Goal: Task Accomplishment & Management: Use online tool/utility

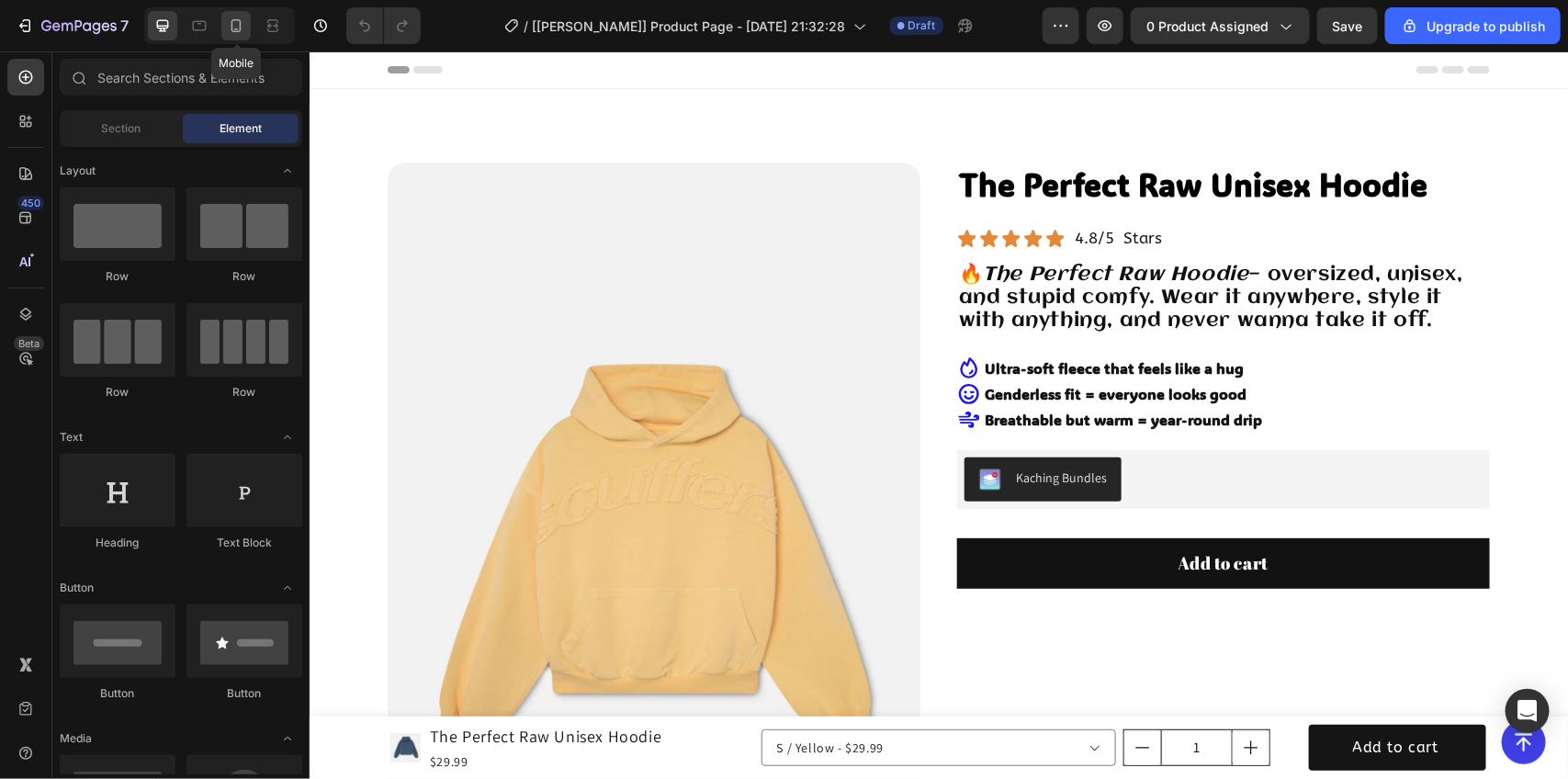
click at [227, 29] on icon at bounding box center [236, 25] width 18 height 18
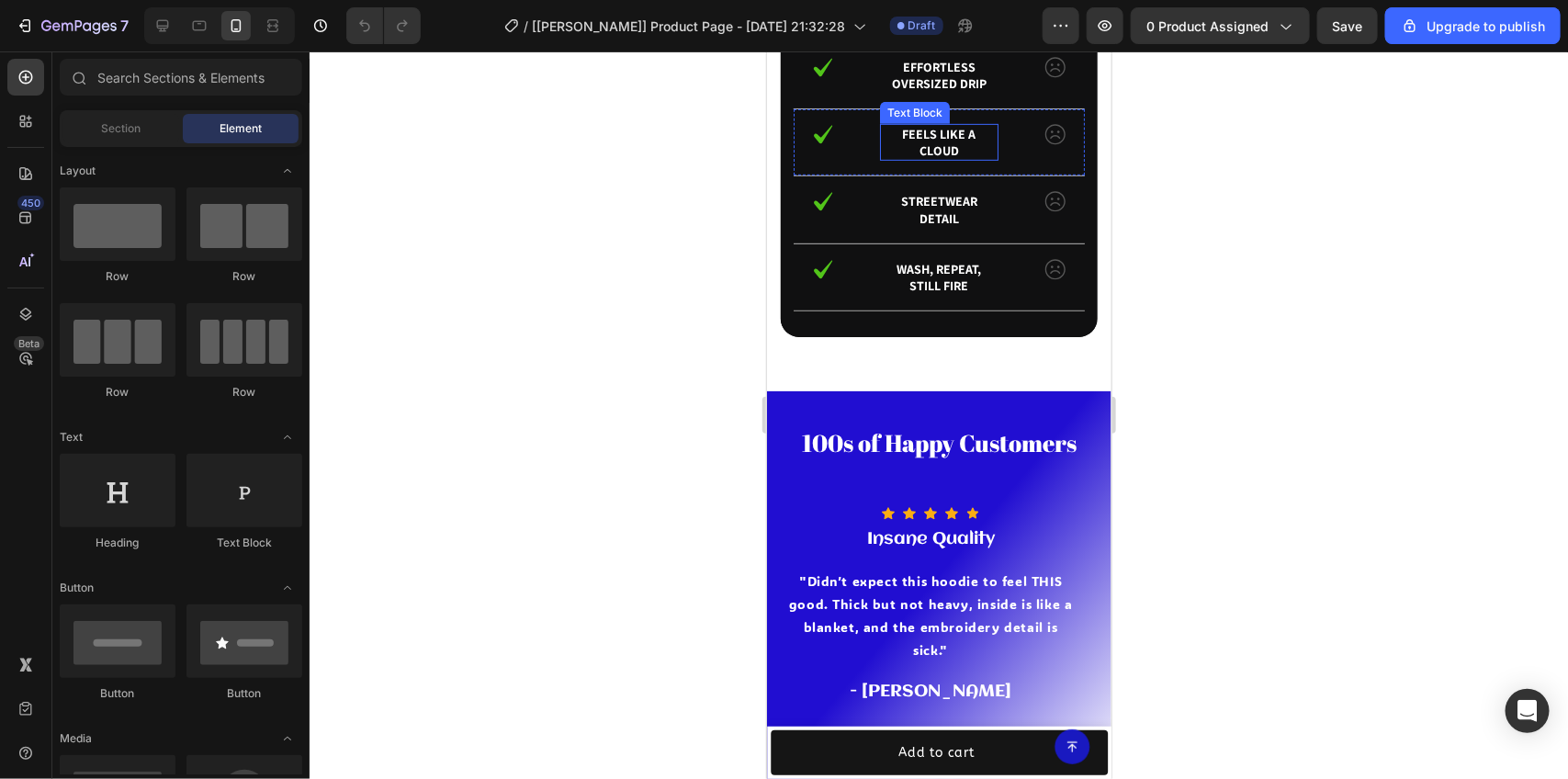
scroll to position [3754, 0]
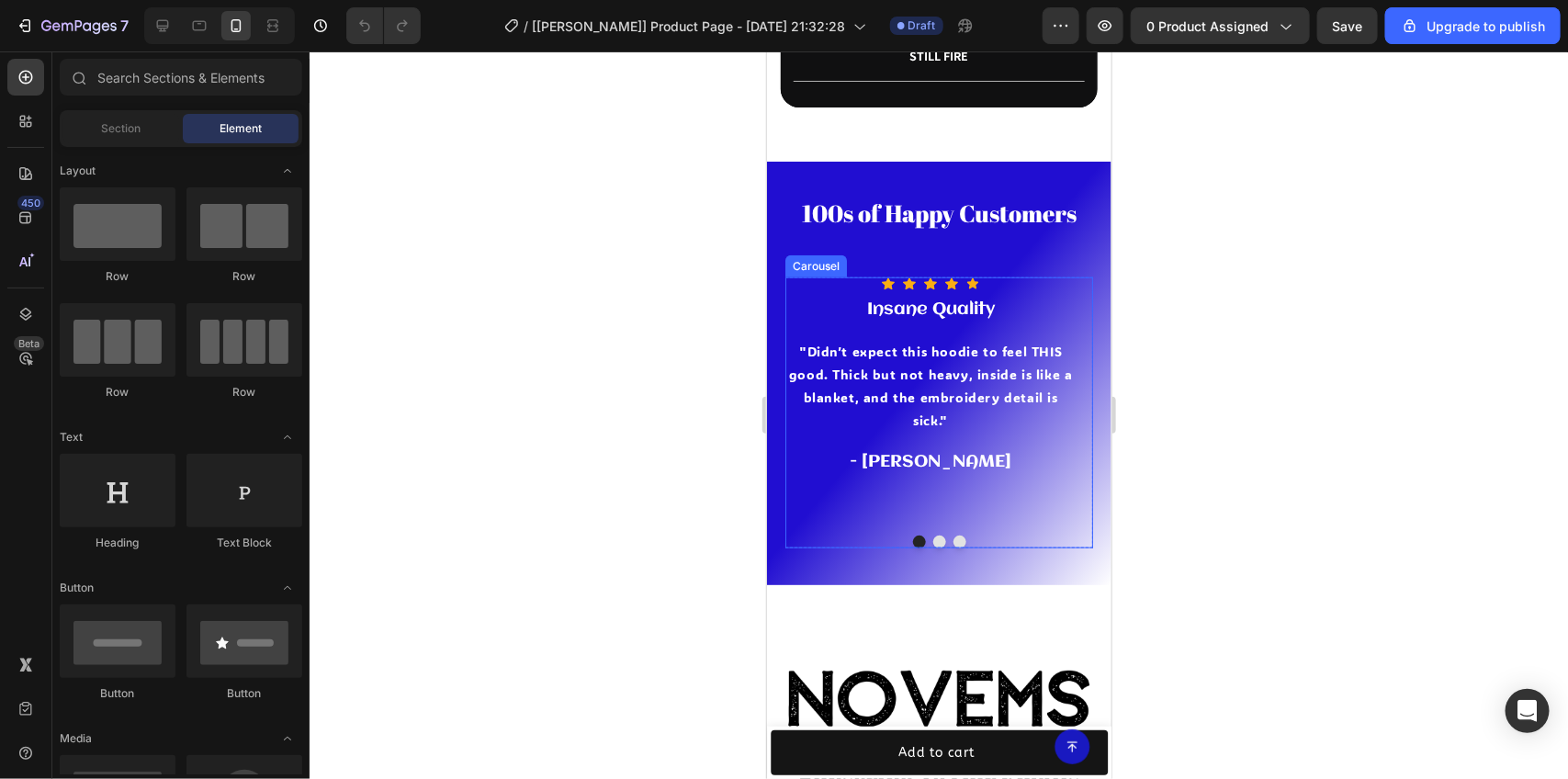
click at [933, 535] on button "Dot" at bounding box center [940, 541] width 13 height 13
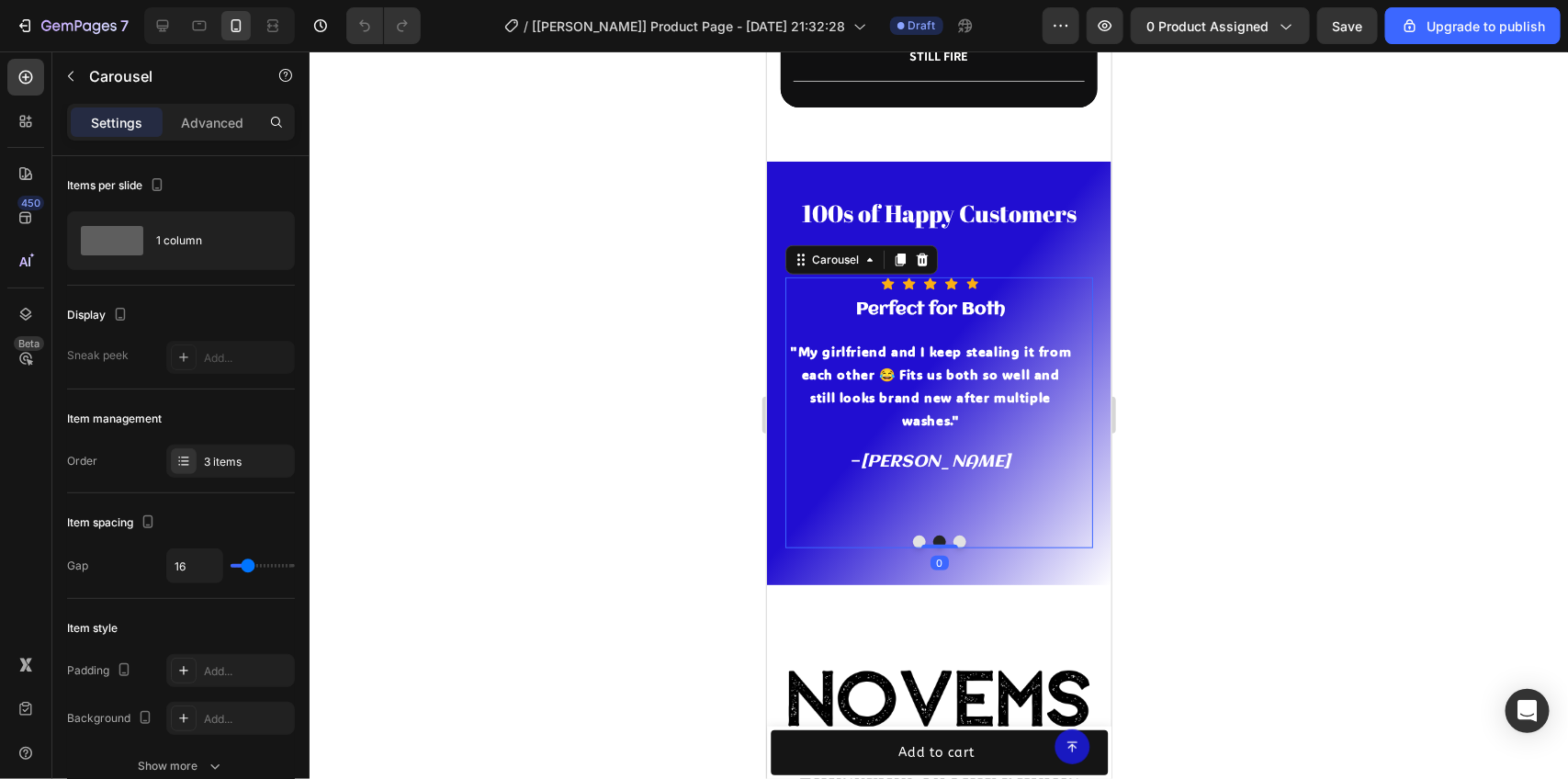
click at [953, 535] on button "Dot" at bounding box center [960, 541] width 13 height 13
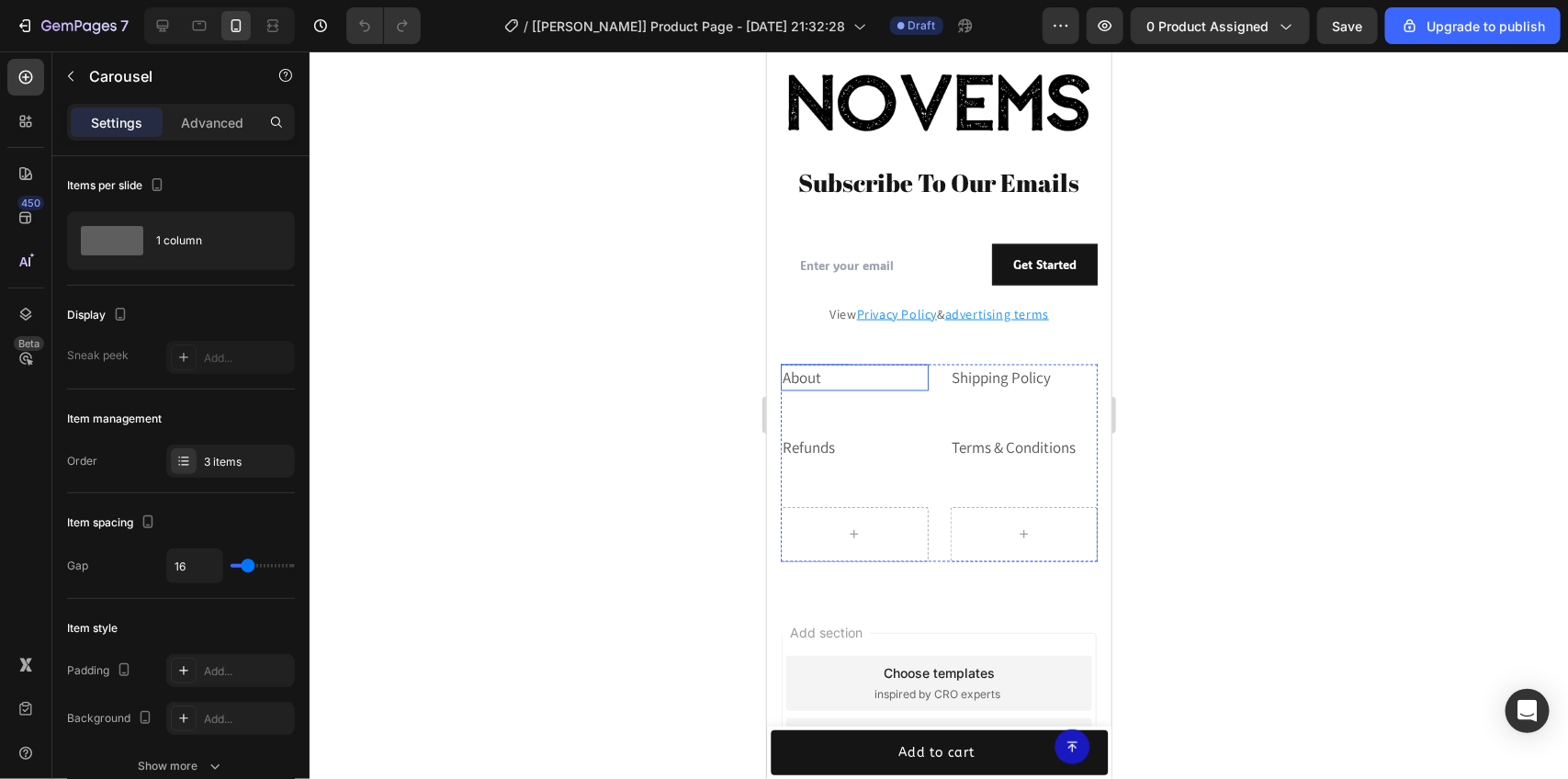
scroll to position [4537, 0]
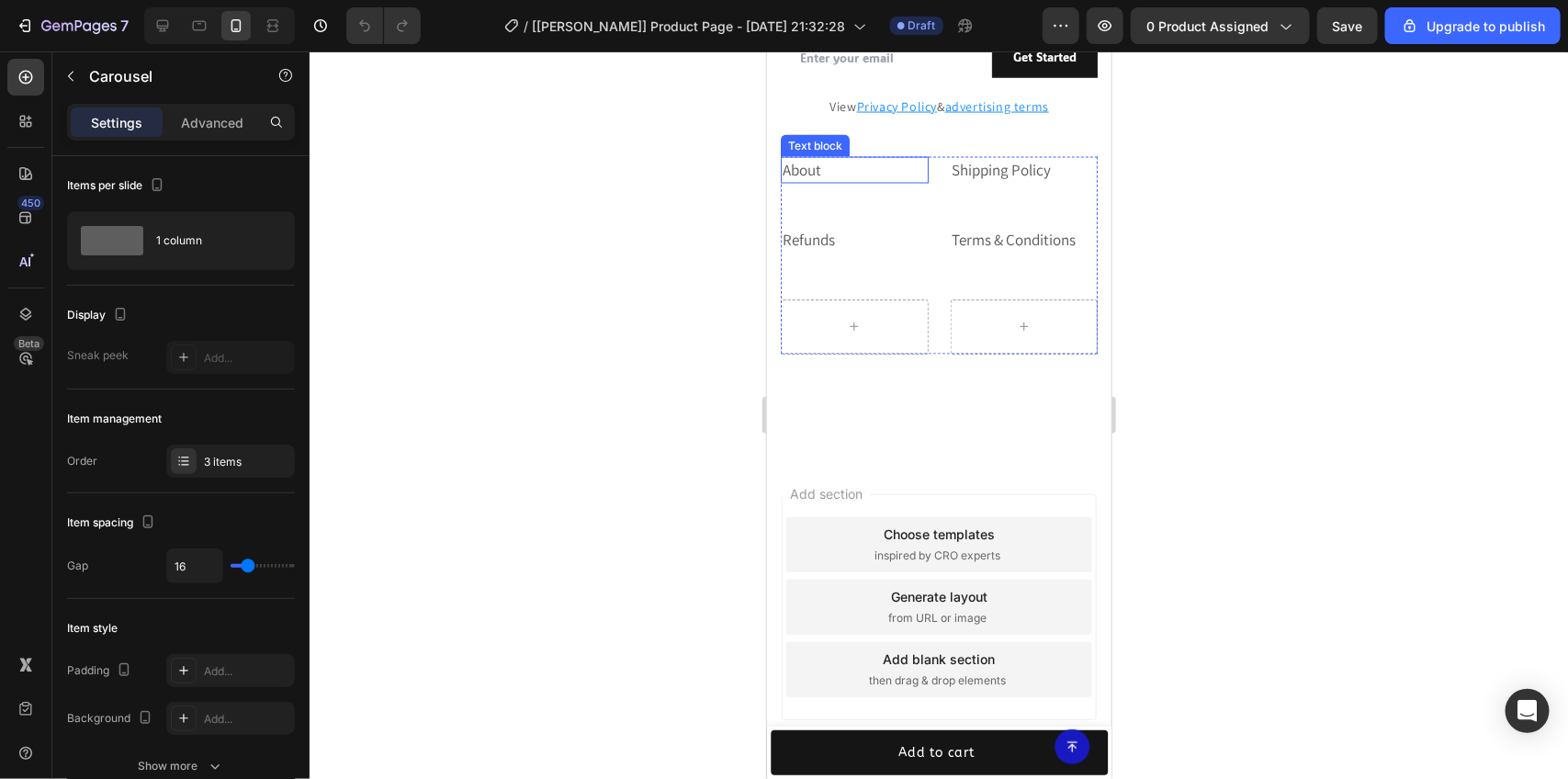
click at [830, 172] on p "About" at bounding box center [854, 169] width 144 height 24
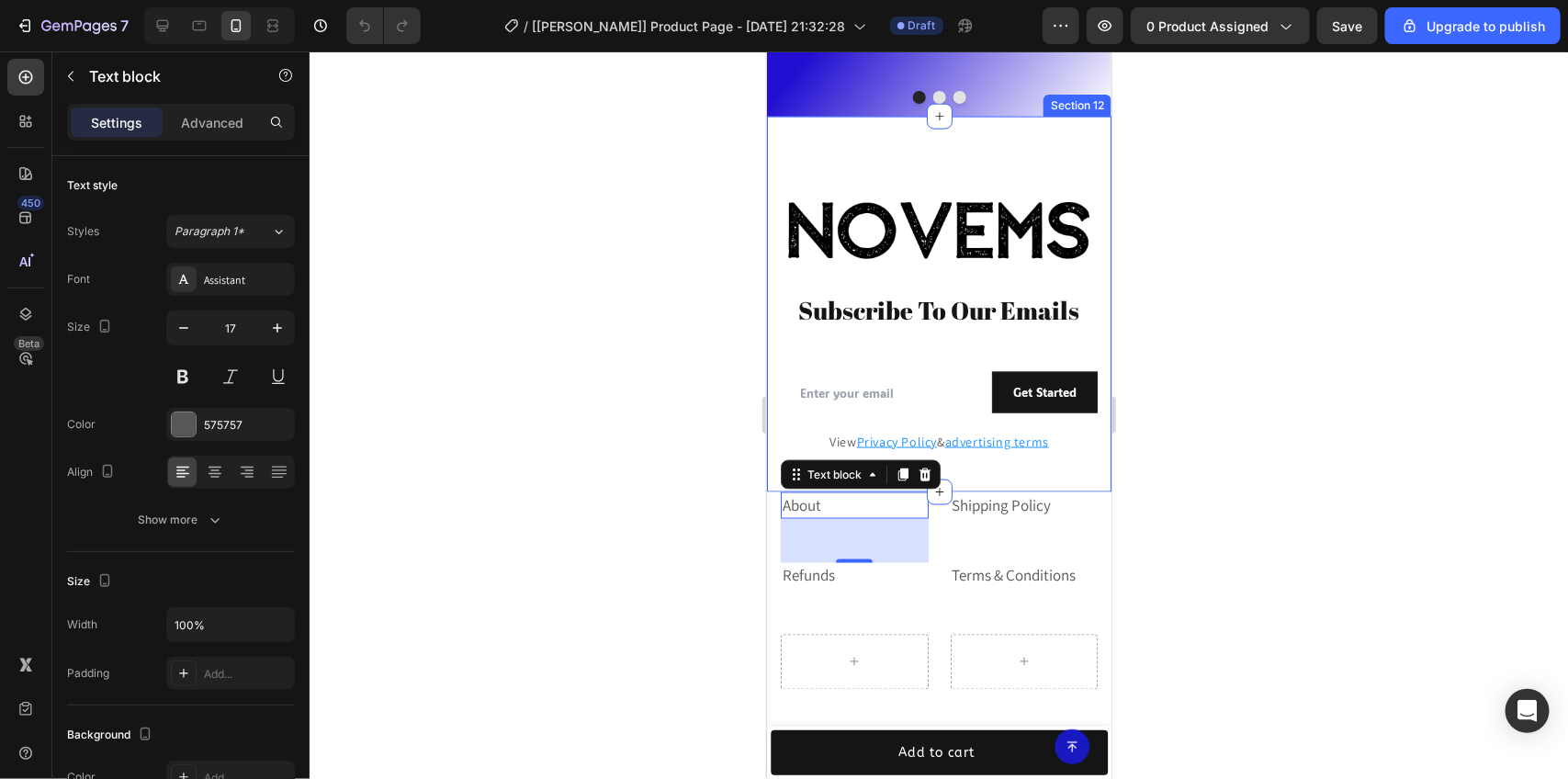
scroll to position [4192, 0]
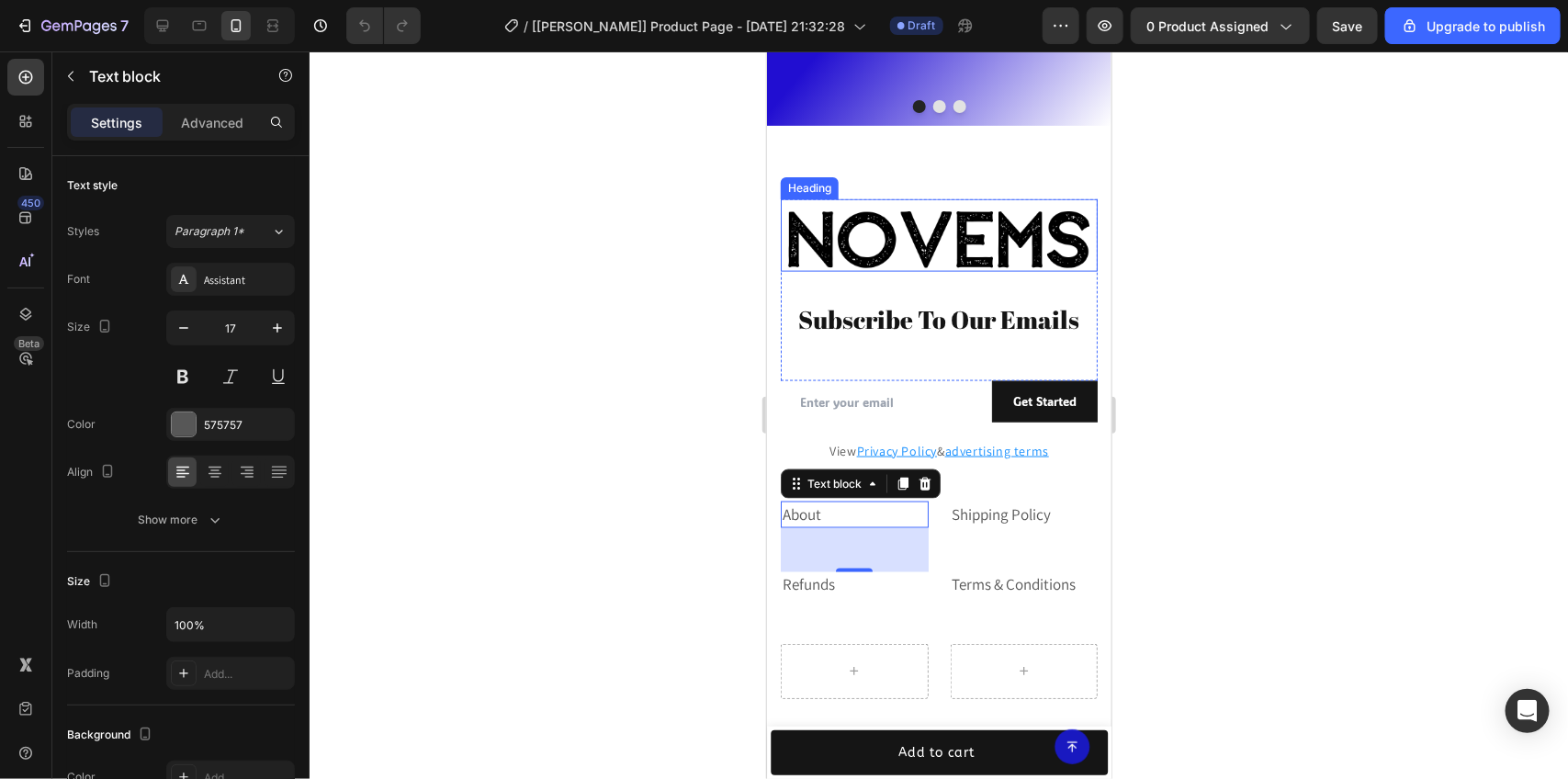
click at [938, 249] on h2 "Novems" at bounding box center [938, 235] width 317 height 73
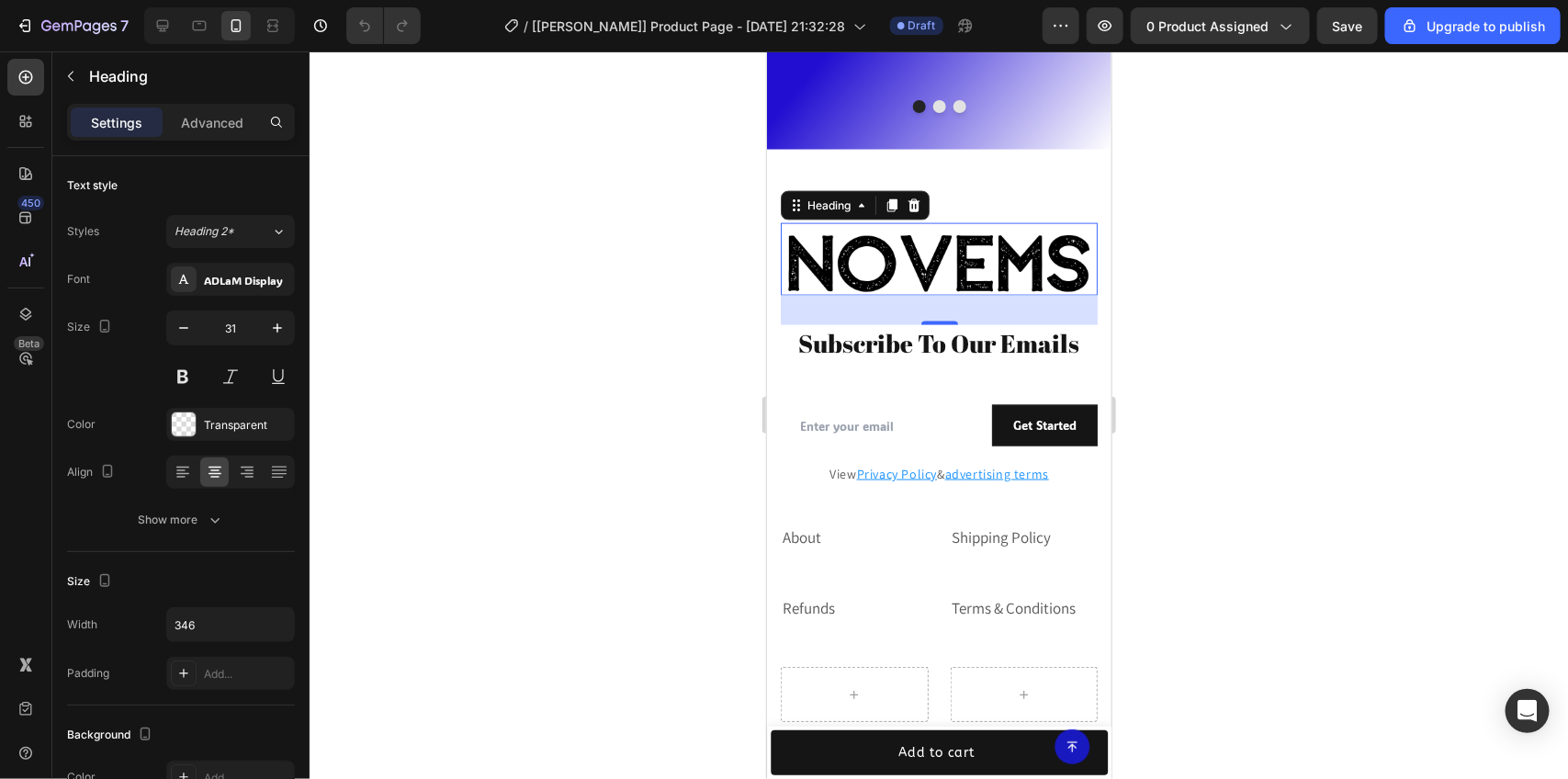
click at [1159, 162] on div at bounding box center [939, 415] width 1259 height 728
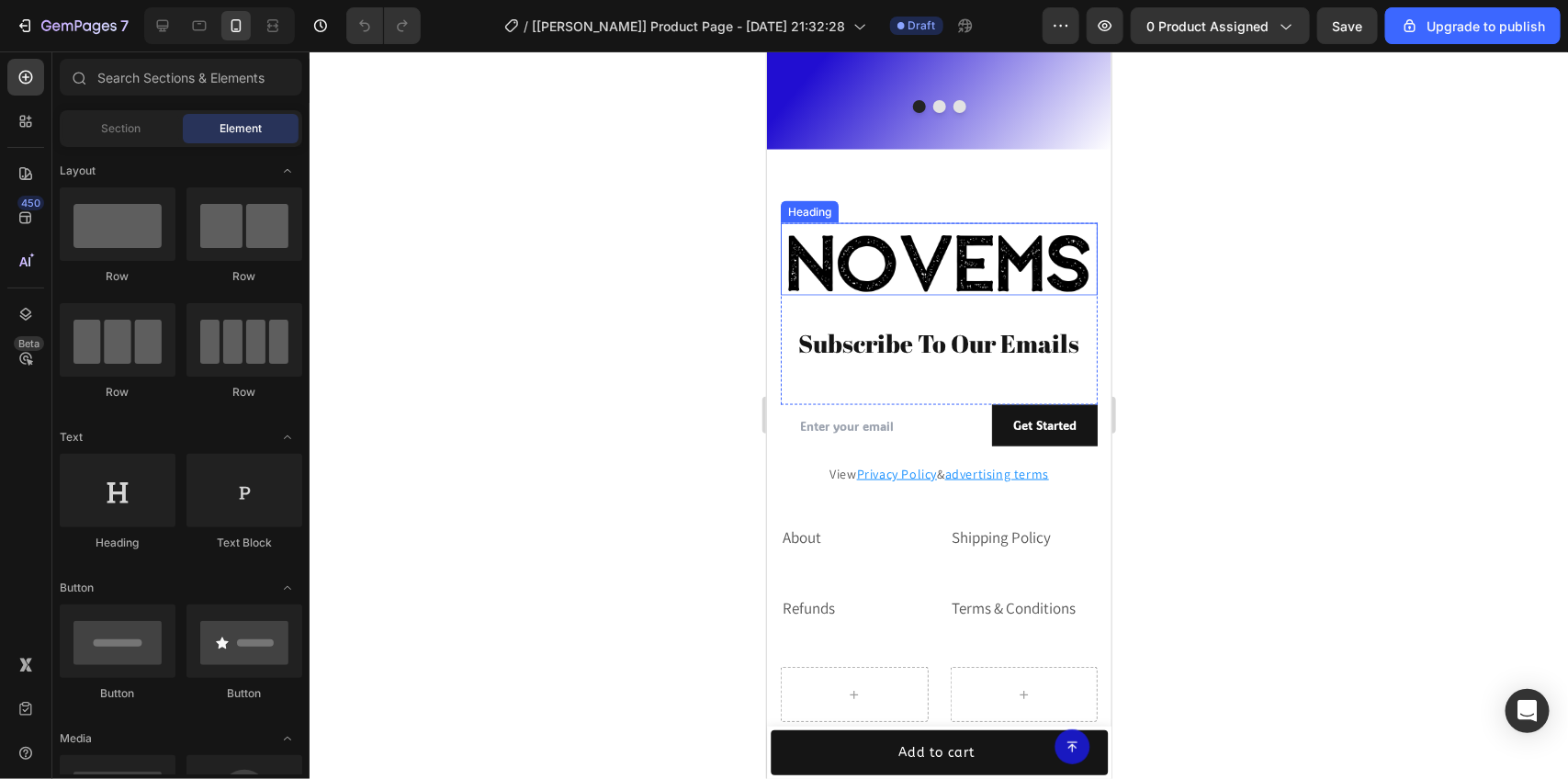
click at [837, 226] on h2 "Novems" at bounding box center [938, 258] width 317 height 73
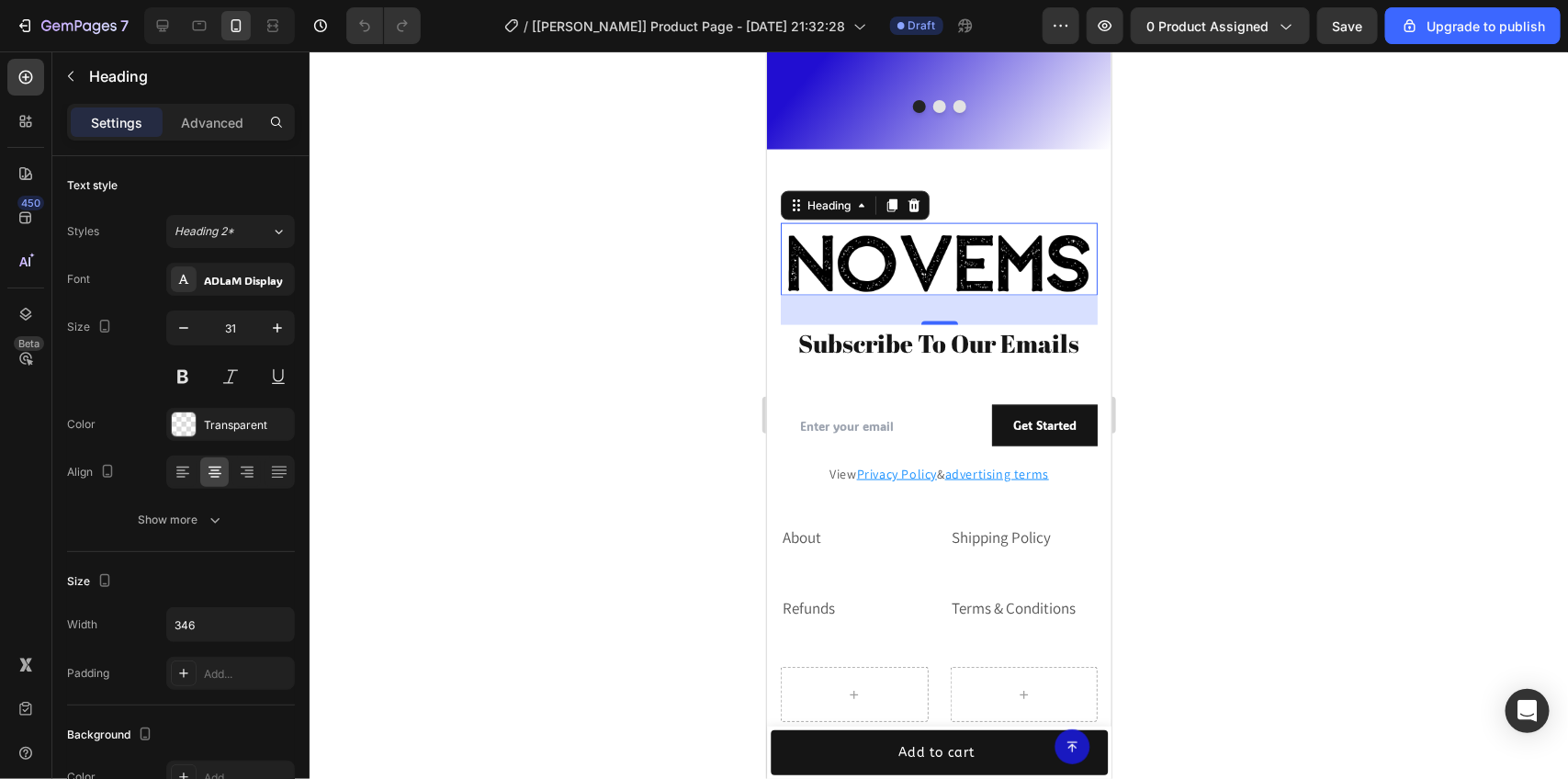
drag, startPoint x: 1149, startPoint y: 267, endPoint x: 1136, endPoint y: 265, distance: 13.2
click at [1149, 265] on div at bounding box center [939, 415] width 1259 height 728
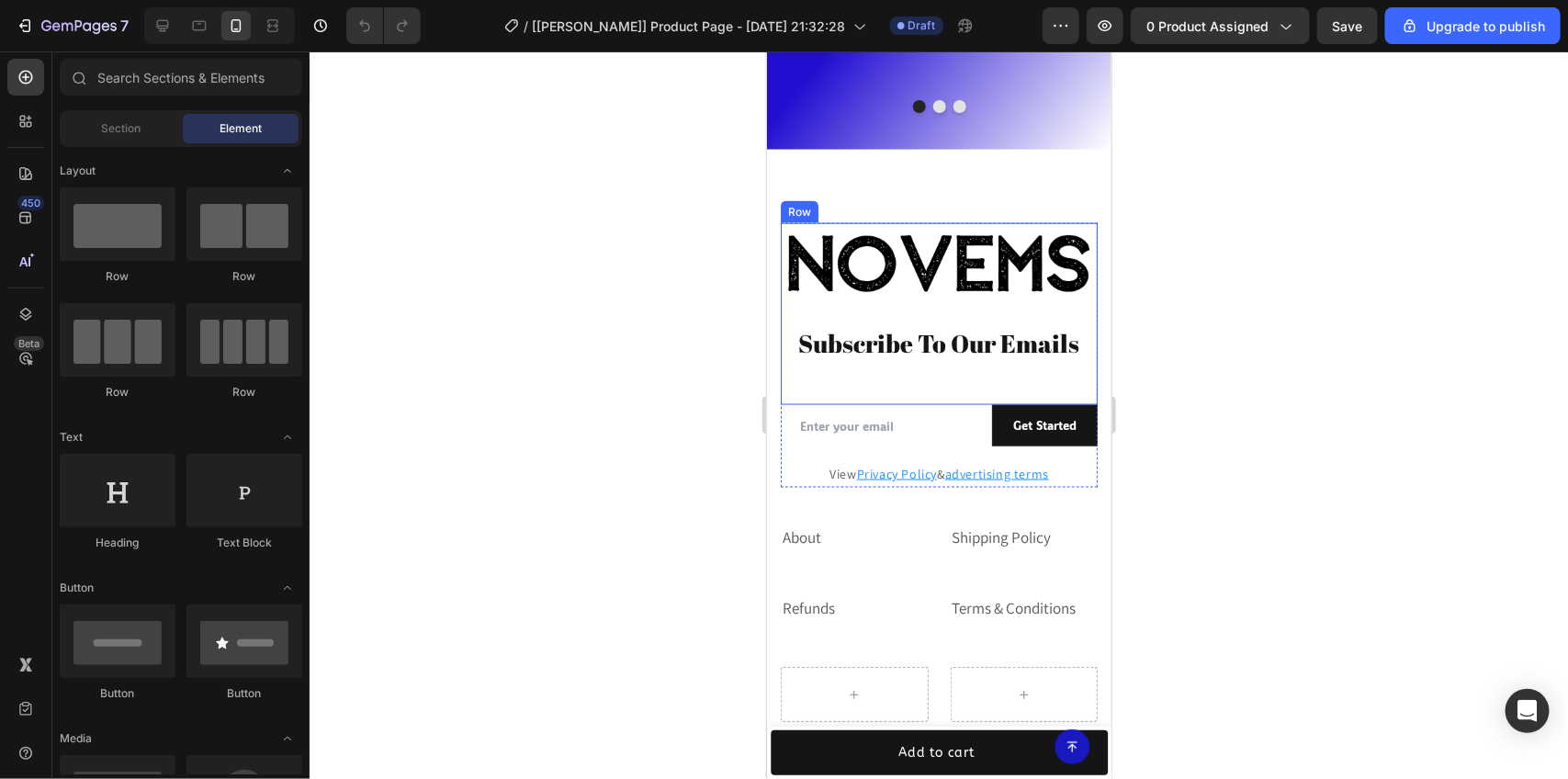
click at [978, 296] on div "Novems Heading Subscribe To Our Emails Heading" at bounding box center [938, 313] width 317 height 182
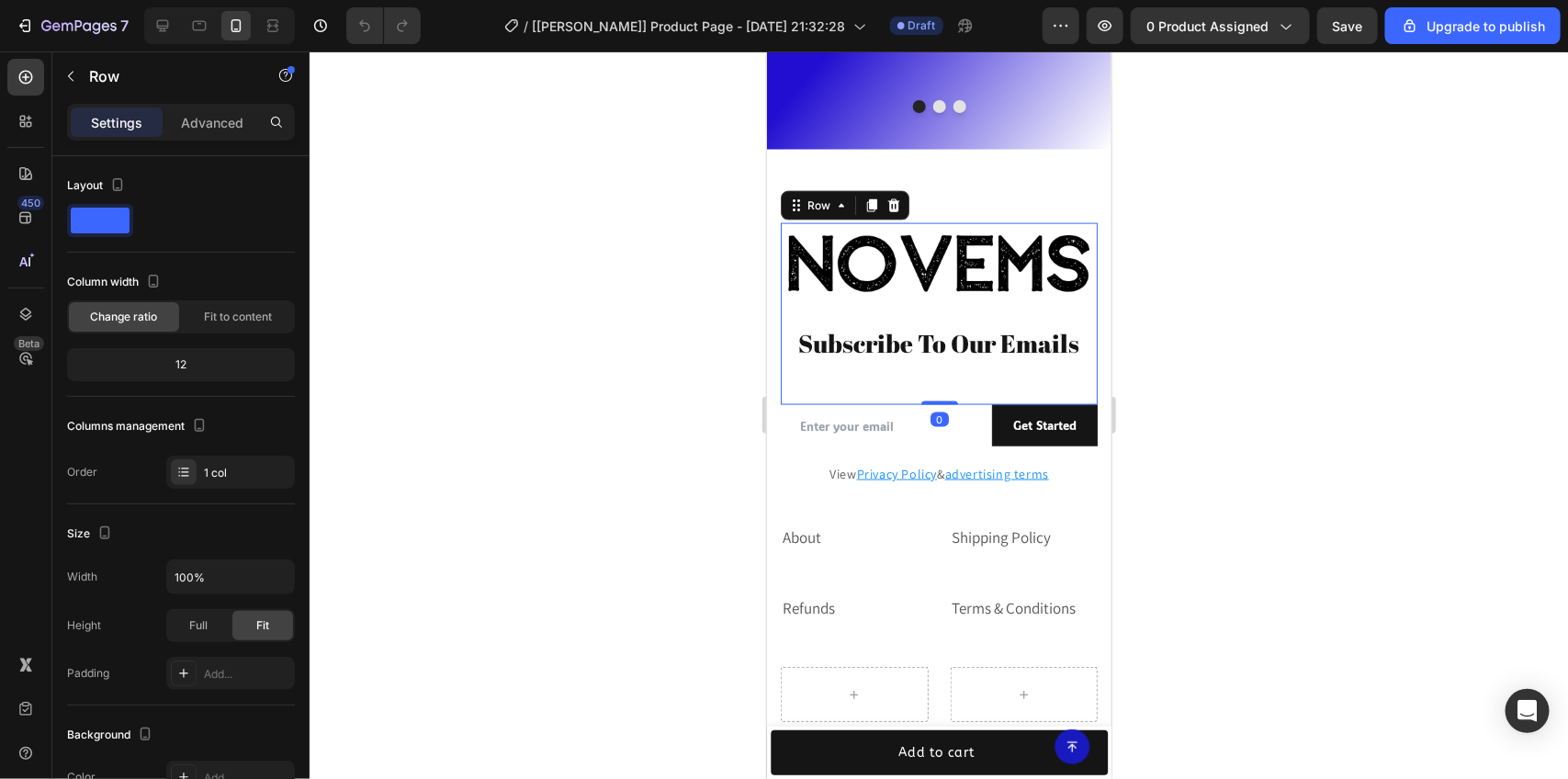
click at [972, 277] on div "Novems Heading Subscribe To Our Emails Heading" at bounding box center [938, 313] width 317 height 182
click at [957, 226] on h2 "Novems" at bounding box center [938, 258] width 317 height 73
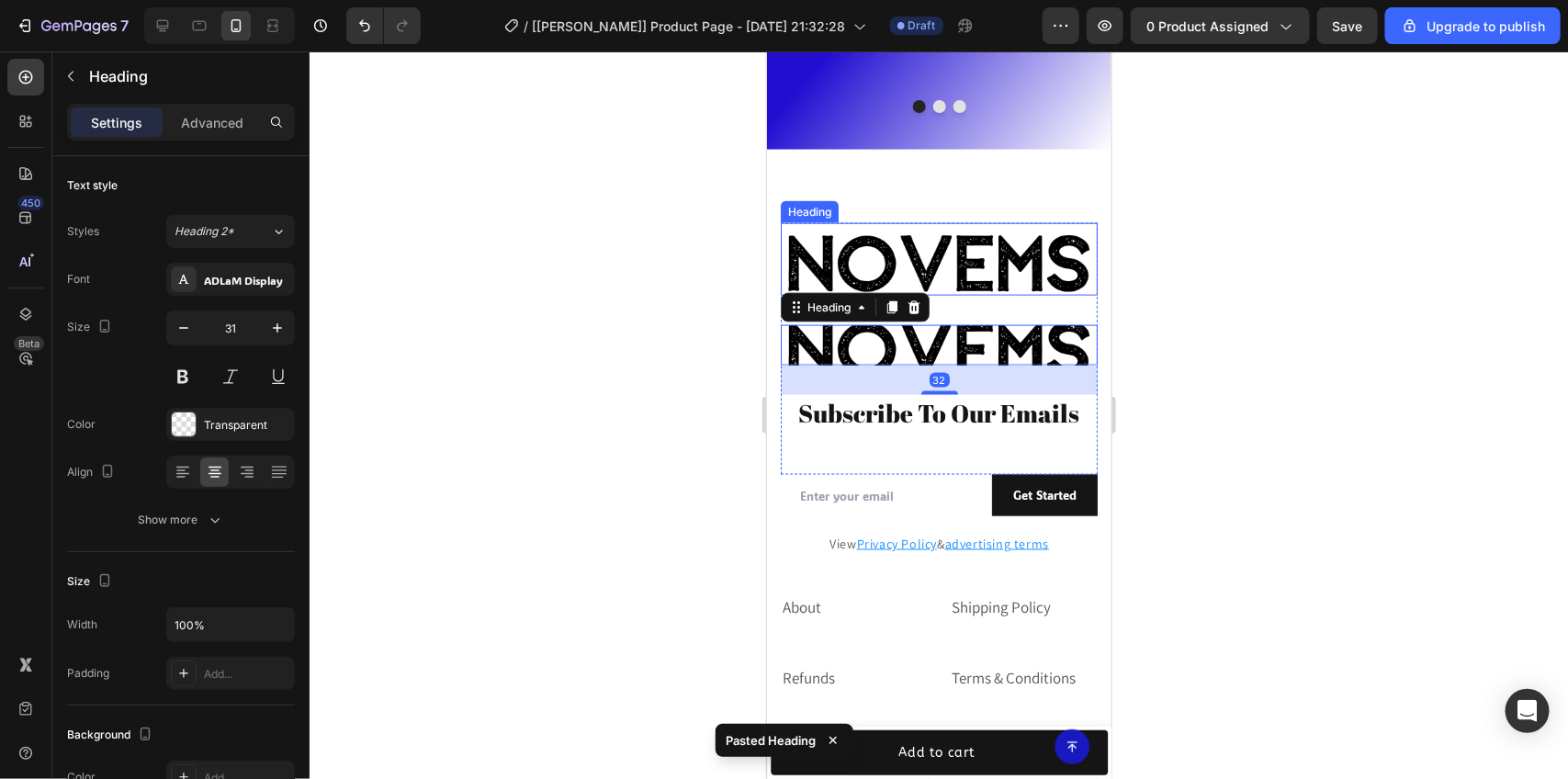
click at [1000, 227] on h2 "Novems" at bounding box center [938, 258] width 317 height 73
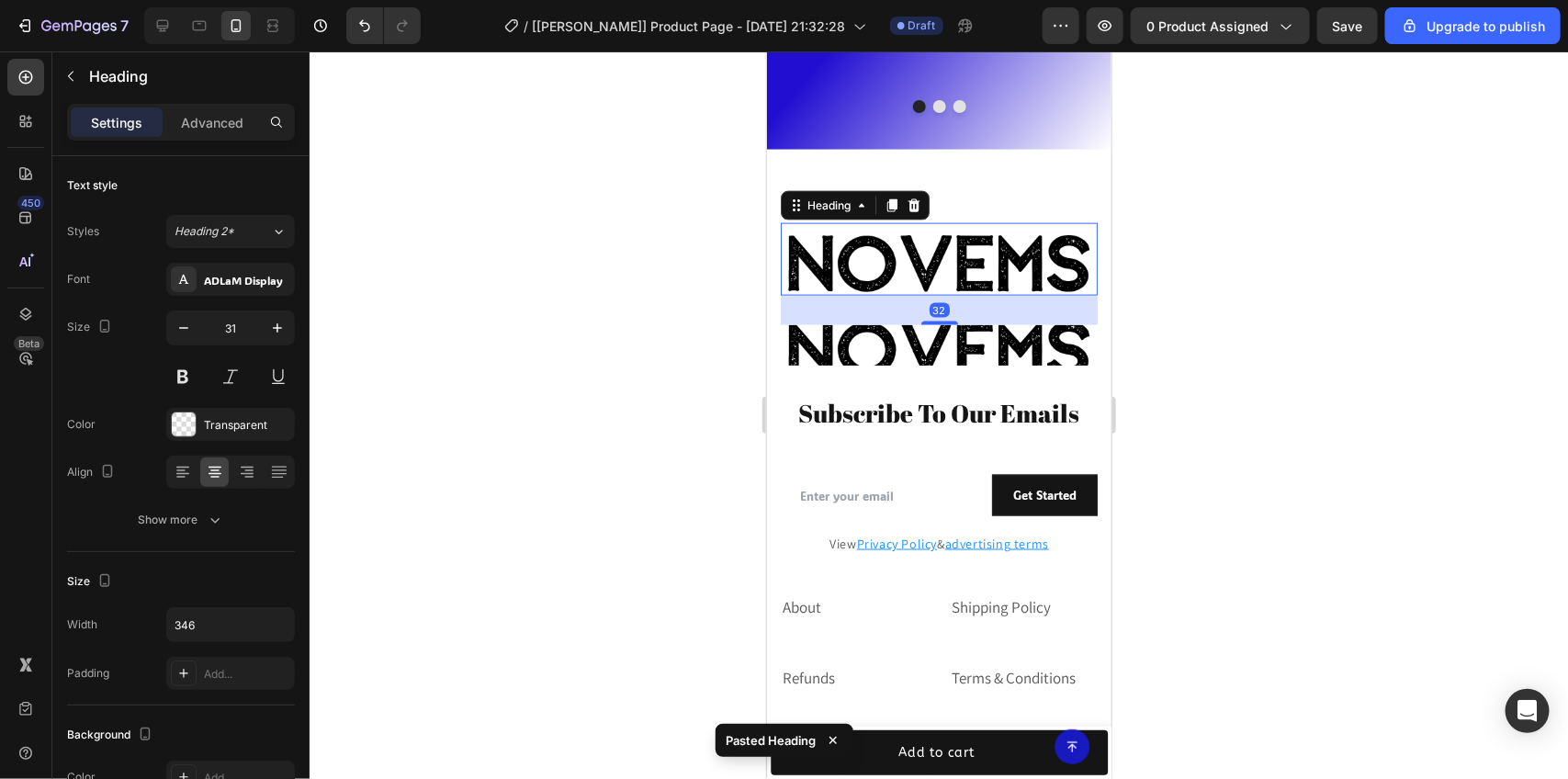
click at [1288, 218] on div at bounding box center [939, 415] width 1259 height 728
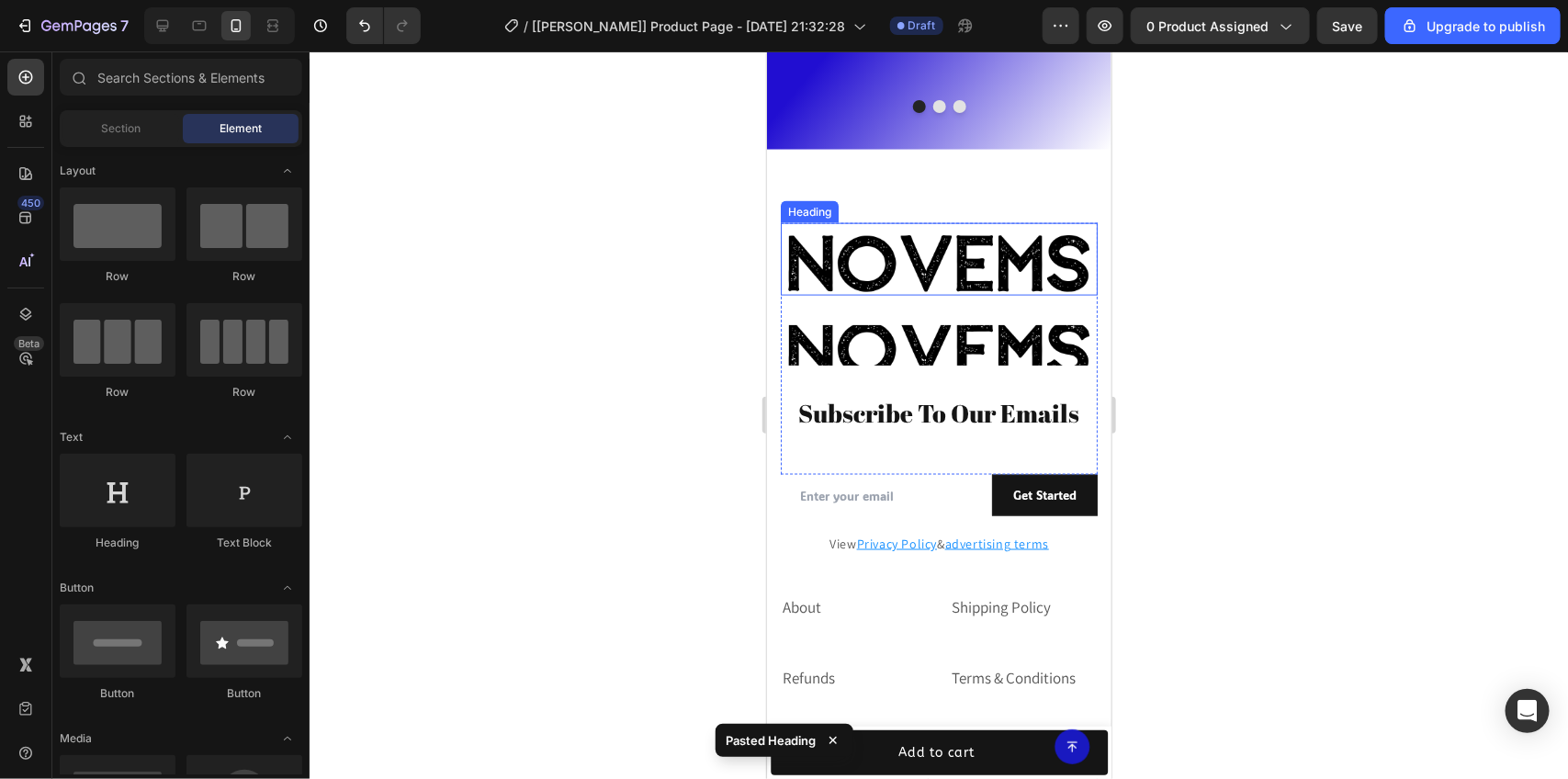
click at [1030, 240] on h2 "Novems" at bounding box center [938, 258] width 317 height 73
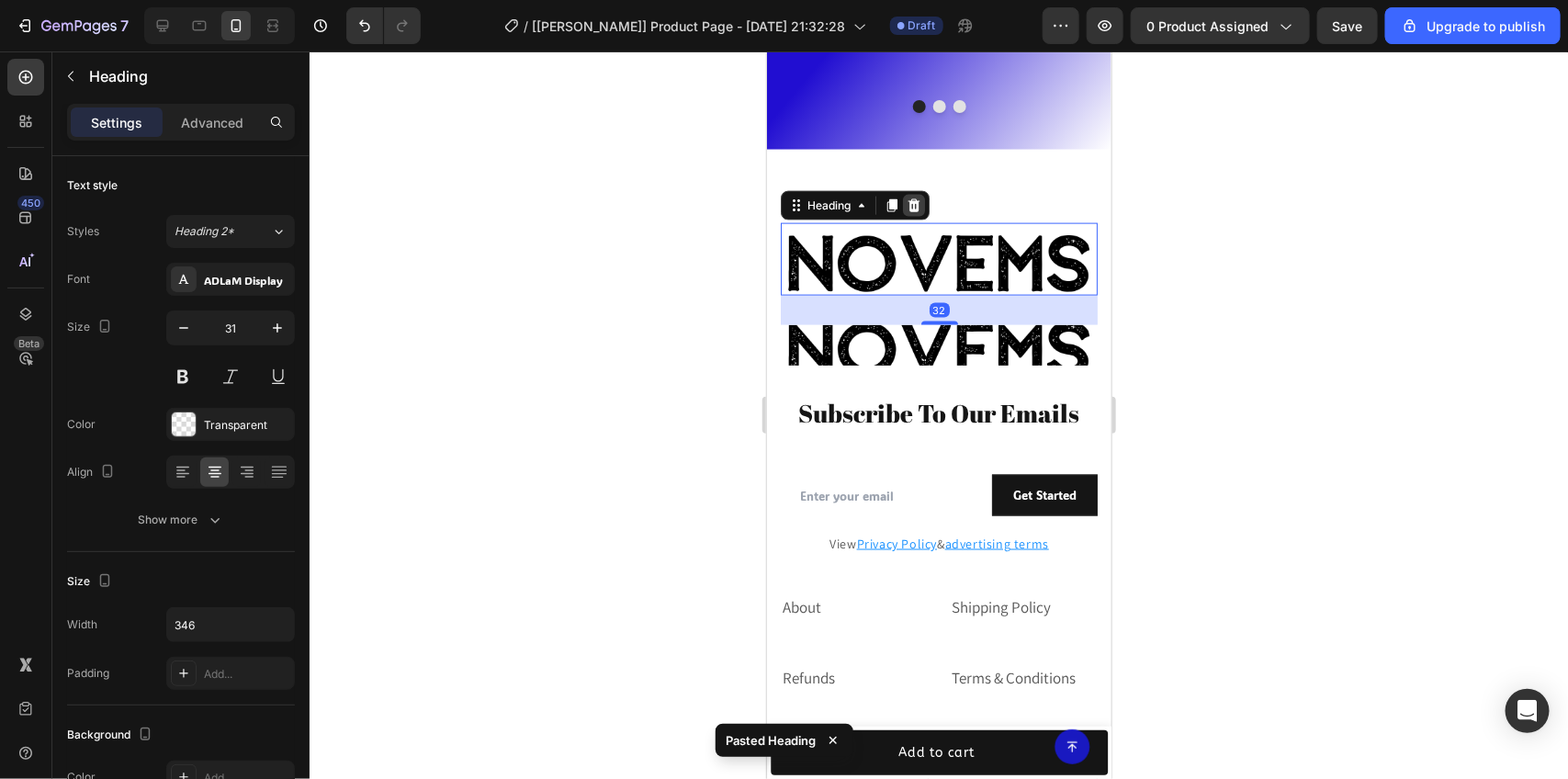
click at [919, 198] on icon at bounding box center [913, 205] width 15 height 15
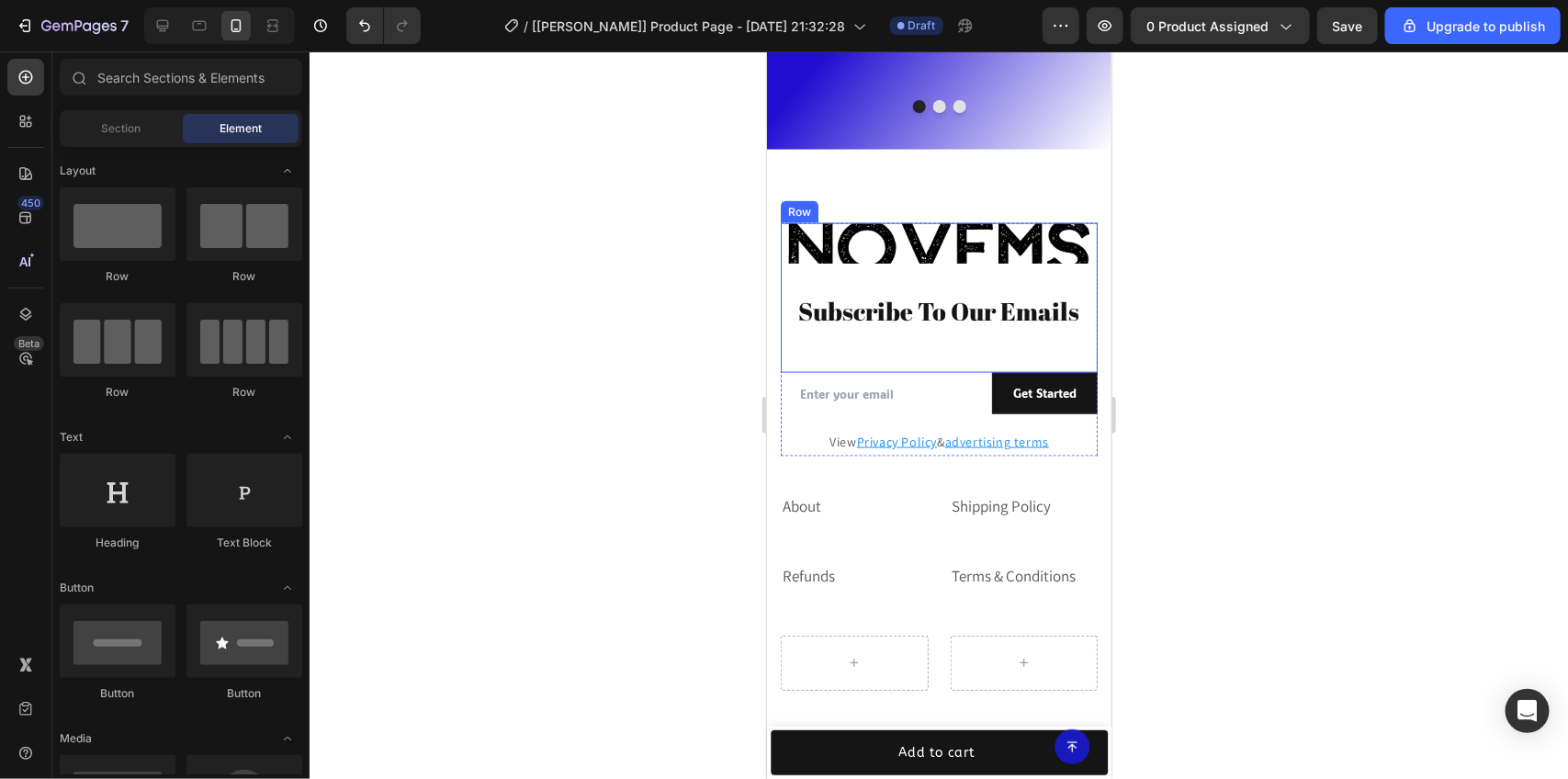
click at [908, 222] on h2 "Novems" at bounding box center [938, 242] width 317 height 41
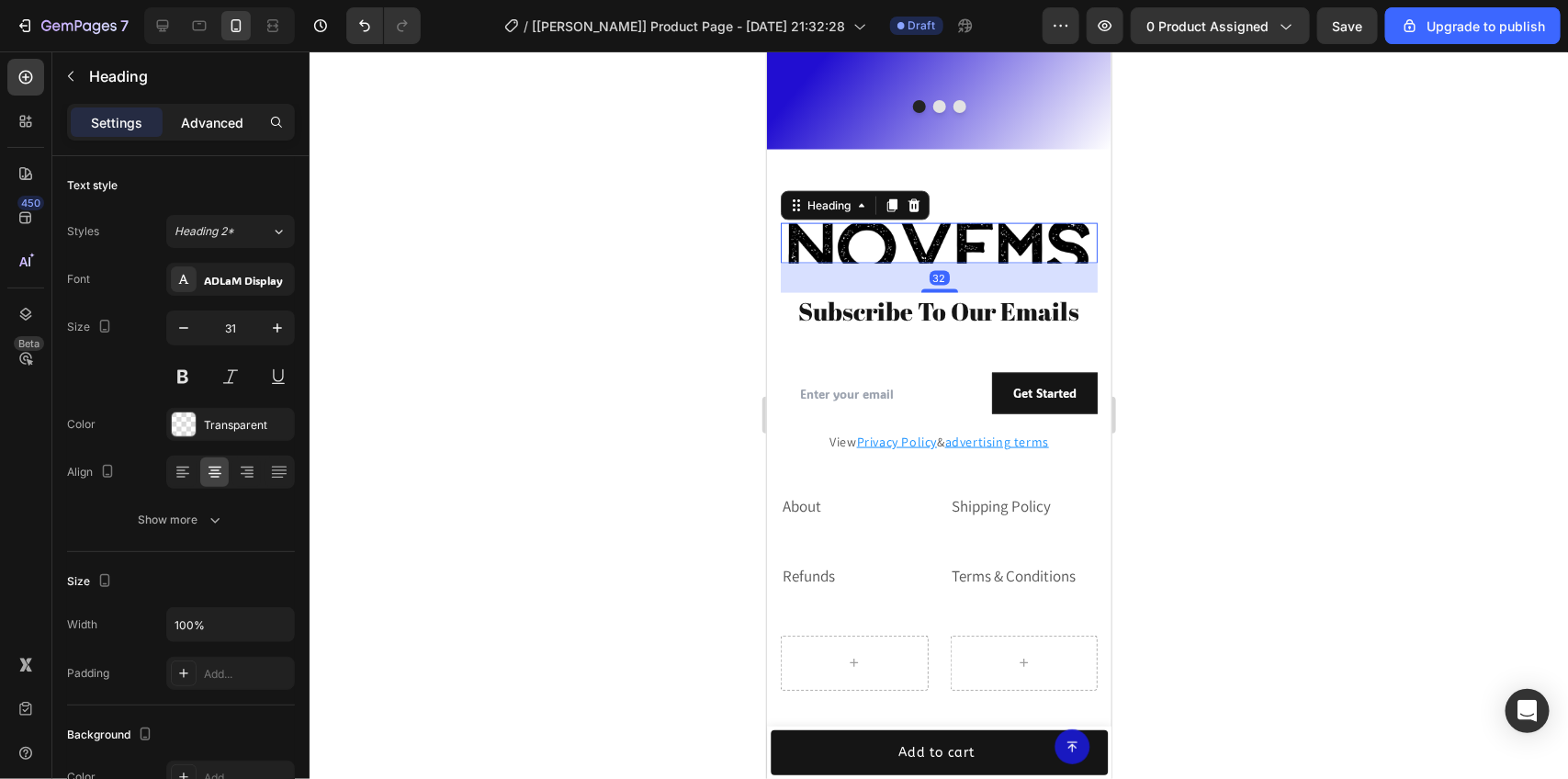
click at [209, 113] on p "Advanced" at bounding box center [212, 122] width 62 height 19
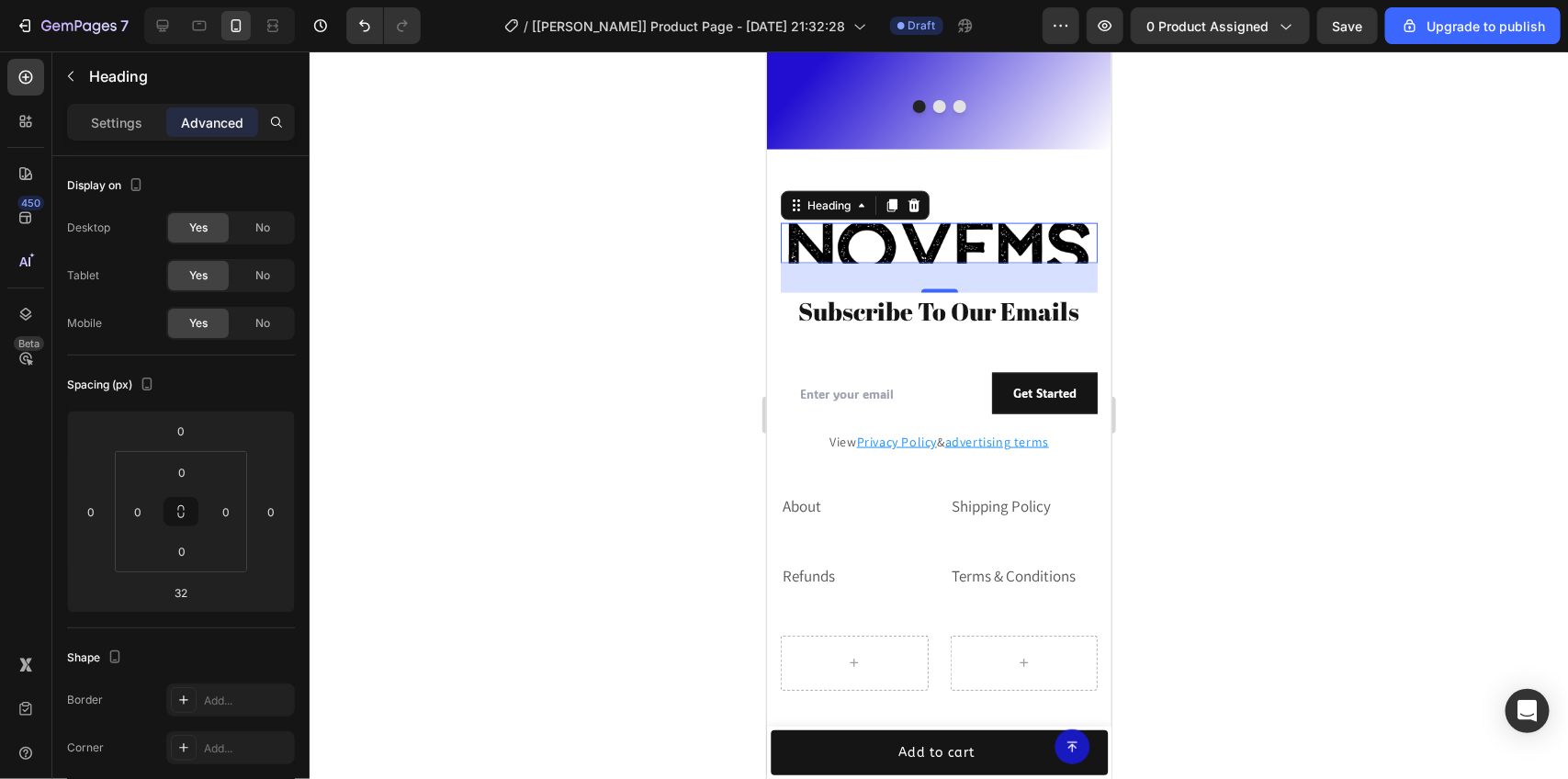
drag, startPoint x: 1344, startPoint y: 239, endPoint x: 1328, endPoint y: 227, distance: 20.0
click at [1343, 239] on div at bounding box center [939, 415] width 1259 height 728
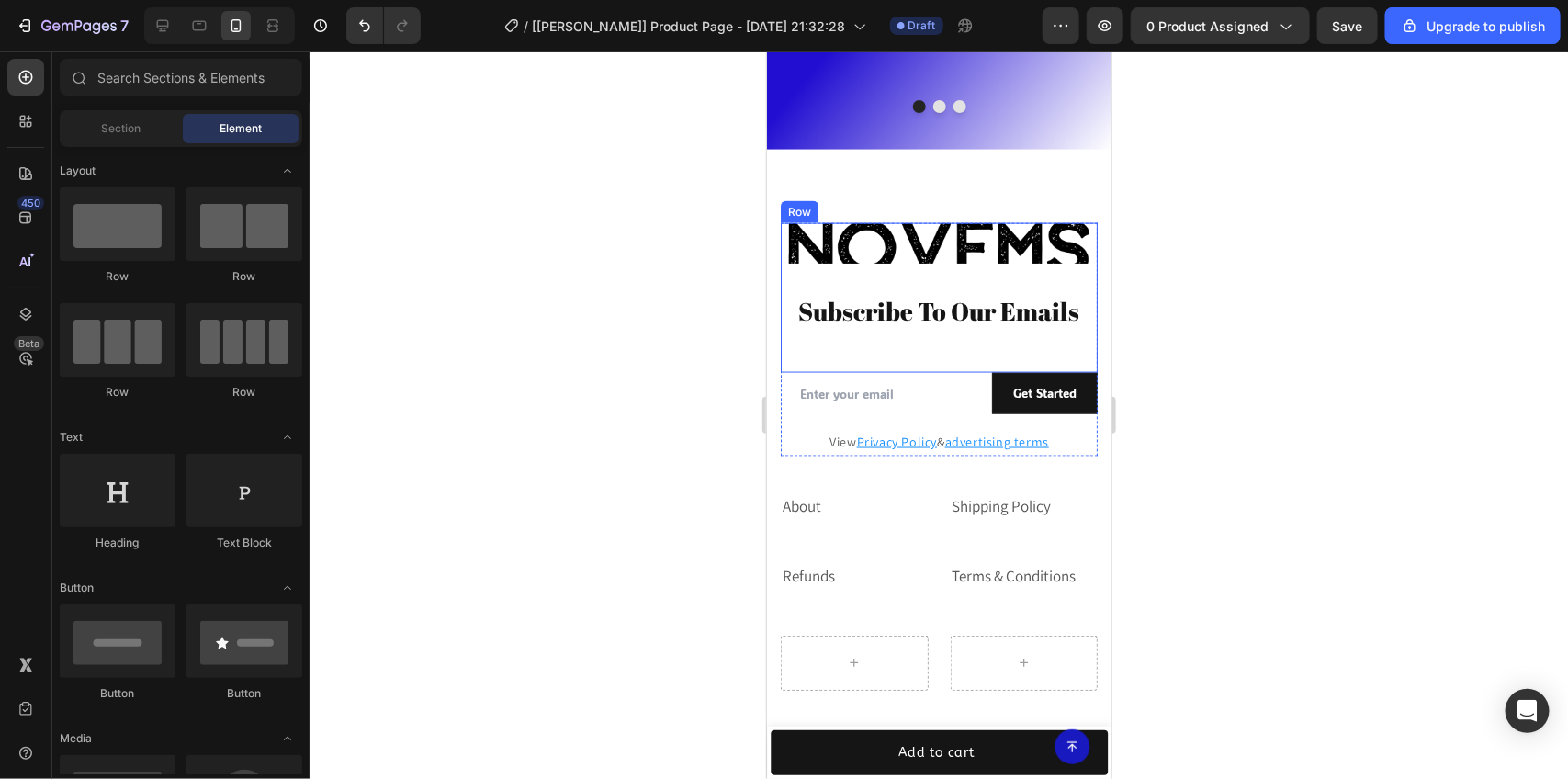
click at [941, 292] on h2 "Subscribe To Our Emails" at bounding box center [938, 310] width 317 height 36
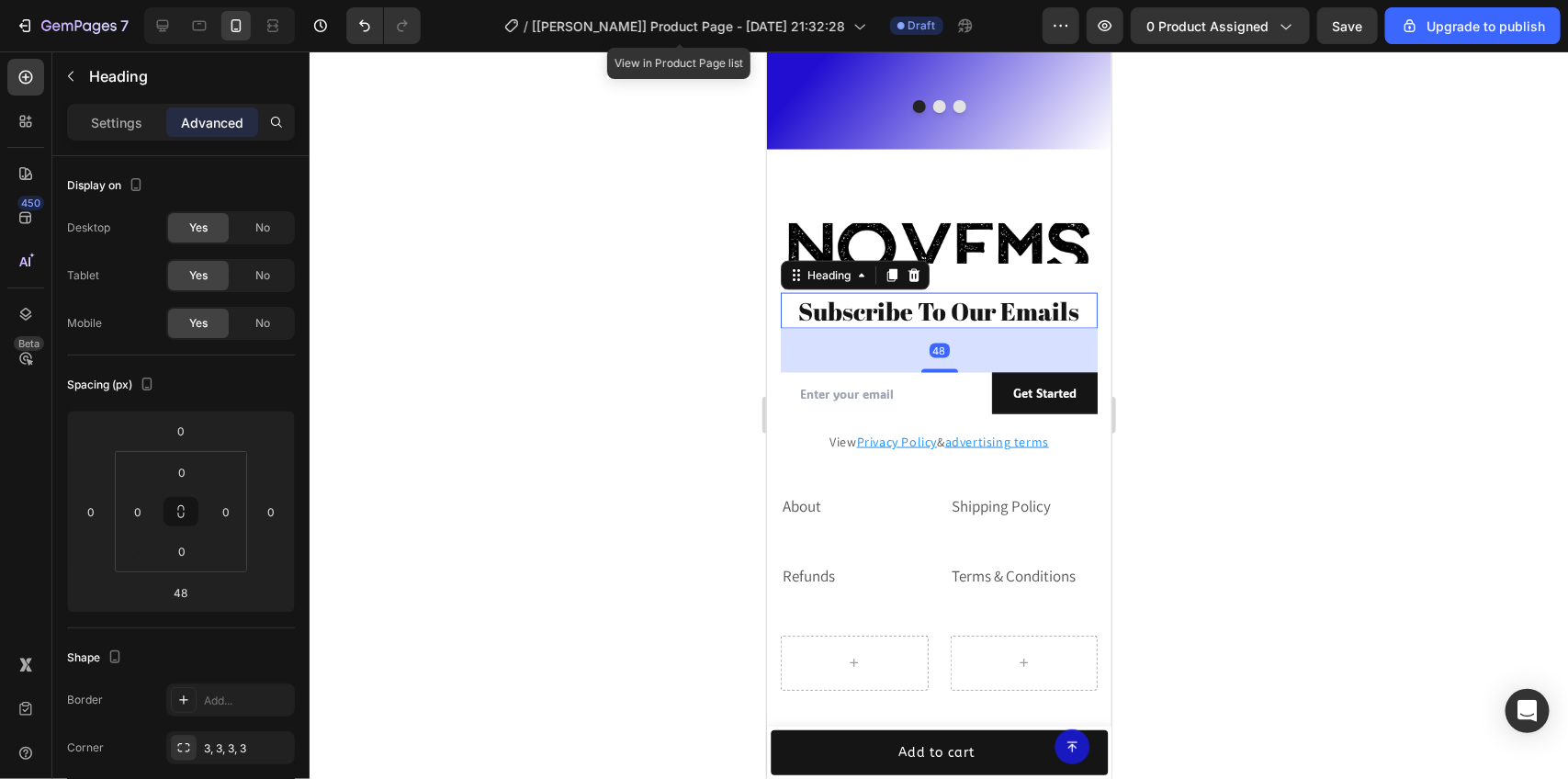
click at [1271, 287] on div at bounding box center [939, 415] width 1259 height 728
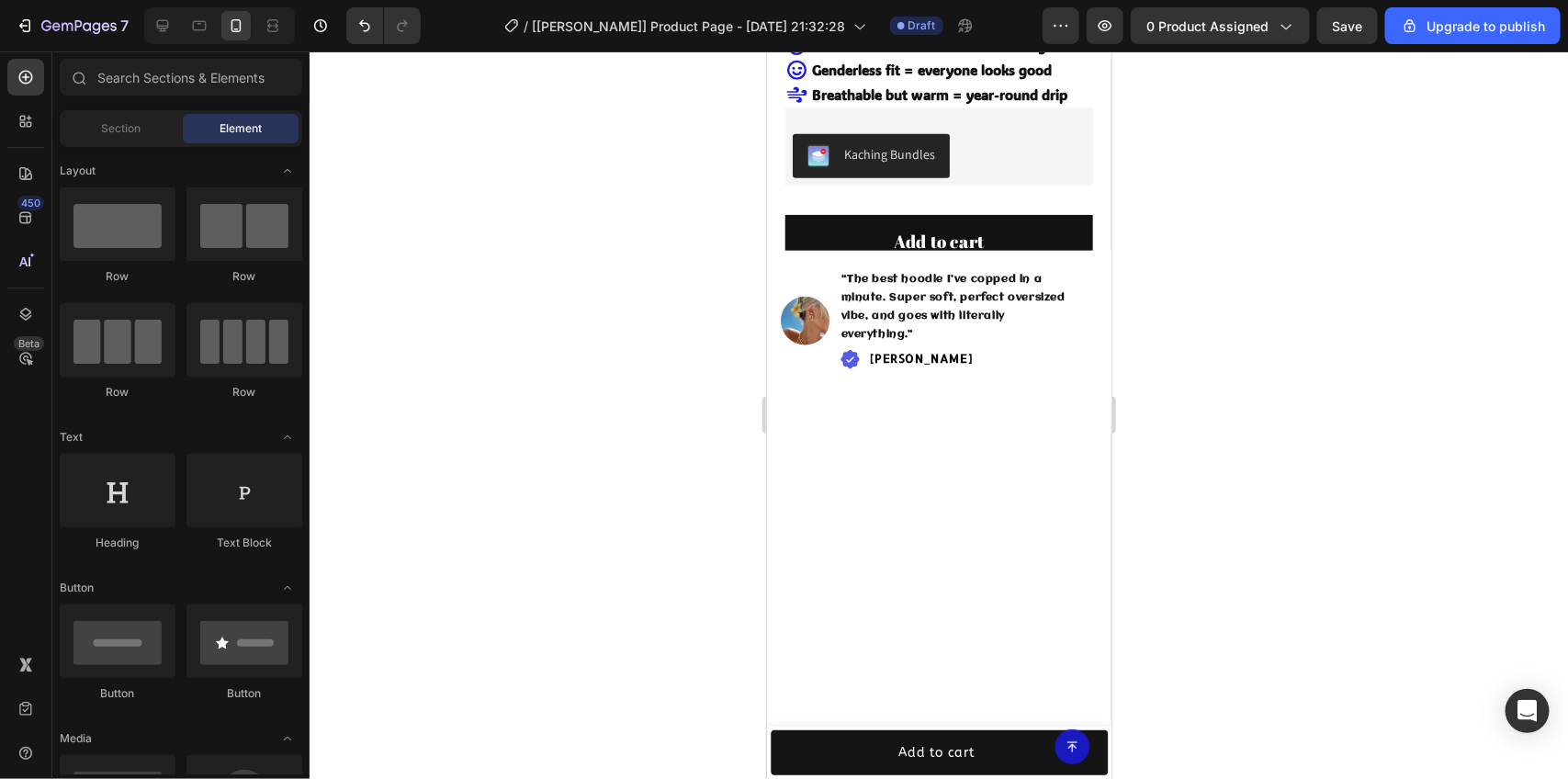
scroll to position [0, 0]
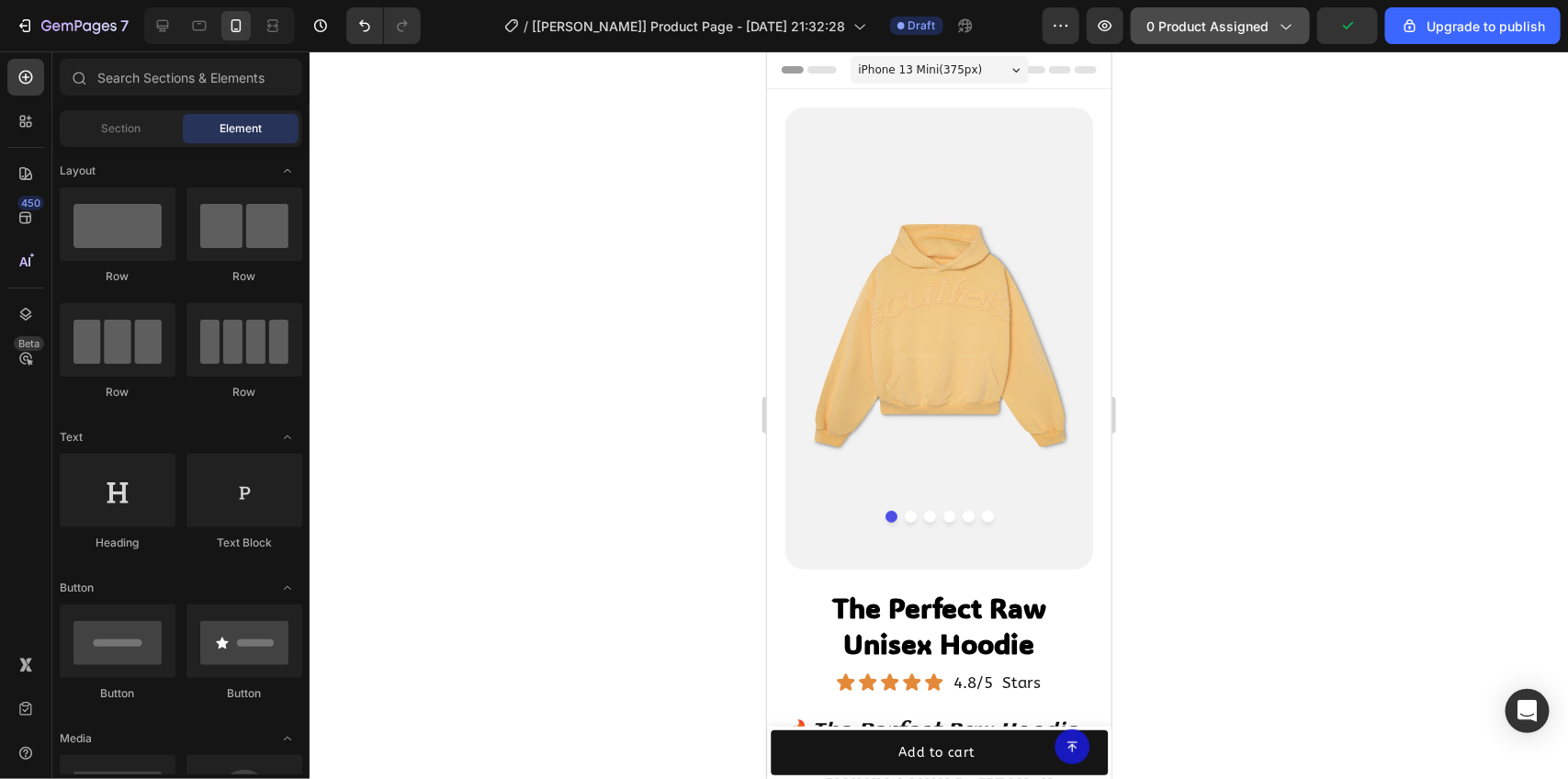
click at [1294, 27] on icon "button" at bounding box center [1285, 25] width 18 height 18
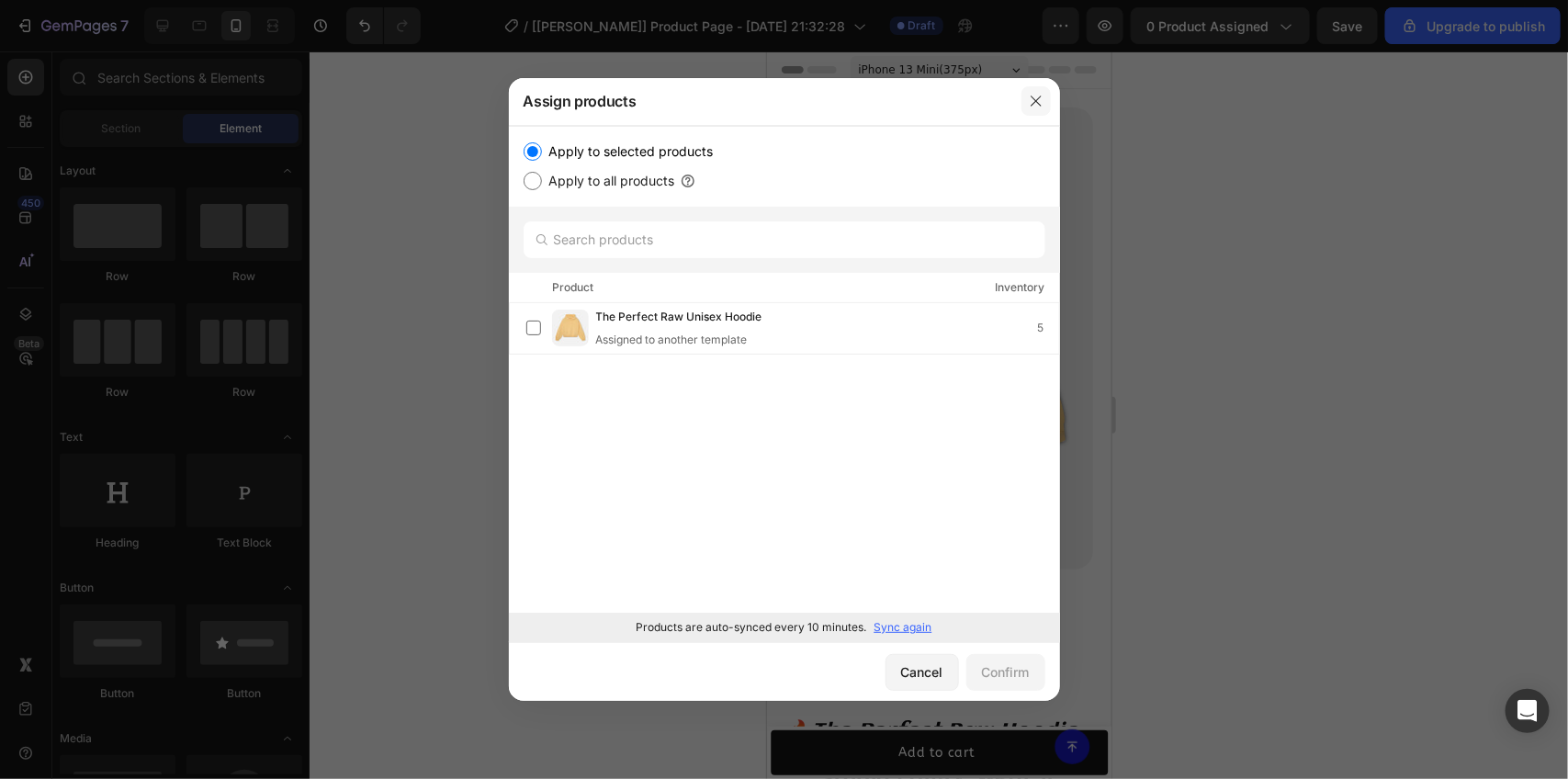
click at [1030, 97] on icon "button" at bounding box center [1036, 101] width 15 height 15
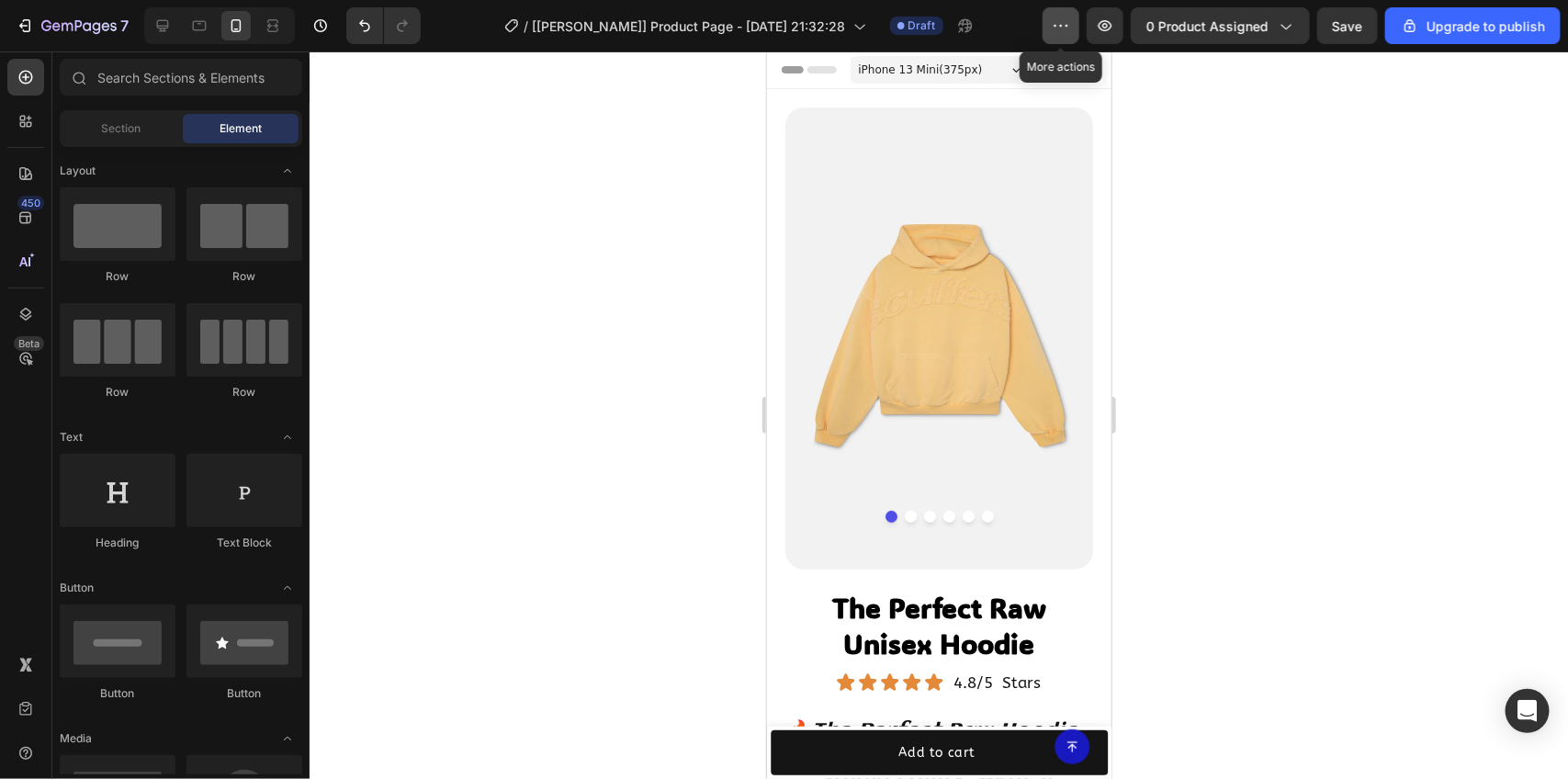
click at [1070, 32] on icon "button" at bounding box center [1061, 25] width 18 height 18
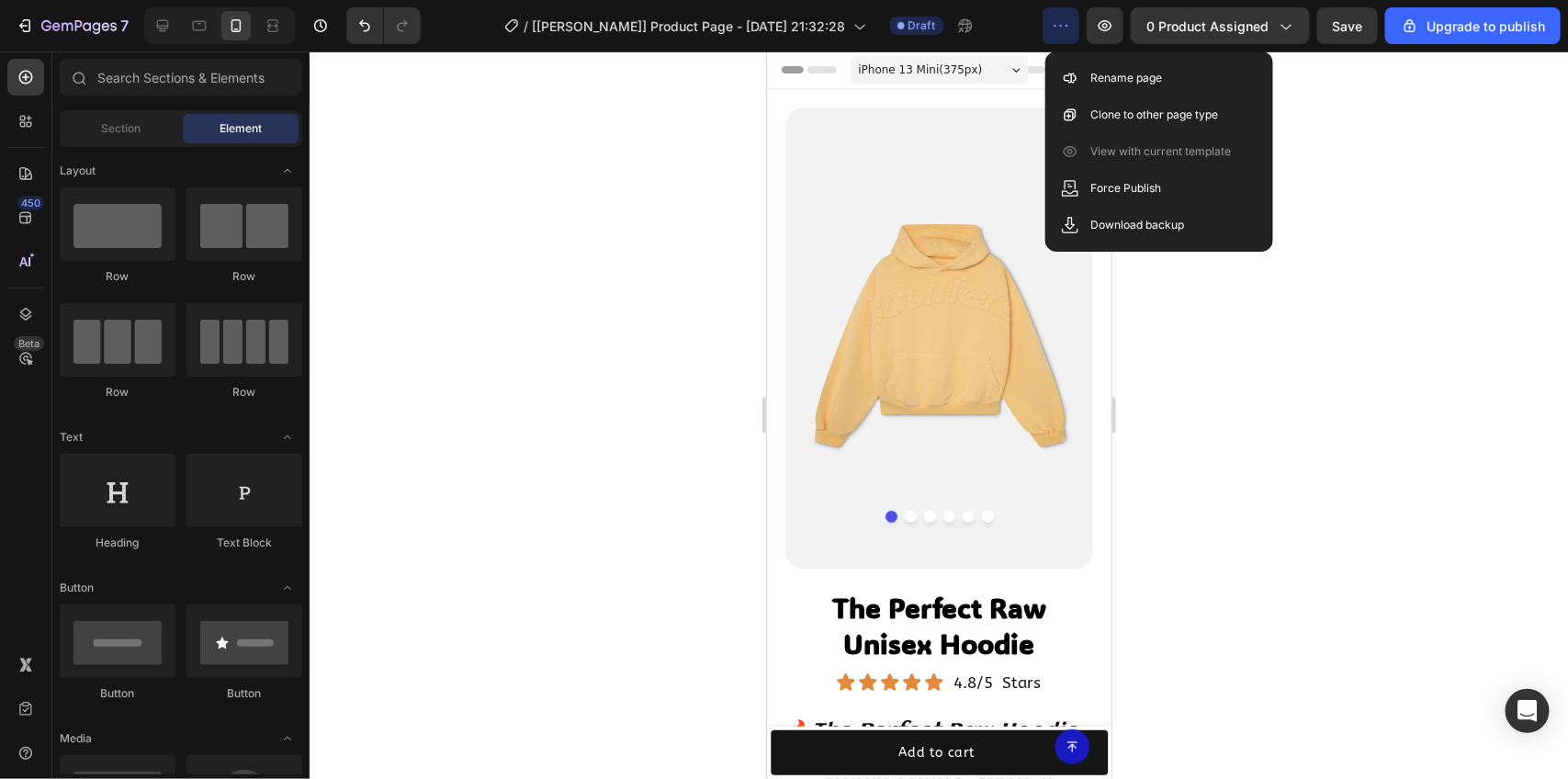
click at [1360, 125] on div at bounding box center [939, 415] width 1259 height 728
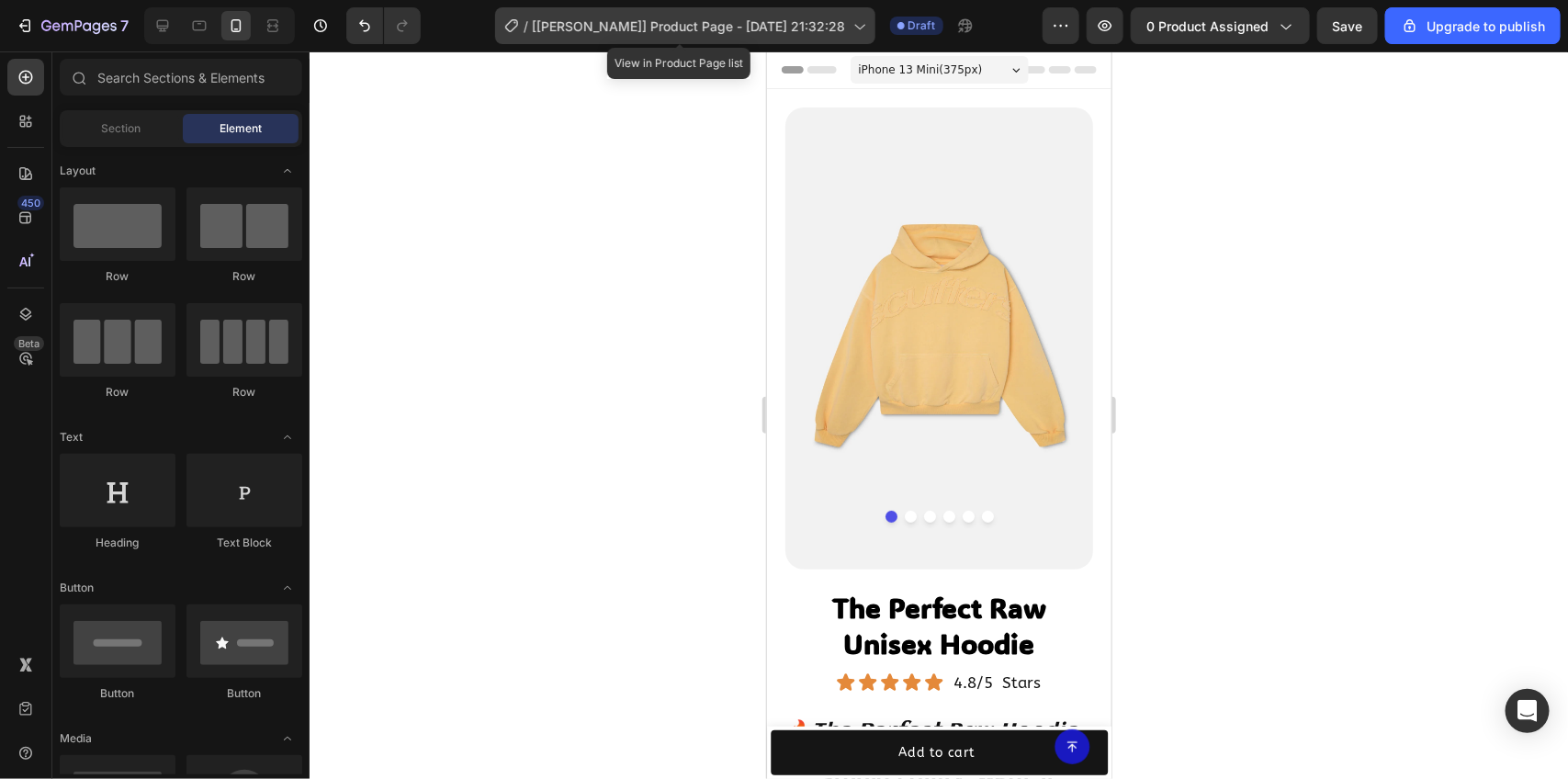
click at [848, 37] on div "/ [Ken GemPages] Product Page - Aug 17, 21:32:28" at bounding box center [685, 26] width 380 height 37
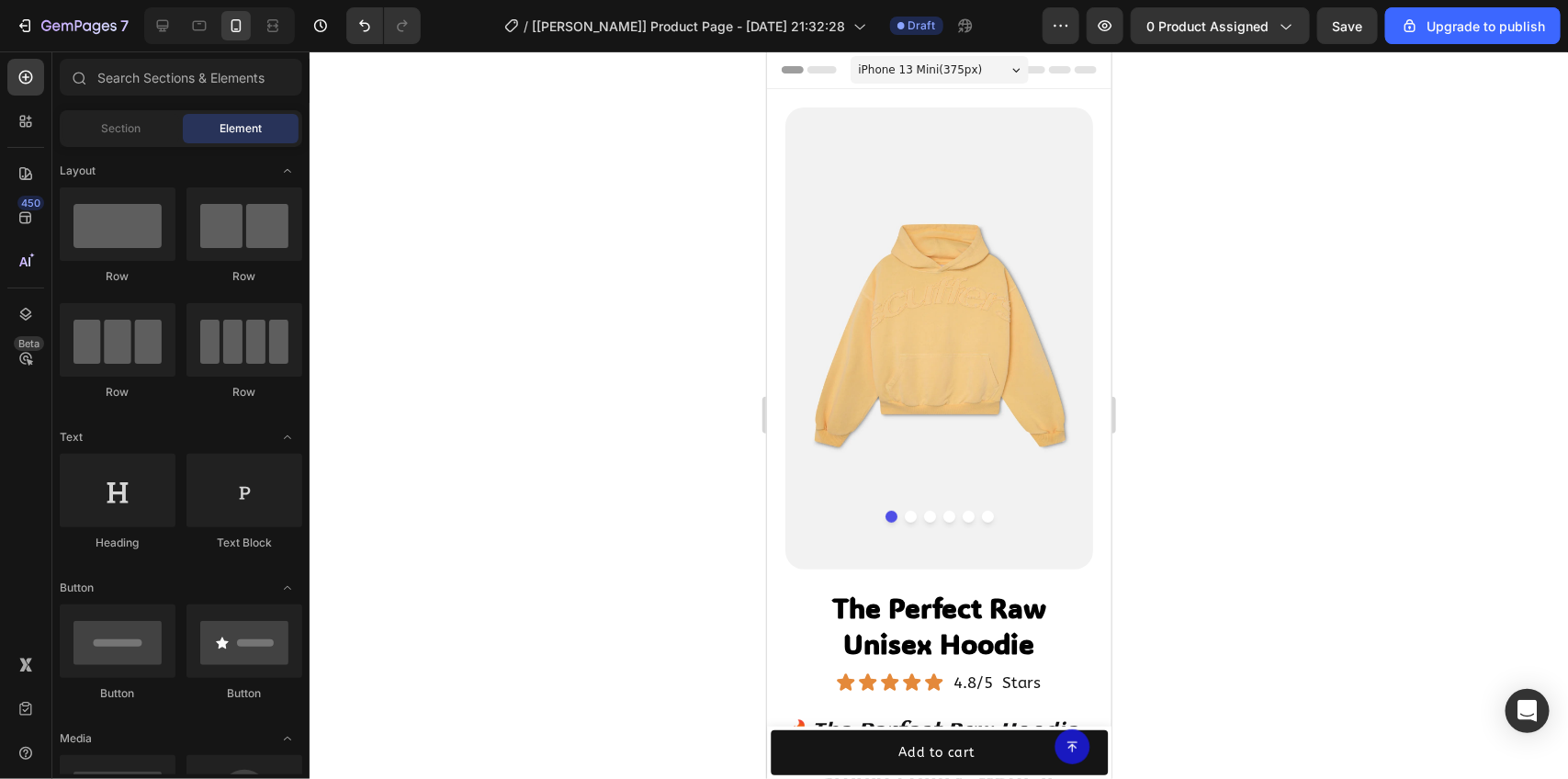
click at [1194, 205] on div at bounding box center [939, 415] width 1259 height 728
click at [152, 28] on div at bounding box center [162, 26] width 29 height 29
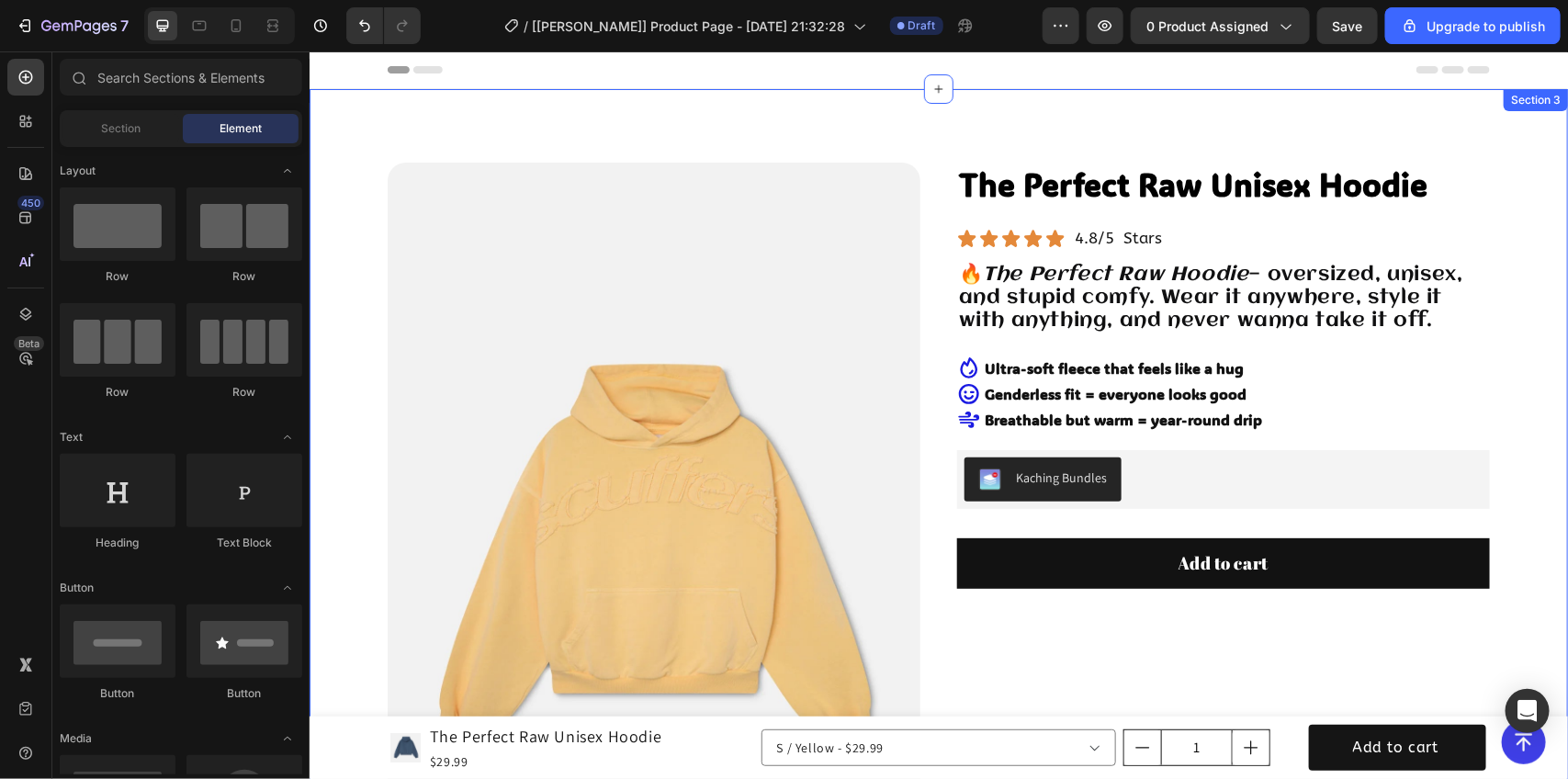
click at [571, 261] on img at bounding box center [653, 561] width 533 height 800
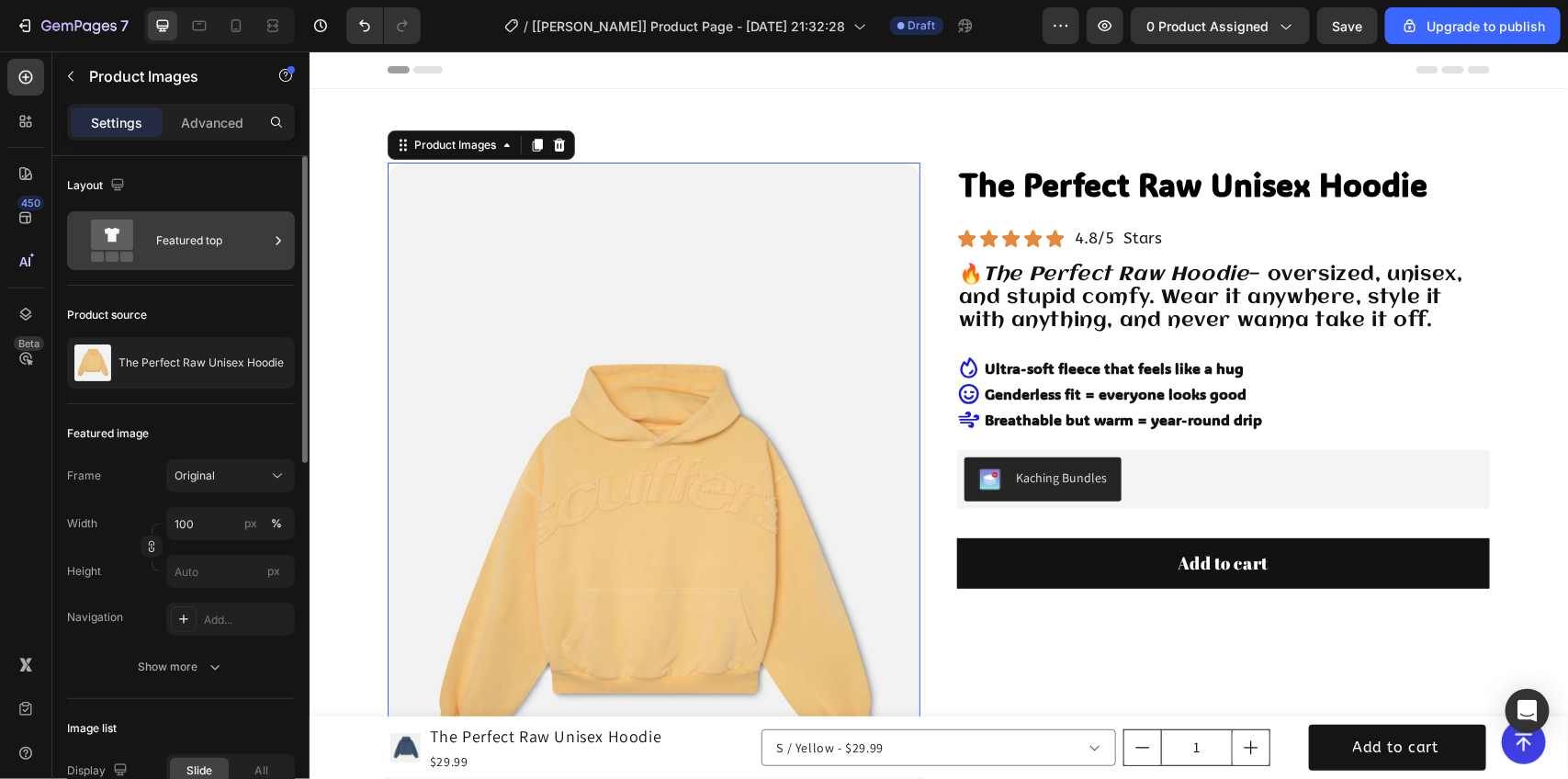
click at [181, 249] on div "Featured top" at bounding box center [212, 240] width 112 height 43
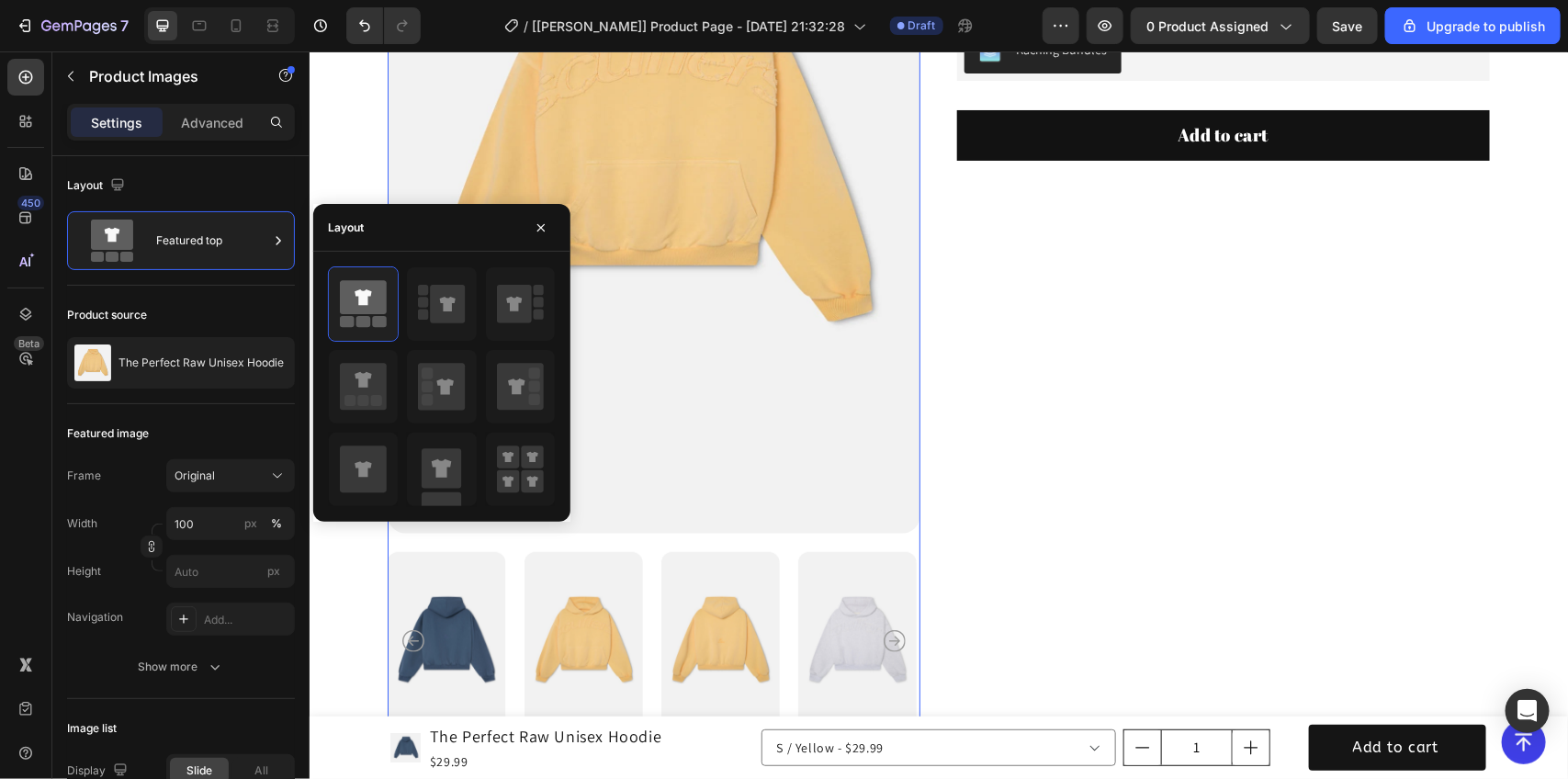
scroll to position [459, 0]
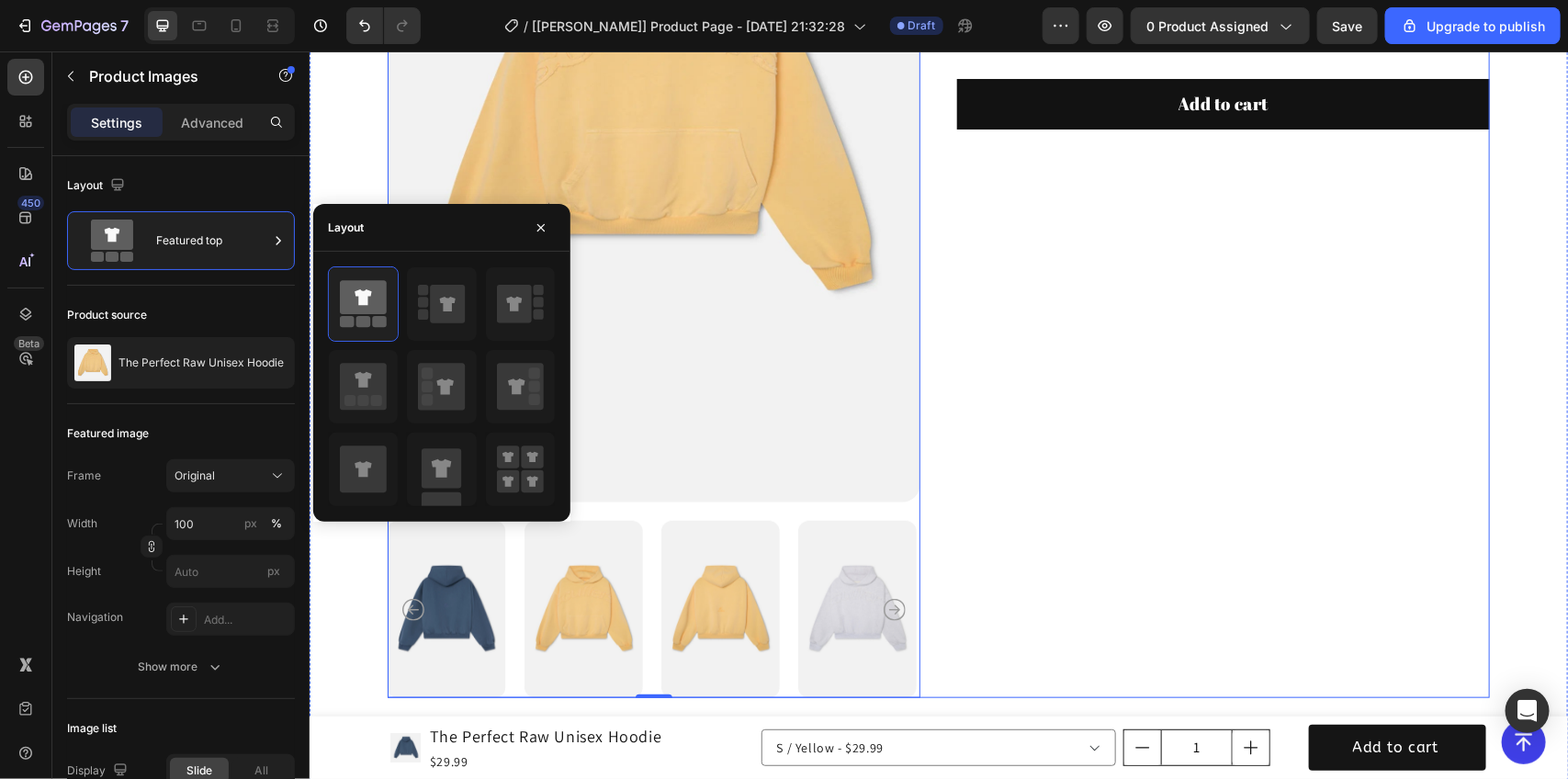
click at [1121, 351] on div "The Perfect Raw Unisex Hoodie Product Title Icon Icon Icon Icon Icon Icon List …" at bounding box center [1223, 200] width 533 height 996
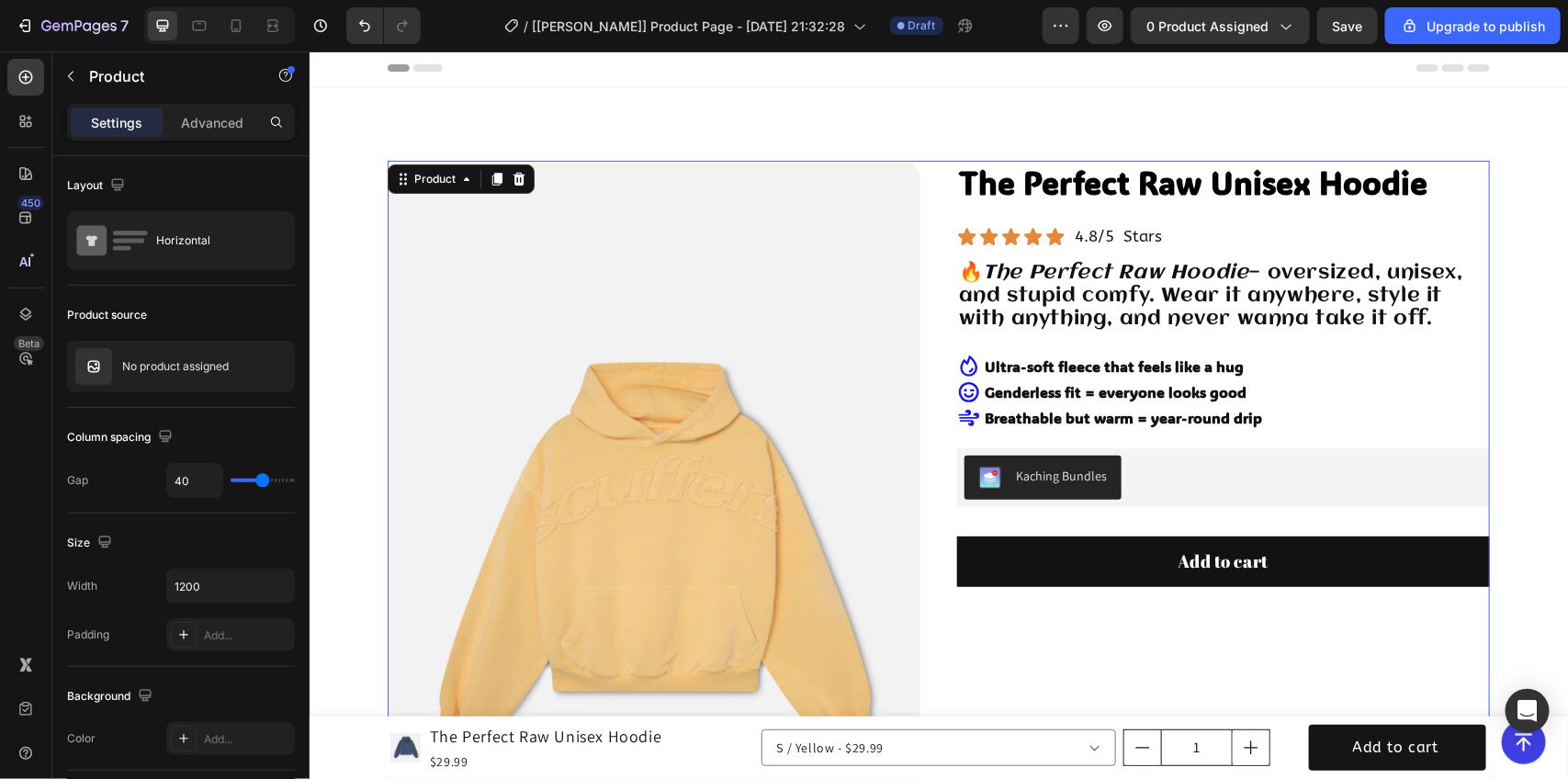
scroll to position [0, 0]
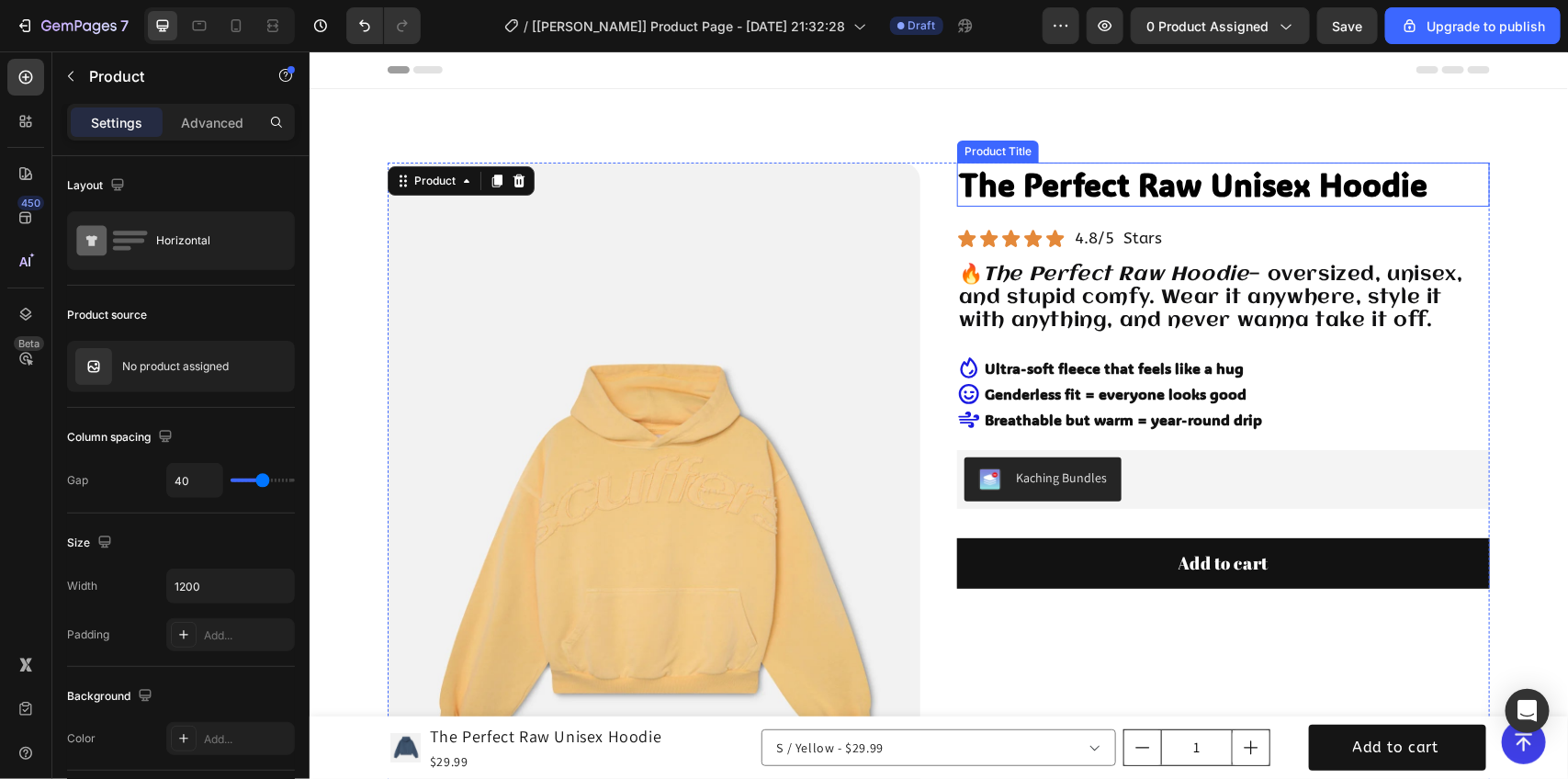
click at [1162, 178] on h1 "The Perfect Raw Unisex Hoodie" at bounding box center [1223, 184] width 533 height 44
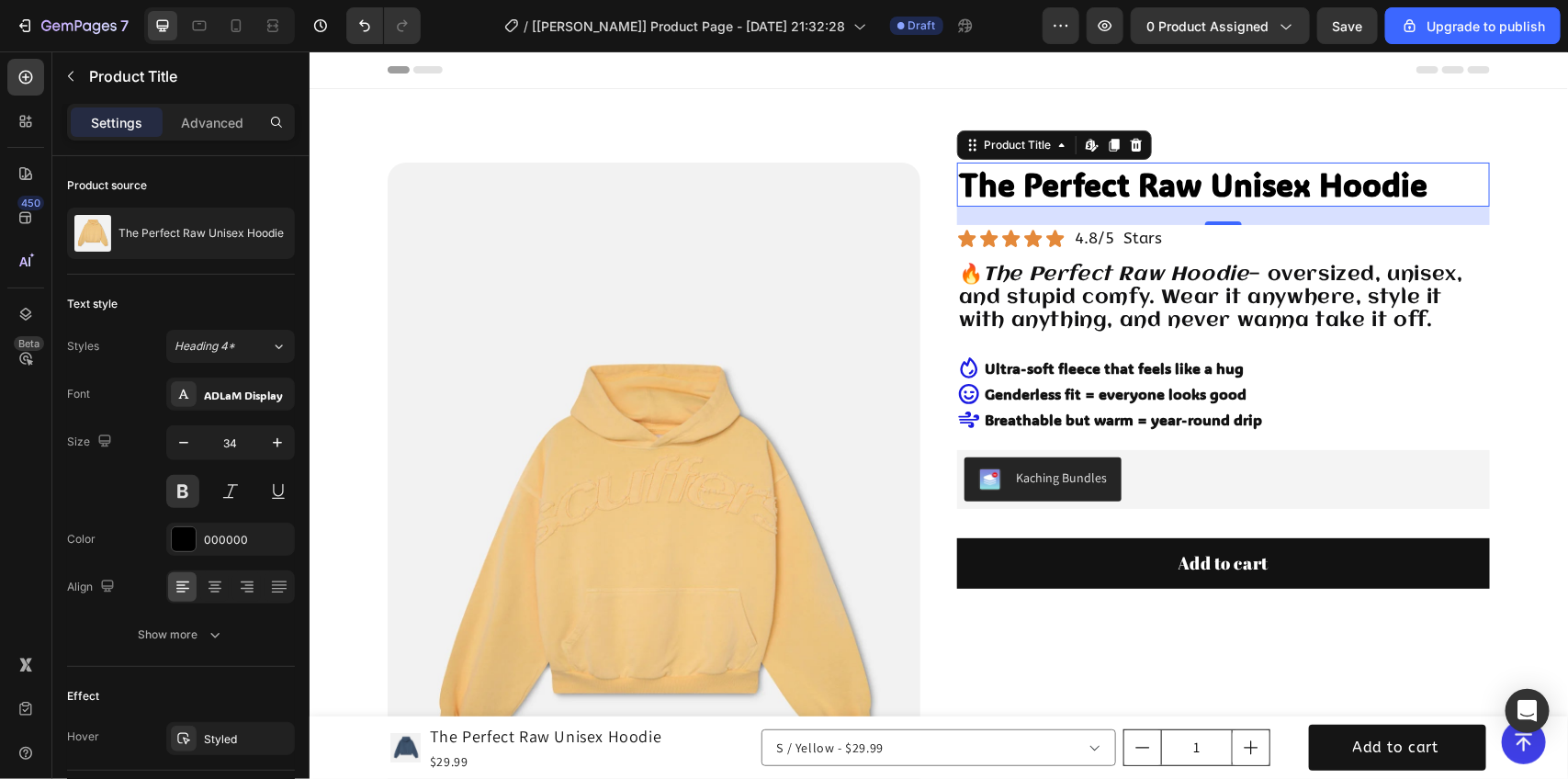
click at [213, 104] on div "Settings Advanced" at bounding box center [181, 122] width 228 height 37
drag, startPoint x: 223, startPoint y: 109, endPoint x: 219, endPoint y: 126, distance: 17.5
click at [222, 109] on div "Advanced" at bounding box center [212, 122] width 92 height 29
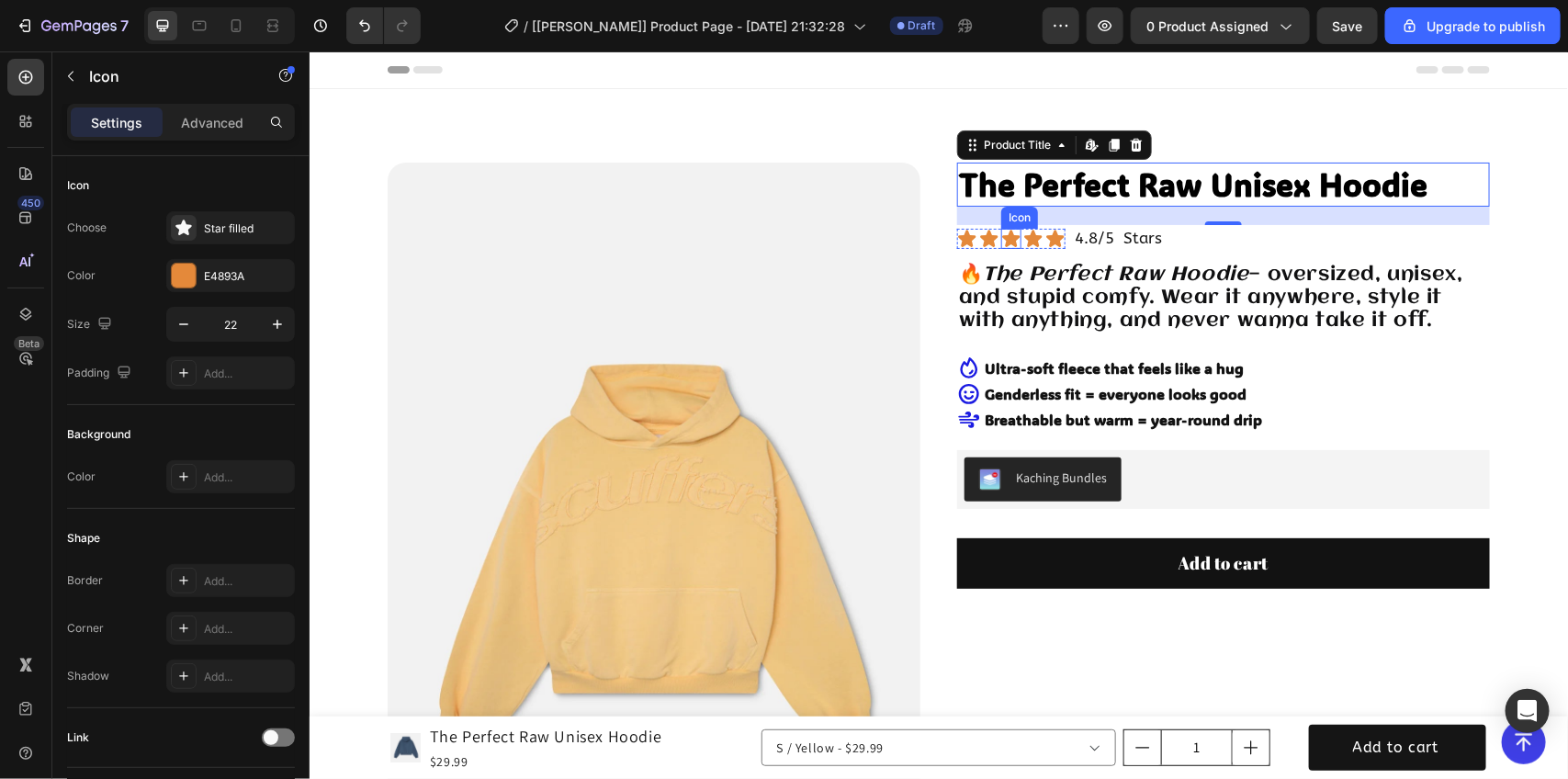
click at [1007, 239] on icon at bounding box center [1010, 238] width 20 height 20
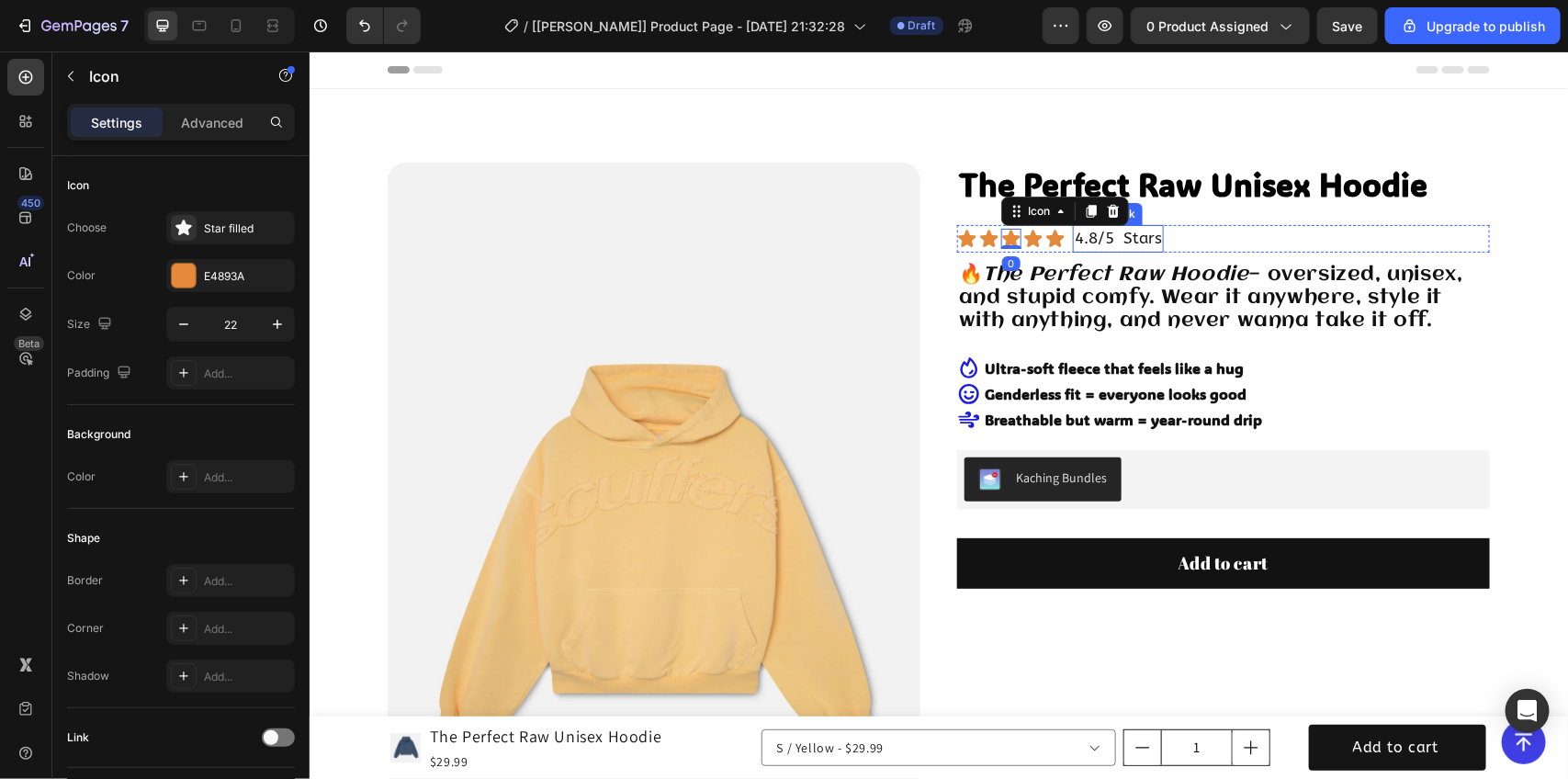
click at [1083, 239] on p "4.8/5 Stars" at bounding box center [1118, 238] width 87 height 24
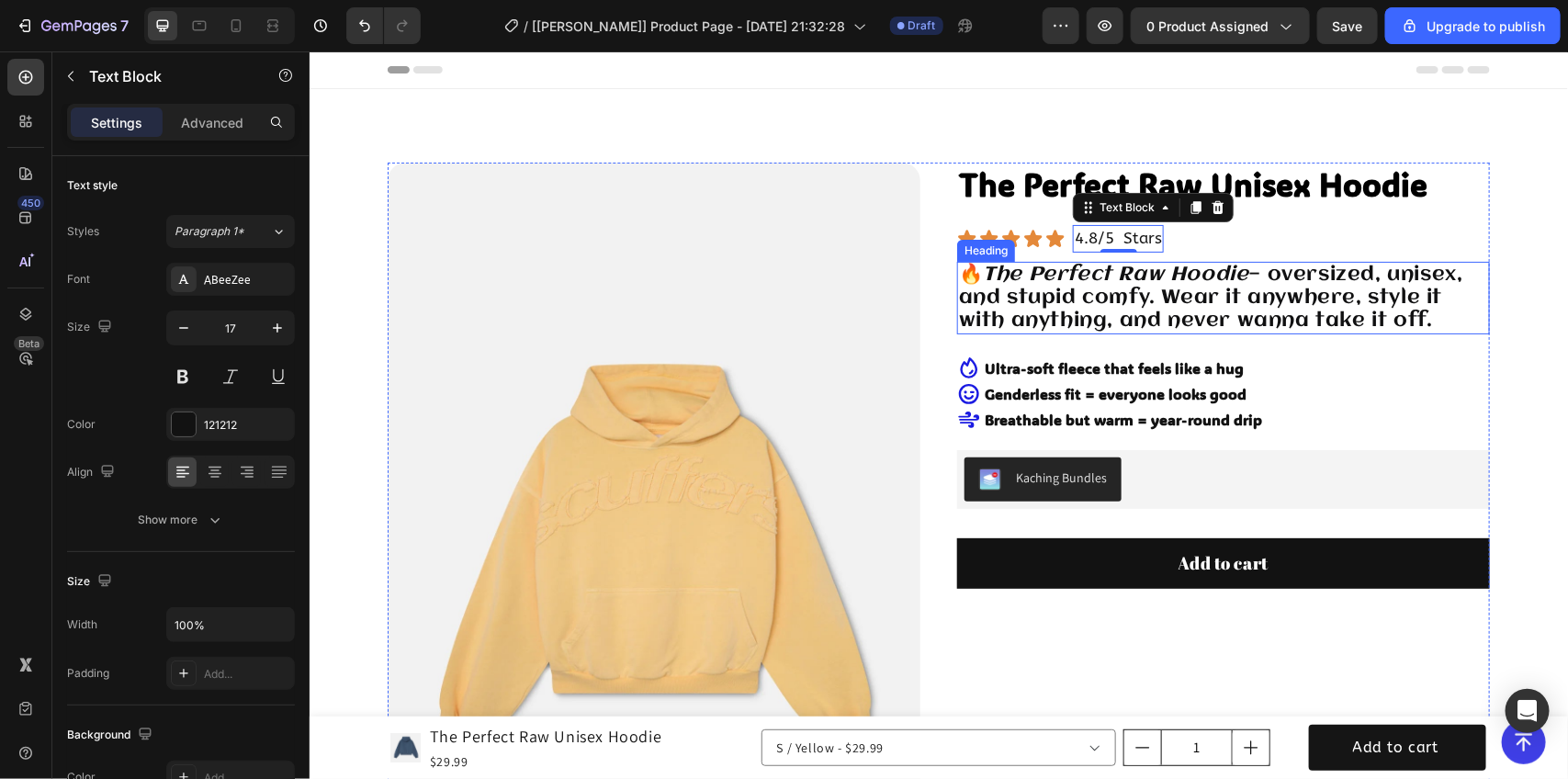
click at [1041, 264] on icon "The Perfect Raw Hoodie" at bounding box center [1116, 274] width 266 height 20
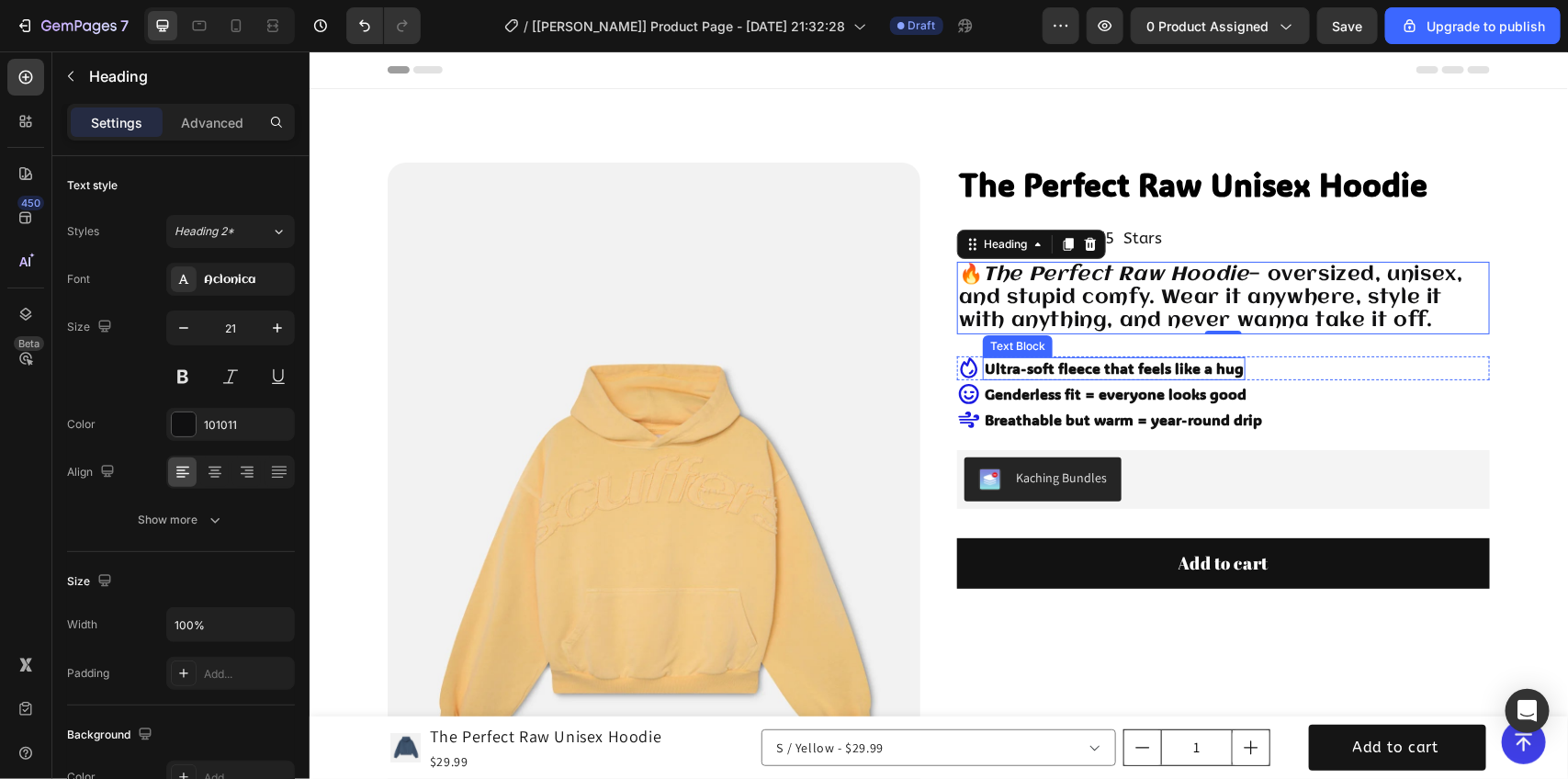
click at [1044, 368] on strong "Ultra-soft fleece that feels like a hug" at bounding box center [1114, 367] width 259 height 19
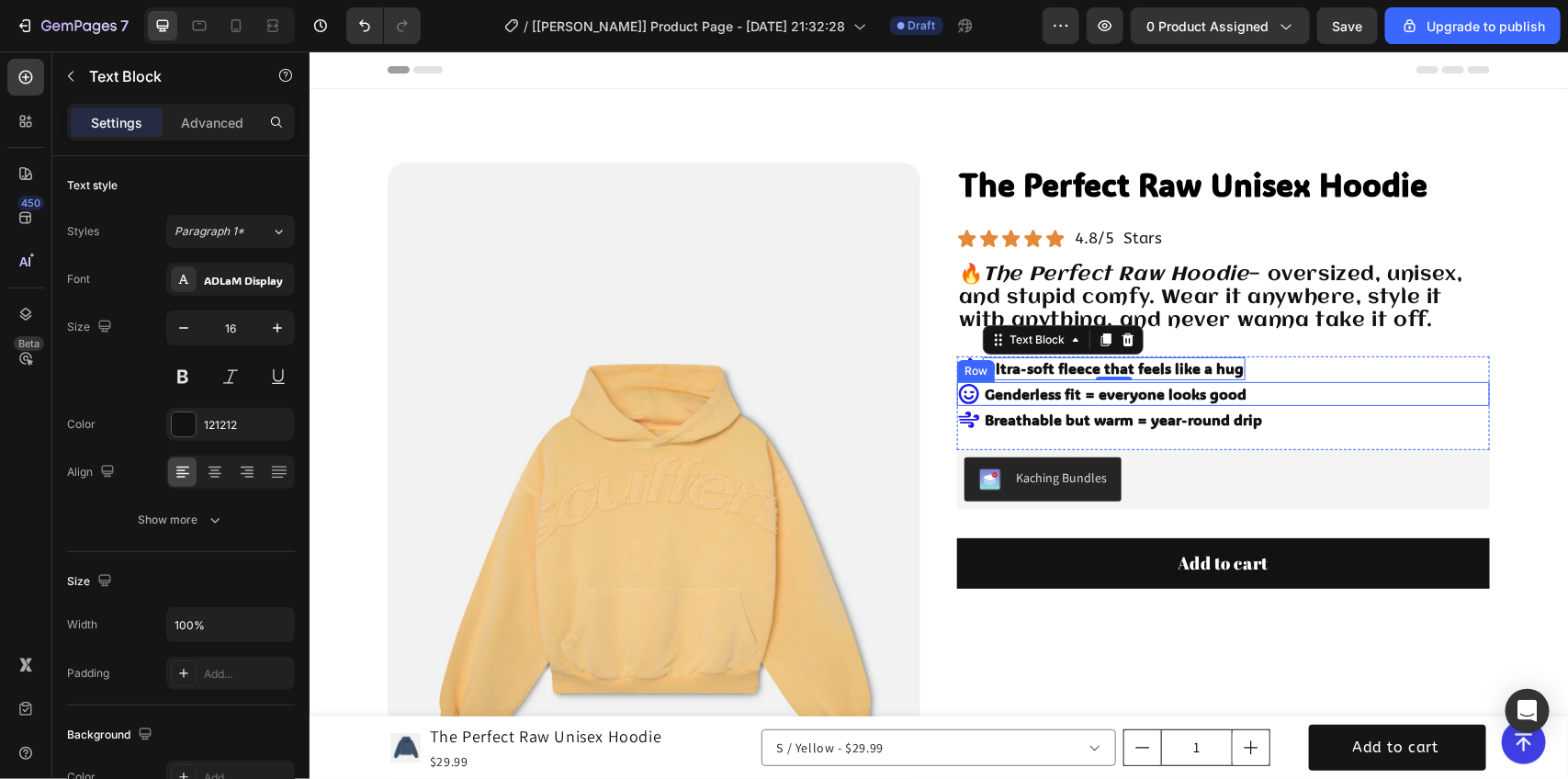
click at [1306, 391] on div "Icon Genderless fit = everyone looks good Text Block Row" at bounding box center [1223, 393] width 533 height 24
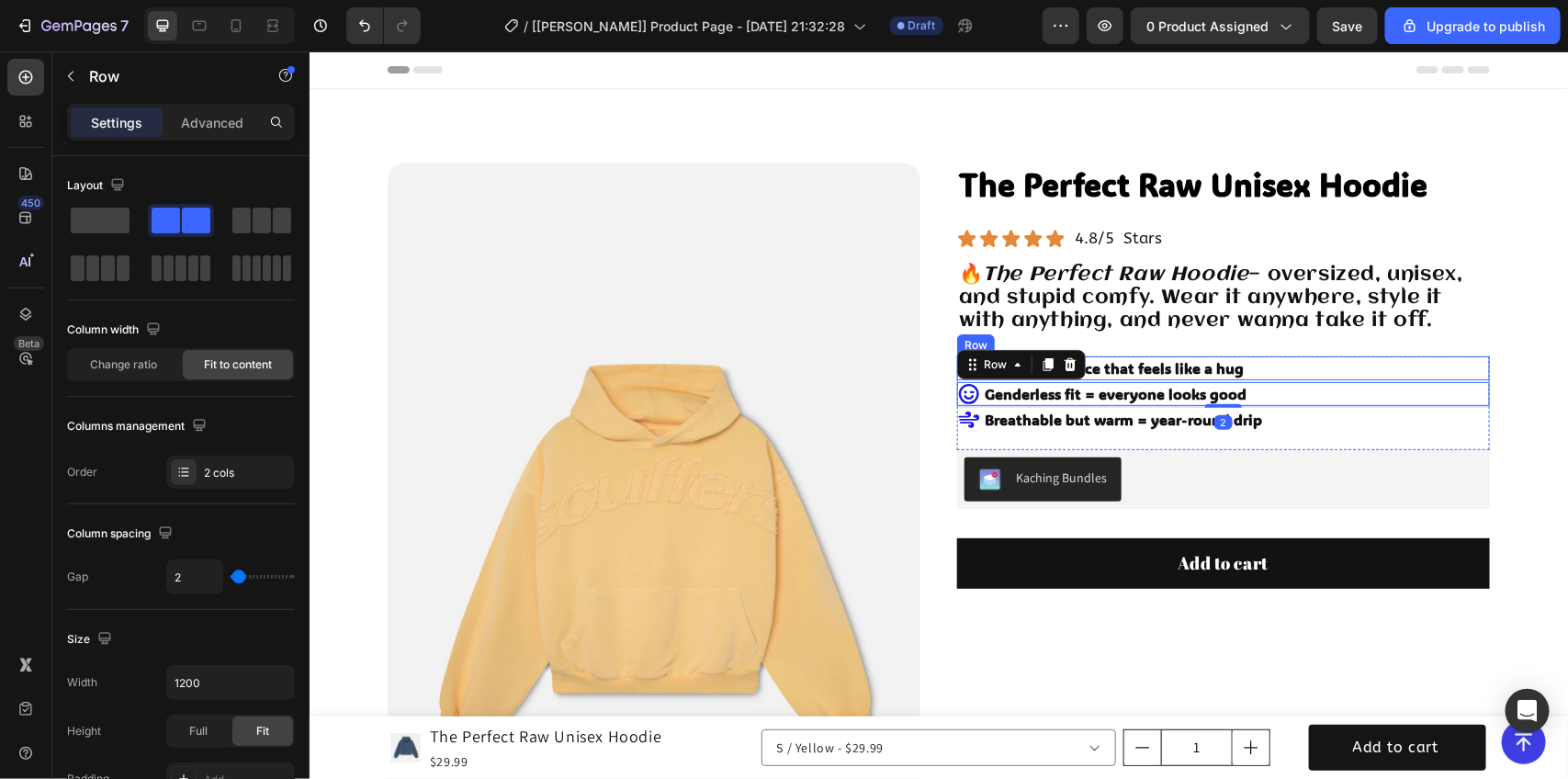
click at [1326, 367] on div "Icon Ultra-soft fleece that feels like a hug Text Block Row" at bounding box center [1223, 367] width 533 height 24
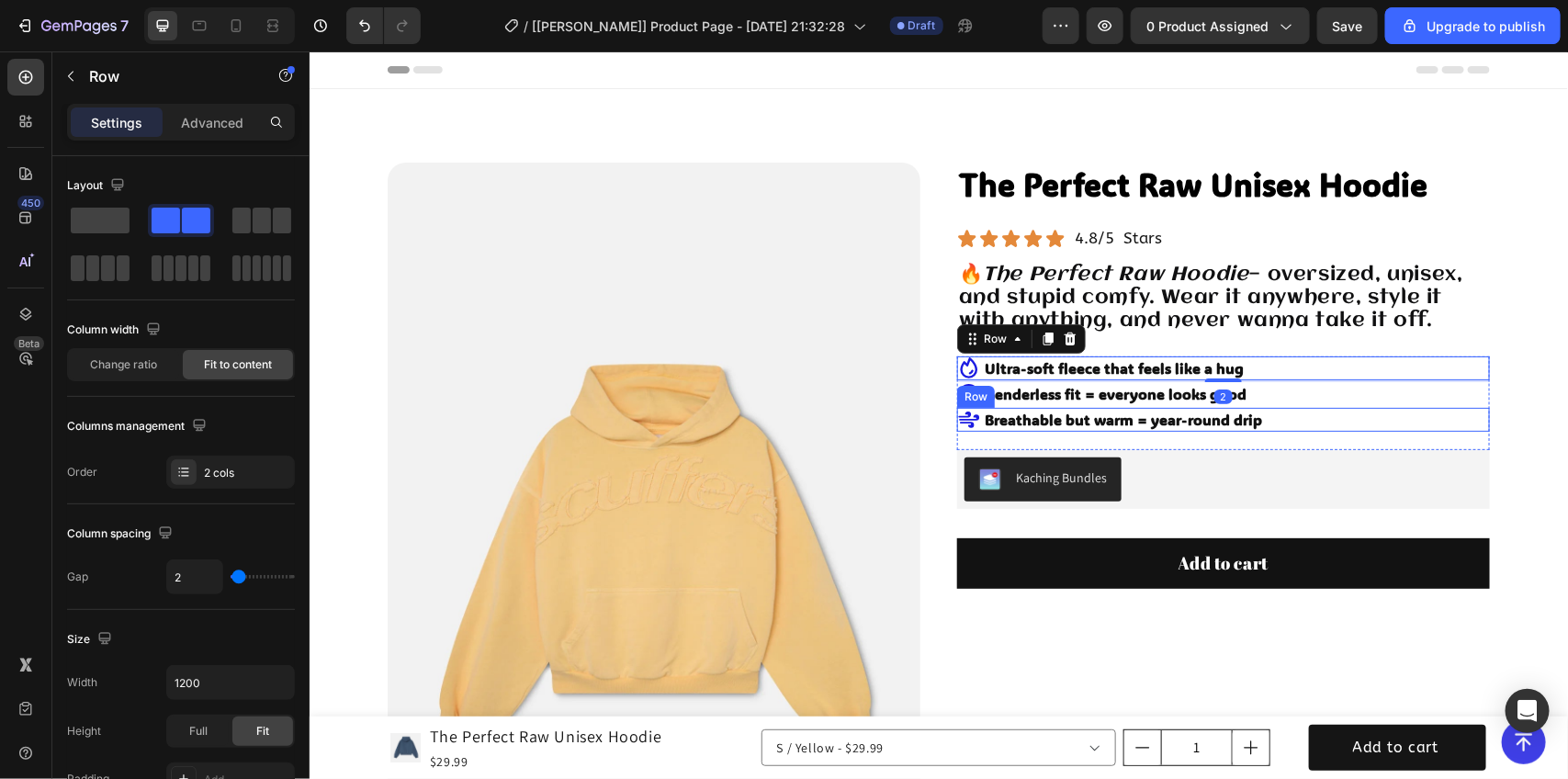
click at [1450, 428] on div "Icon Breathable but warm = year-round drip Text Block Row" at bounding box center [1223, 418] width 533 height 24
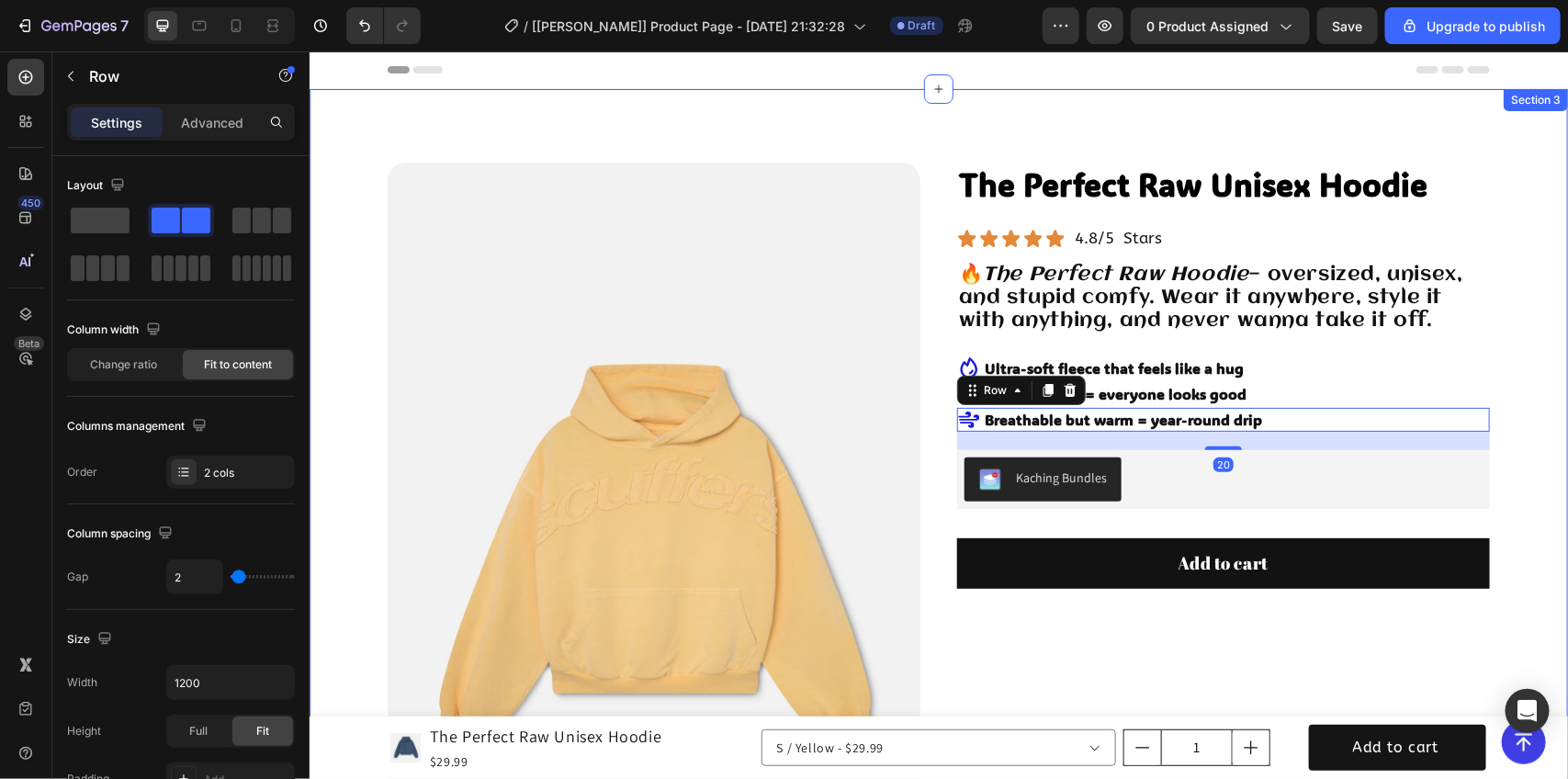
click at [1516, 382] on div "Product Images The Perfect Raw Unisex Hoodie Product Title Icon Icon Icon Icon …" at bounding box center [938, 668] width 1259 height 1160
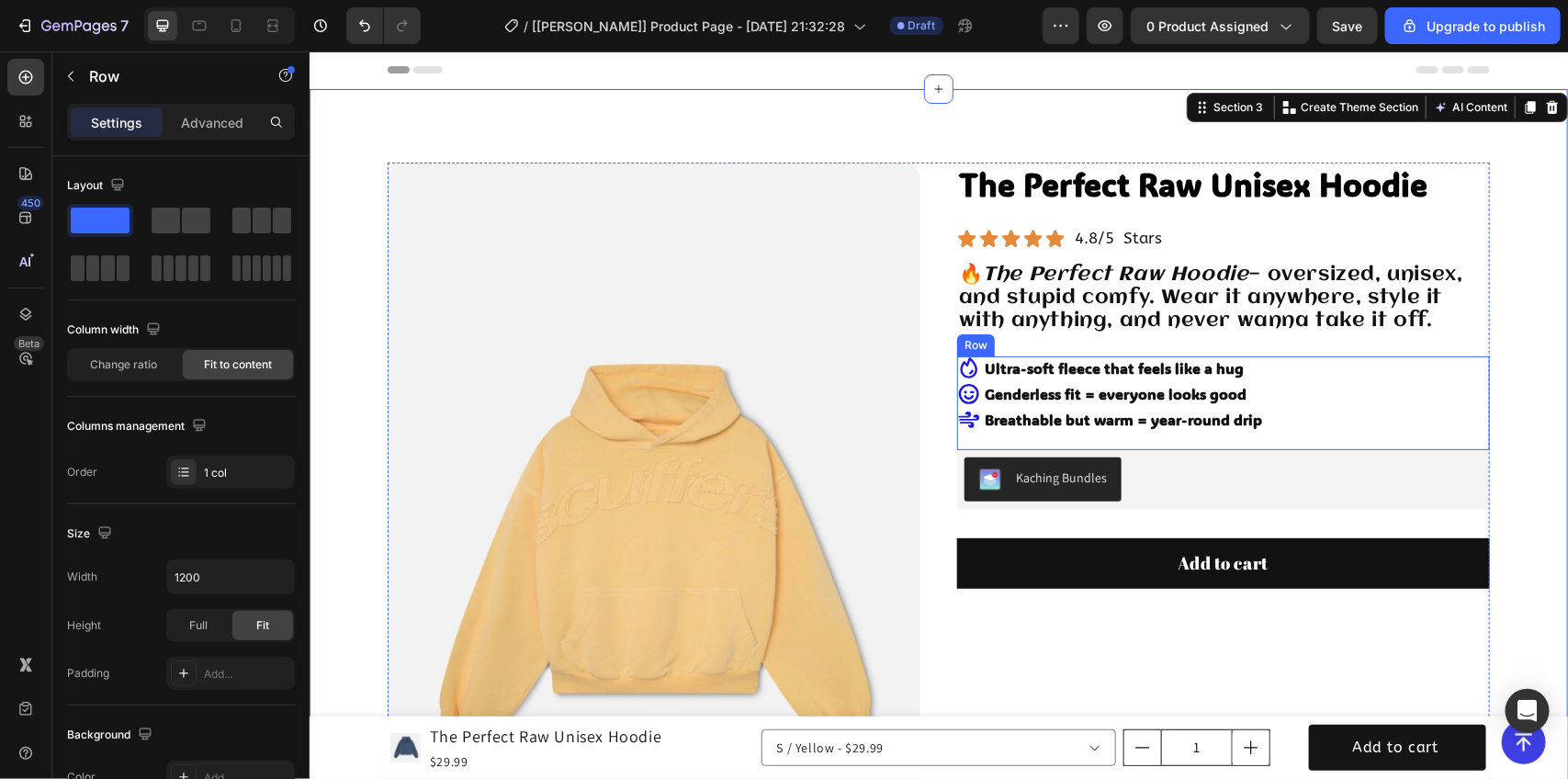
click at [1443, 437] on div "Icon Ultra-soft fleece that feels like a hug Text Block Row Icon Genderless fit…" at bounding box center [1223, 402] width 533 height 94
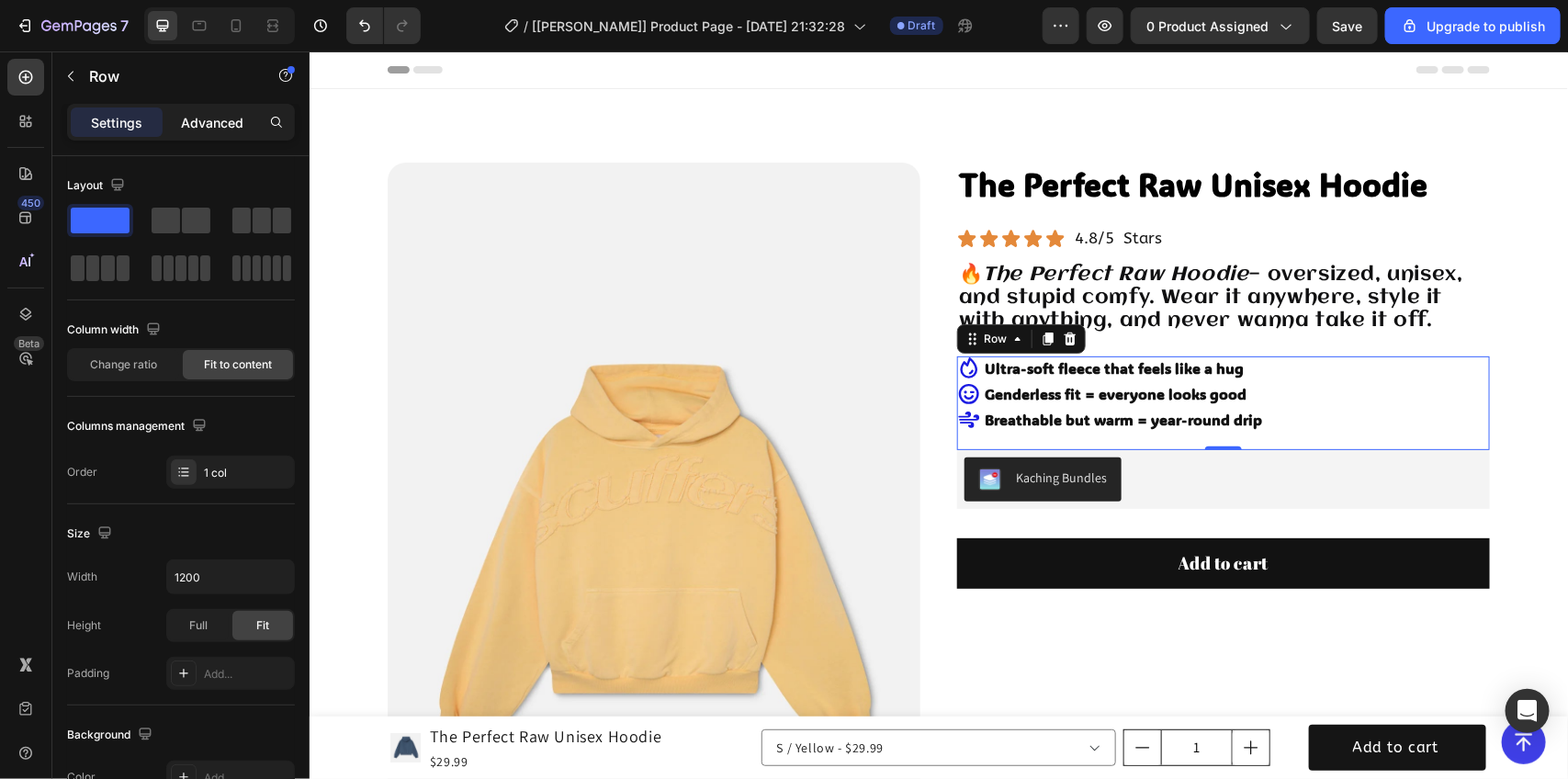
click at [227, 122] on p "Advanced" at bounding box center [212, 122] width 62 height 19
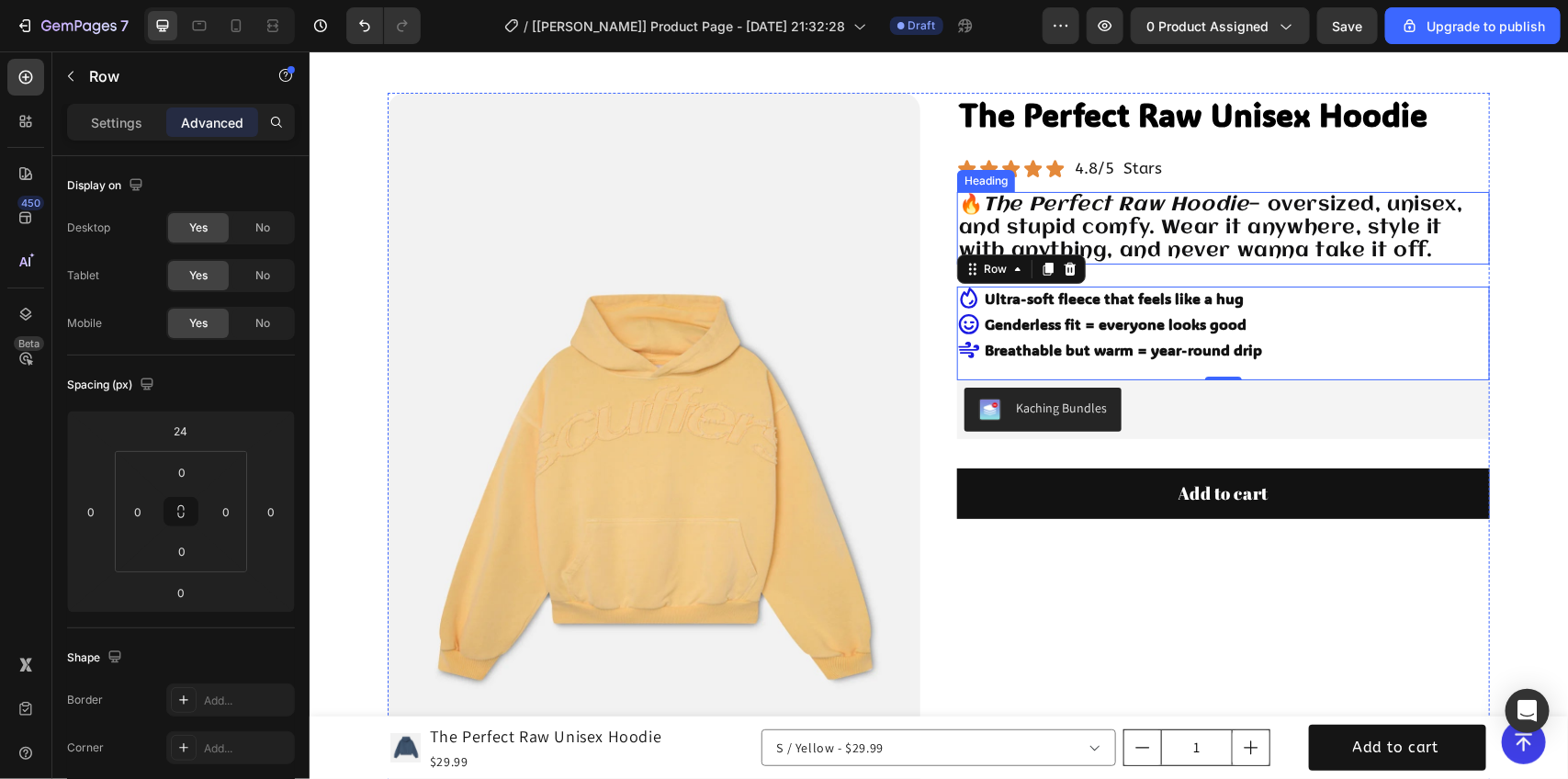
scroll to position [230, 0]
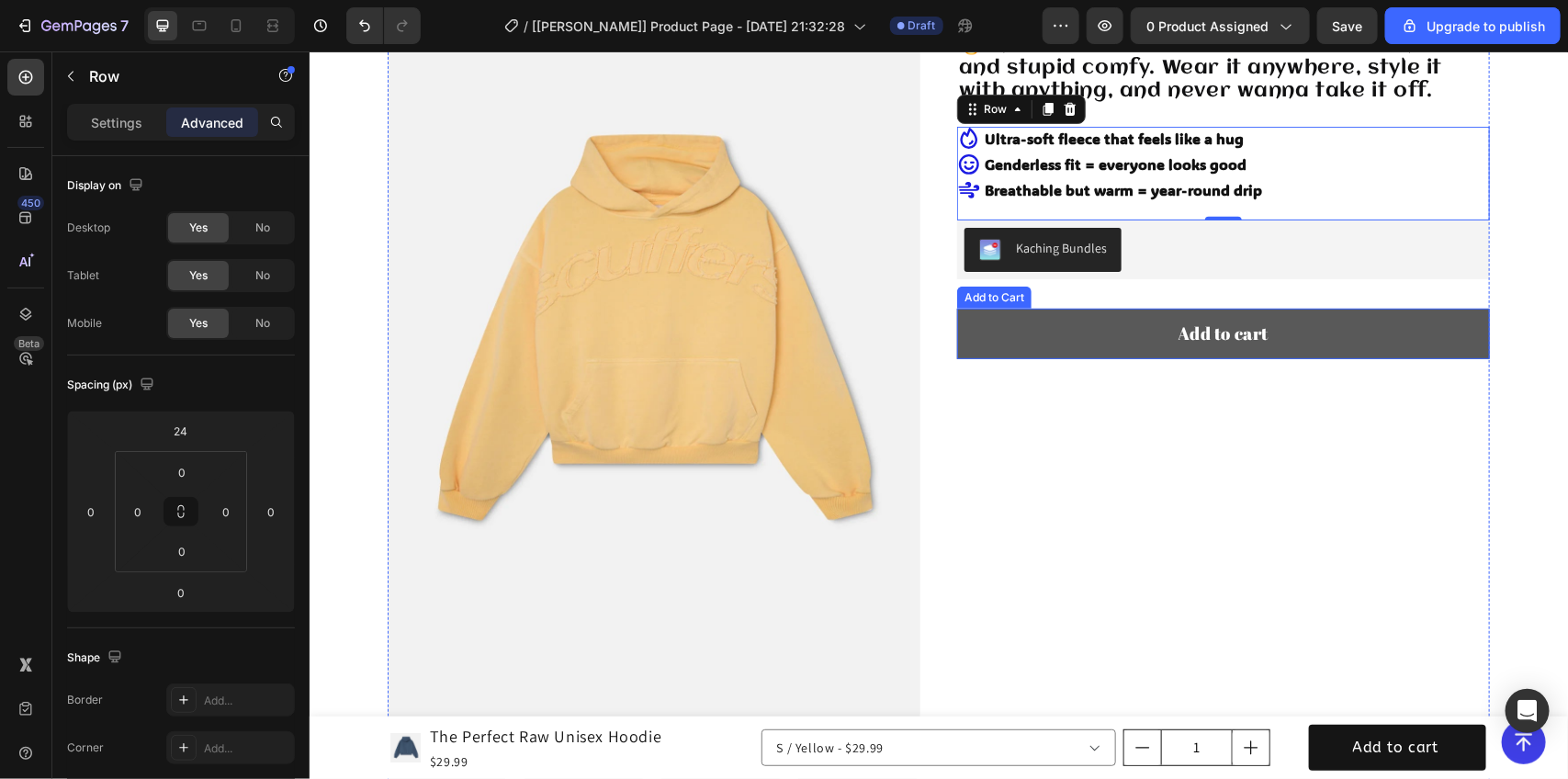
drag, startPoint x: 1234, startPoint y: 340, endPoint x: 1146, endPoint y: 328, distance: 88.8
click at [1234, 337] on div "Add to cart" at bounding box center [1224, 332] width 91 height 27
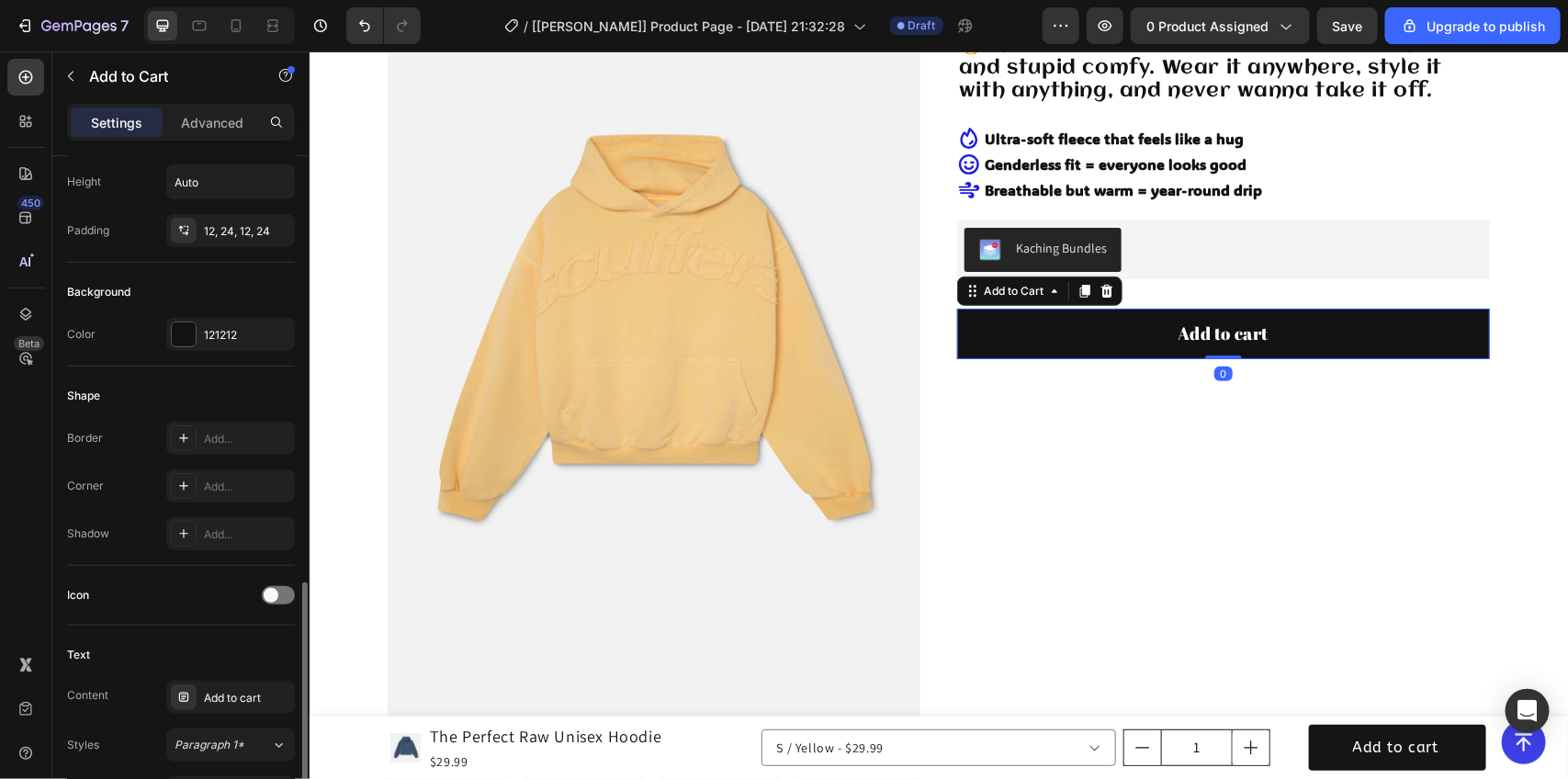
scroll to position [689, 0]
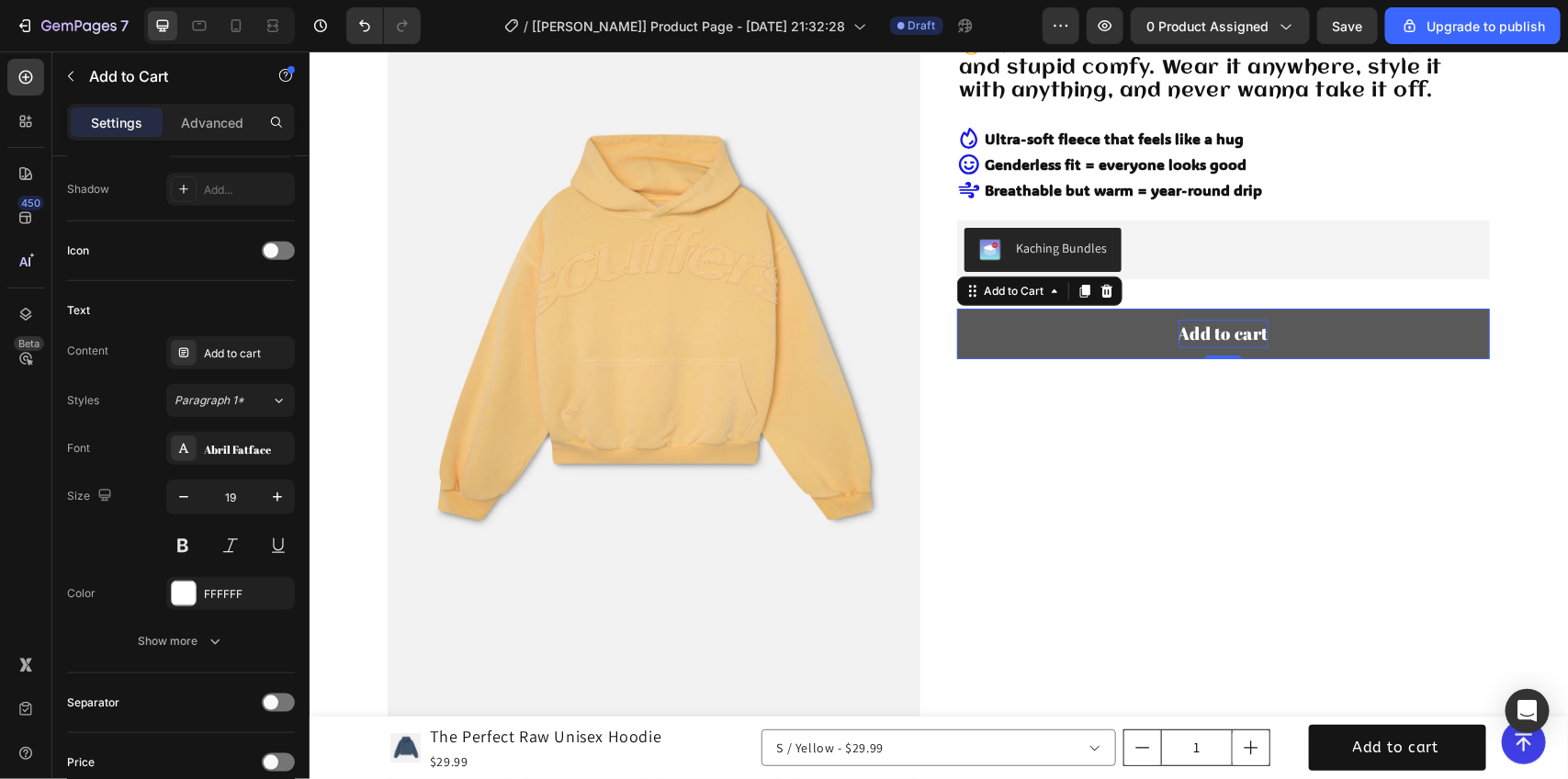
click at [1207, 335] on div "Add to cart" at bounding box center [1224, 332] width 91 height 27
click at [1207, 335] on p "Add to cart" at bounding box center [1224, 332] width 91 height 27
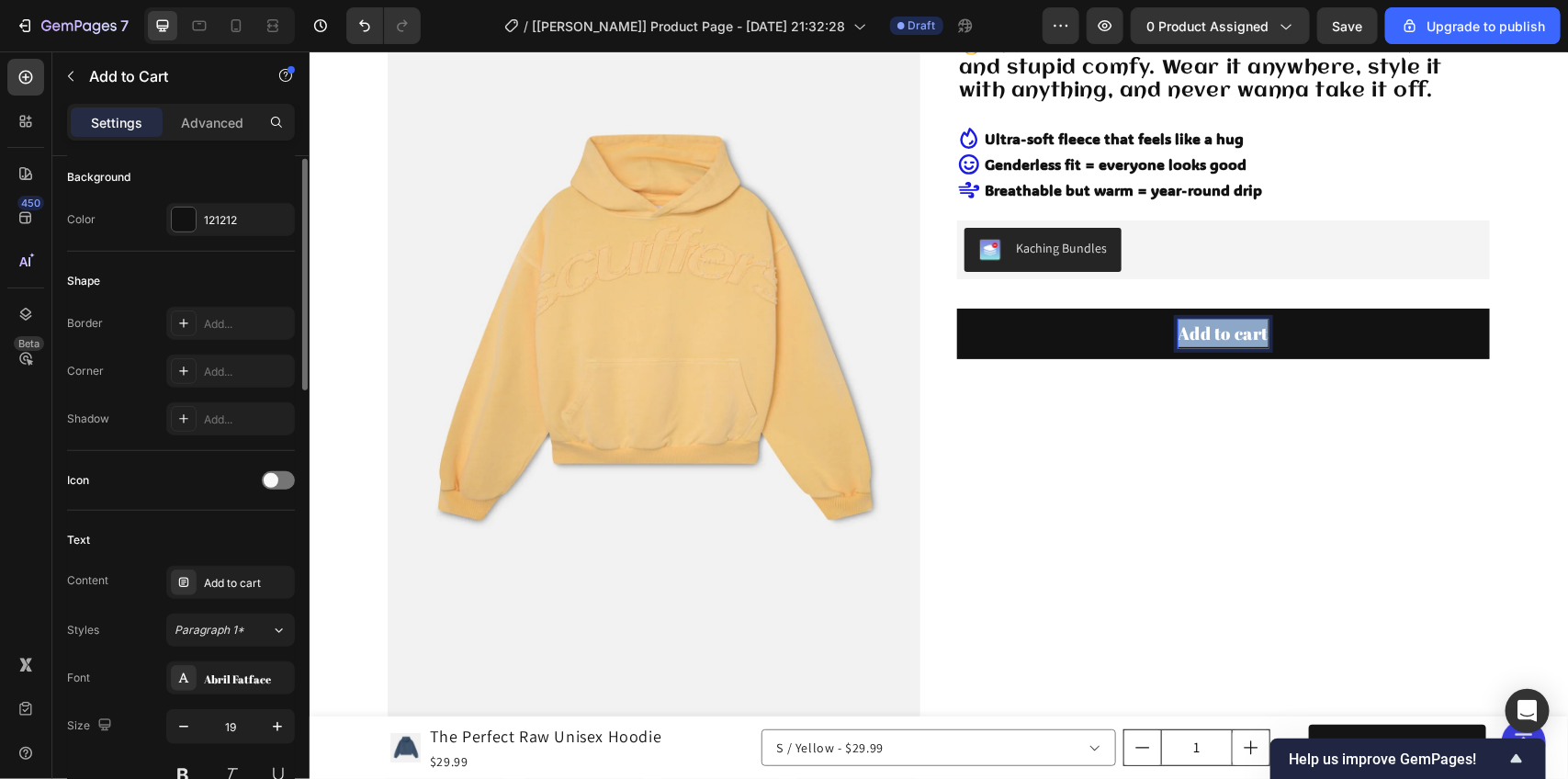
scroll to position [115, 0]
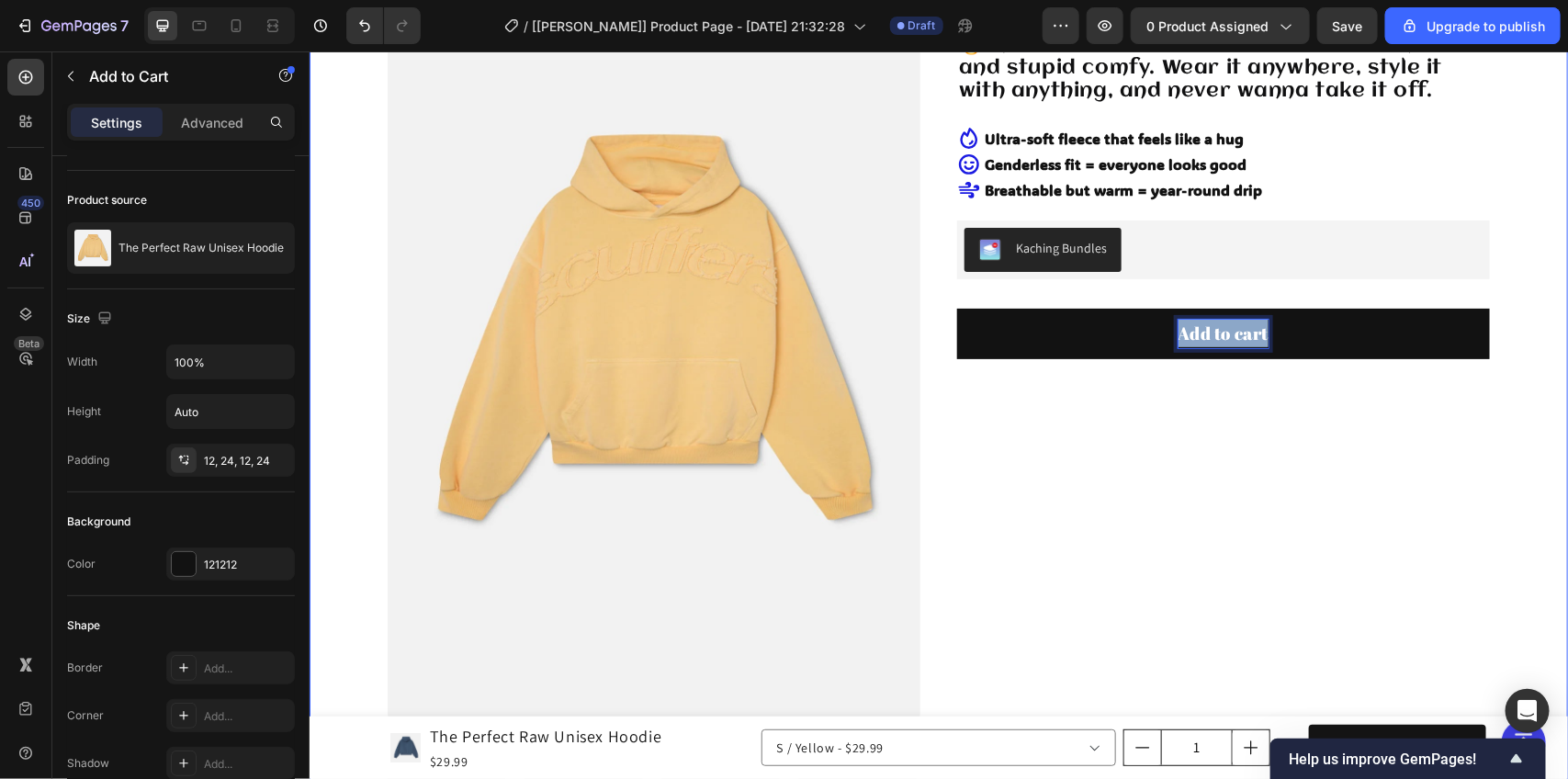
click at [1495, 262] on div "Product Images The Perfect Raw Unisex Hoodie Product Title Icon Icon Icon Icon …" at bounding box center [938, 438] width 1259 height 1160
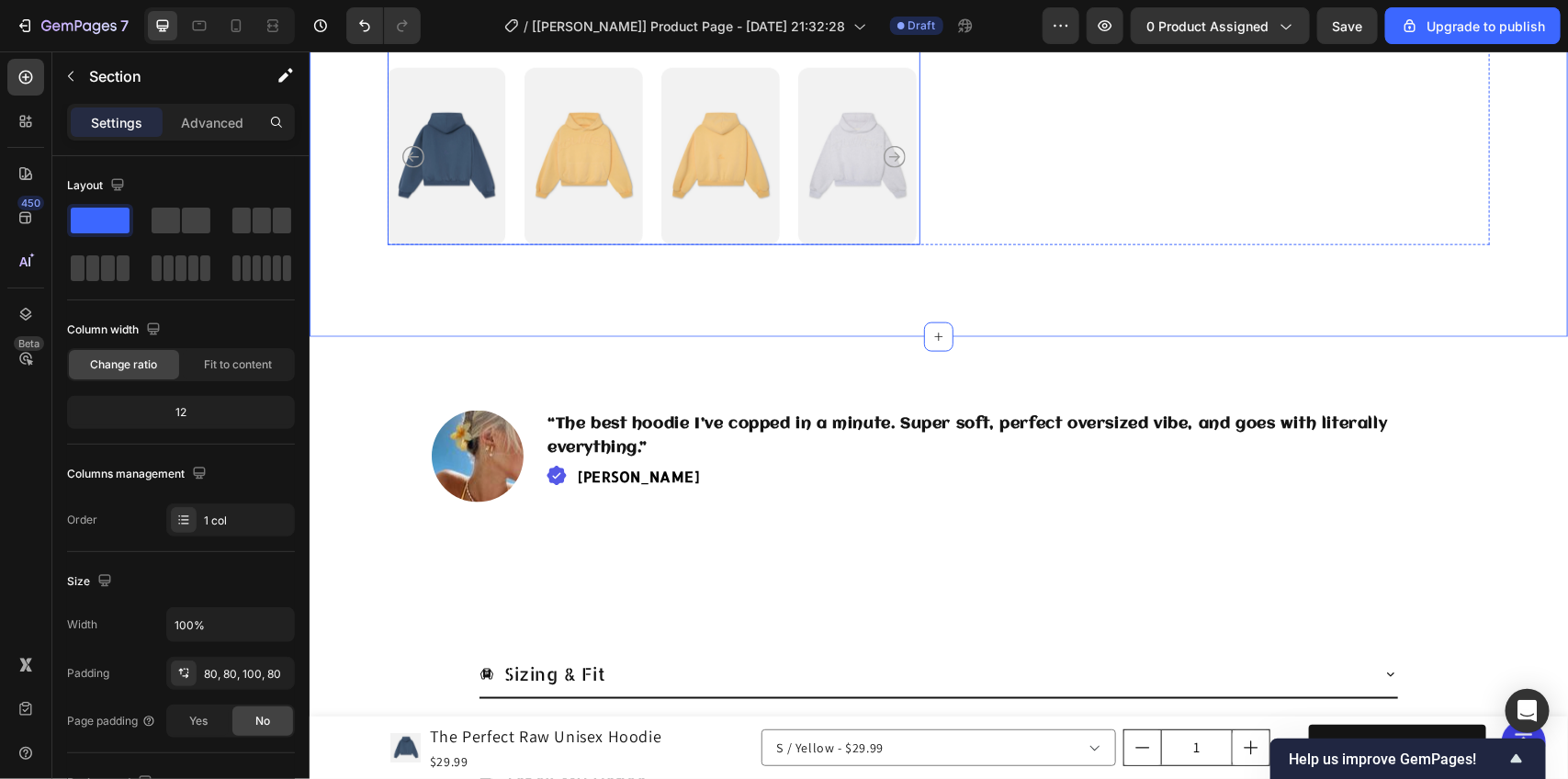
scroll to position [1034, 0]
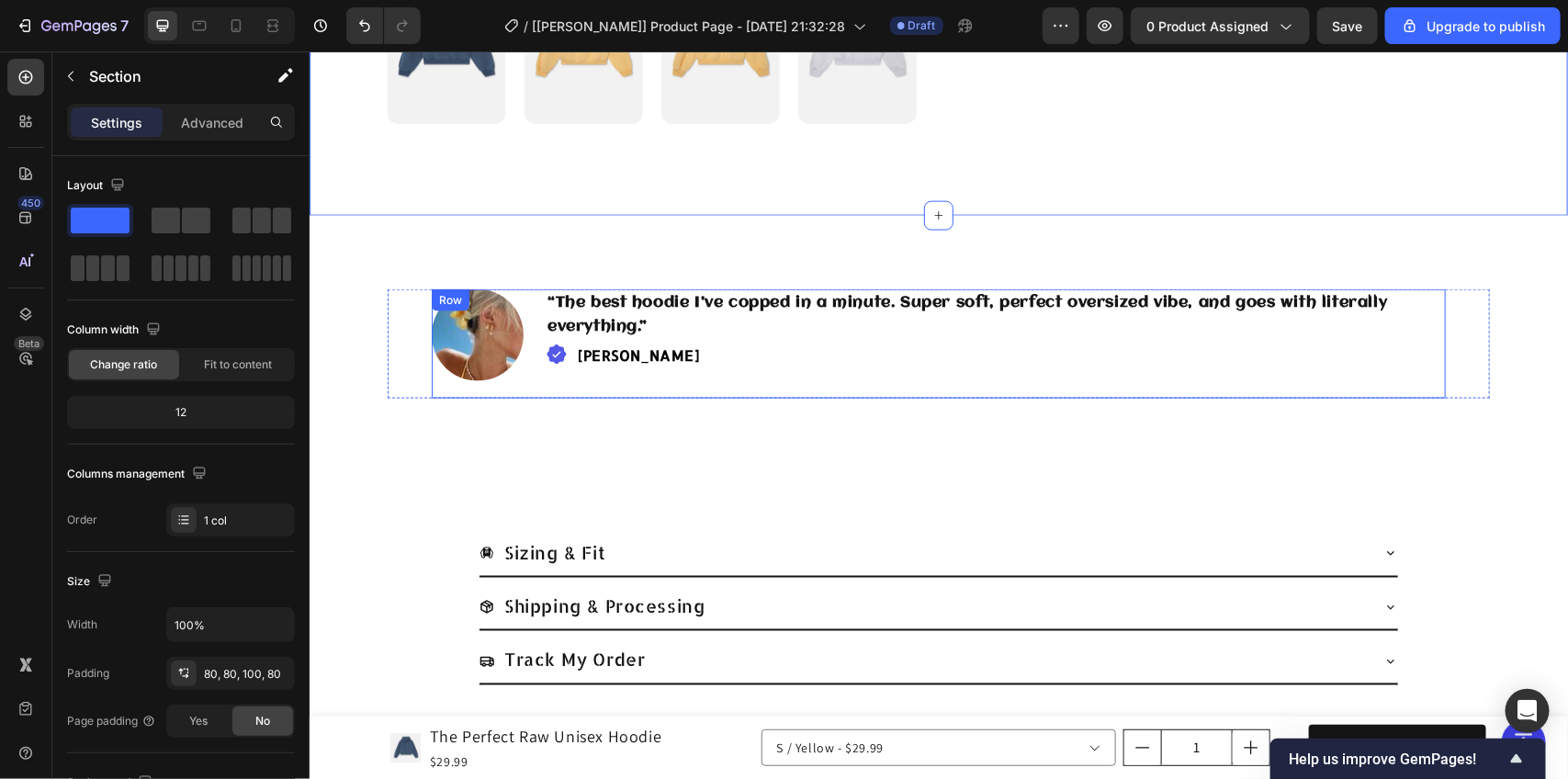
click at [590, 383] on div "“The best hoodie I’ve copped in a minute. Super soft, perfect oversized vibe, a…" at bounding box center [995, 344] width 901 height 110
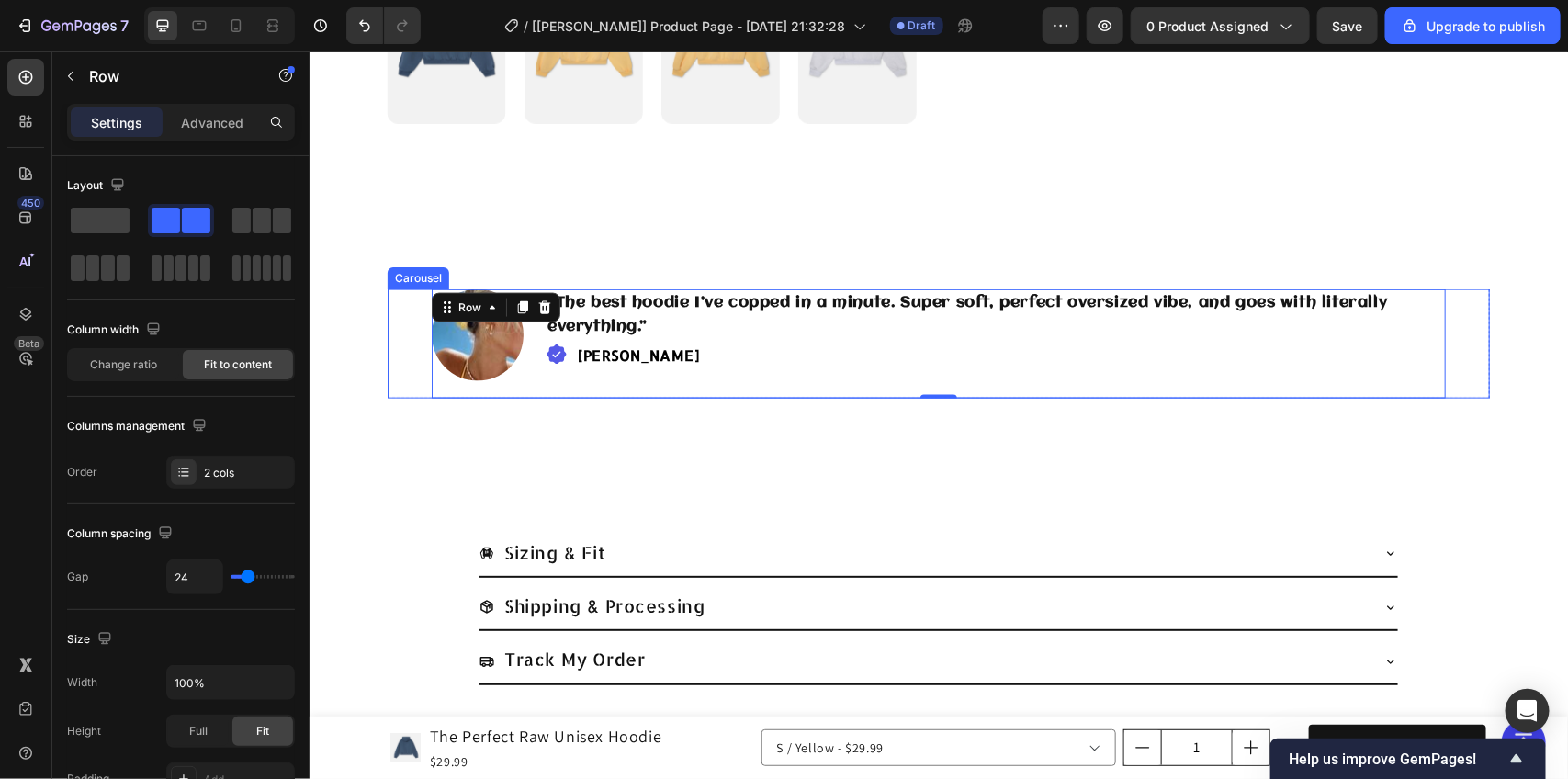
click at [406, 368] on div "Image “The best hoodie I’ve copped in a minute. Super soft, perfect oversized v…" at bounding box center [938, 344] width 1102 height 110
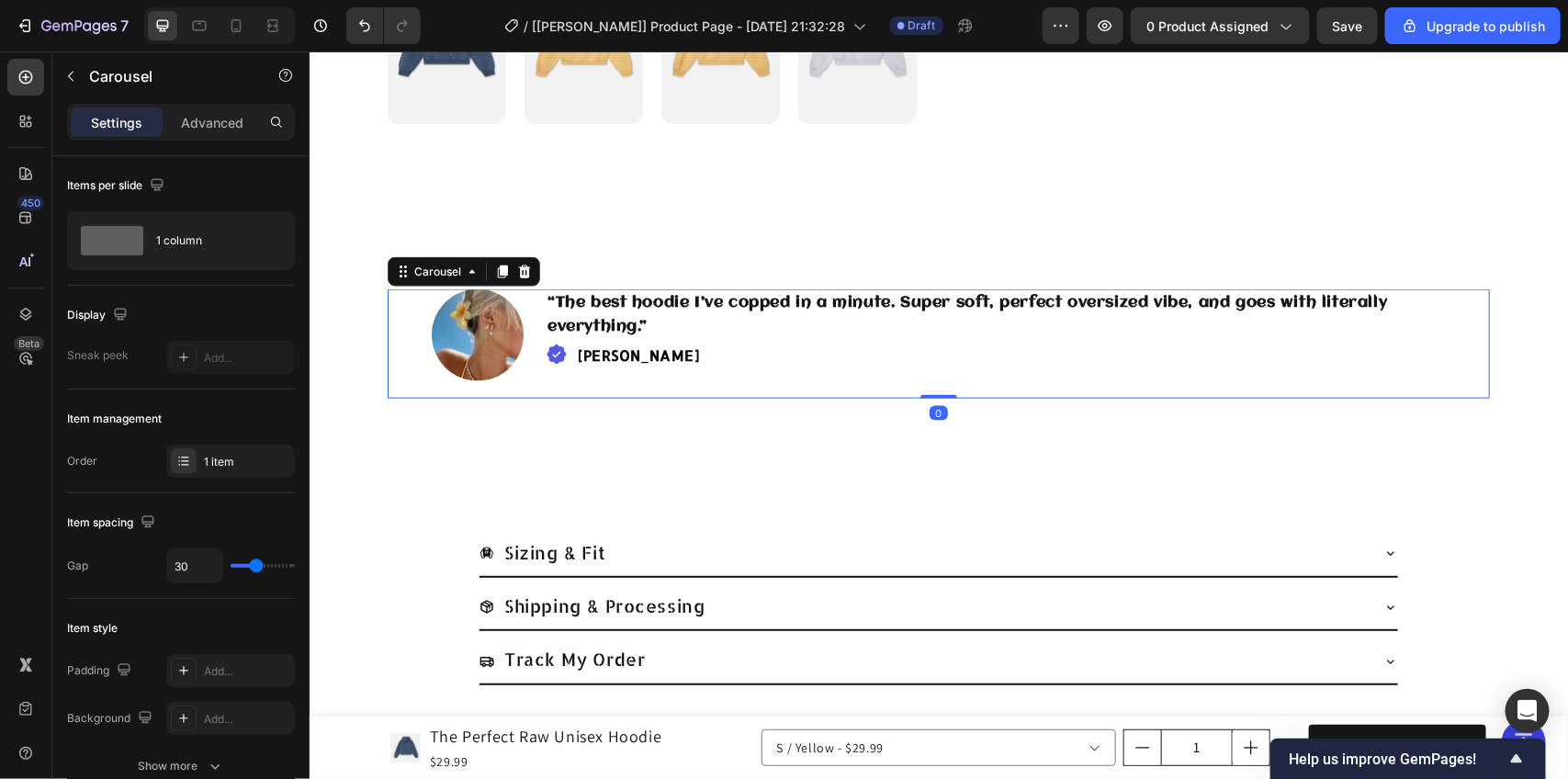
copy p "Add to cart"
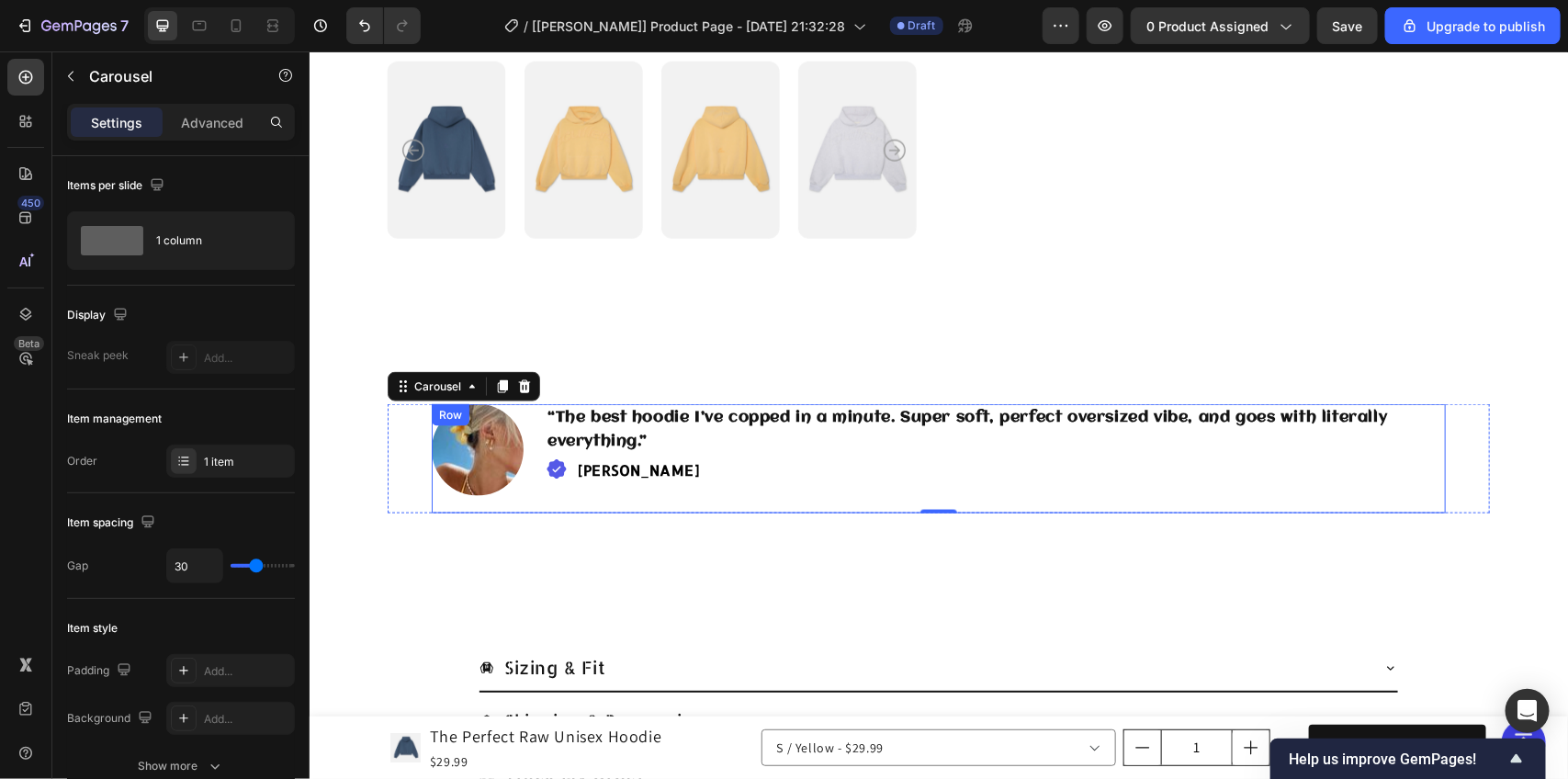
click at [441, 505] on div "Image" at bounding box center [476, 458] width 92 height 110
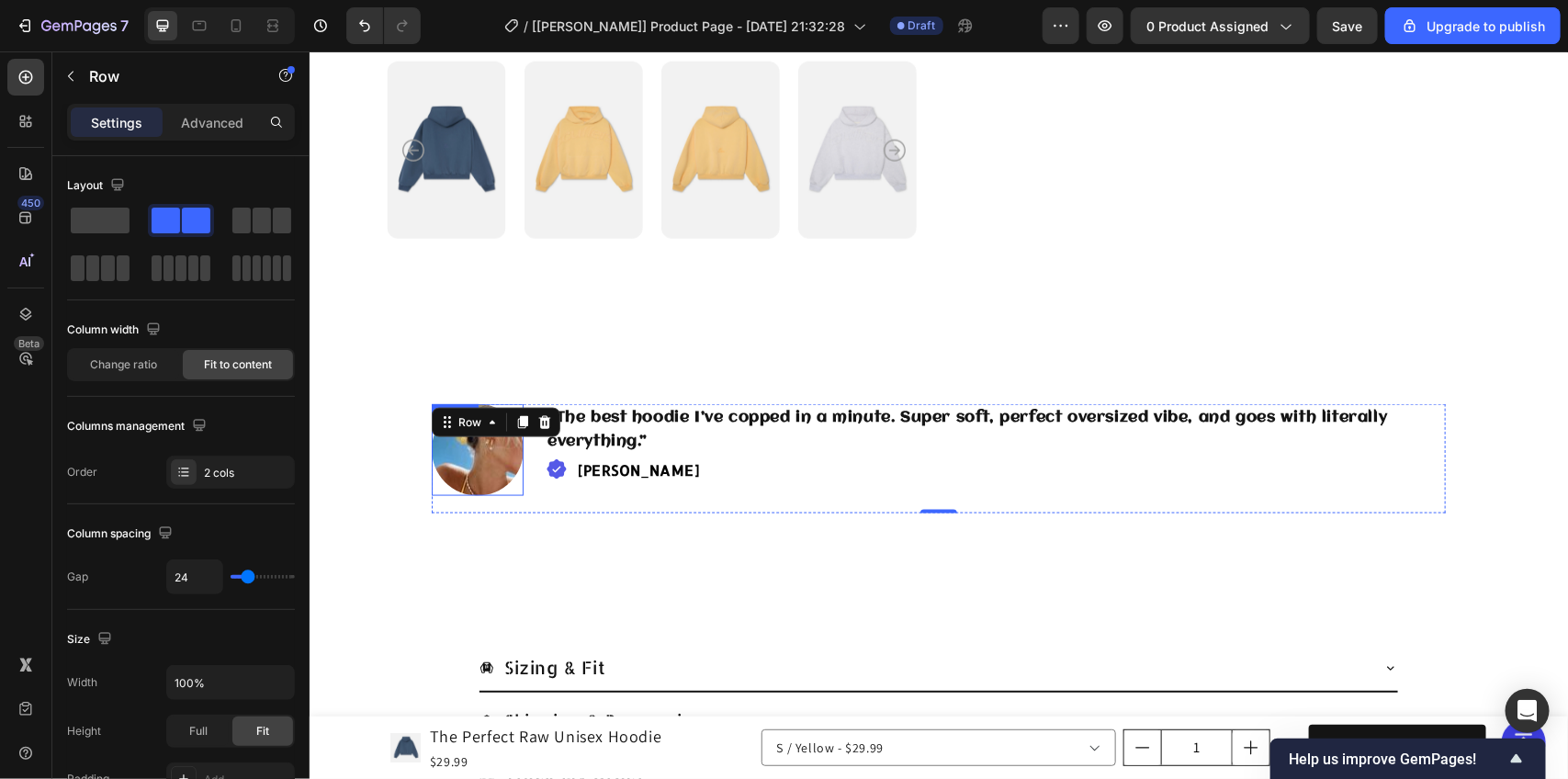
copy p "Add to cart"
click at [337, 472] on div "Image “The best hoodie I’ve copped in a minute. Super soft, perfect oversized v…" at bounding box center [938, 472] width 1231 height 139
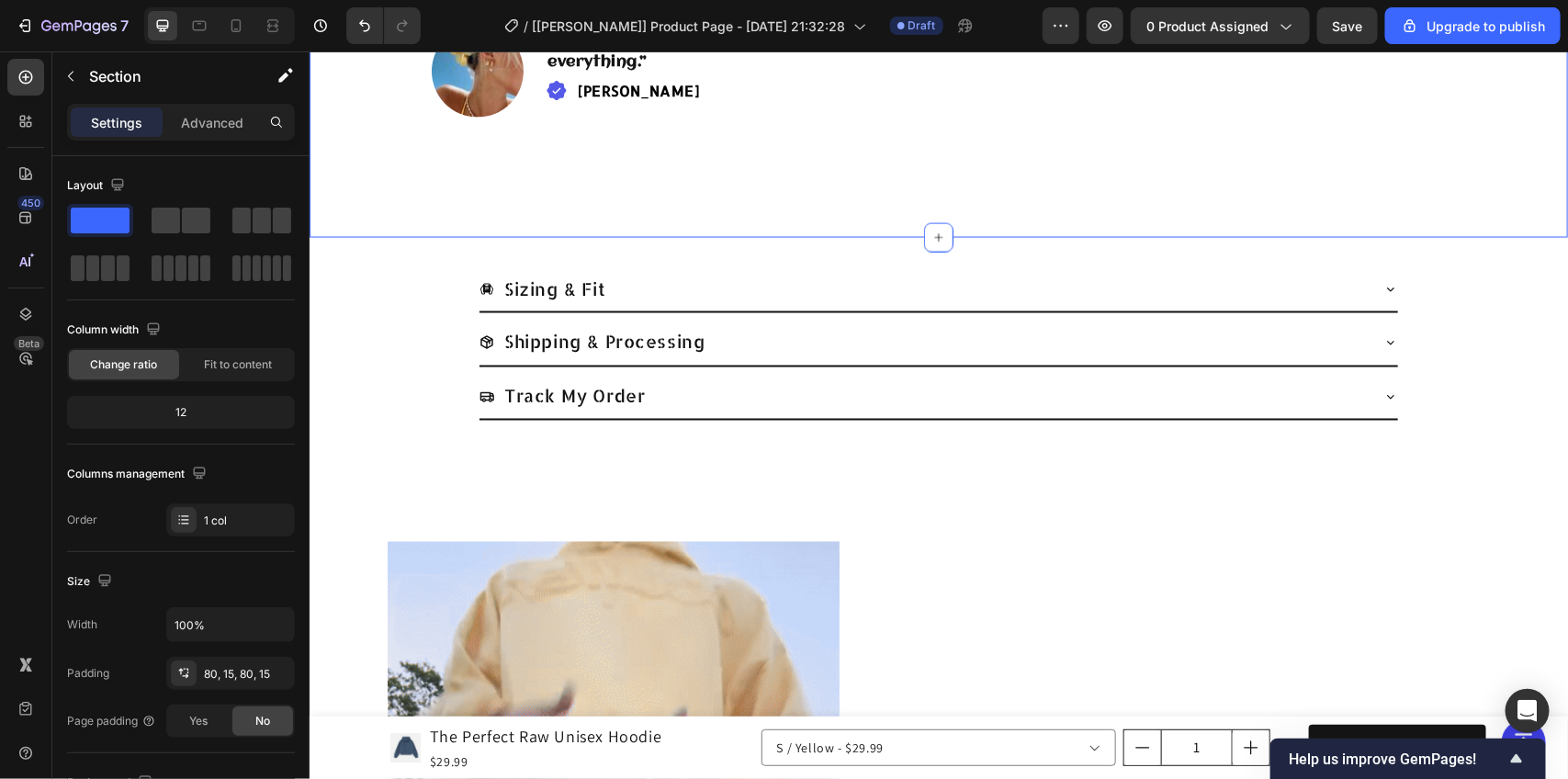
scroll to position [1378, 0]
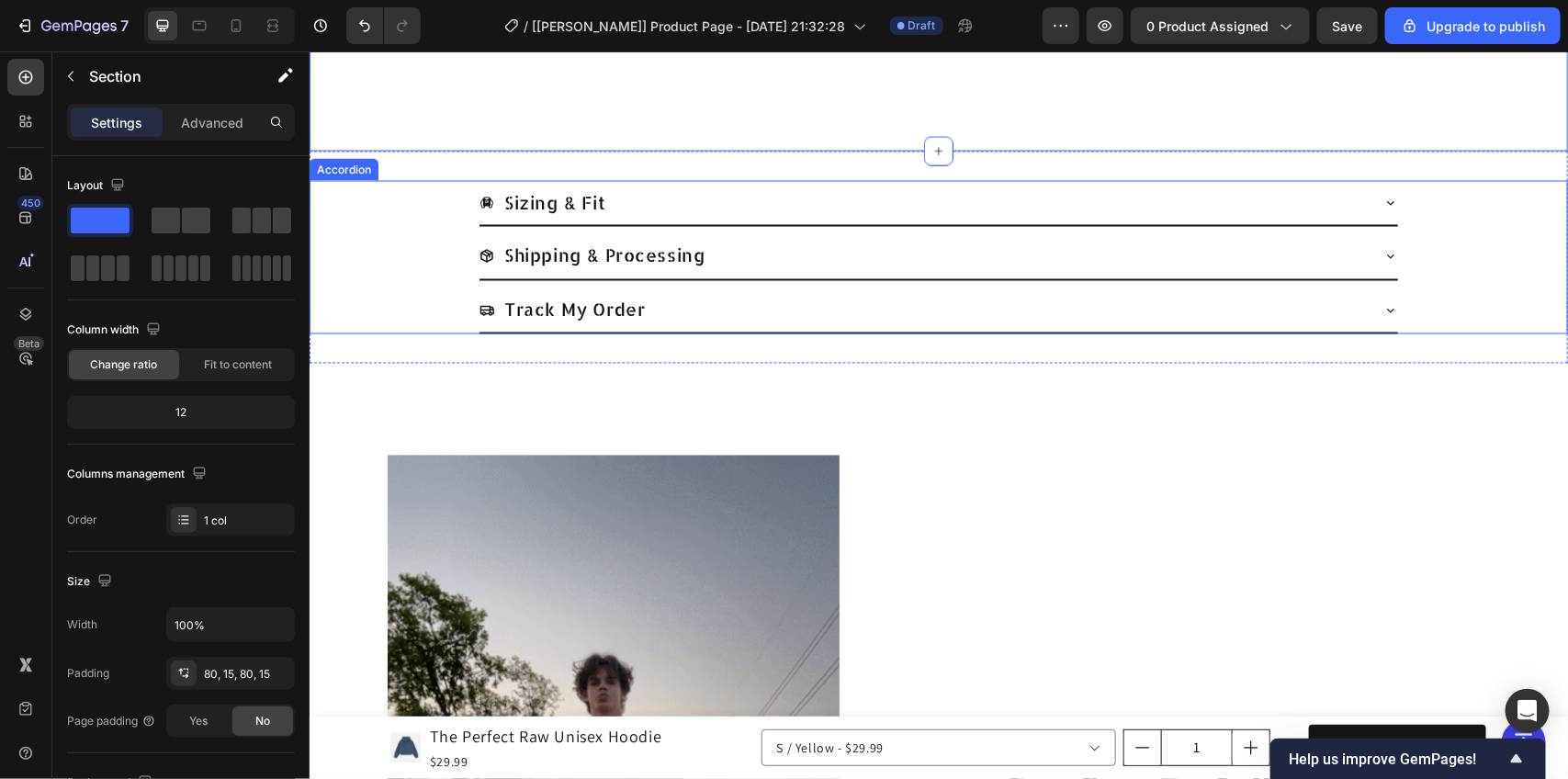
click at [424, 282] on div "Sizing & Fit Shipping & Processing Track My Order" at bounding box center [938, 257] width 1259 height 154
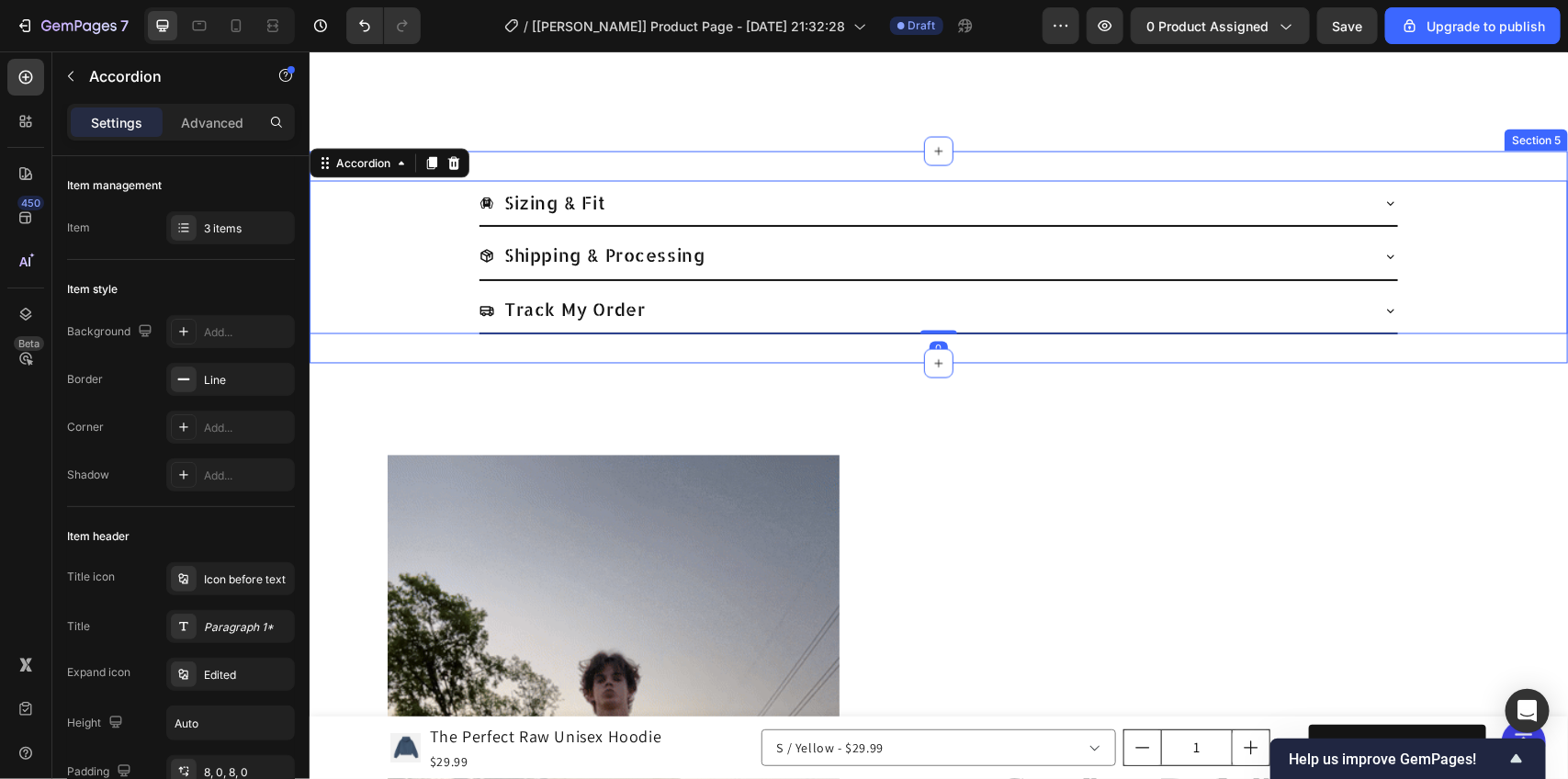
click at [370, 351] on div "Sizing & Fit Shipping & Processing Track My Order Accordion 0 Section 5" at bounding box center [938, 257] width 1259 height 213
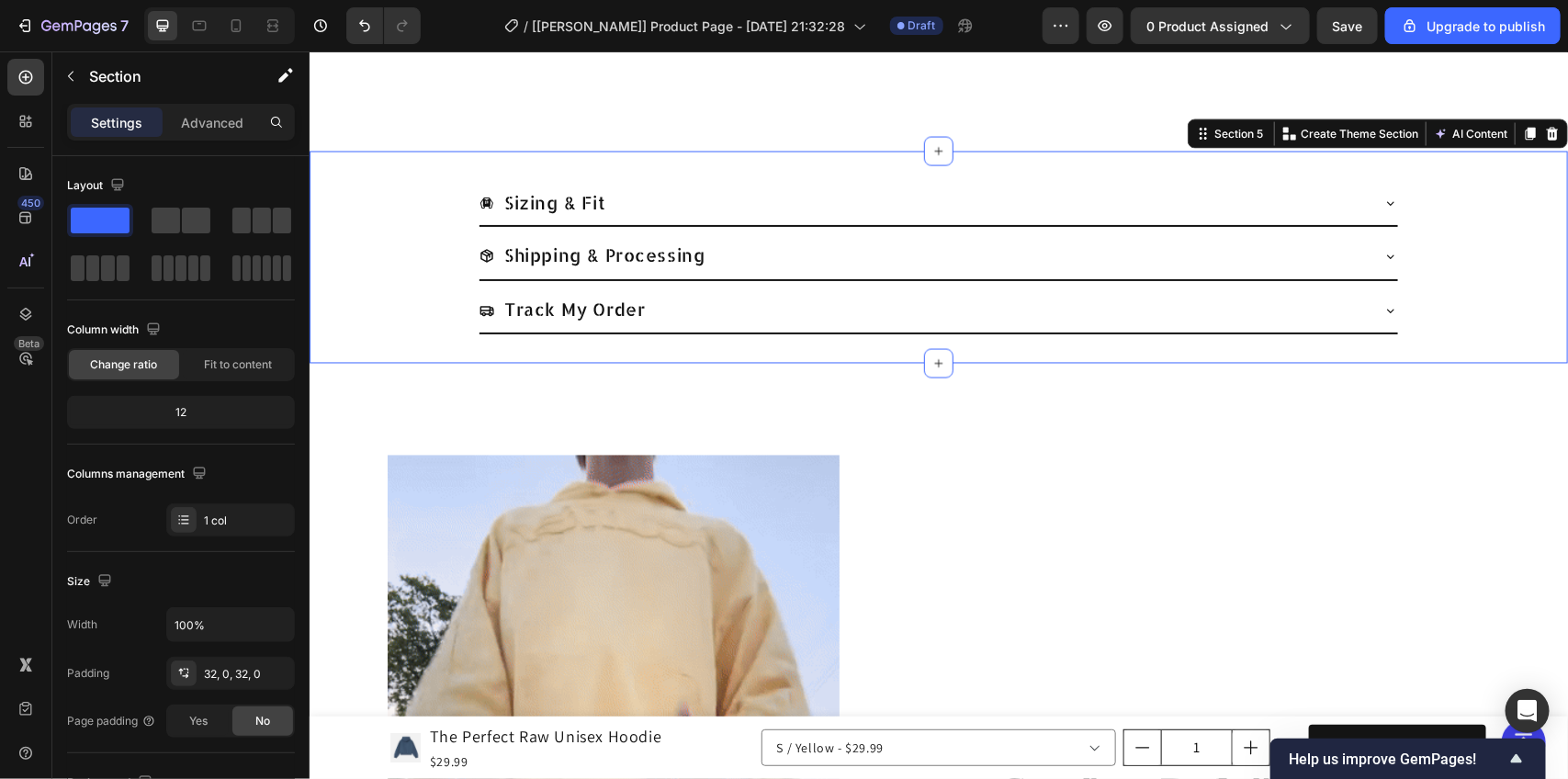
copy p "Add to cart"
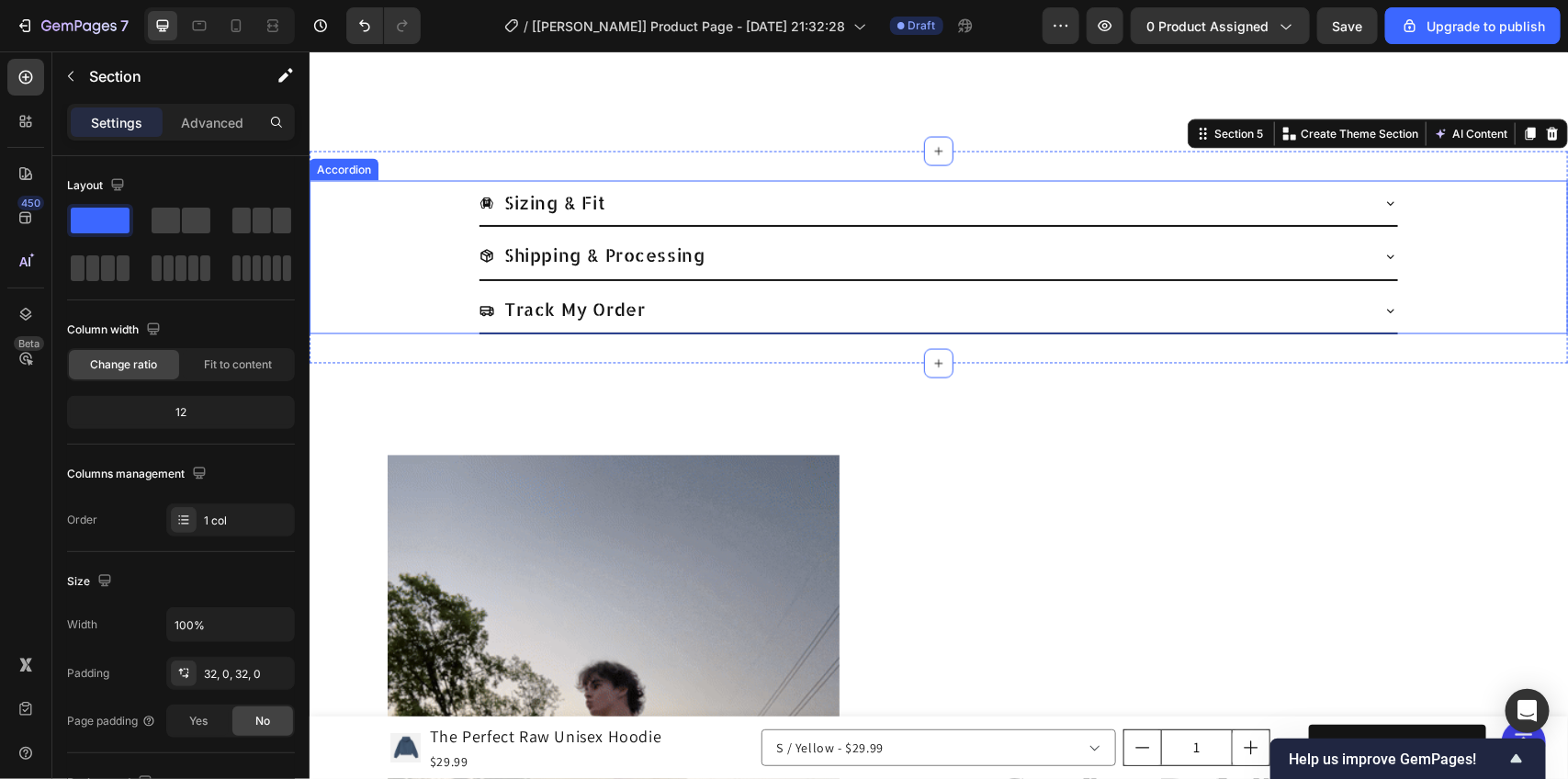
click at [1383, 257] on icon at bounding box center [1390, 256] width 15 height 15
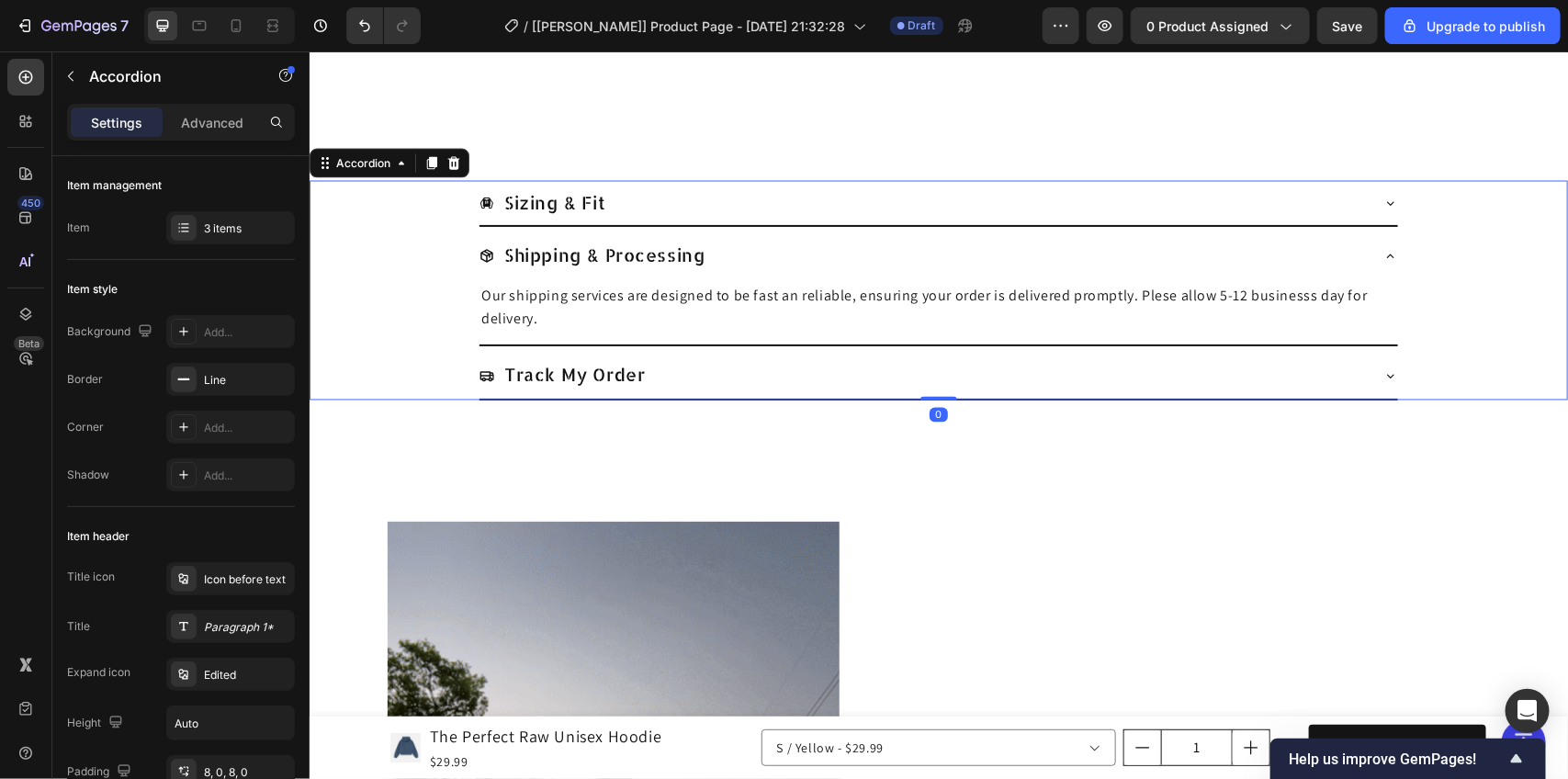
click at [1383, 257] on icon at bounding box center [1390, 256] width 15 height 15
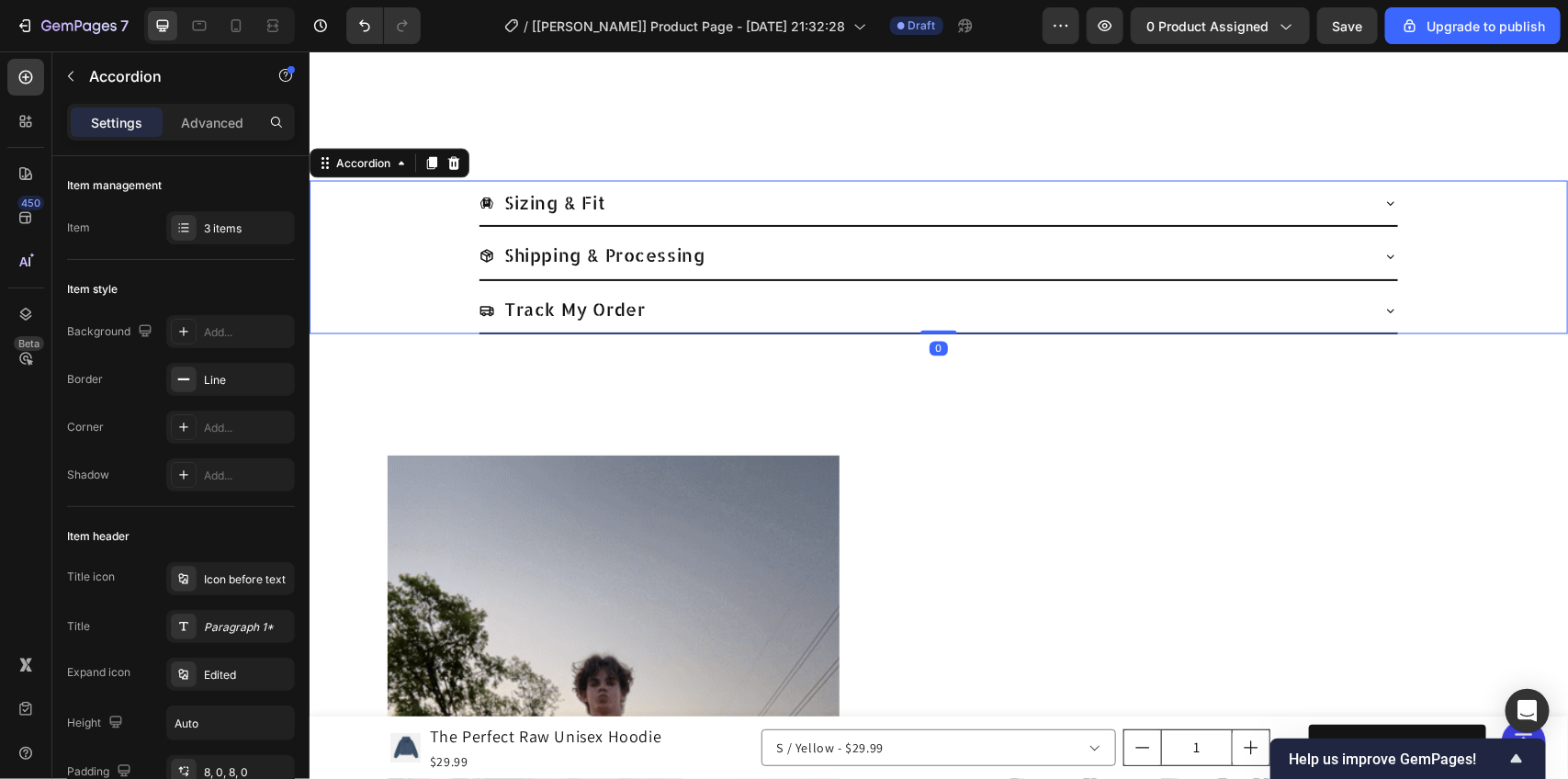
click at [1383, 304] on icon at bounding box center [1390, 310] width 15 height 15
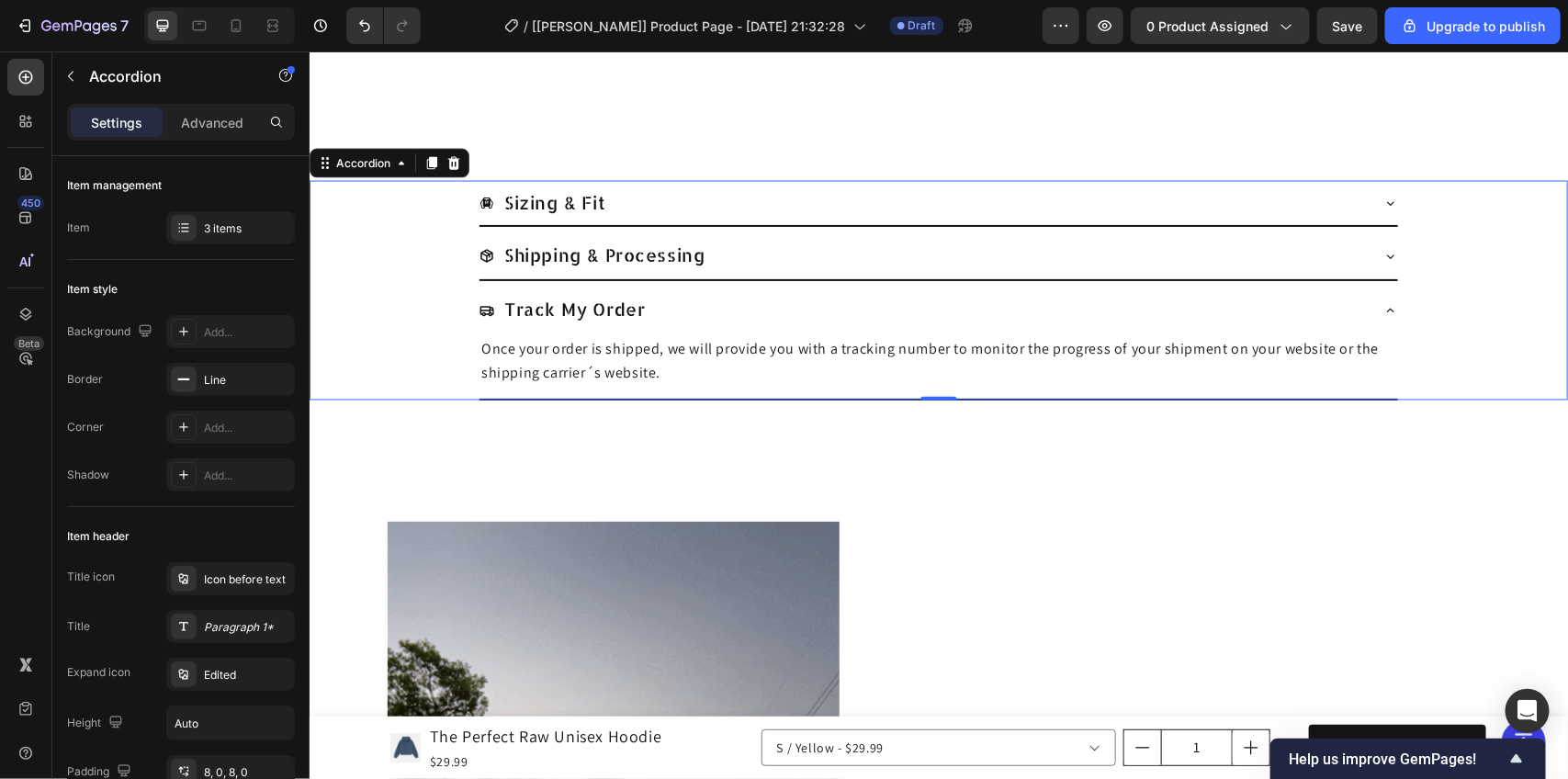
click at [1383, 304] on icon at bounding box center [1390, 310] width 15 height 15
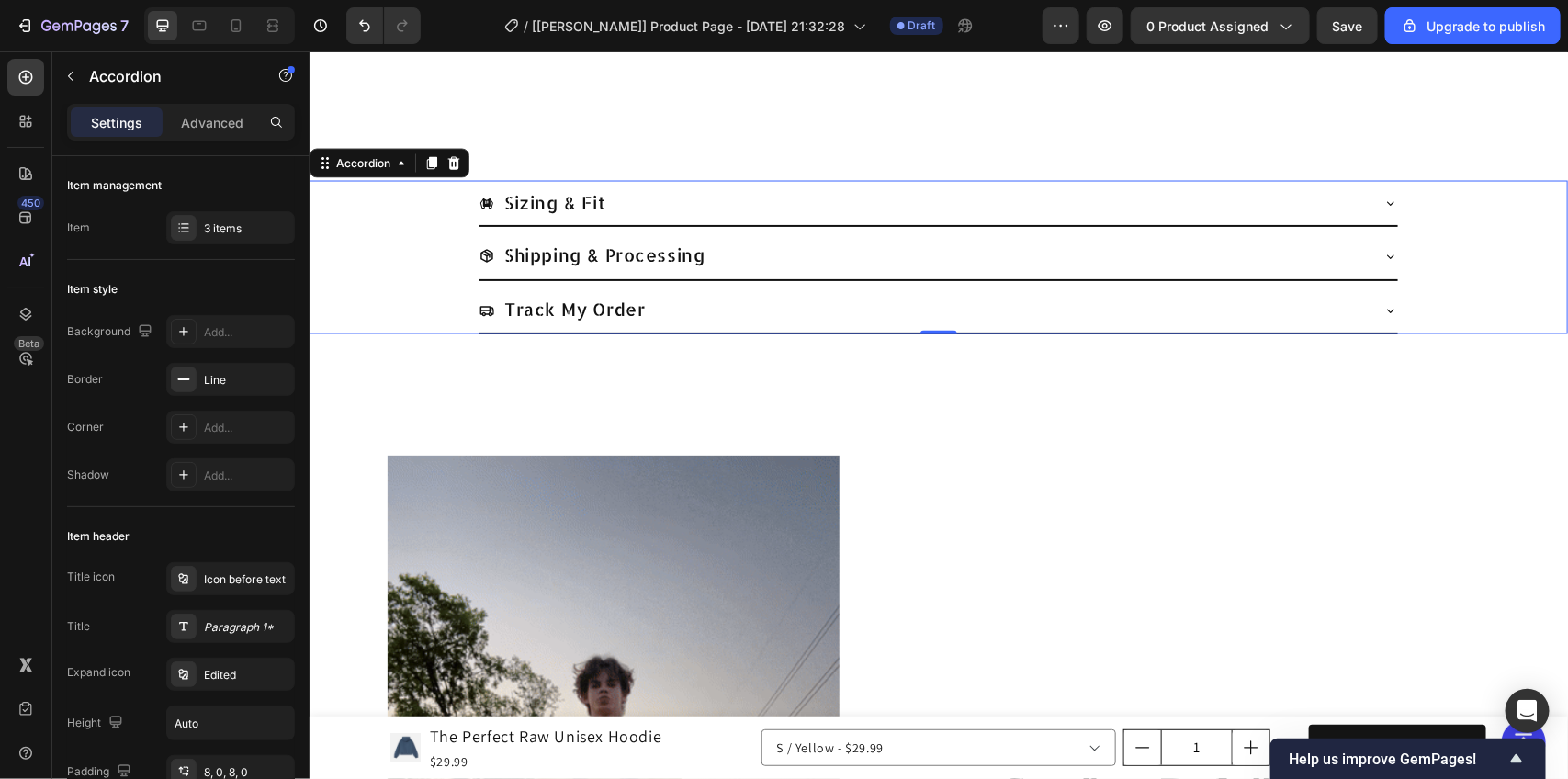
click at [1383, 195] on icon at bounding box center [1390, 203] width 15 height 15
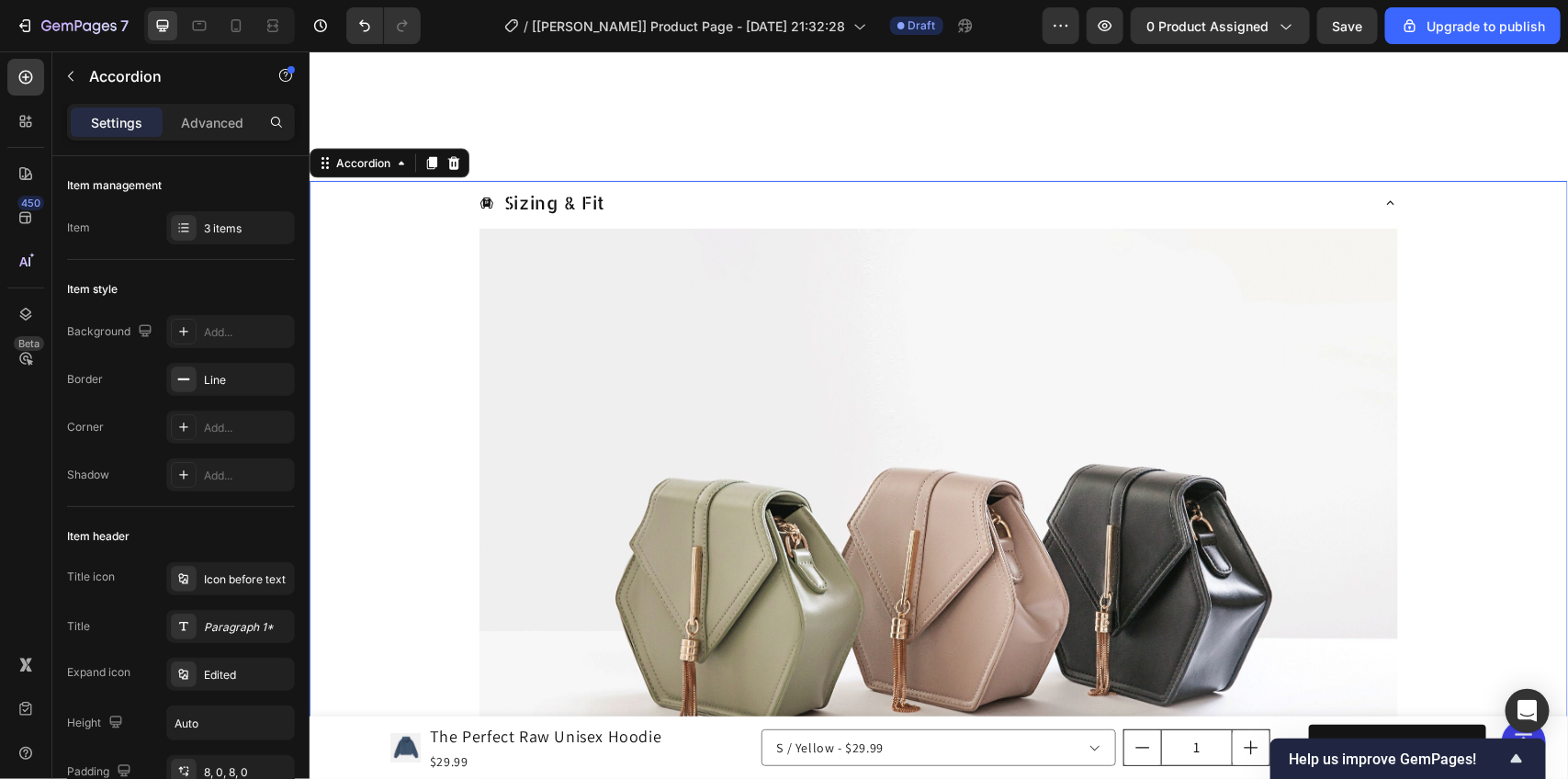
click at [1383, 199] on icon at bounding box center [1390, 203] width 15 height 15
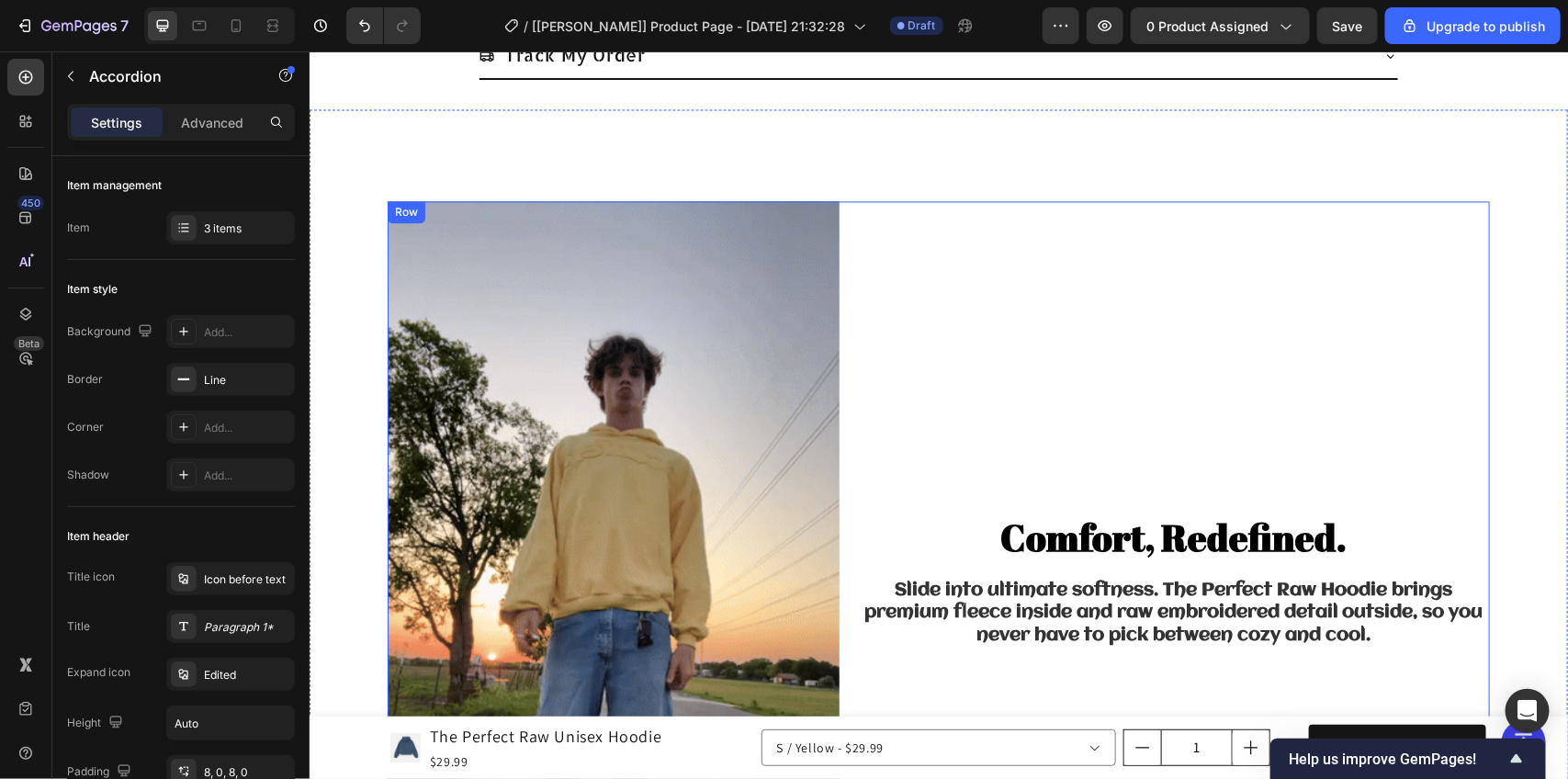
scroll to position [1608, 0]
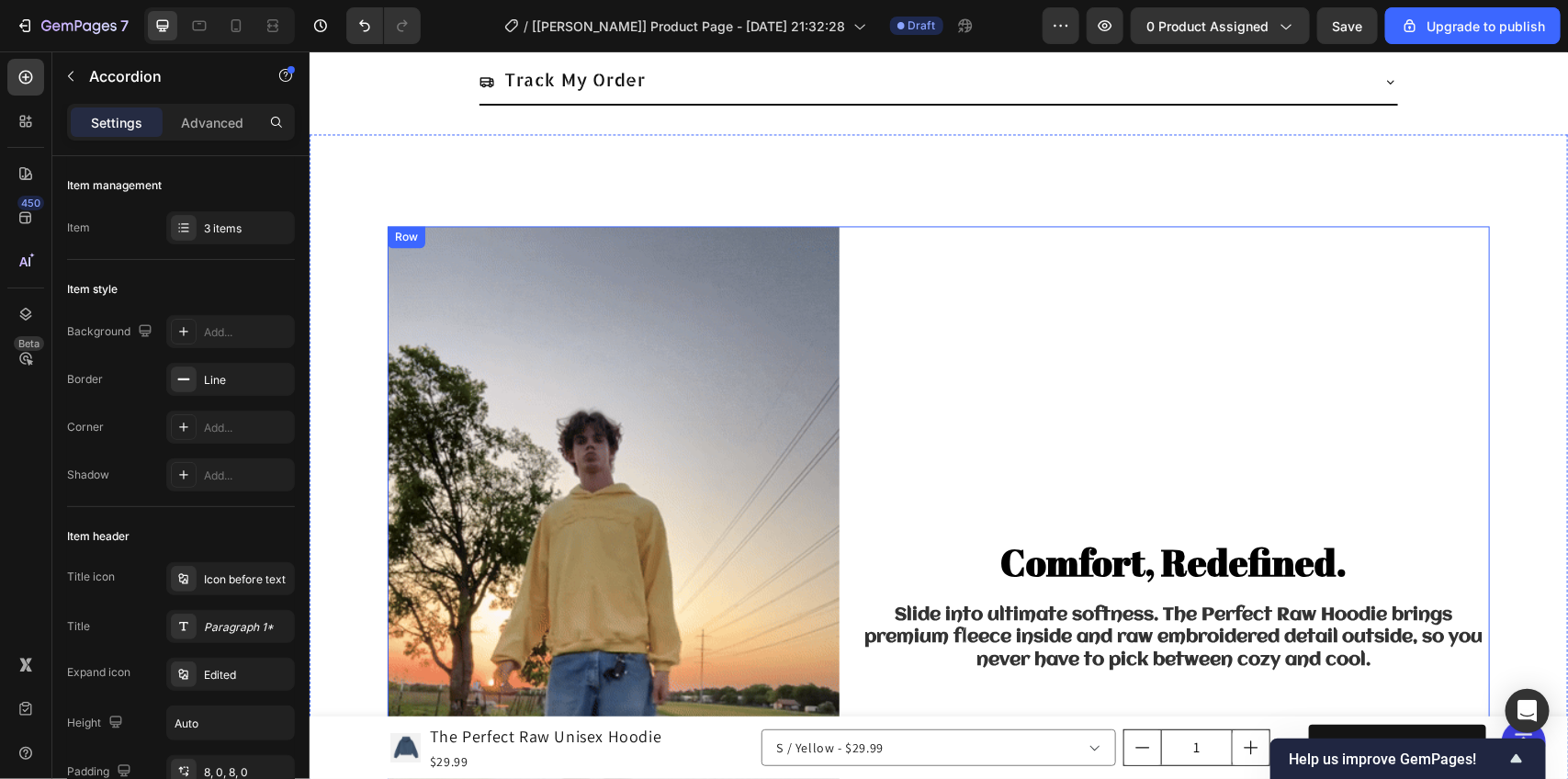
click at [1022, 277] on div "Comfort, Redefined. Heading Slide into ultimate softness. The Perfect Raw Hoodi…" at bounding box center [1173, 628] width 632 height 804
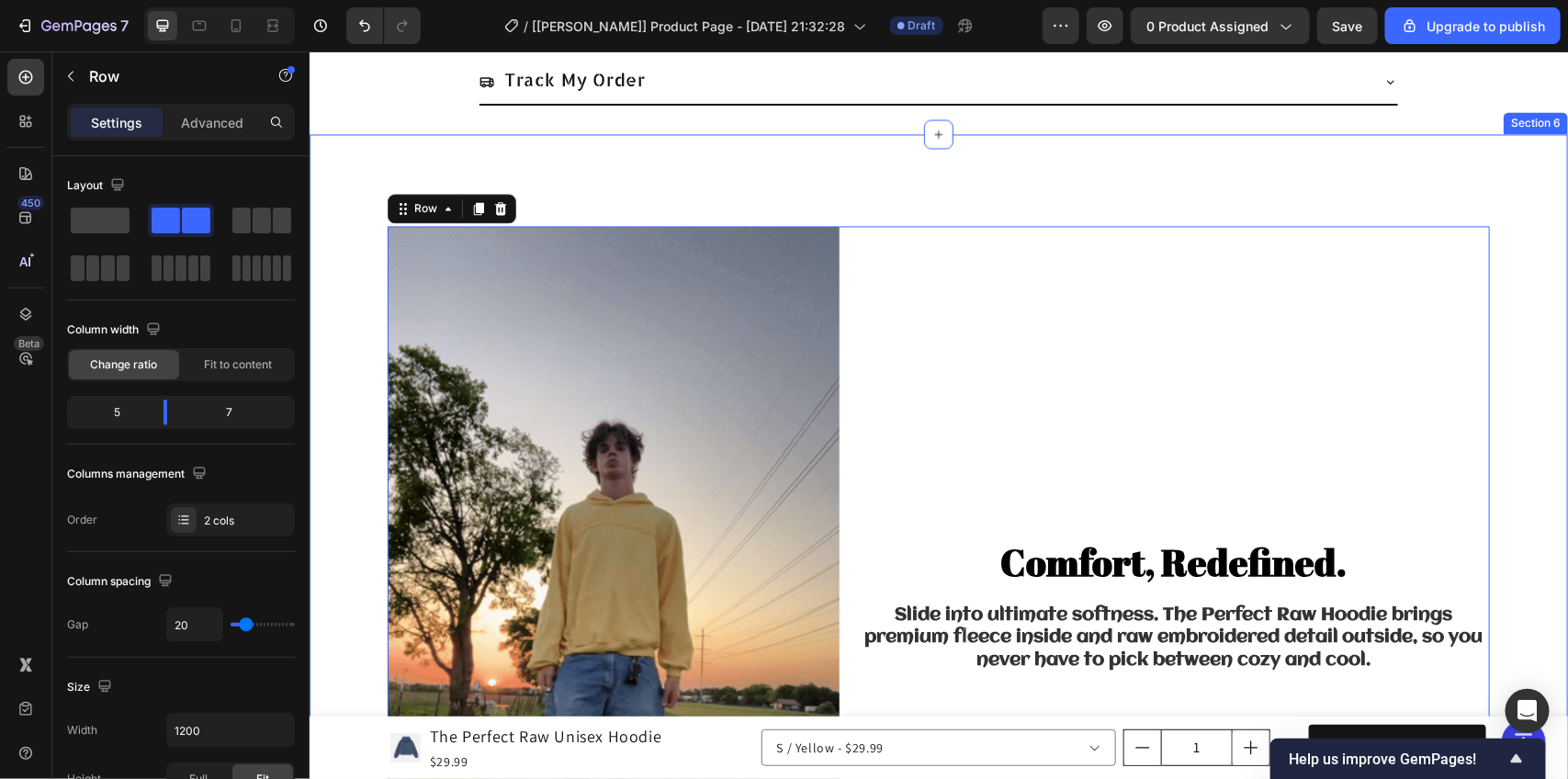
click at [1009, 200] on div "Image Comfort, Redefined. Heading Slide into ultimate softness. The Perfect Raw…" at bounding box center [938, 628] width 1259 height 987
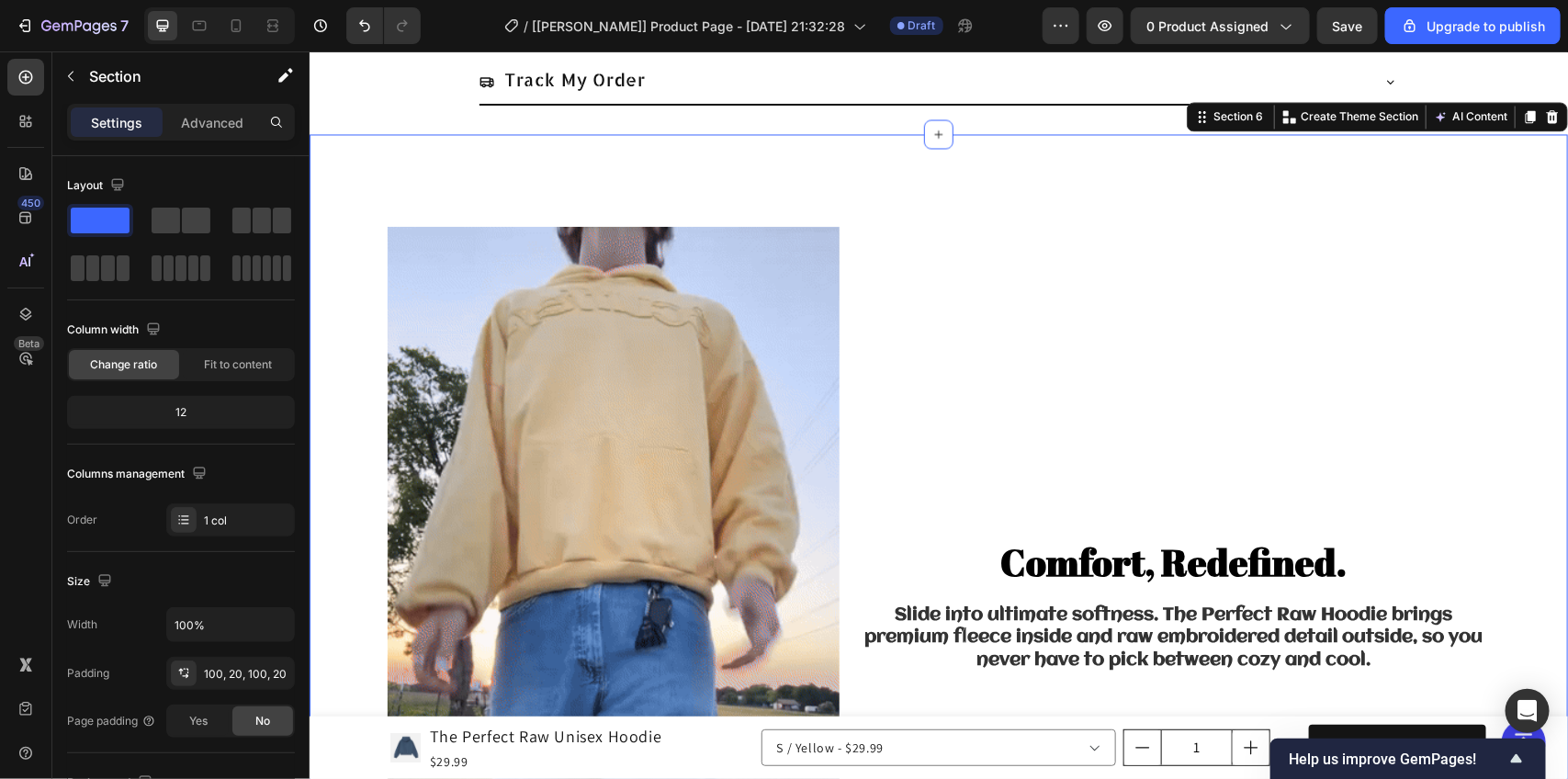
copy p "Add to cart"
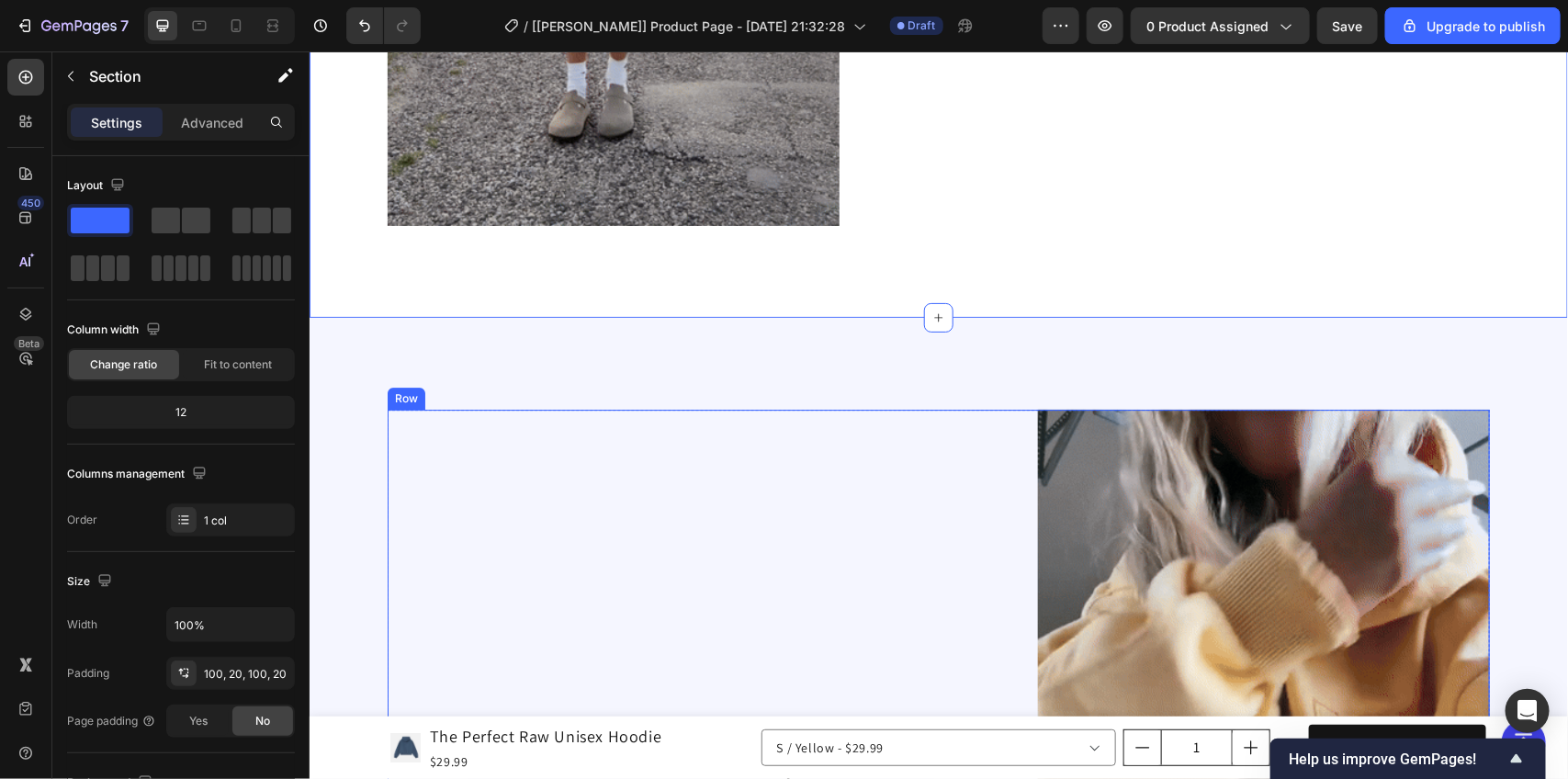
scroll to position [2527, 0]
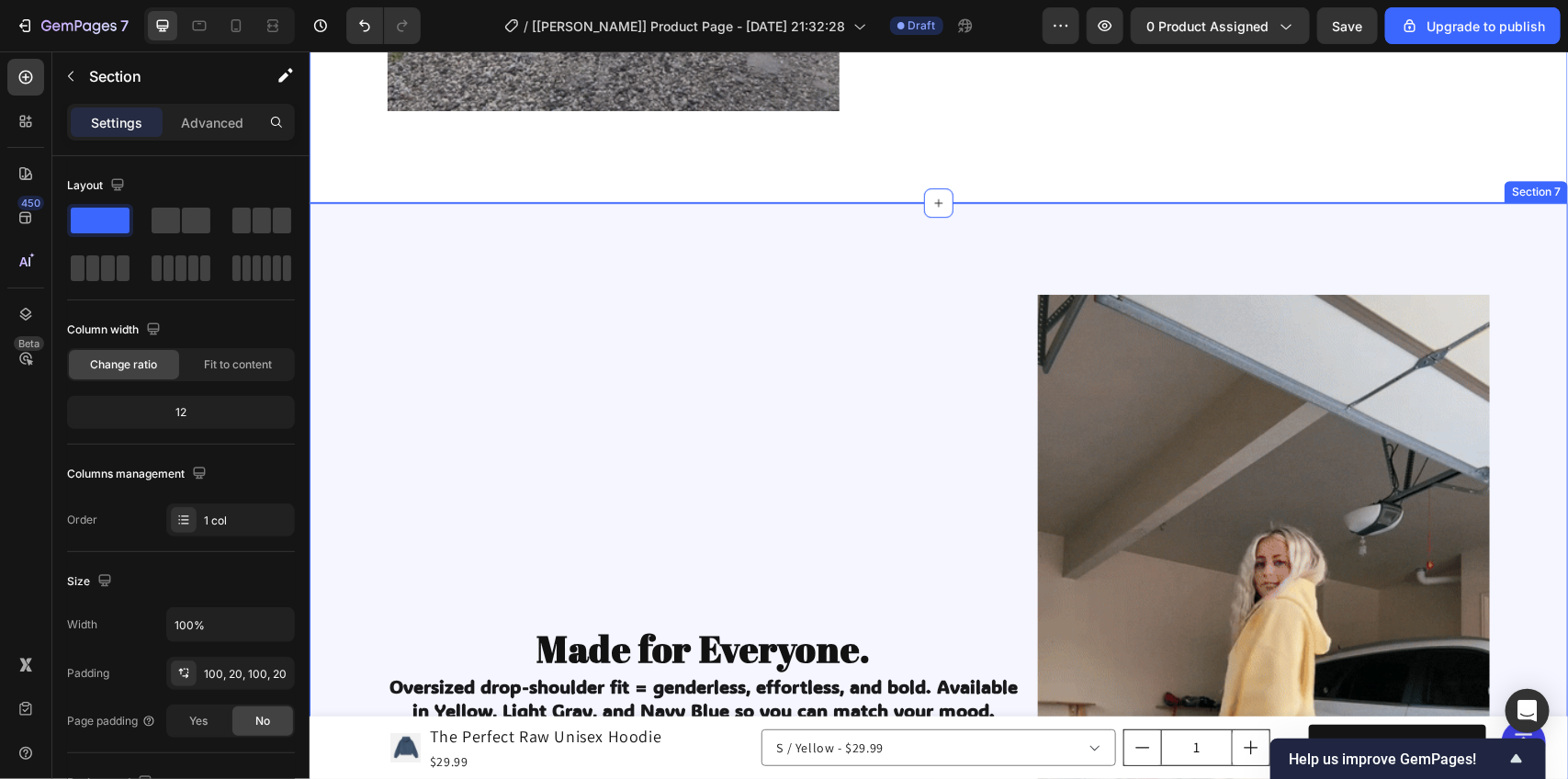
click at [990, 247] on div "Image Made for Everyone. Heading Oversized drop-shoulder fit = genderless, effo…" at bounding box center [938, 696] width 1259 height 987
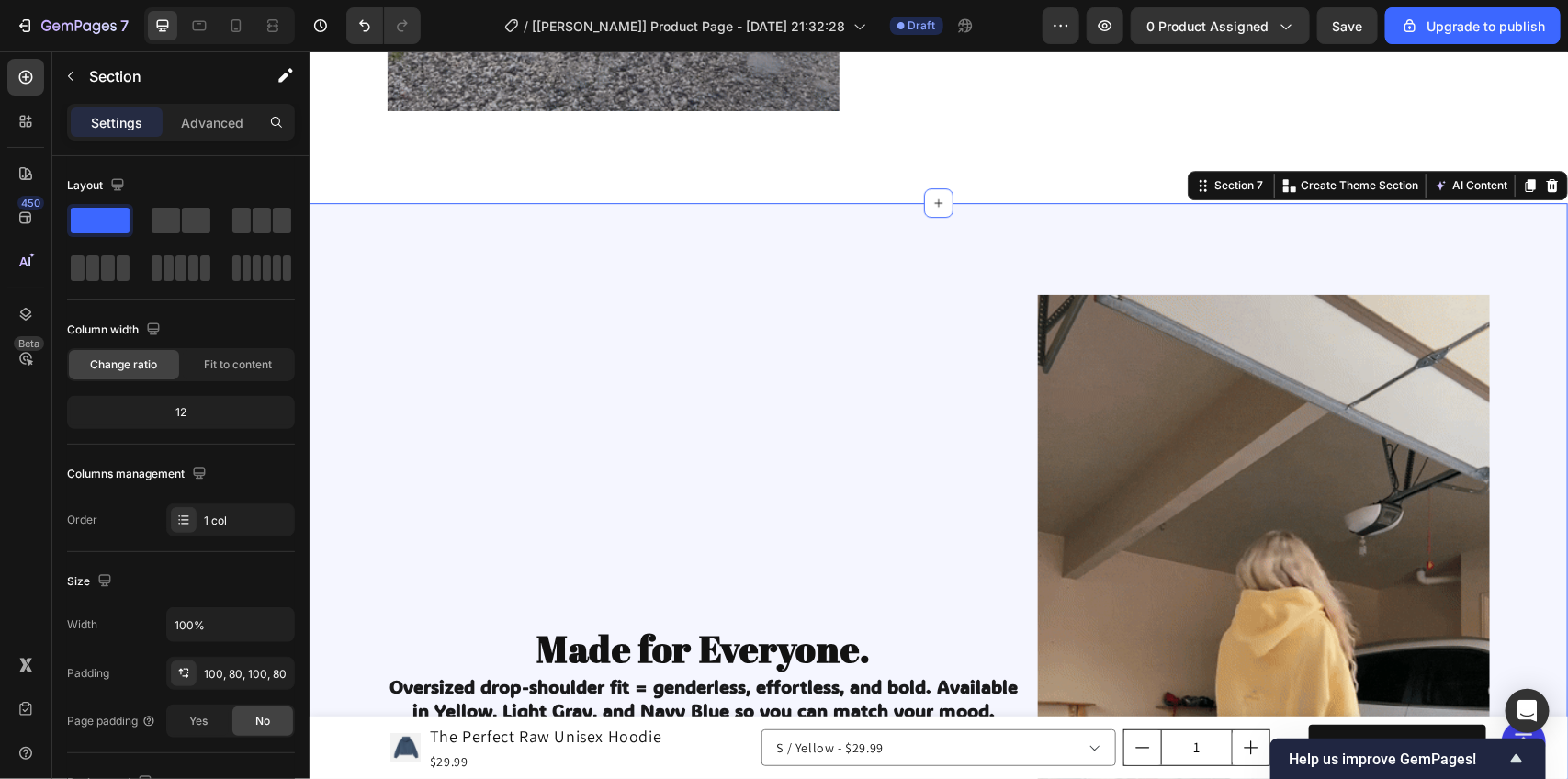
copy p "Add to cart"
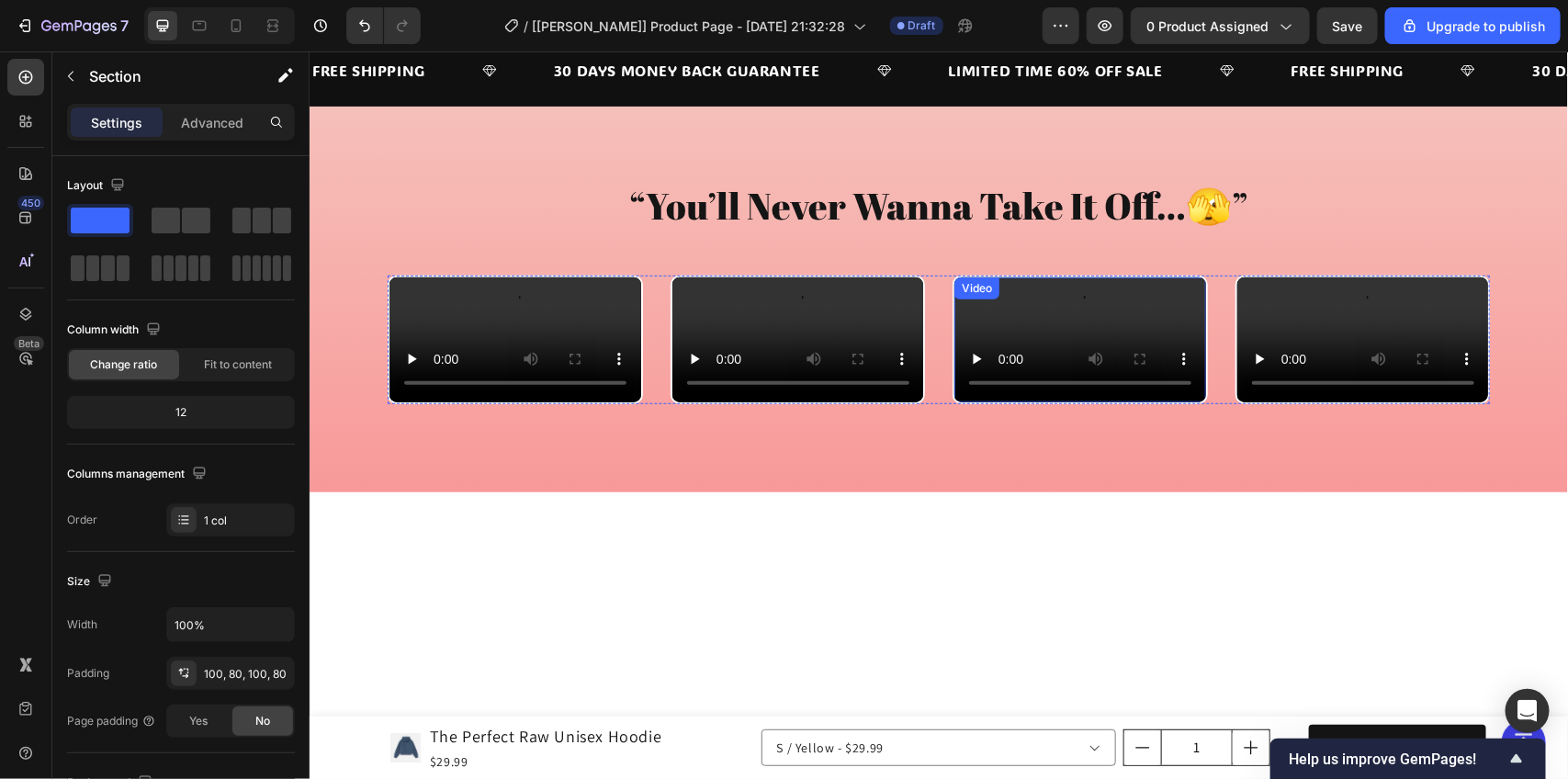
scroll to position [3446, 0]
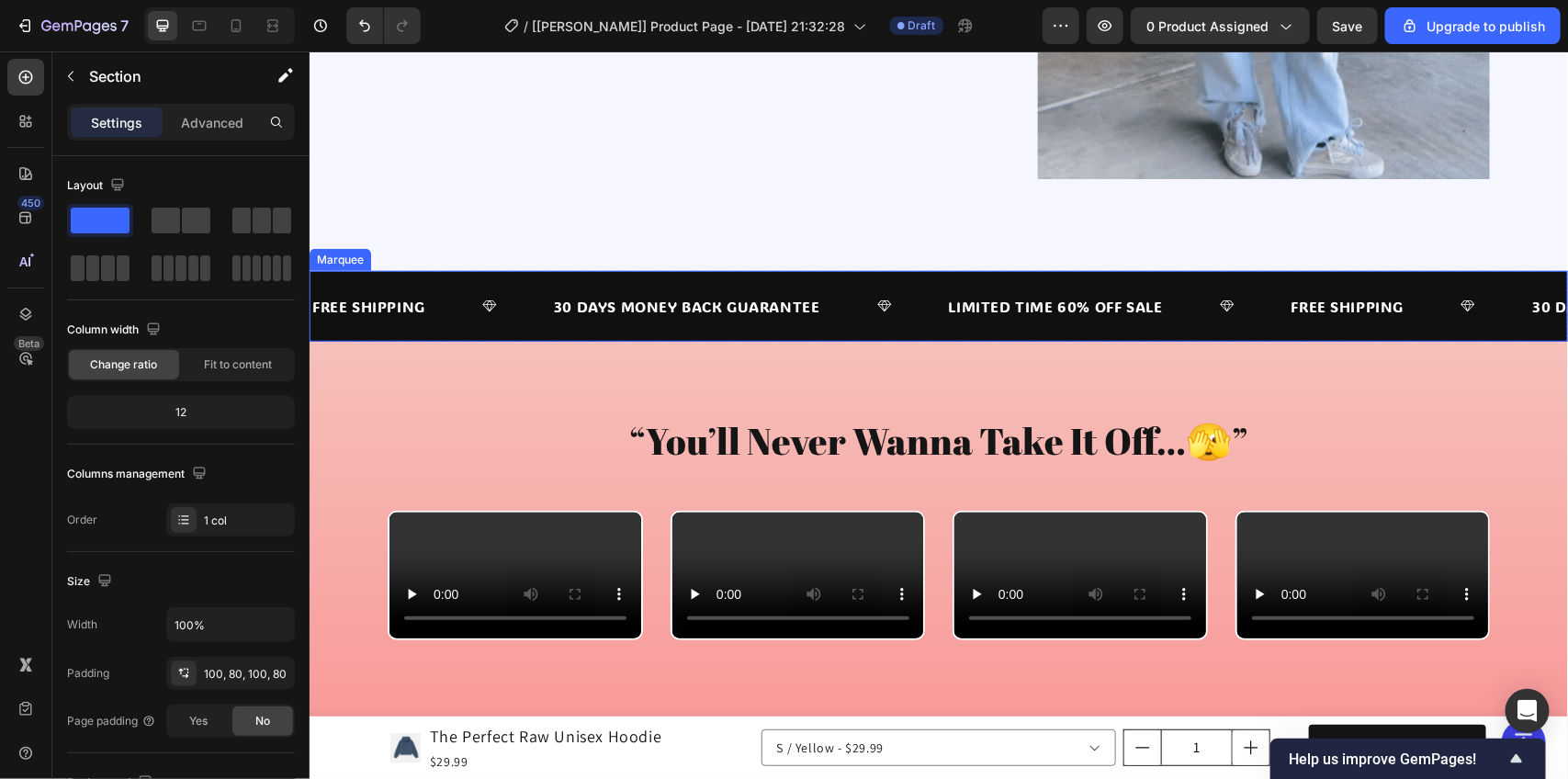
click at [899, 270] on div "FREE SHIPPING Text Block 30 DAYS MONEY BACK GUARANTEE Text Block LIMITED TIME 6…" at bounding box center [938, 306] width 1259 height 72
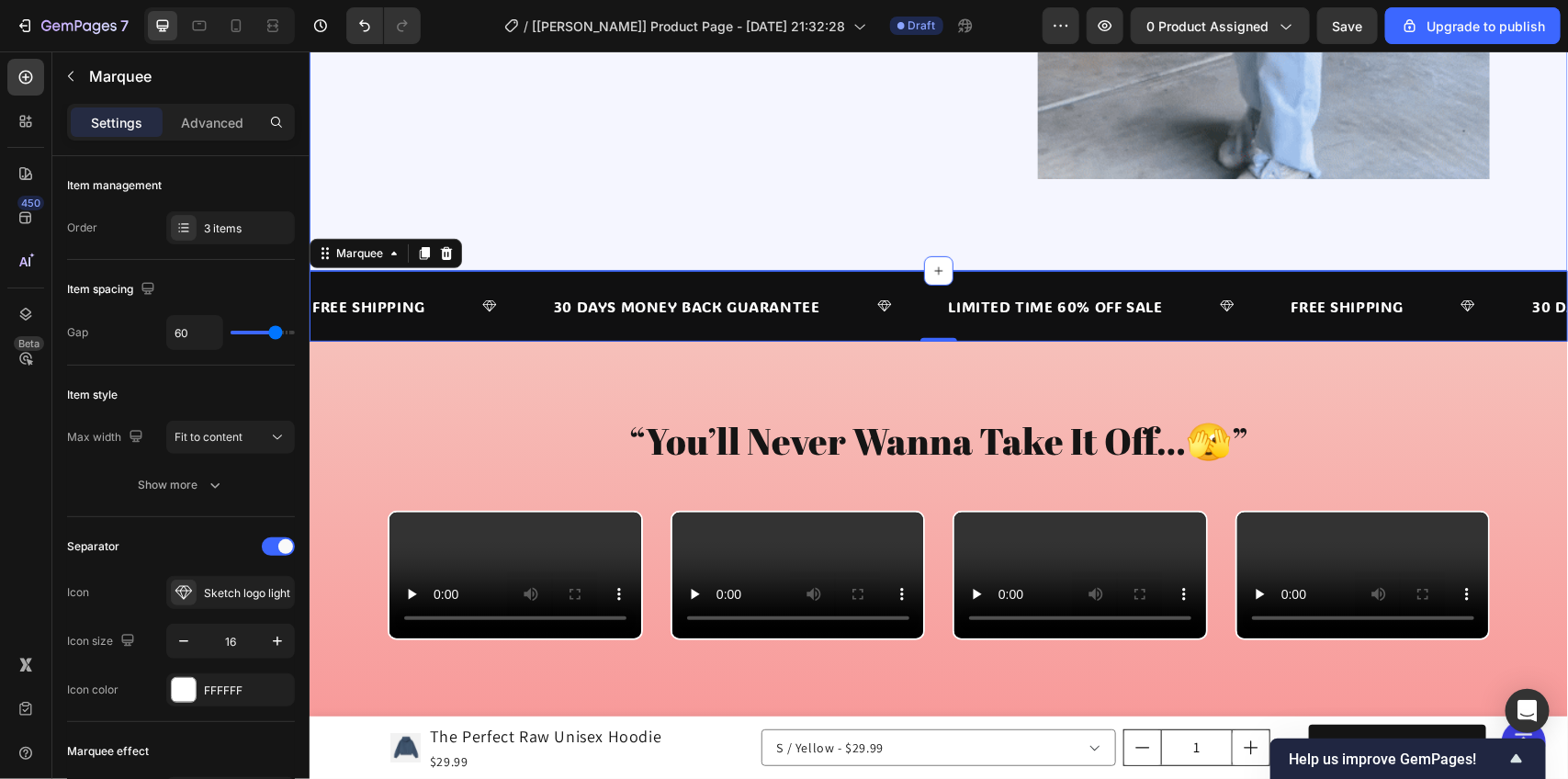
copy p "Add to cart"
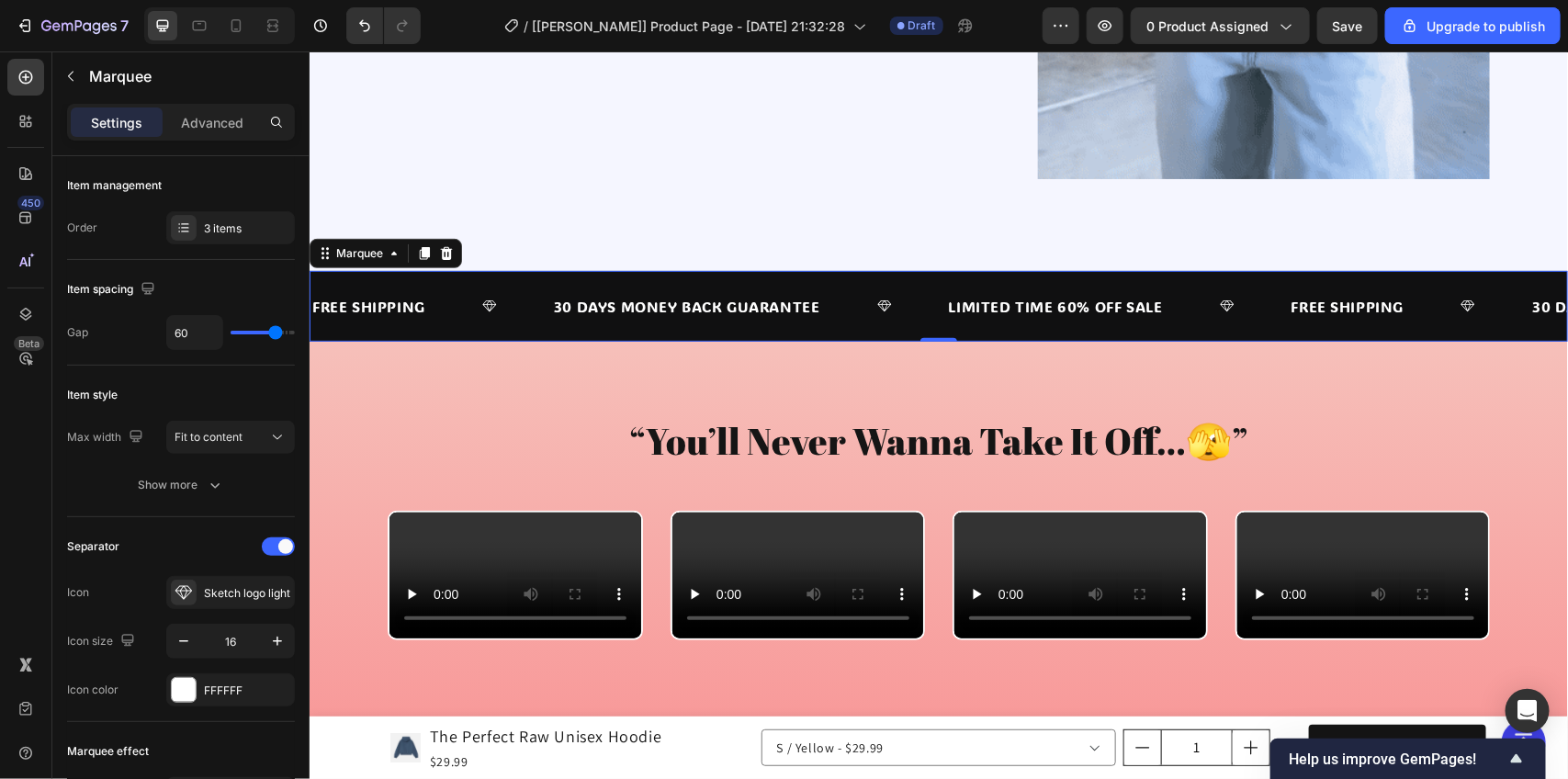
click at [666, 272] on div "FREE SHIPPING Text Block 30 DAYS MONEY BACK GUARANTEE Text Block LIMITED TIME 6…" at bounding box center [938, 306] width 1259 height 72
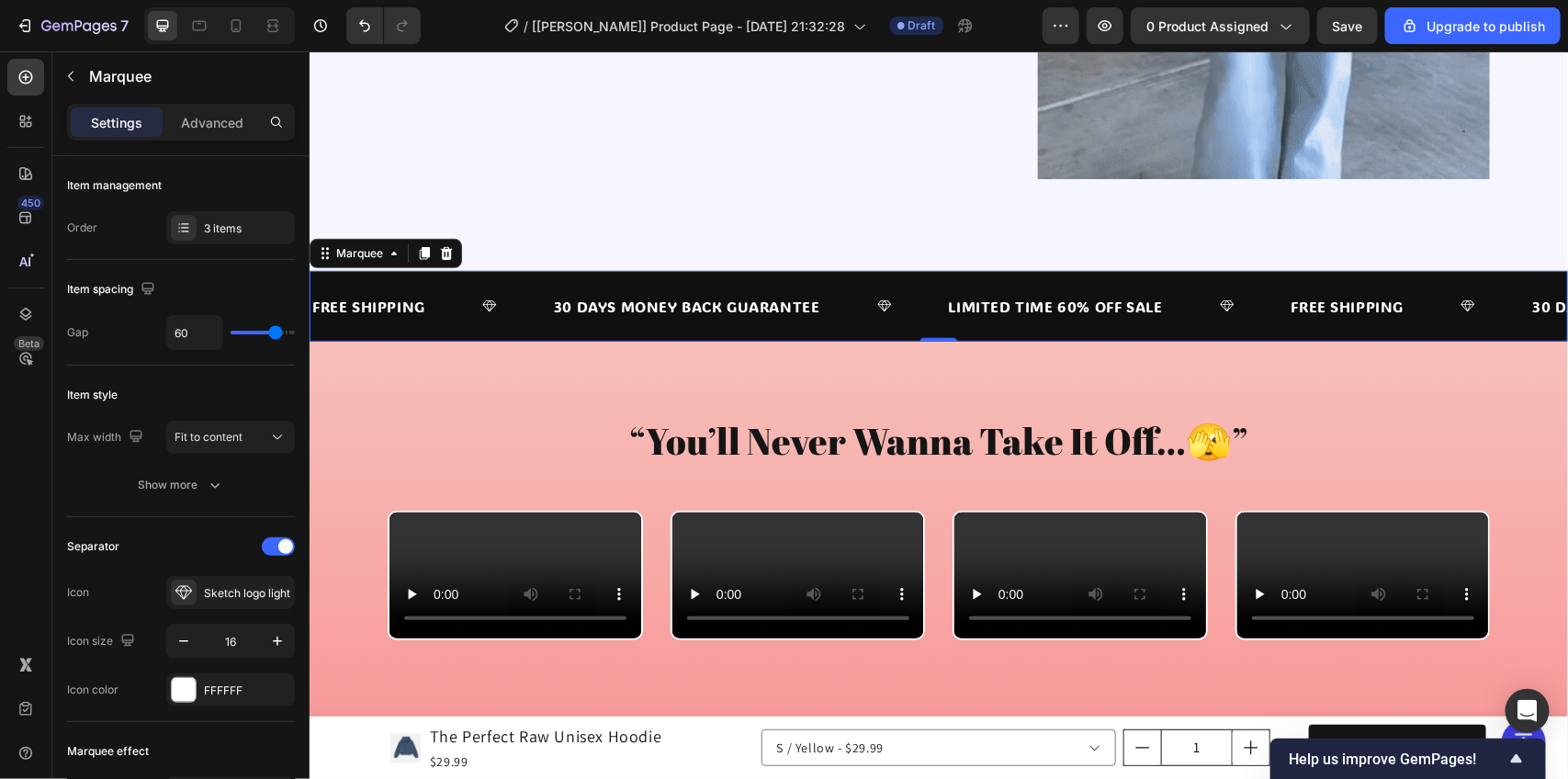
copy p "Add to cart"
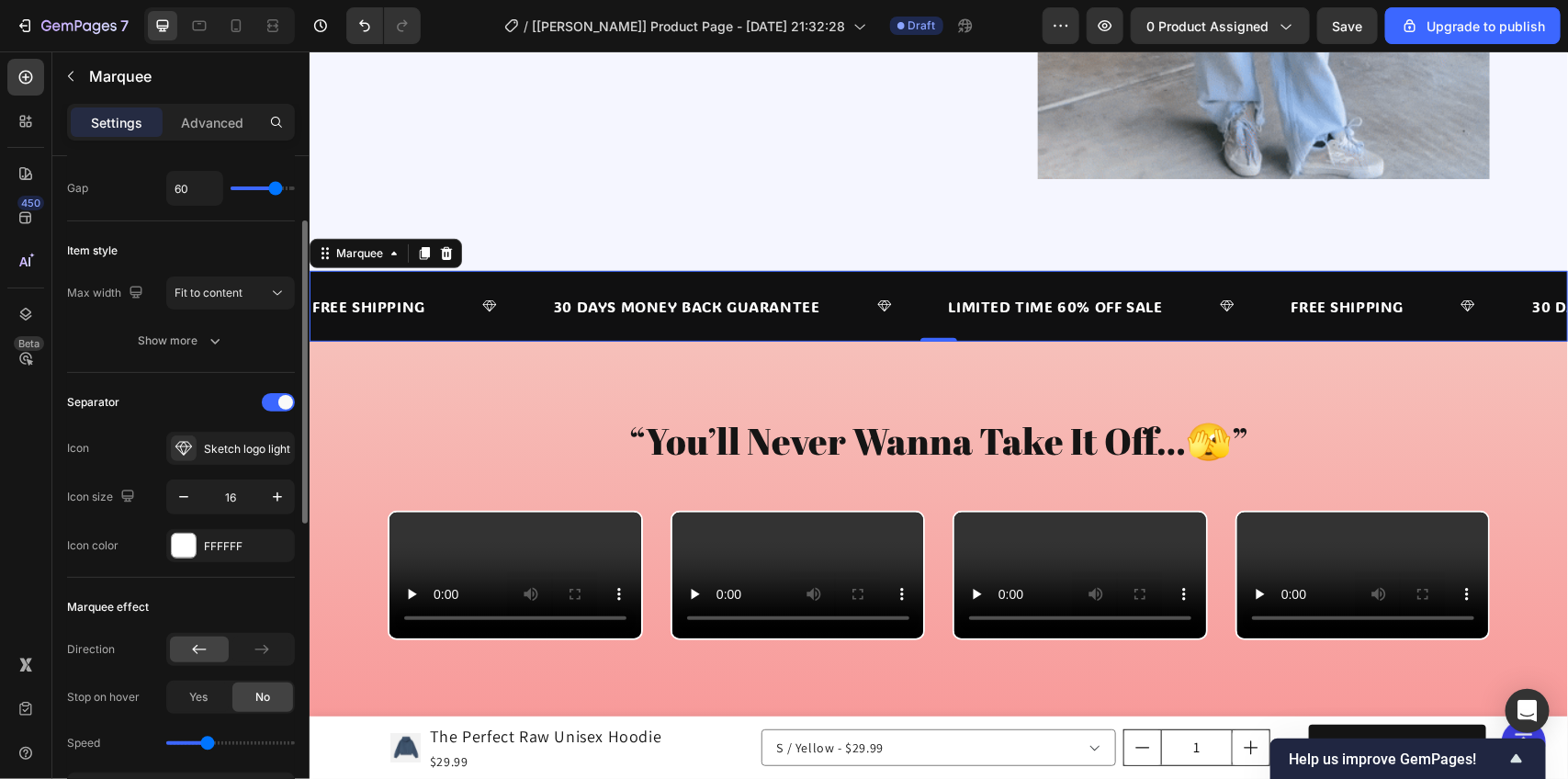
scroll to position [0, 0]
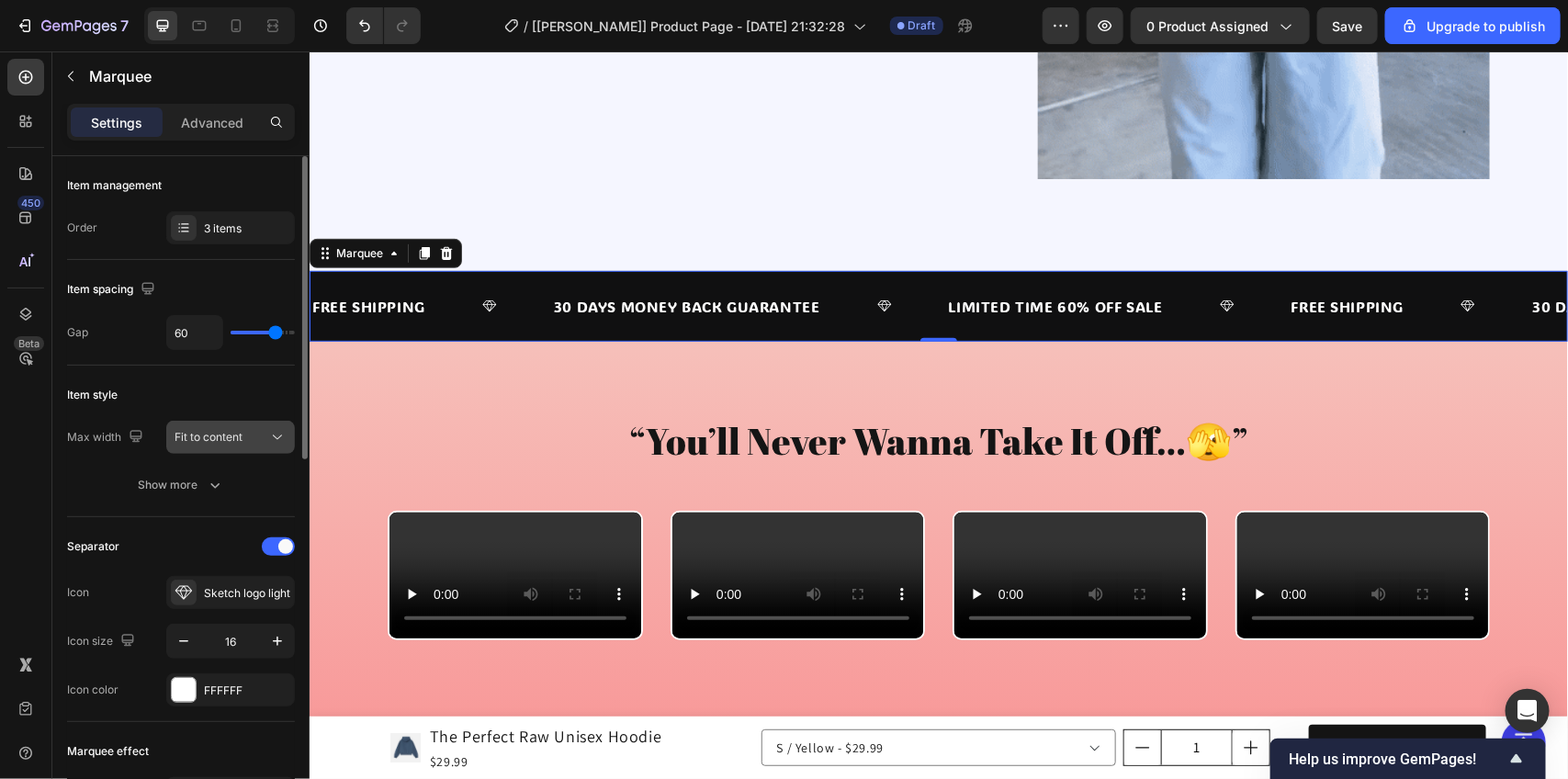
click at [233, 443] on span "Fit to content" at bounding box center [208, 436] width 68 height 16
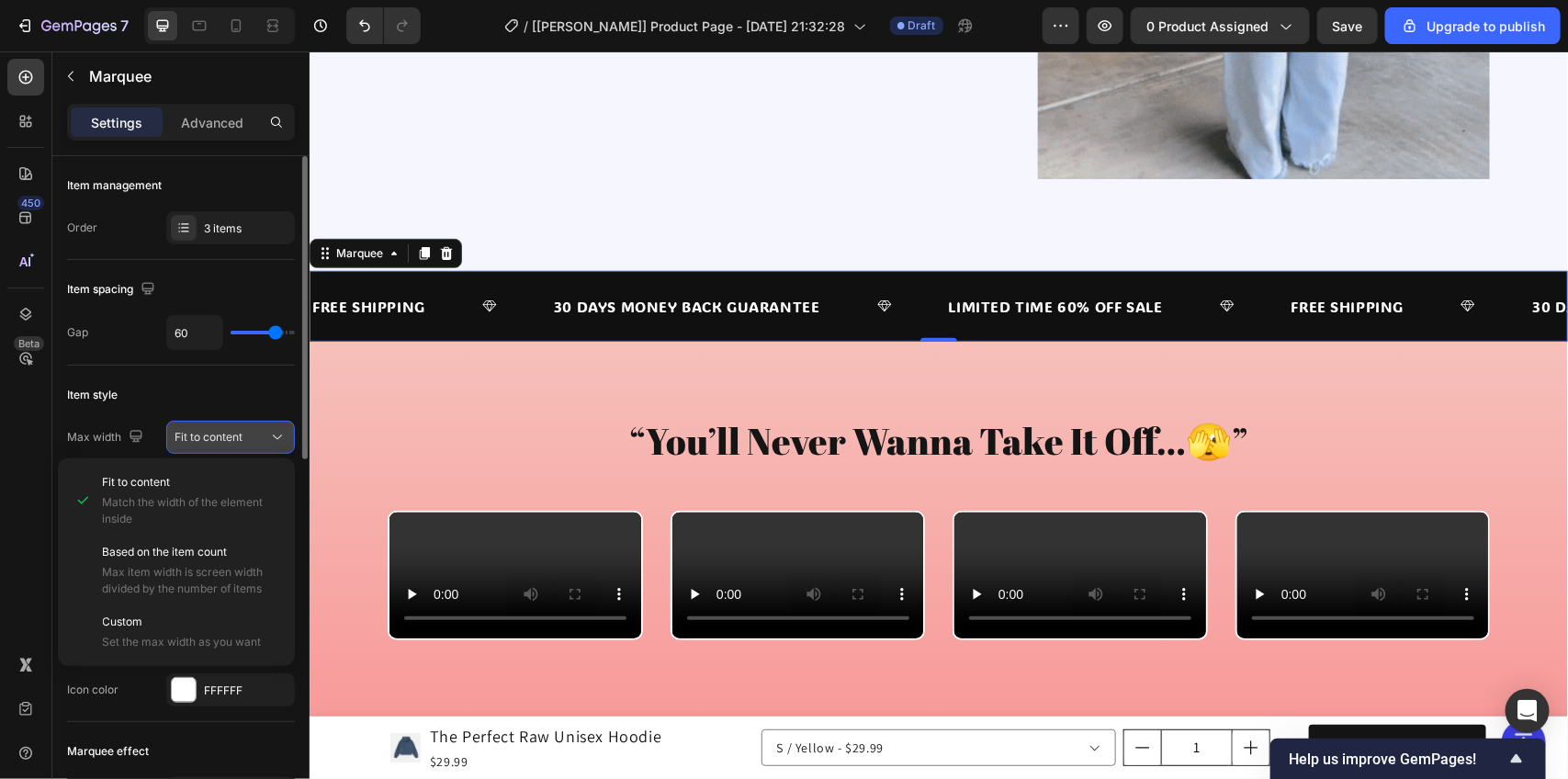
click at [233, 443] on span "Fit to content" at bounding box center [208, 436] width 68 height 14
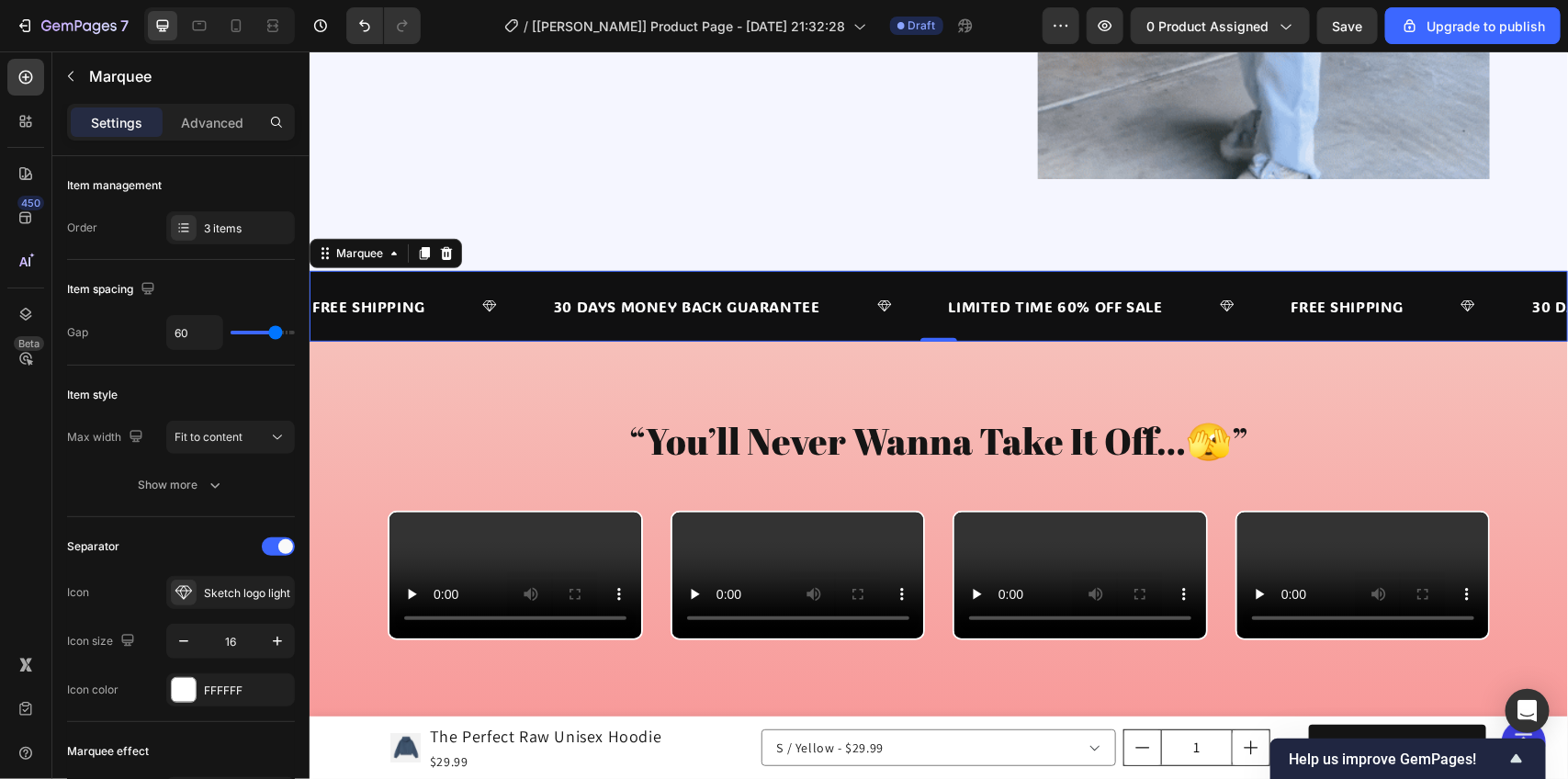
click at [523, 285] on div "FREE SHIPPING Text Block" at bounding box center [430, 306] width 241 height 43
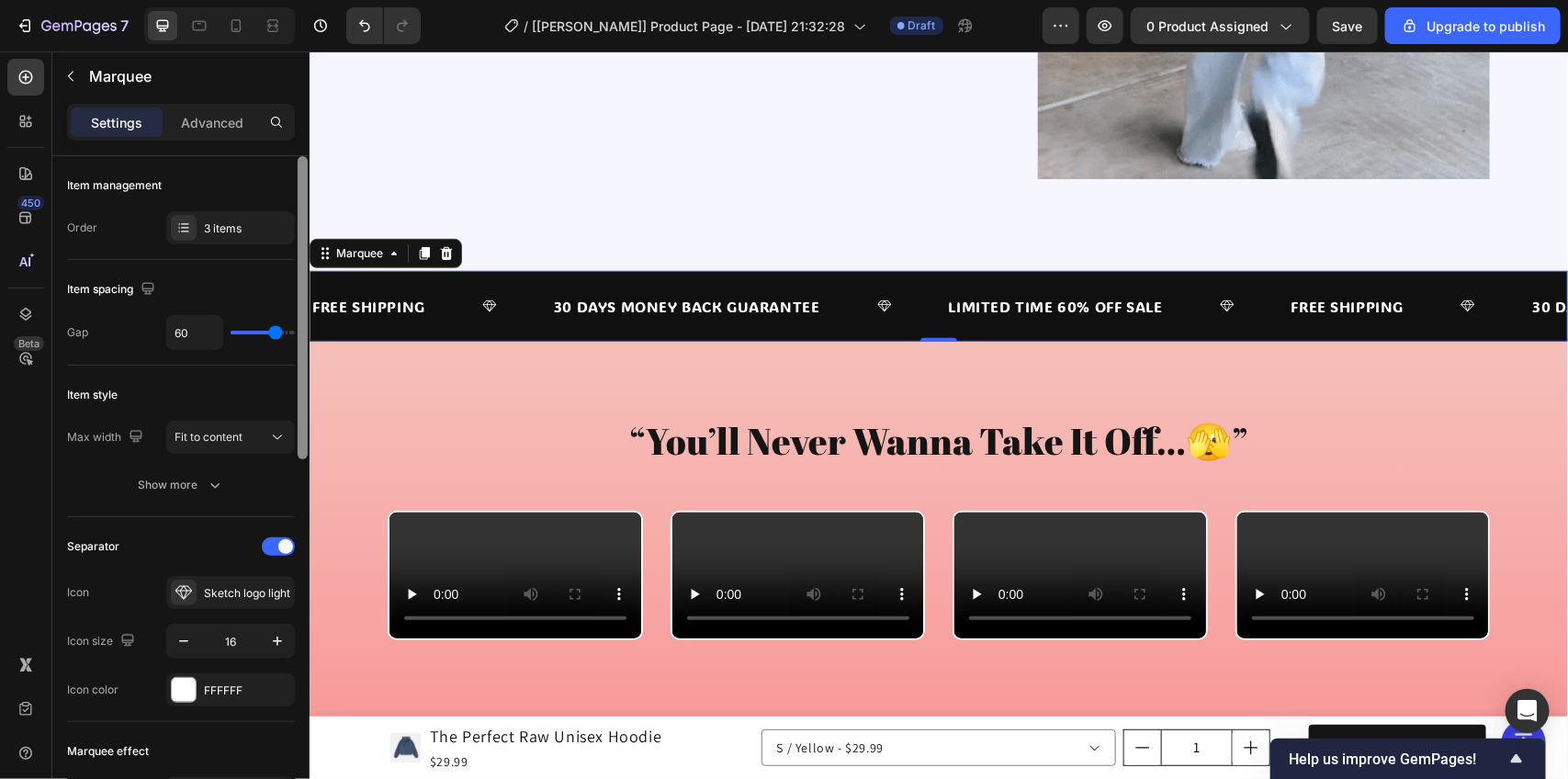
copy p "Add to cart"
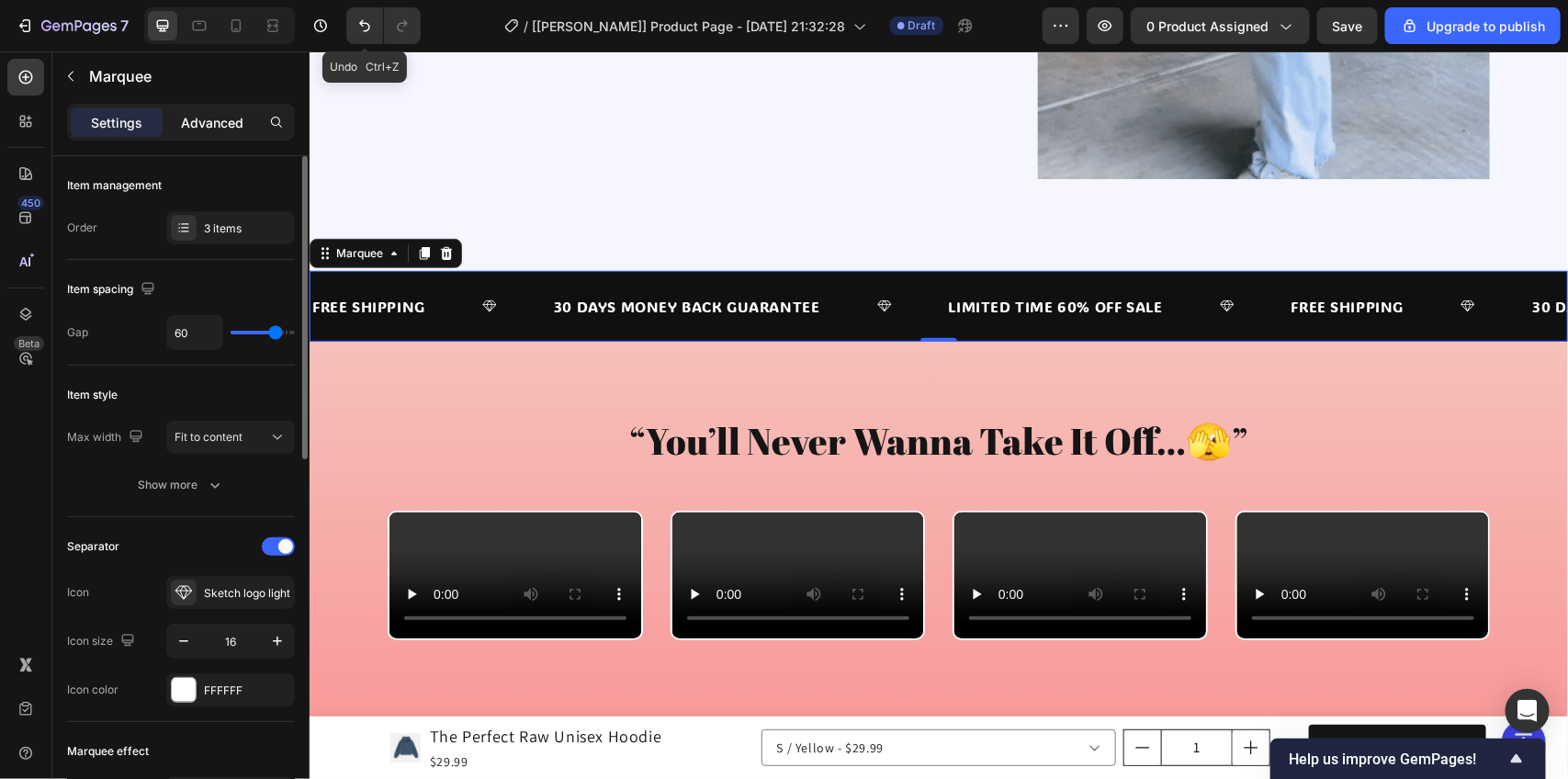
click at [204, 132] on div "Advanced" at bounding box center [212, 122] width 92 height 29
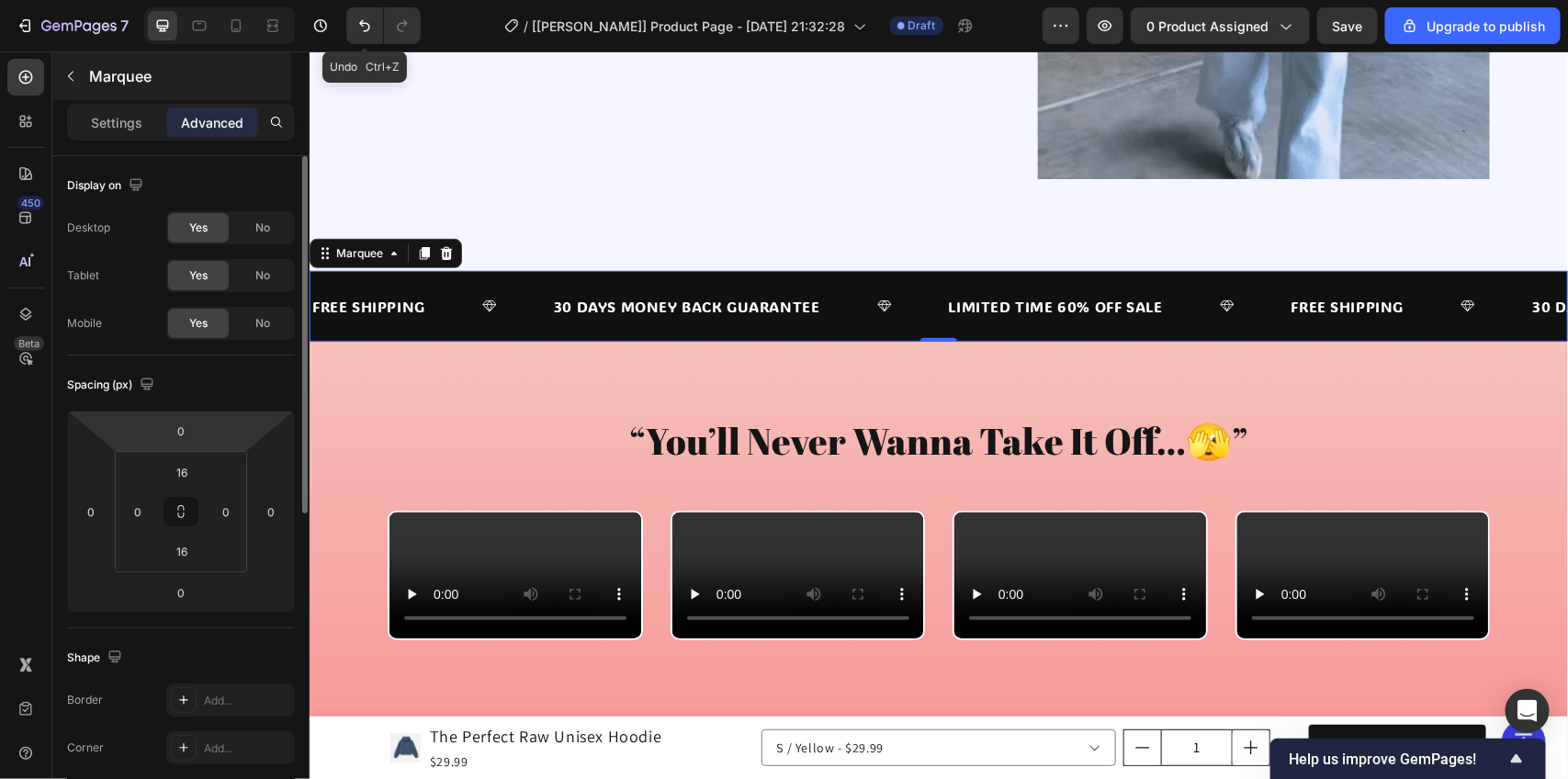
click at [127, 115] on p "Settings" at bounding box center [116, 122] width 51 height 19
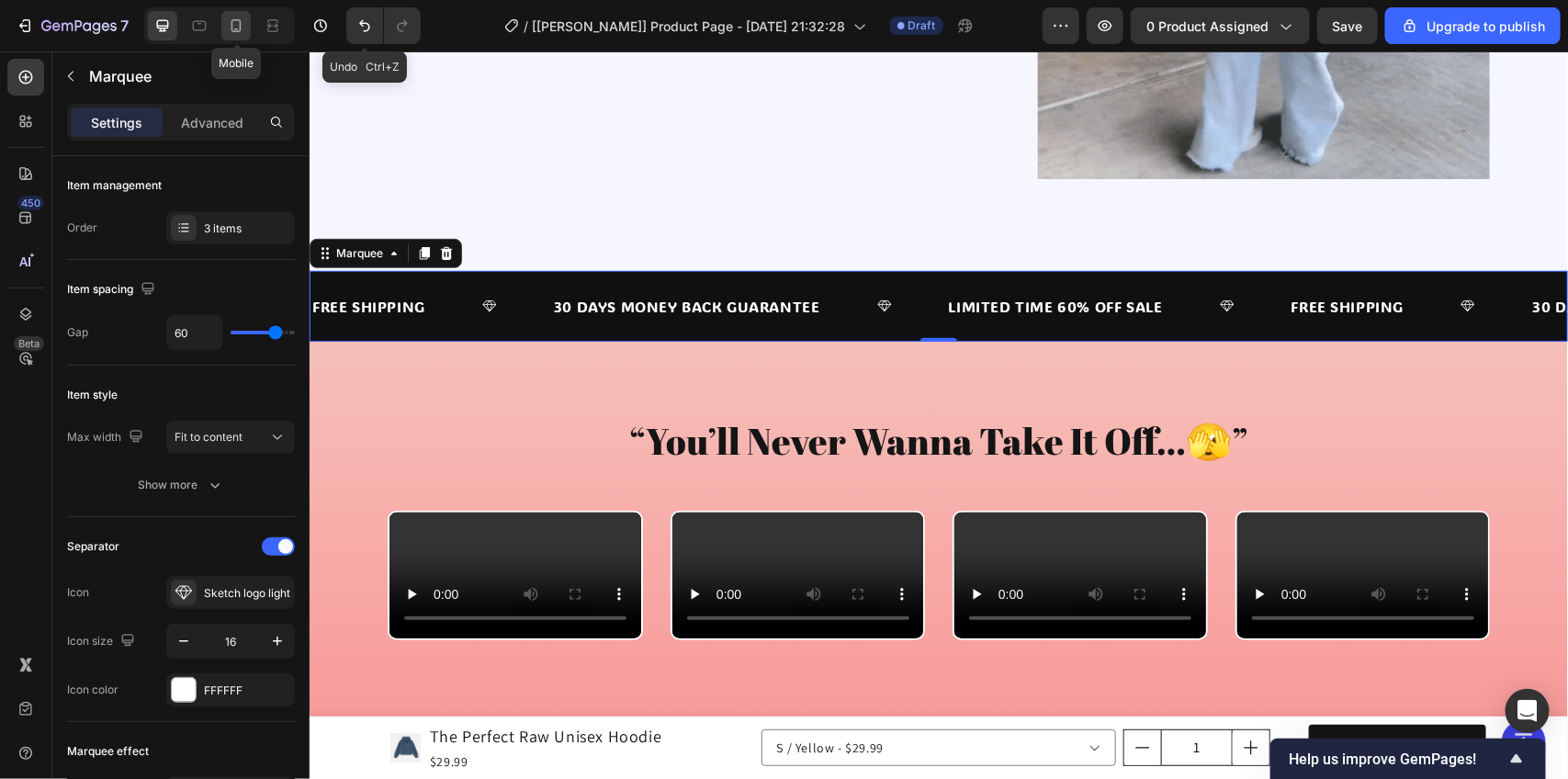
click at [230, 16] on icon at bounding box center [236, 25] width 18 height 18
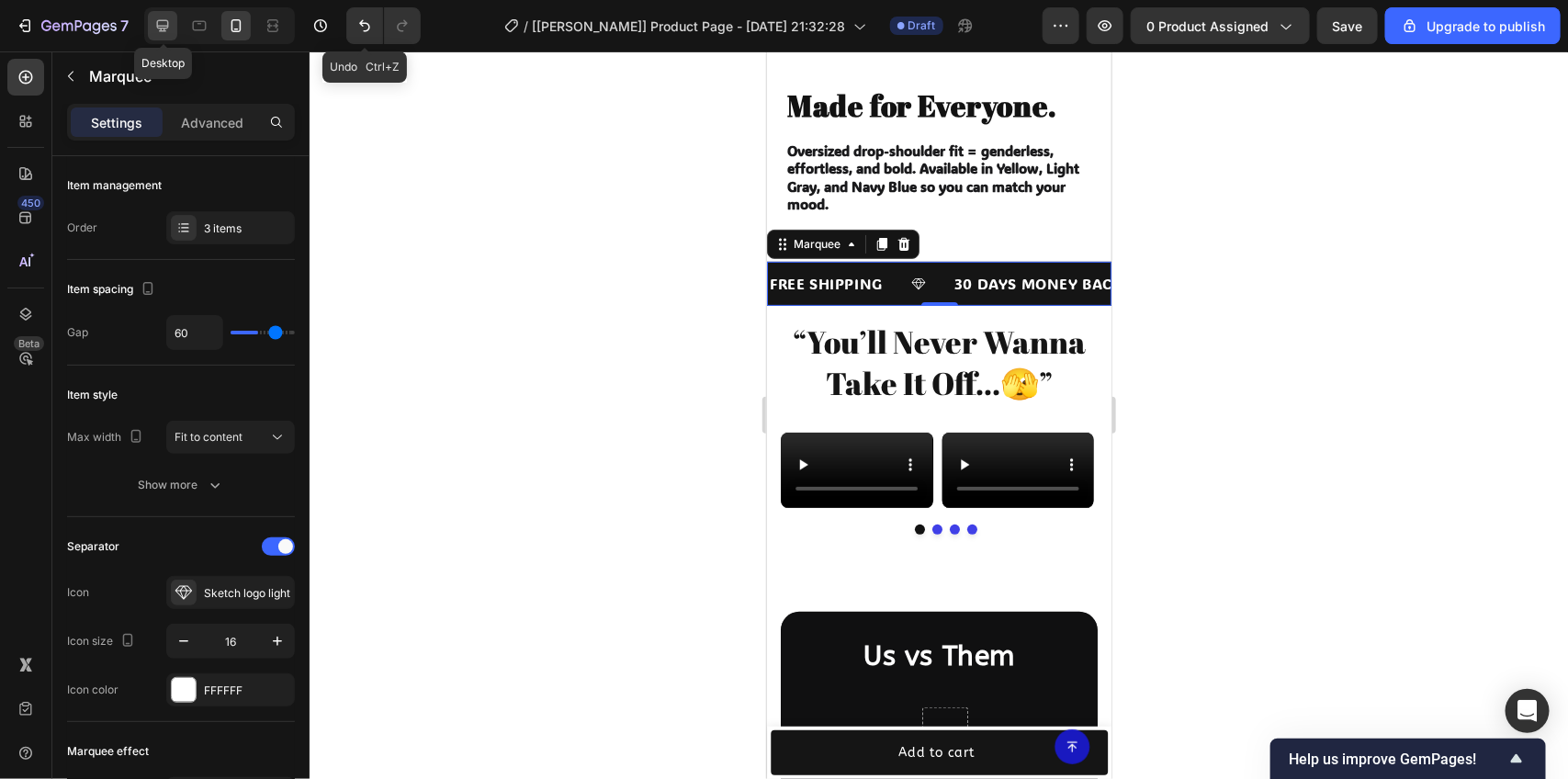
click at [154, 32] on icon at bounding box center [162, 25] width 18 height 18
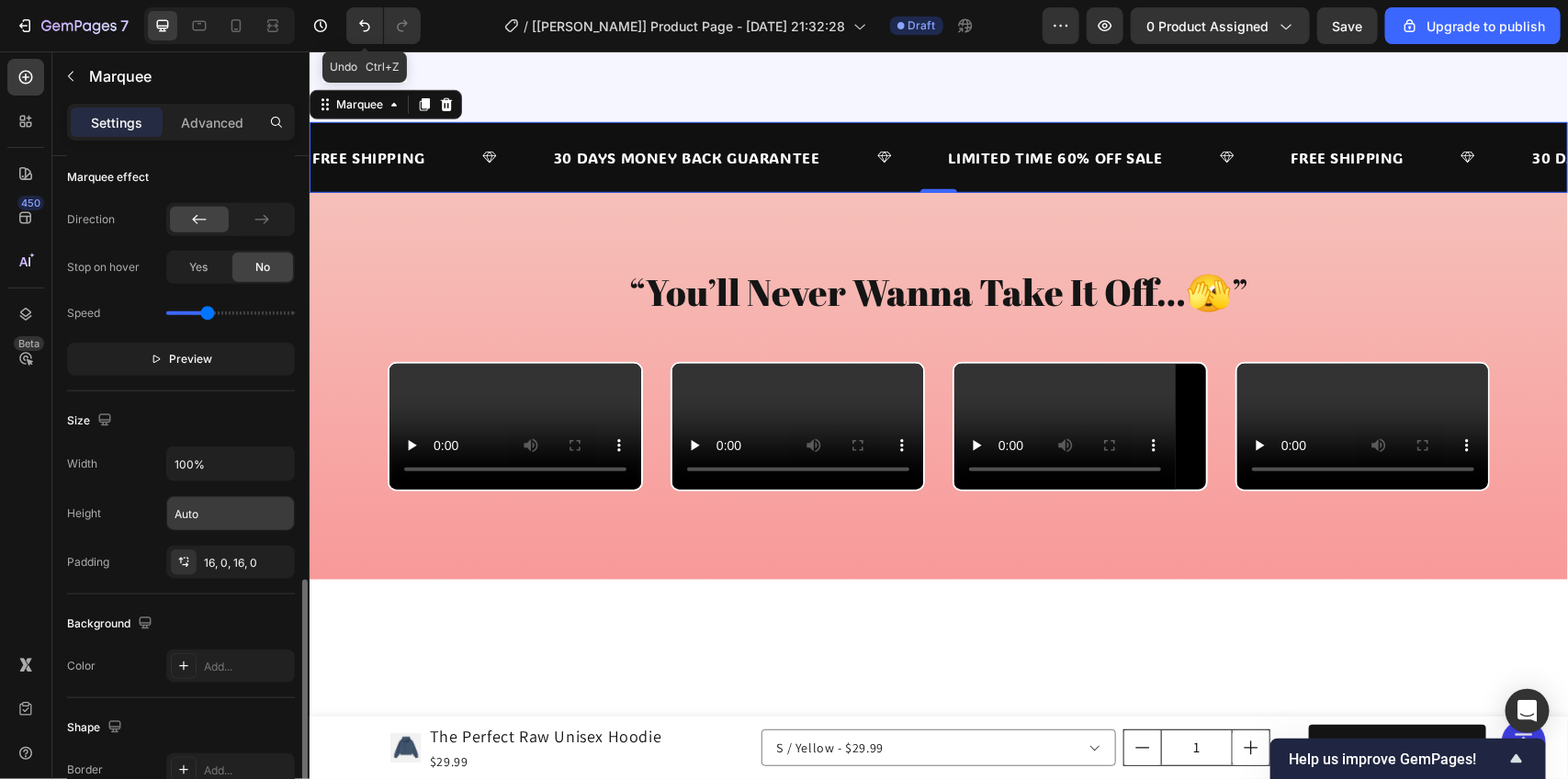
scroll to position [689, 0]
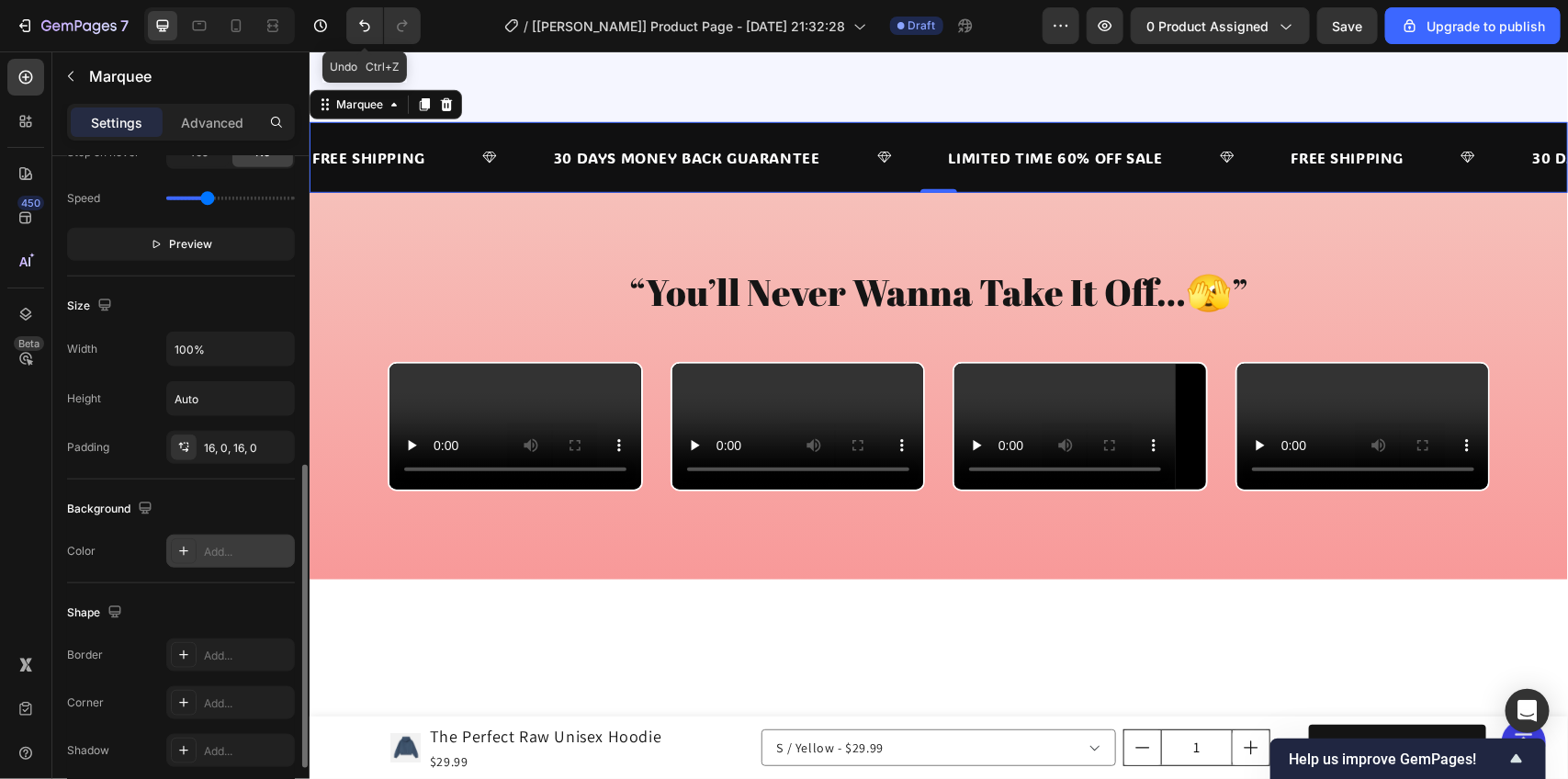
click at [214, 566] on div "Add..." at bounding box center [231, 551] width 129 height 33
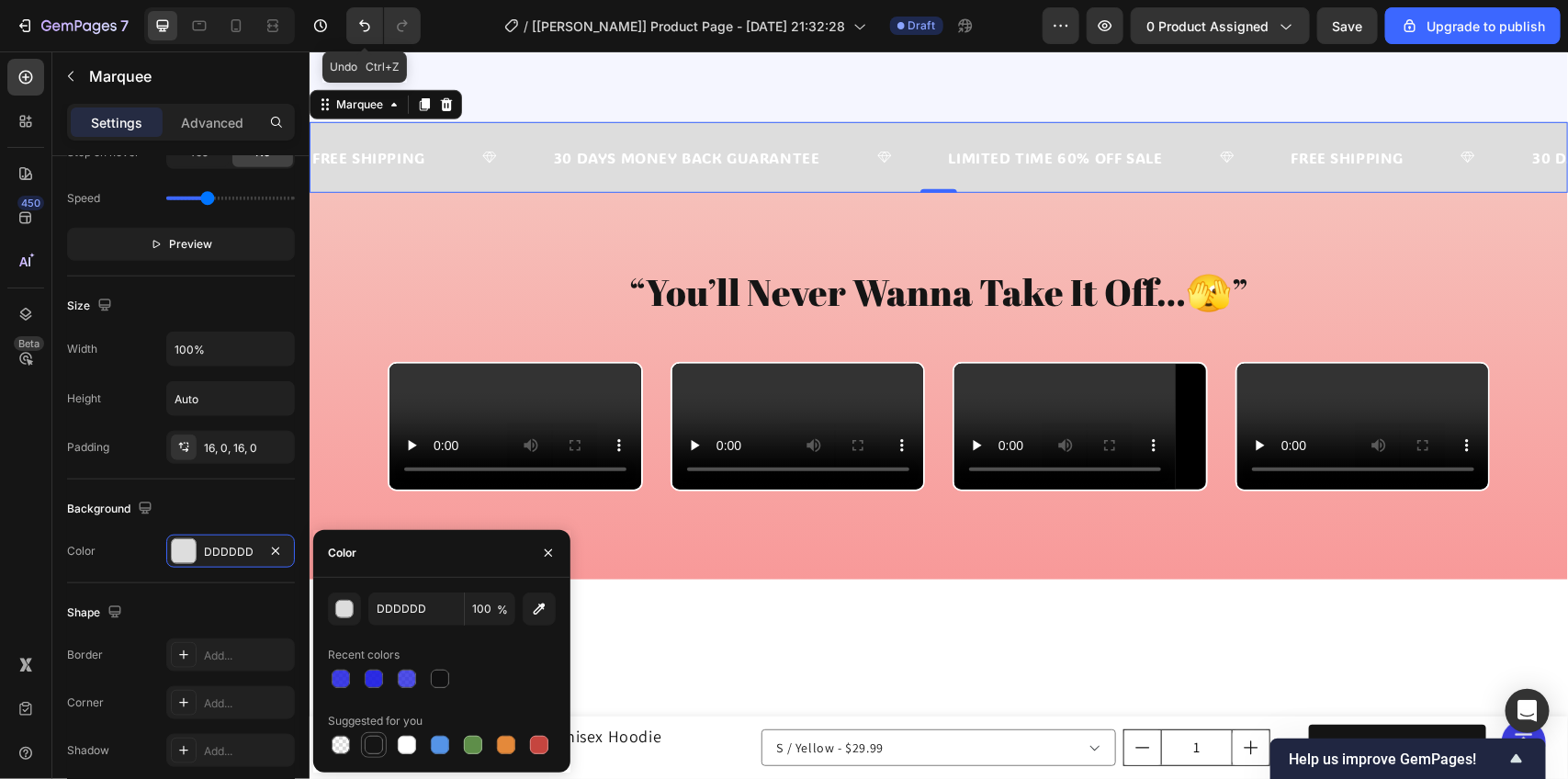
click at [379, 745] on div at bounding box center [373, 745] width 18 height 18
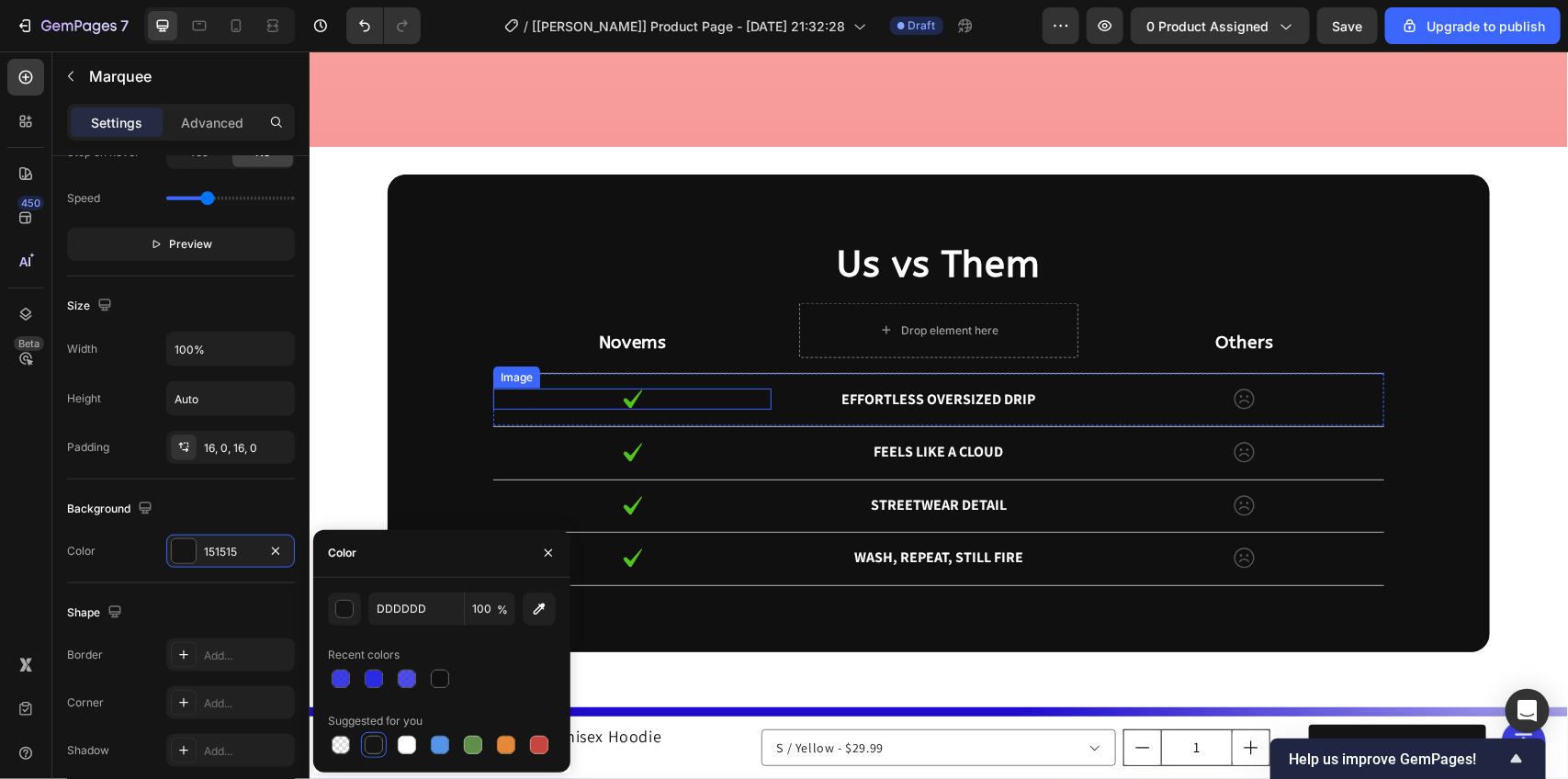
scroll to position [4285, 0]
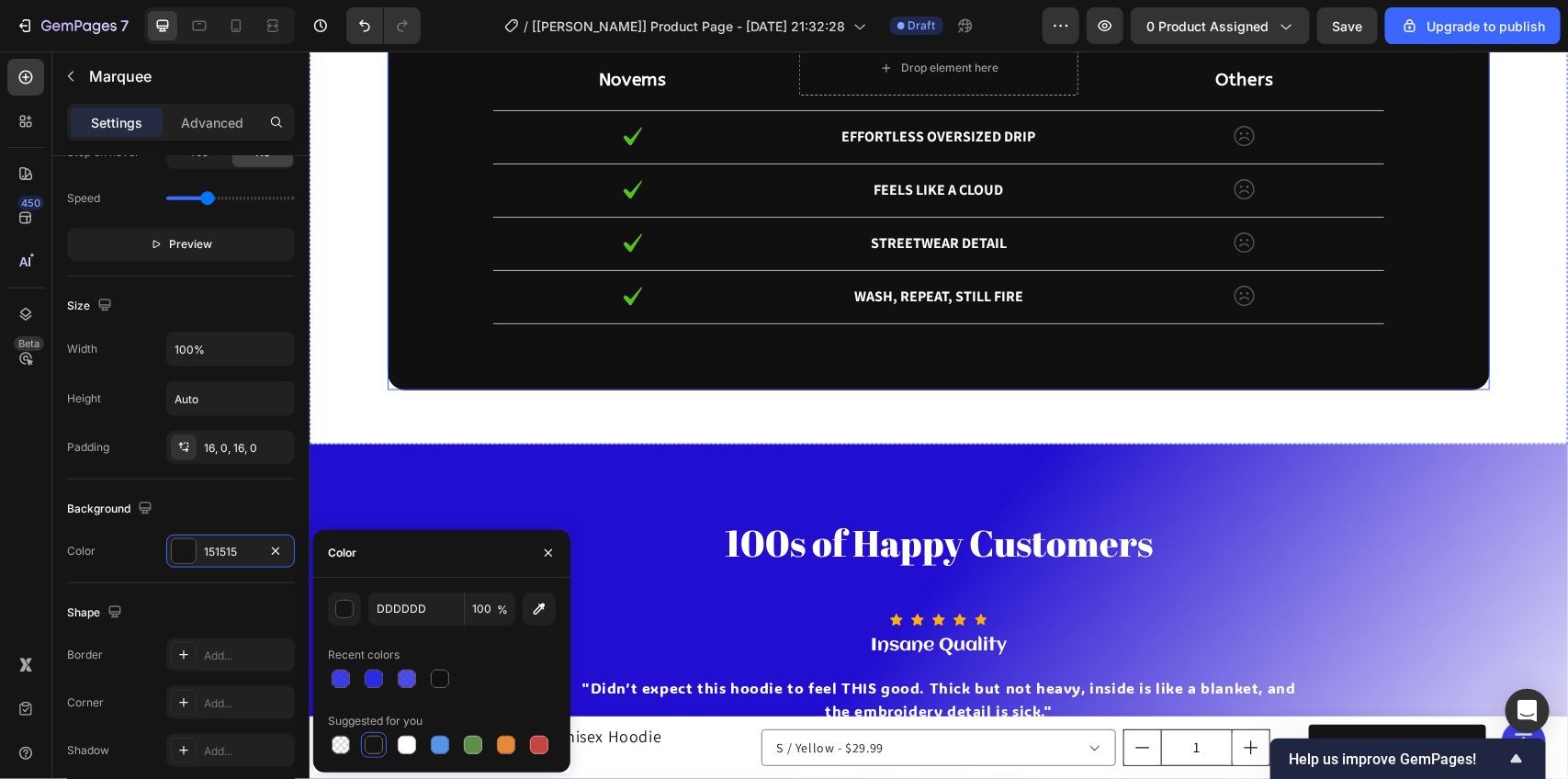
click at [494, 243] on div "Us vs Them Heading Novems Text Block Drop element here Others Text Block Row Im…" at bounding box center [938, 150] width 1102 height 478
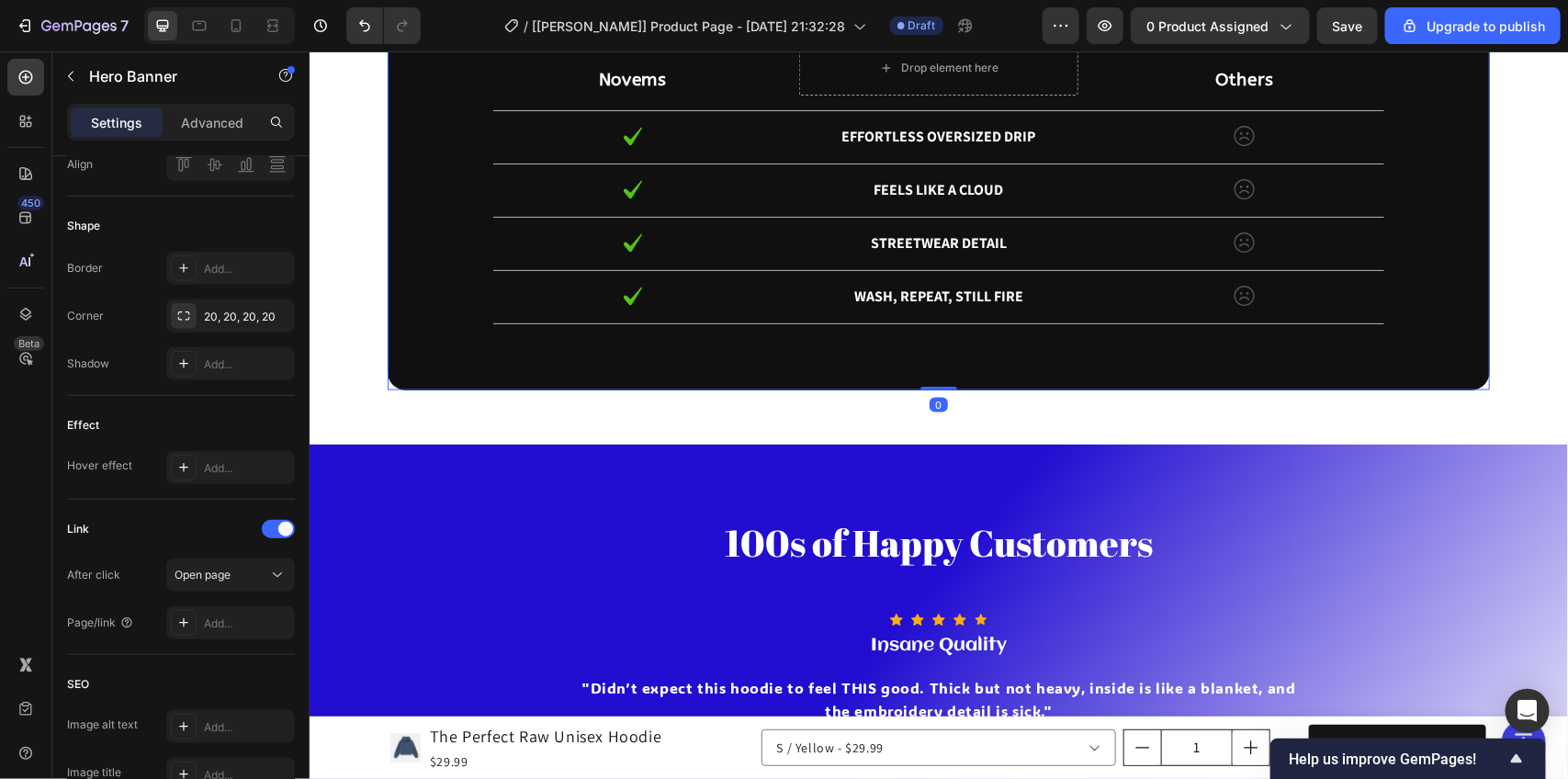
scroll to position [0, 0]
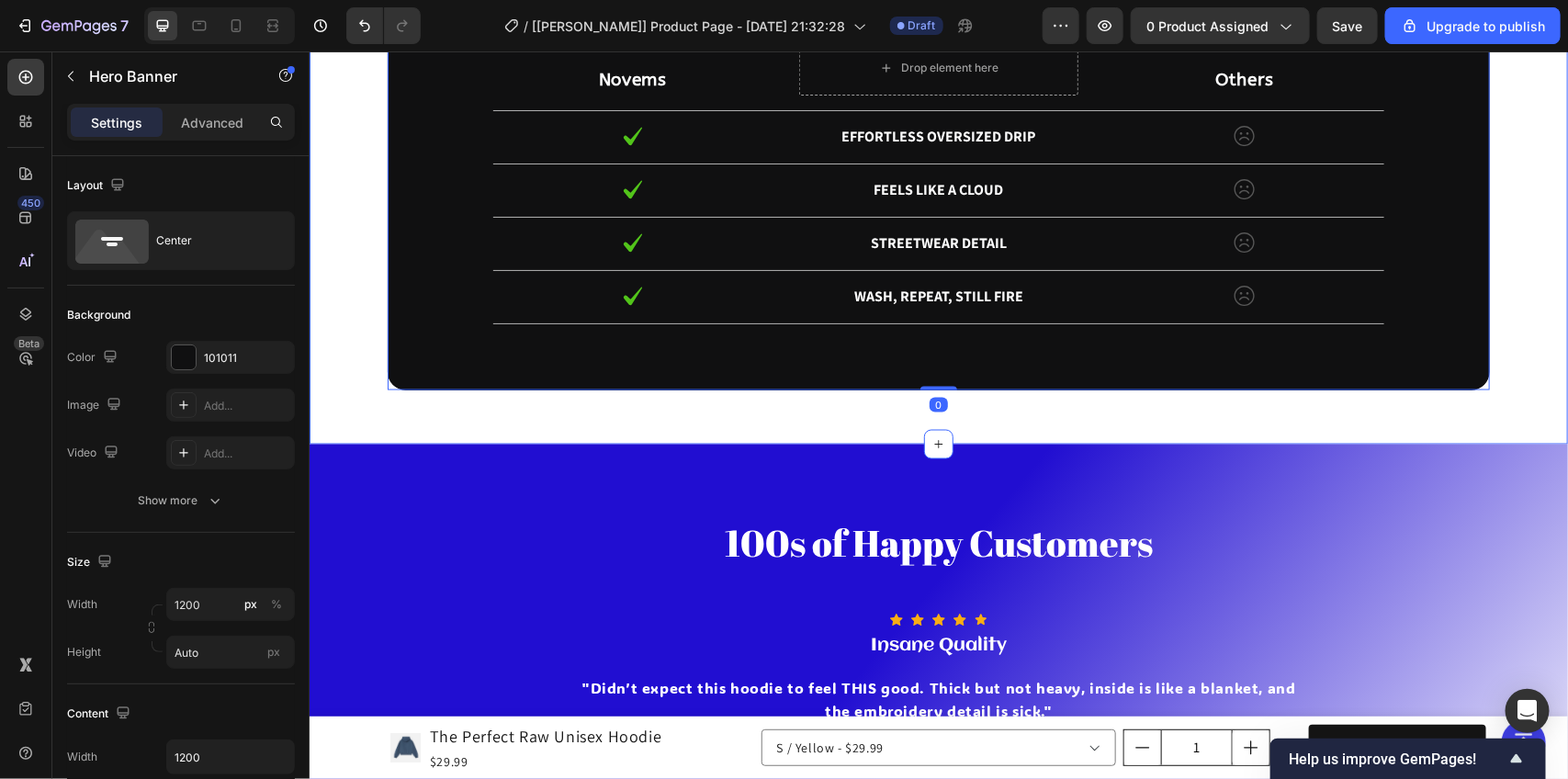
click at [354, 250] on div "Us vs Them Heading Novems Text Block Drop element here Others Text Block Row Im…" at bounding box center [938, 164] width 1231 height 505
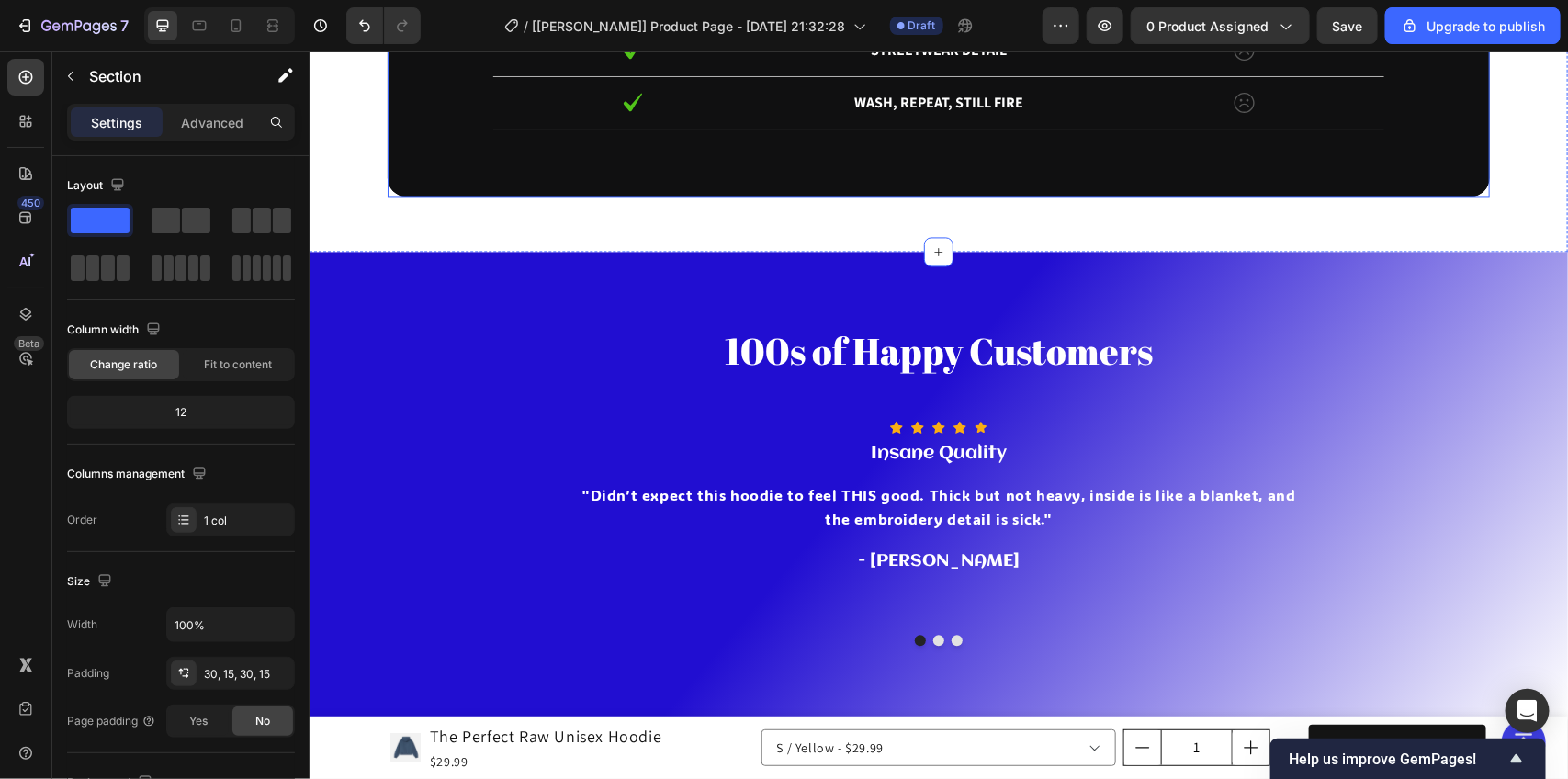
scroll to position [4859, 0]
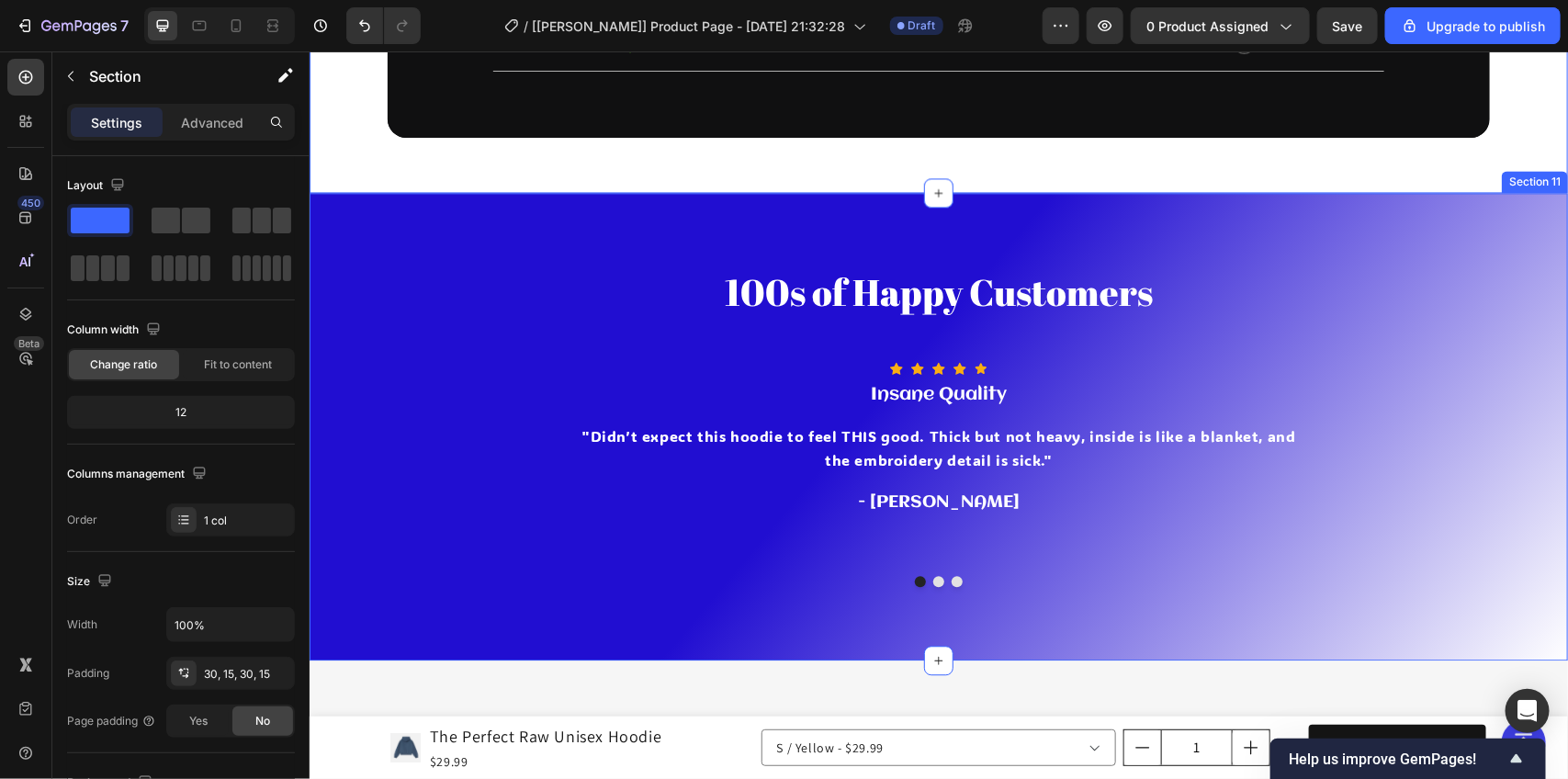
click at [617, 225] on div "100s of Happy Customers Heading Row Icon Icon Icon Icon Icon Icon List Hoz Insa…" at bounding box center [938, 426] width 1259 height 468
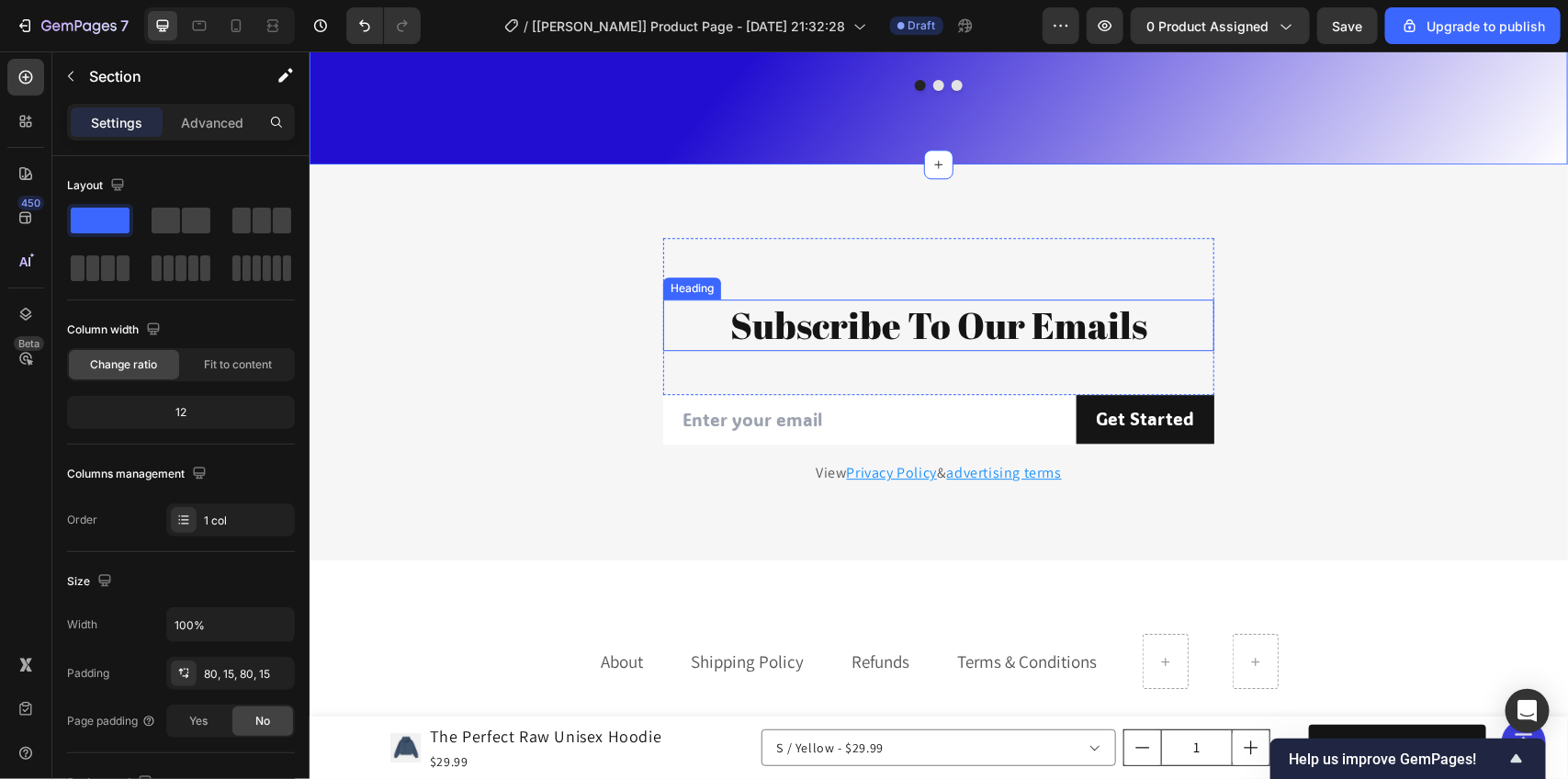
scroll to position [5433, 0]
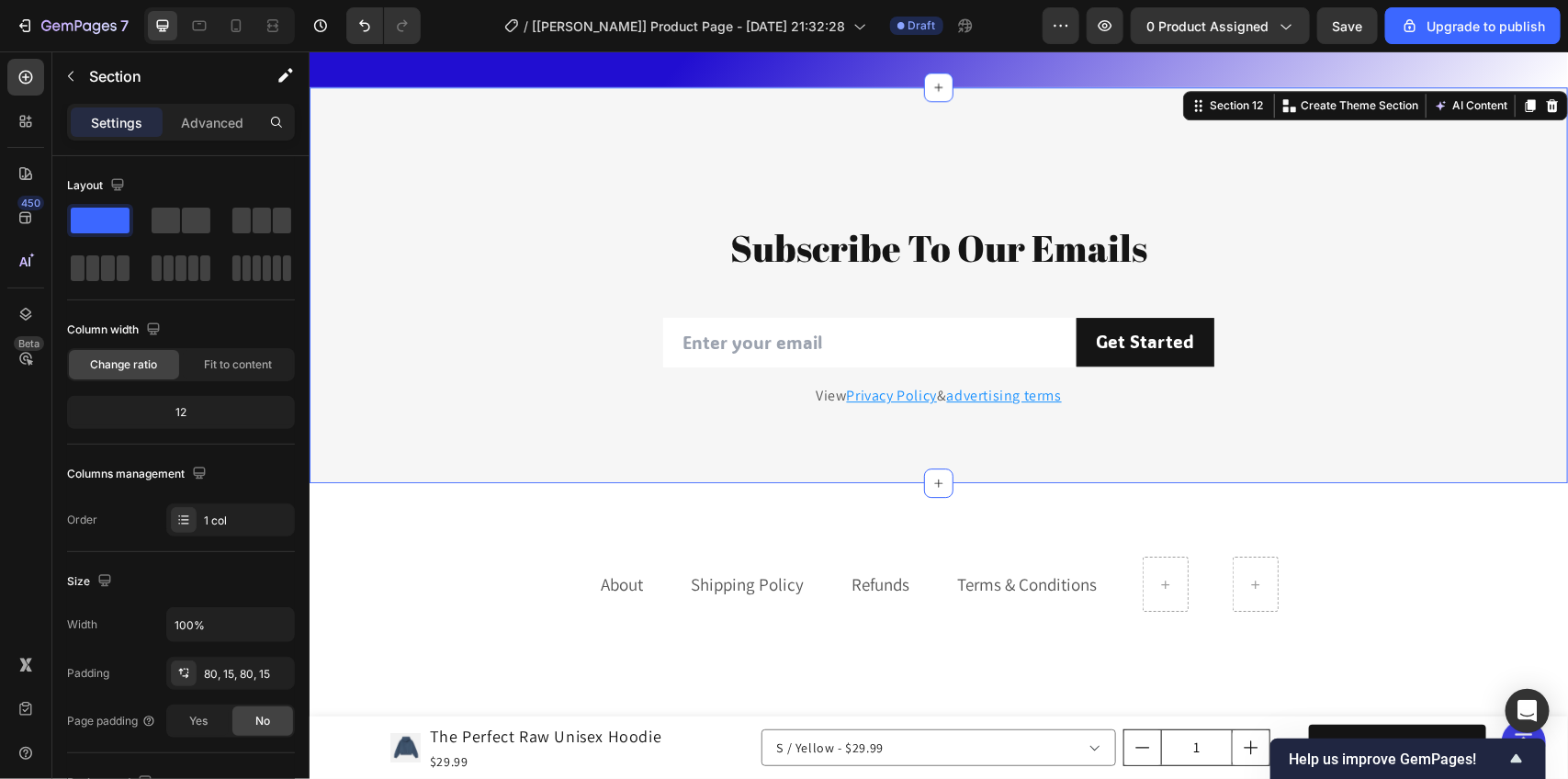
click at [754, 130] on div "Novems Heading Subscribe To Our Emails Heading Row Email Field Get Started Subm…" at bounding box center [938, 284] width 1259 height 396
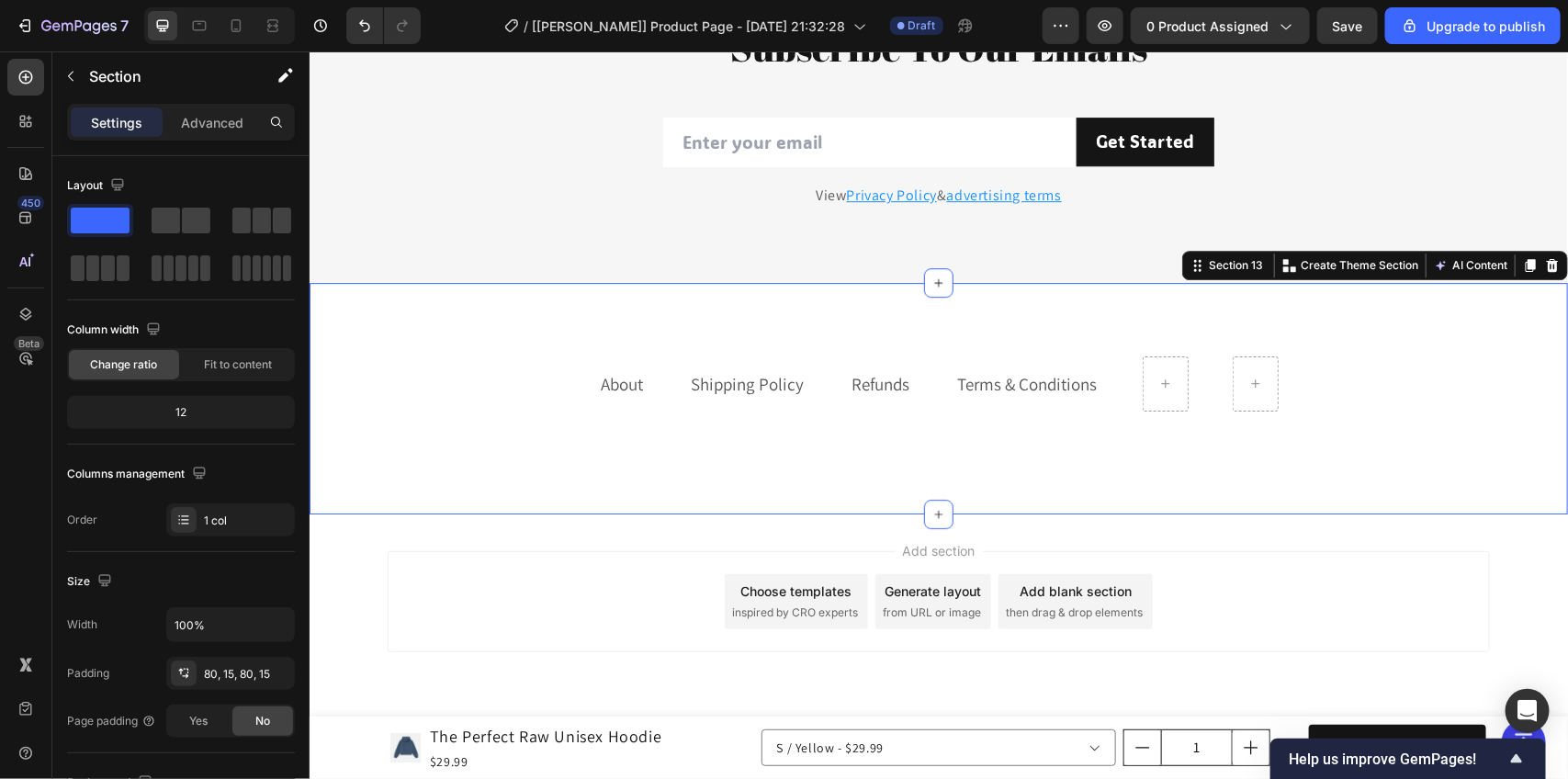
click at [764, 312] on div "About Text block Shipping Policy Text block Refunds Text block Terms & Conditio…" at bounding box center [938, 398] width 1259 height 232
click at [203, 25] on icon at bounding box center [199, 25] width 18 height 18
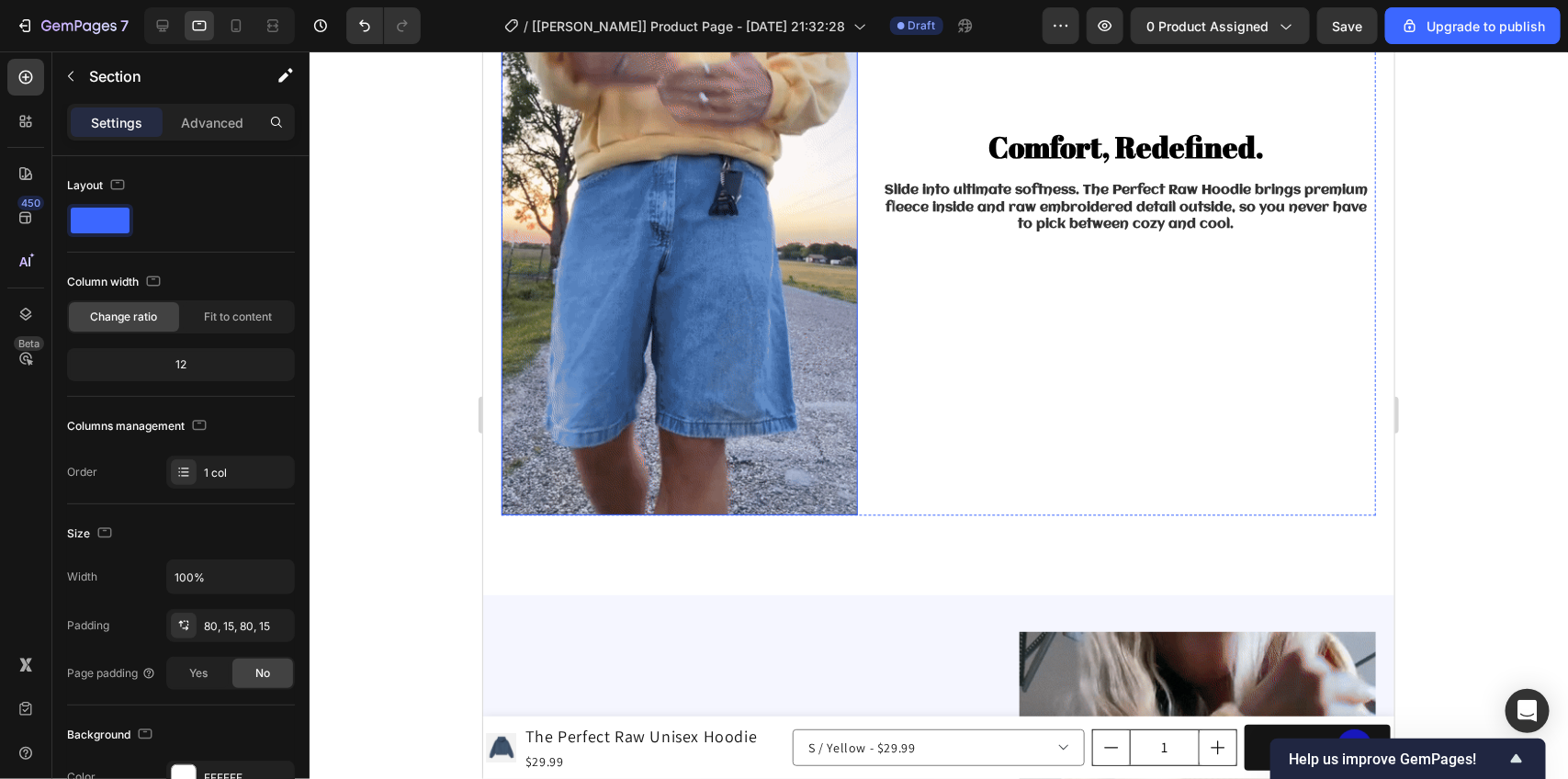
scroll to position [1838, 0]
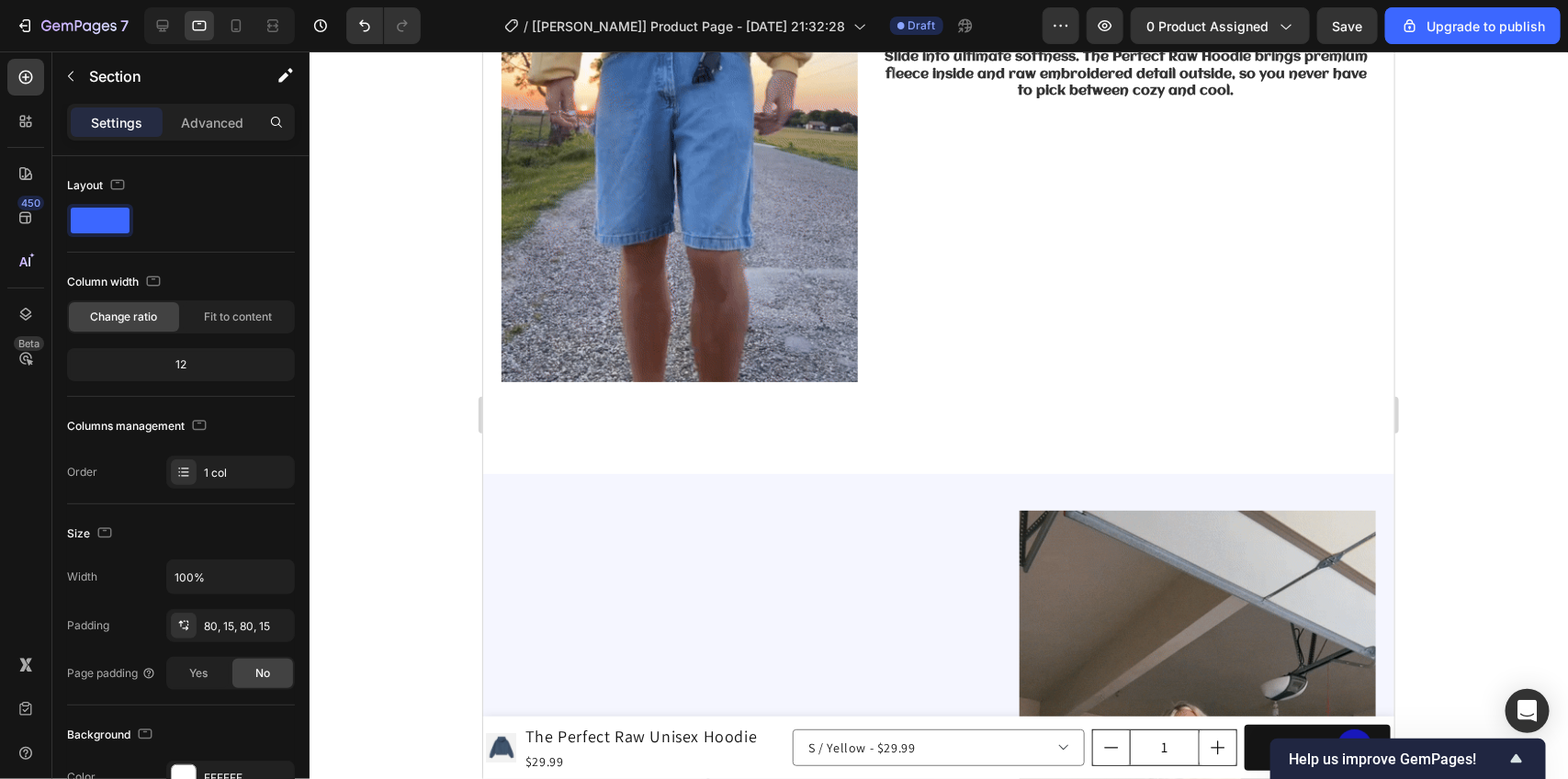
click at [255, 25] on div at bounding box center [219, 26] width 150 height 37
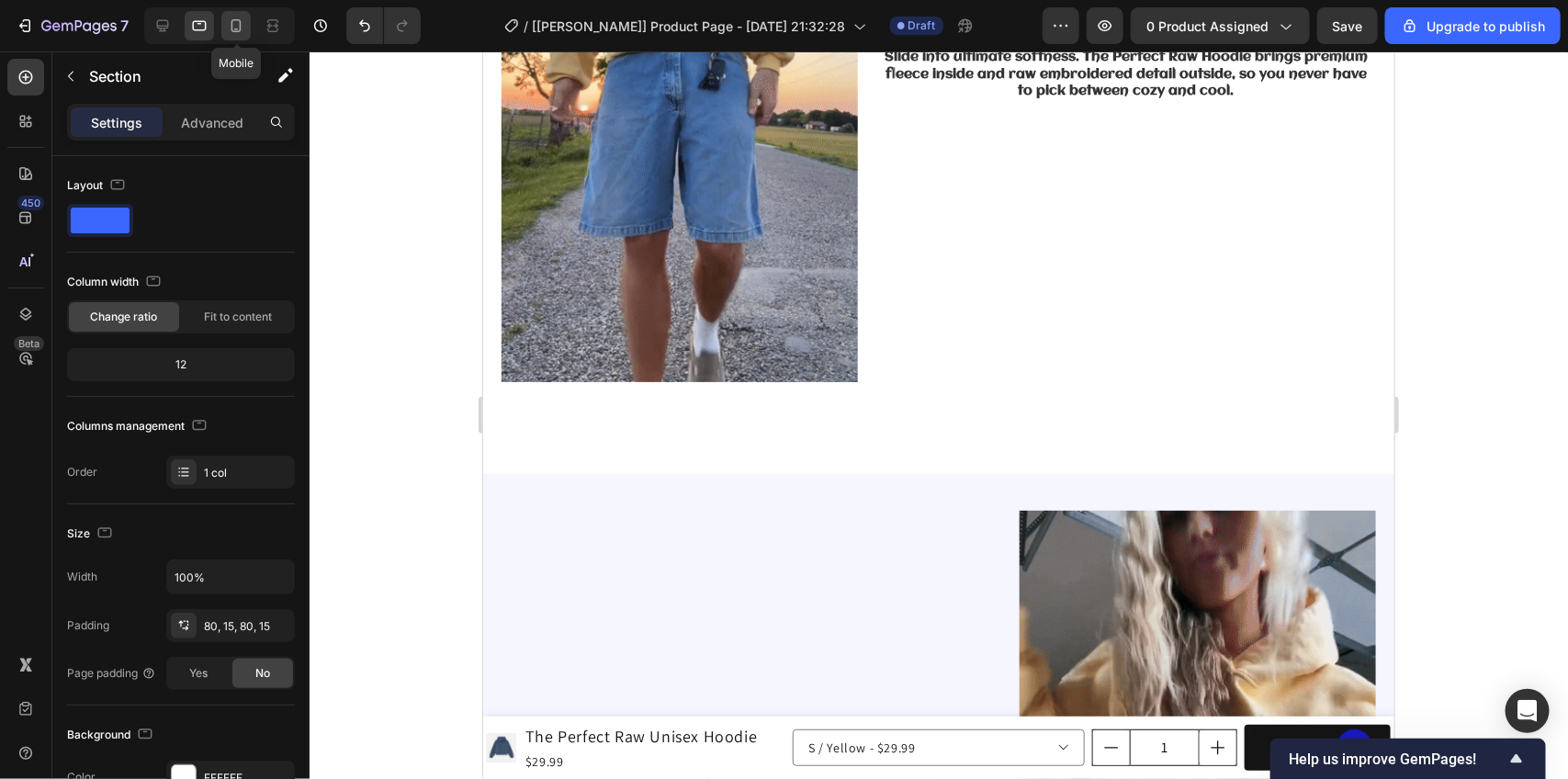
click at [249, 27] on div at bounding box center [236, 26] width 29 height 29
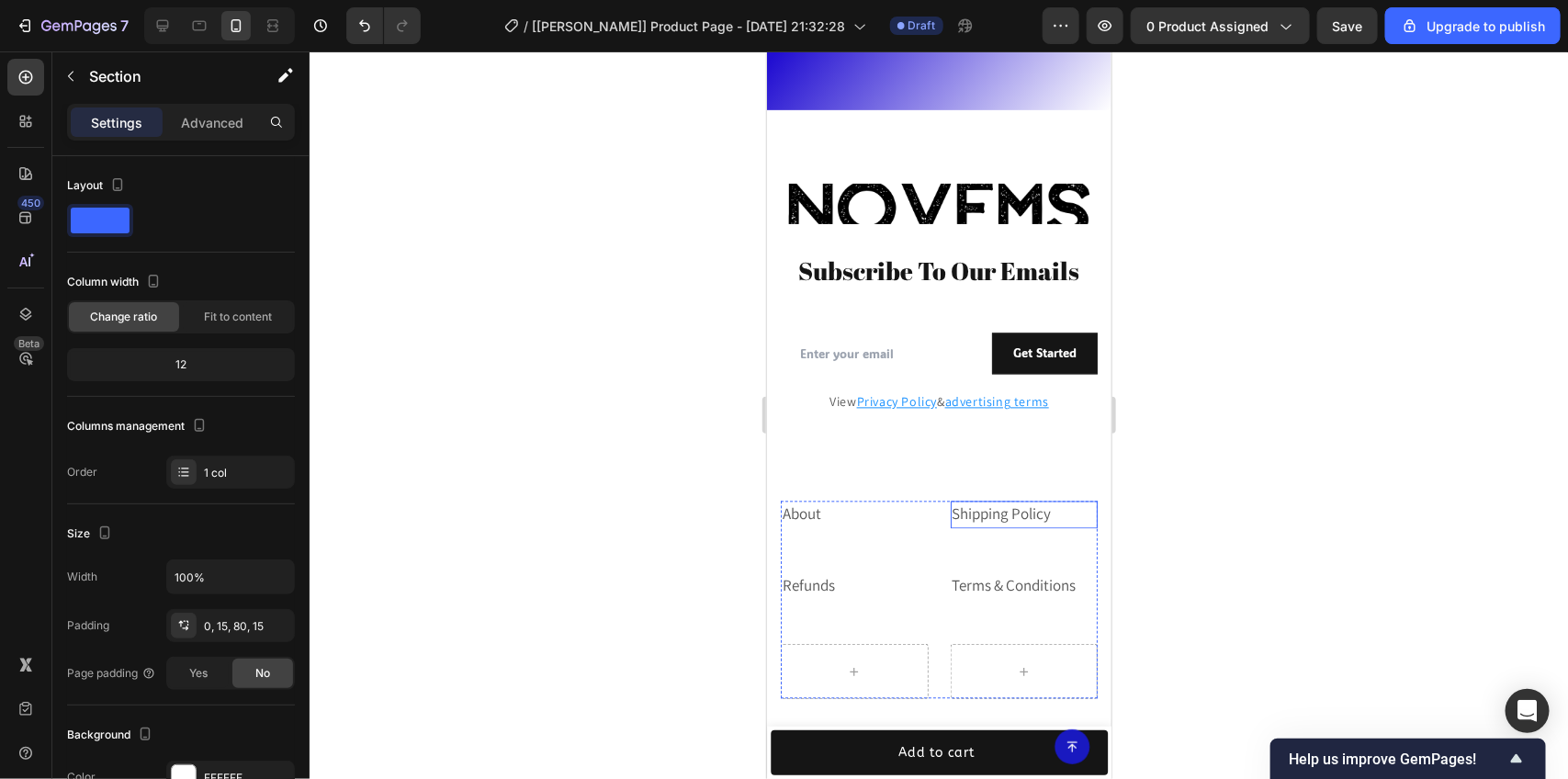
scroll to position [4611, 0]
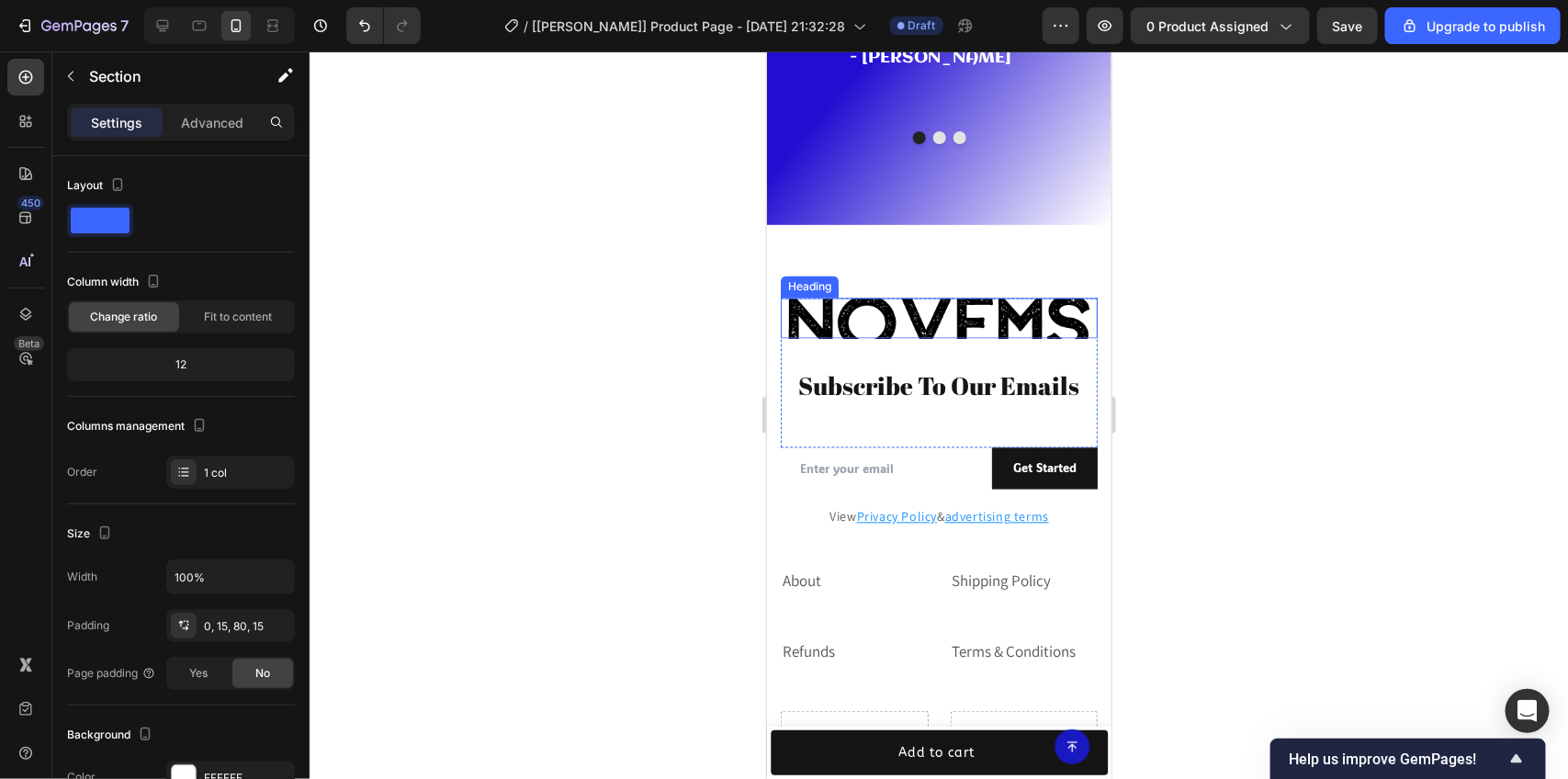
click at [932, 298] on h2 "Novems" at bounding box center [938, 318] width 317 height 41
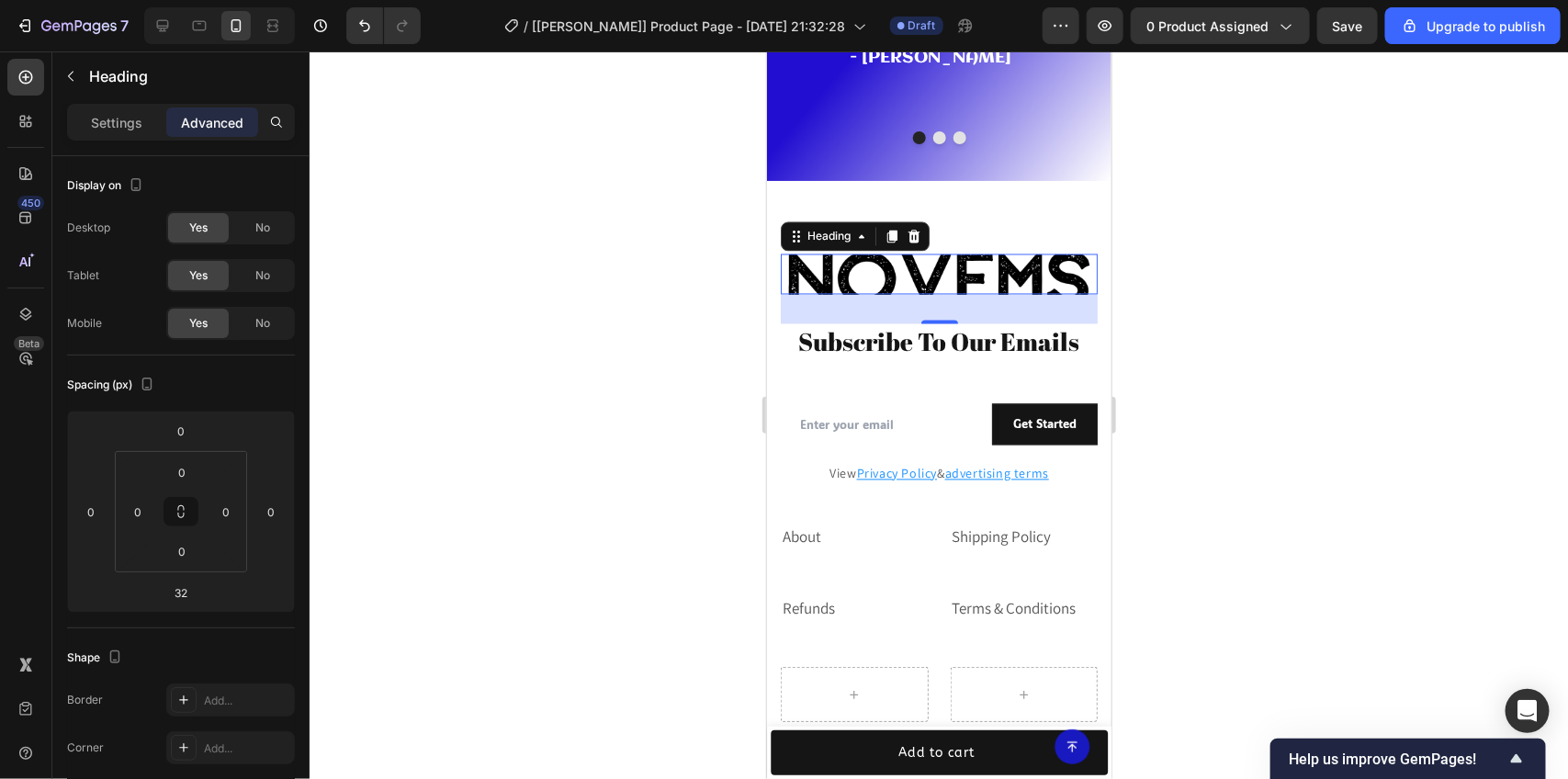
drag, startPoint x: 1329, startPoint y: 257, endPoint x: 1259, endPoint y: 249, distance: 70.5
click at [1329, 256] on div at bounding box center [939, 415] width 1259 height 728
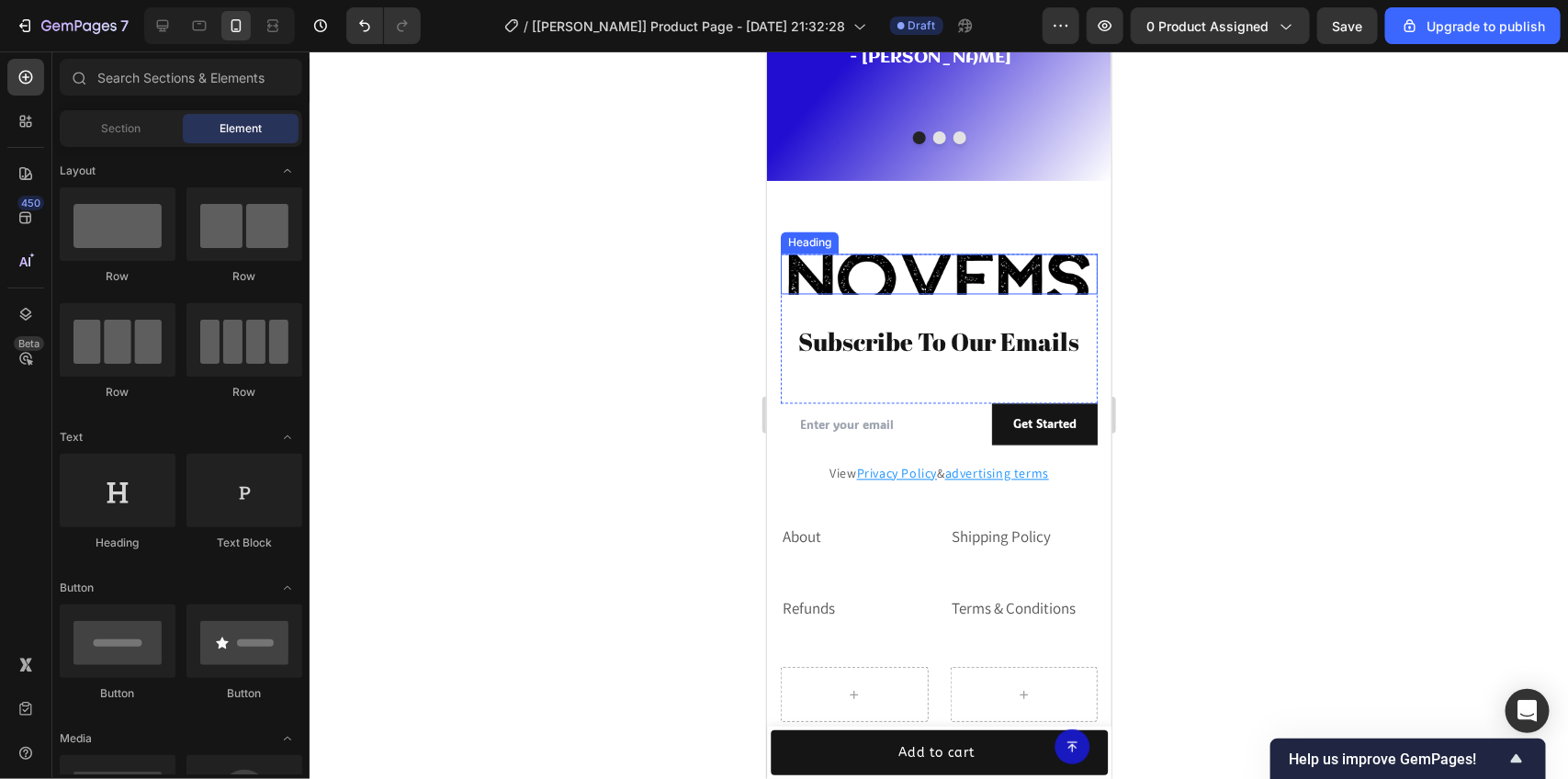
click at [956, 254] on h2 "Novems" at bounding box center [938, 274] width 317 height 41
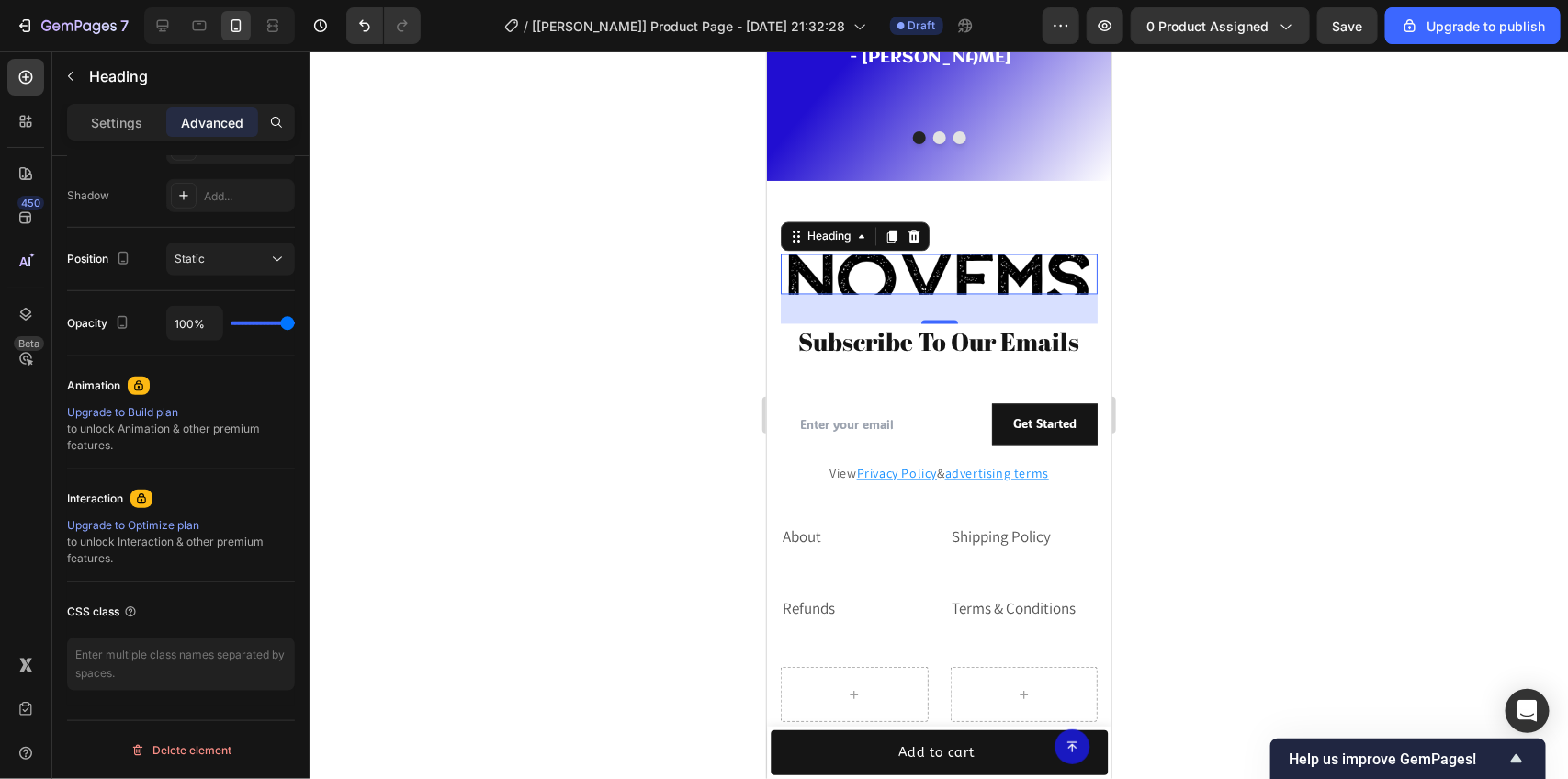
scroll to position [0, 0]
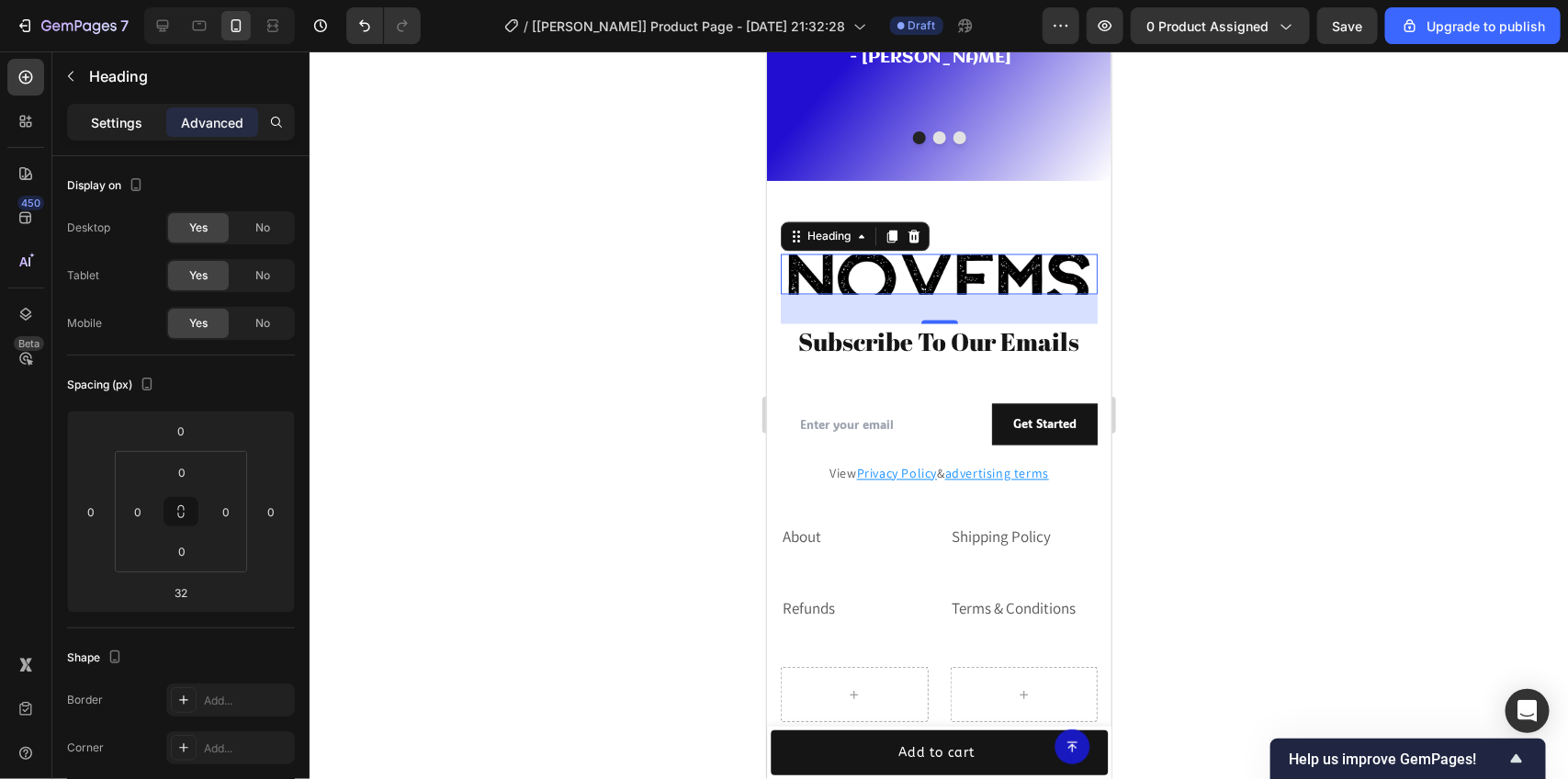
click at [131, 127] on p "Settings" at bounding box center [116, 122] width 51 height 19
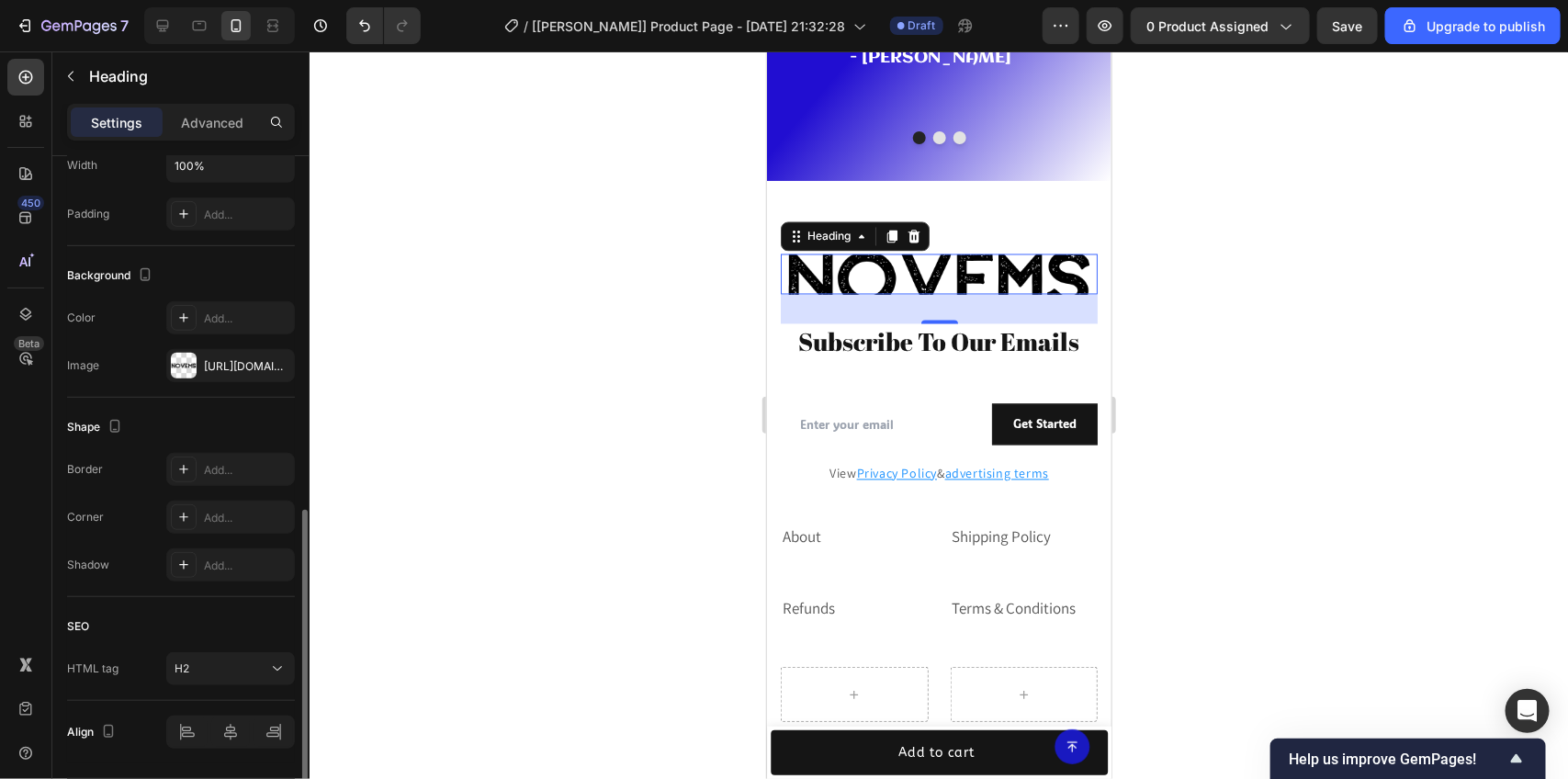
scroll to position [520, 0]
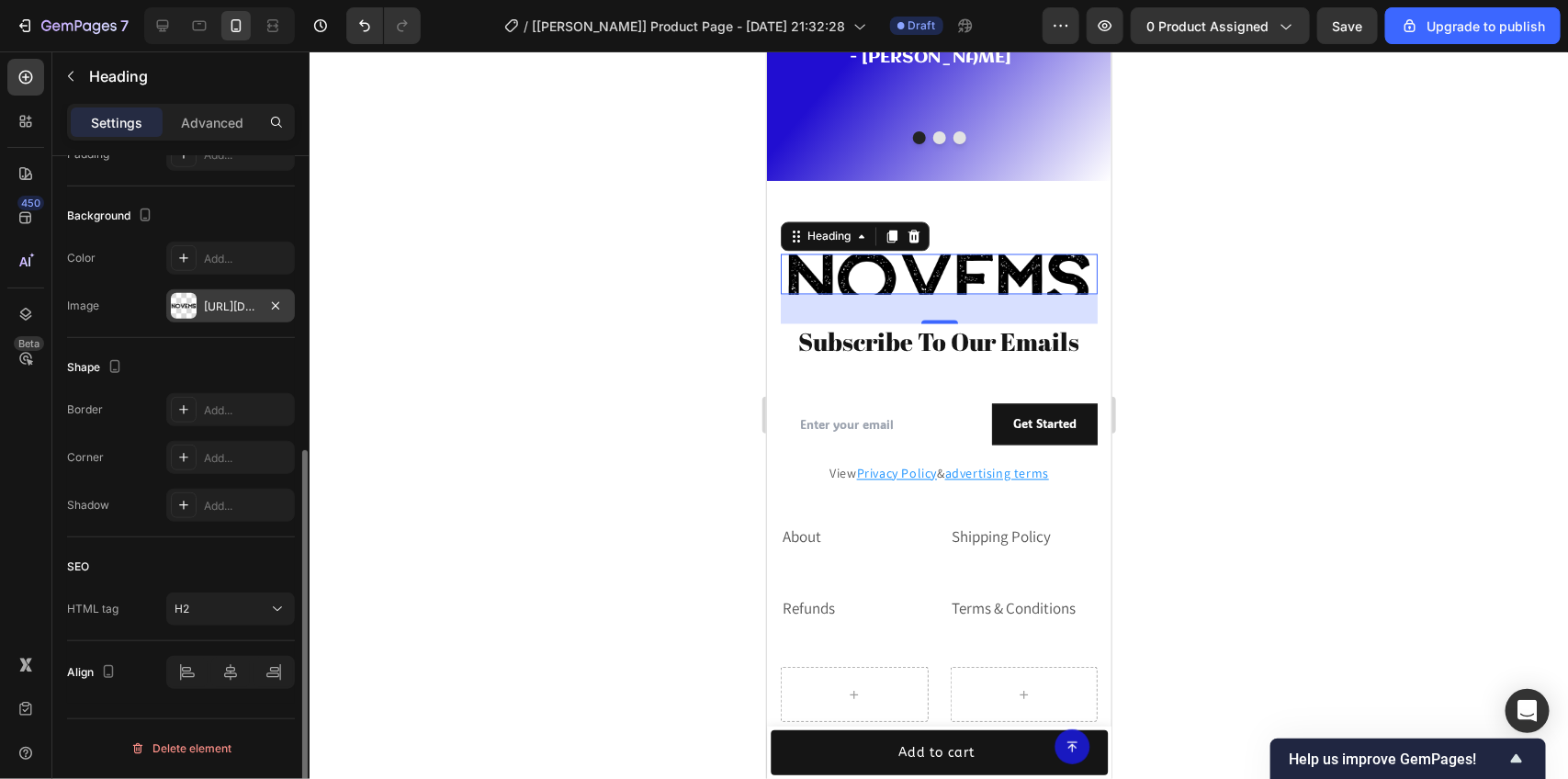
click at [205, 306] on div "[URL][DOMAIN_NAME]" at bounding box center [231, 307] width 53 height 16
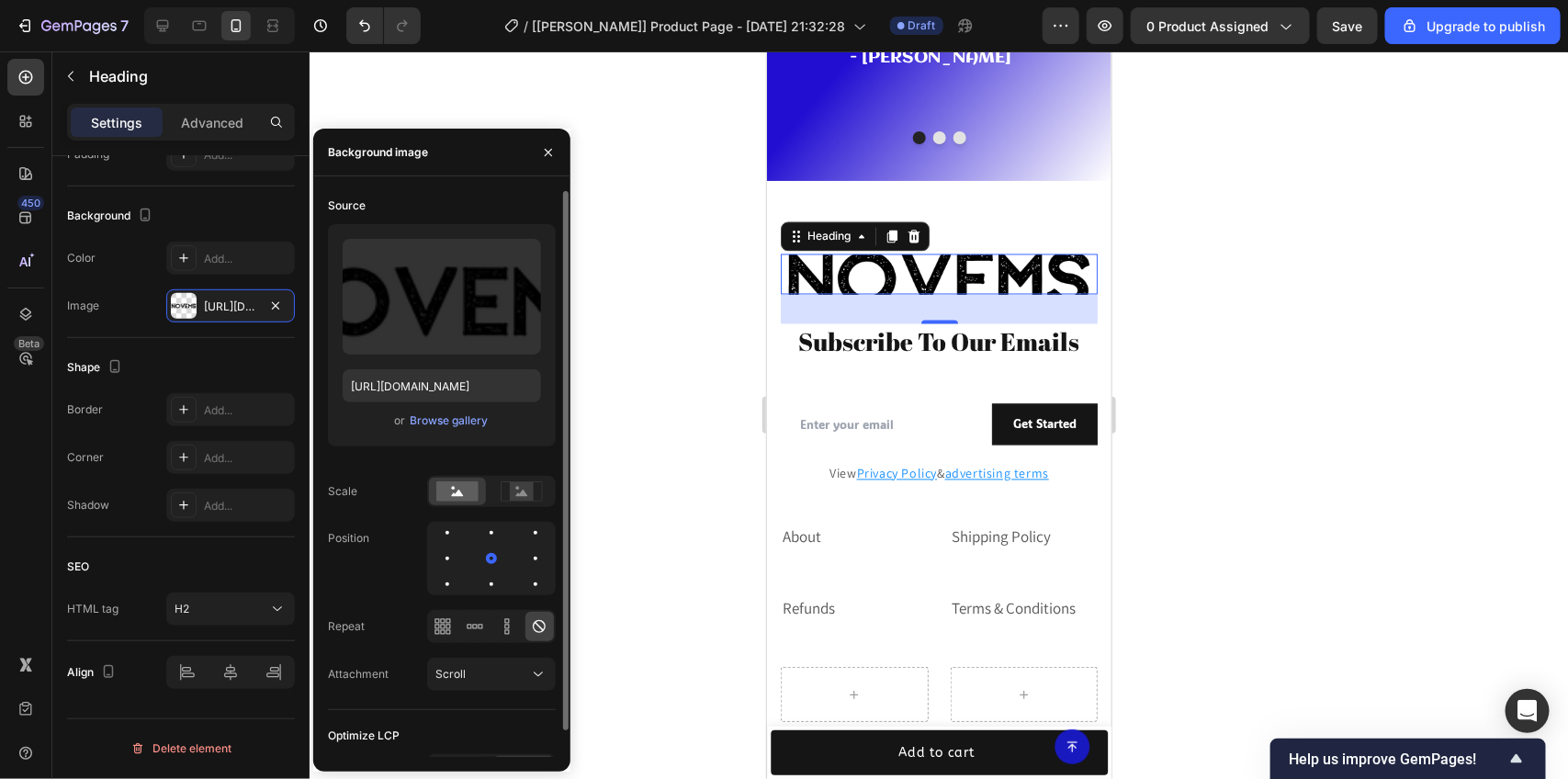
drag, startPoint x: 483, startPoint y: 292, endPoint x: 496, endPoint y: 211, distance: 82.0
click at [496, 211] on div "Source Upload Image https://cdn.shopify.com/s/files/1/0753/7469/0532/files/gemp…" at bounding box center [442, 326] width 228 height 270
click at [457, 383] on input "[URL][DOMAIN_NAME]" at bounding box center [442, 385] width 199 height 33
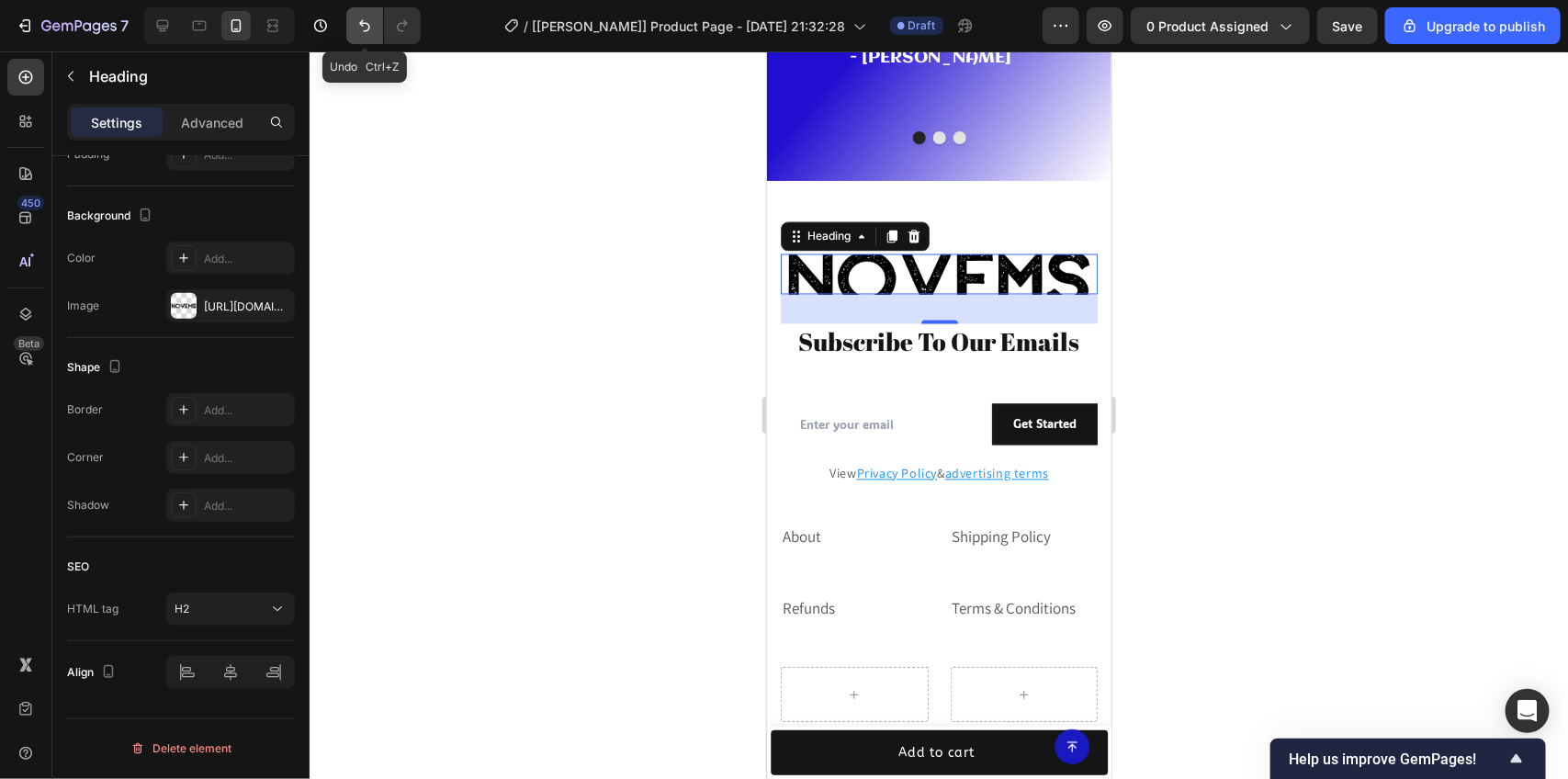
click at [352, 26] on button "Undo/Redo" at bounding box center [364, 26] width 37 height 37
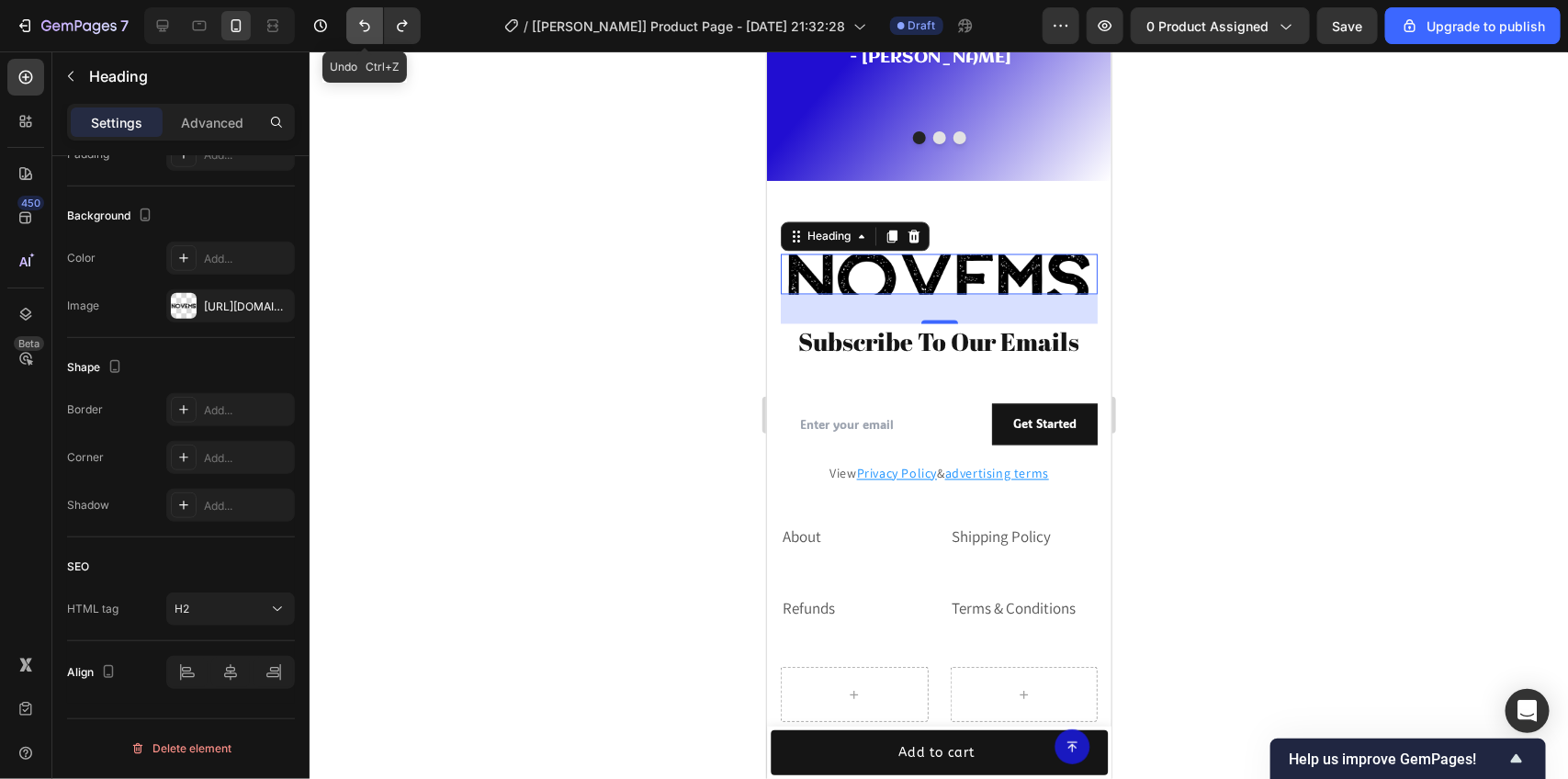
click at [368, 37] on button "Undo/Redo" at bounding box center [364, 26] width 37 height 37
click at [367, 37] on button "Undo/Redo" at bounding box center [364, 26] width 37 height 37
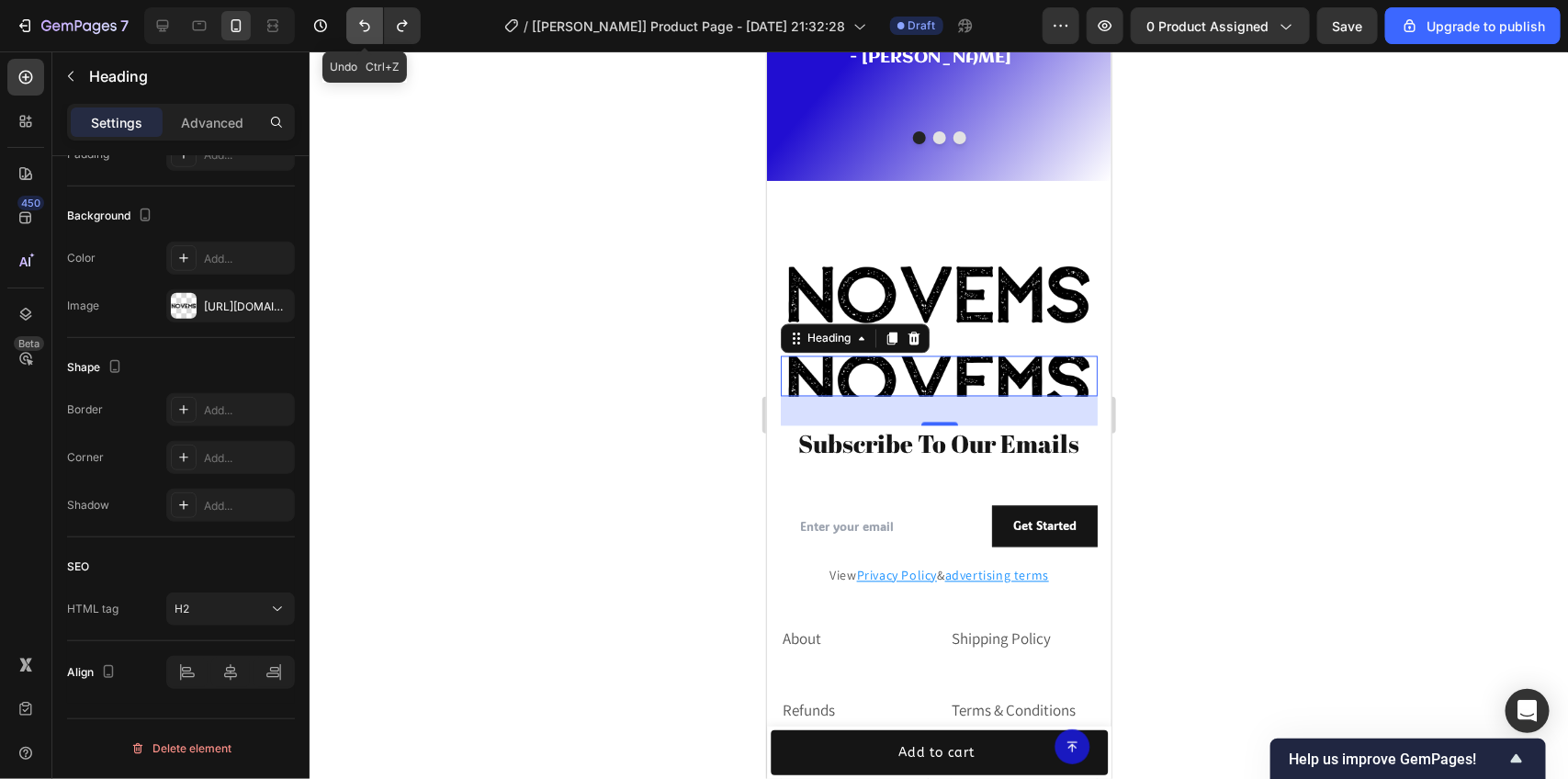
click at [367, 37] on button "Undo/Redo" at bounding box center [364, 26] width 37 height 37
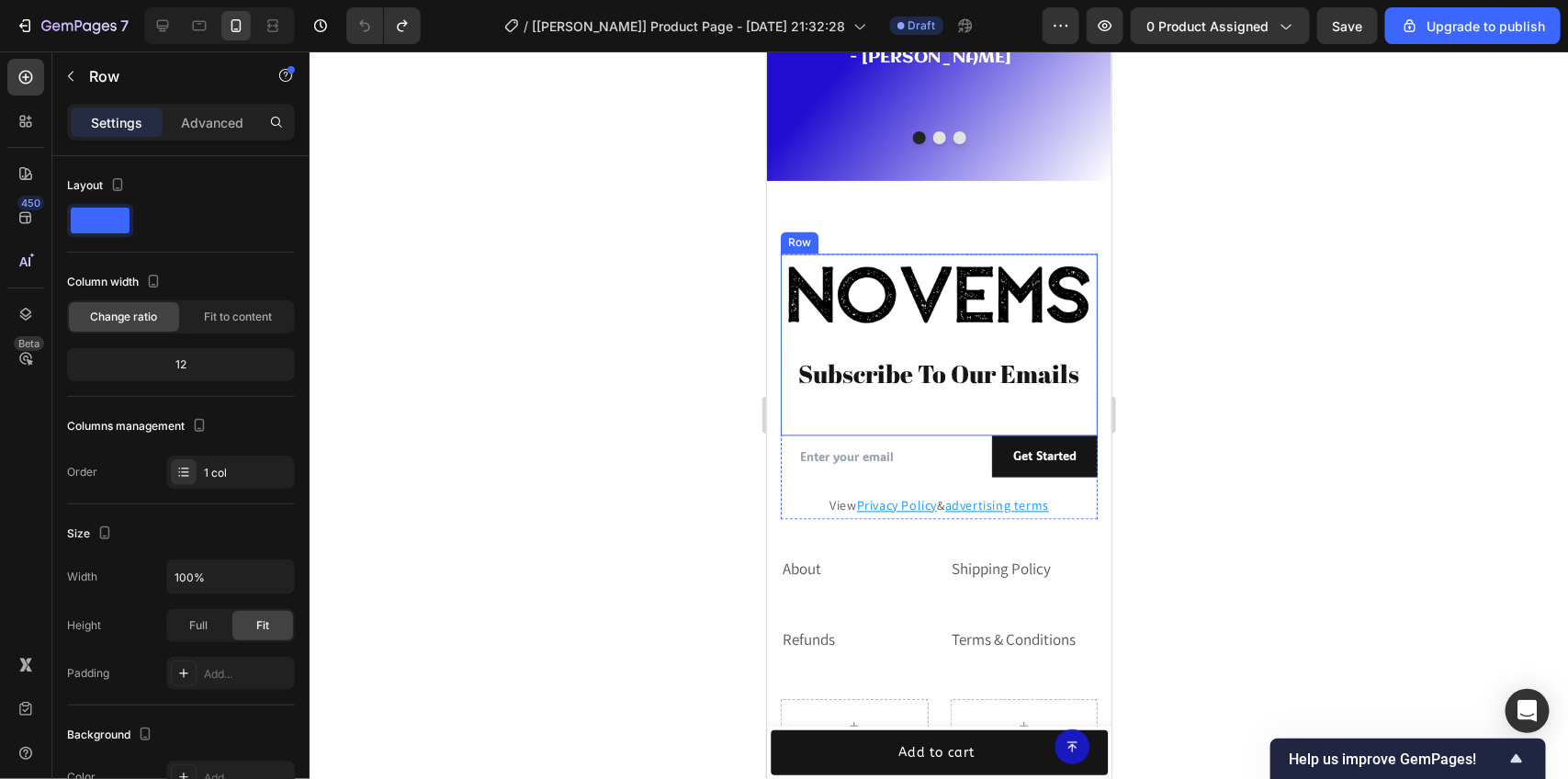
click at [928, 322] on div "Novems Heading Subscribe To Our Emails Heading" at bounding box center [938, 345] width 317 height 182
click at [945, 266] on h2 "Novems" at bounding box center [938, 290] width 317 height 73
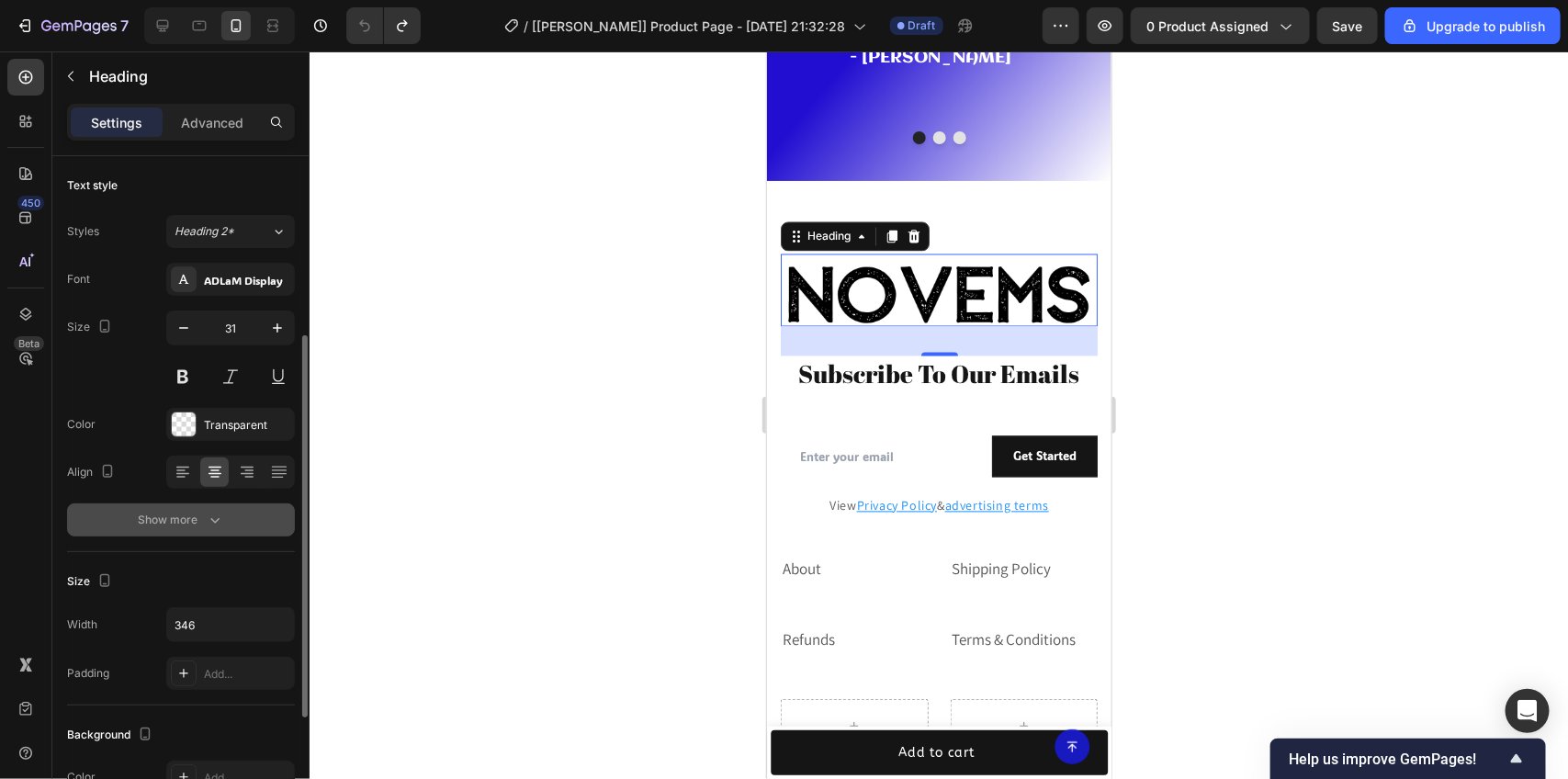
scroll to position [230, 0]
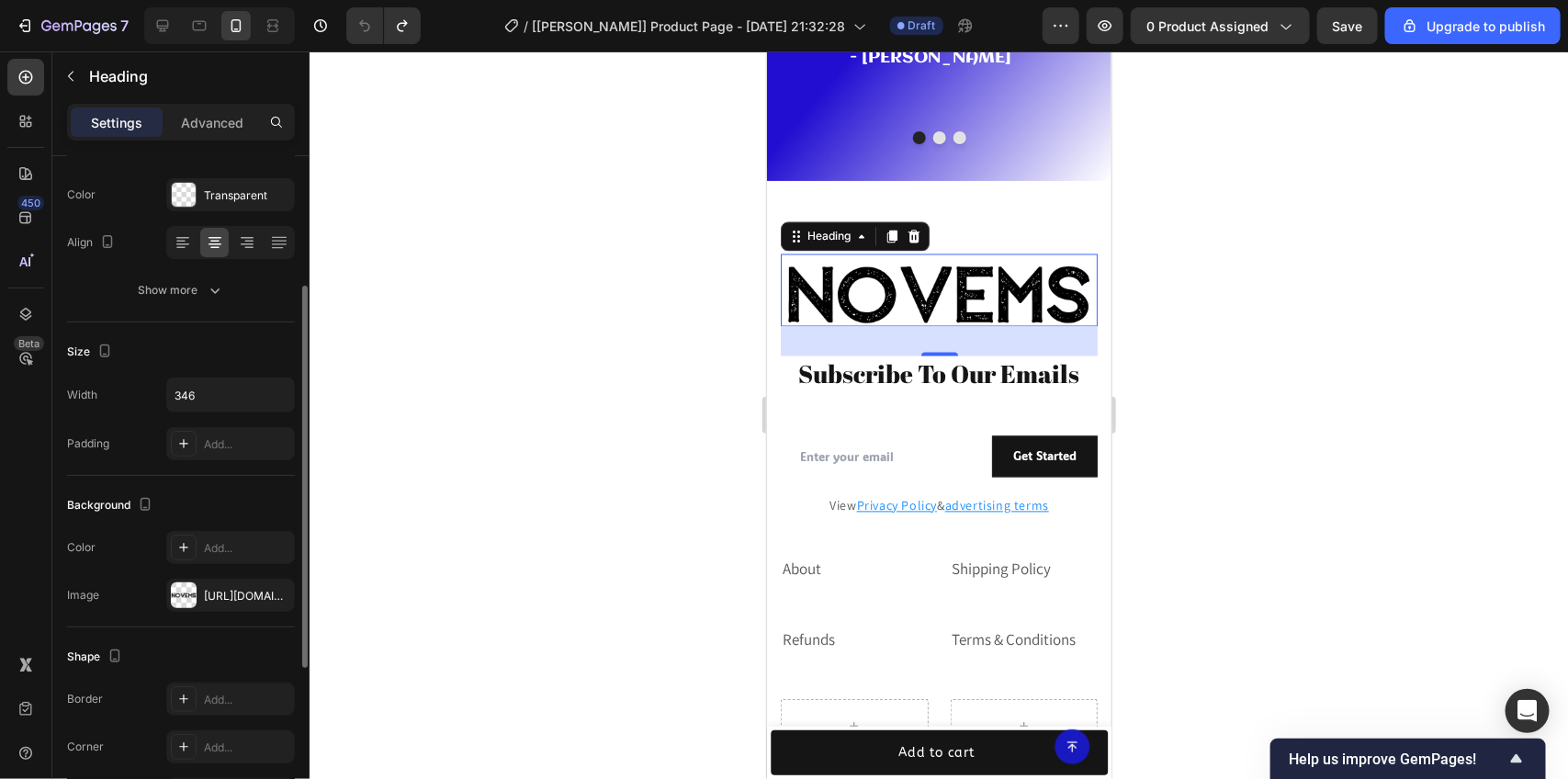
click at [239, 625] on div "Background The changes might be hidden by the video. Color Add... Image https:/…" at bounding box center [181, 552] width 228 height 151
click at [232, 605] on div "[URL][DOMAIN_NAME]" at bounding box center [231, 595] width 53 height 16
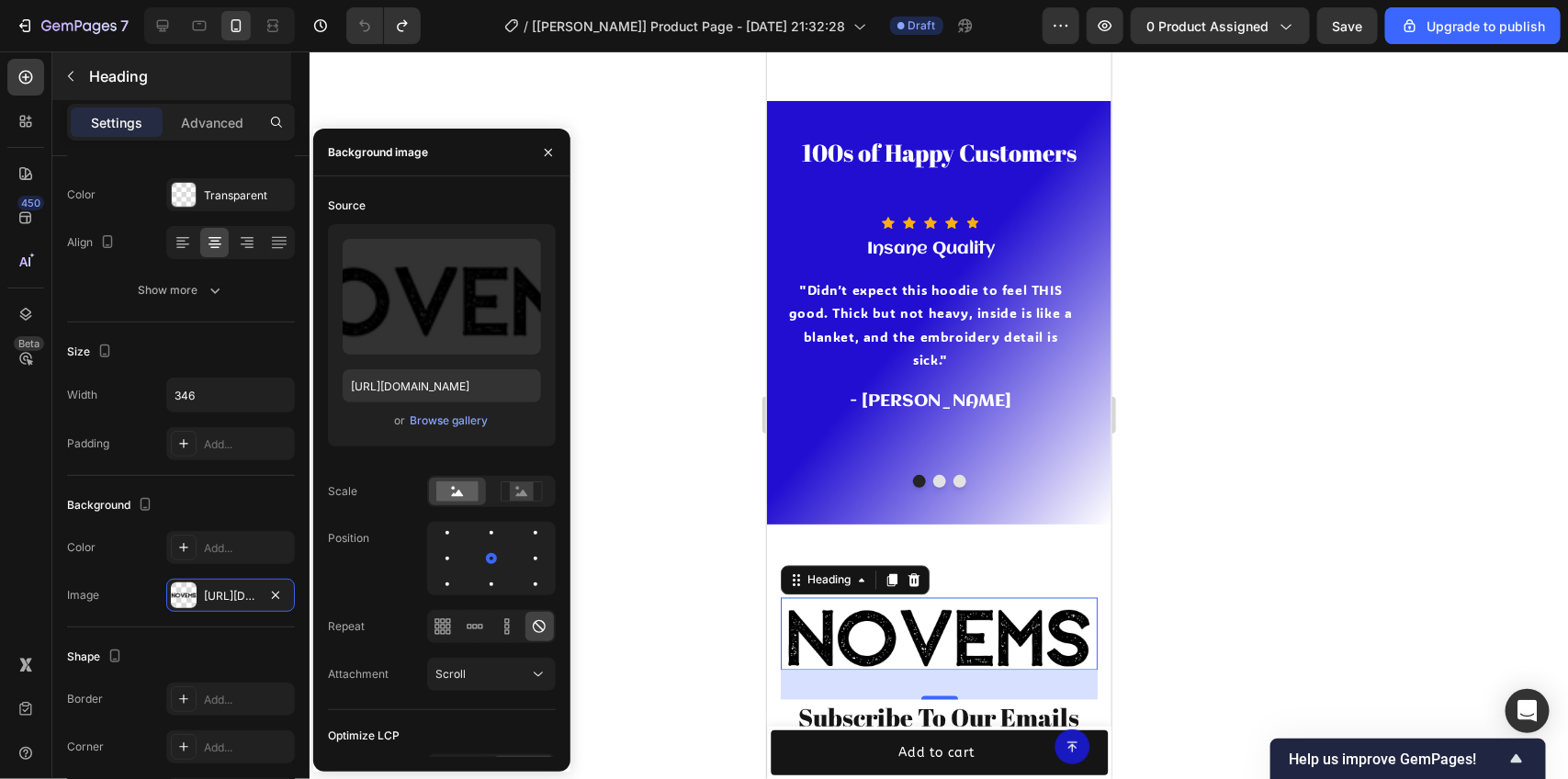
scroll to position [4266, 0]
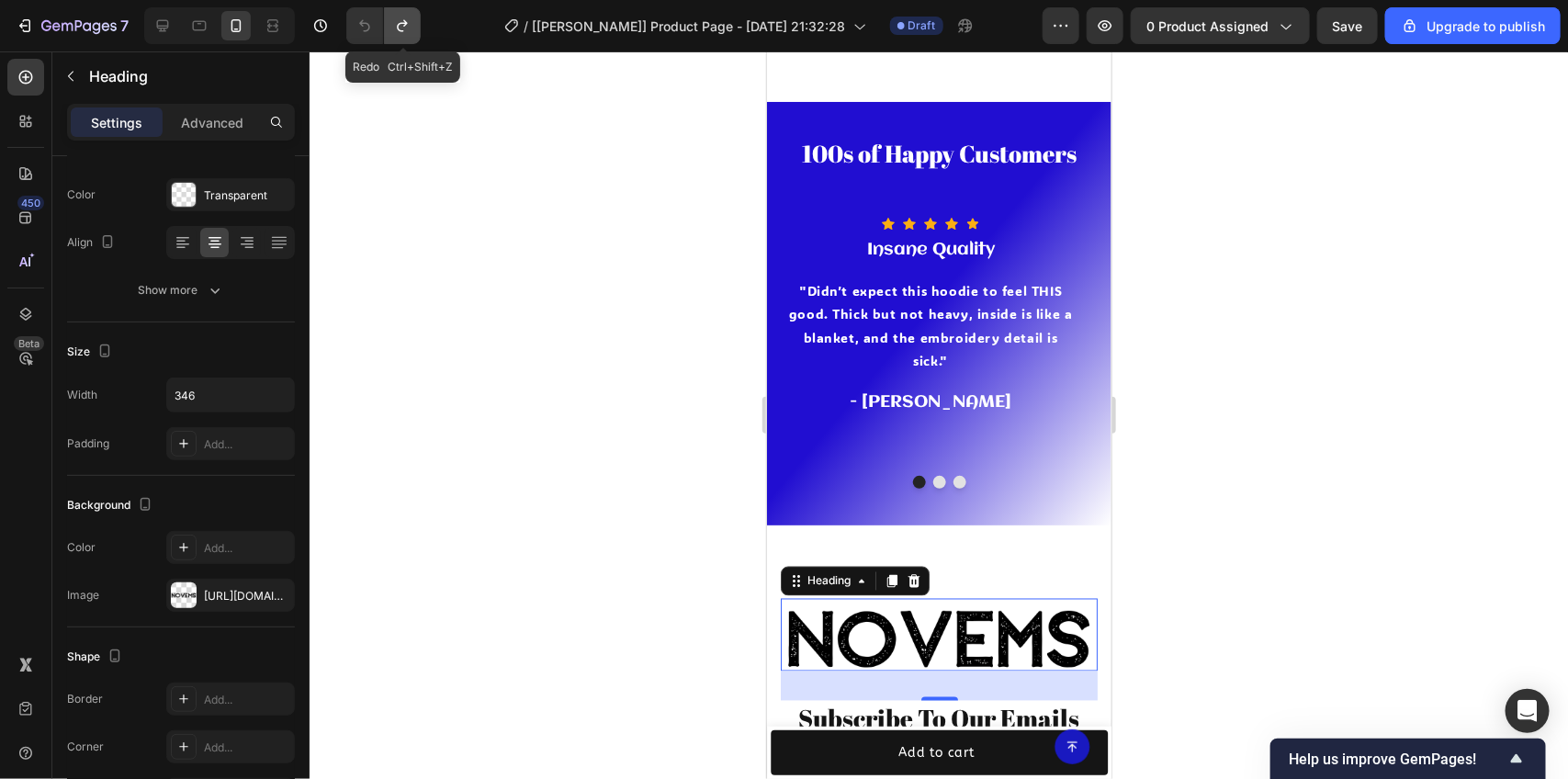
click at [396, 19] on icon "Undo/Redo" at bounding box center [402, 25] width 18 height 18
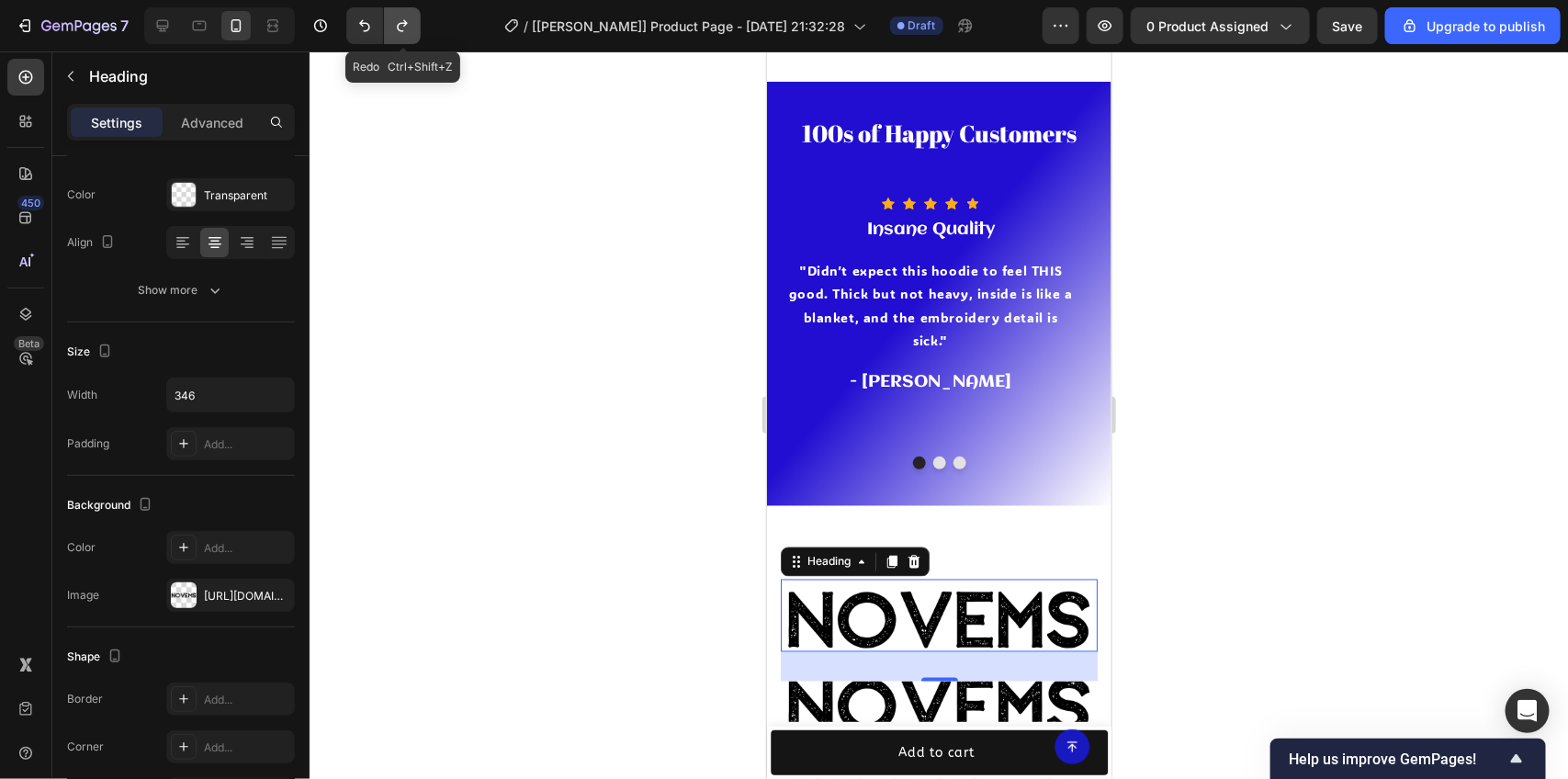
click at [396, 18] on icon "Undo/Redo" at bounding box center [402, 25] width 18 height 18
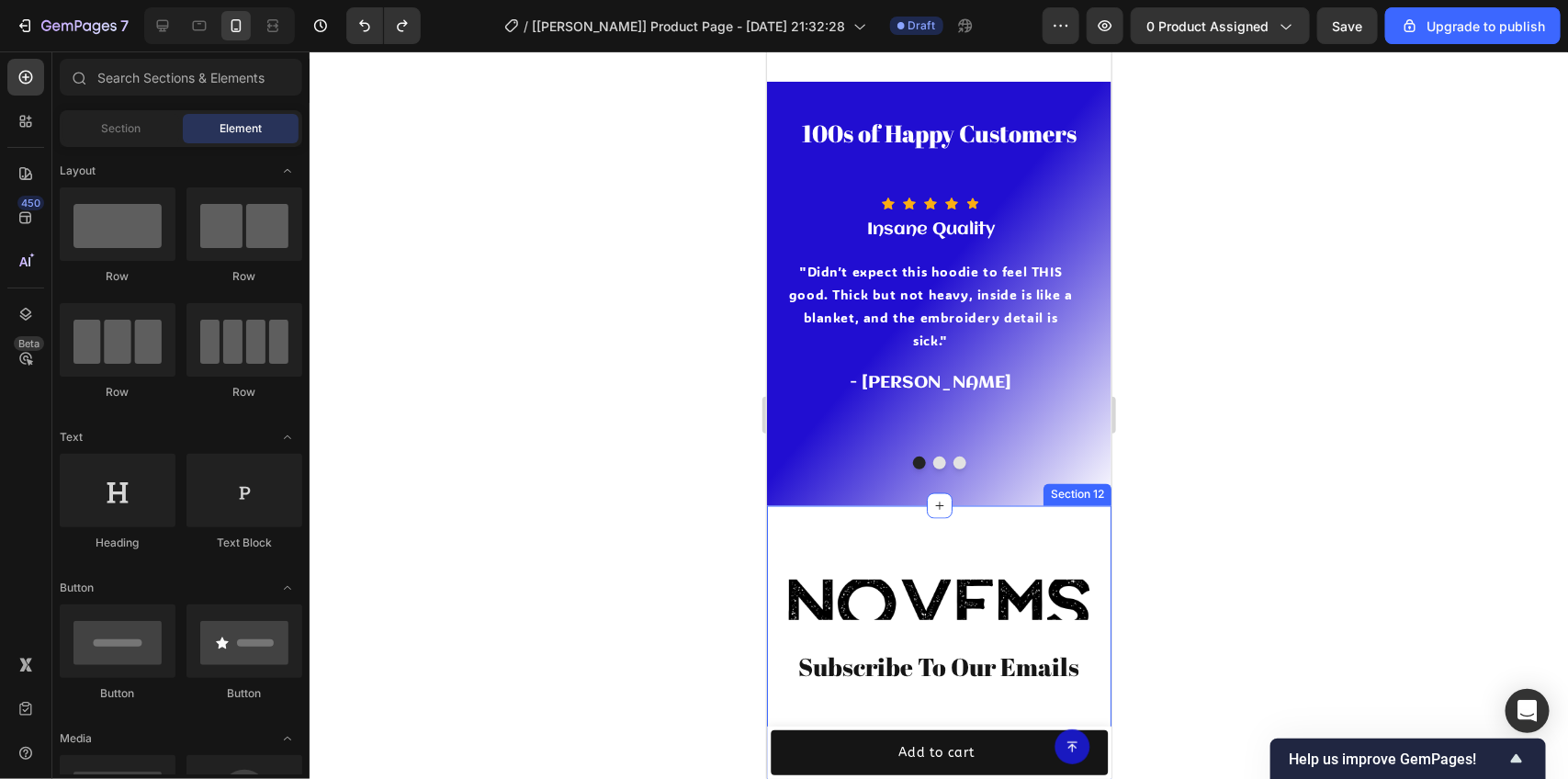
click at [841, 579] on h2 "Novems" at bounding box center [938, 599] width 317 height 41
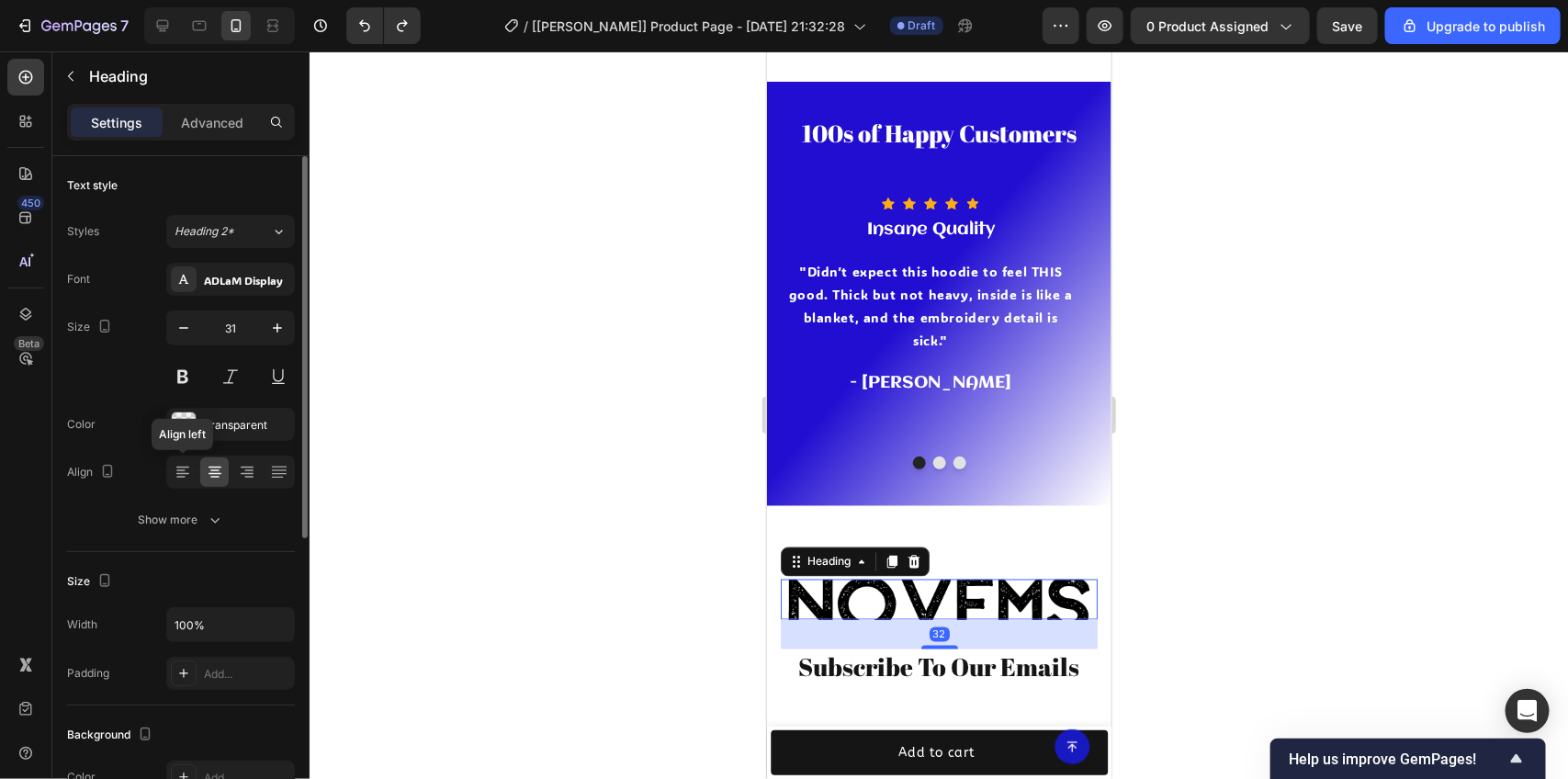
scroll to position [459, 0]
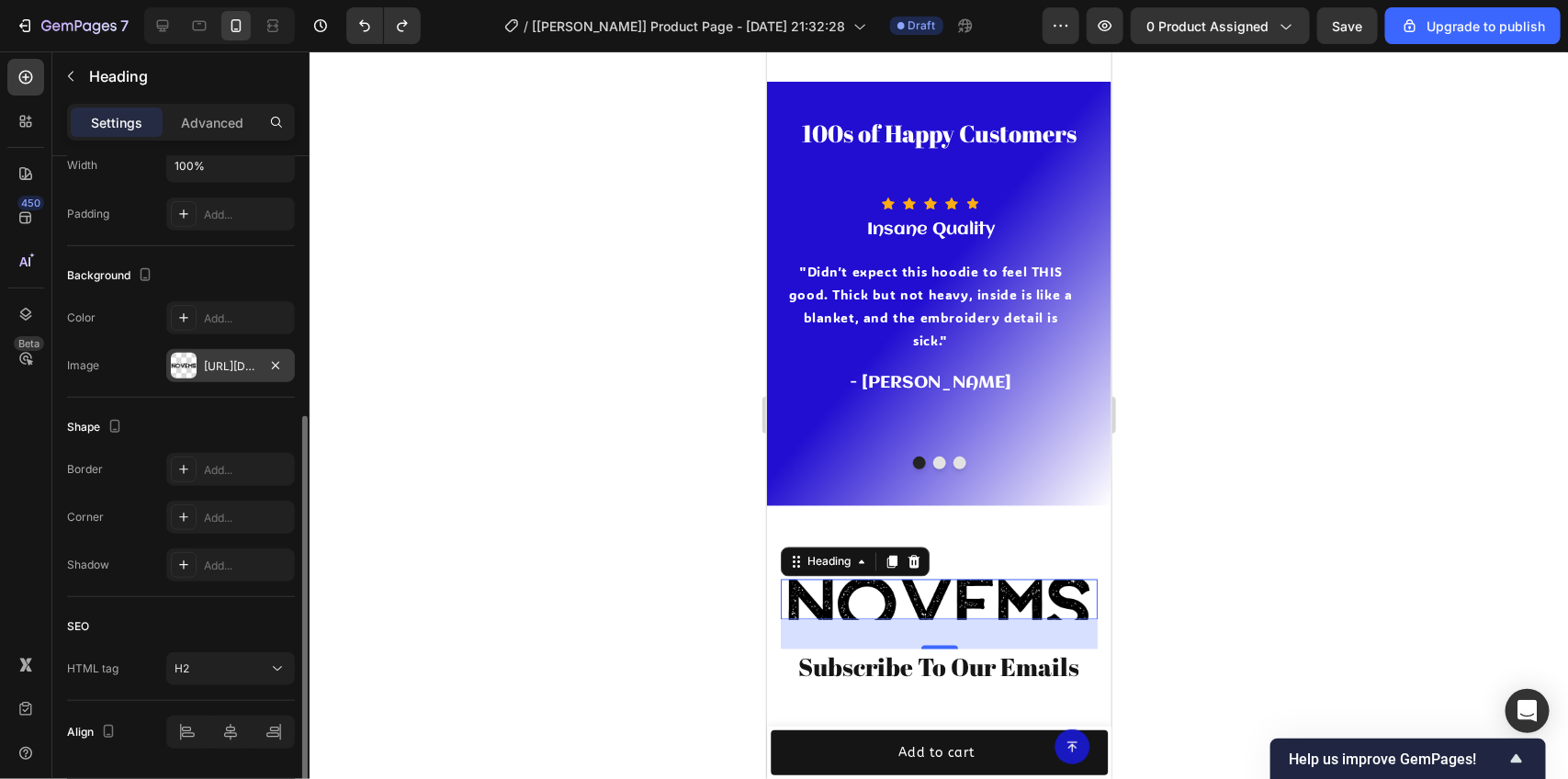
click at [235, 362] on div "[URL][DOMAIN_NAME]" at bounding box center [231, 366] width 53 height 16
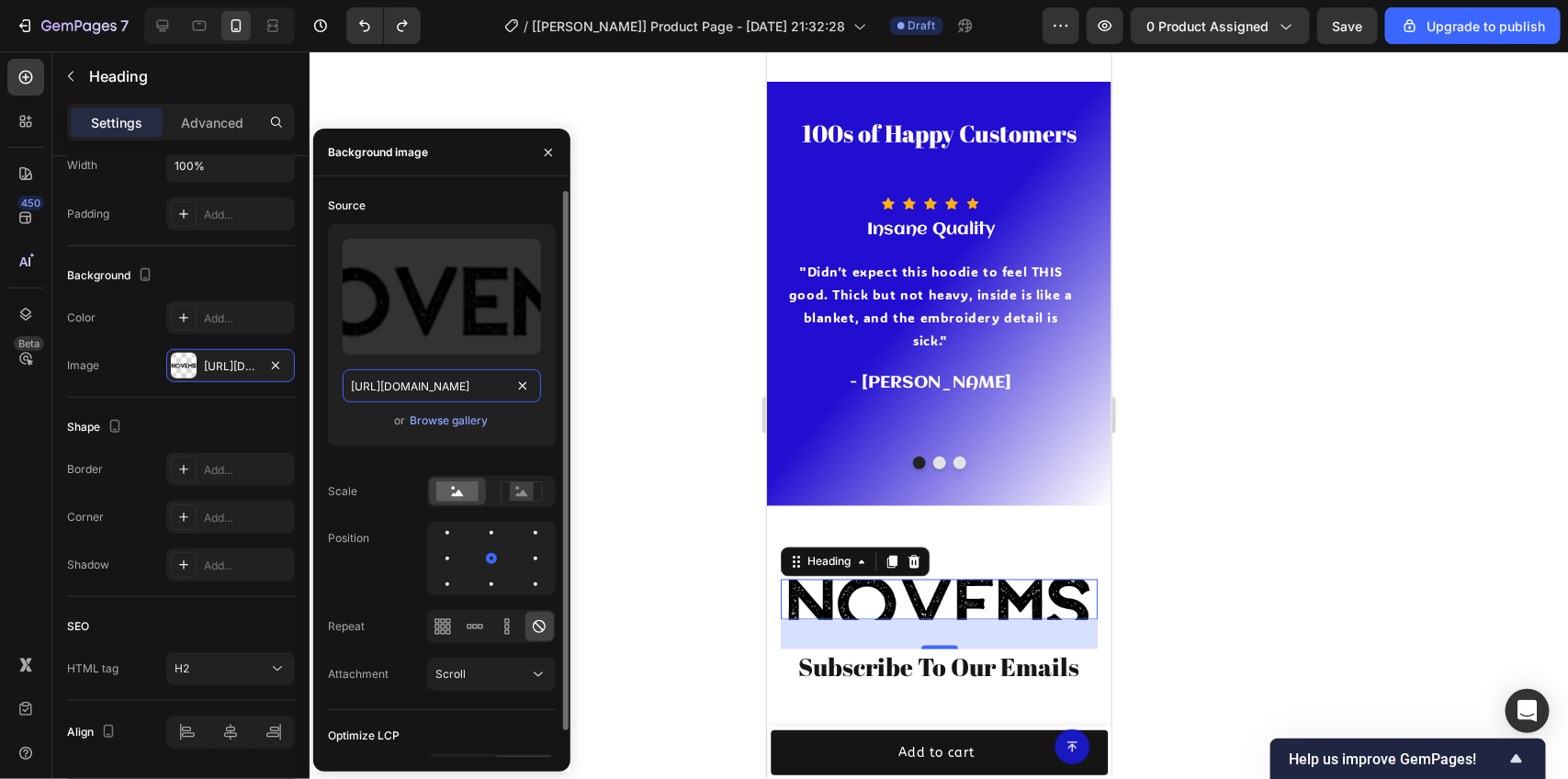
click at [507, 384] on input "[URL][DOMAIN_NAME]" at bounding box center [442, 385] width 199 height 33
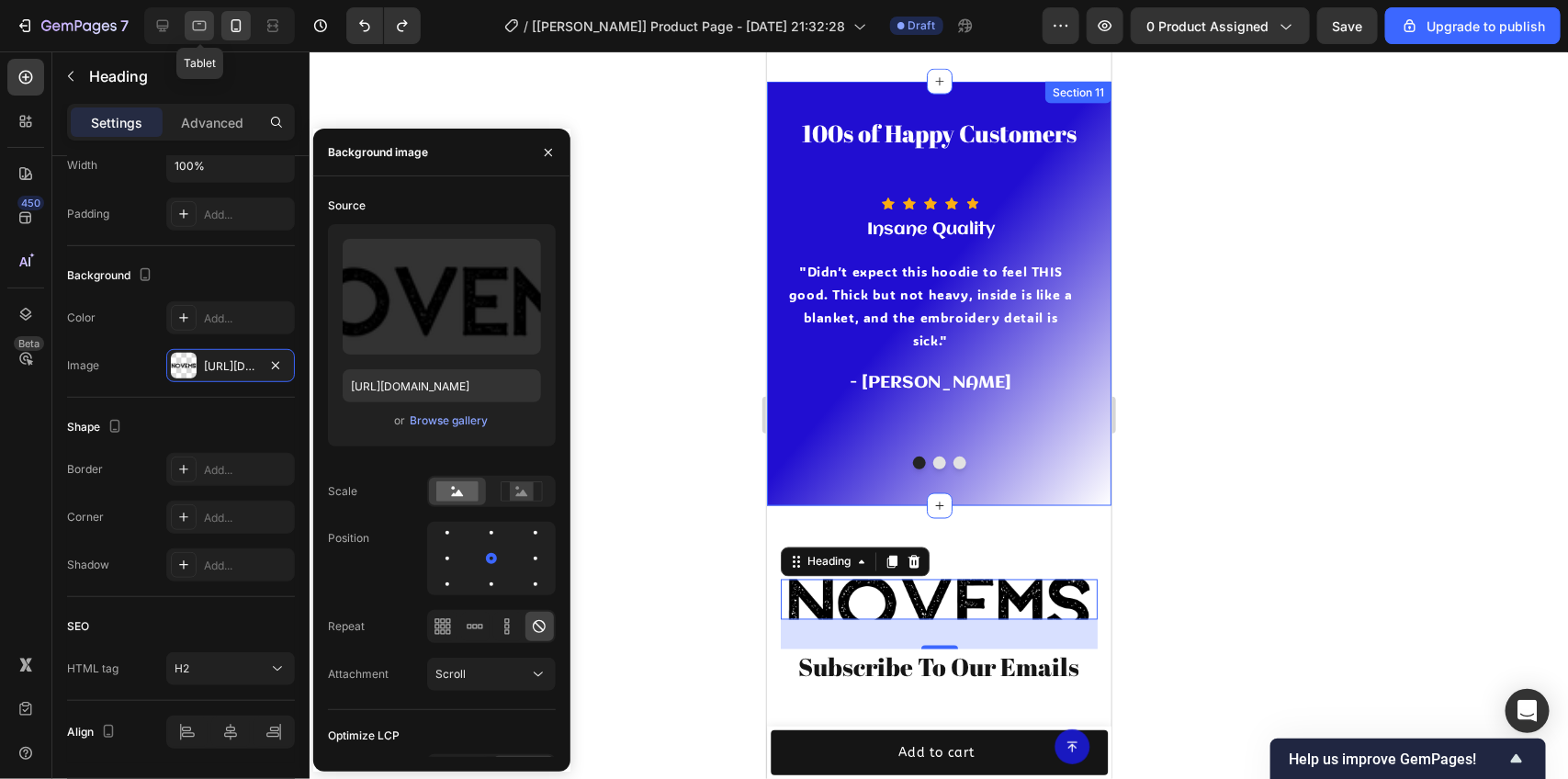
click at [199, 11] on div at bounding box center [199, 26] width 29 height 29
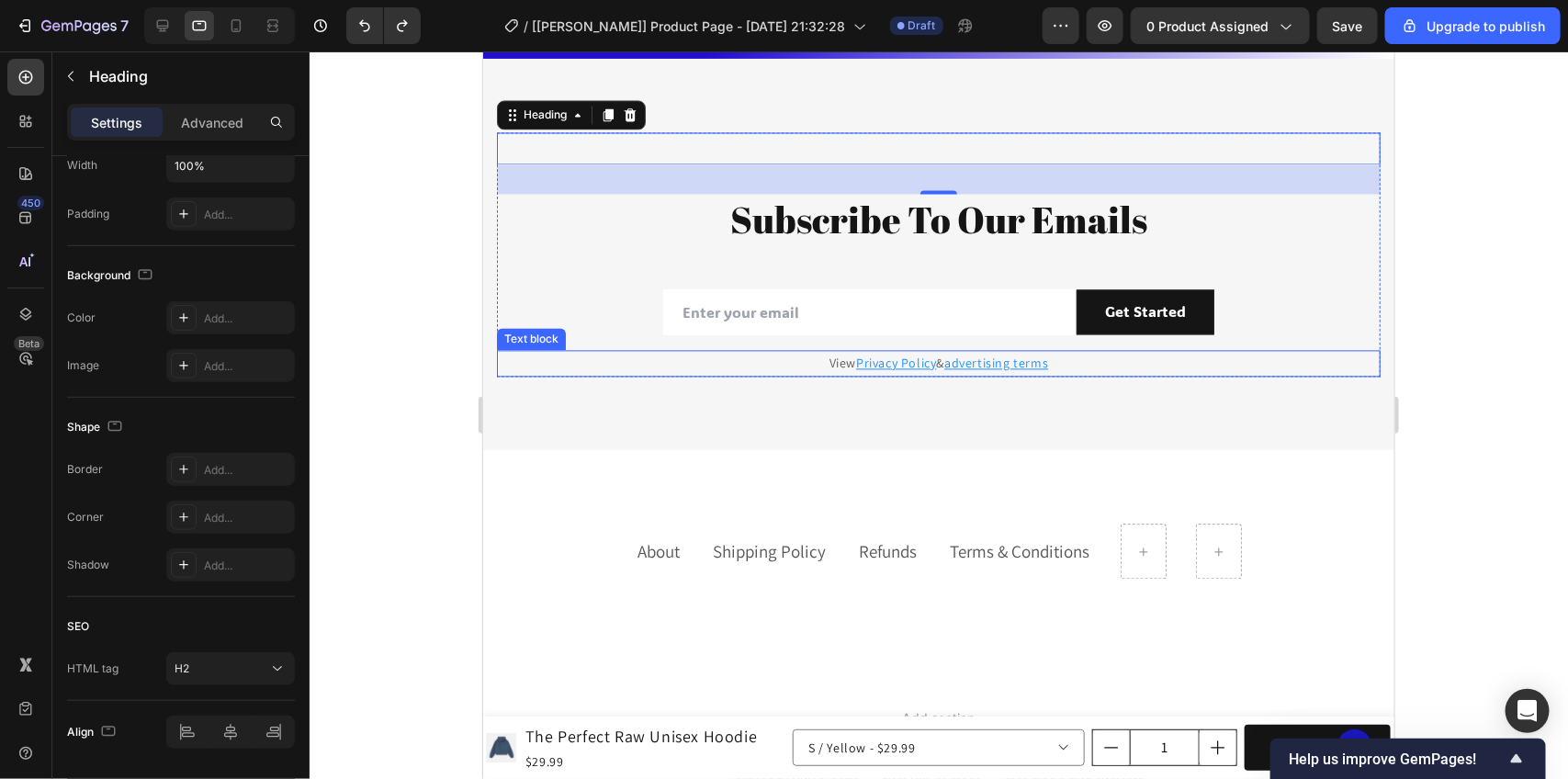
scroll to position [4554, 0]
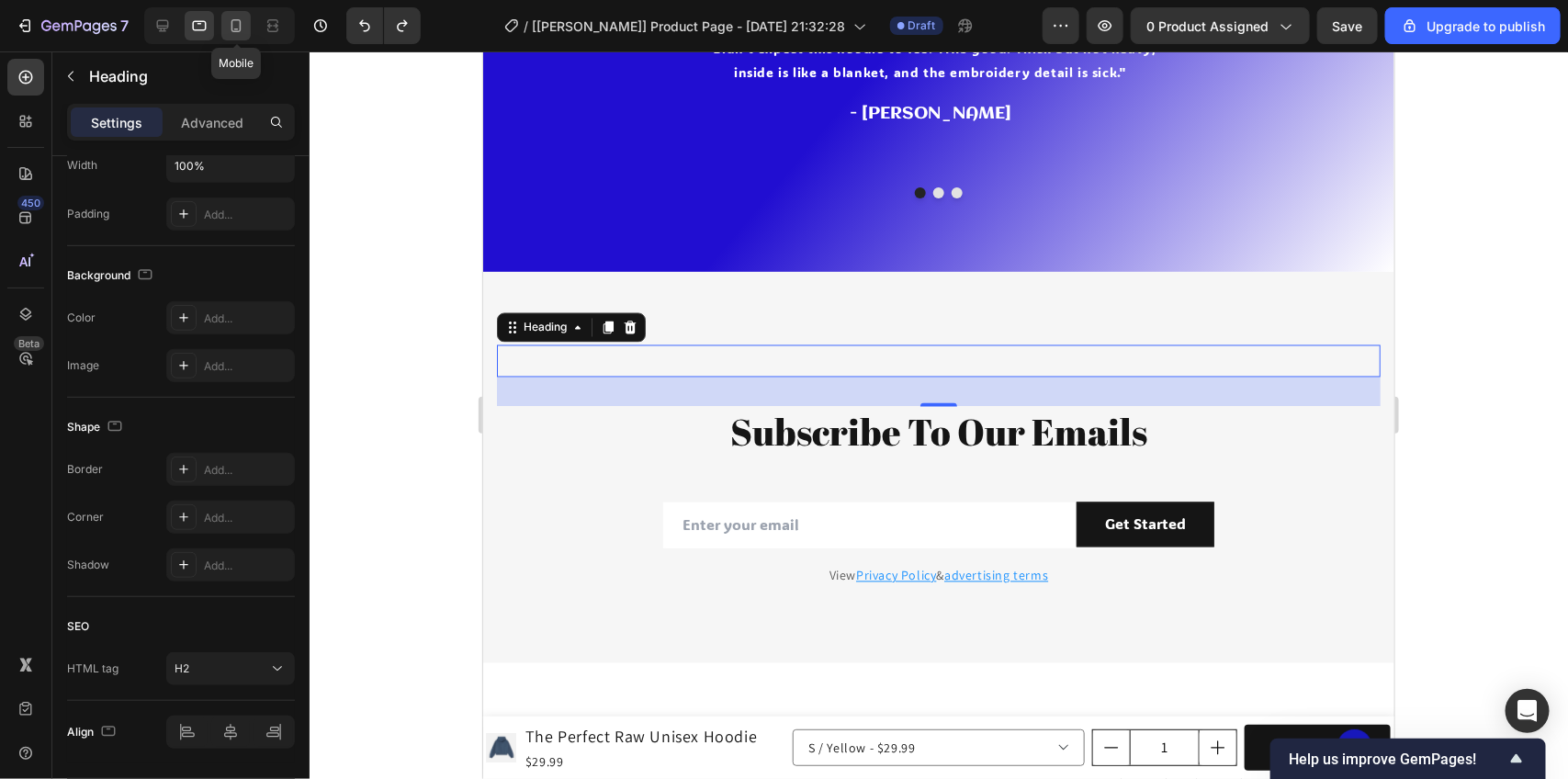
click at [238, 24] on icon at bounding box center [236, 25] width 18 height 18
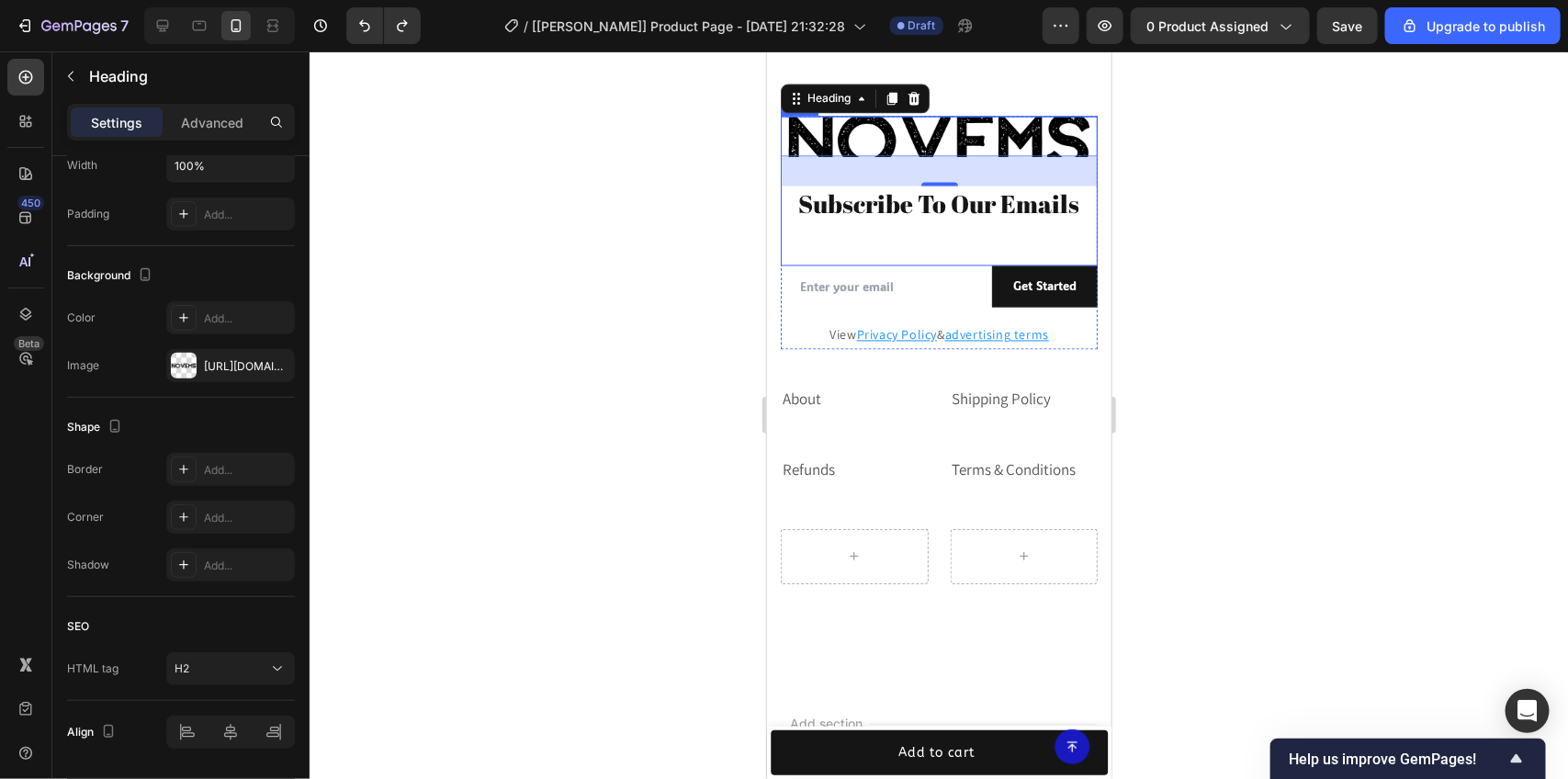
scroll to position [4602, 0]
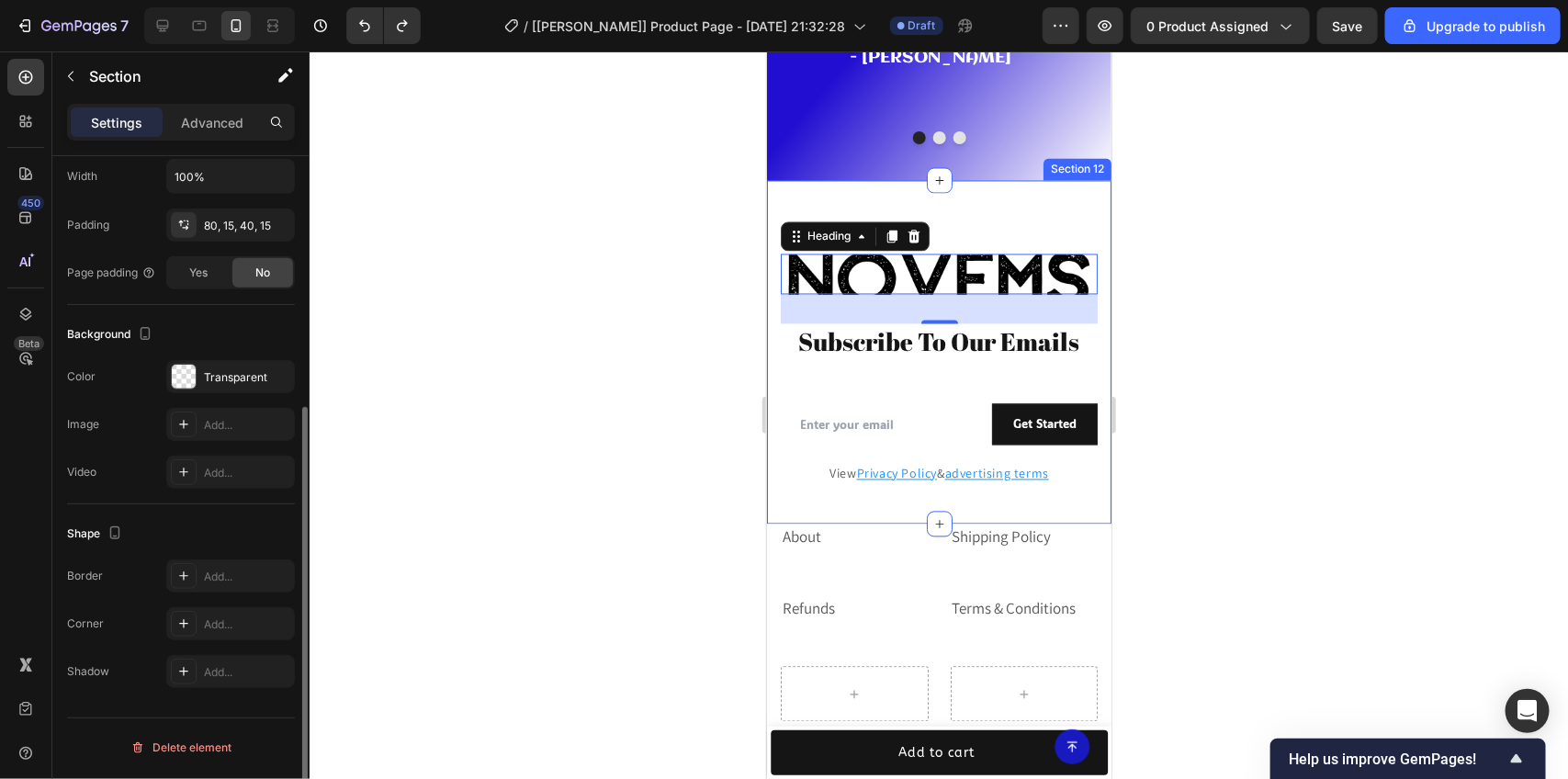
click at [781, 180] on div "Novems Heading 32 Subscribe To Our Emails Heading Row Email Field Get Started S…" at bounding box center [939, 351] width 344 height 344
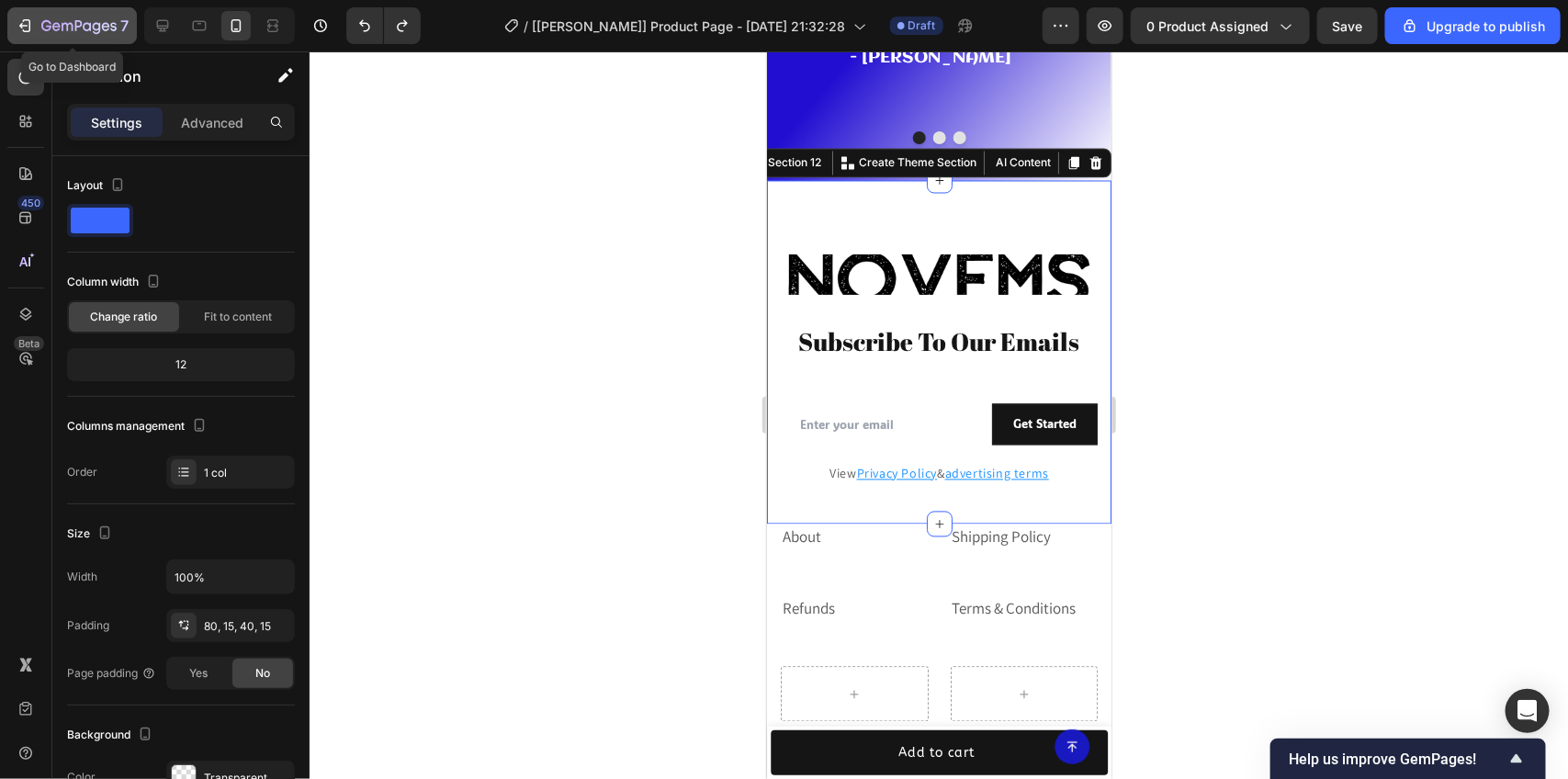
click at [66, 19] on icon "button" at bounding box center [79, 27] width 76 height 16
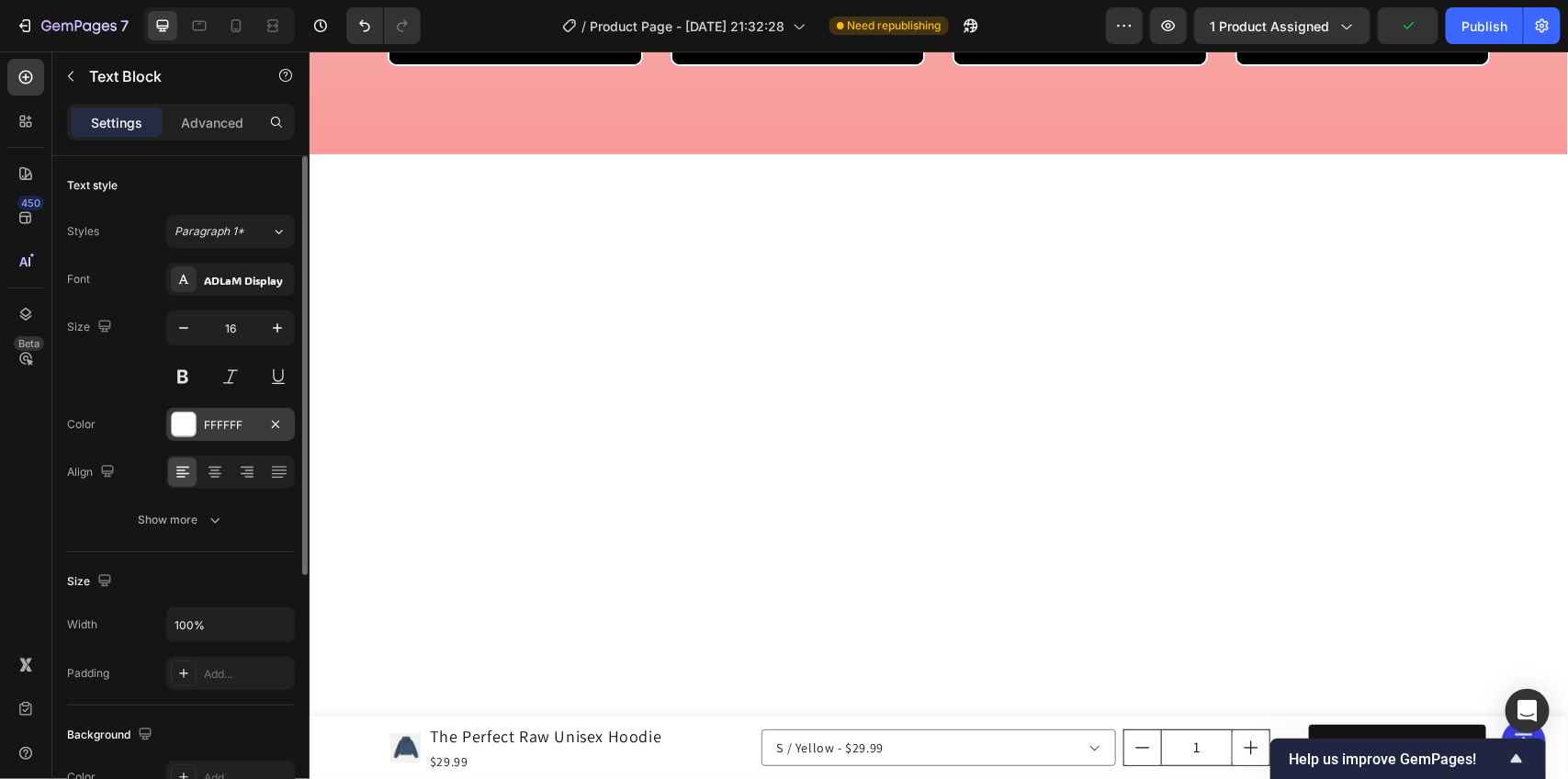
click at [193, 438] on div "FFFFFF" at bounding box center [231, 424] width 129 height 33
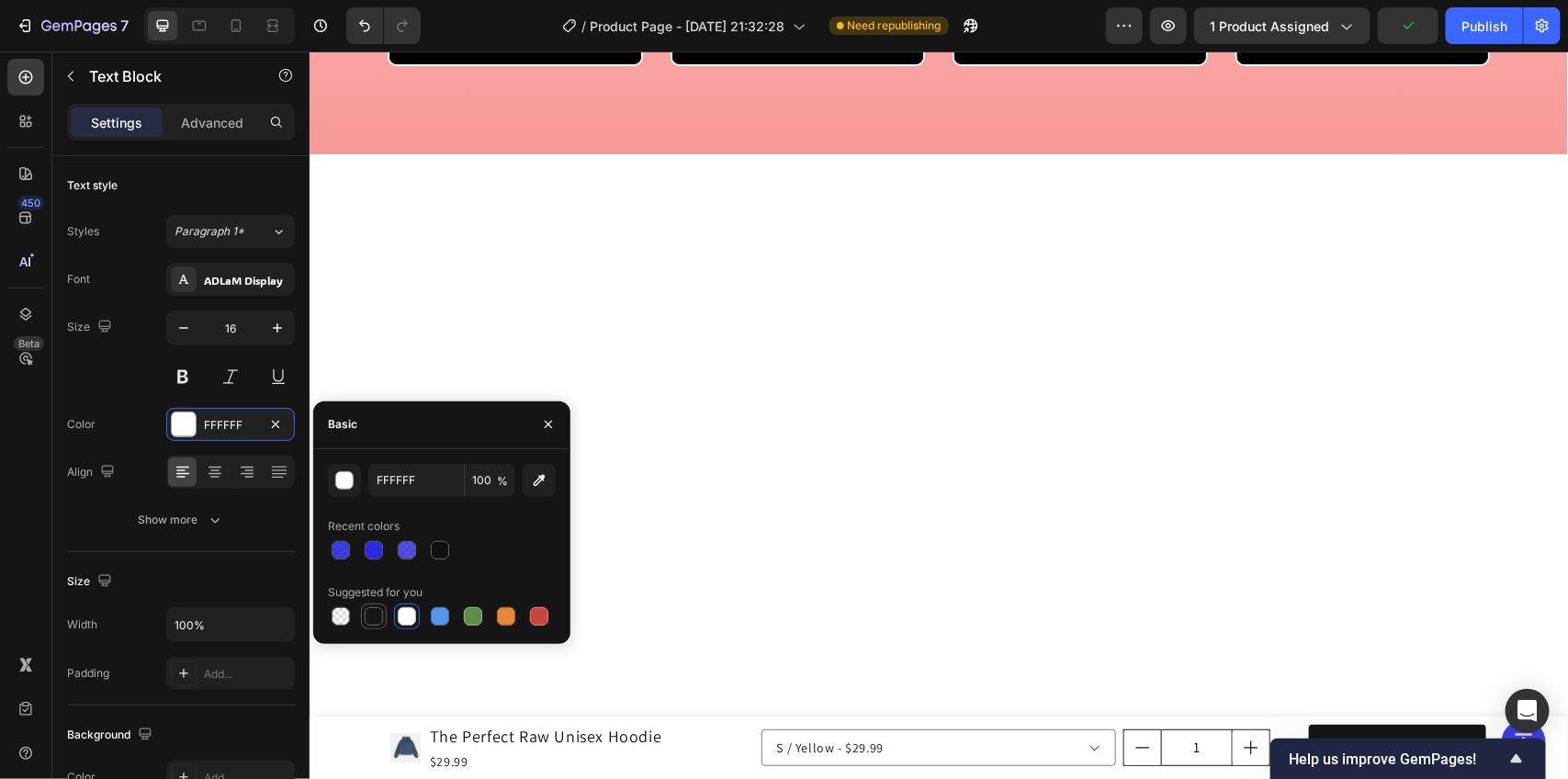
click at [372, 626] on div at bounding box center [374, 616] width 22 height 22
type input "151515"
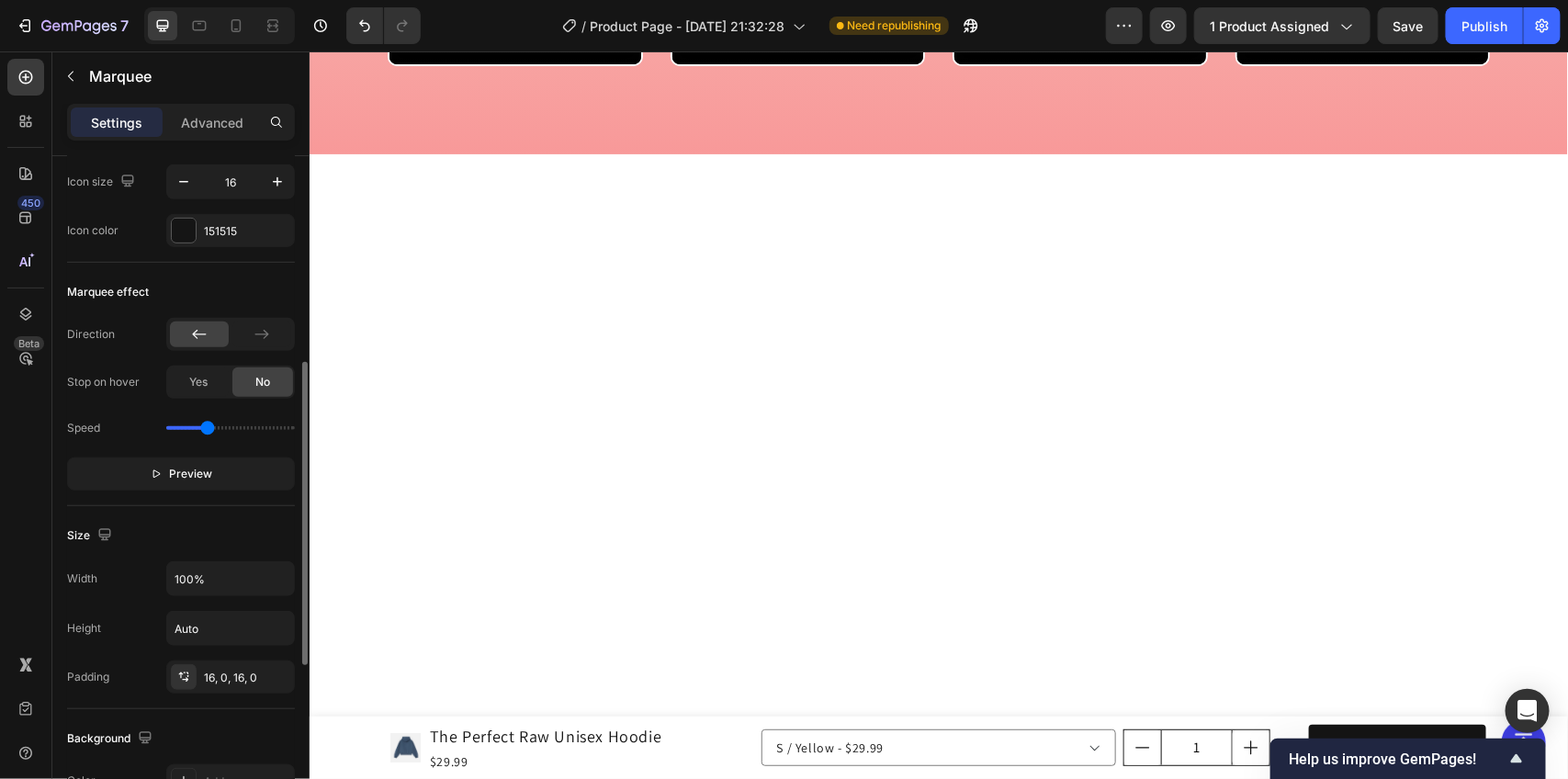
scroll to position [230, 0]
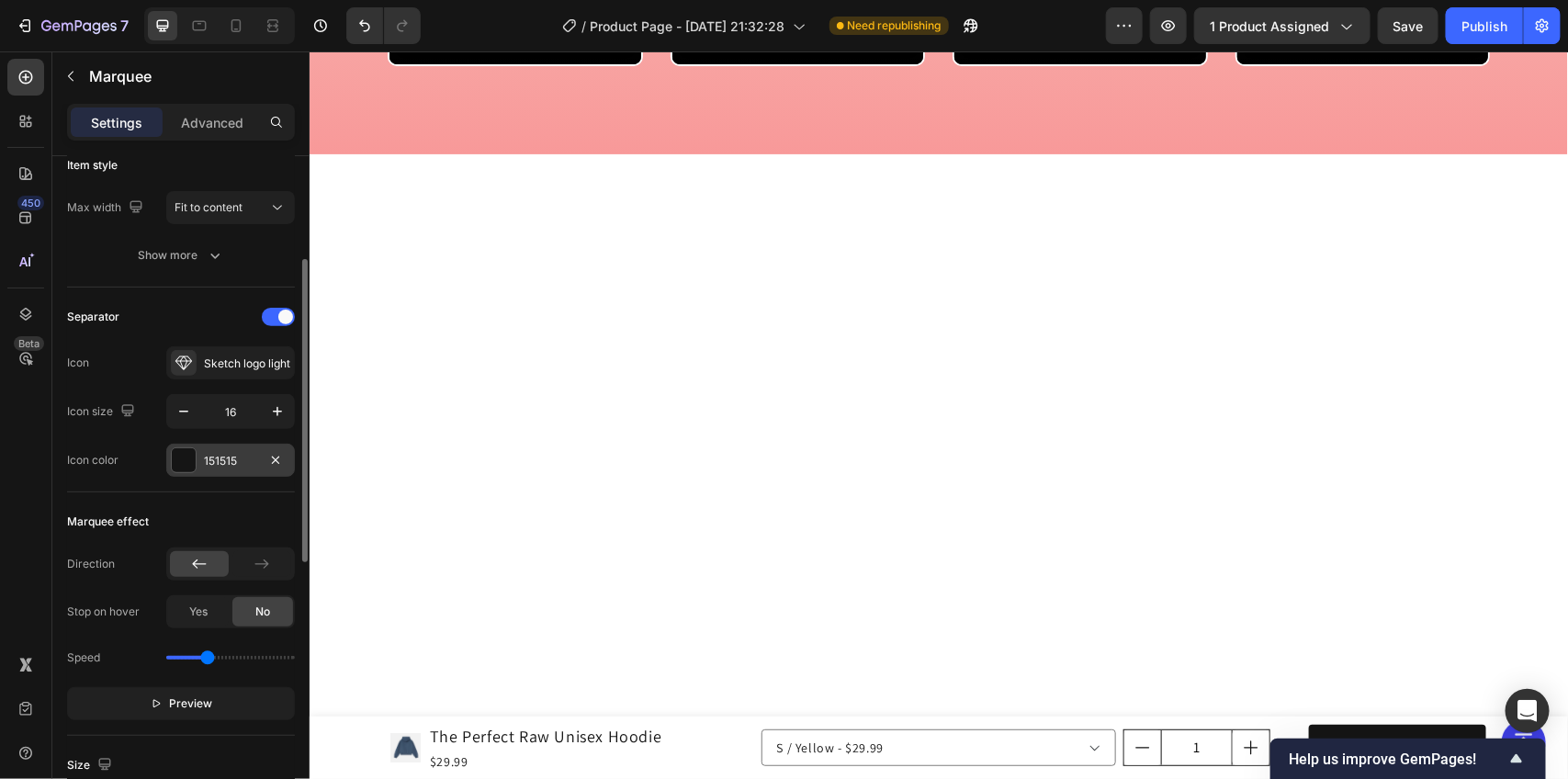
click at [204, 455] on div "151515" at bounding box center [231, 461] width 53 height 16
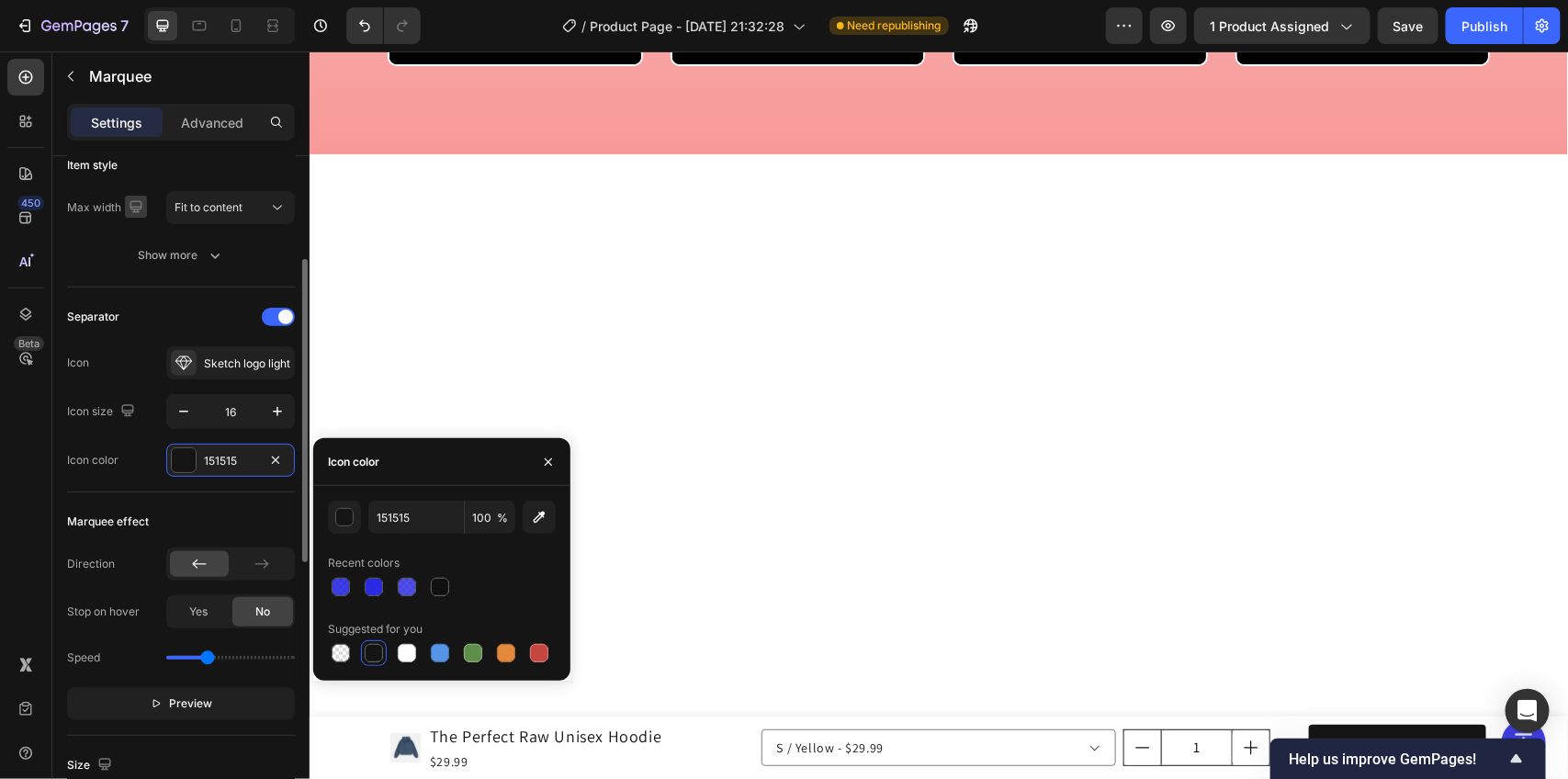
scroll to position [0, 0]
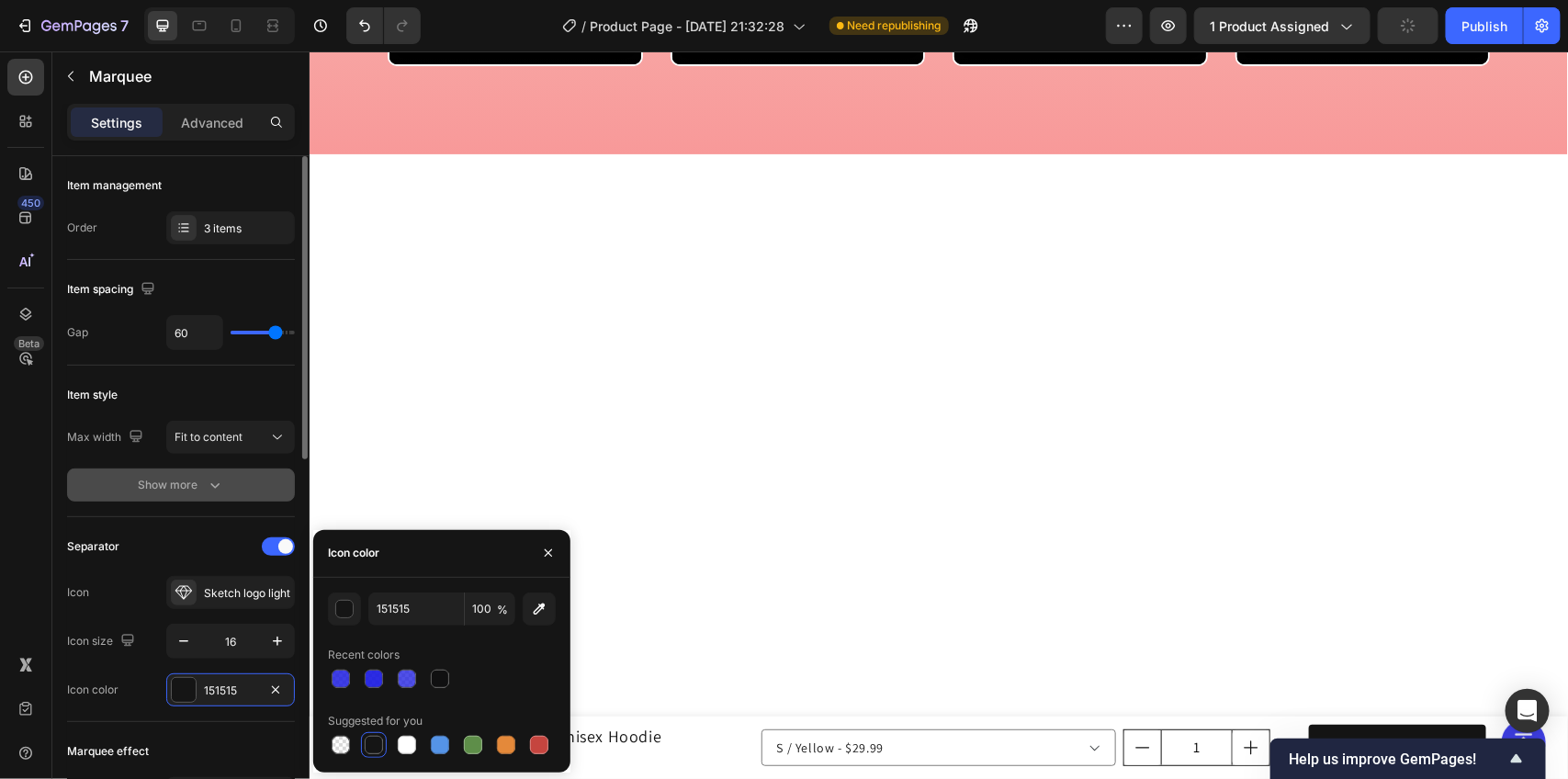
click at [163, 494] on div "Show more" at bounding box center [182, 485] width 85 height 18
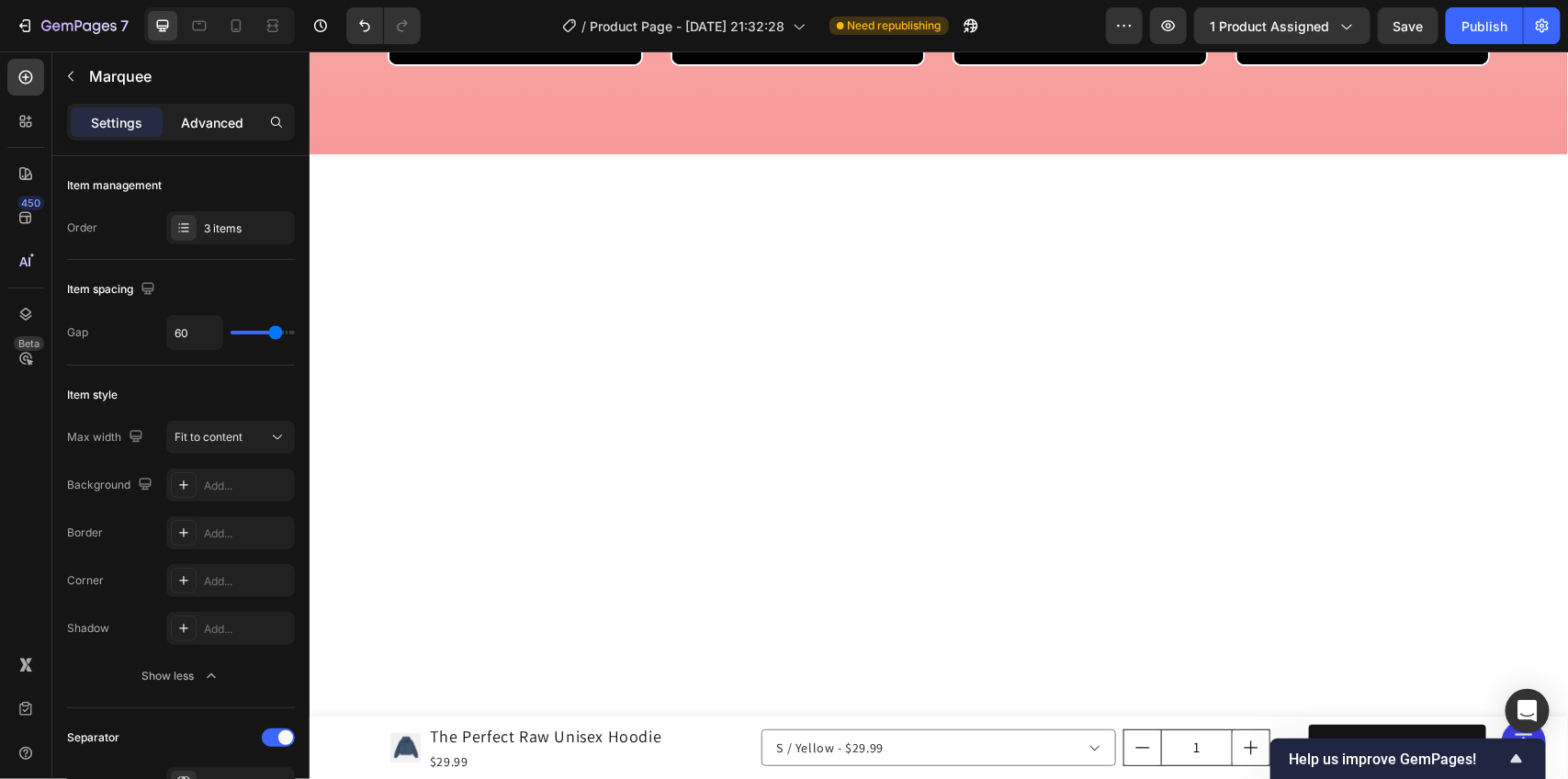
click at [182, 124] on p "Advanced" at bounding box center [212, 122] width 62 height 19
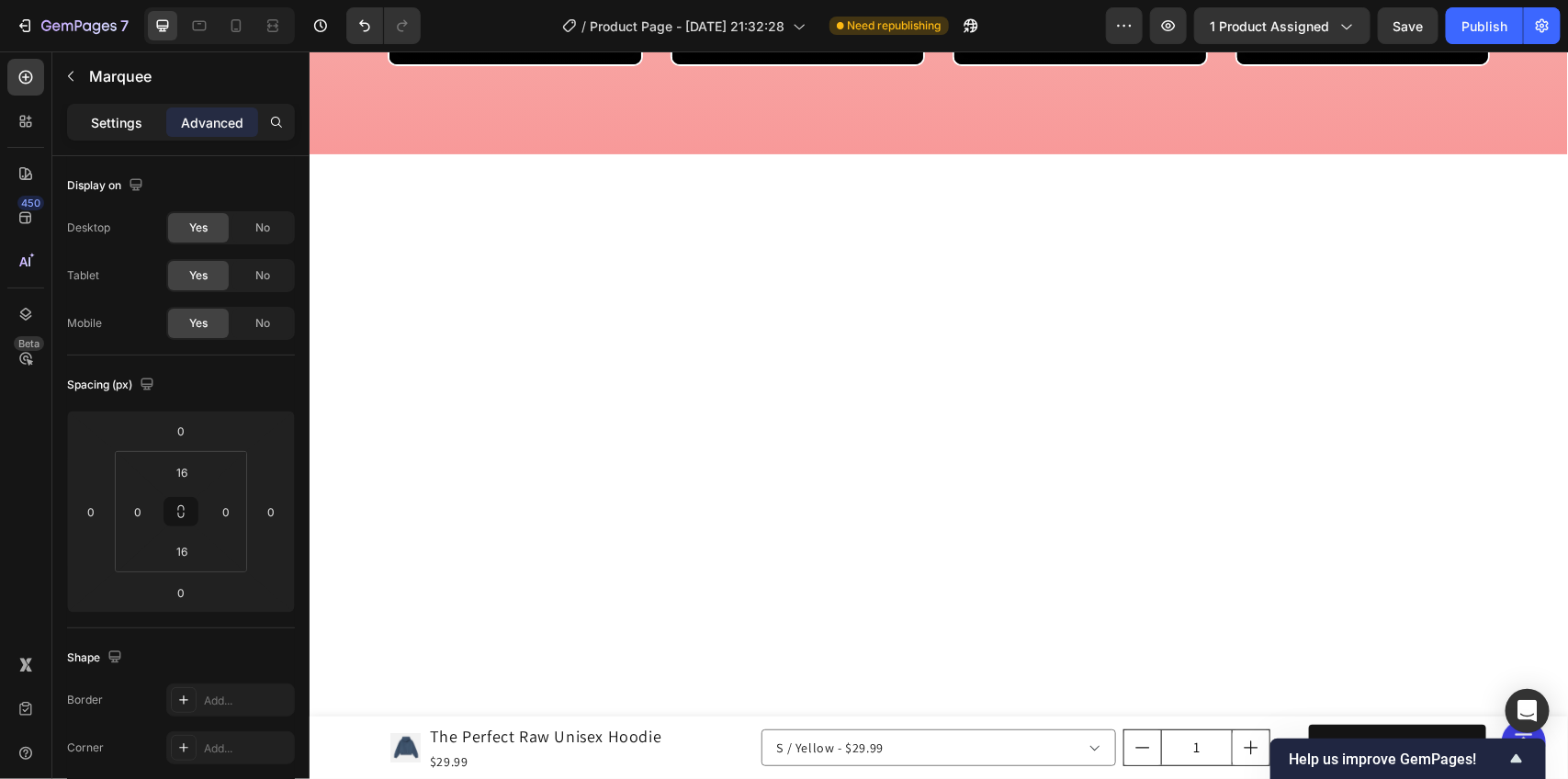
drag, startPoint x: 106, startPoint y: 117, endPoint x: 62, endPoint y: 193, distance: 87.8
click at [106, 117] on p "Settings" at bounding box center [116, 122] width 51 height 19
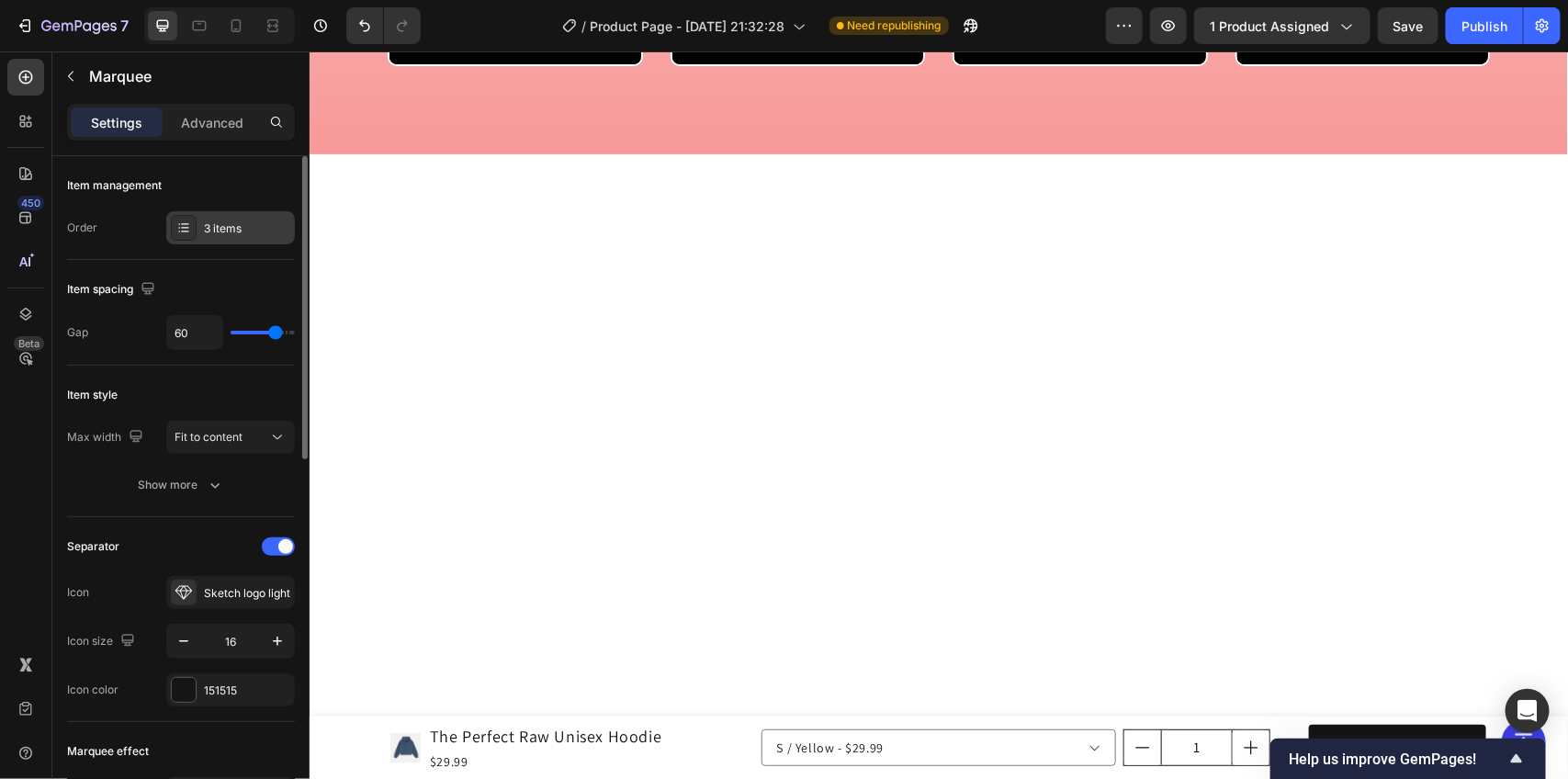
click at [238, 228] on div "3 items" at bounding box center [247, 228] width 86 height 16
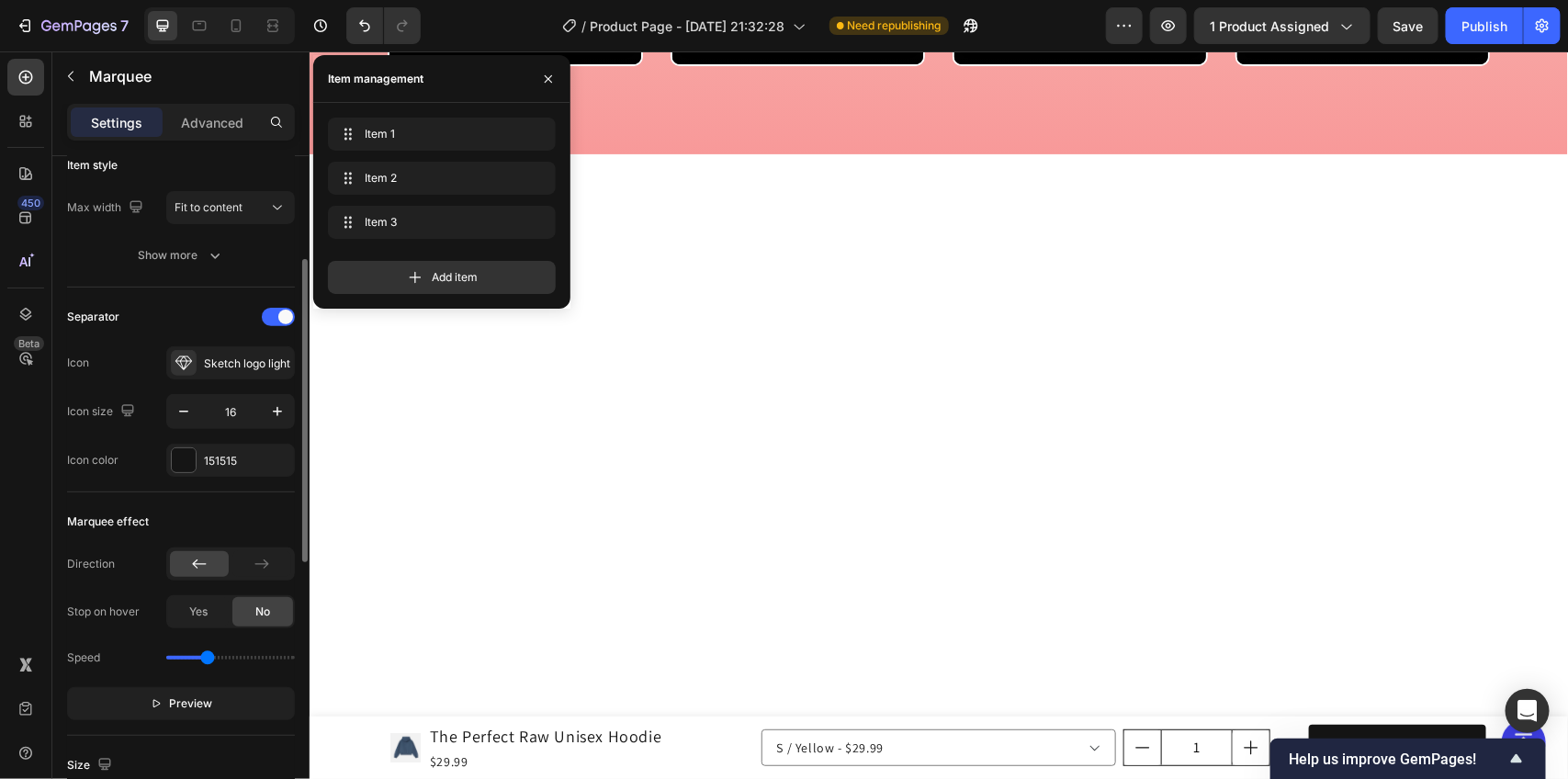
scroll to position [459, 0]
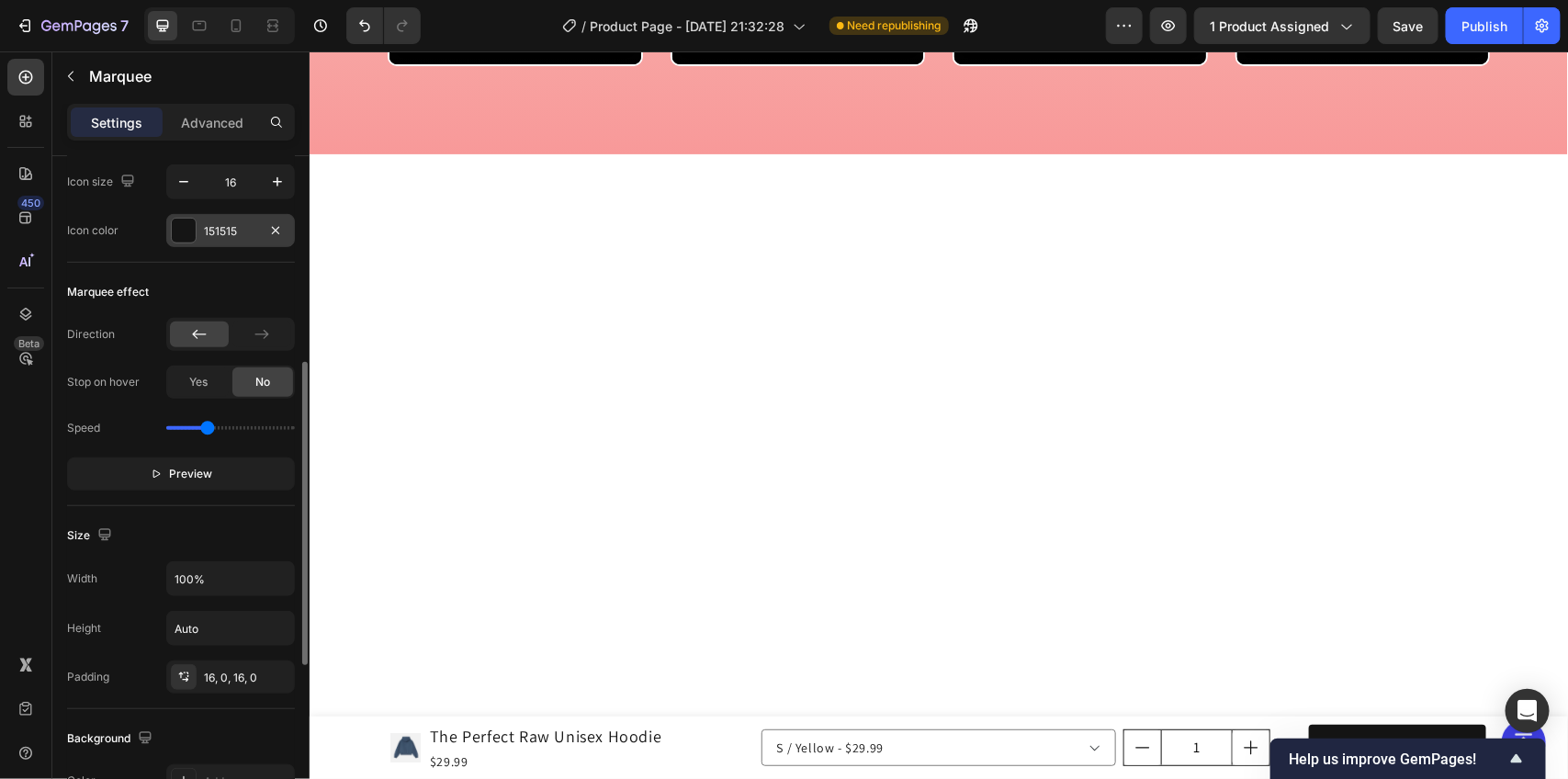
click at [223, 237] on div "151515" at bounding box center [231, 231] width 53 height 16
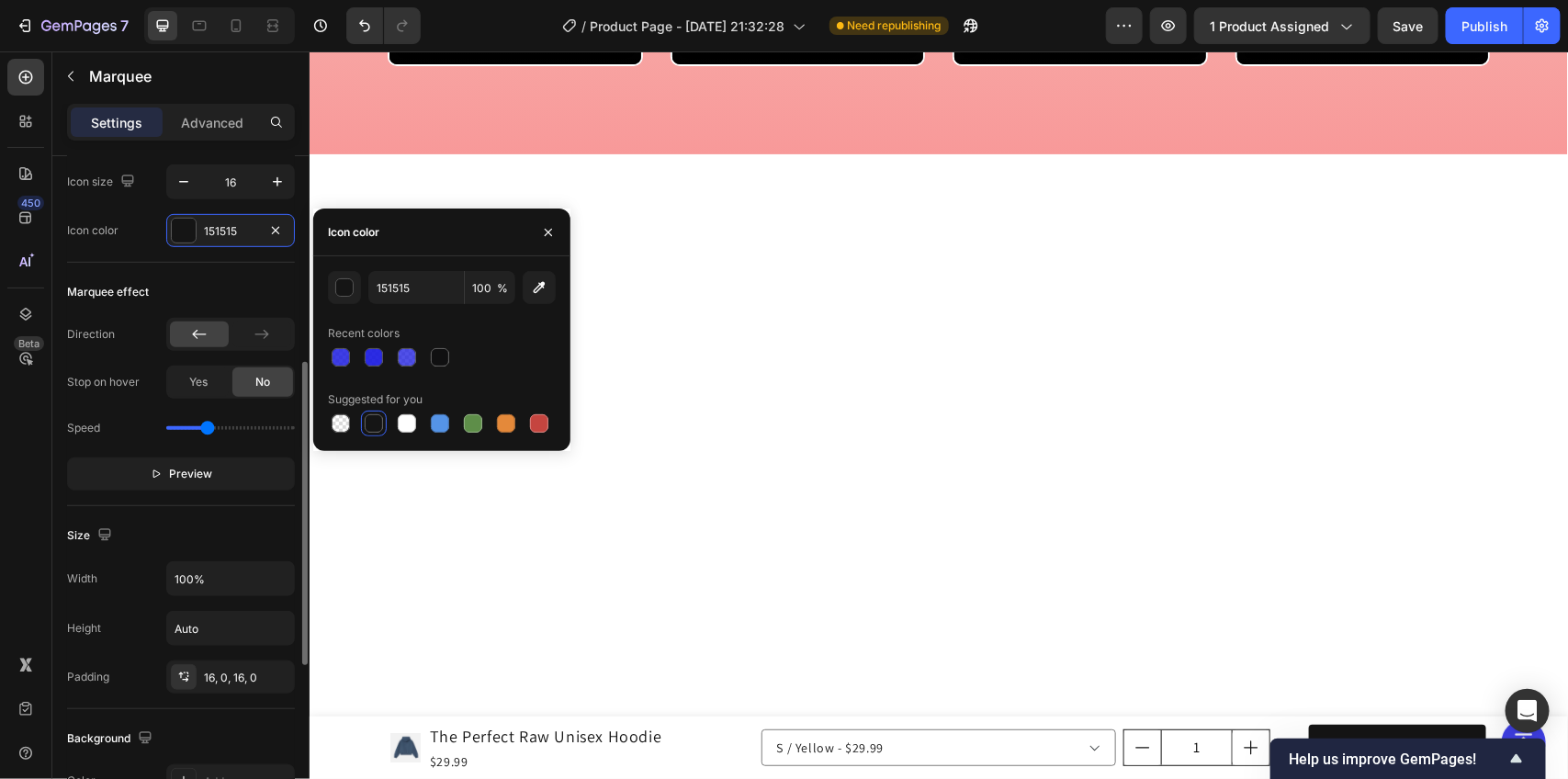
click at [238, 287] on div "Marquee effect" at bounding box center [181, 292] width 228 height 29
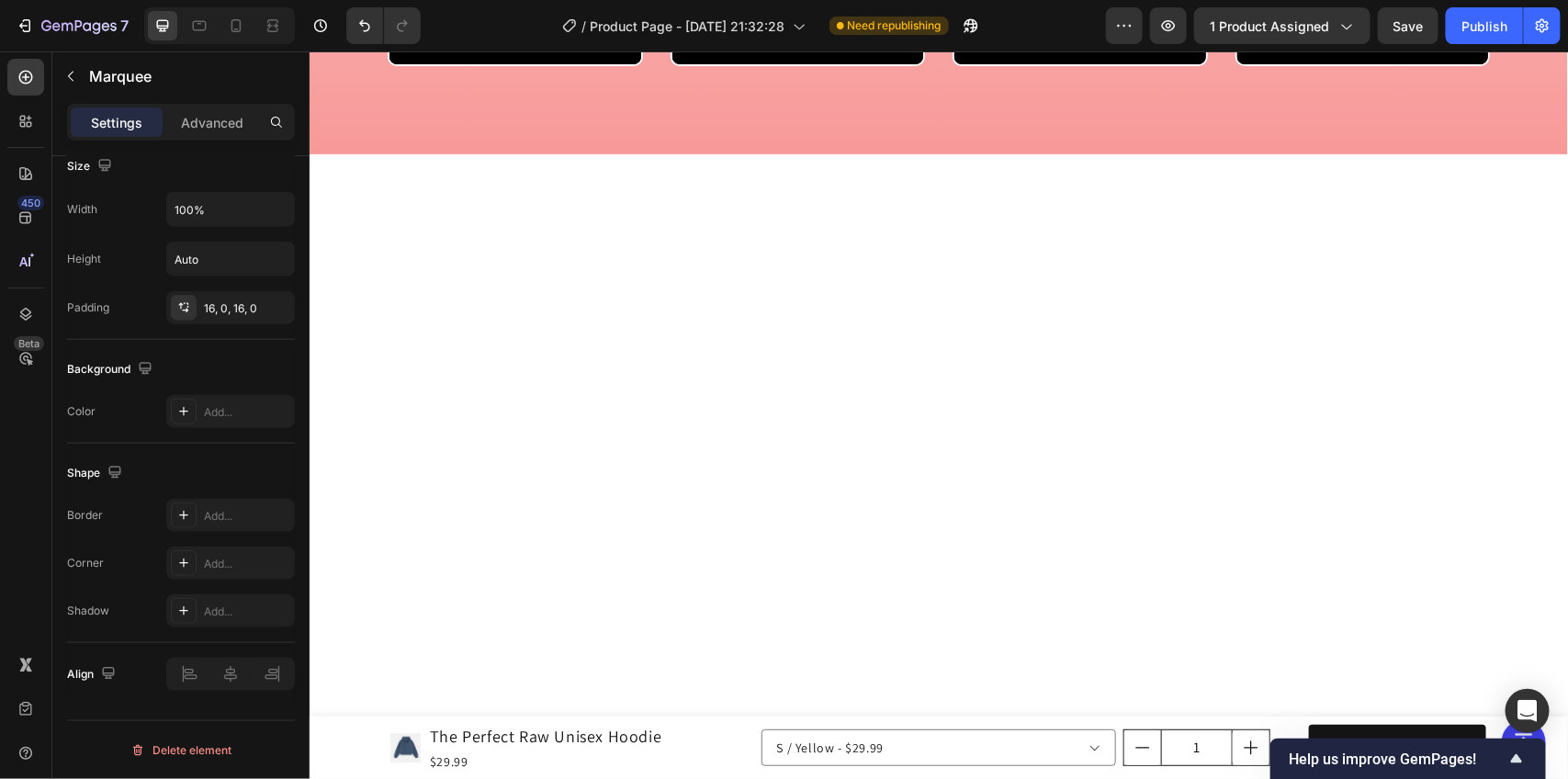
scroll to position [259, 0]
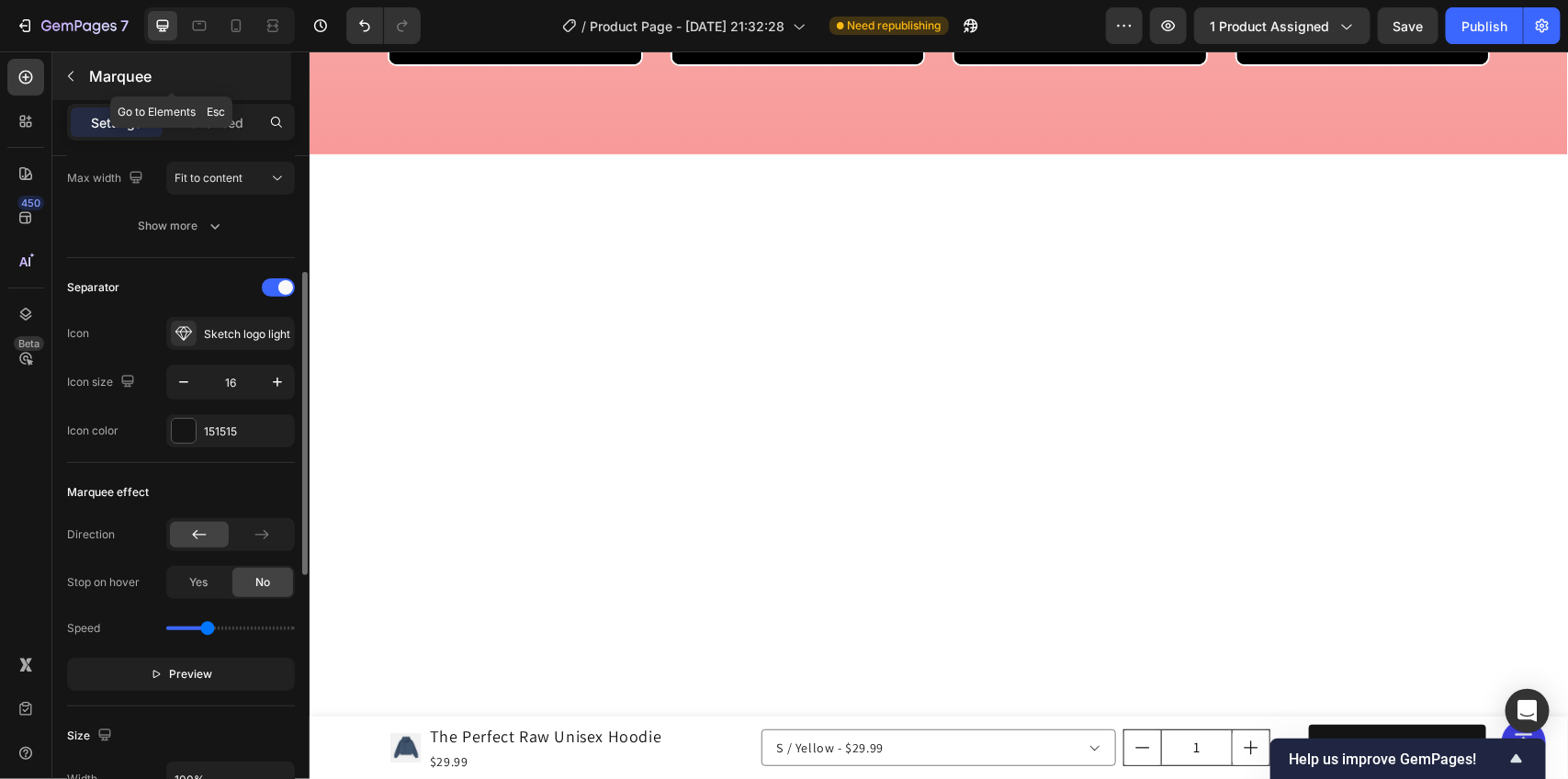
click at [79, 80] on button "button" at bounding box center [70, 76] width 29 height 29
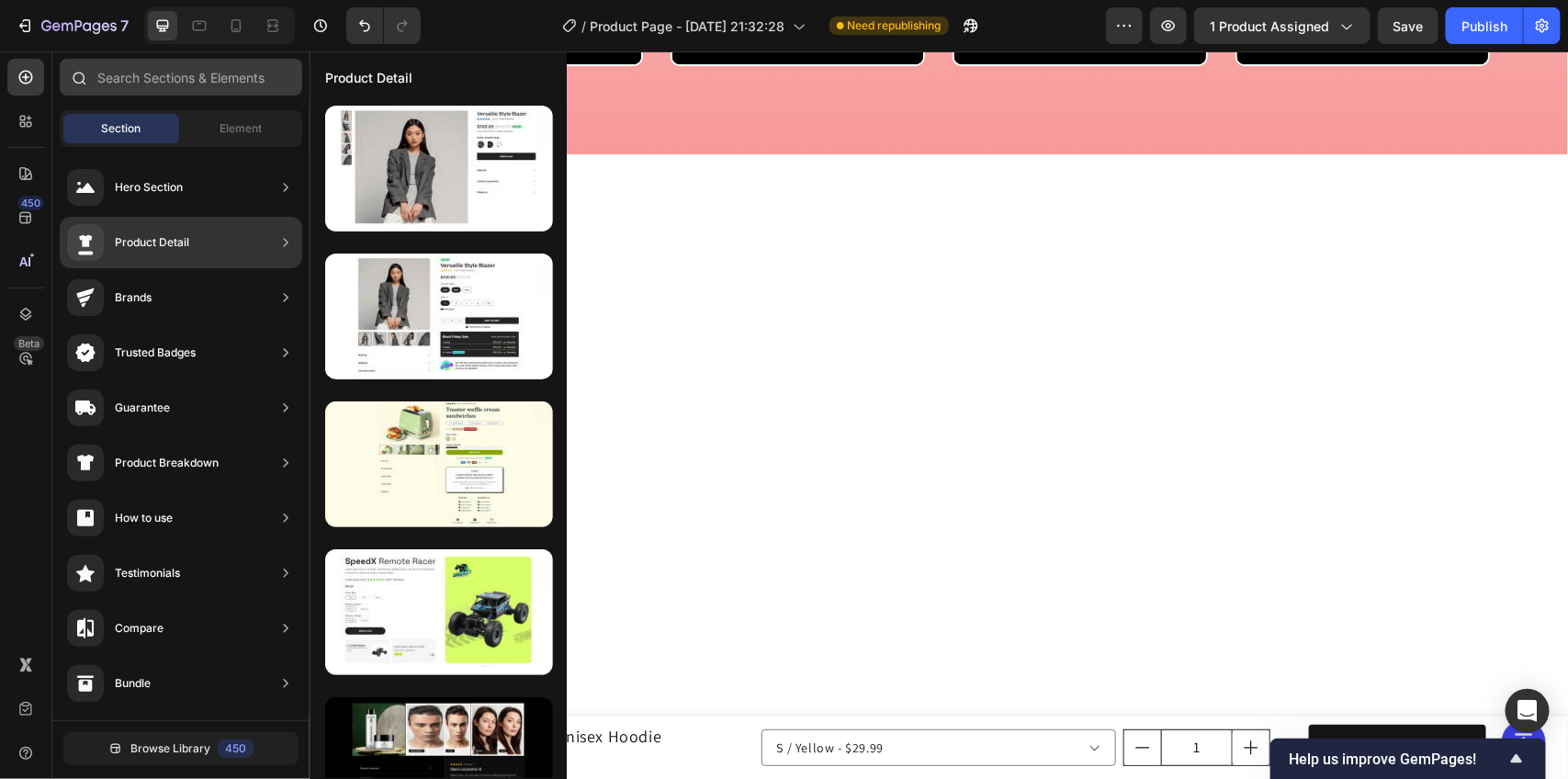
scroll to position [788, 0]
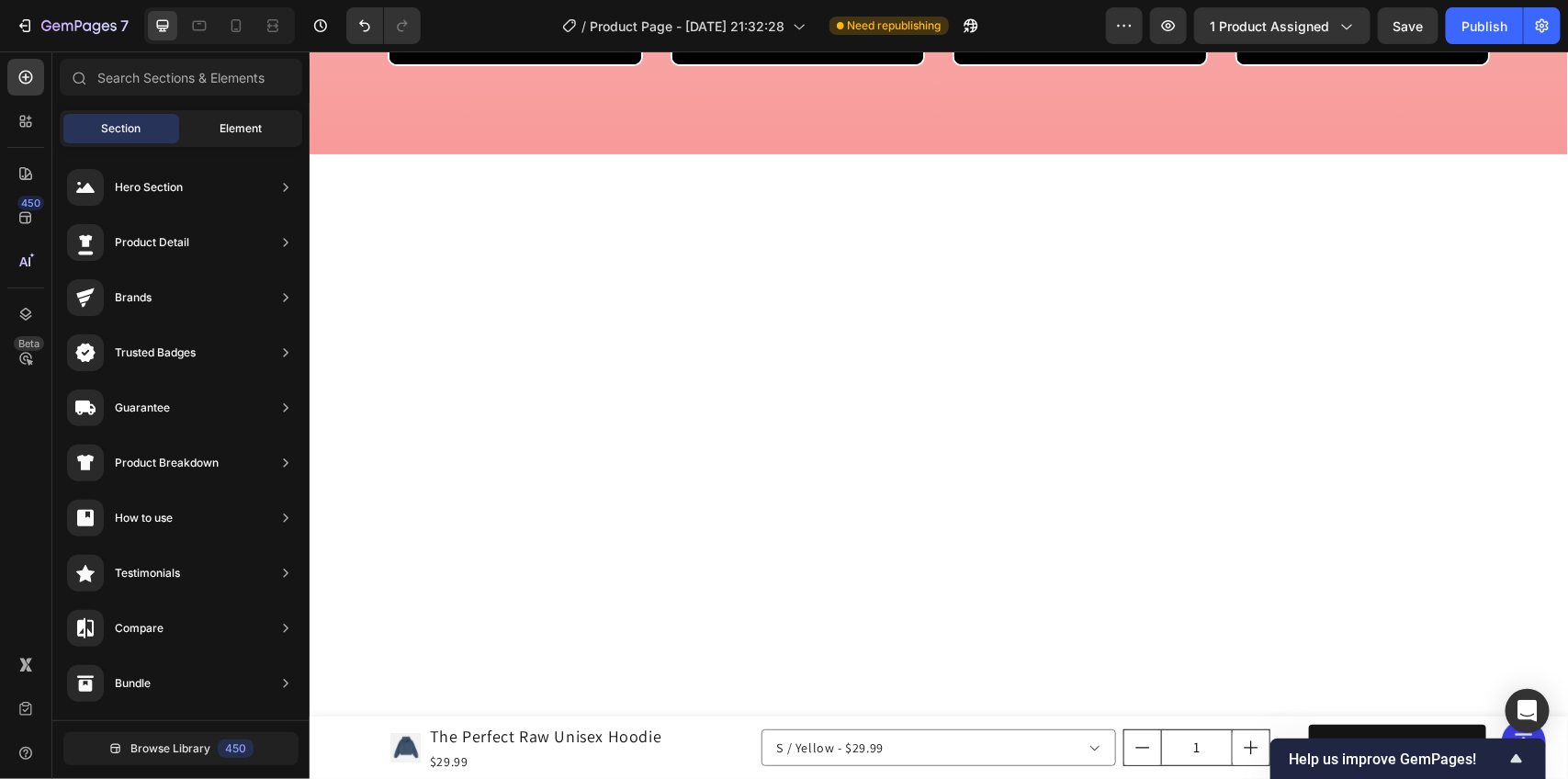
click at [221, 115] on div "Element" at bounding box center [240, 128] width 115 height 29
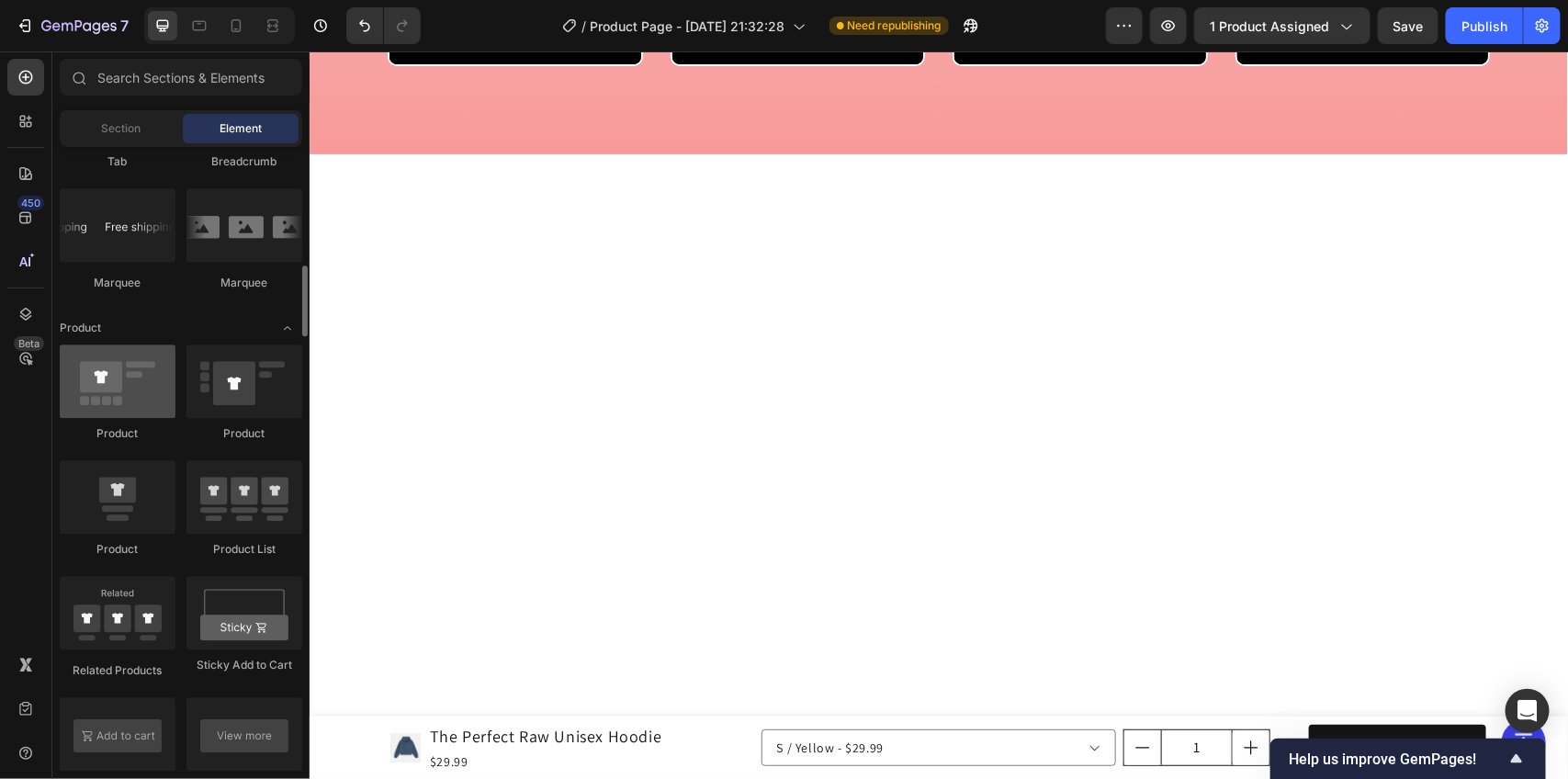
scroll to position [2068, 0]
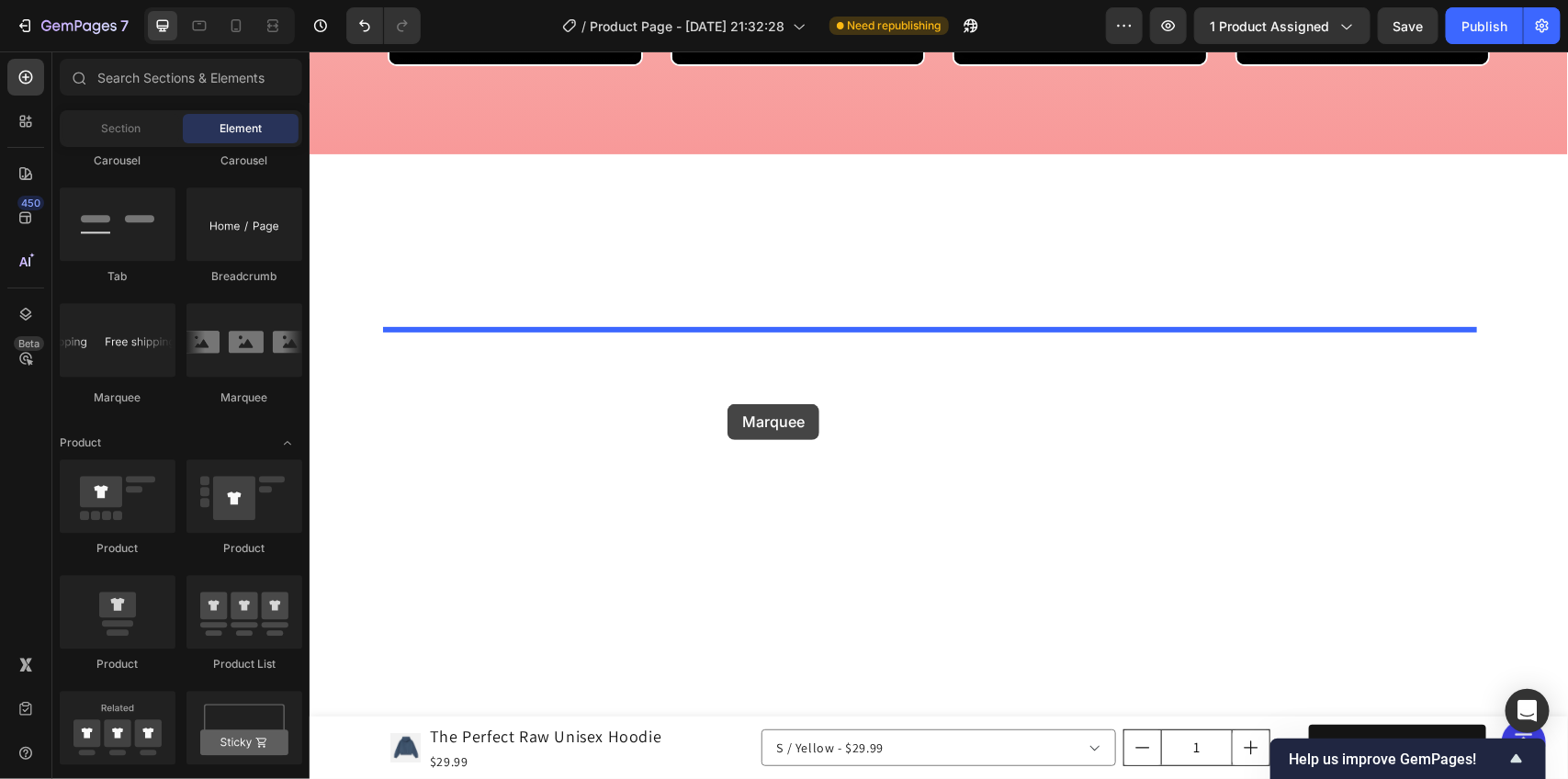
drag, startPoint x: 419, startPoint y: 404, endPoint x: 727, endPoint y: 403, distance: 308.0
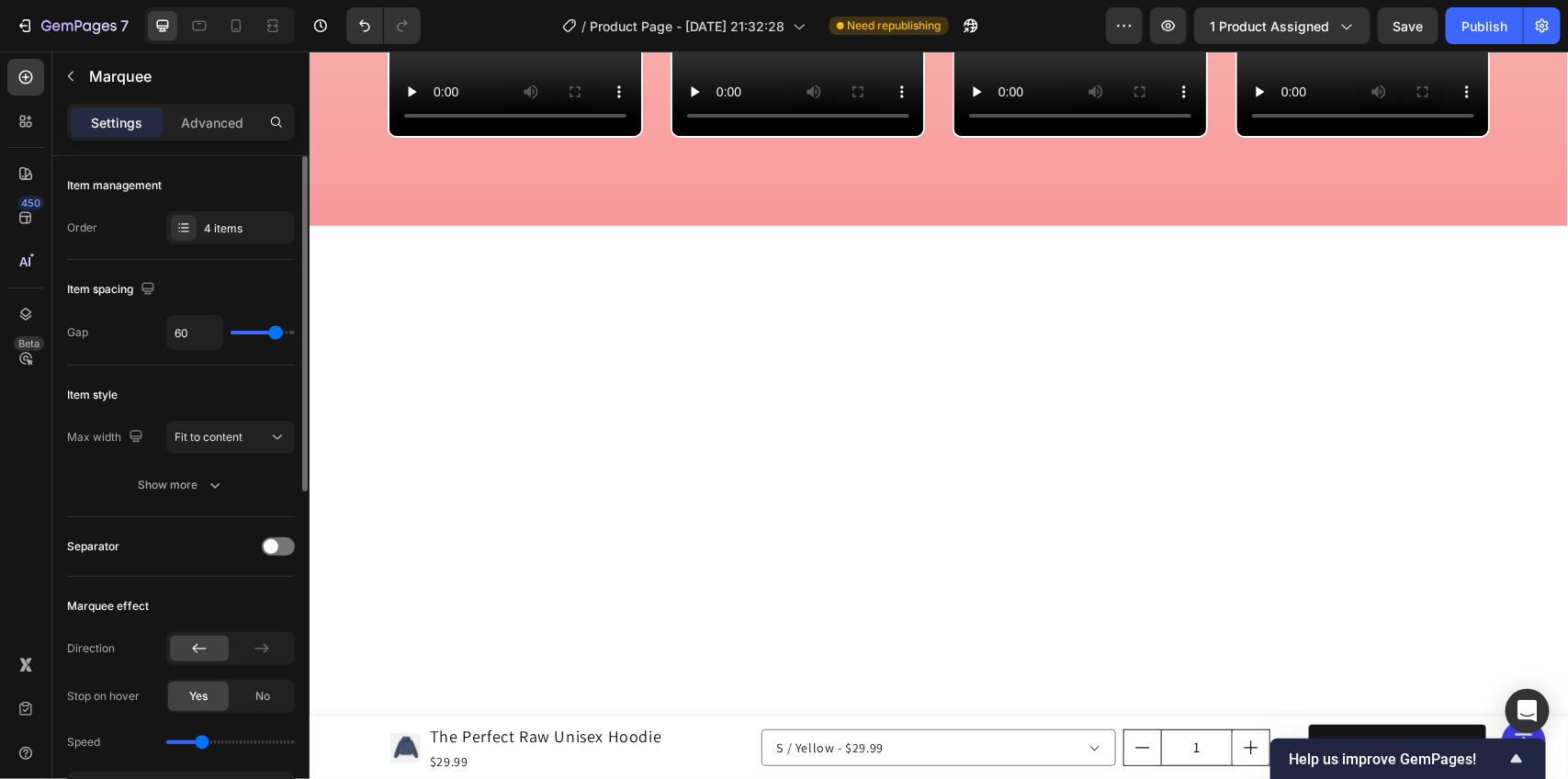
type input "16"
type input "7"
type input "40"
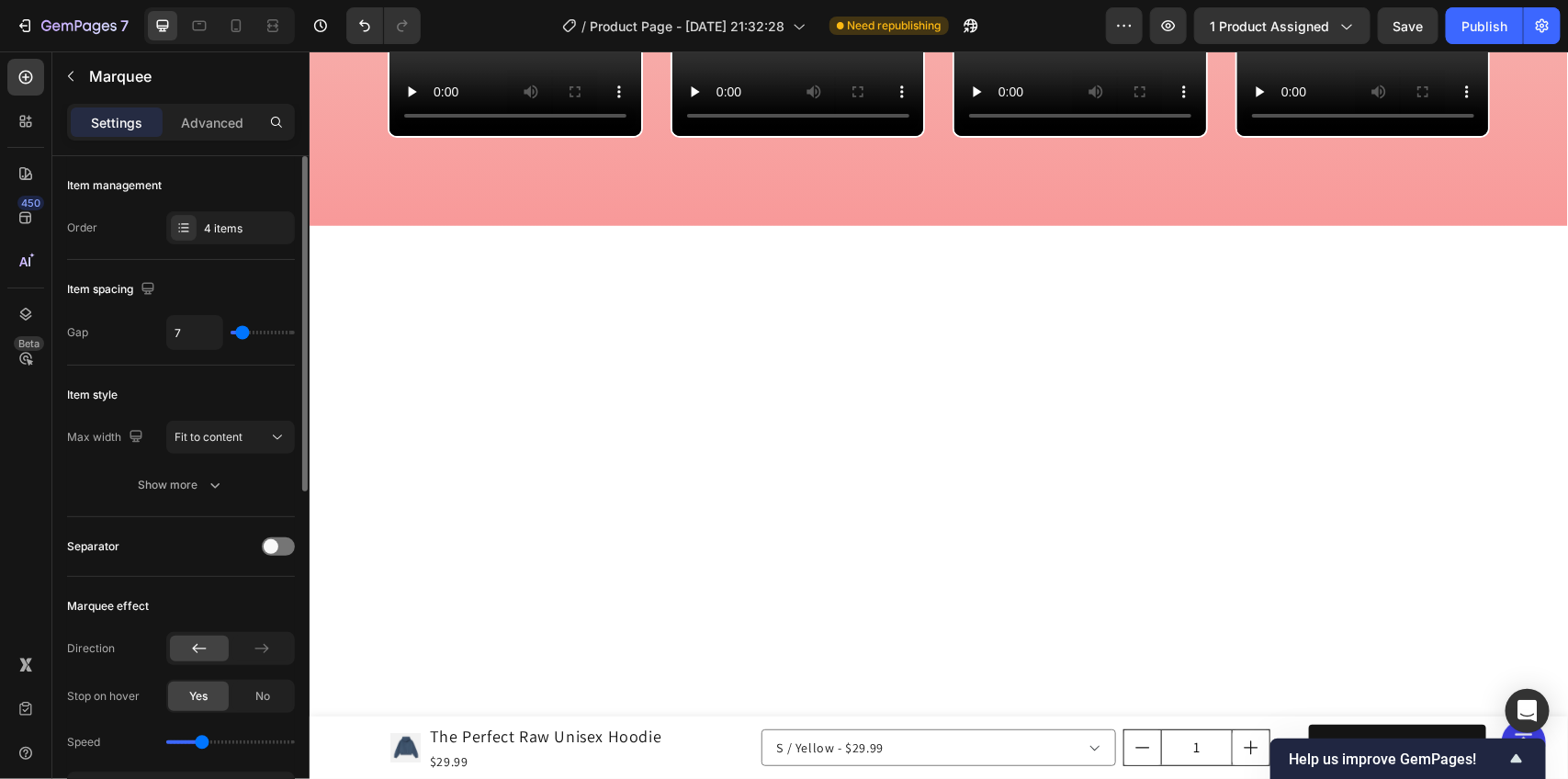
type input "40"
type input "37"
type input "26"
drag, startPoint x: 273, startPoint y: 332, endPoint x: 254, endPoint y: 327, distance: 19.6
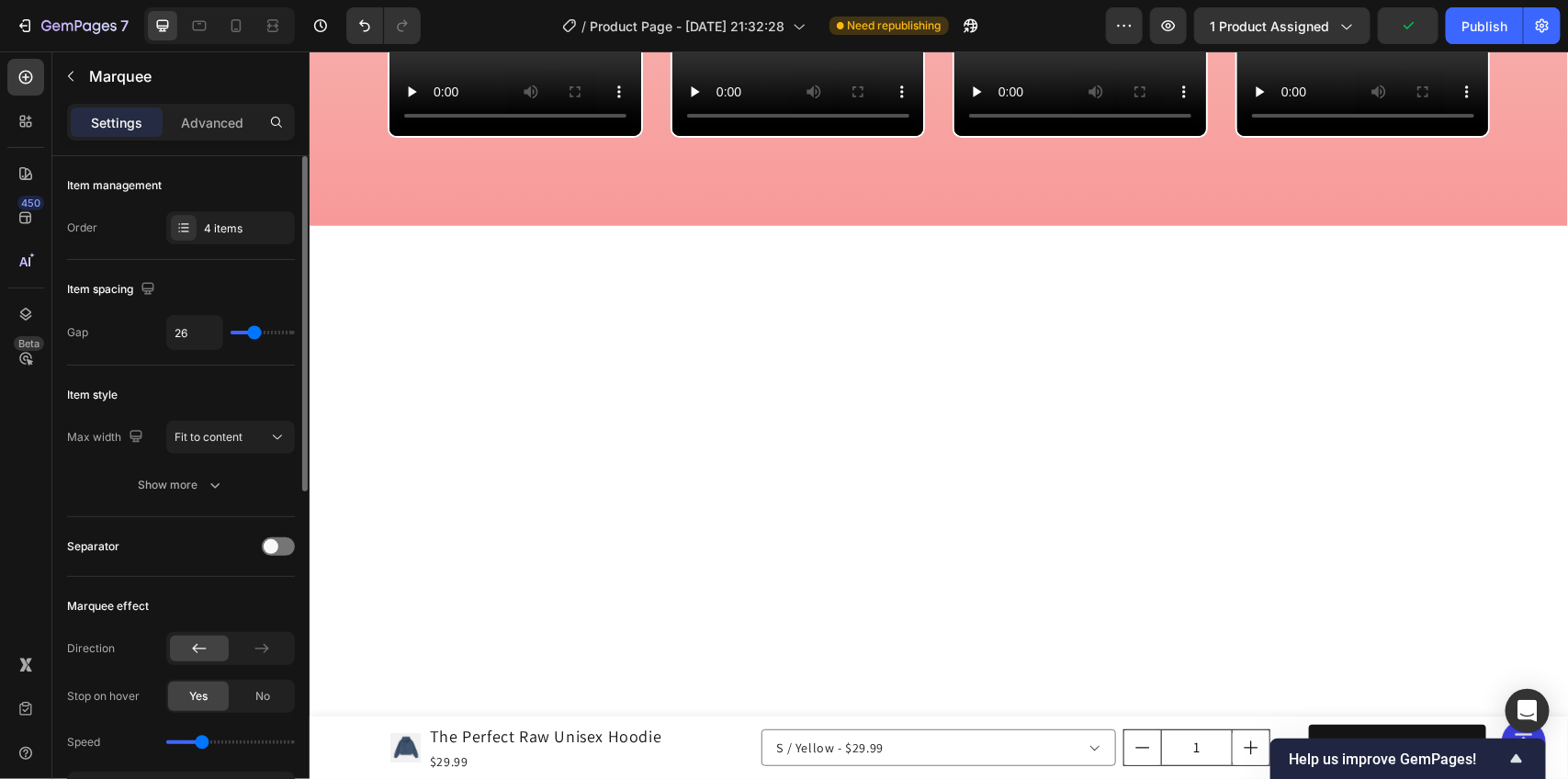
type input "26"
click at [254, 331] on input "range" at bounding box center [263, 333] width 64 height 4
click at [174, 331] on input "26" at bounding box center [195, 332] width 55 height 33
type input "60"
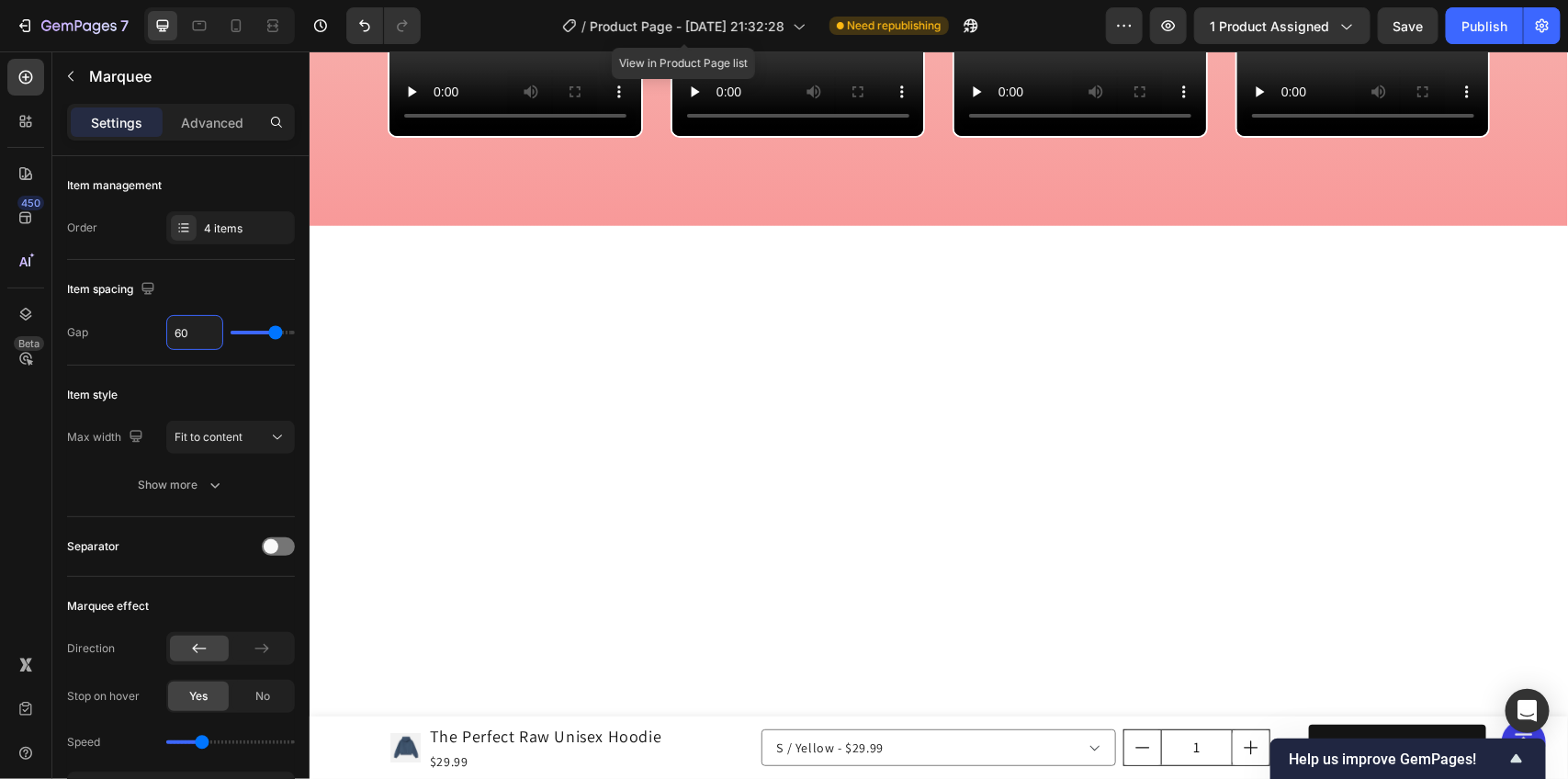
type input "60"
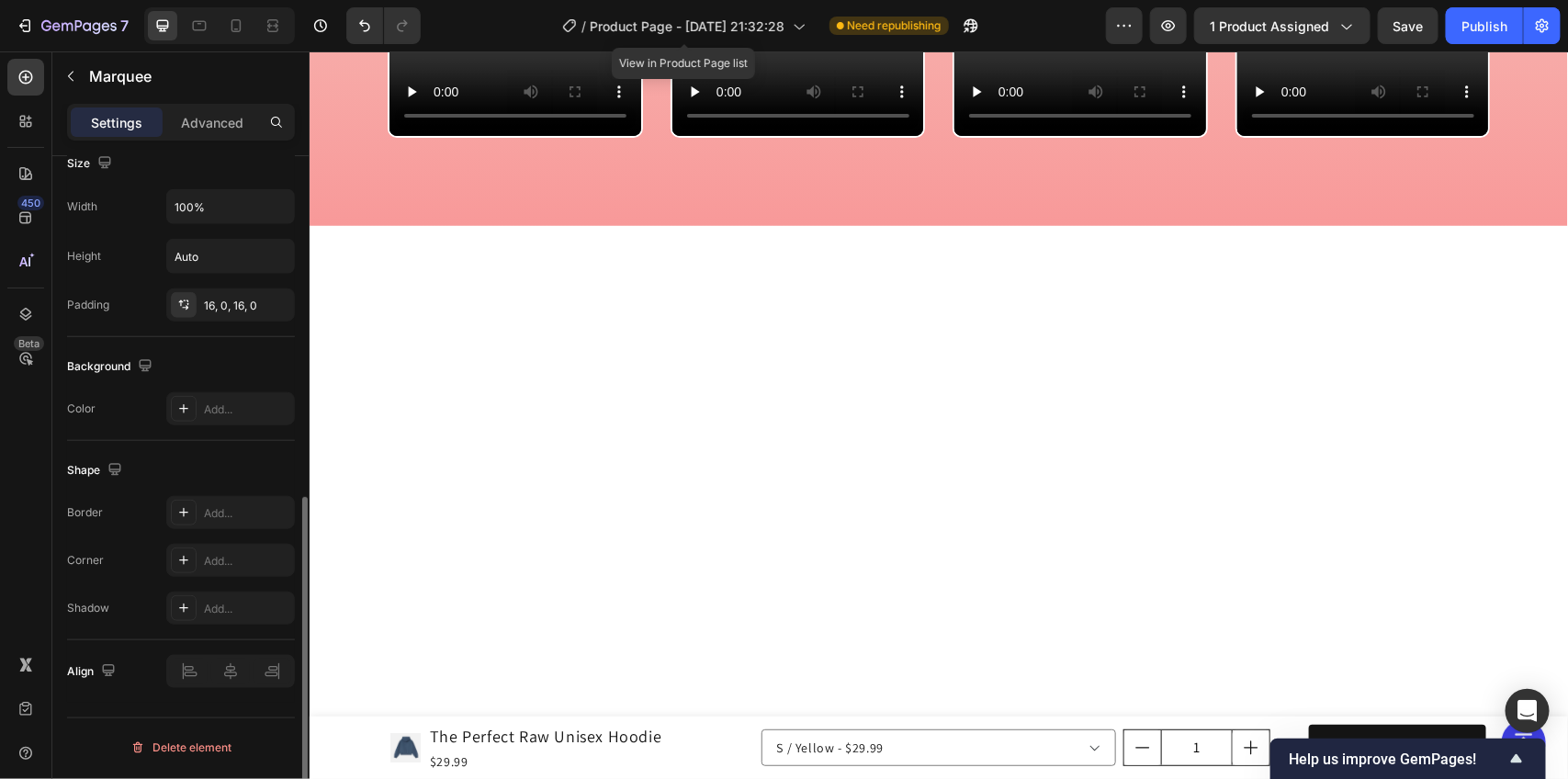
scroll to position [0, 0]
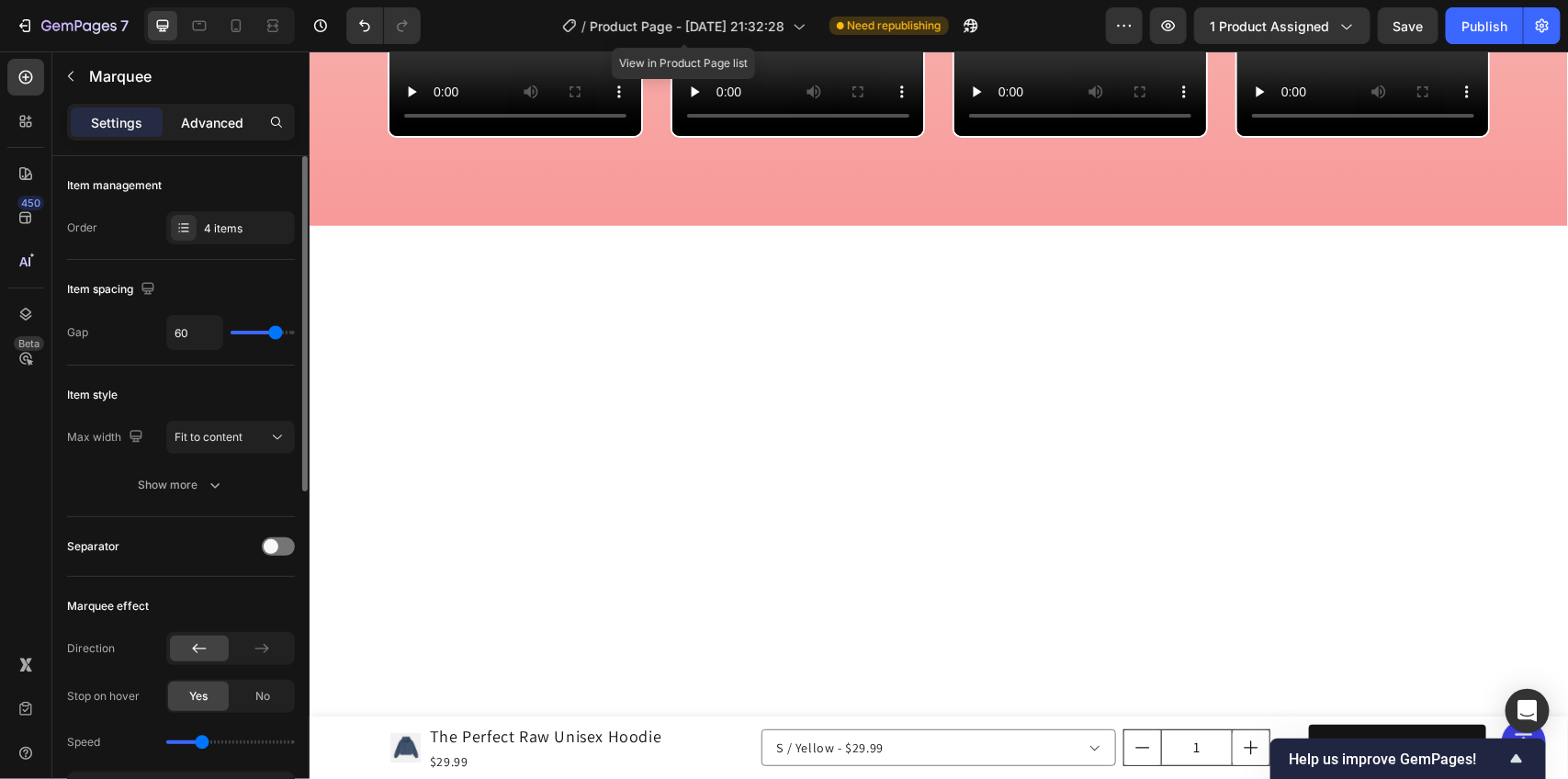
drag, startPoint x: 196, startPoint y: 119, endPoint x: 189, endPoint y: 136, distance: 18.4
click at [196, 117] on p "Advanced" at bounding box center [212, 122] width 62 height 19
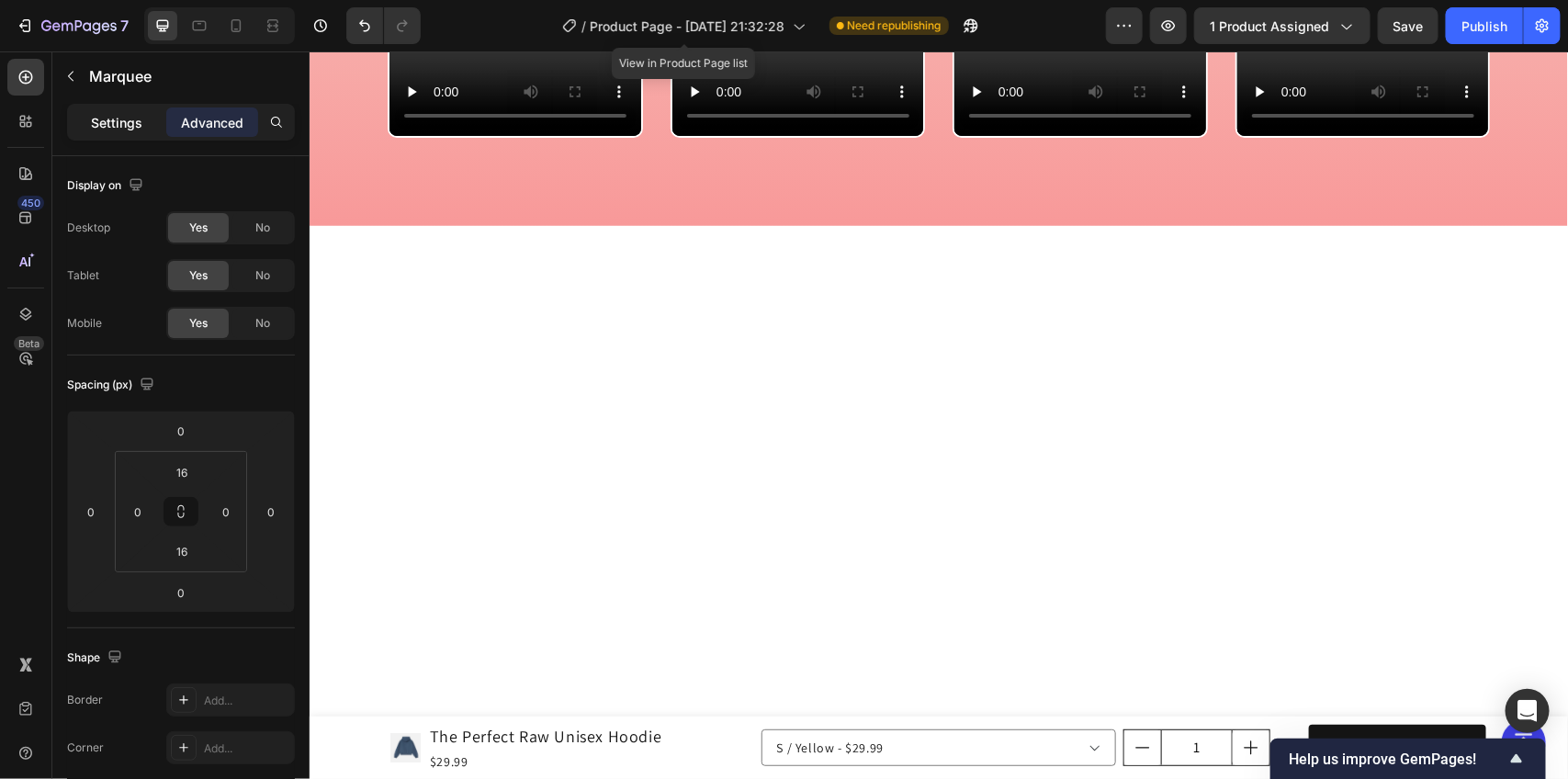
drag, startPoint x: 107, startPoint y: 124, endPoint x: 102, endPoint y: 80, distance: 44.3
click at [106, 122] on p "Settings" at bounding box center [116, 122] width 51 height 19
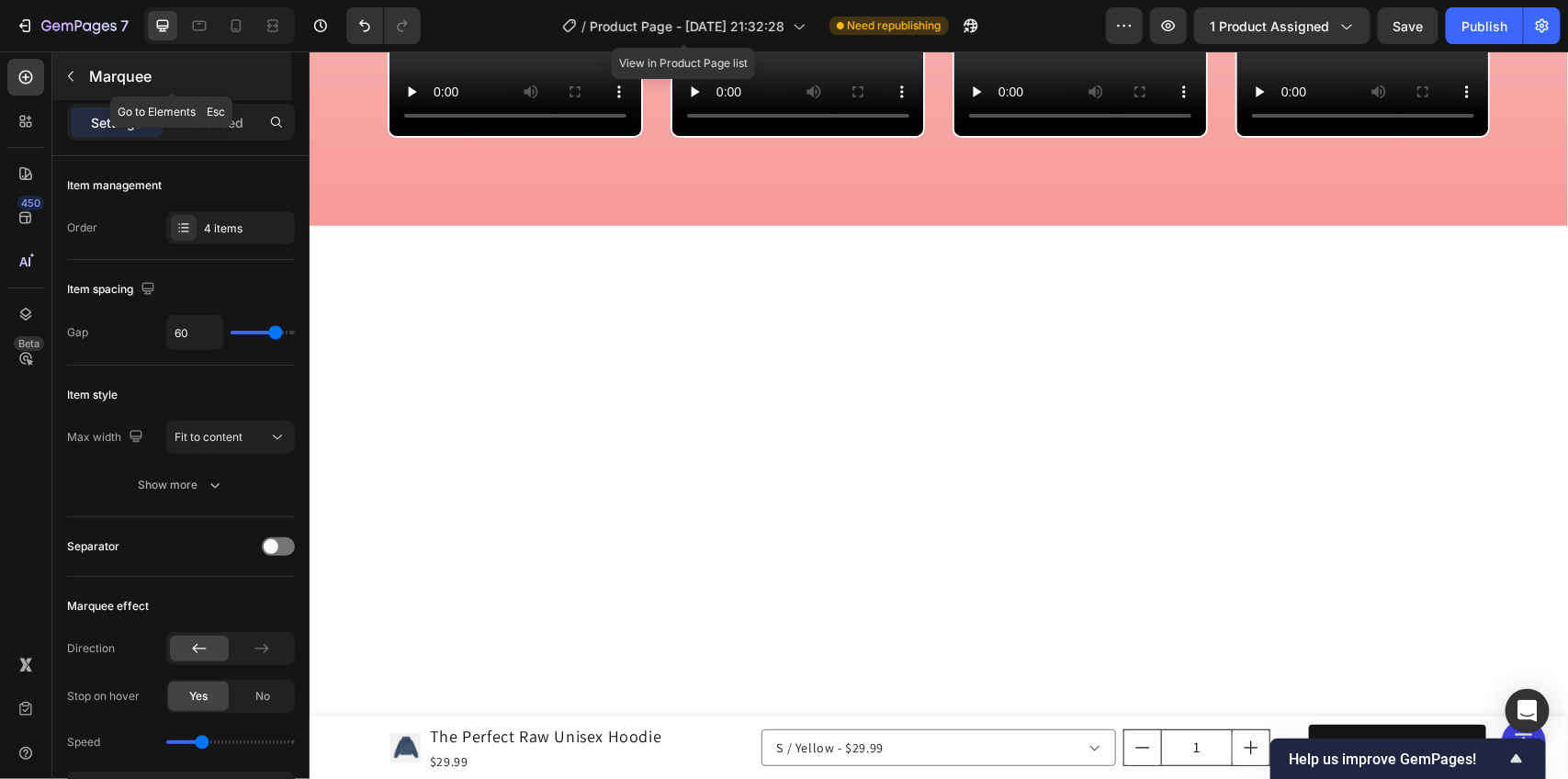
click at [102, 80] on p "Marquee" at bounding box center [188, 76] width 199 height 22
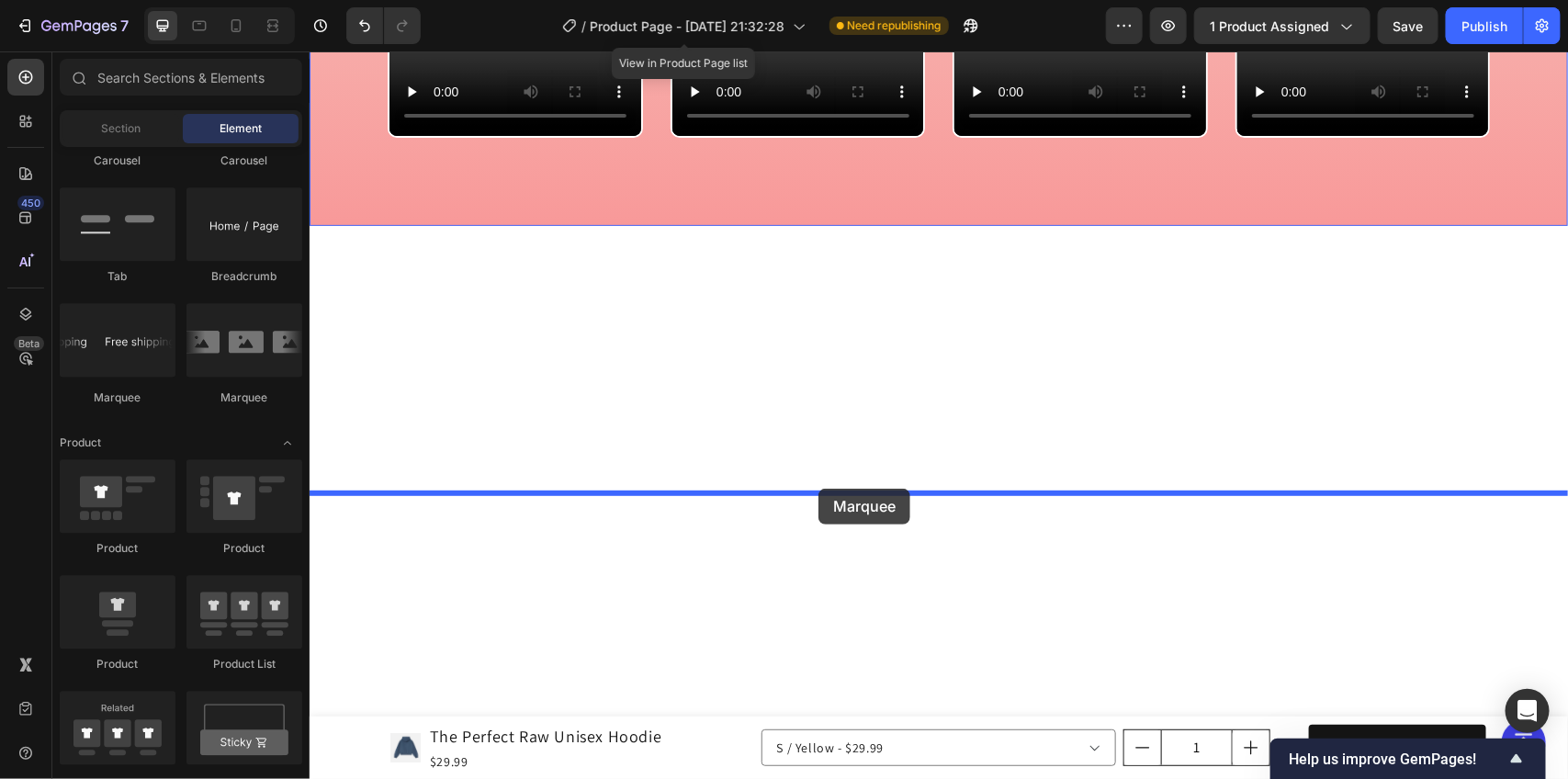
drag, startPoint x: 419, startPoint y: 388, endPoint x: 818, endPoint y: 488, distance: 411.3
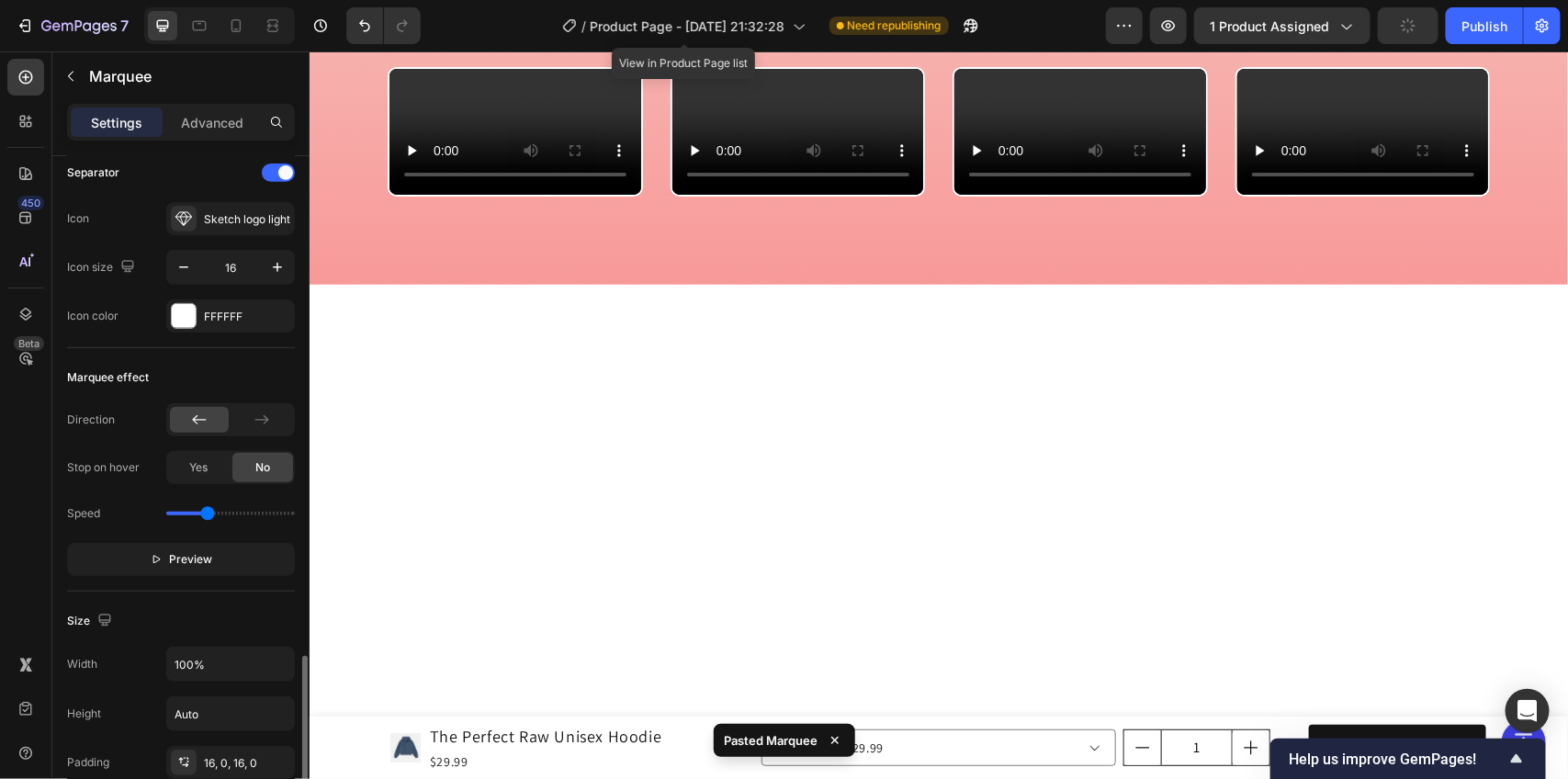
scroll to position [259, 0]
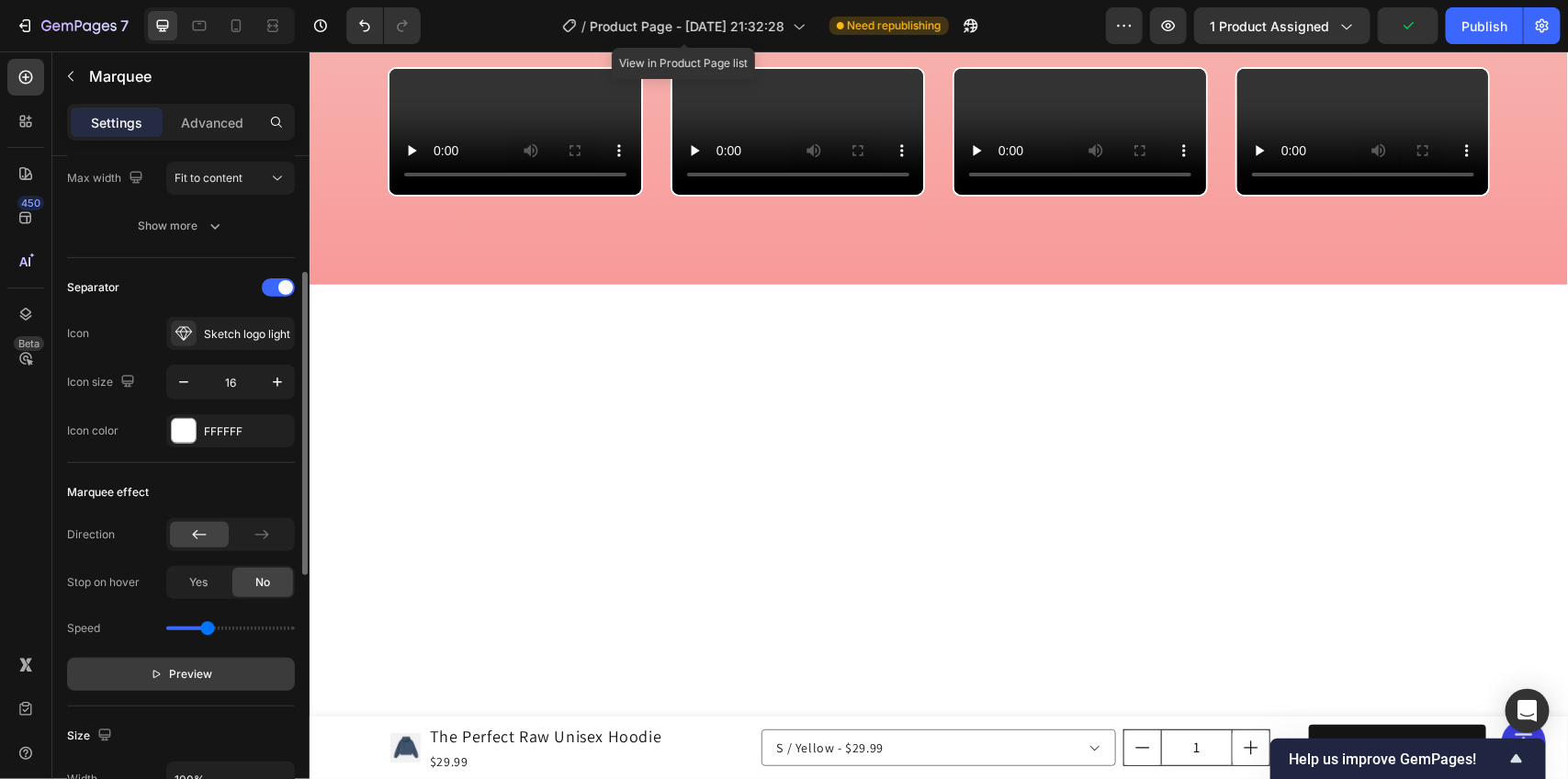
click at [181, 676] on span "Preview" at bounding box center [192, 674] width 44 height 18
click at [181, 676] on span "Pause" at bounding box center [191, 674] width 32 height 18
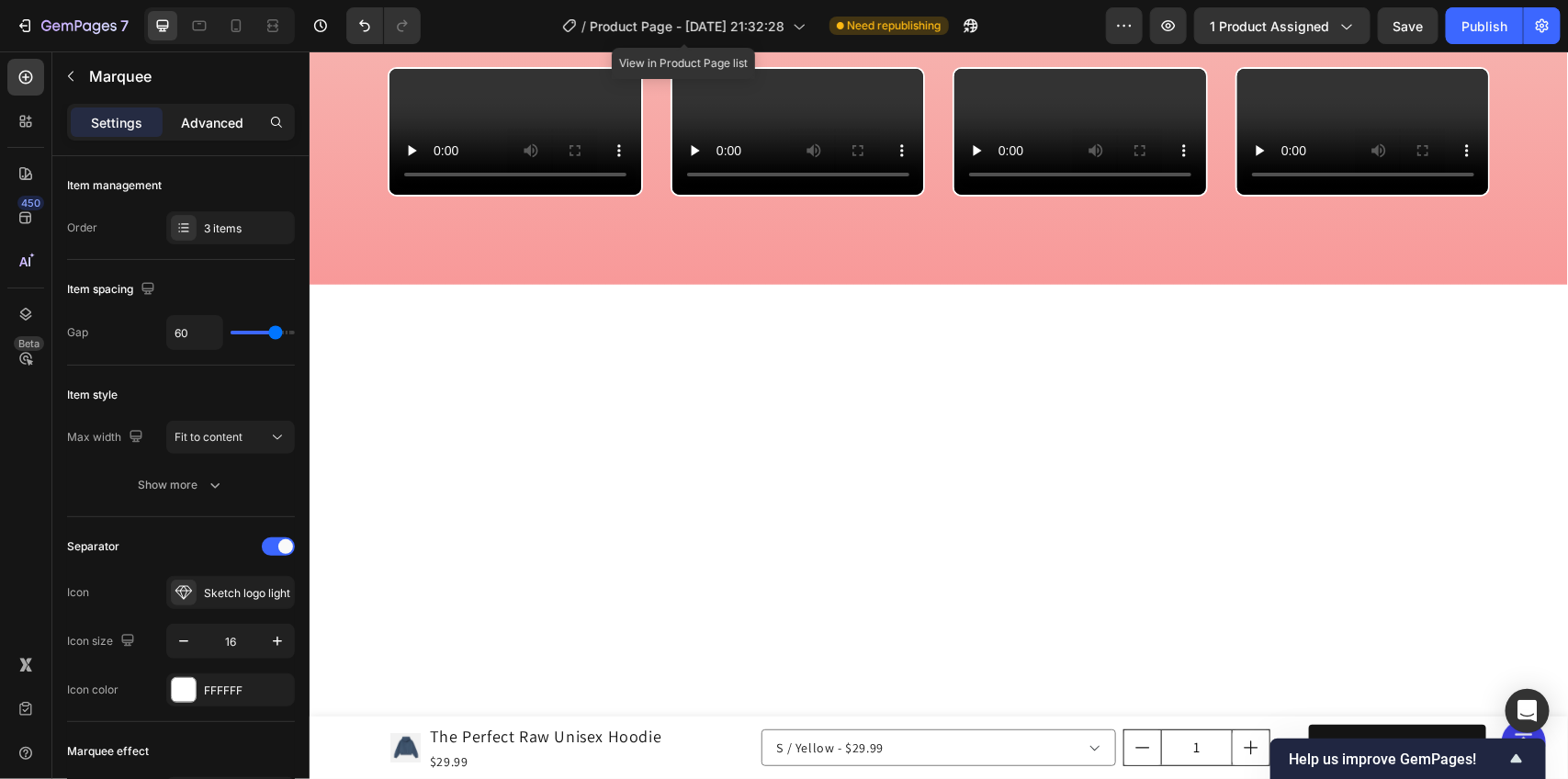
click at [214, 113] on p "Advanced" at bounding box center [212, 122] width 62 height 19
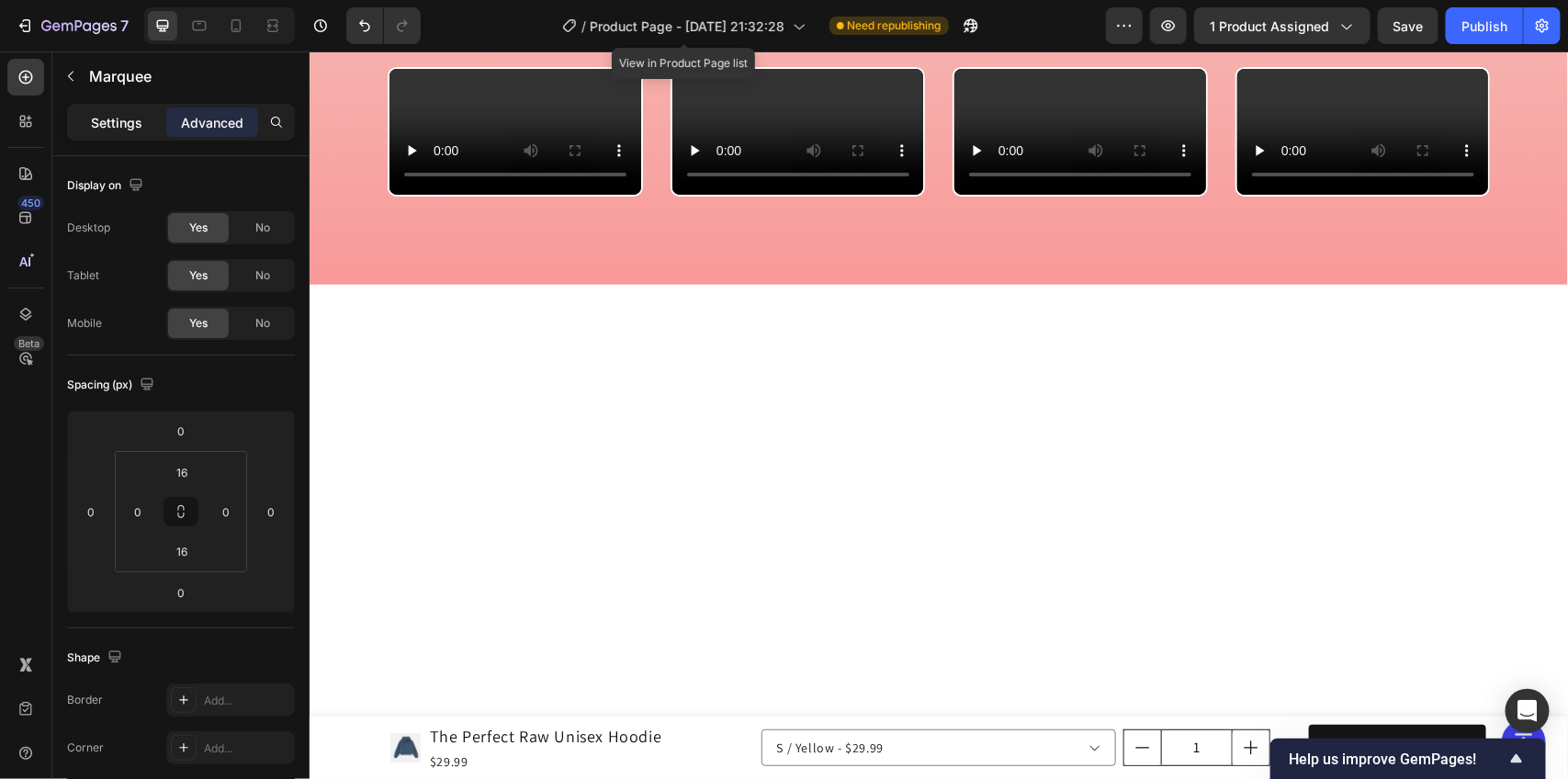
click at [116, 124] on p "Settings" at bounding box center [116, 122] width 51 height 19
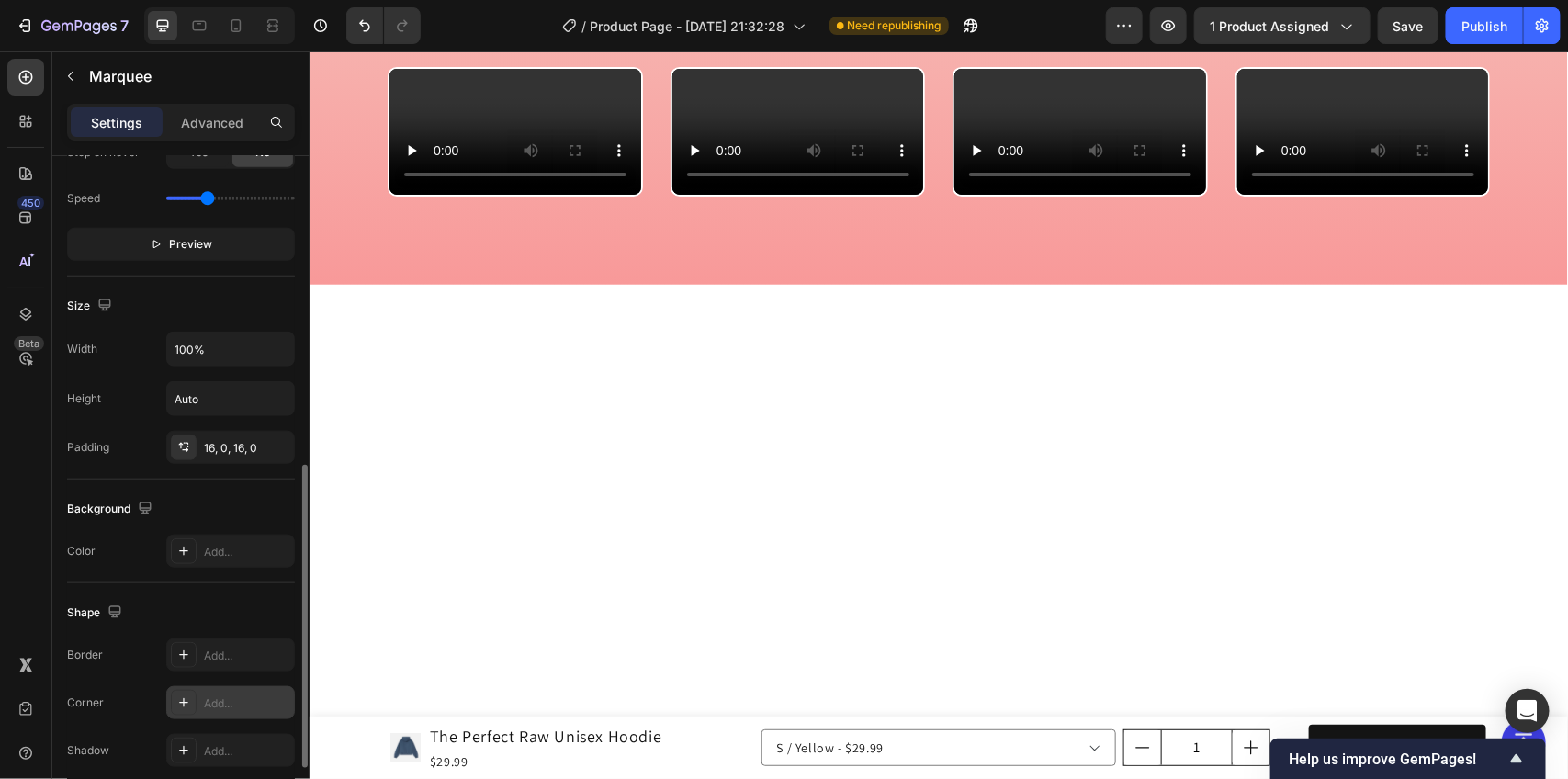
scroll to position [805, 0]
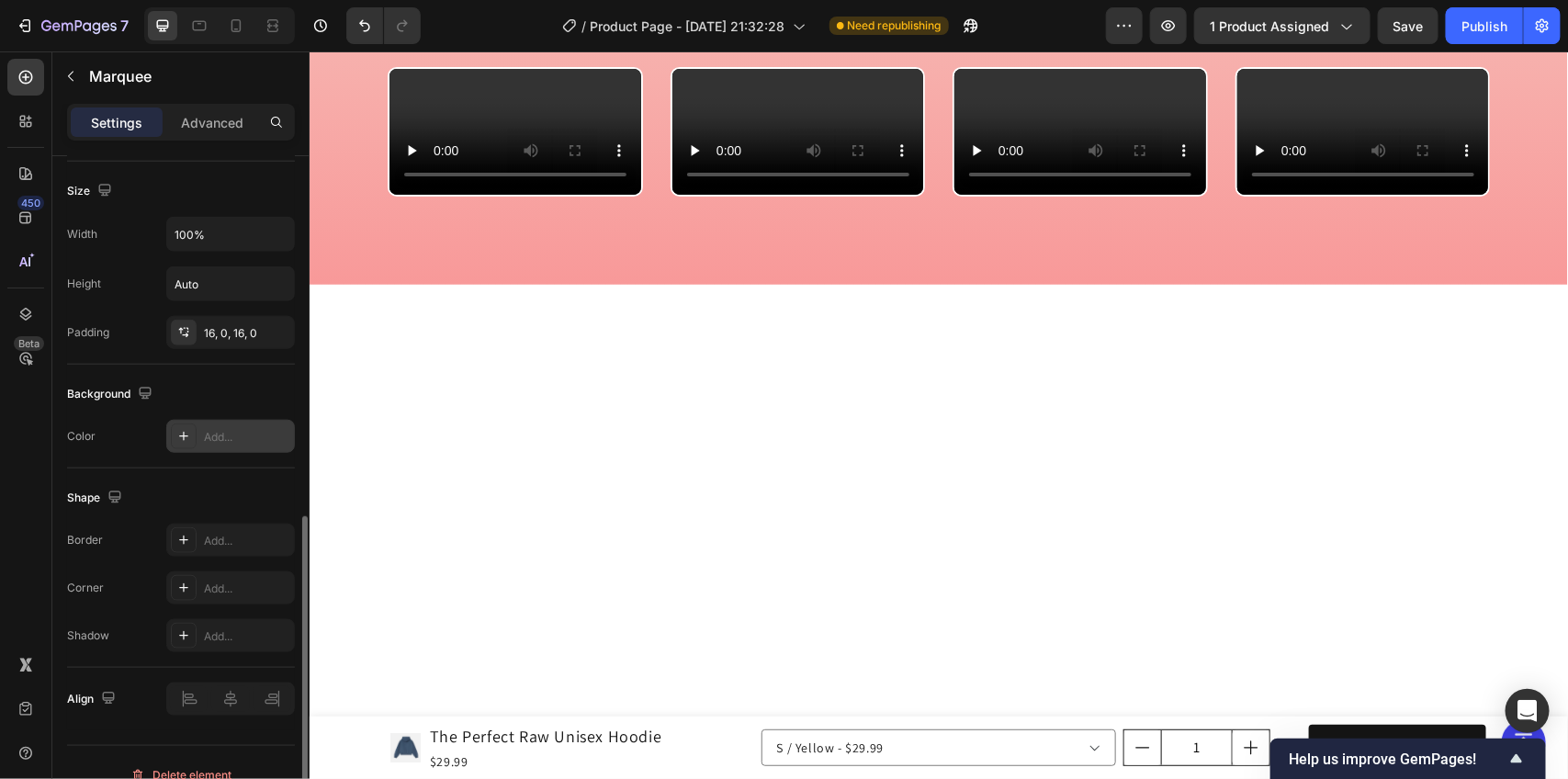
click at [211, 433] on div "Add..." at bounding box center [247, 436] width 86 height 16
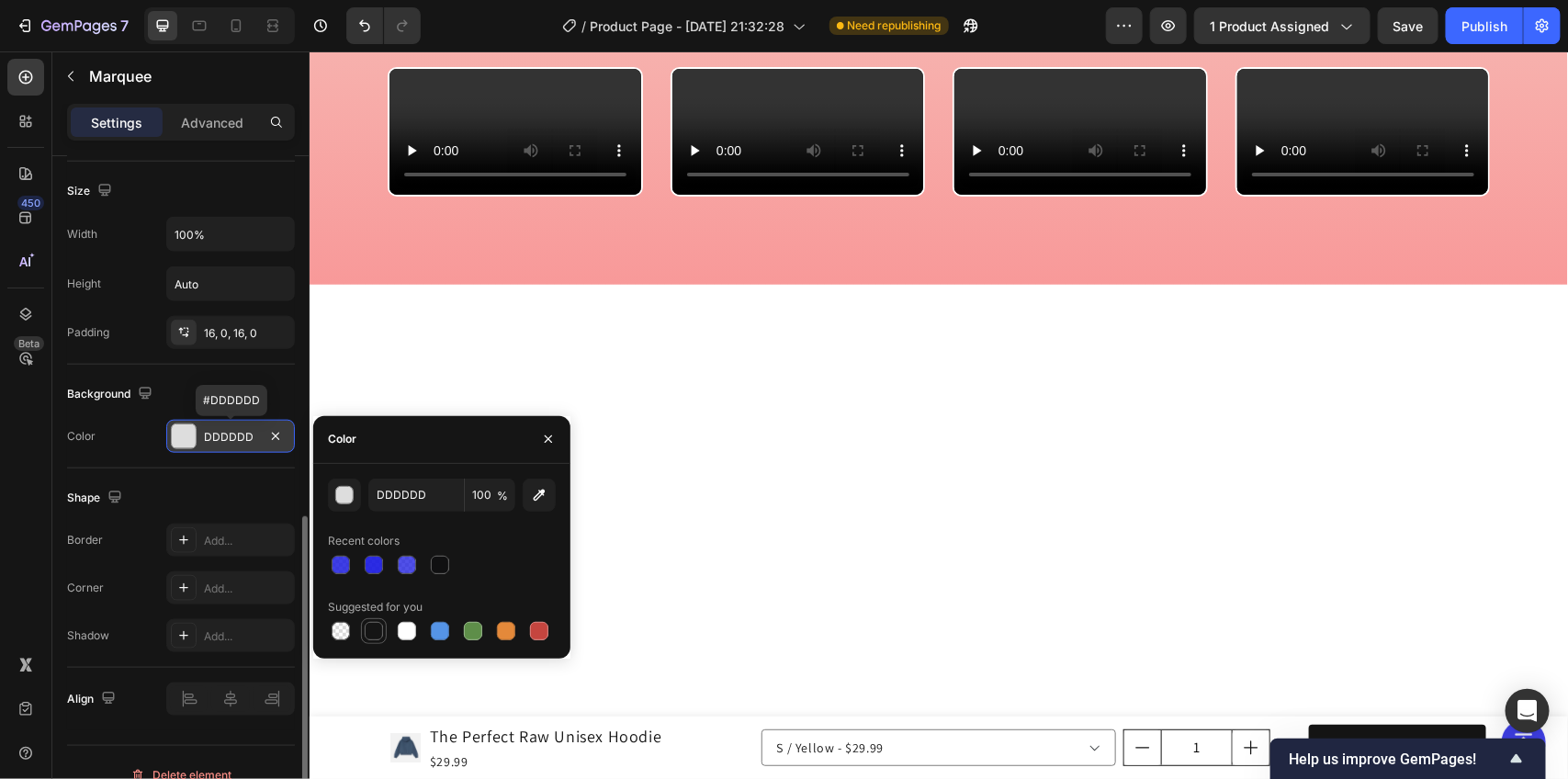
click at [378, 630] on div at bounding box center [373, 630] width 18 height 18
type input "151515"
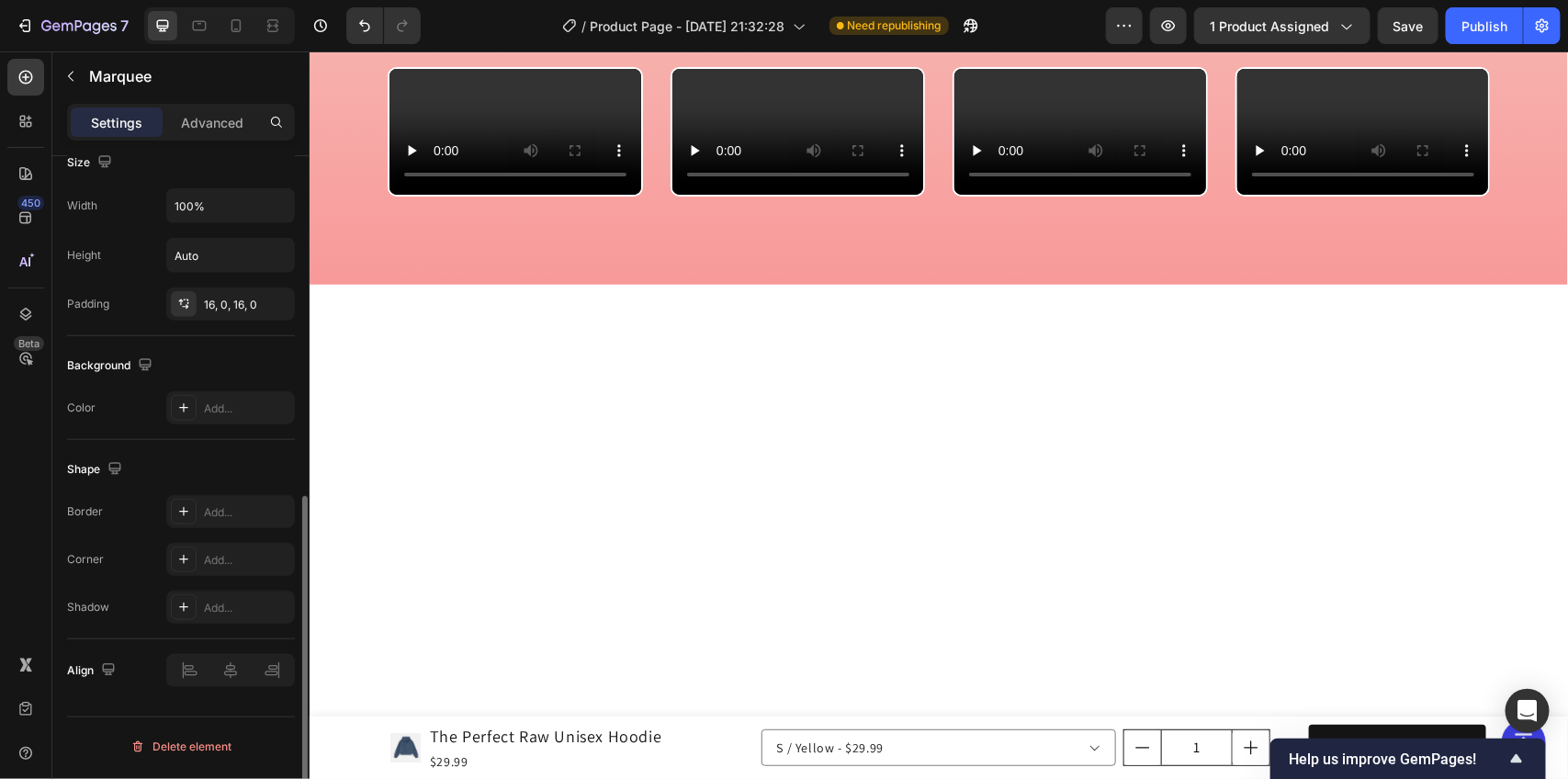
scroll to position [686, 0]
drag, startPoint x: 447, startPoint y: 366, endPoint x: 485, endPoint y: 361, distance: 38.3
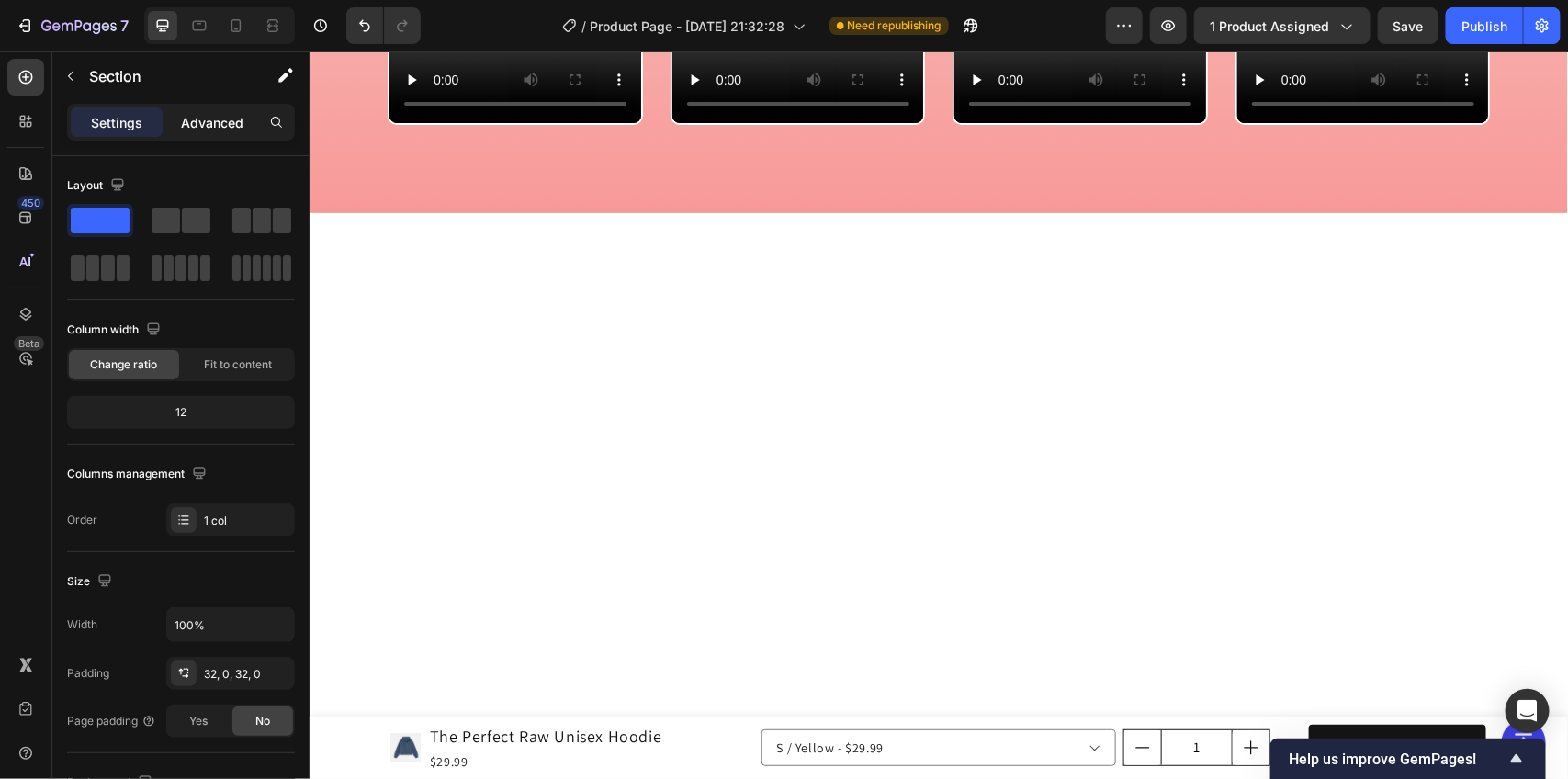
click at [193, 135] on div "Advanced" at bounding box center [212, 122] width 92 height 29
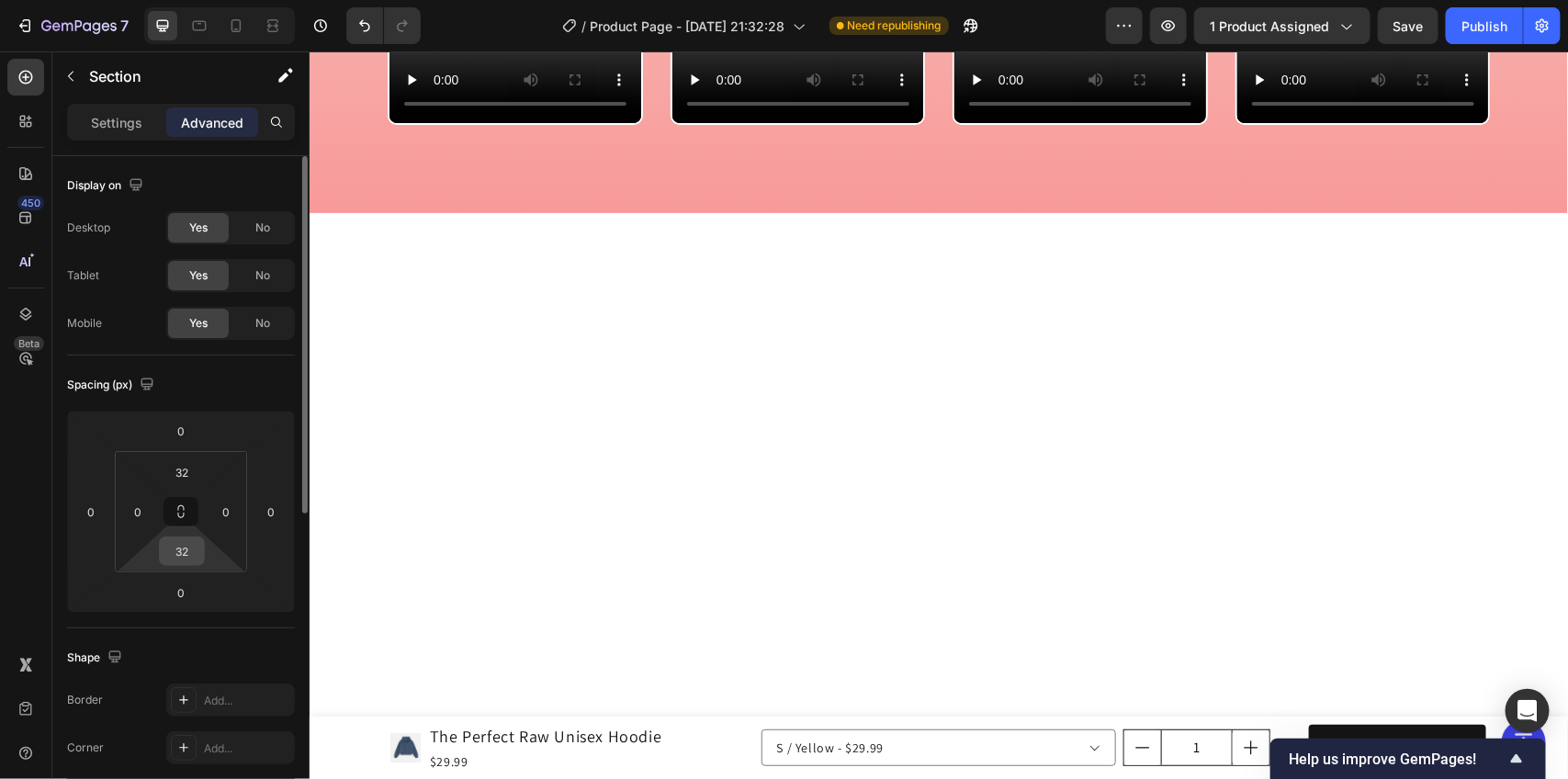
click at [199, 548] on input "32" at bounding box center [182, 551] width 37 height 27
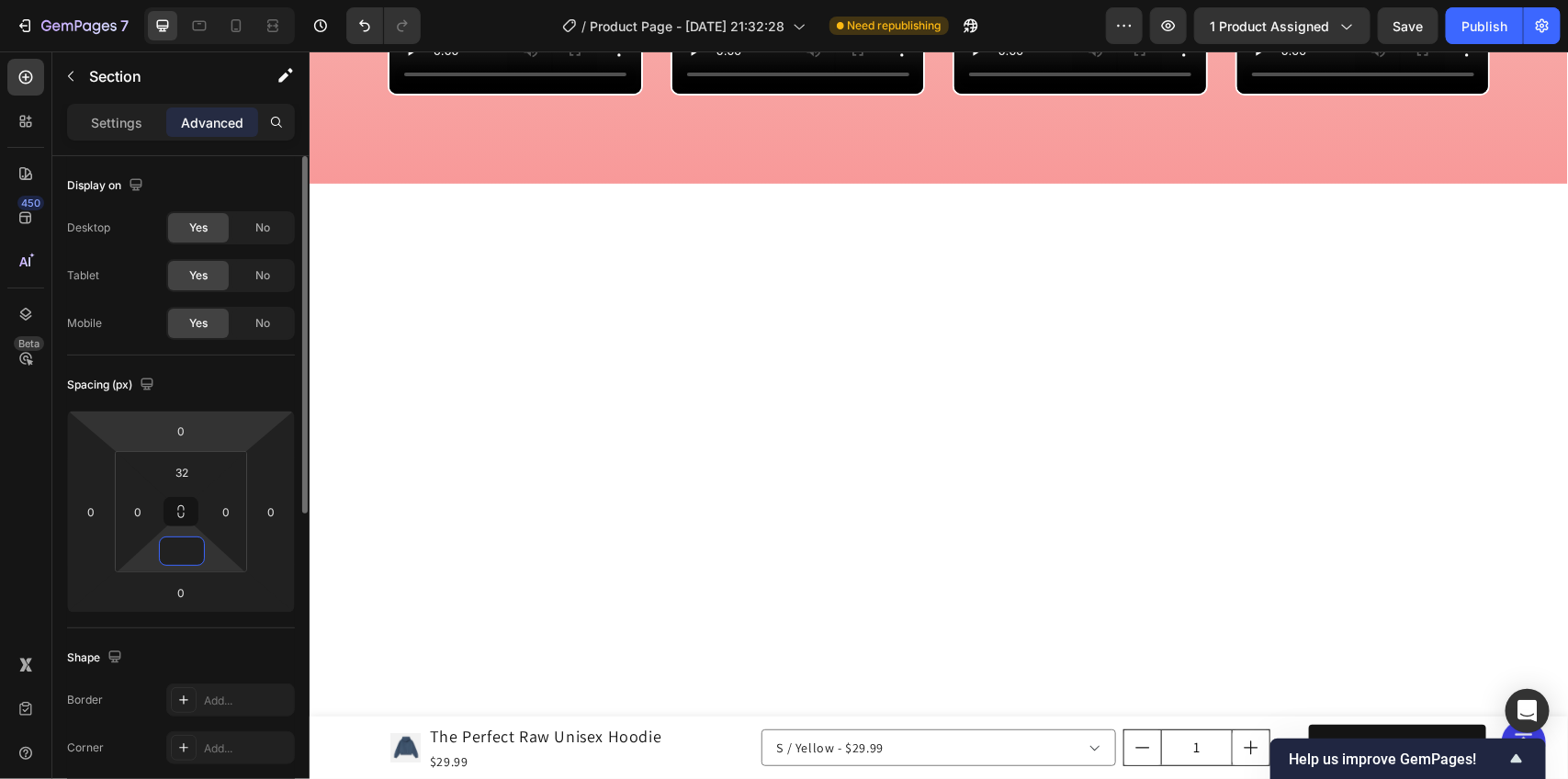
type input "0"
click at [180, 451] on div "32 0 0 0" at bounding box center [181, 512] width 132 height 121
click at [189, 461] on input "32" at bounding box center [182, 472] width 37 height 27
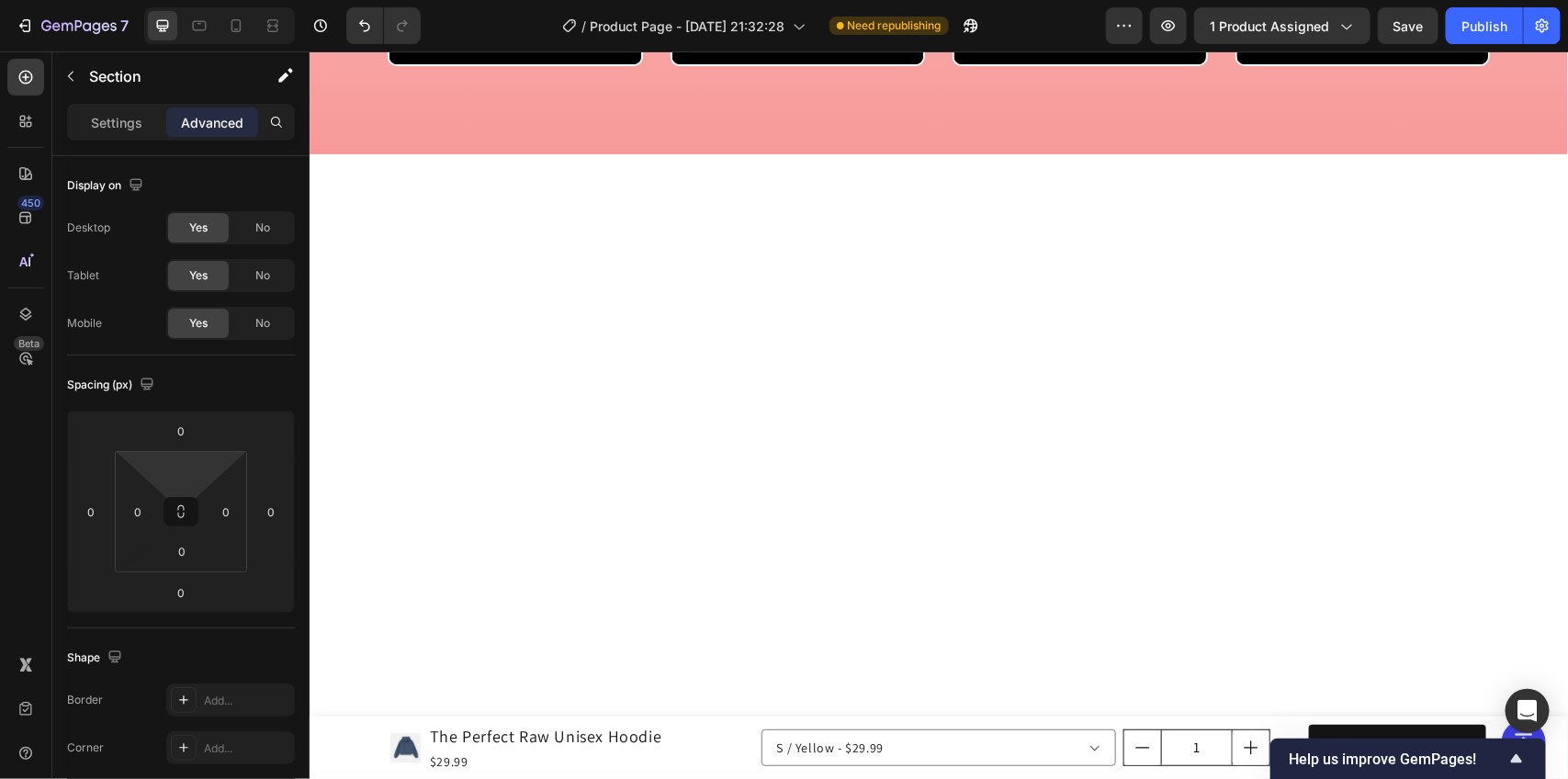
type input "0"
click at [220, 33] on div at bounding box center [219, 26] width 150 height 37
click at [238, 26] on icon at bounding box center [236, 25] width 18 height 18
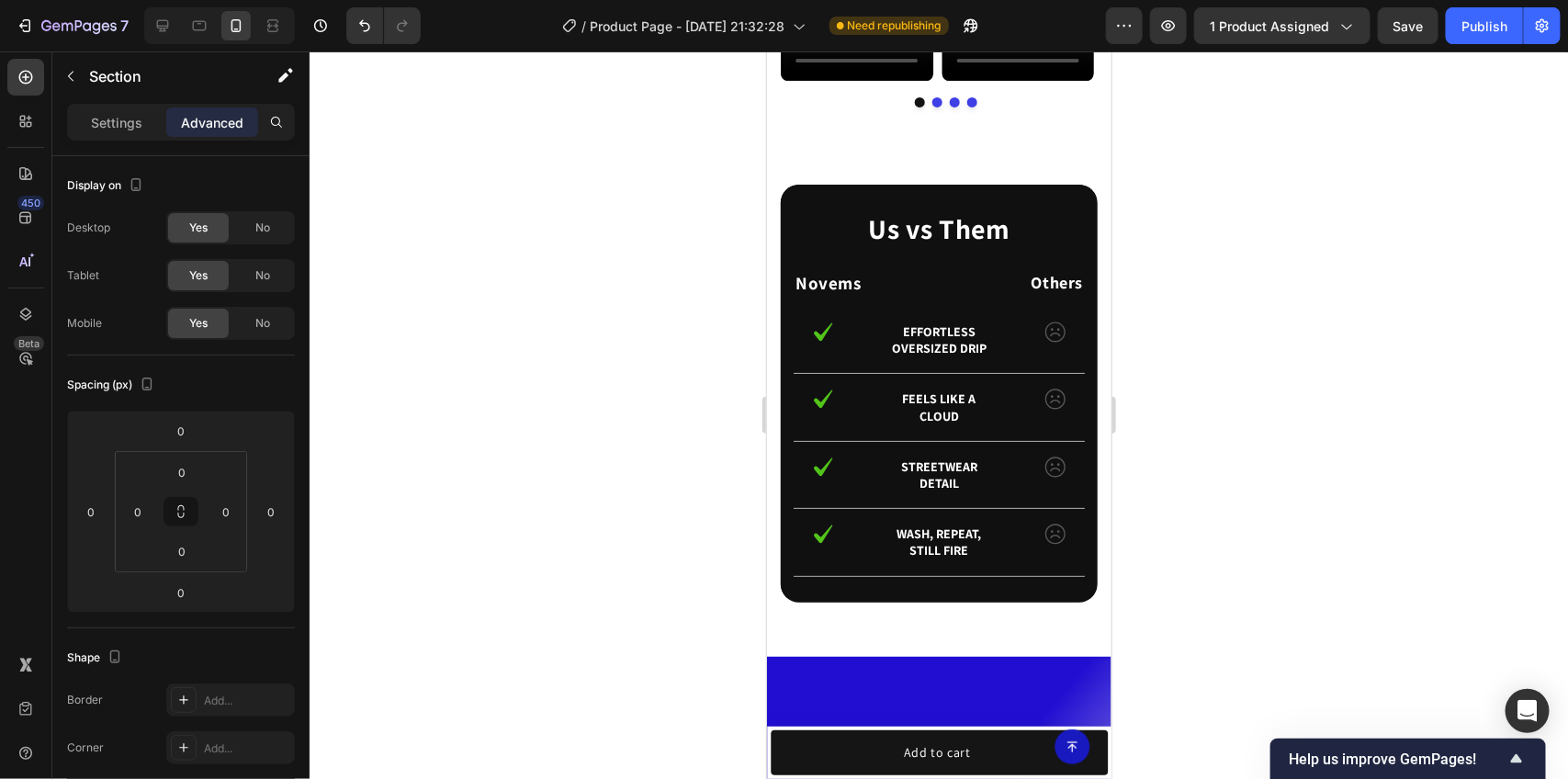
scroll to position [3328, 0]
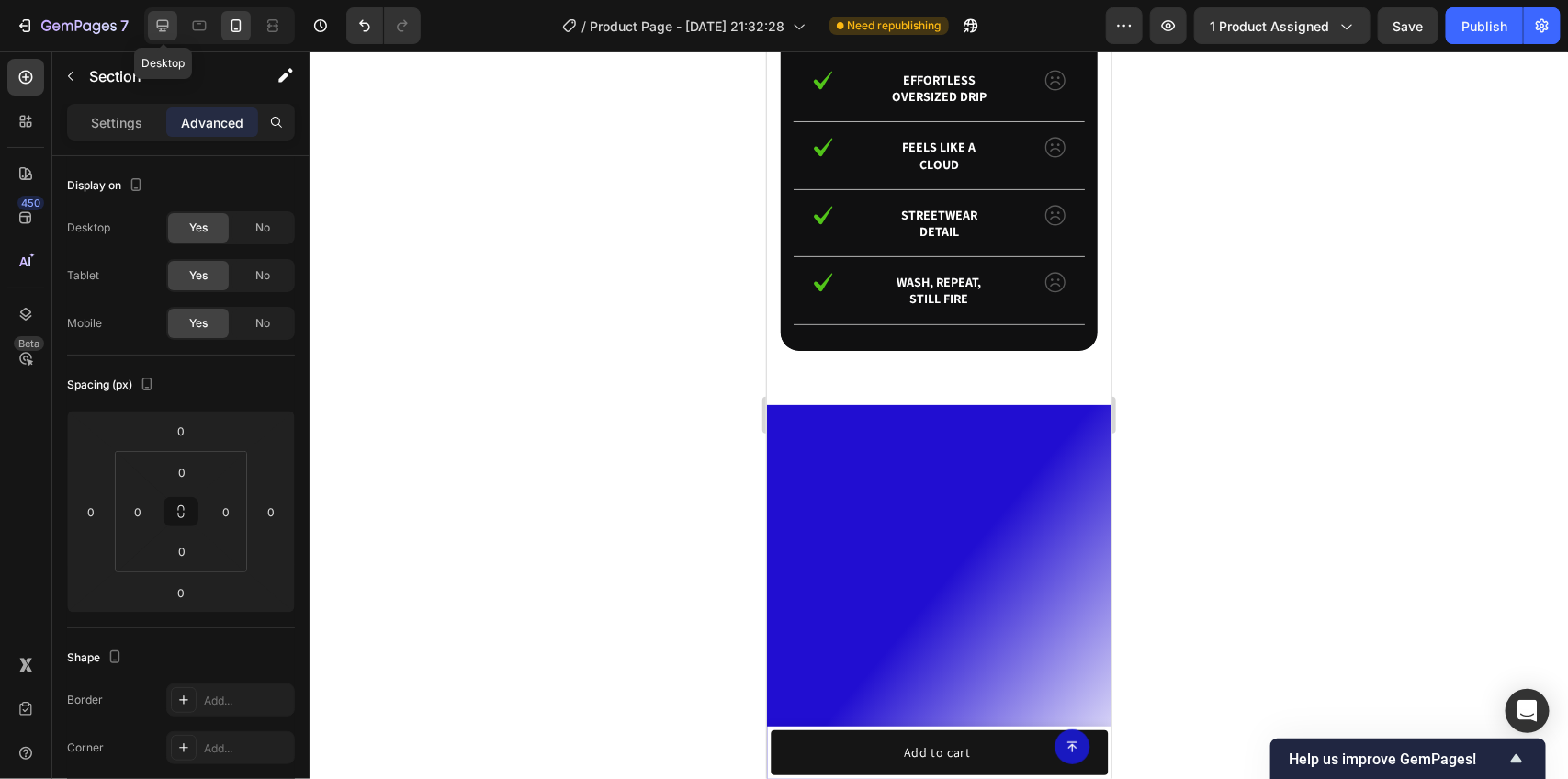
click at [154, 26] on icon at bounding box center [162, 25] width 18 height 18
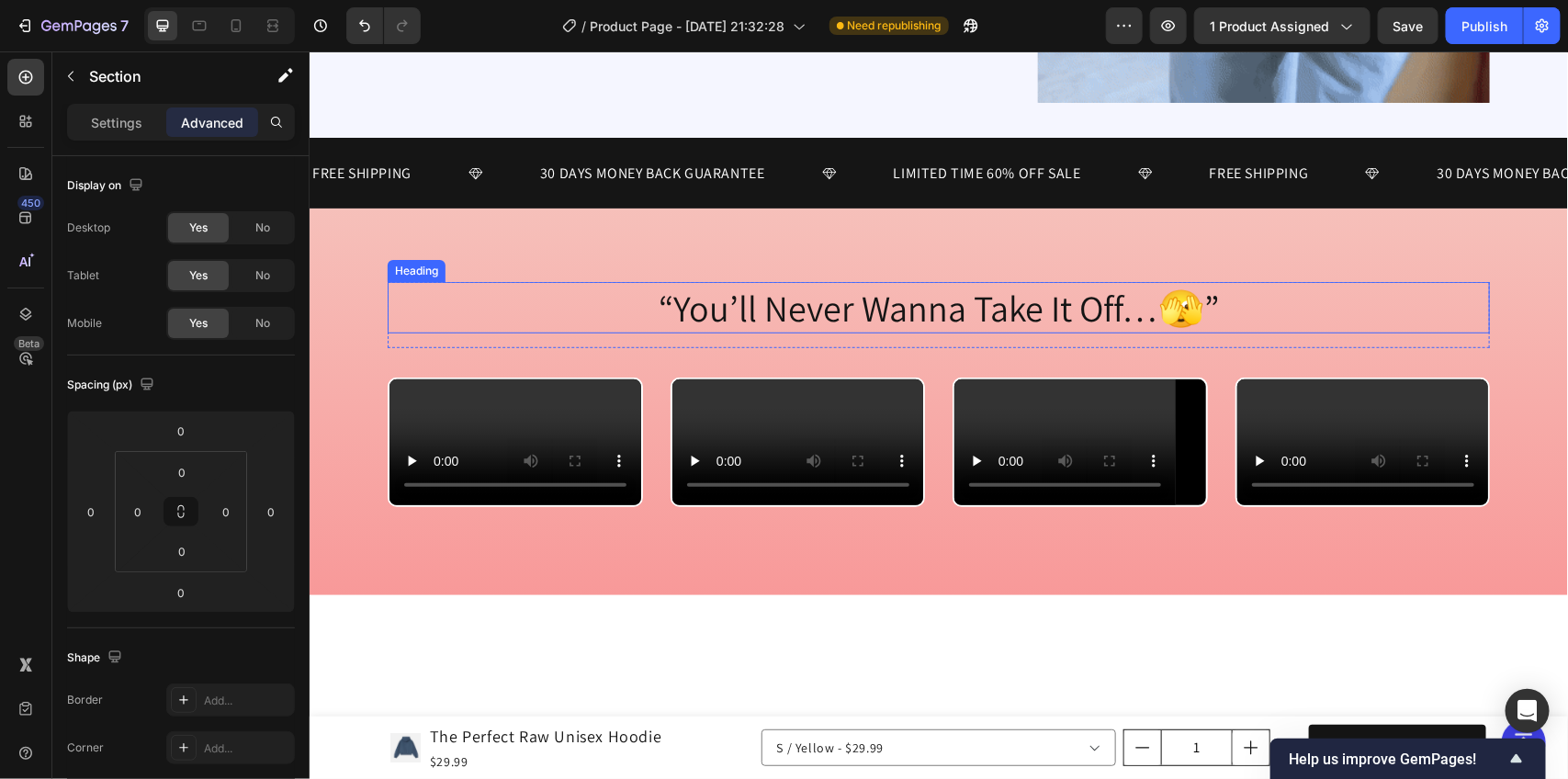
scroll to position [3520, 0]
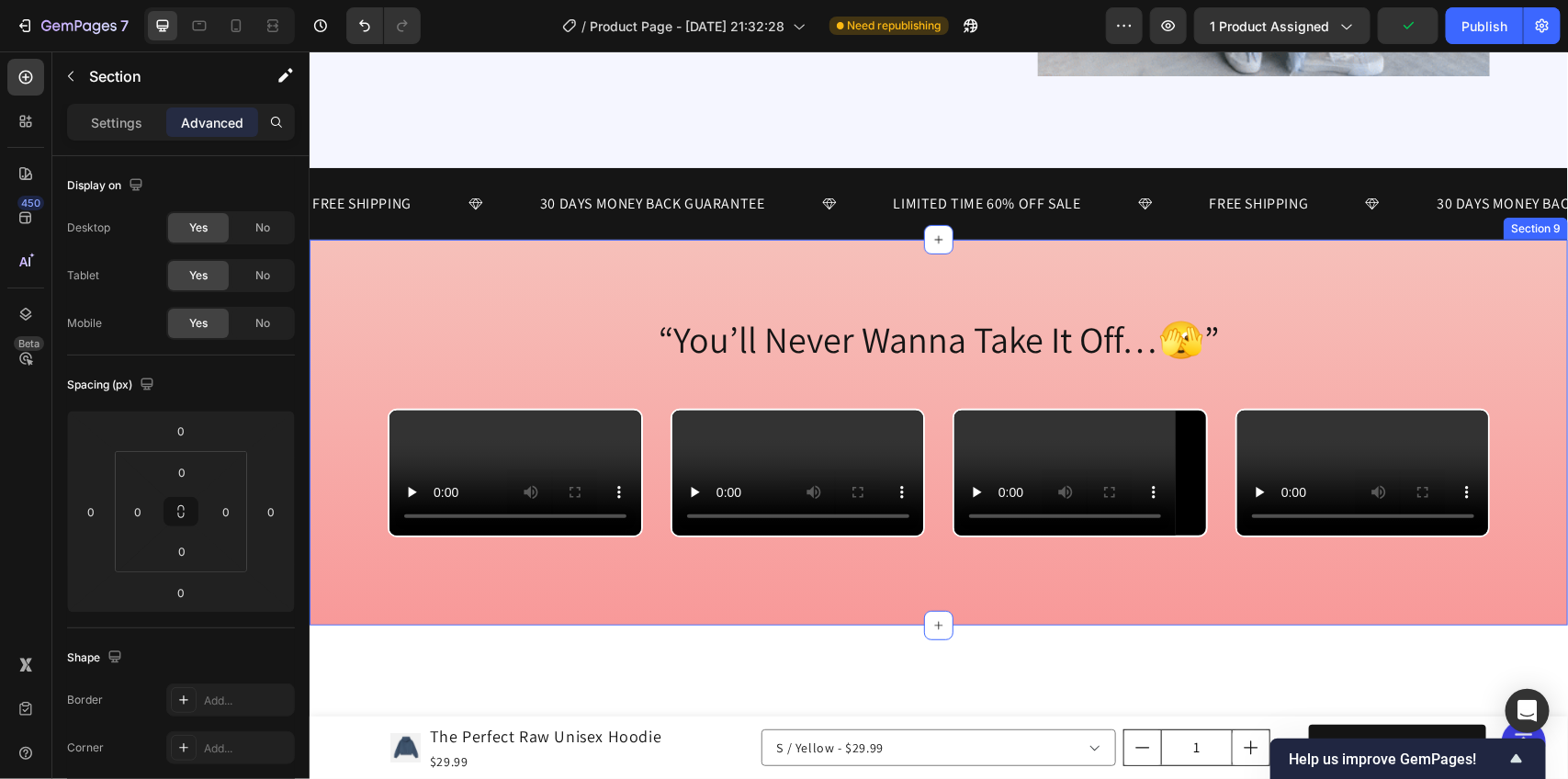
click at [361, 287] on div "“You’ll Never Wanna Take It Off…🫣” Heading Row Video Video Video Video Carousel…" at bounding box center [938, 432] width 1259 height 387
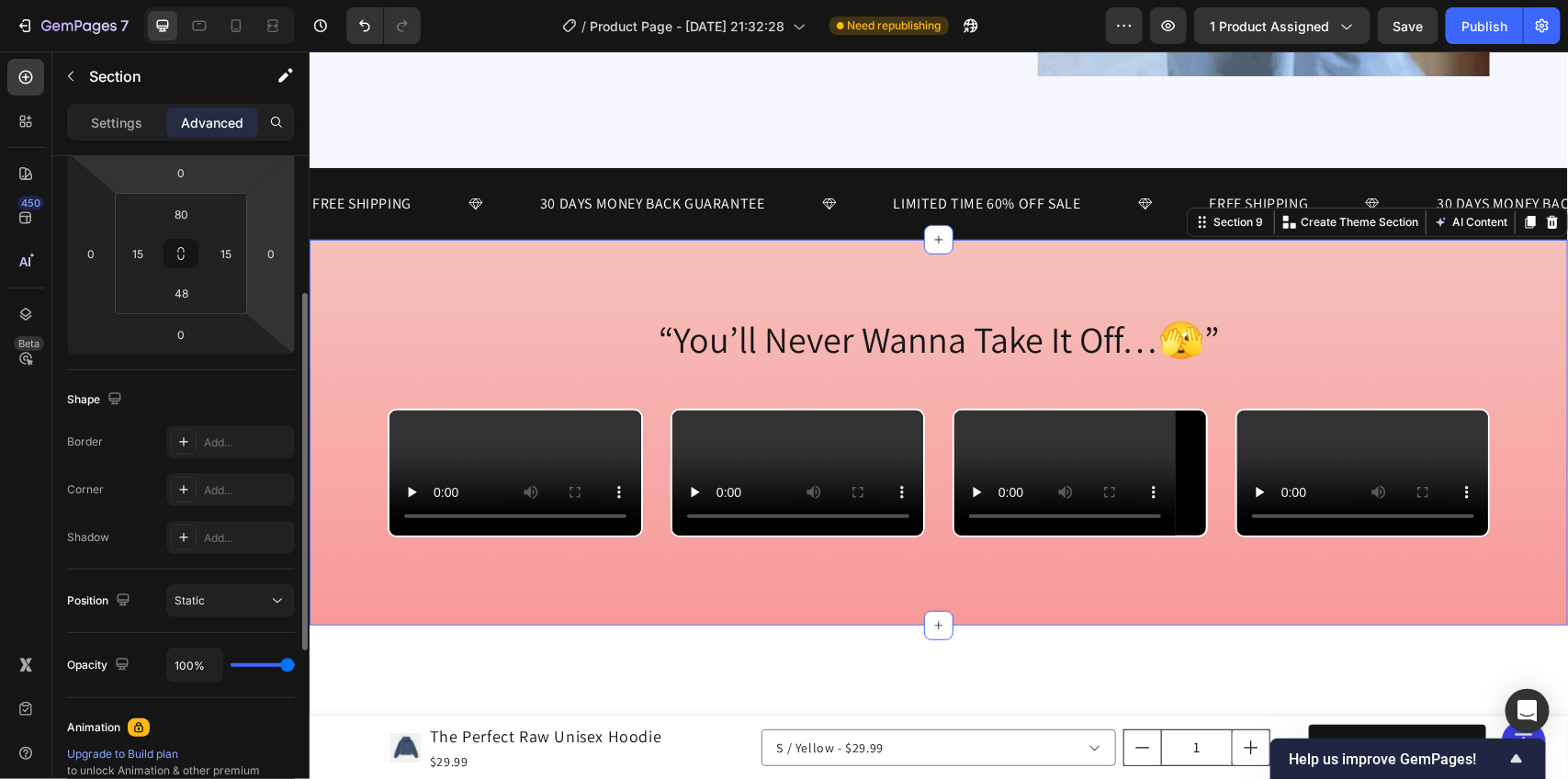
scroll to position [0, 0]
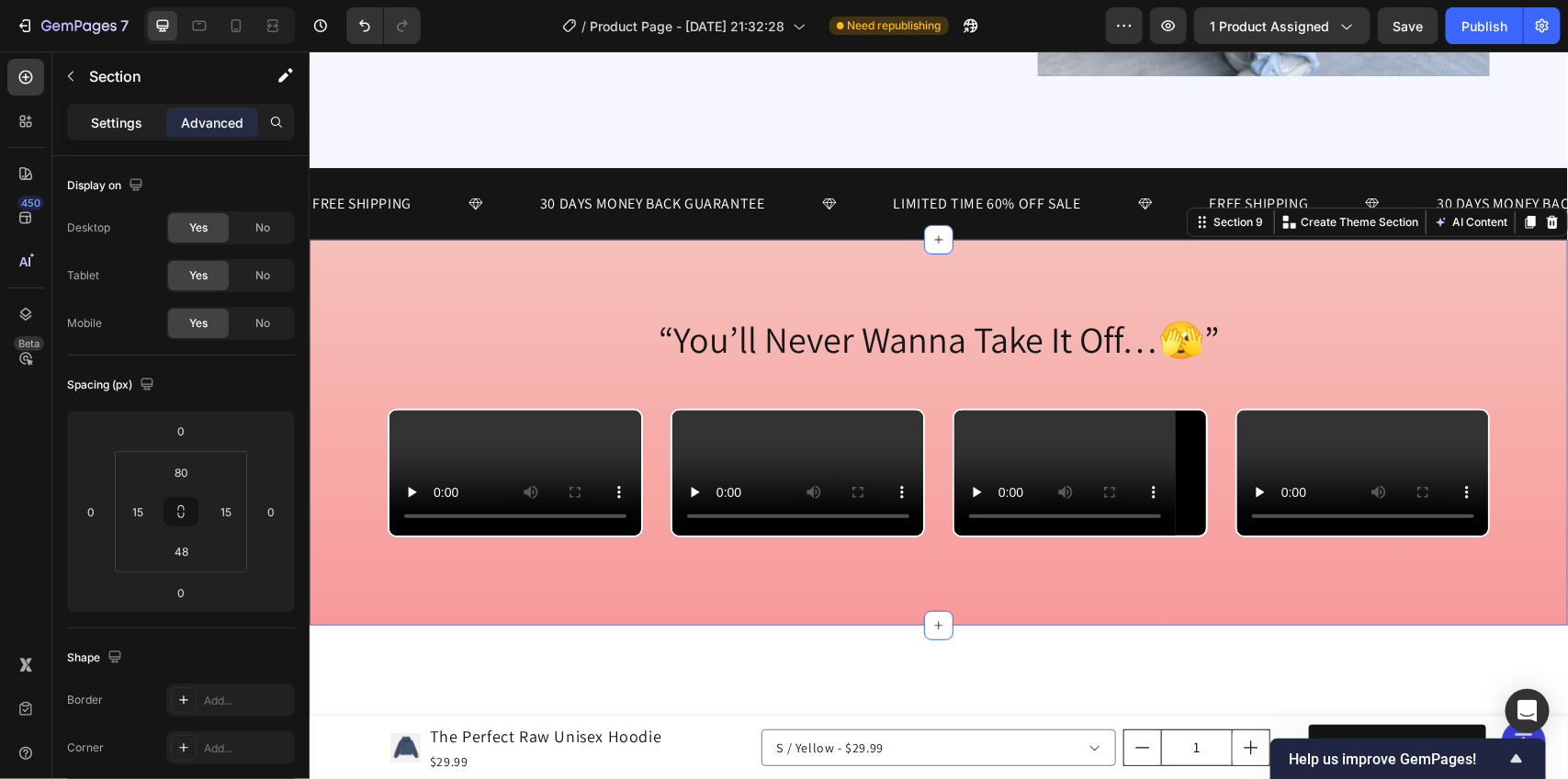
click at [82, 129] on div "Settings" at bounding box center [116, 122] width 92 height 29
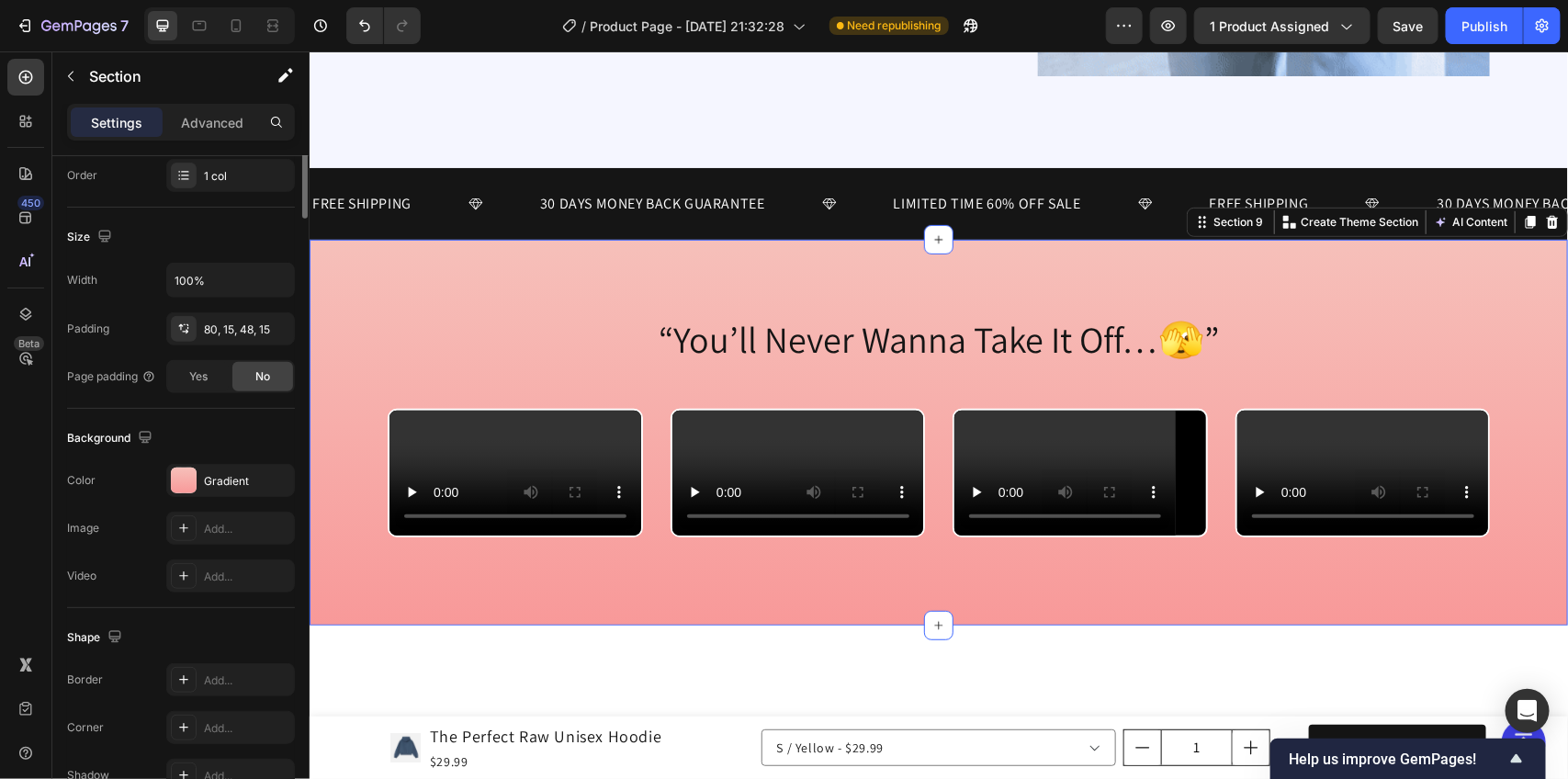
scroll to position [447, 0]
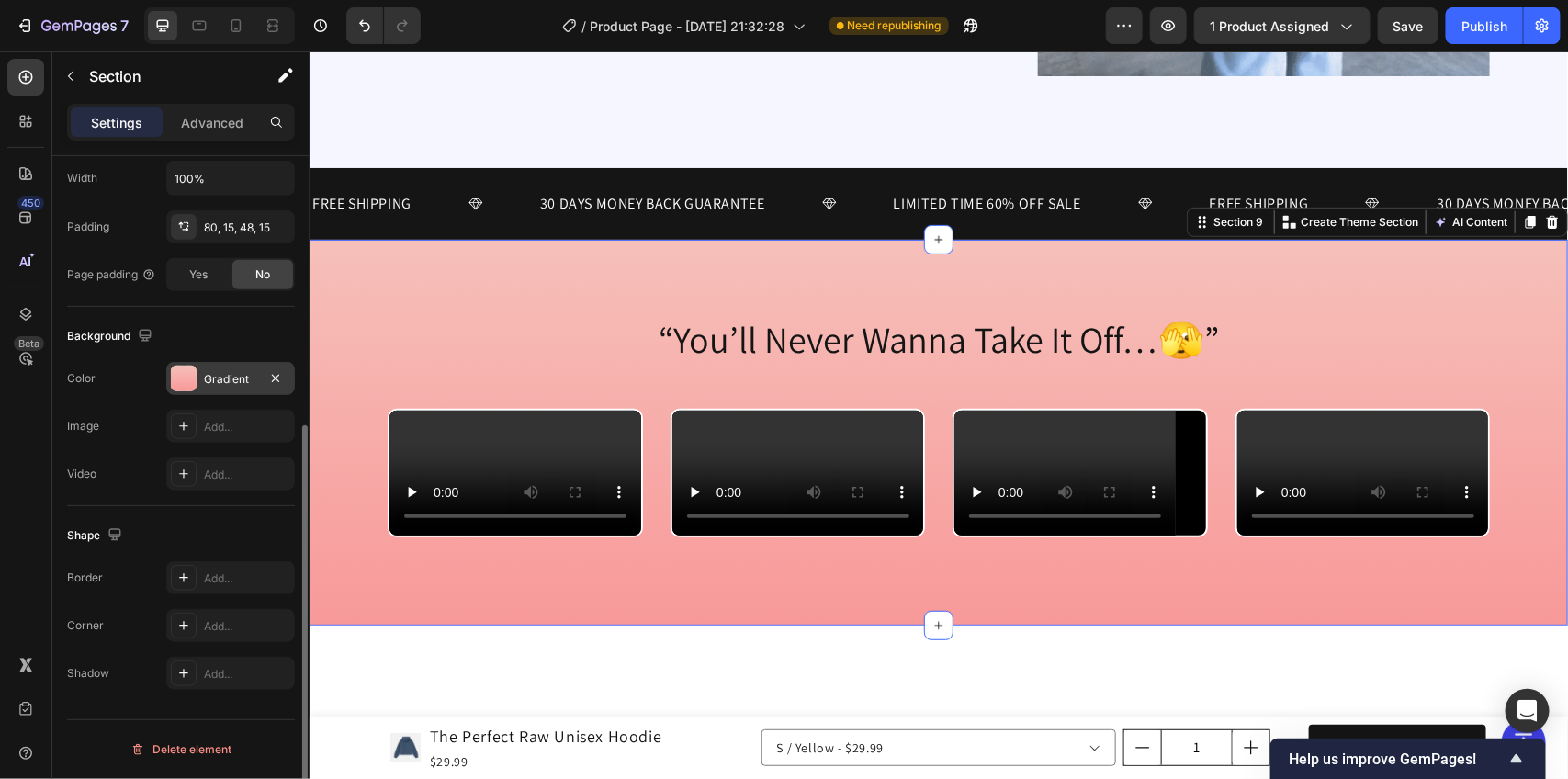
drag, startPoint x: 191, startPoint y: 367, endPoint x: 203, endPoint y: 368, distance: 12.0
click at [191, 368] on div at bounding box center [184, 378] width 26 height 26
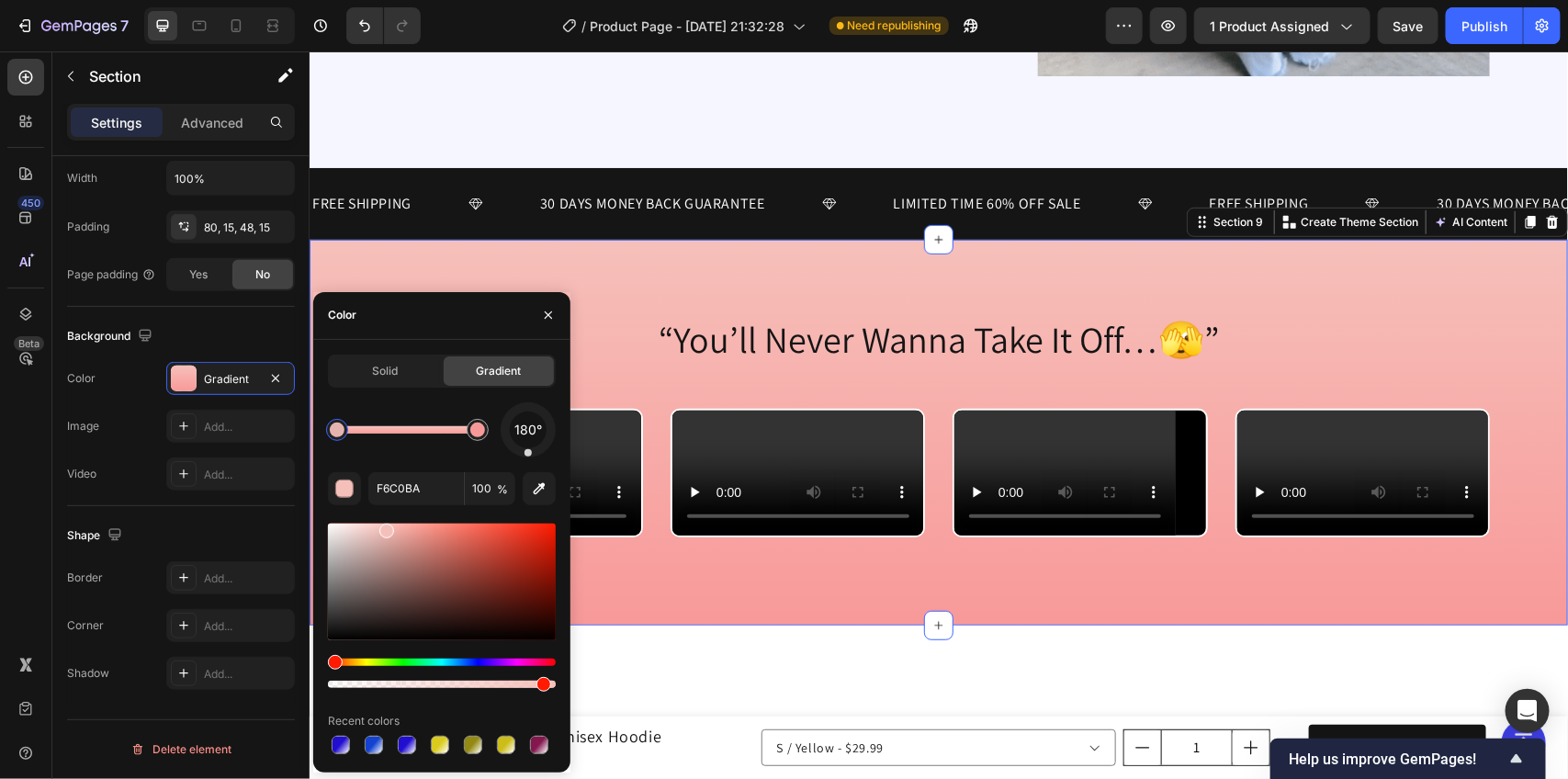
drag, startPoint x: 539, startPoint y: 684, endPoint x: 557, endPoint y: 684, distance: 18.0
click at [555, 684] on div at bounding box center [442, 684] width 228 height 8
click at [523, 743] on div at bounding box center [442, 745] width 228 height 26
click at [533, 743] on div at bounding box center [538, 745] width 18 height 18
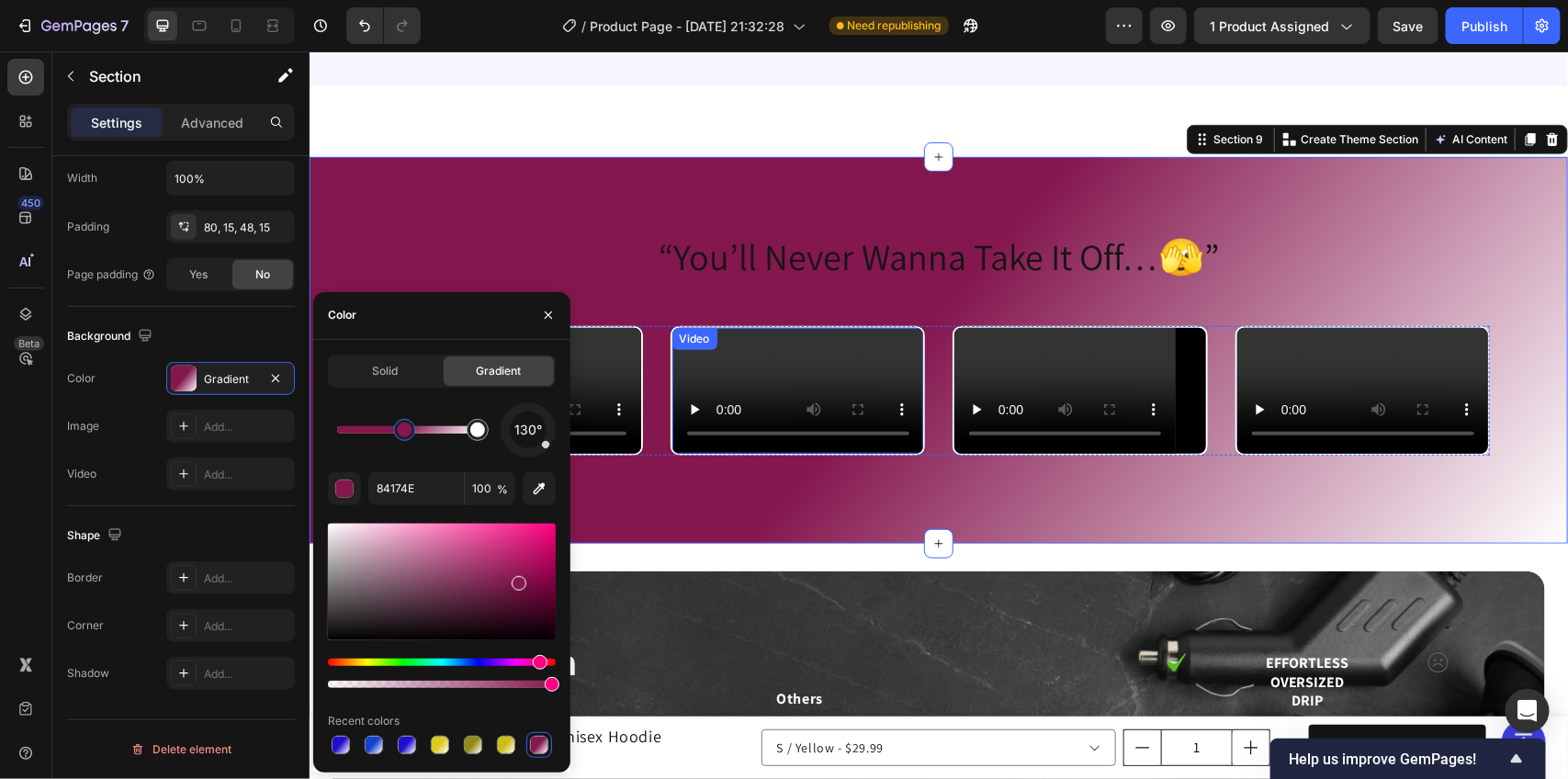
scroll to position [3865, 0]
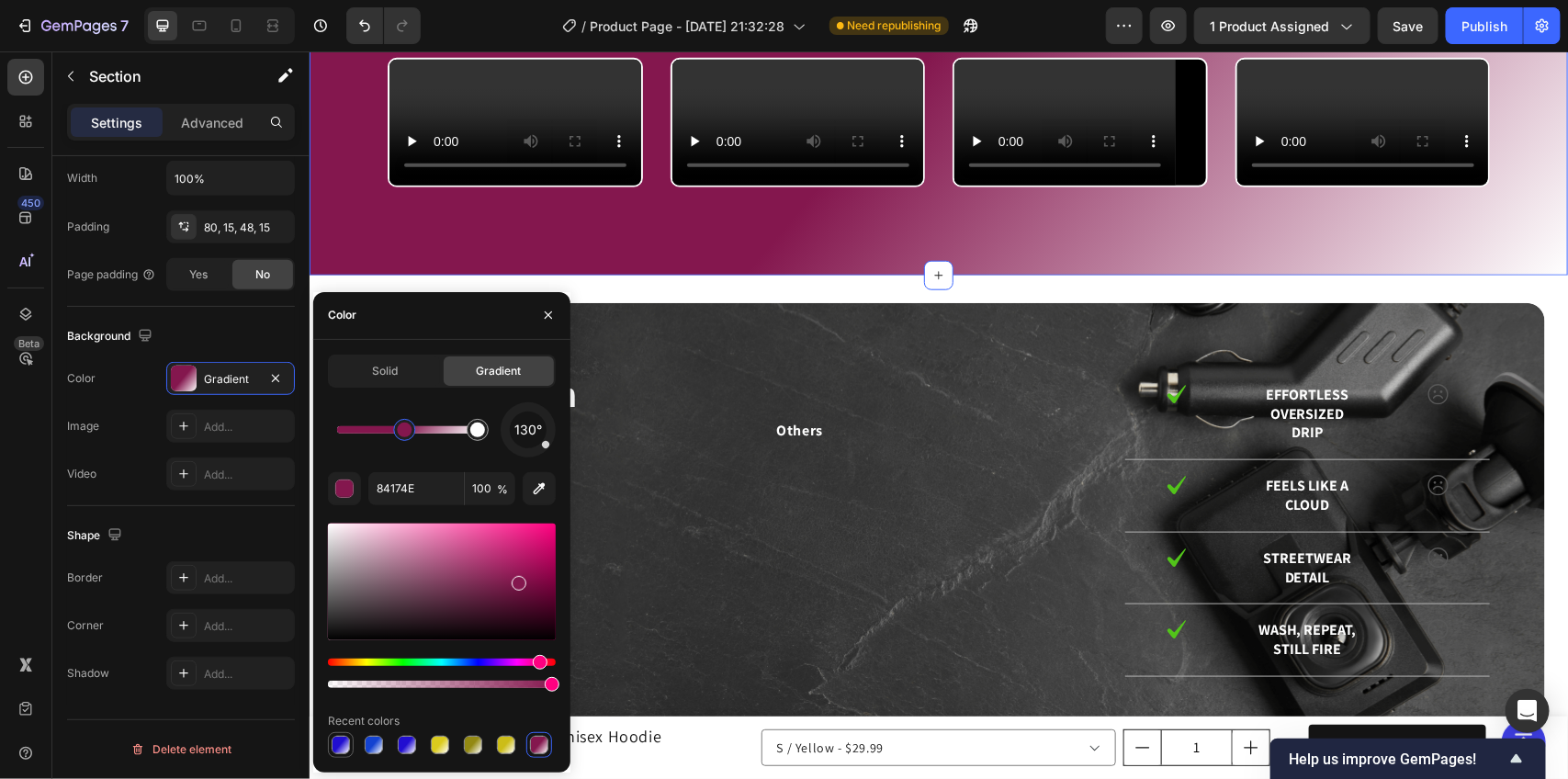
click at [349, 742] on div at bounding box center [341, 745] width 18 height 18
type input "210ED1"
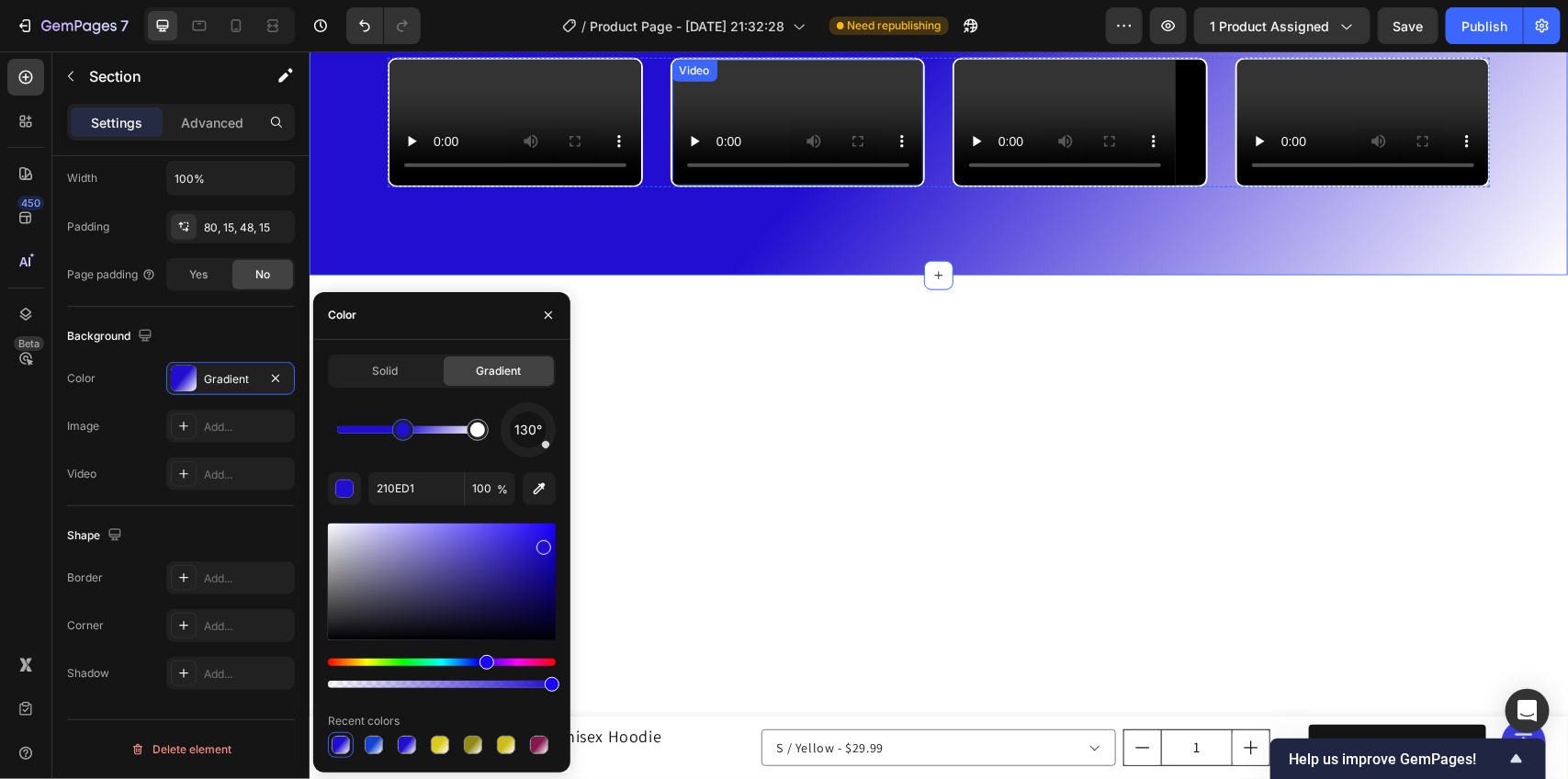
scroll to position [3635, 0]
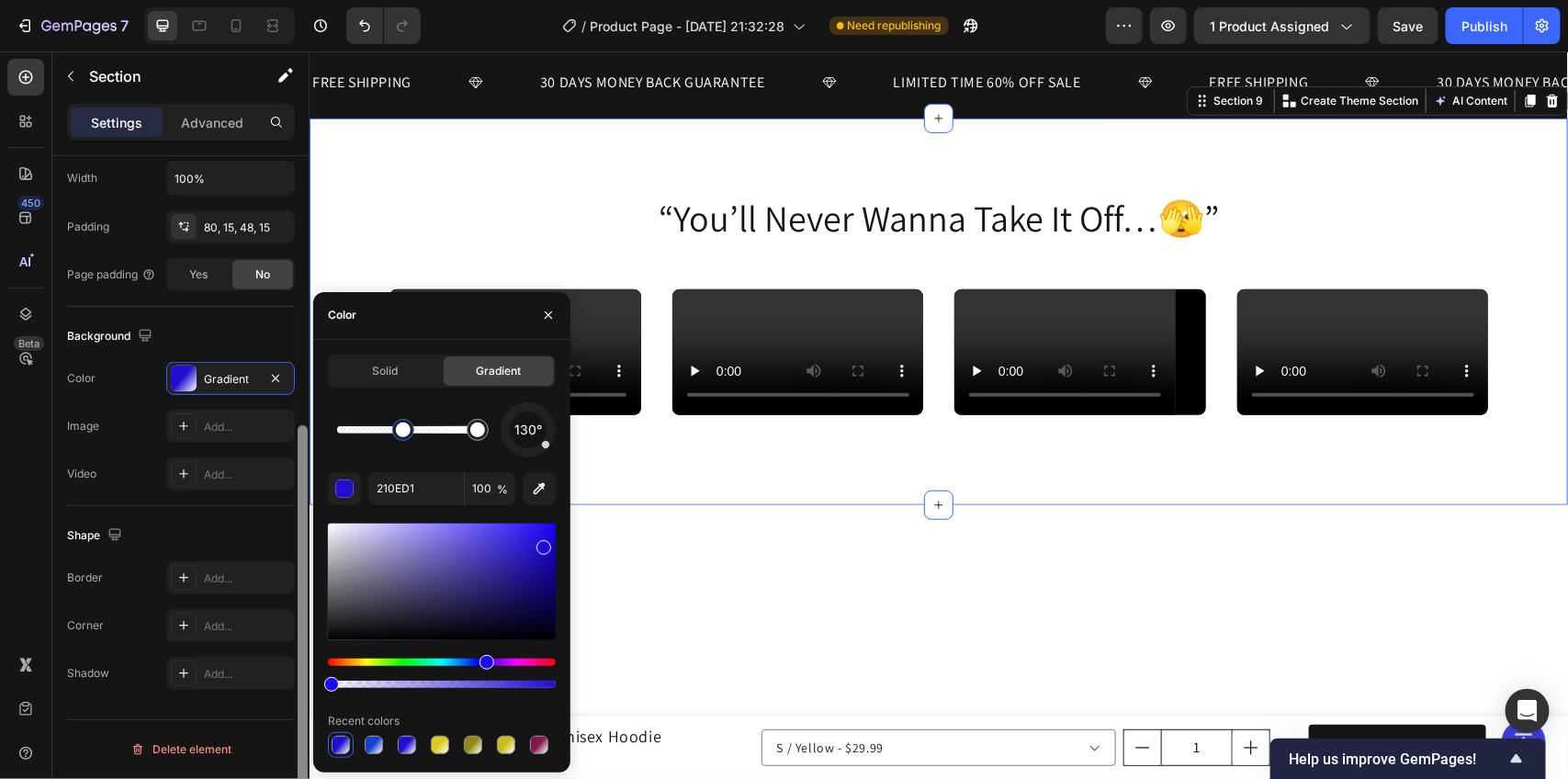
drag, startPoint x: 402, startPoint y: 684, endPoint x: 303, endPoint y: 689, distance: 99.1
click at [303, 689] on div "450 Beta Sections(18) Elements(84) Section Element Hero Section Product Detail …" at bounding box center [154, 415] width 309 height 728
type input "0"
click at [441, 364] on div "Solid Gradient" at bounding box center [442, 371] width 228 height 33
click at [382, 364] on span "Solid" at bounding box center [384, 371] width 26 height 16
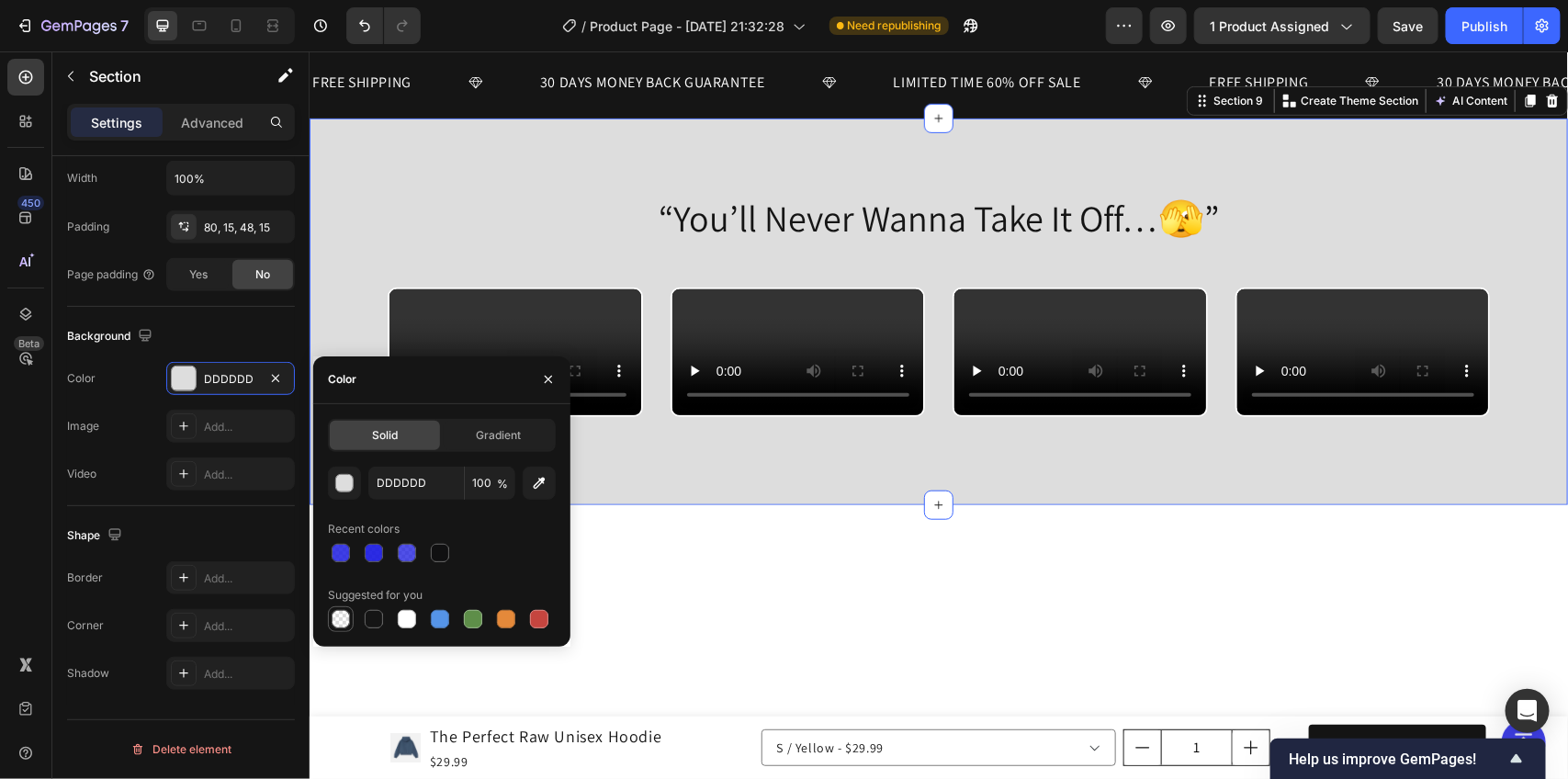
click at [338, 621] on div at bounding box center [341, 619] width 18 height 18
type input "000000"
type input "0"
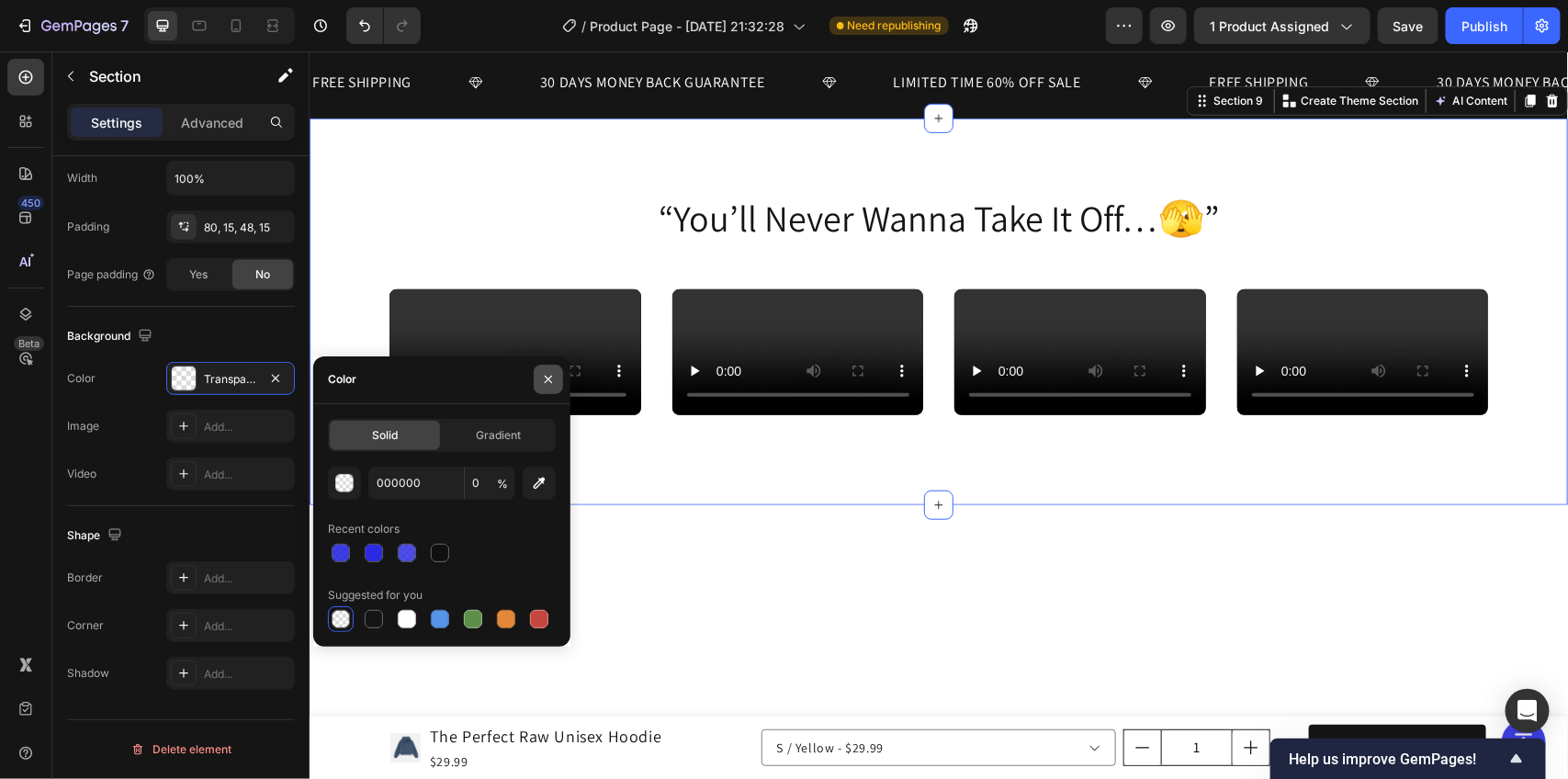
click at [547, 372] on icon "button" at bounding box center [549, 380] width 15 height 15
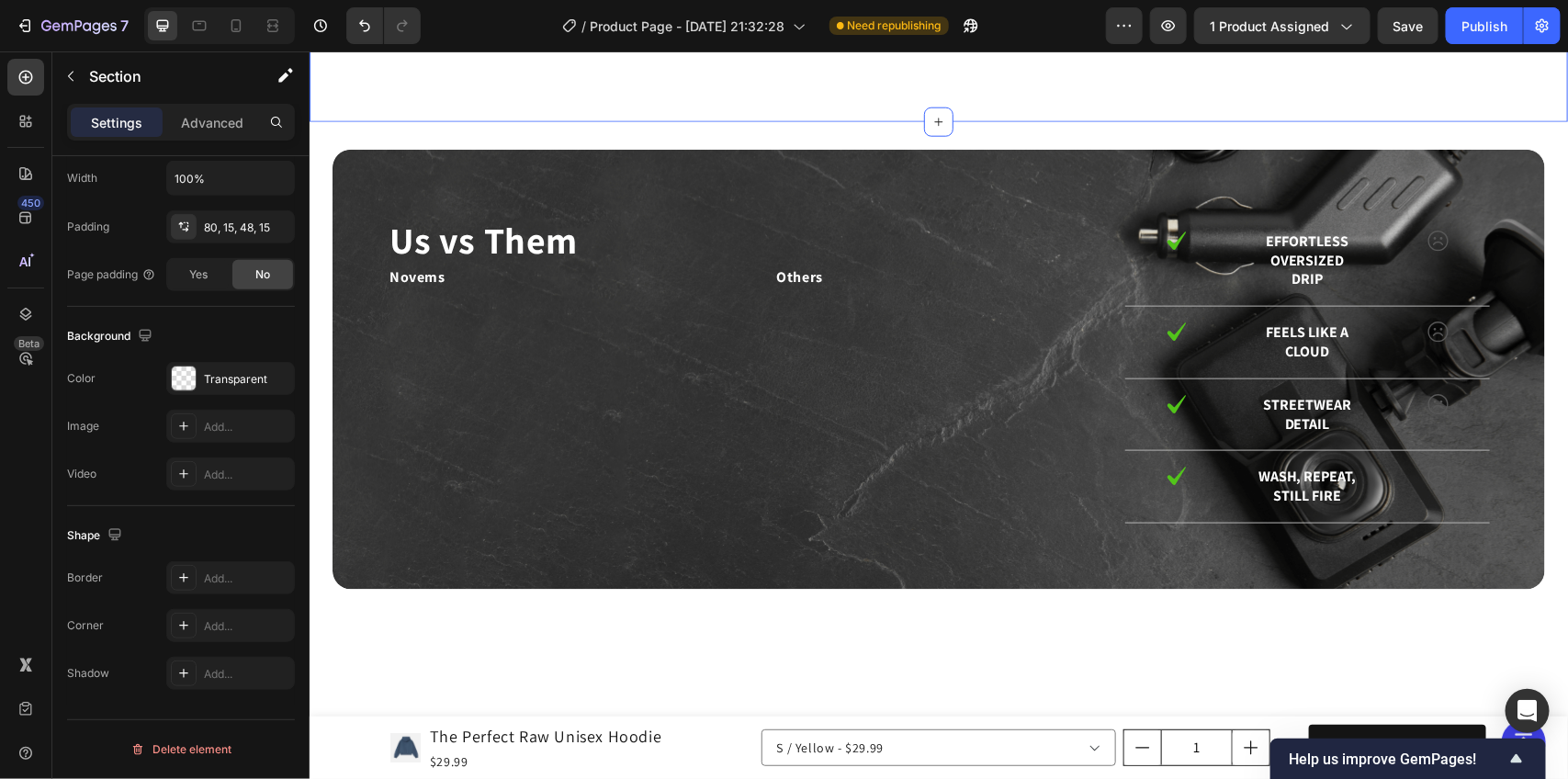
scroll to position [4095, 0]
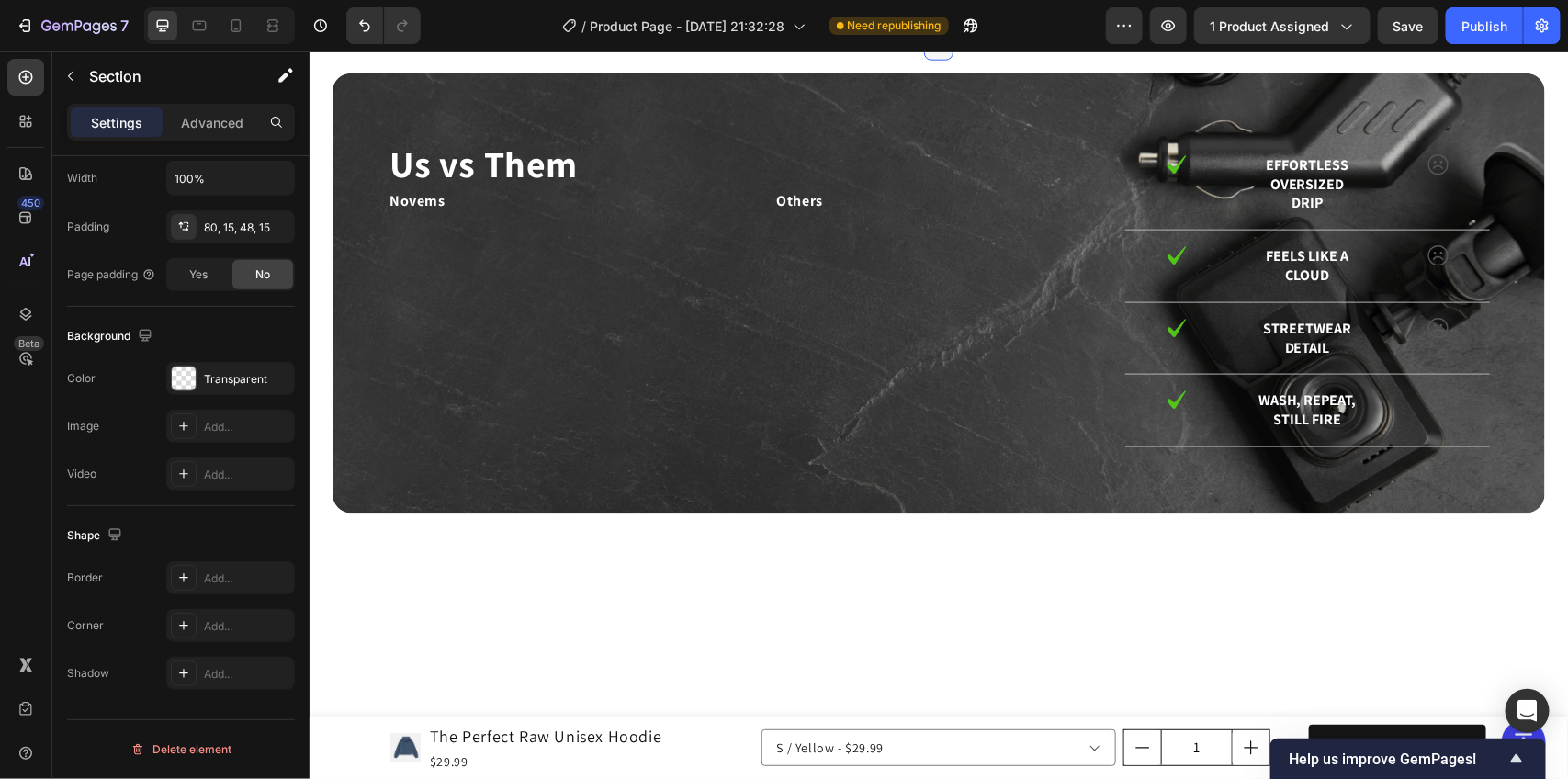
click at [931, 52] on icon at bounding box center [939, 45] width 15 height 15
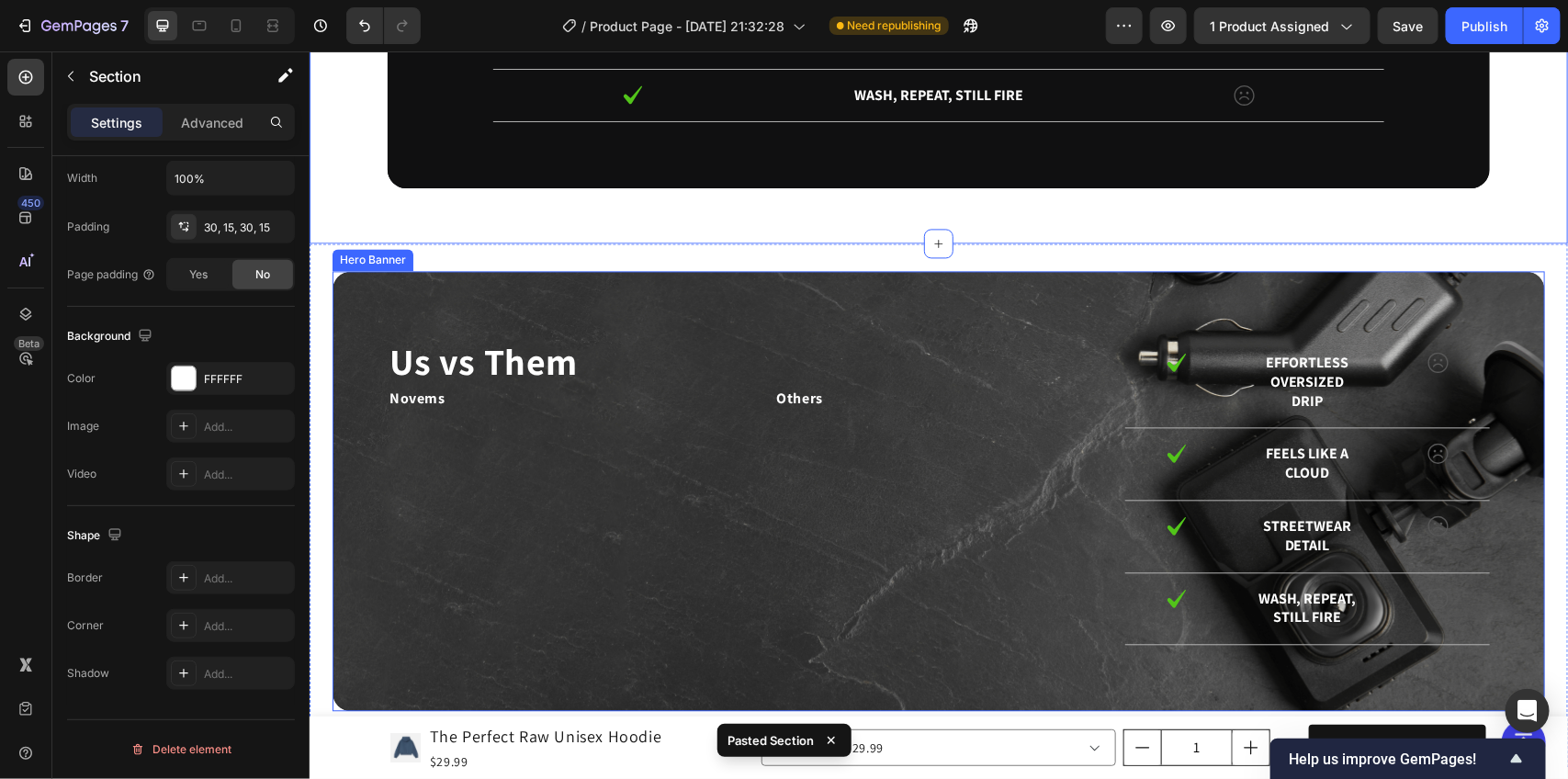
scroll to position [4784, 0]
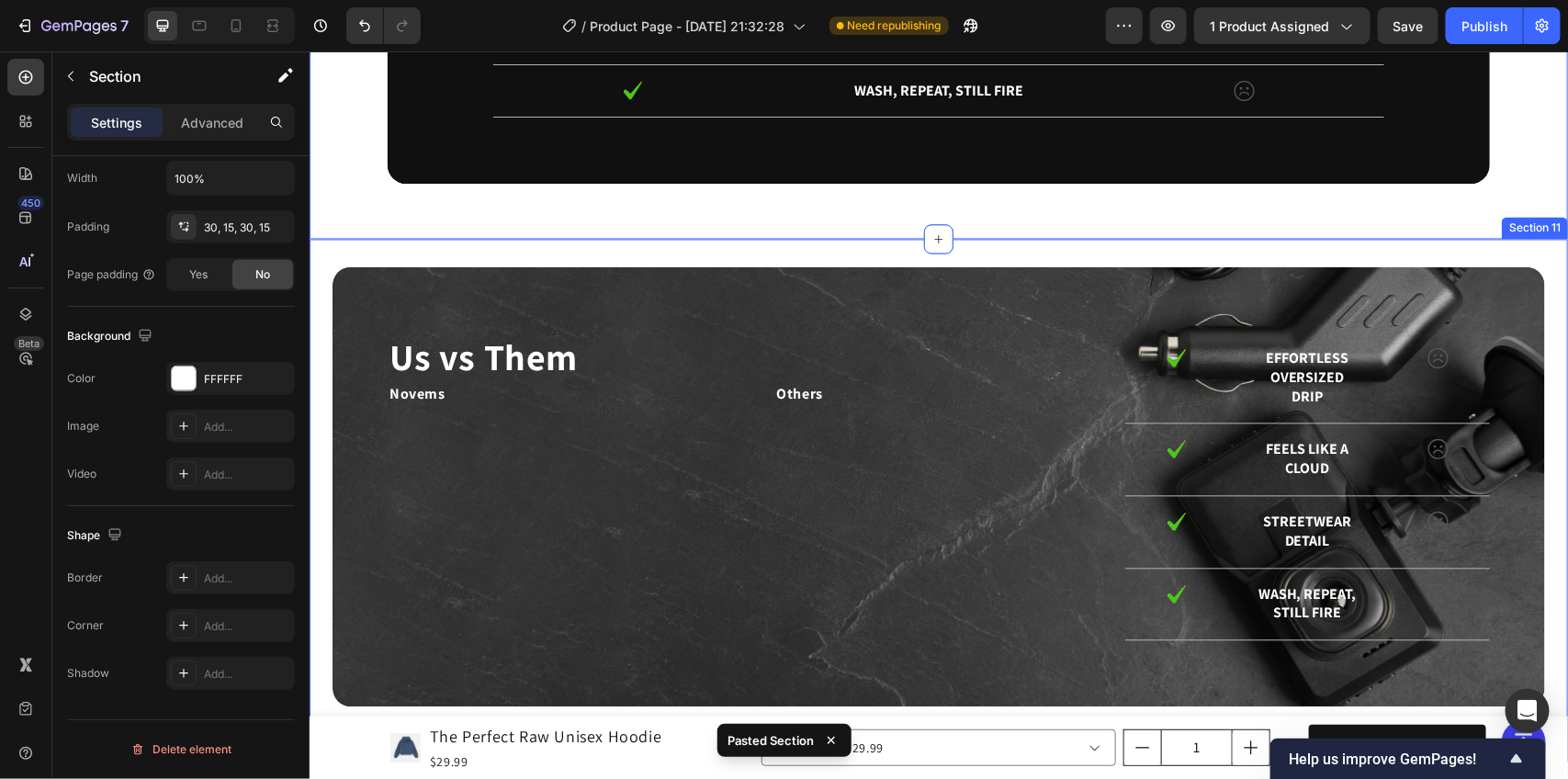
click at [978, 247] on div "Us vs Them Heading Novems Text Block Others Text Block Row Image Effortless ove…" at bounding box center [938, 499] width 1259 height 522
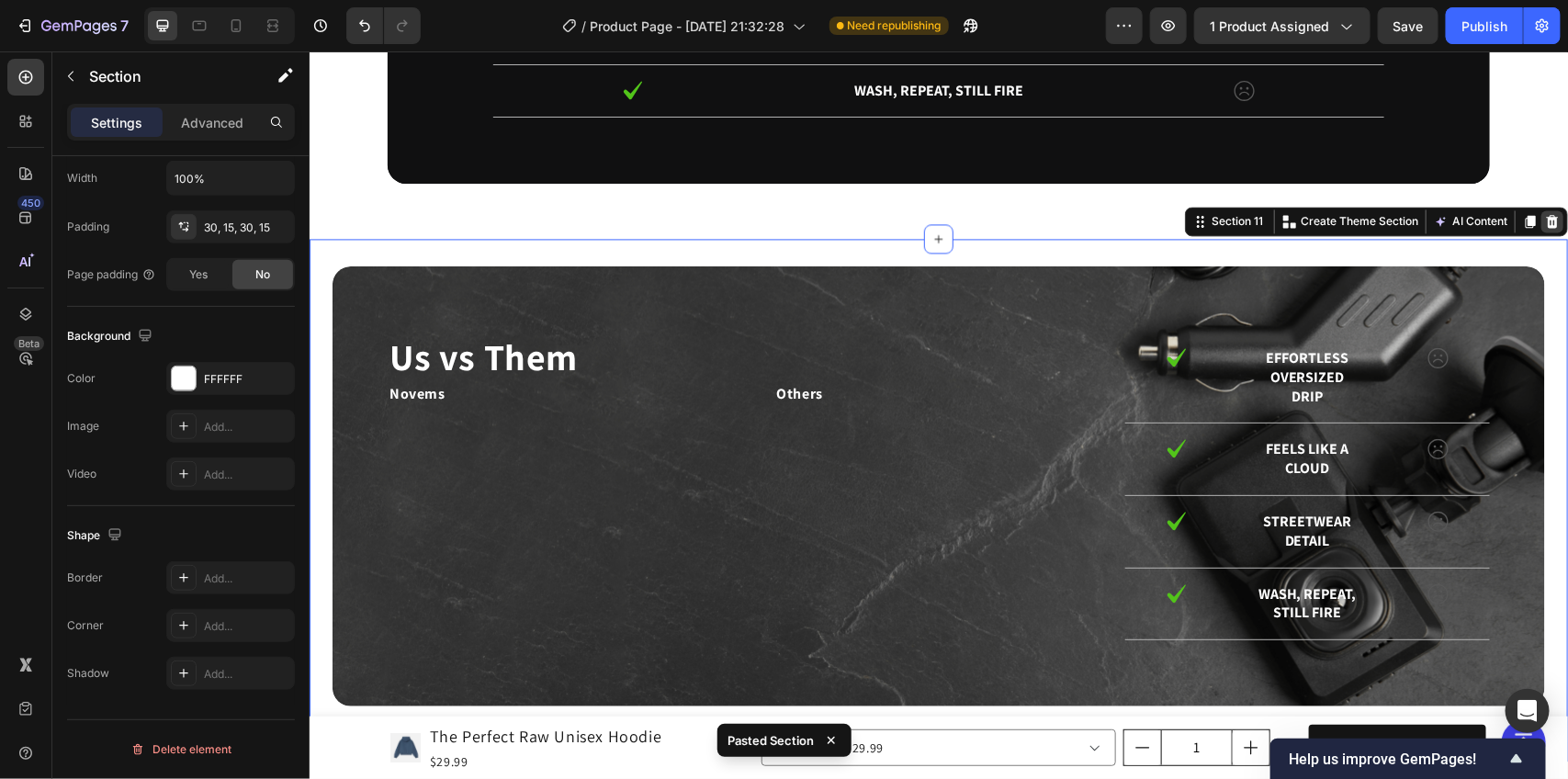
click at [1546, 221] on icon at bounding box center [1552, 221] width 12 height 13
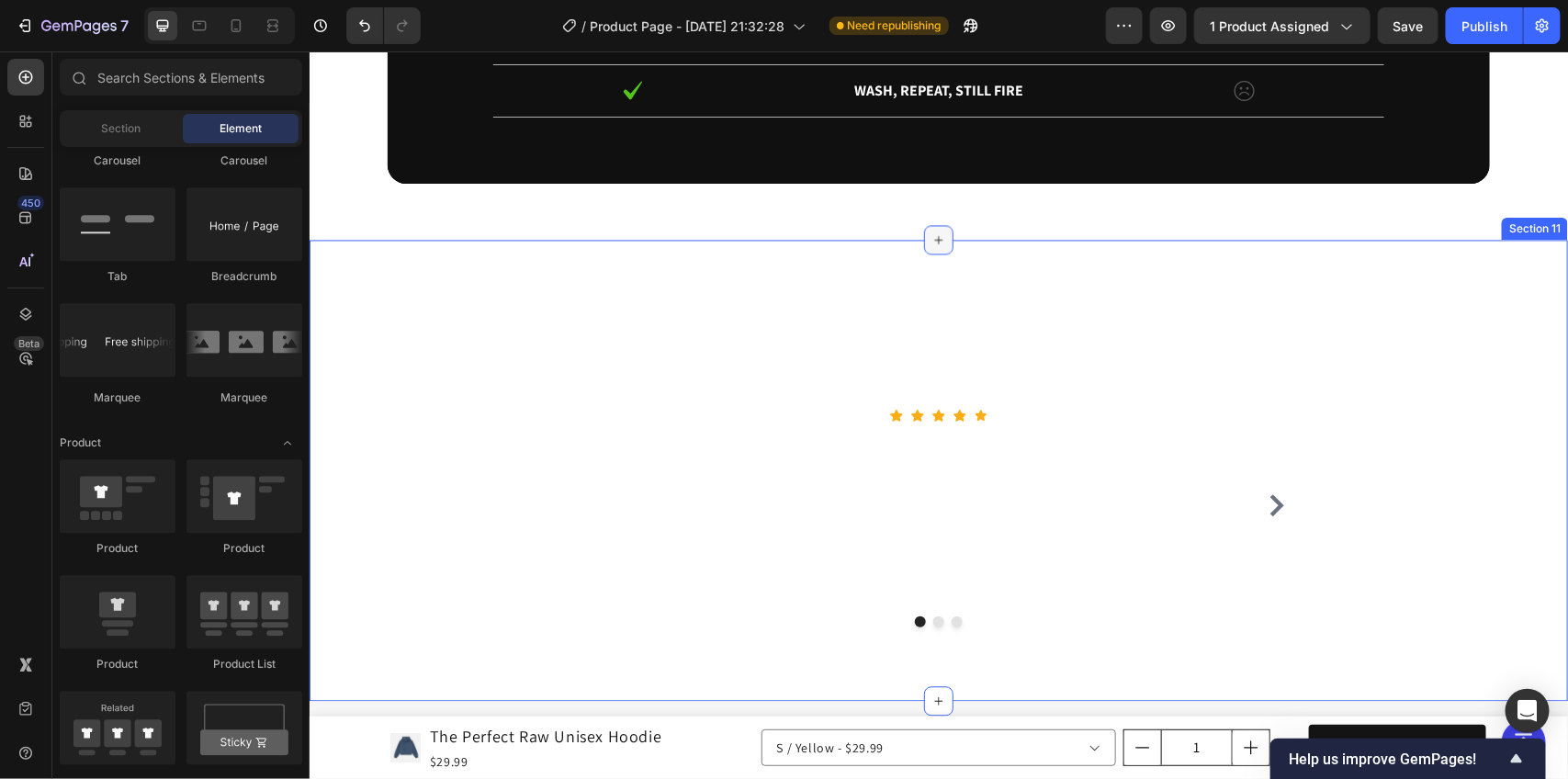
click at [931, 240] on icon at bounding box center [939, 239] width 15 height 15
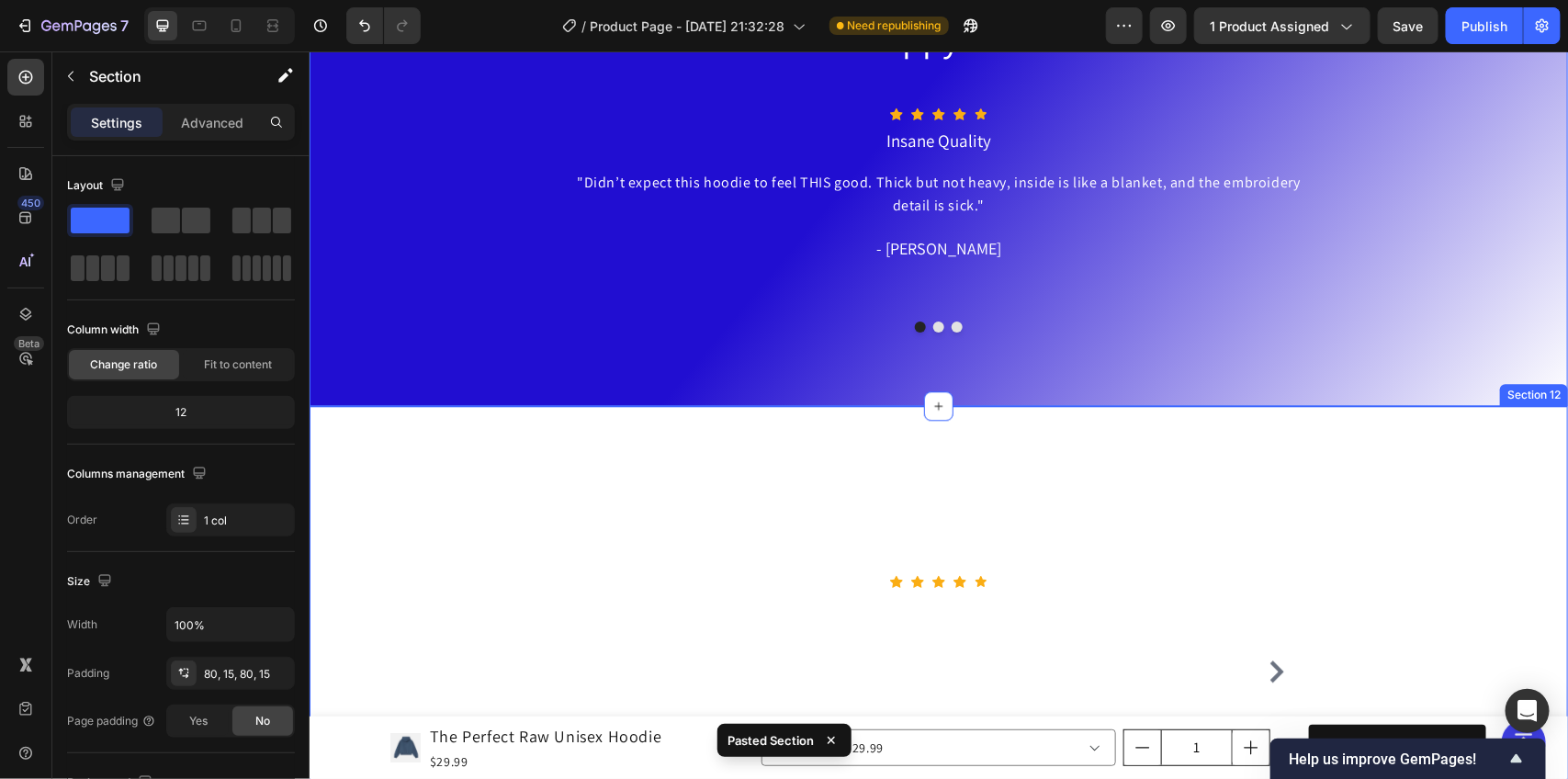
scroll to position [5128, 0]
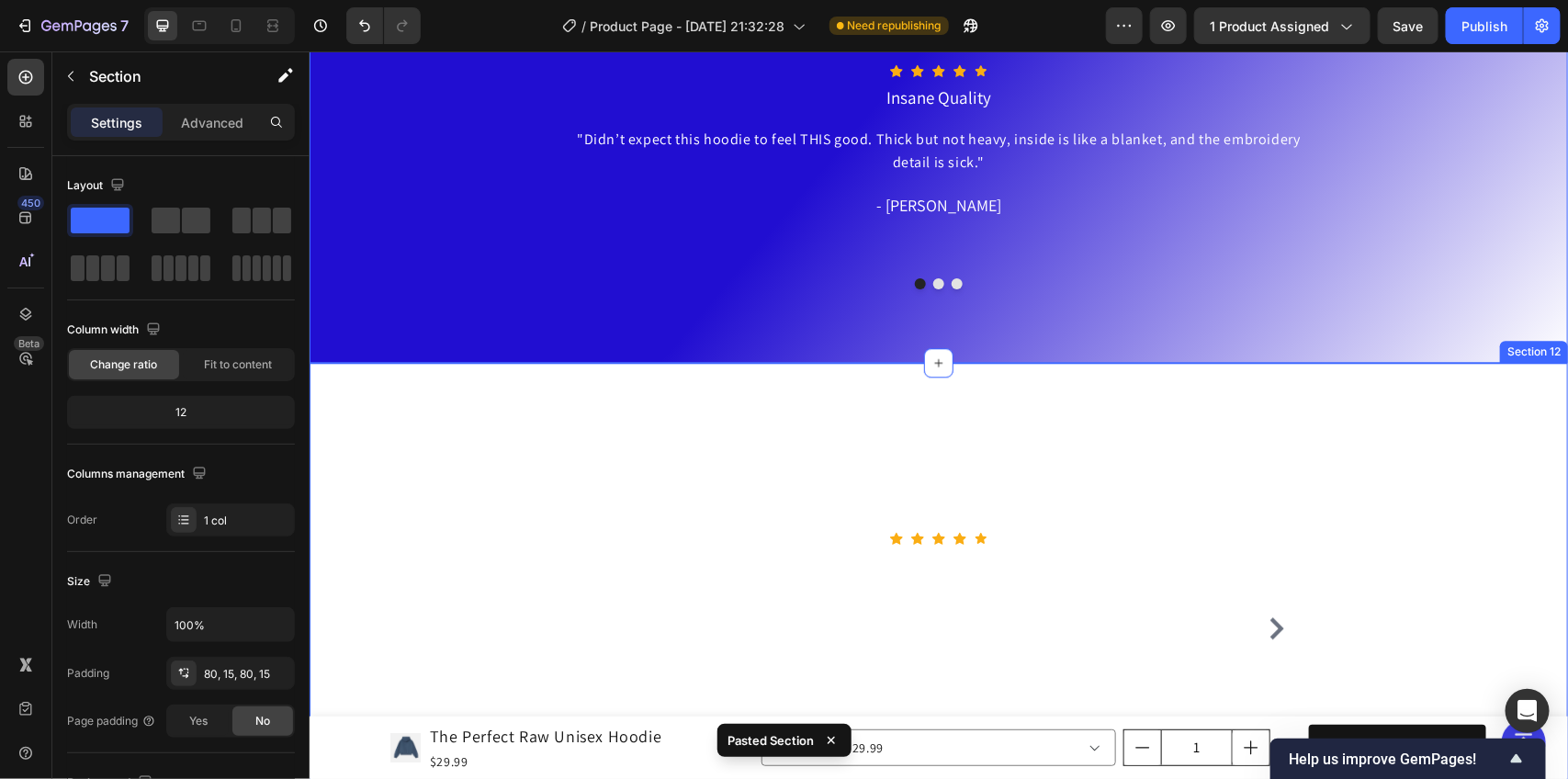
click at [1140, 388] on div "100s of Happy Customers Heading Row Icon Icon Icon Icon Icon Icon List Hoz Insa…" at bounding box center [938, 593] width 1259 height 460
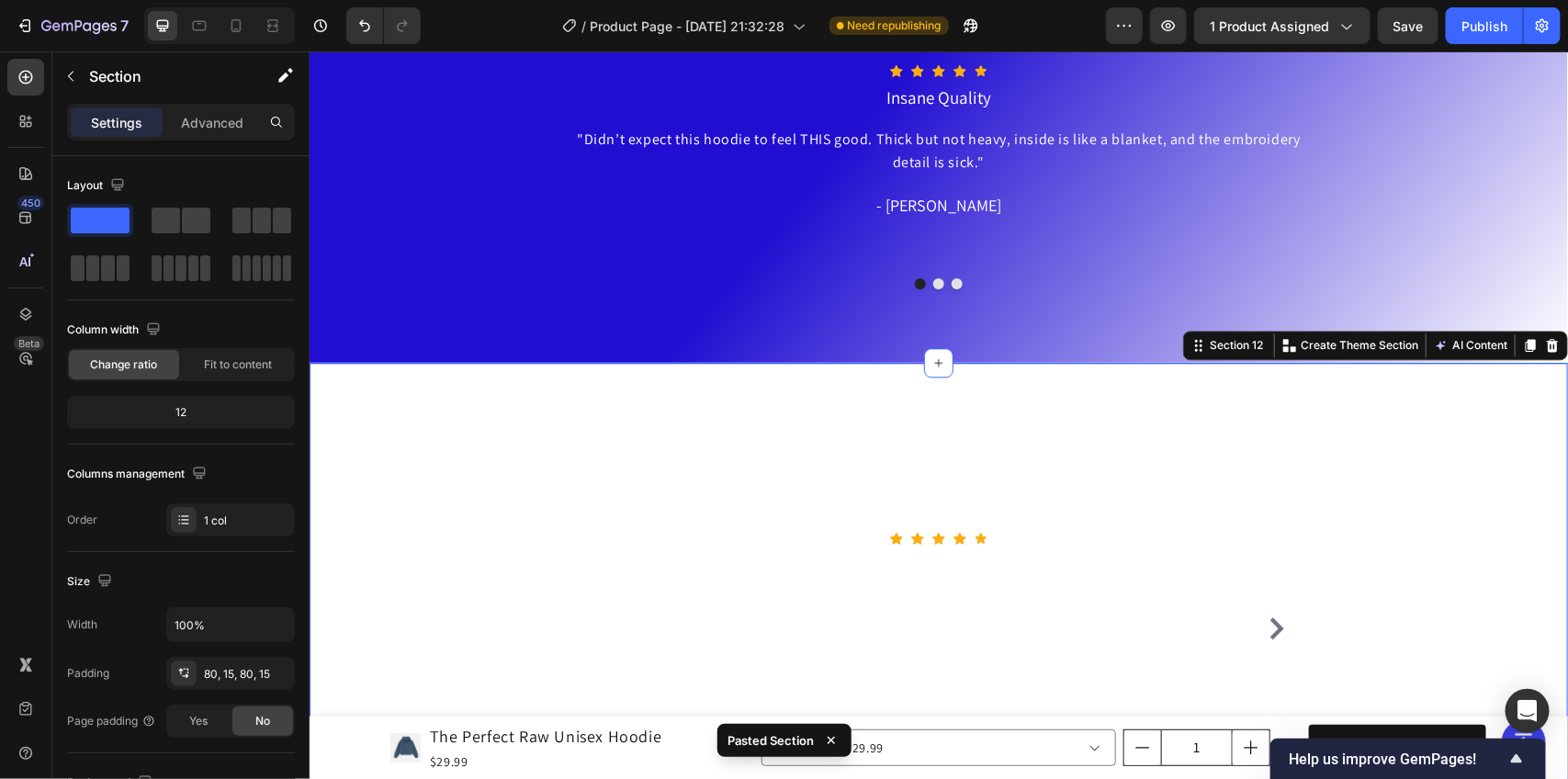
scroll to position [447, 0]
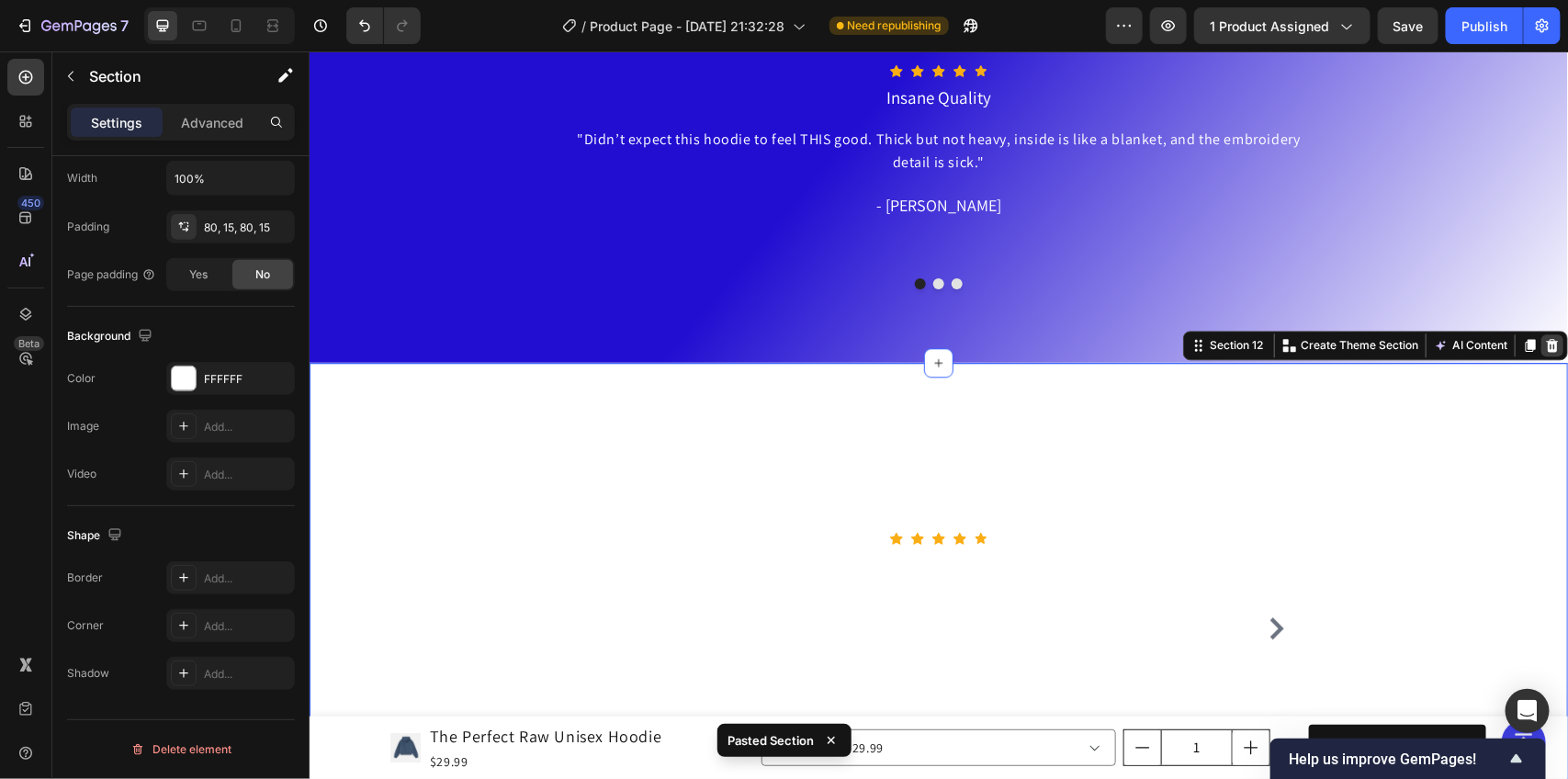
click at [1544, 345] on icon at bounding box center [1552, 345] width 15 height 15
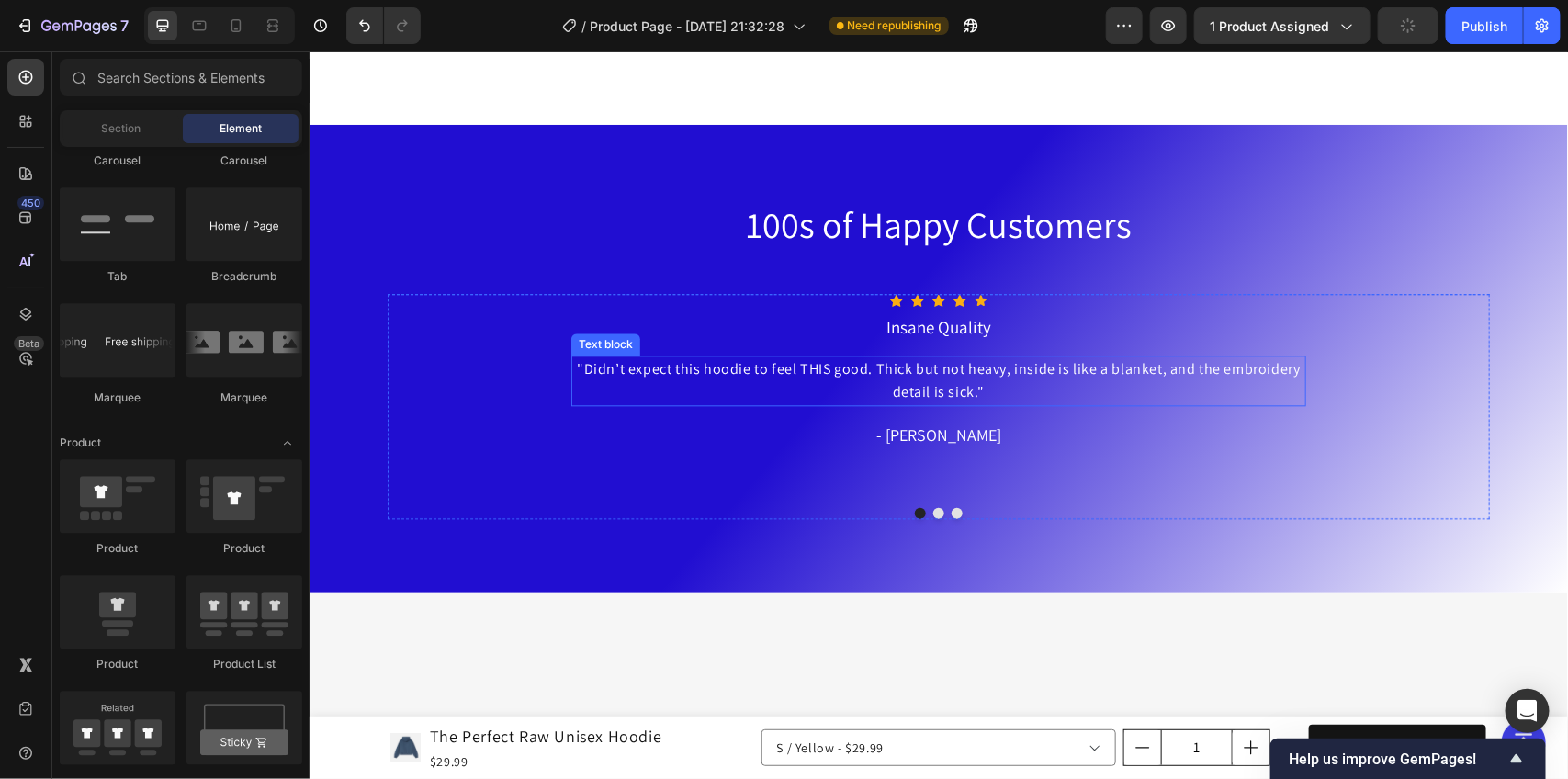
scroll to position [5128, 0]
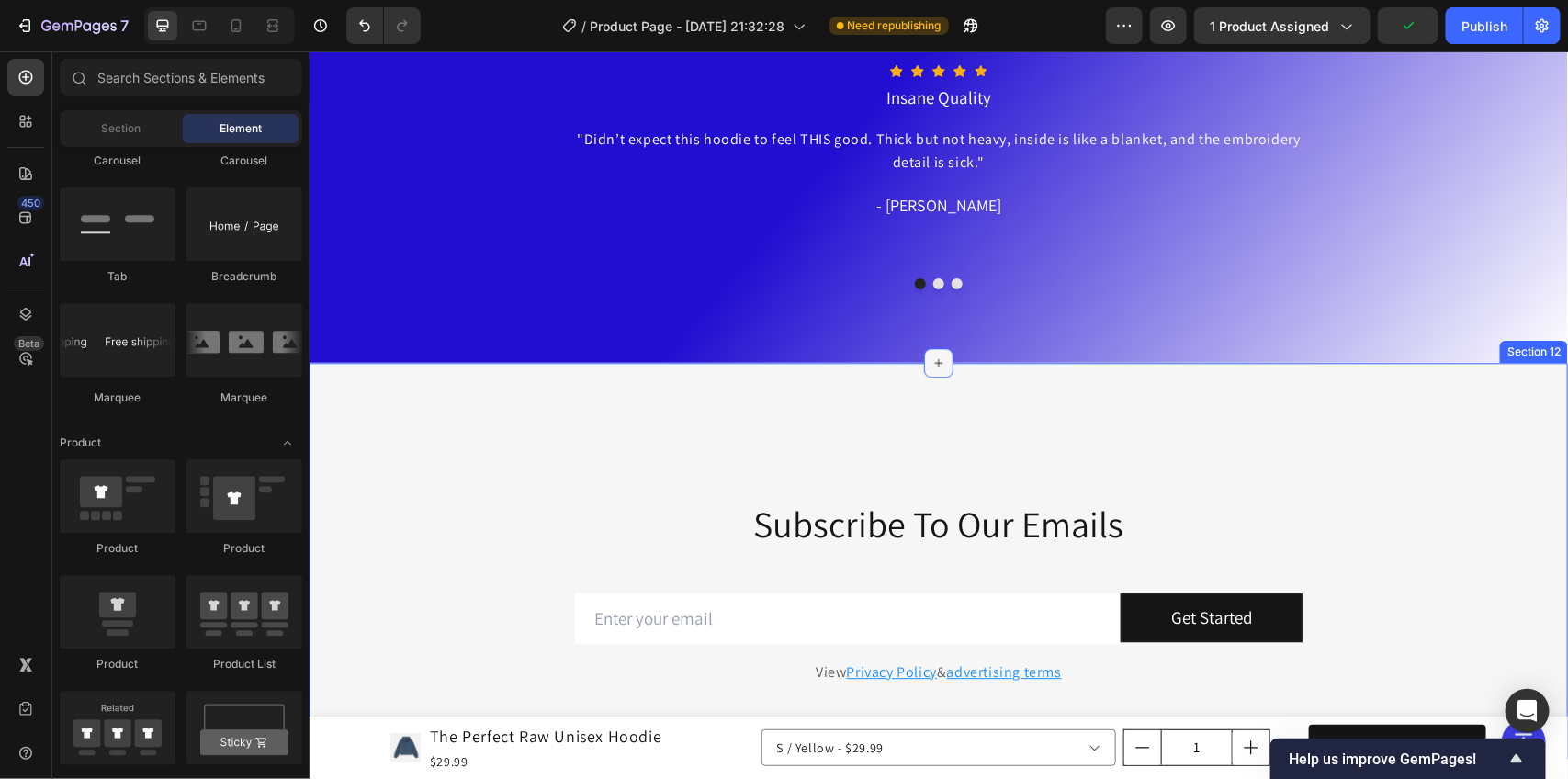
click at [934, 363] on icon at bounding box center [938, 363] width 9 height 9
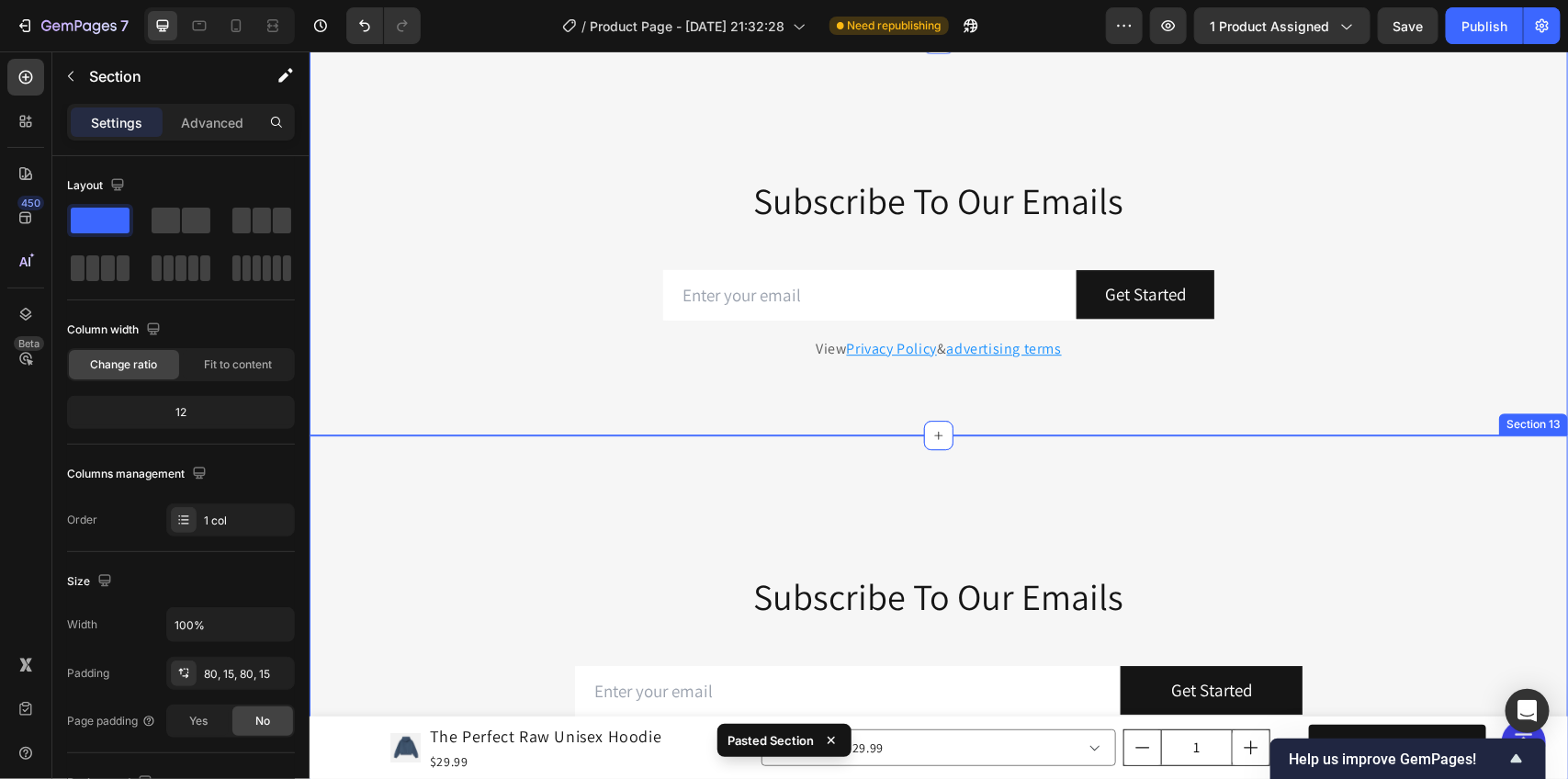
scroll to position [5473, 0]
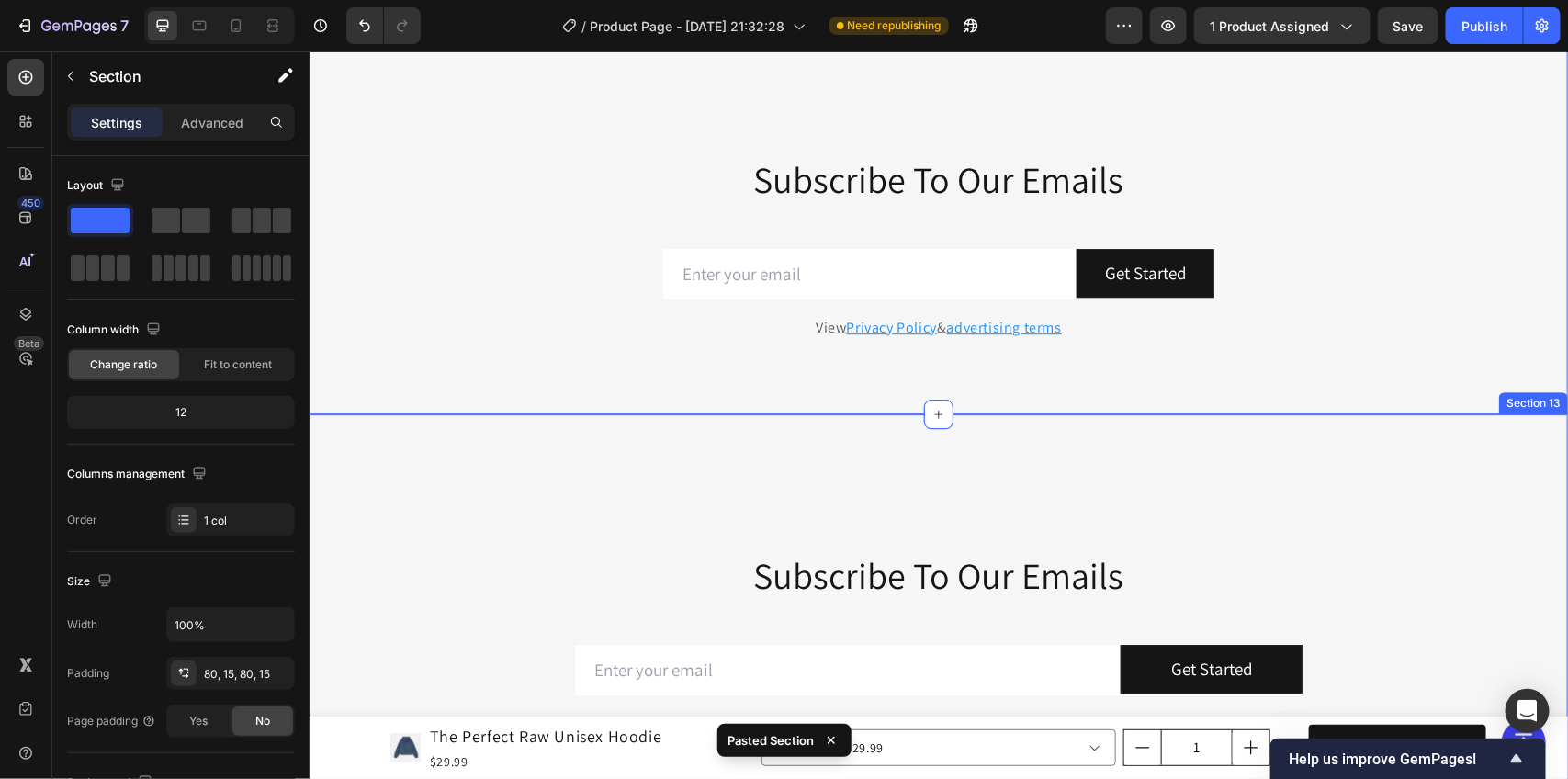
click at [770, 441] on div "Novems Heading Subscribe To Our Emails Heading Row Email Field Get Started Subm…" at bounding box center [938, 611] width 1259 height 396
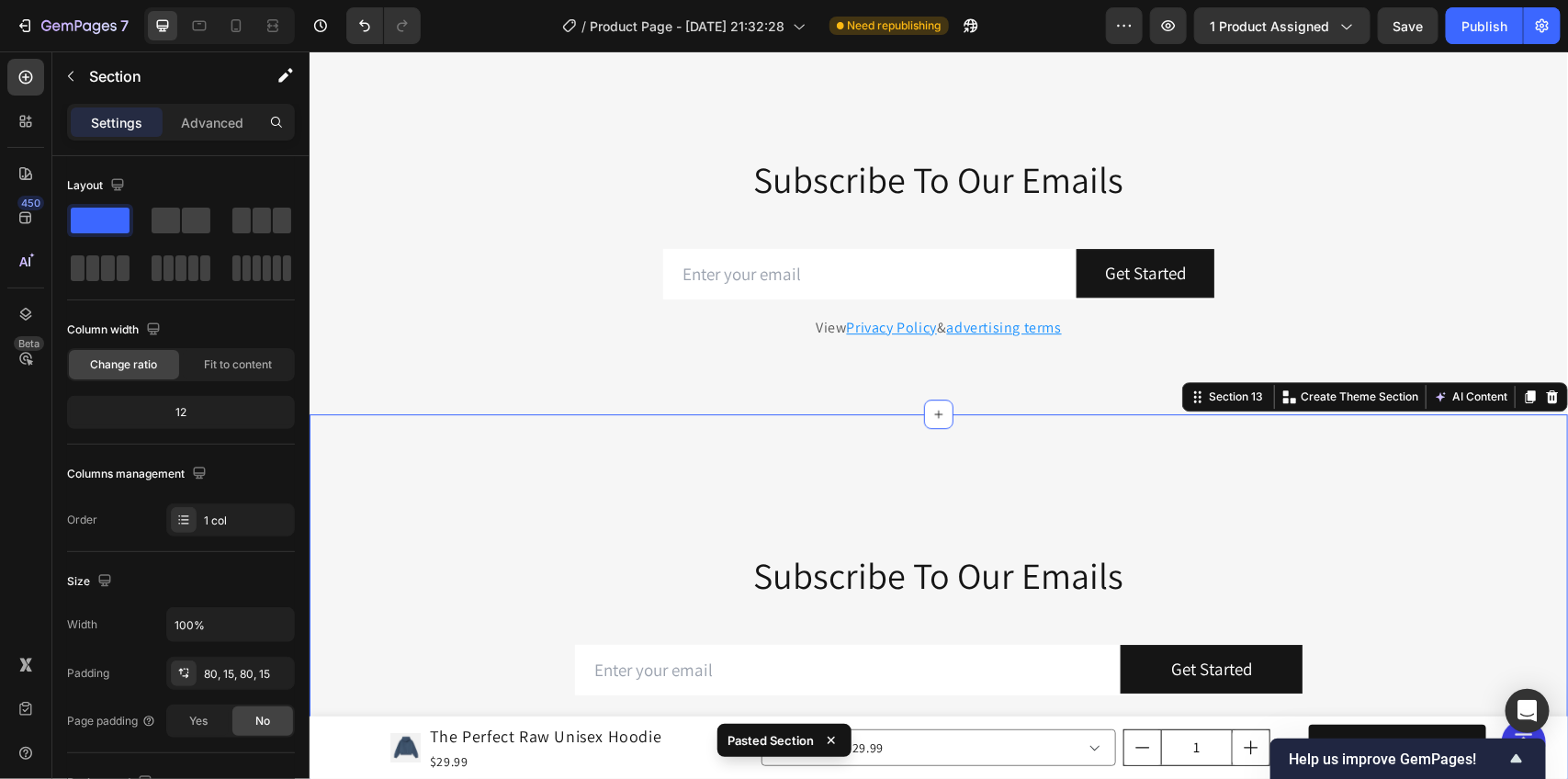
scroll to position [447, 0]
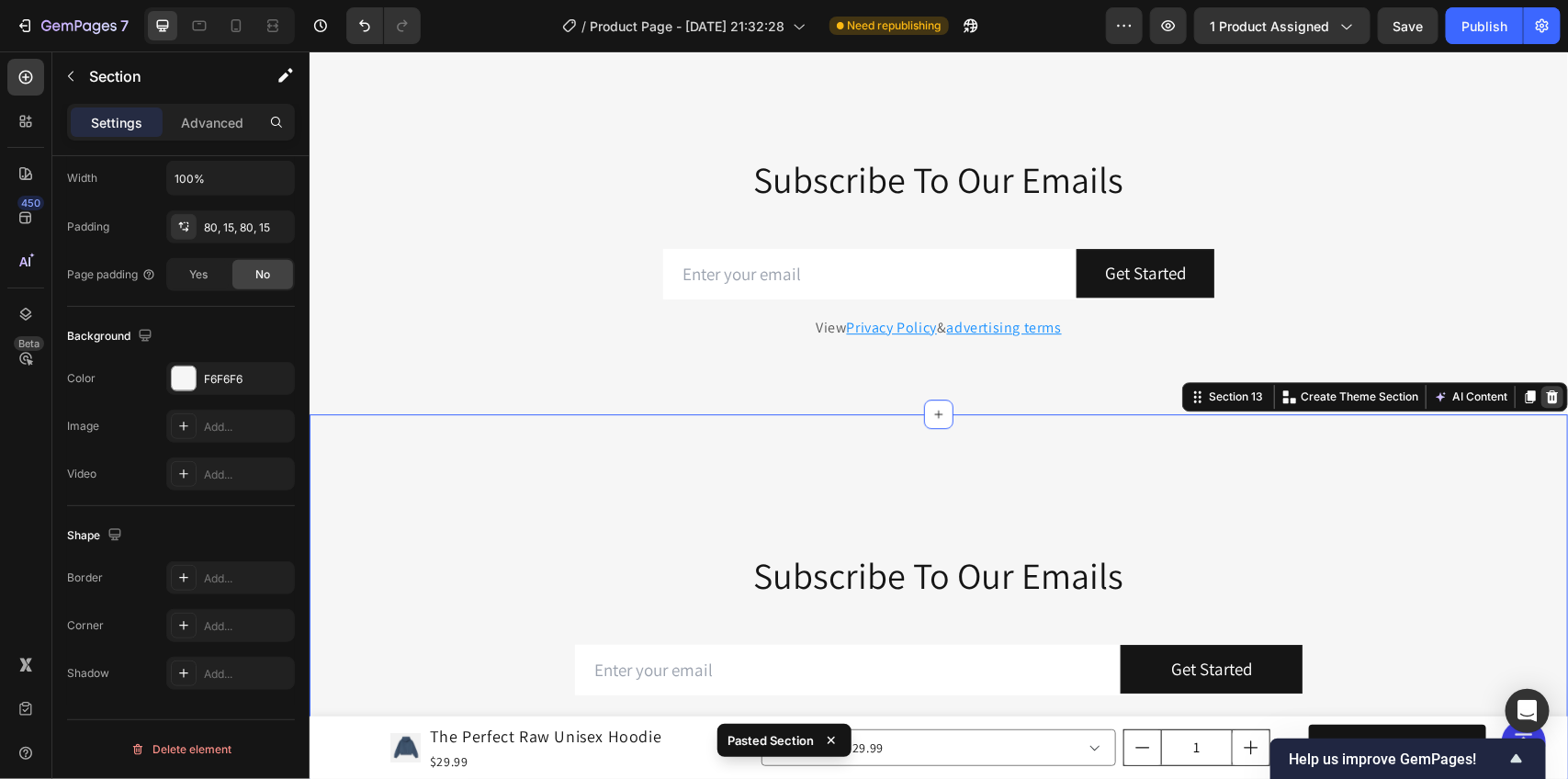
click at [1544, 397] on icon at bounding box center [1552, 397] width 15 height 15
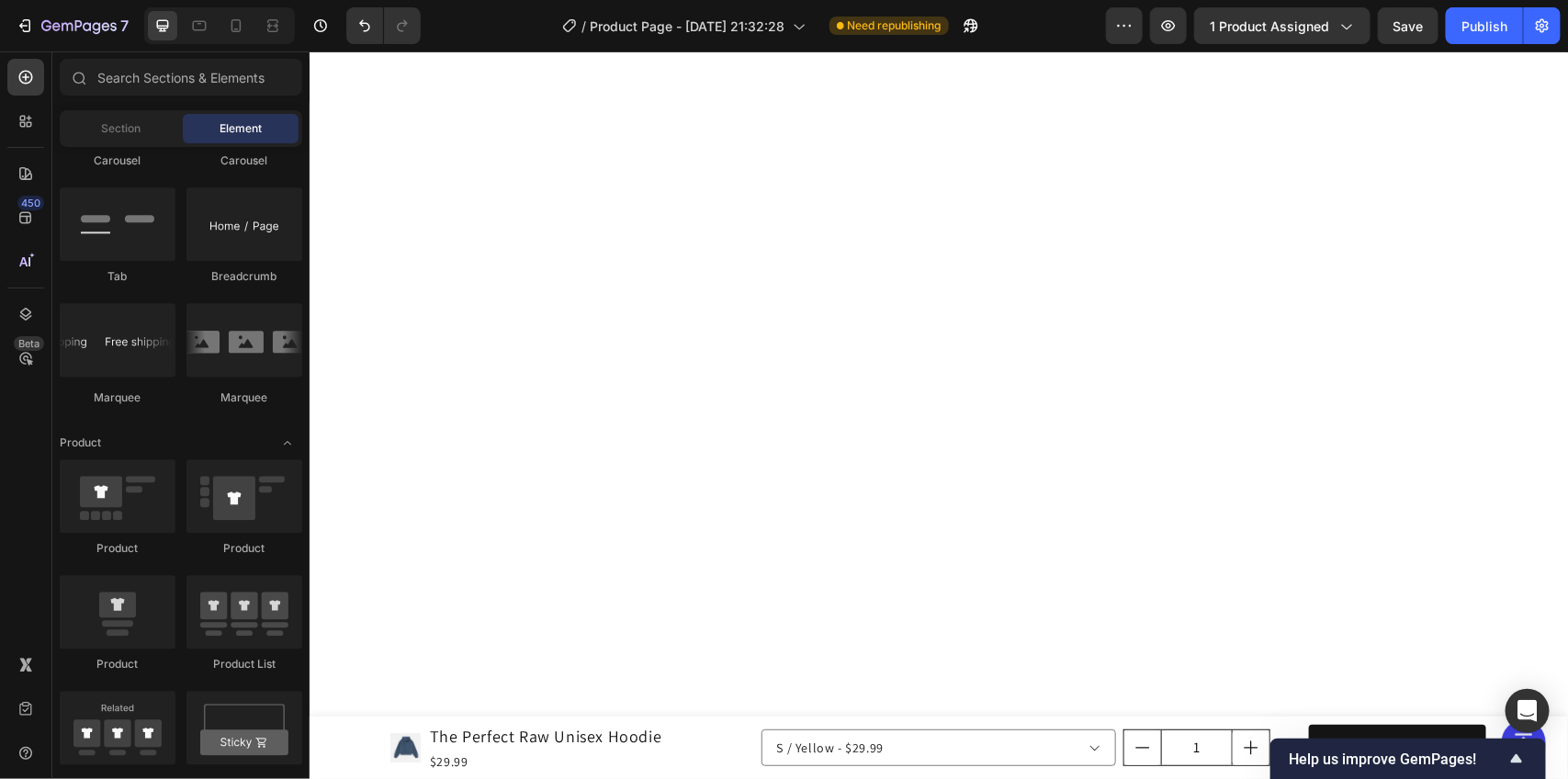
scroll to position [0, 0]
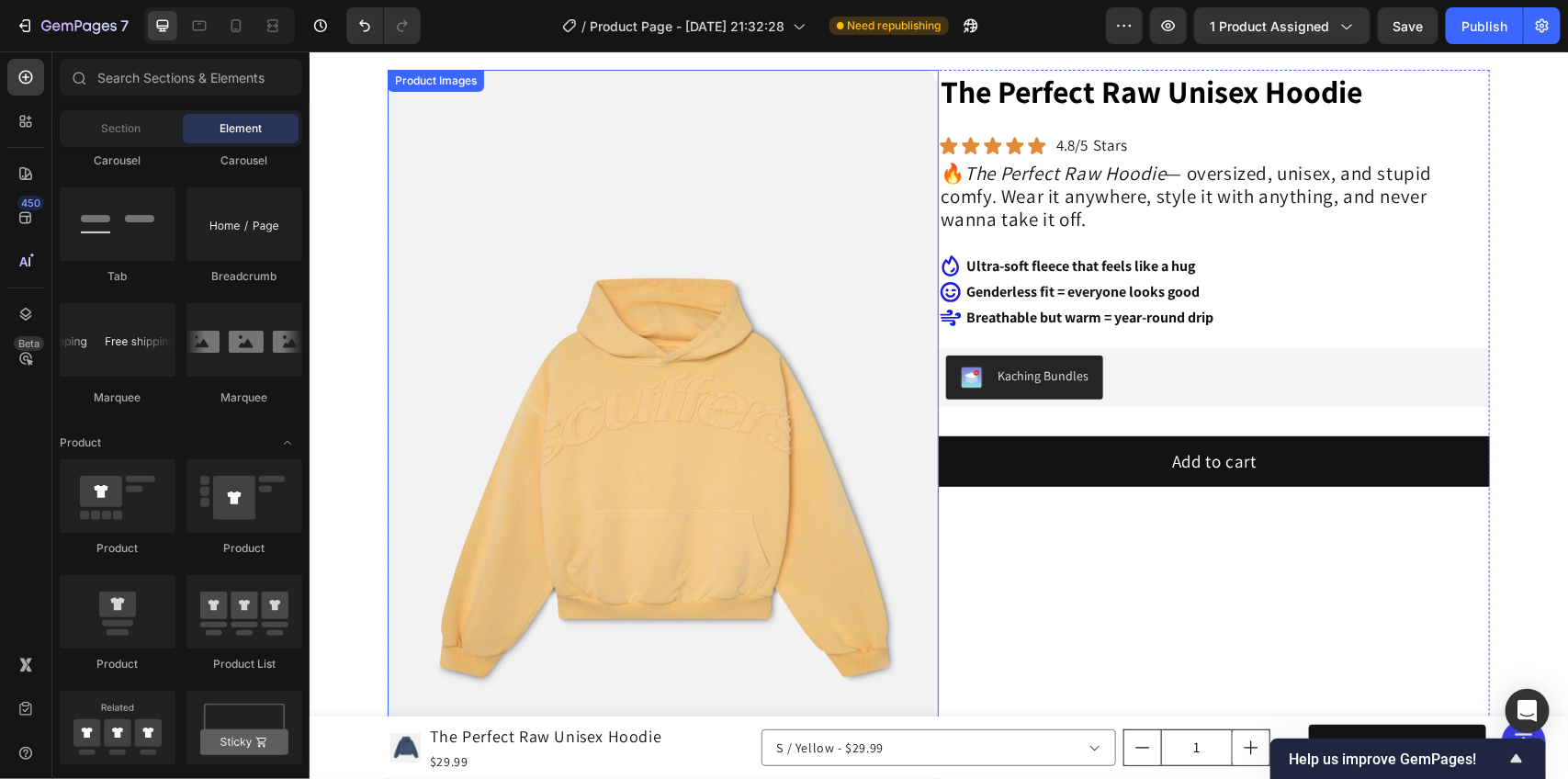
drag, startPoint x: 696, startPoint y: 363, endPoint x: 524, endPoint y: 332, distance: 174.8
click at [692, 363] on img at bounding box center [662, 483] width 552 height 827
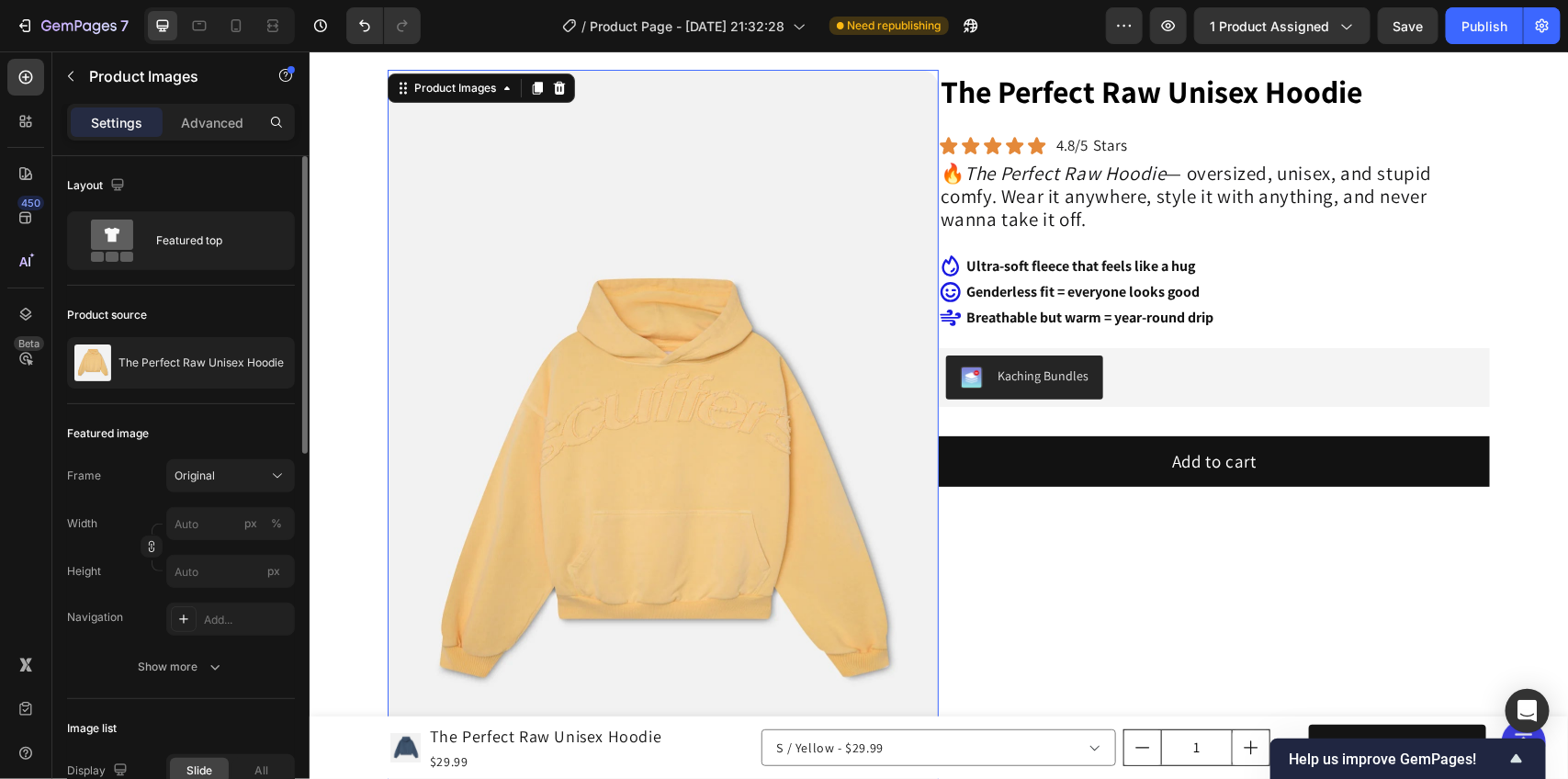
scroll to position [115, 0]
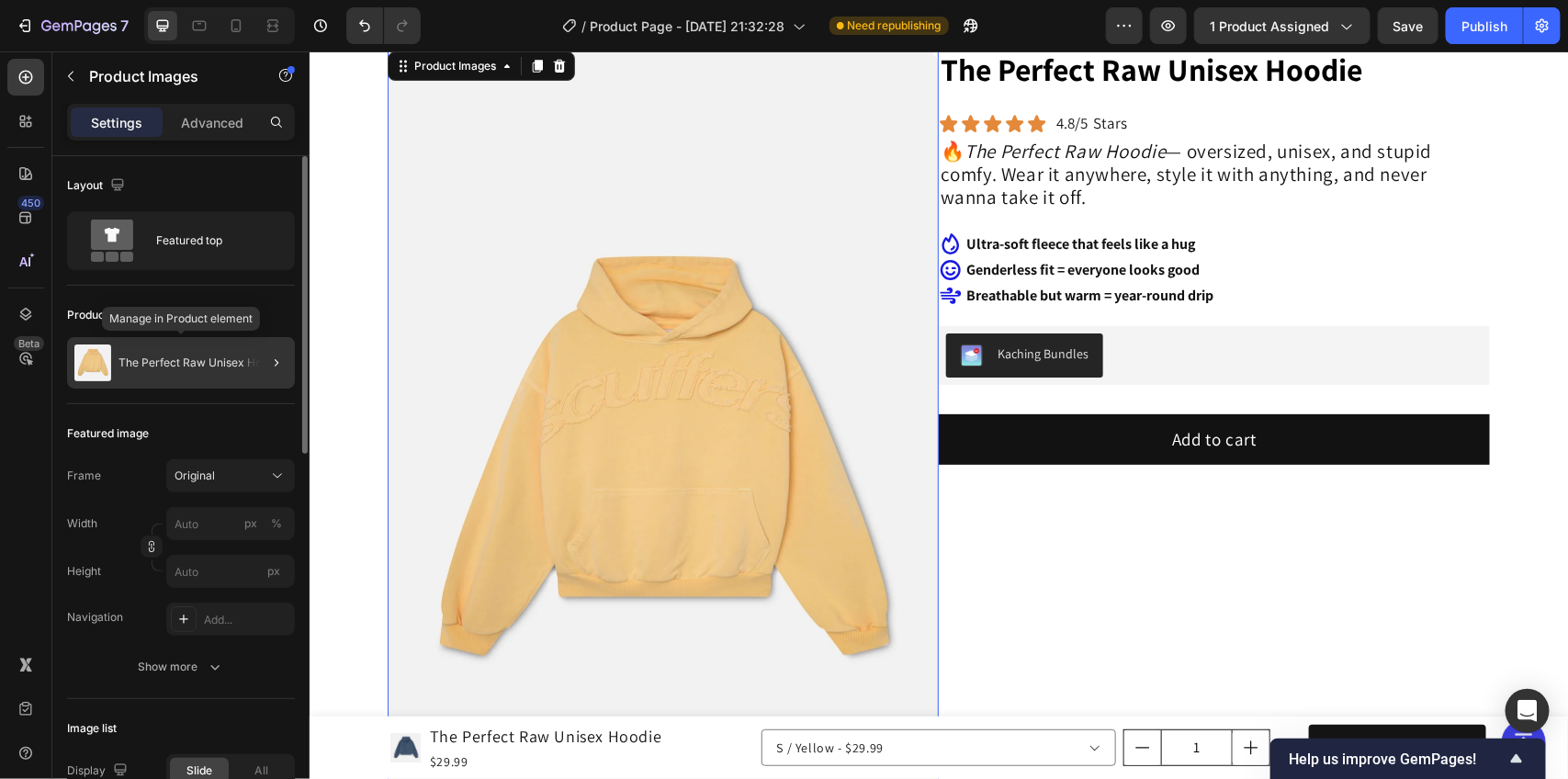
click at [149, 383] on div "The Perfect Raw Unisex Hoodie" at bounding box center [181, 363] width 228 height 51
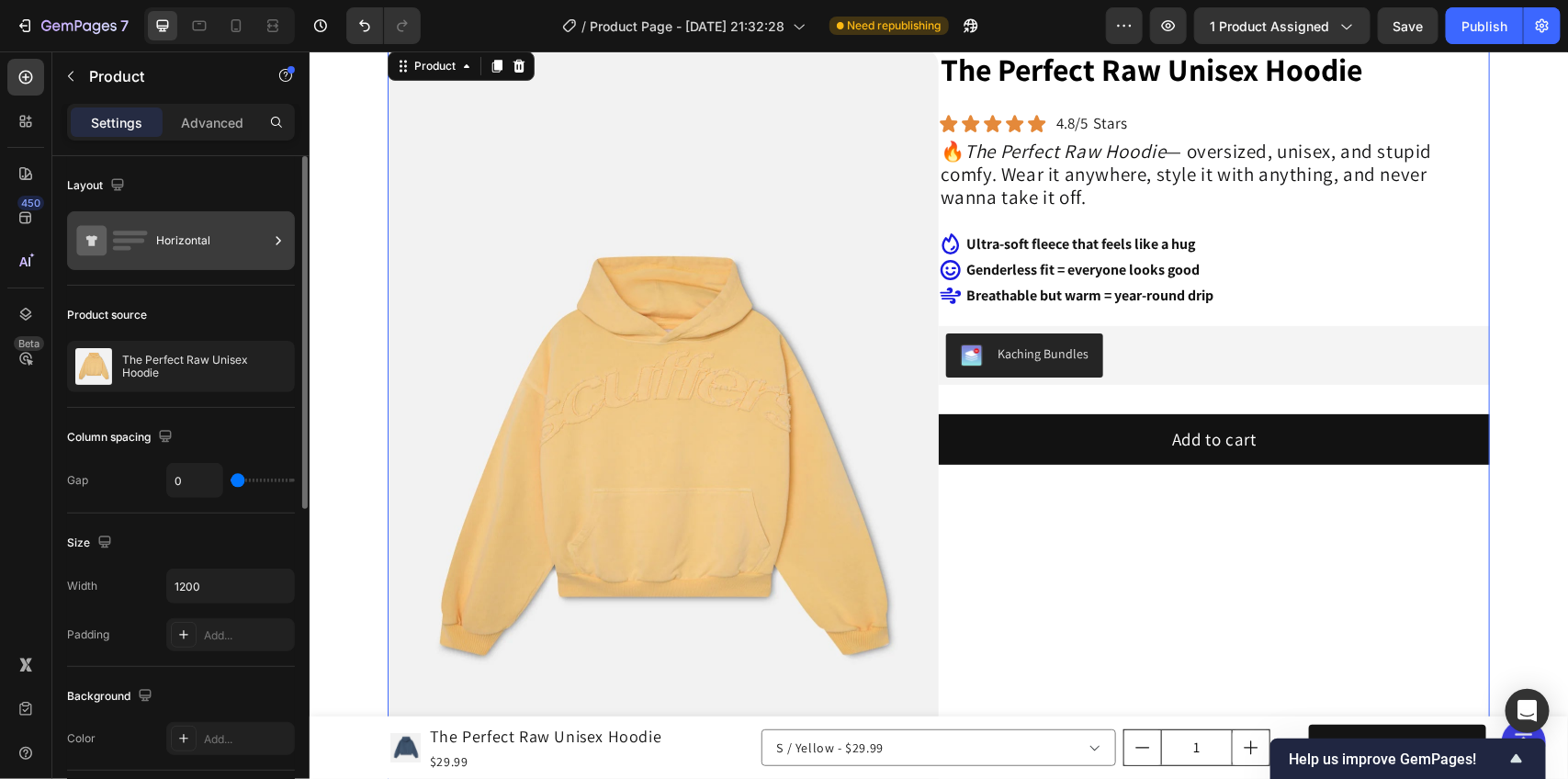
click at [168, 230] on div "Horizontal" at bounding box center [212, 240] width 112 height 43
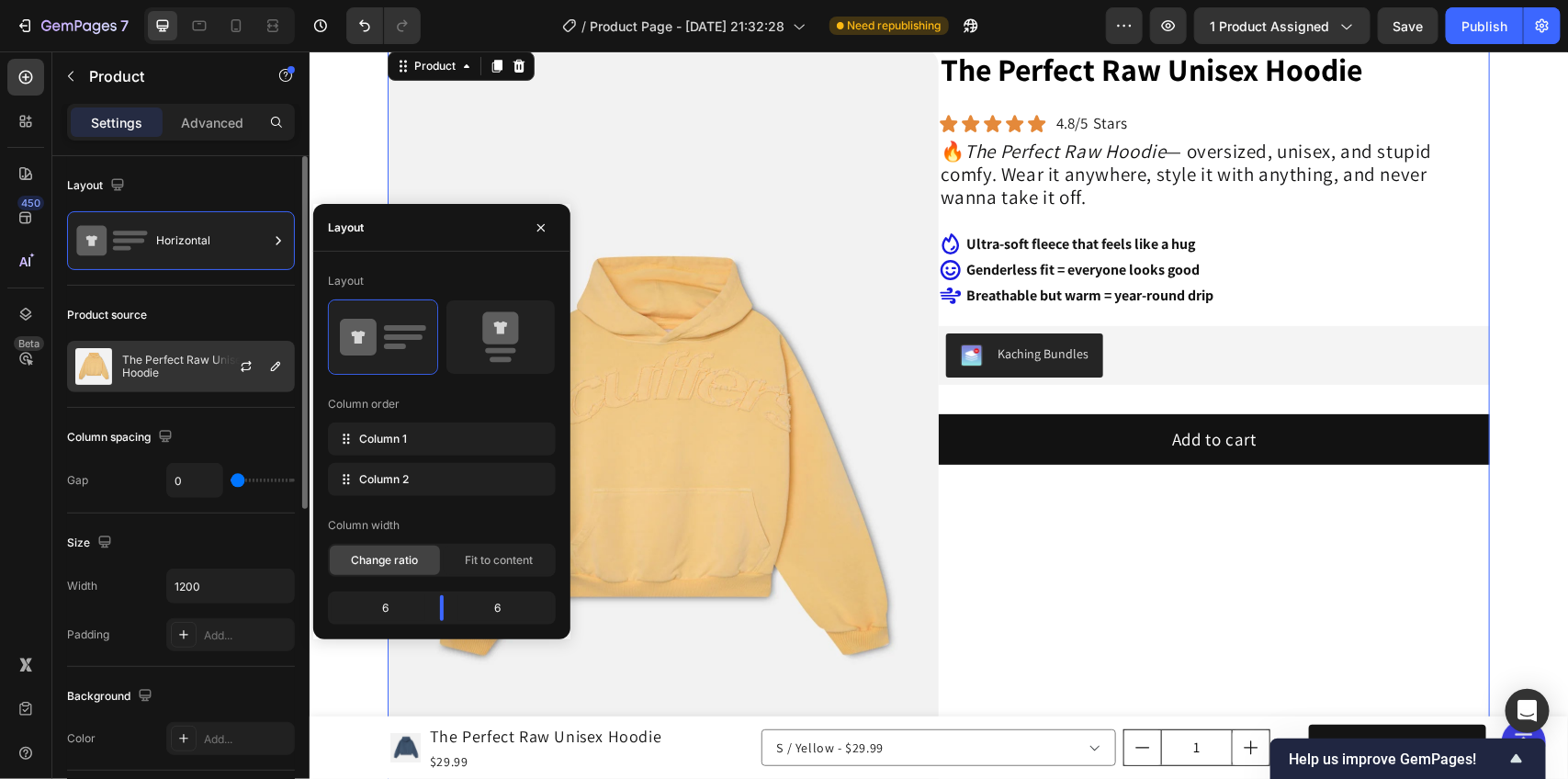
click at [214, 354] on div at bounding box center [253, 366] width 80 height 49
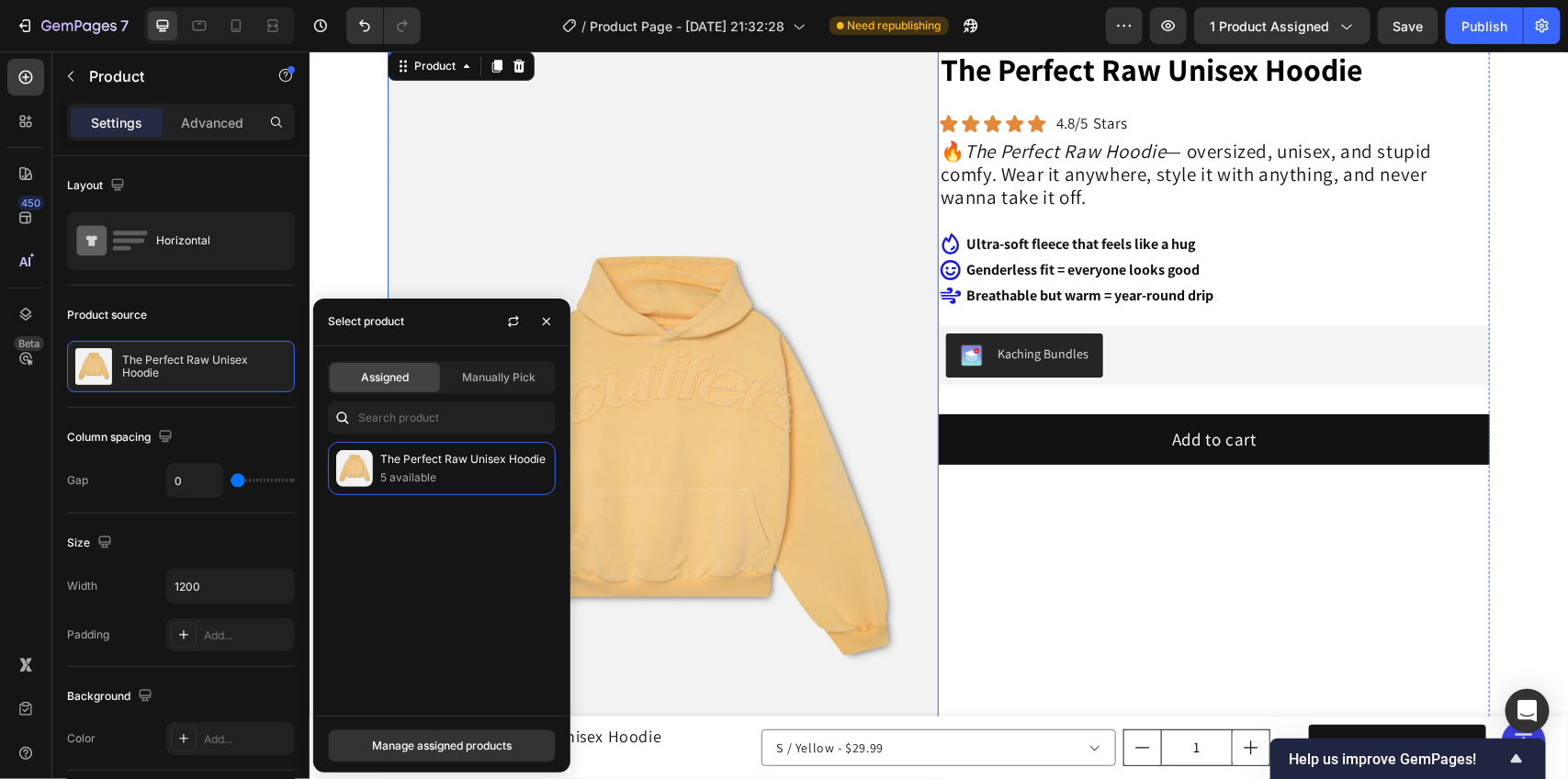
click at [567, 142] on img at bounding box center [662, 461] width 552 height 827
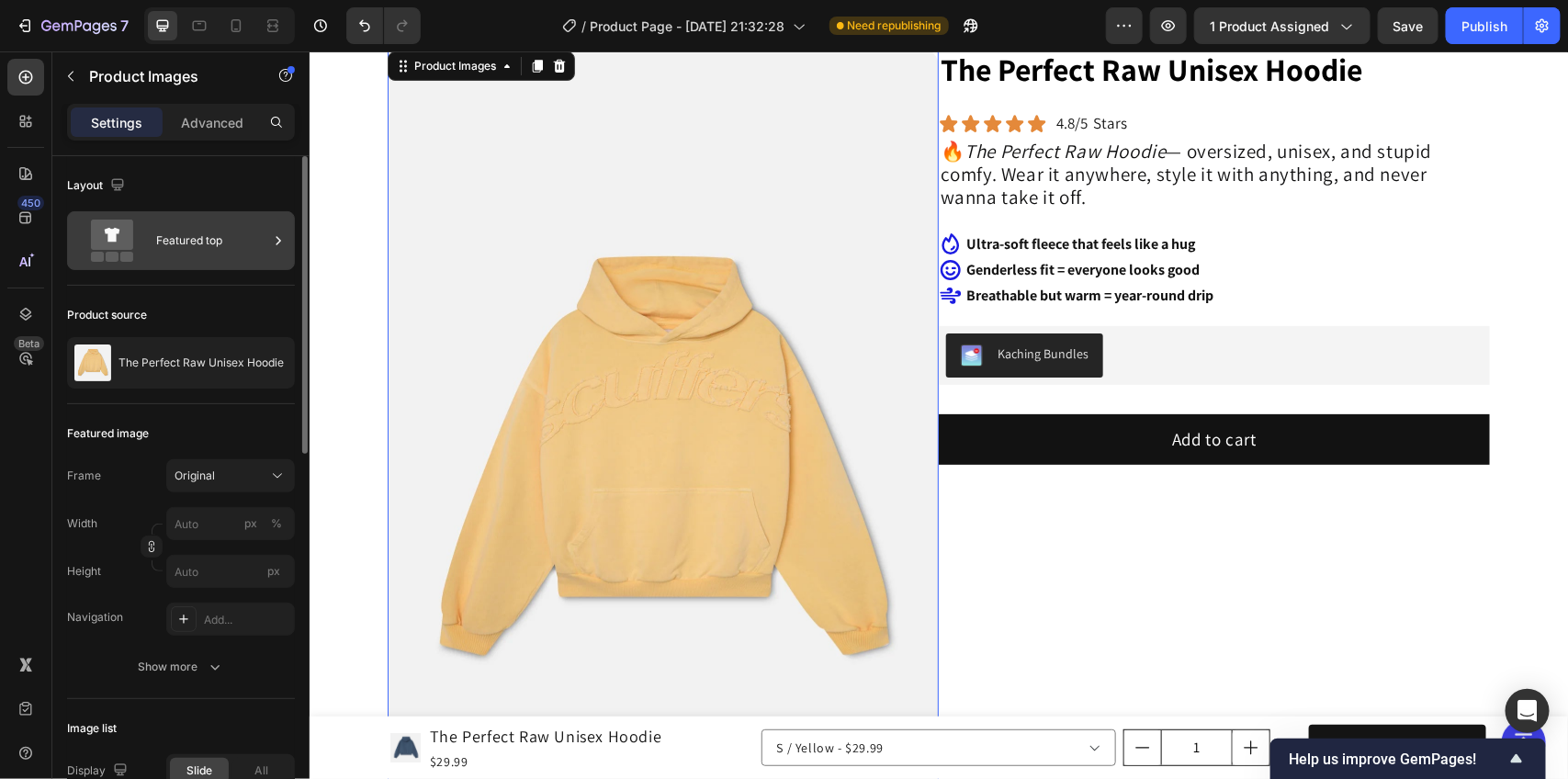
click at [173, 253] on div "Featured top" at bounding box center [212, 240] width 112 height 43
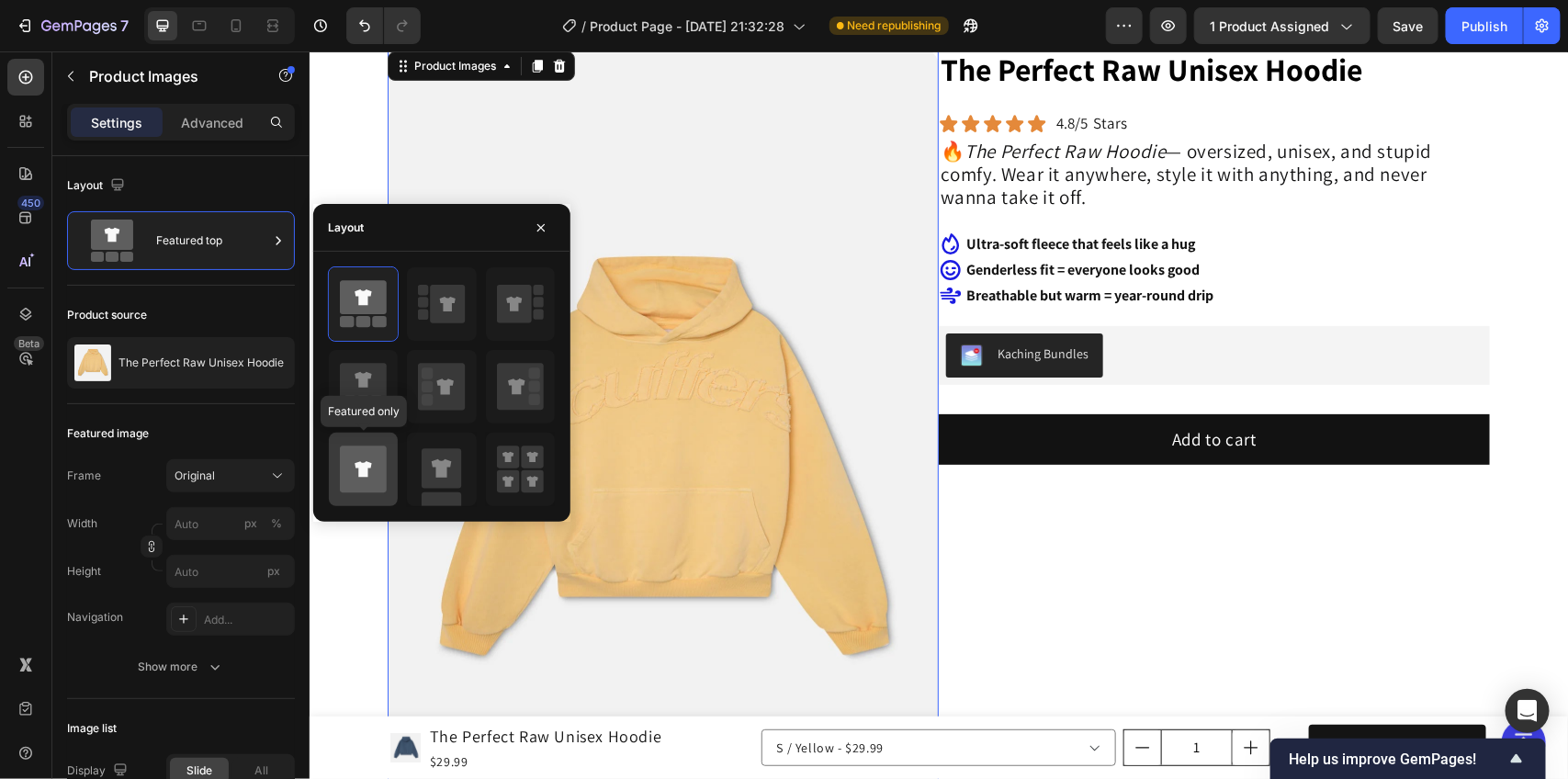
click at [351, 459] on icon at bounding box center [363, 470] width 47 height 47
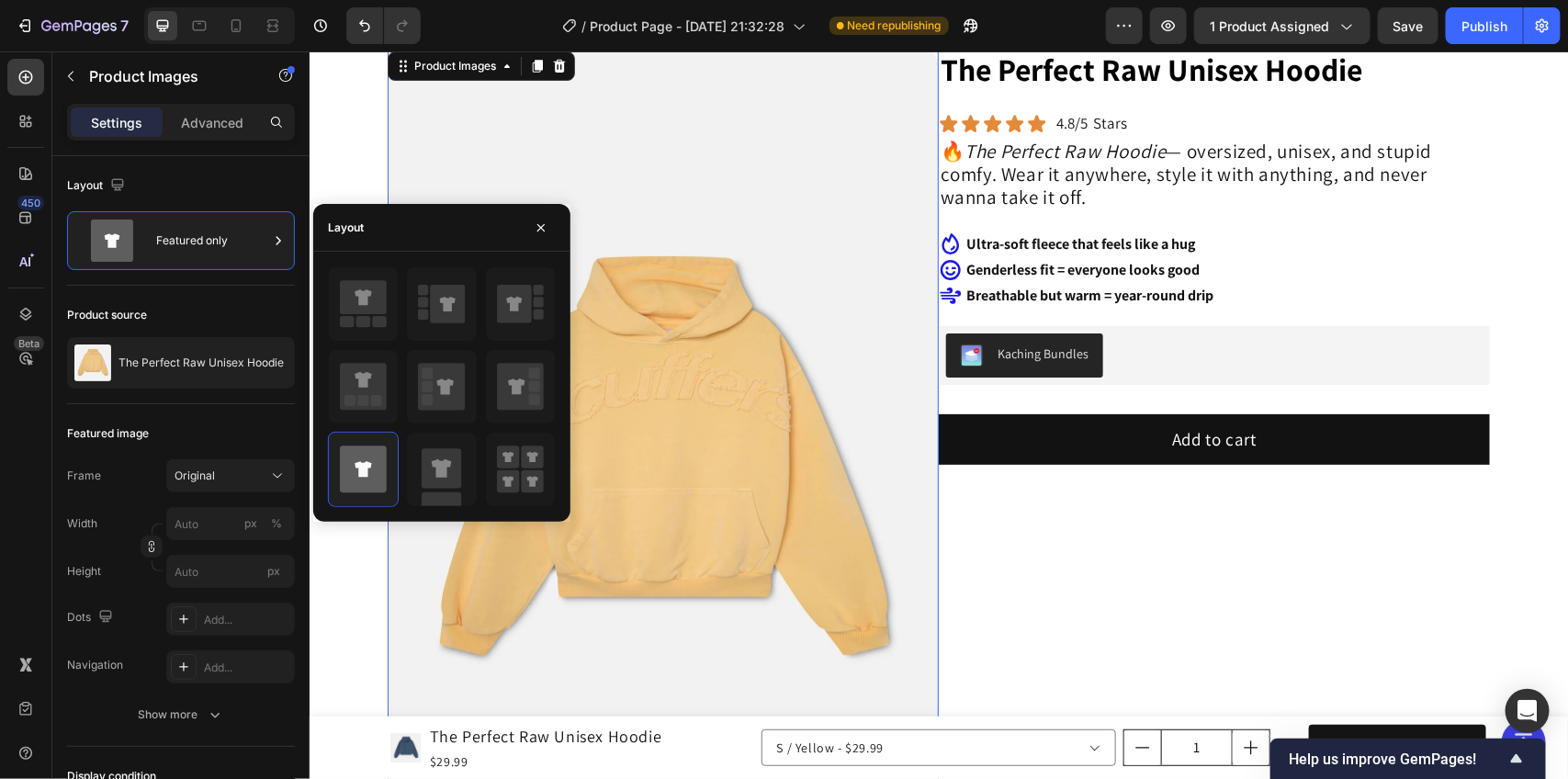
scroll to position [575, 0]
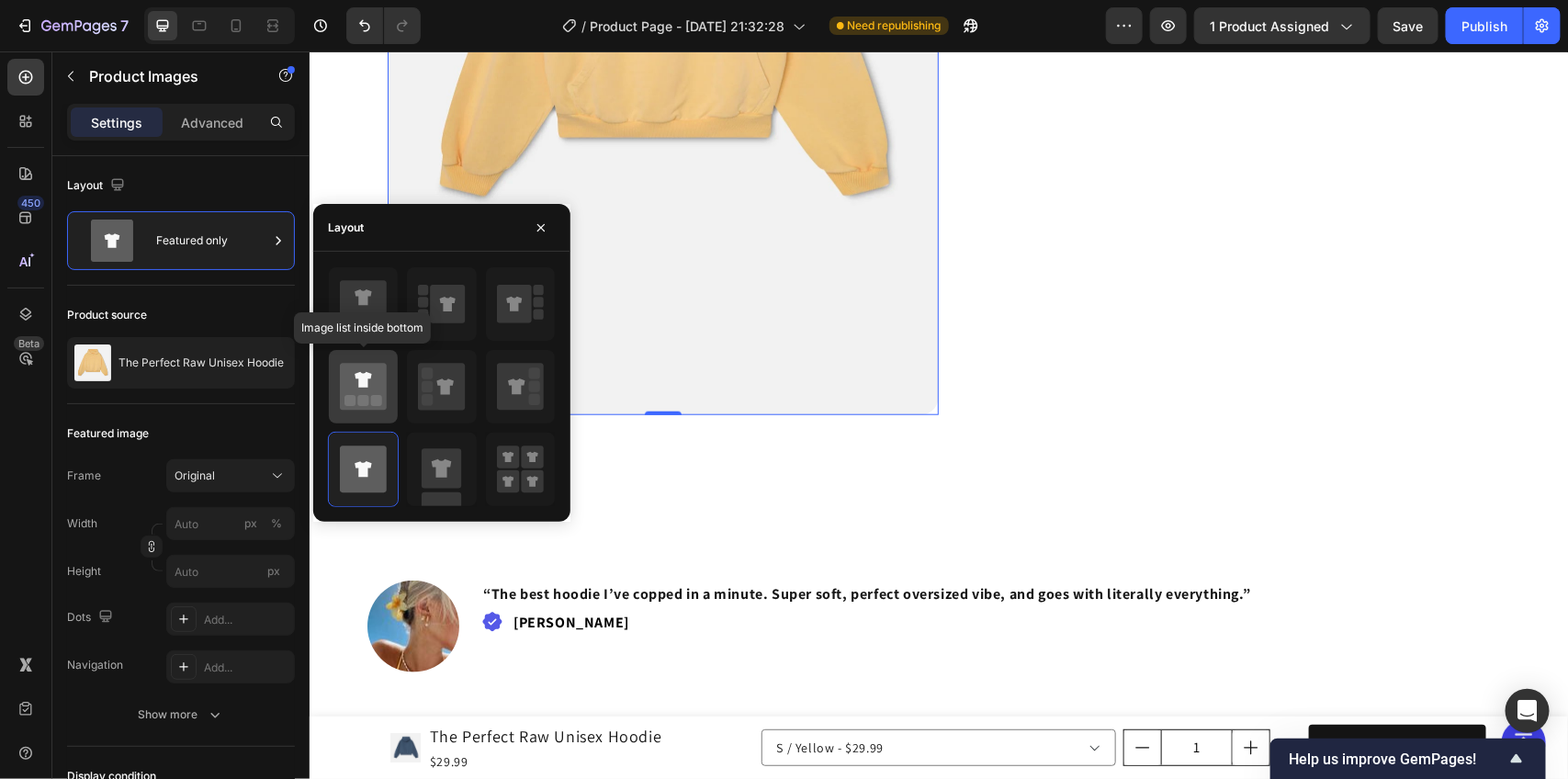
click at [368, 378] on icon at bounding box center [362, 380] width 16 height 16
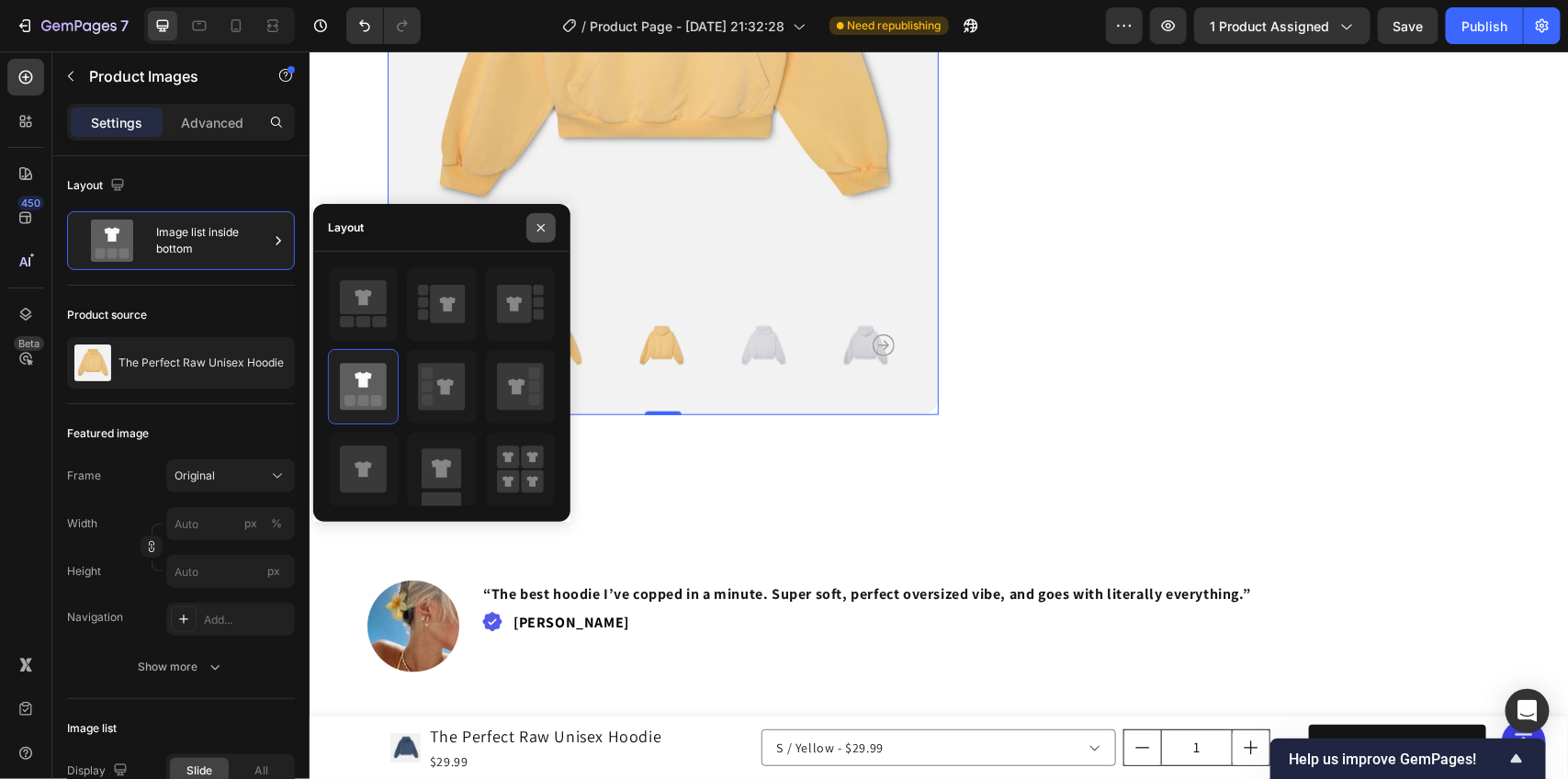
click at [539, 232] on icon "button" at bounding box center [541, 228] width 15 height 15
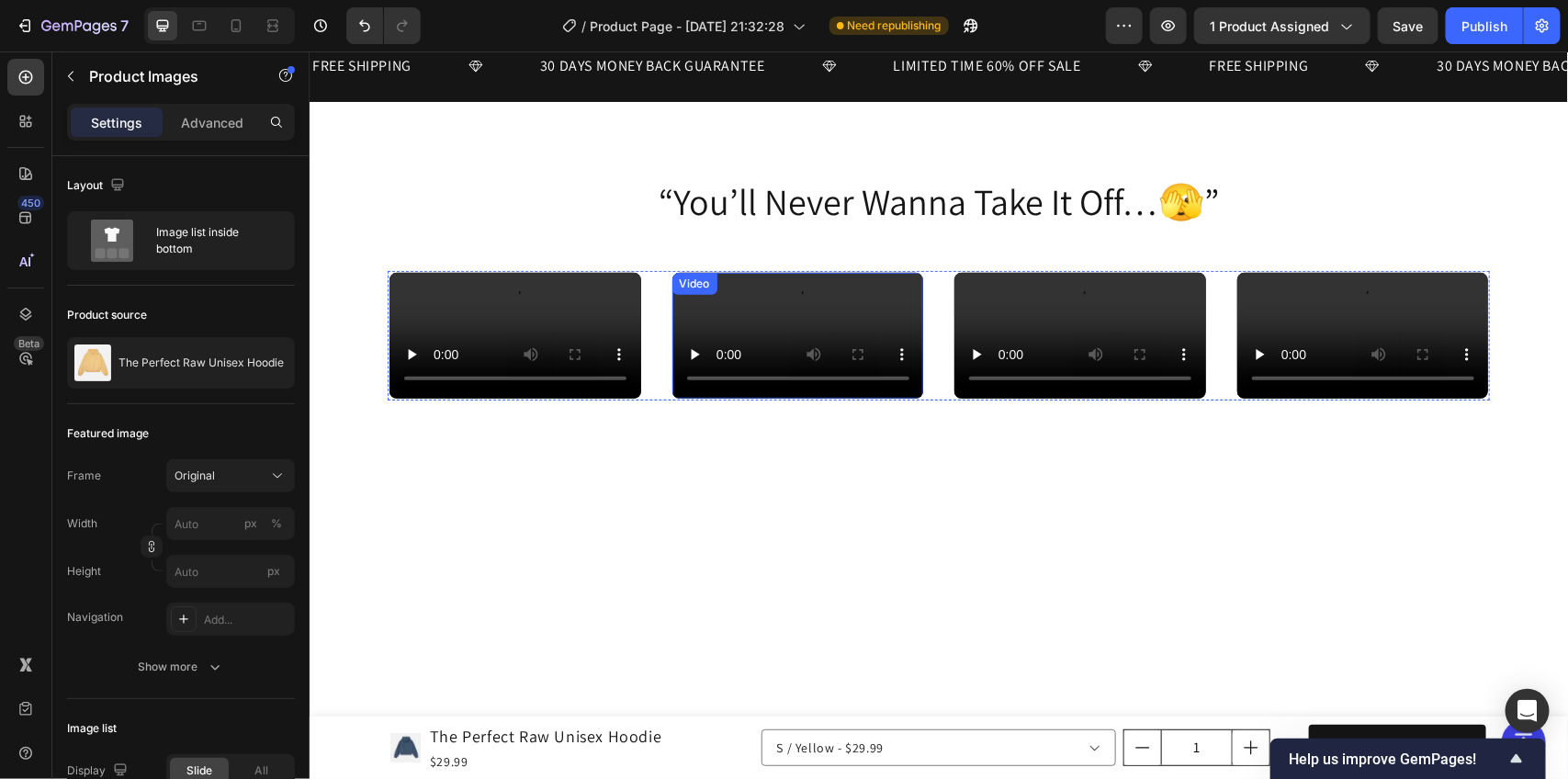
scroll to position [3446, 0]
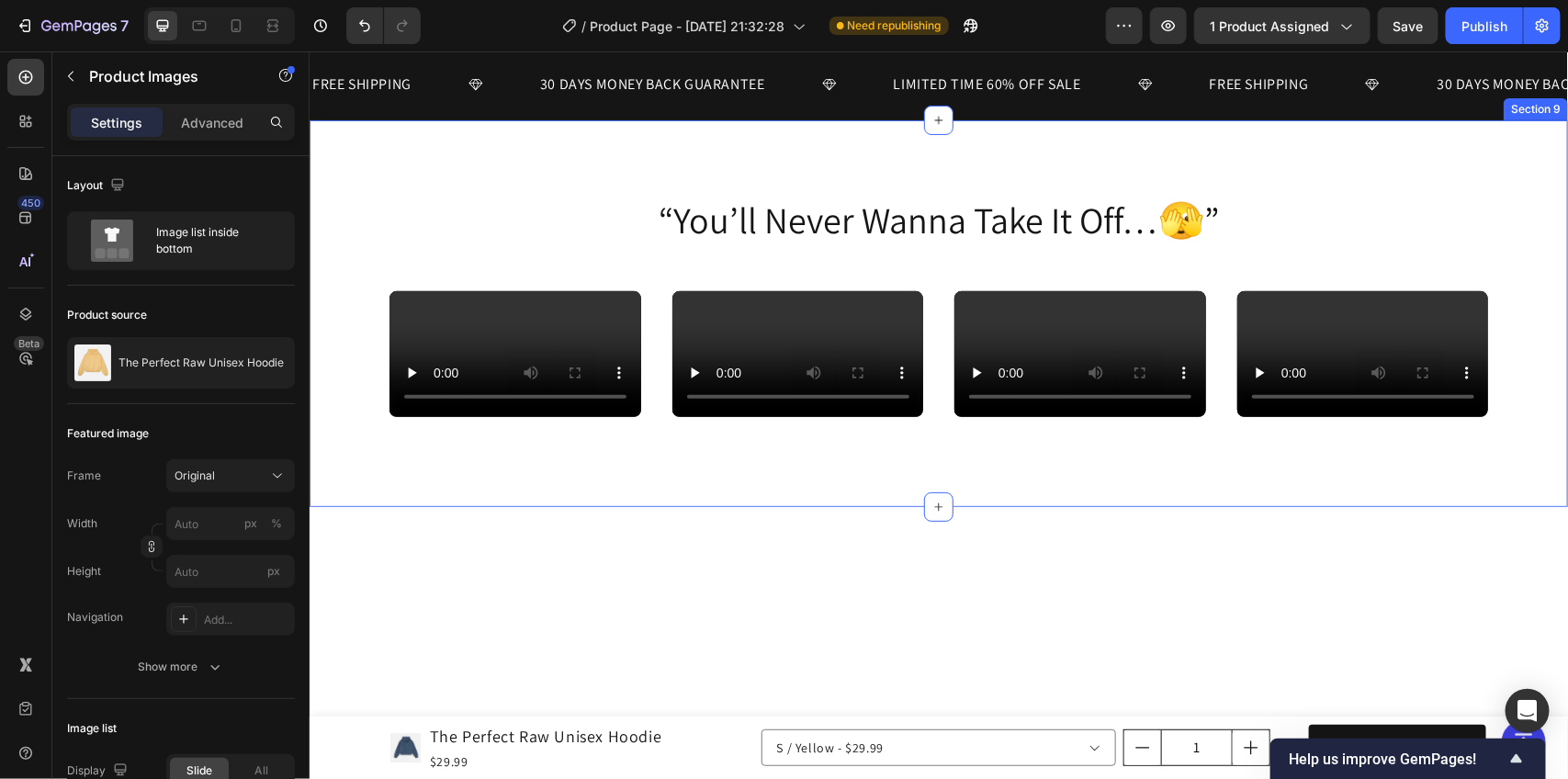
click at [335, 210] on div "“You’ll Never Wanna Take It Off…🫣” Heading Row Video Video Video Video Carousel" at bounding box center [938, 328] width 1231 height 269
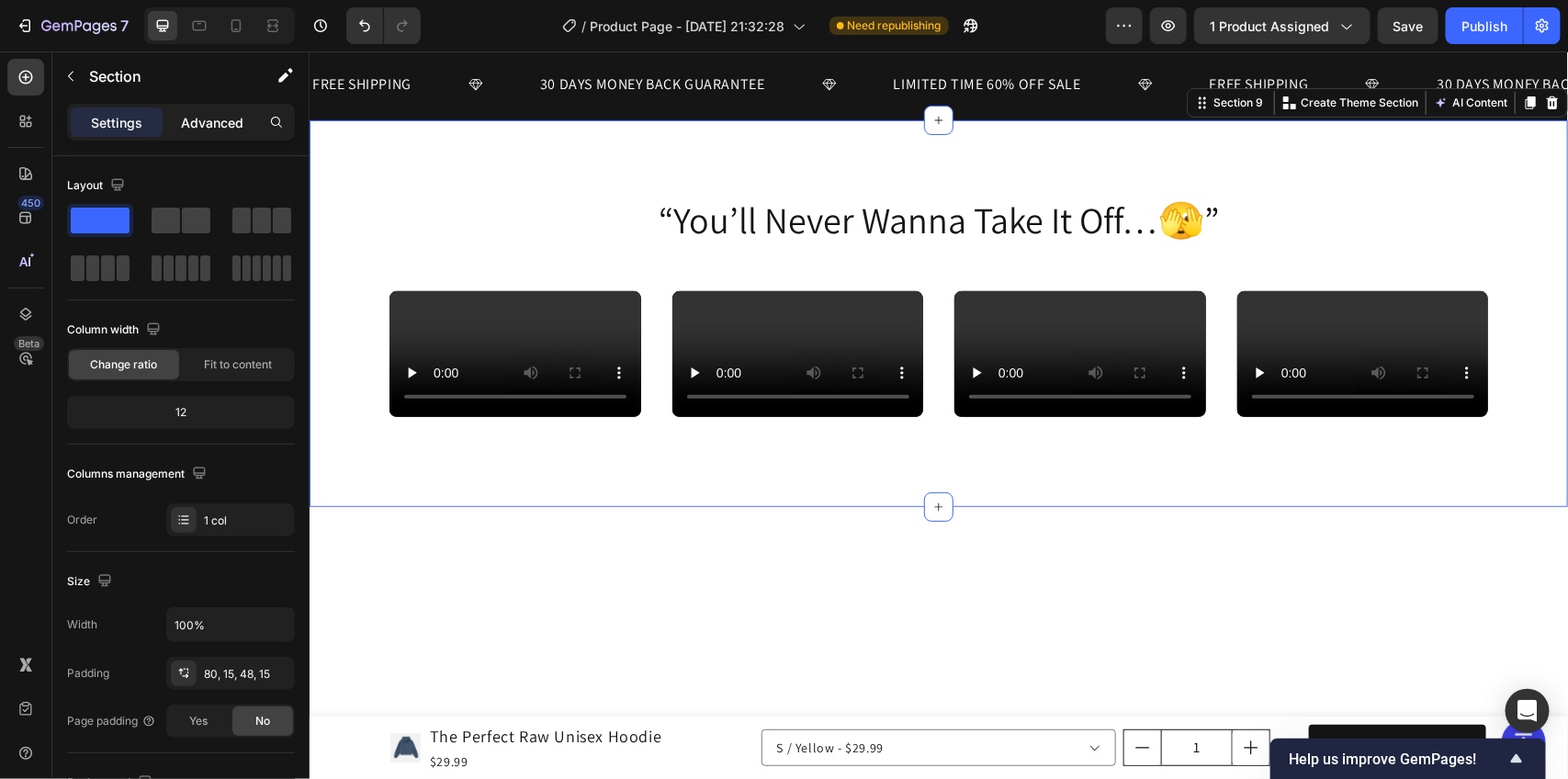
click at [207, 126] on p "Advanced" at bounding box center [212, 122] width 62 height 19
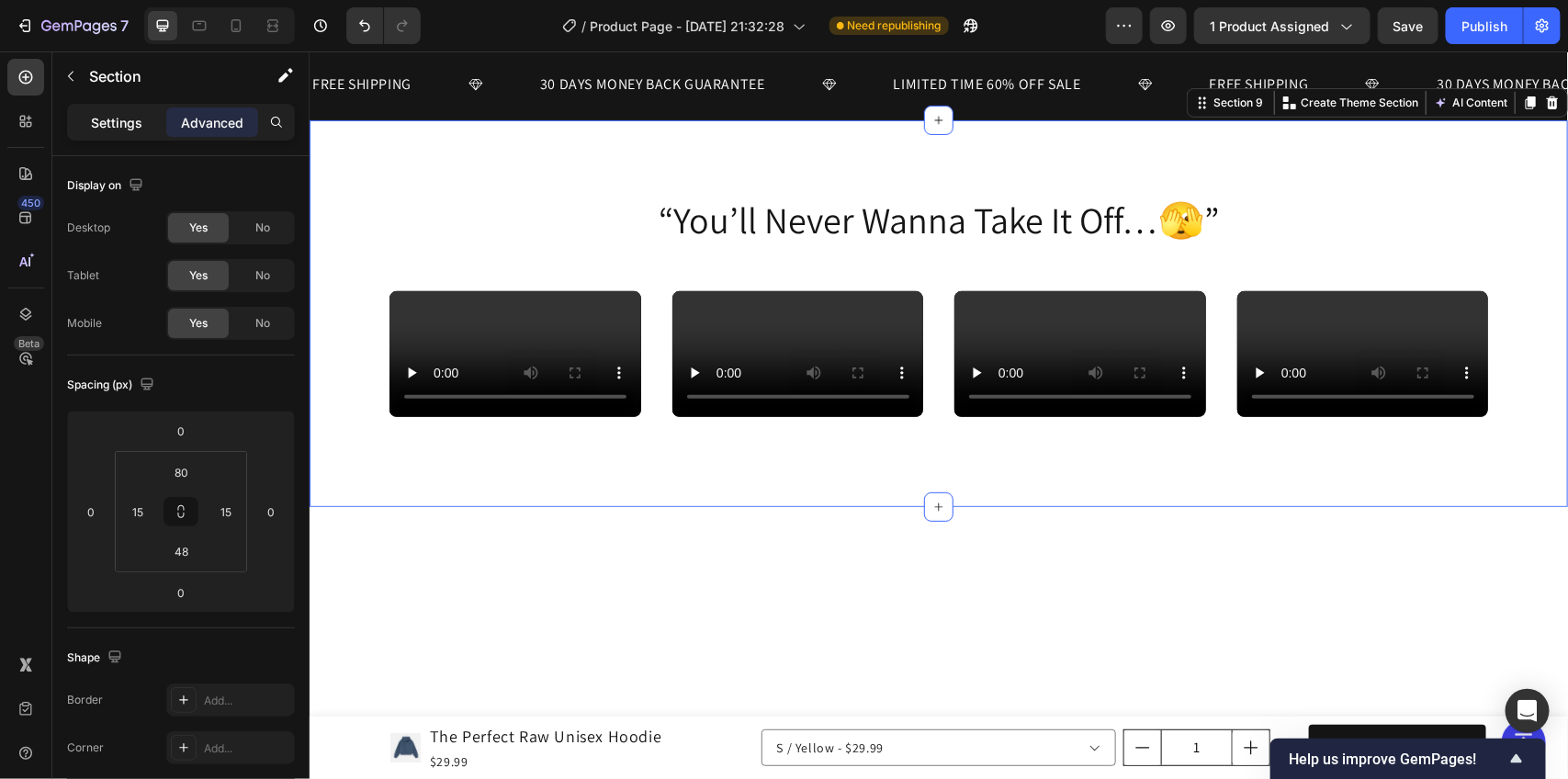
click at [115, 127] on p "Settings" at bounding box center [116, 122] width 51 height 19
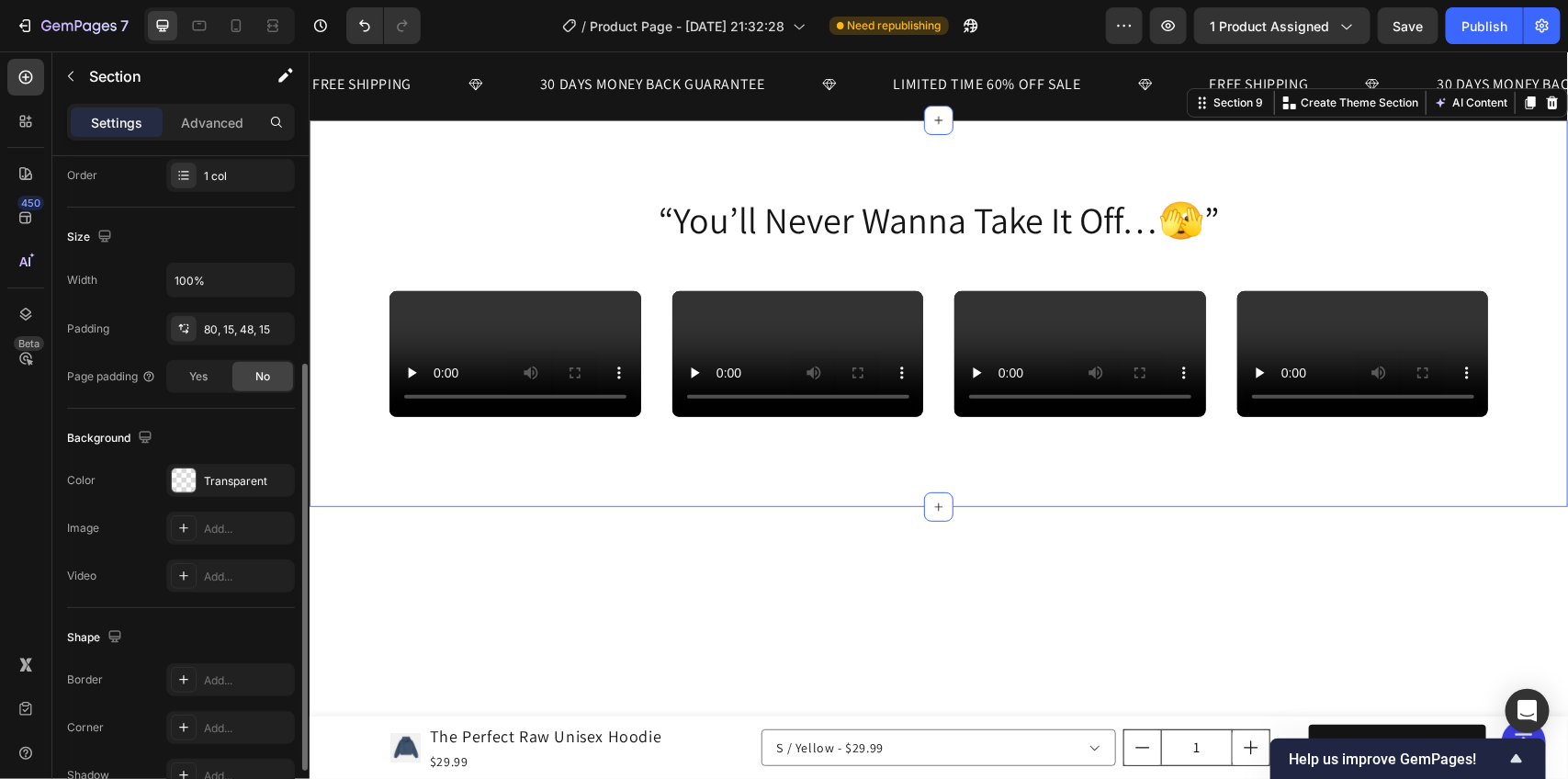
scroll to position [448, 0]
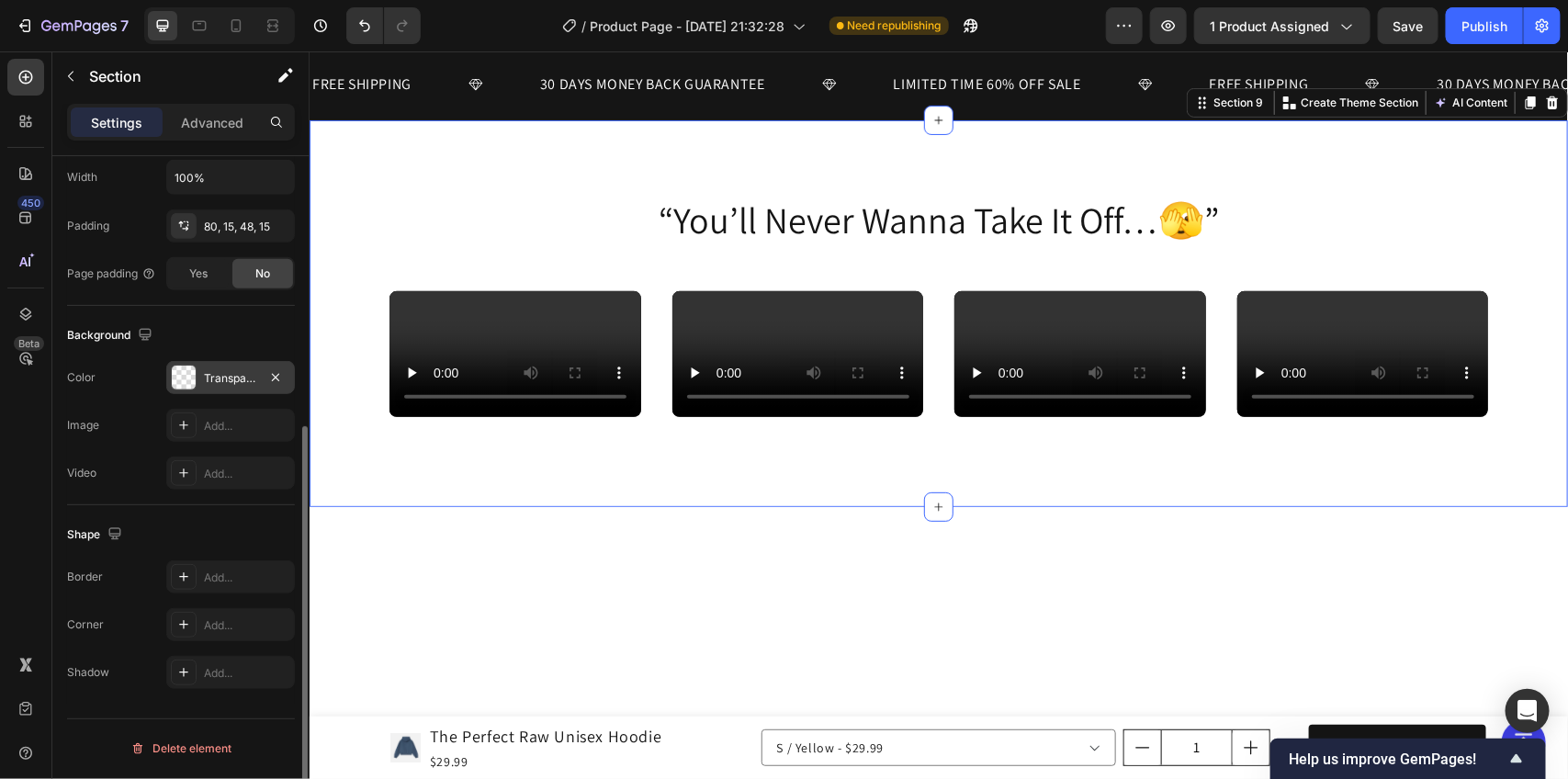
click at [208, 379] on div "Transparent" at bounding box center [231, 378] width 53 height 16
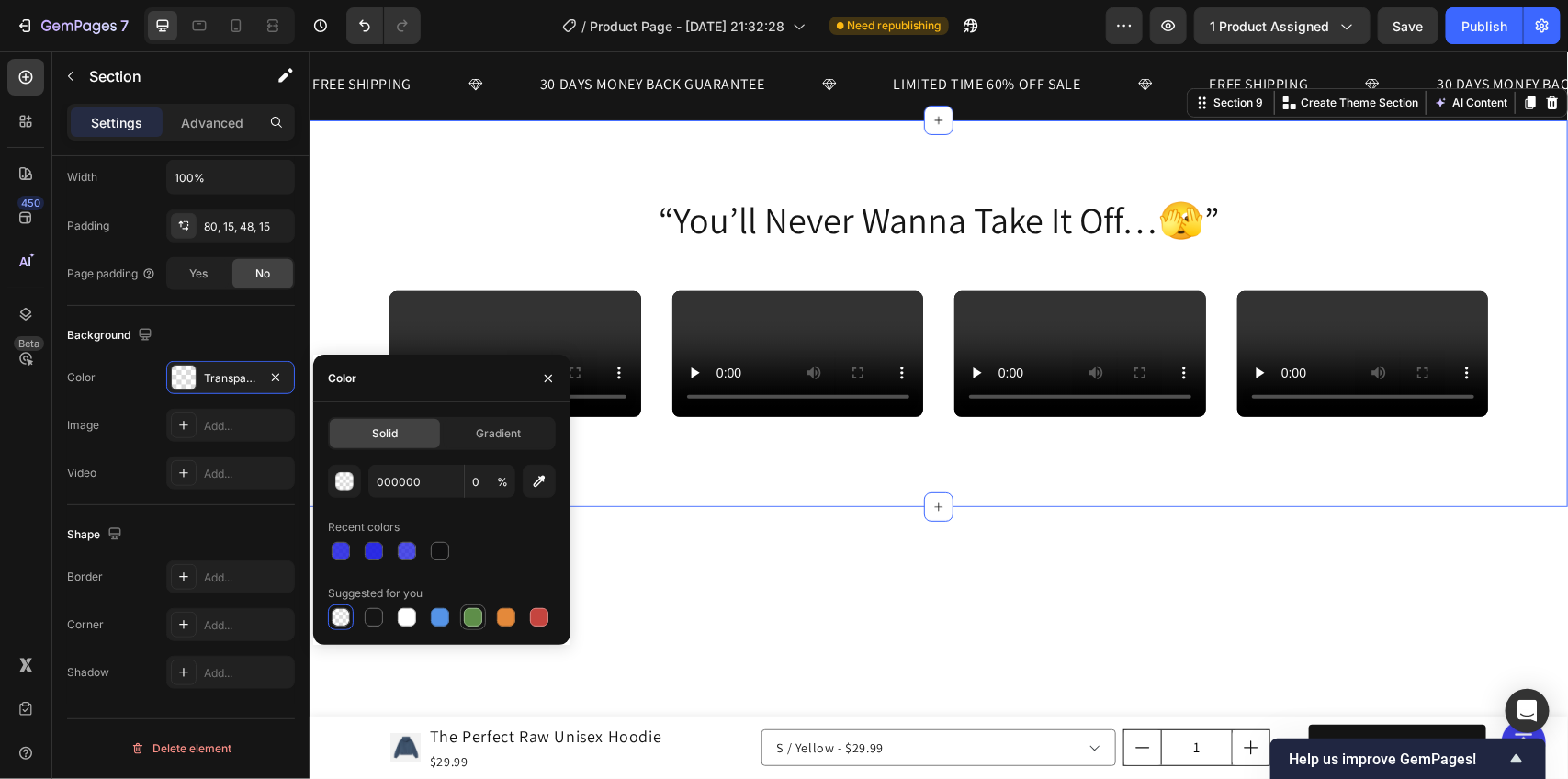
click at [473, 621] on div at bounding box center [472, 617] width 18 height 18
type input "5E8E49"
type input "100"
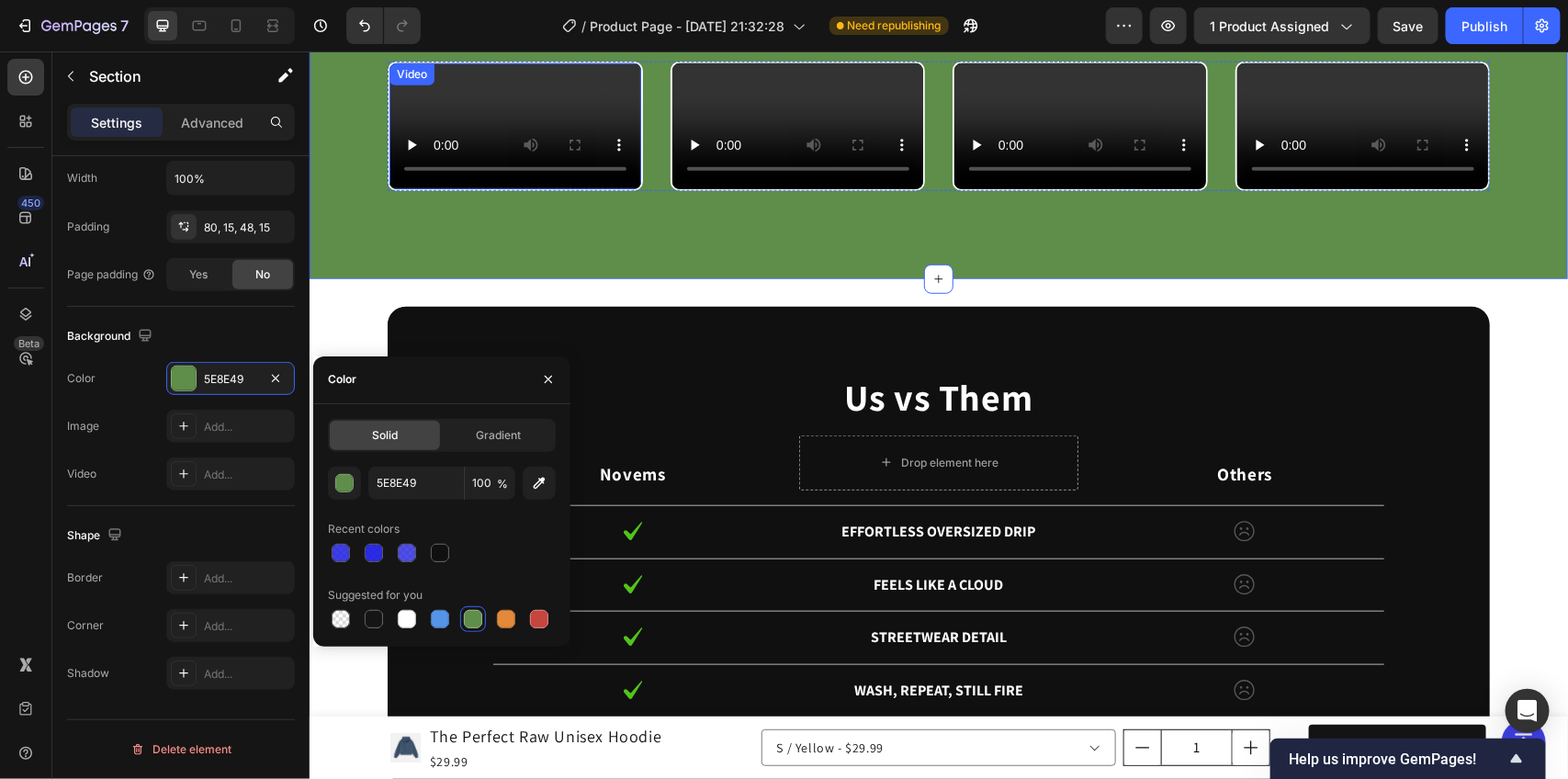
scroll to position [3676, 0]
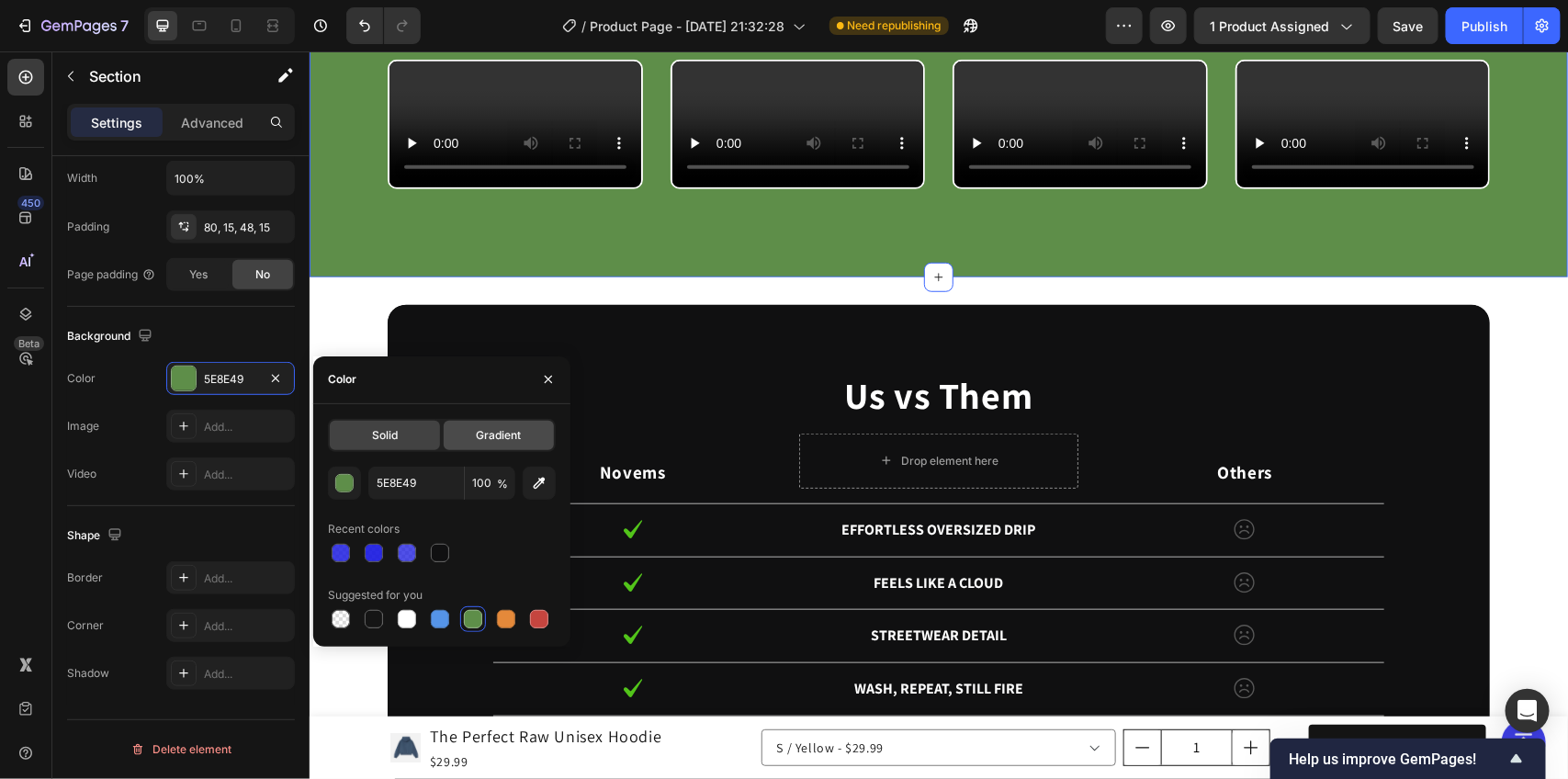
click at [483, 441] on span "Gradient" at bounding box center [499, 434] width 45 height 16
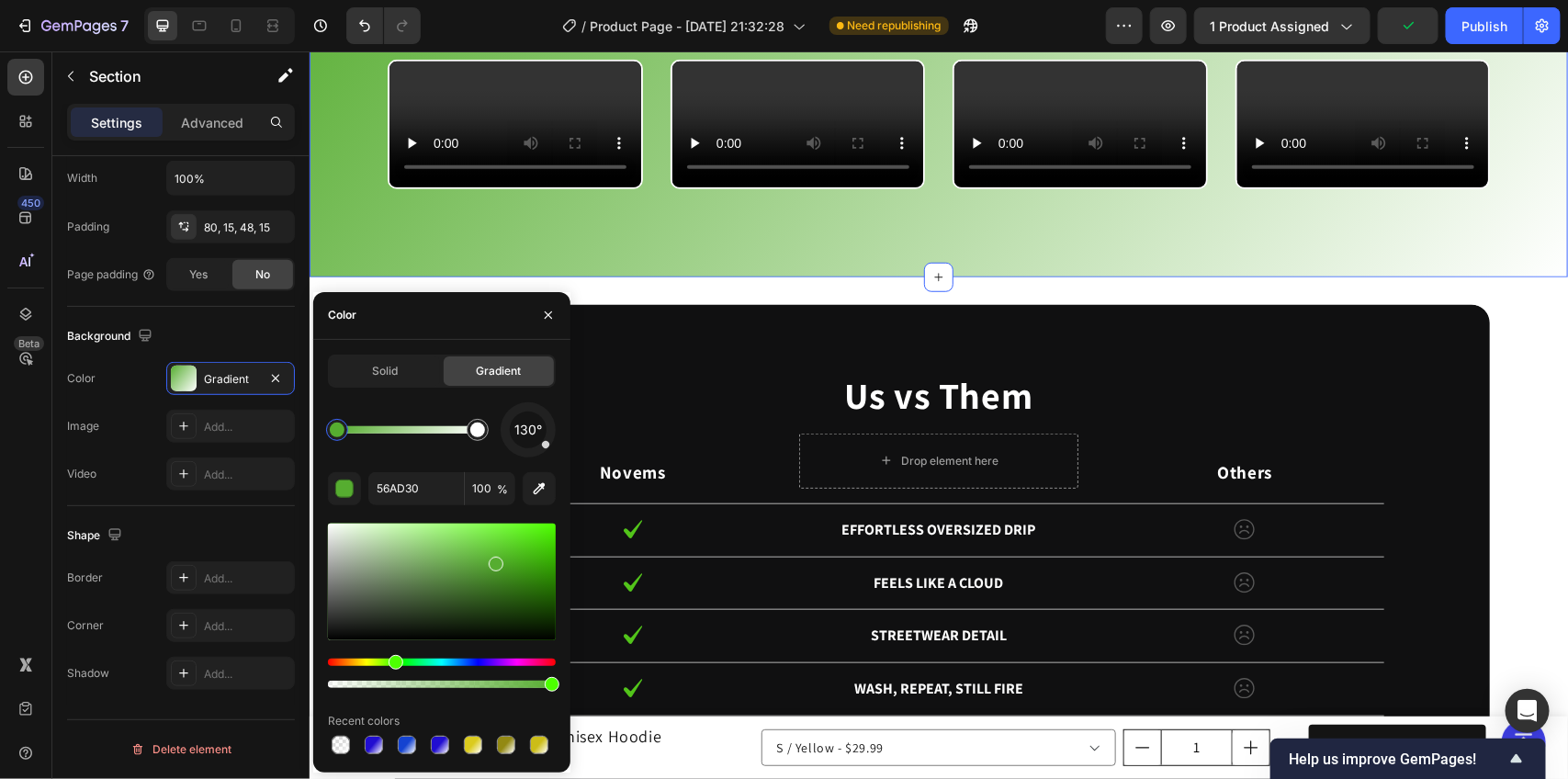
drag, startPoint x: 756, startPoint y: 622, endPoint x: 837, endPoint y: 630, distance: 81.4
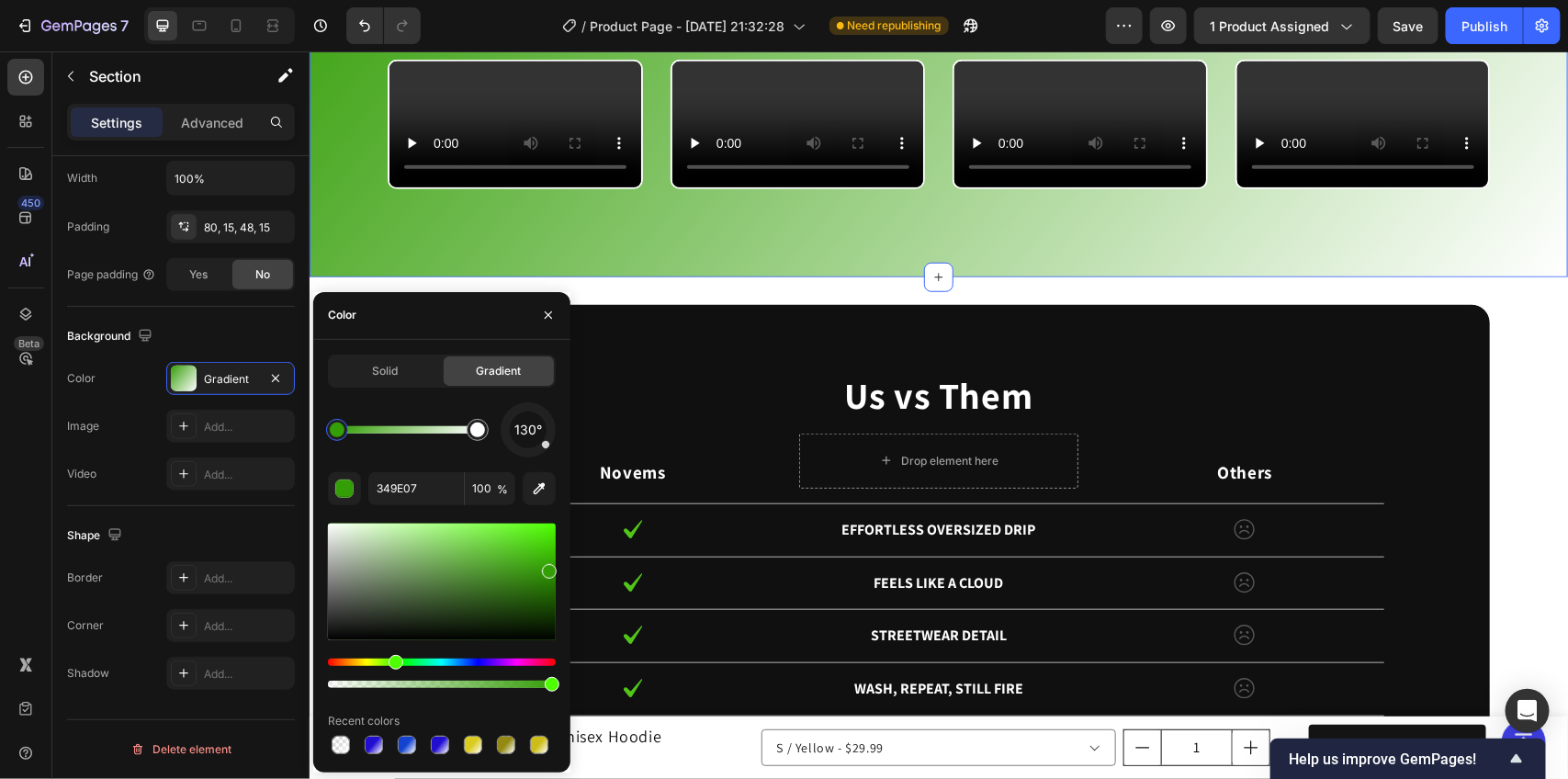
drag, startPoint x: 498, startPoint y: 571, endPoint x: 531, endPoint y: 539, distance: 46.0
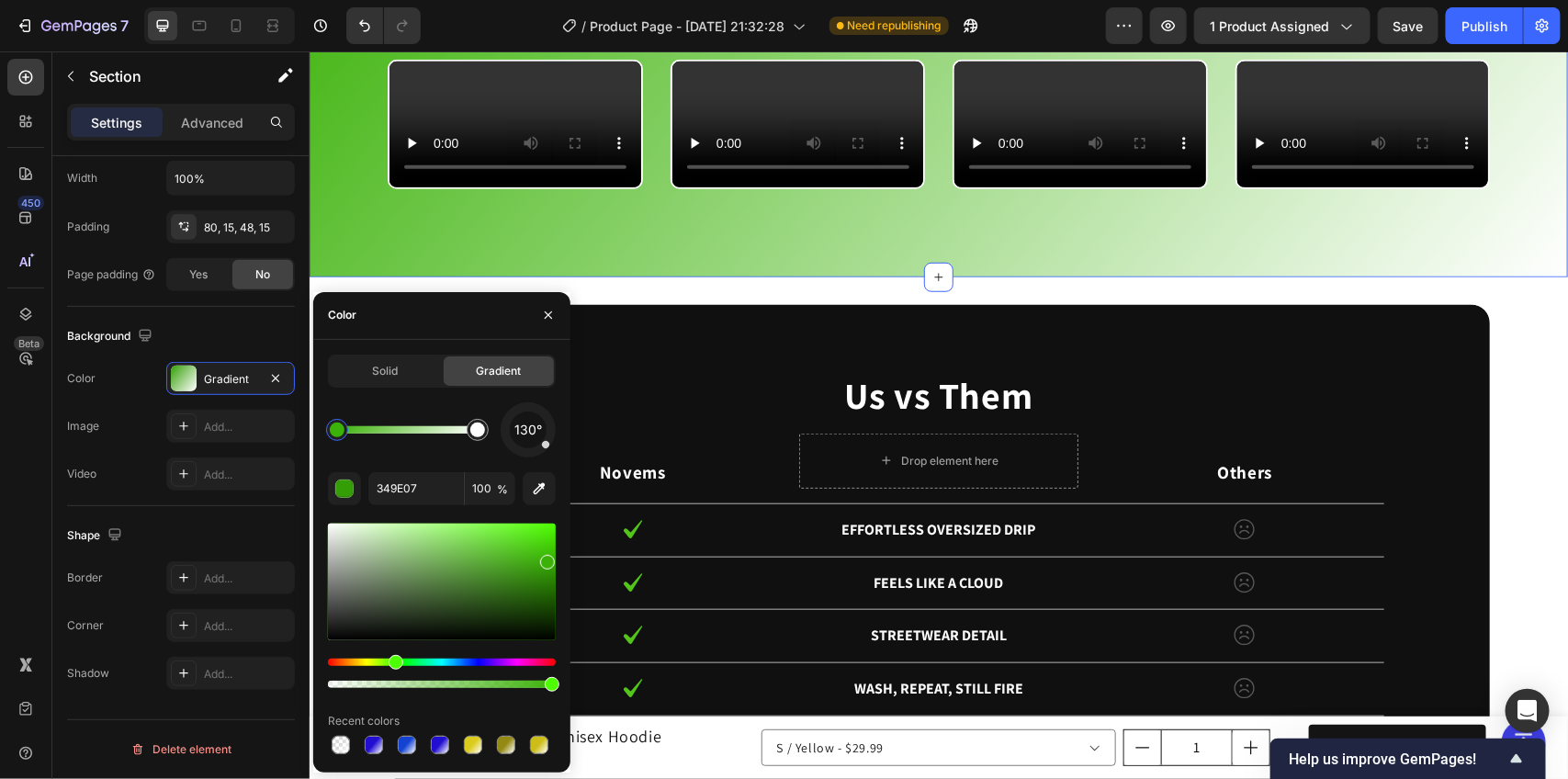
click at [545, 558] on div at bounding box center [442, 581] width 228 height 116
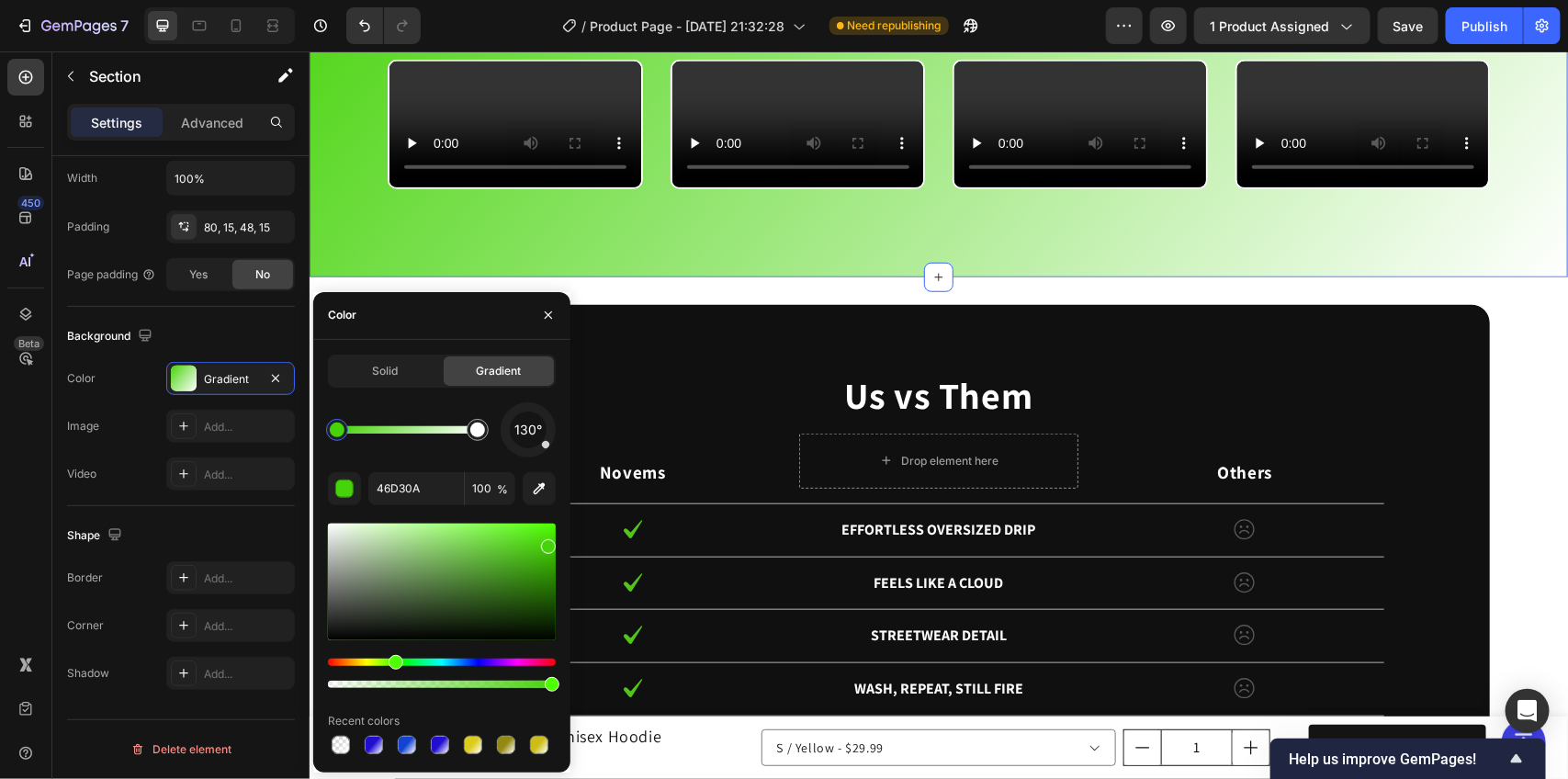
drag, startPoint x: 545, startPoint y: 557, endPoint x: 526, endPoint y: 529, distance: 33.8
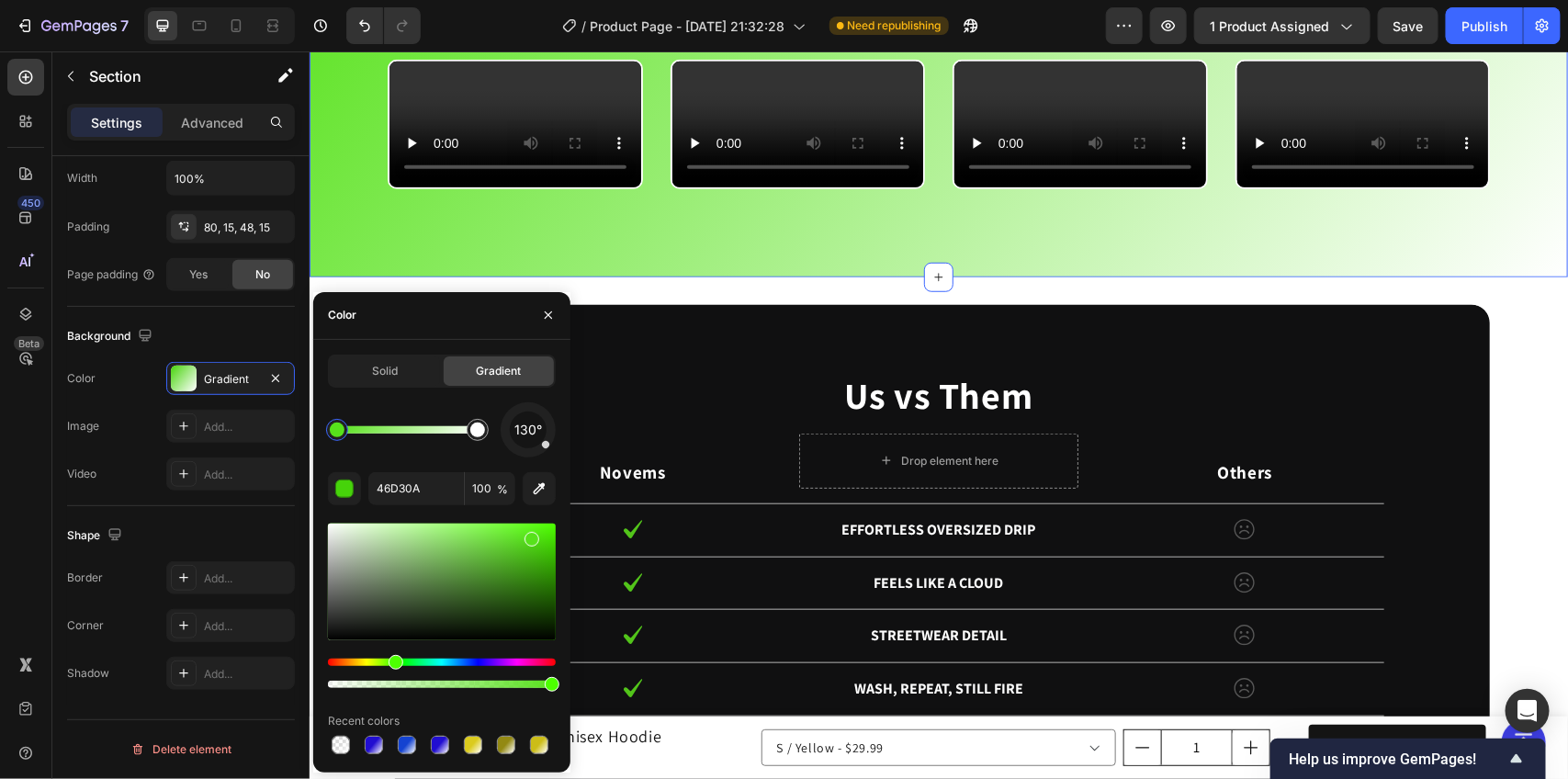
click at [530, 536] on div at bounding box center [442, 581] width 228 height 116
type input "57E21B"
click at [536, 323] on button "button" at bounding box center [548, 315] width 29 height 29
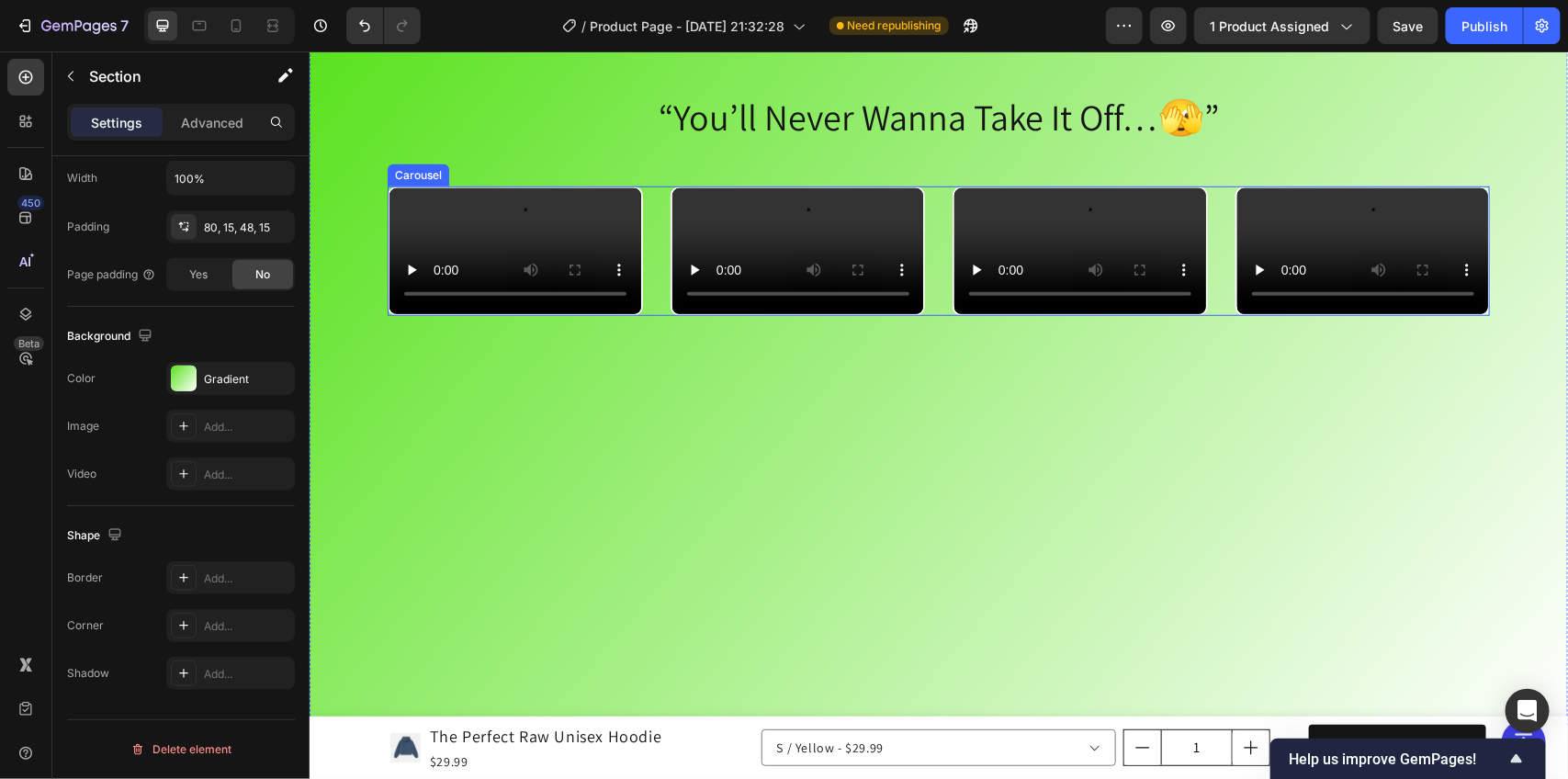
scroll to position [3446, 0]
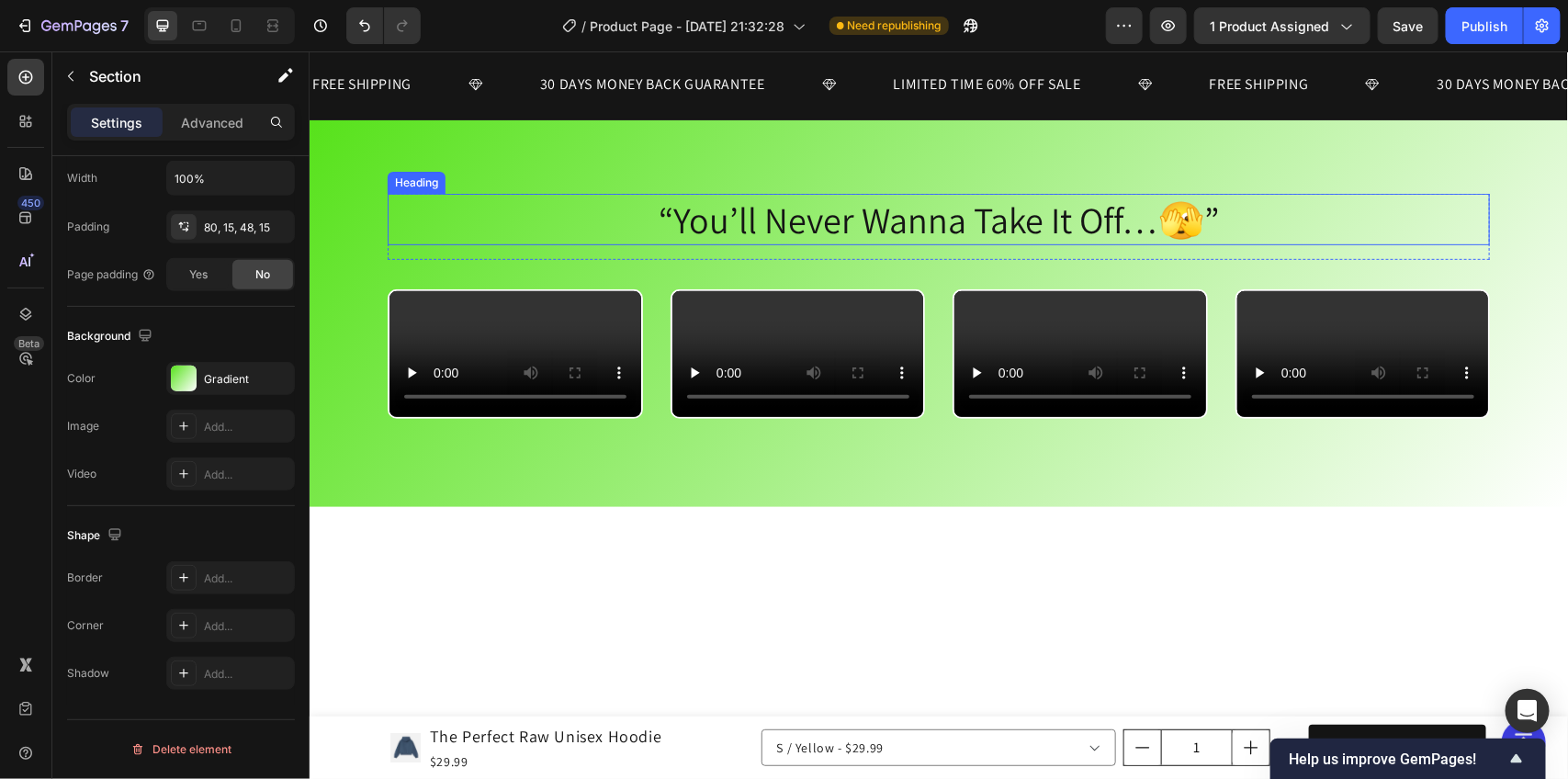
click at [421, 232] on h2 "“You’ll Never Wanna Take It Off…🫣”" at bounding box center [938, 219] width 1102 height 51
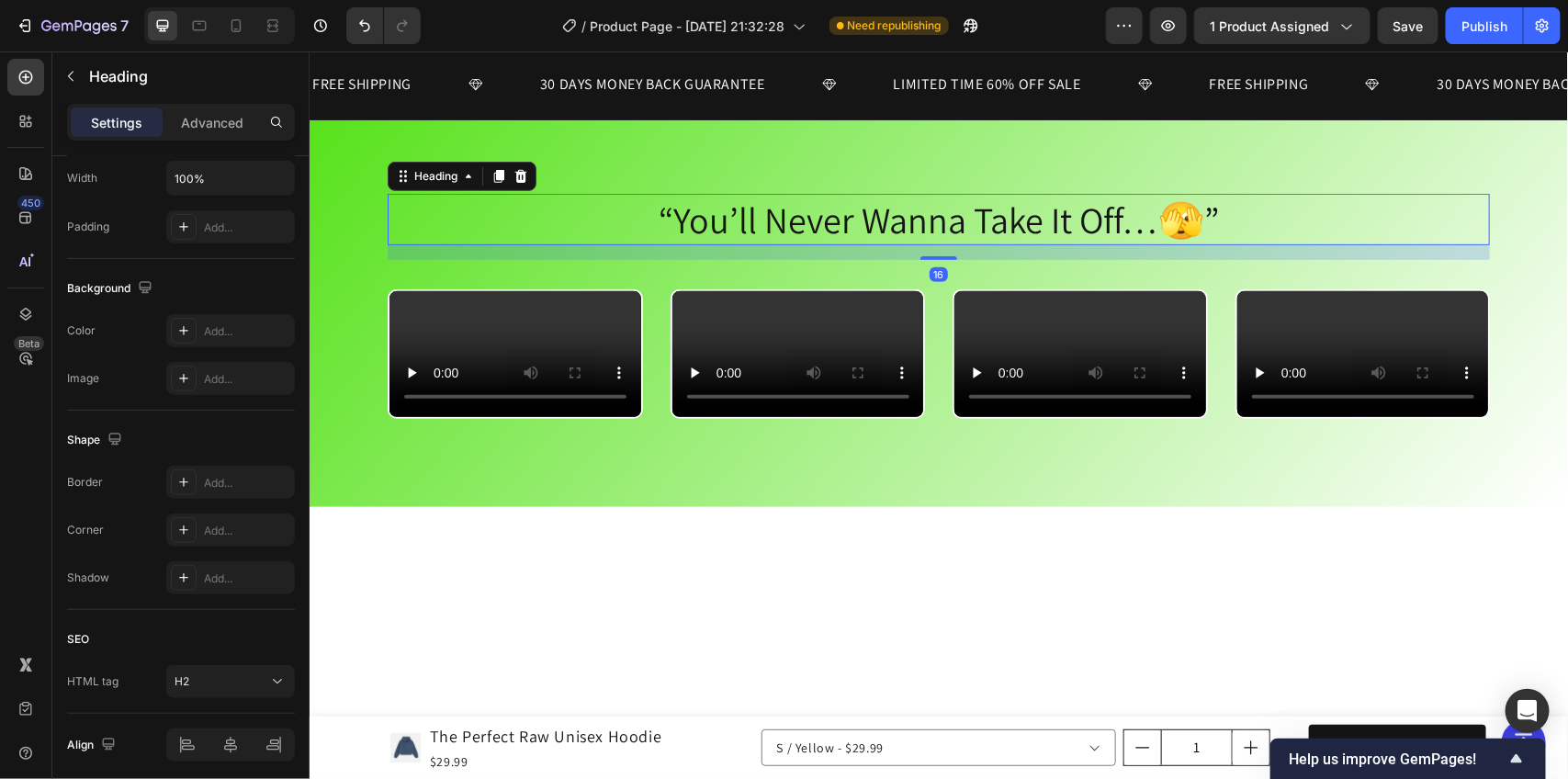
scroll to position [0, 0]
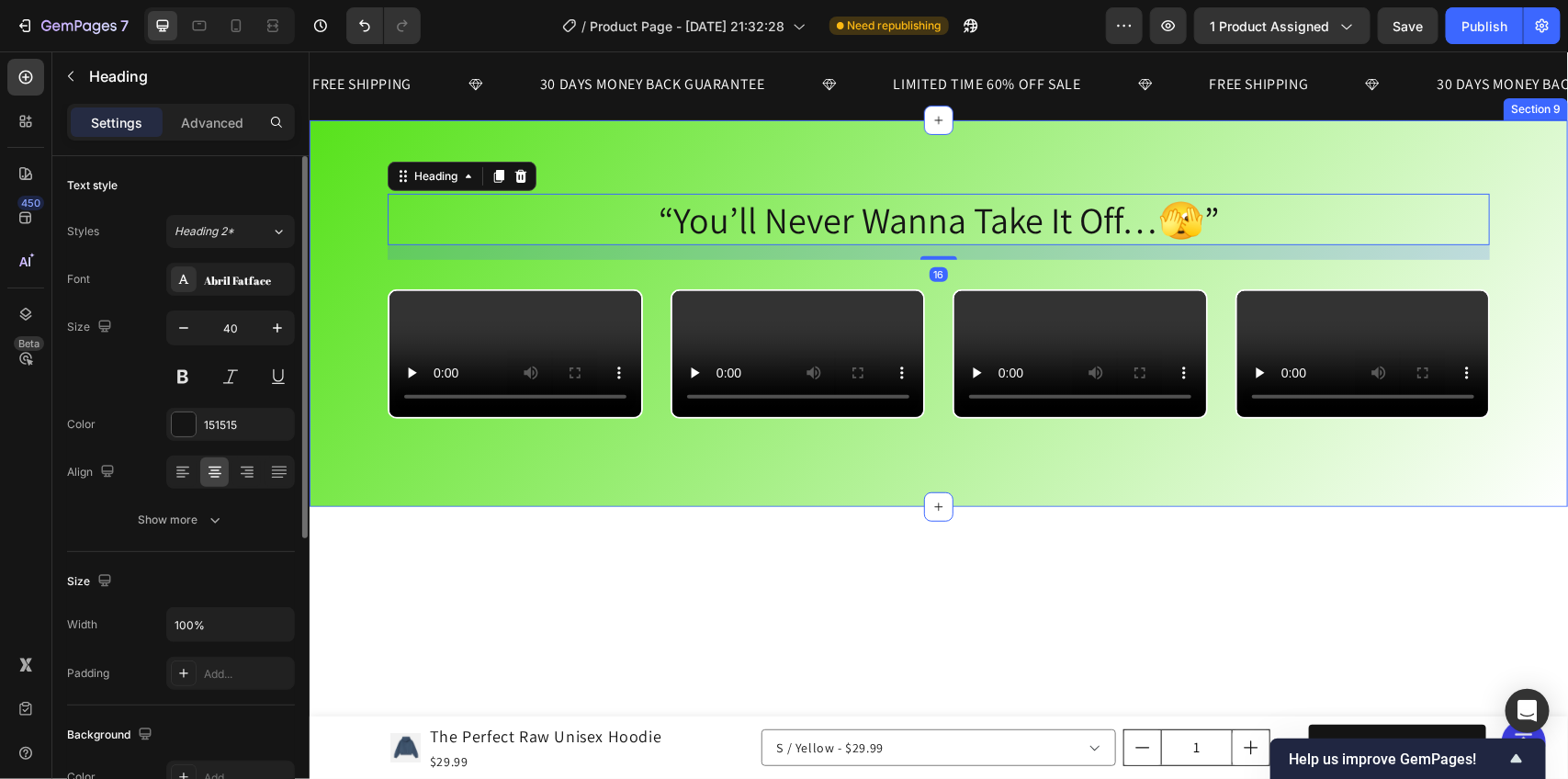
click at [340, 236] on div "“You’ll Never Wanna Take It Off…🫣” Heading 16 Row Video Video Video Video Carou…" at bounding box center [938, 328] width 1231 height 269
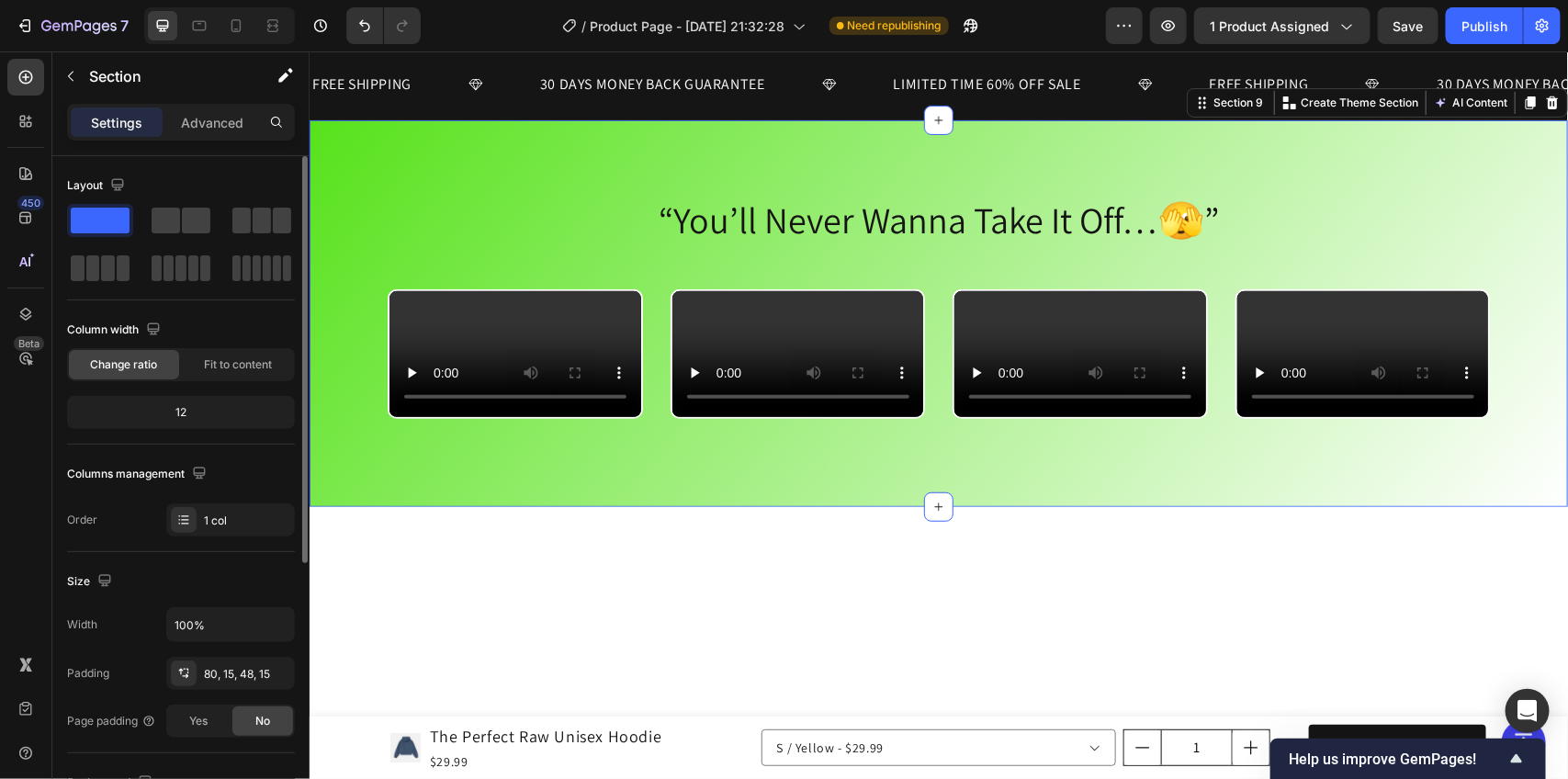
scroll to position [345, 0]
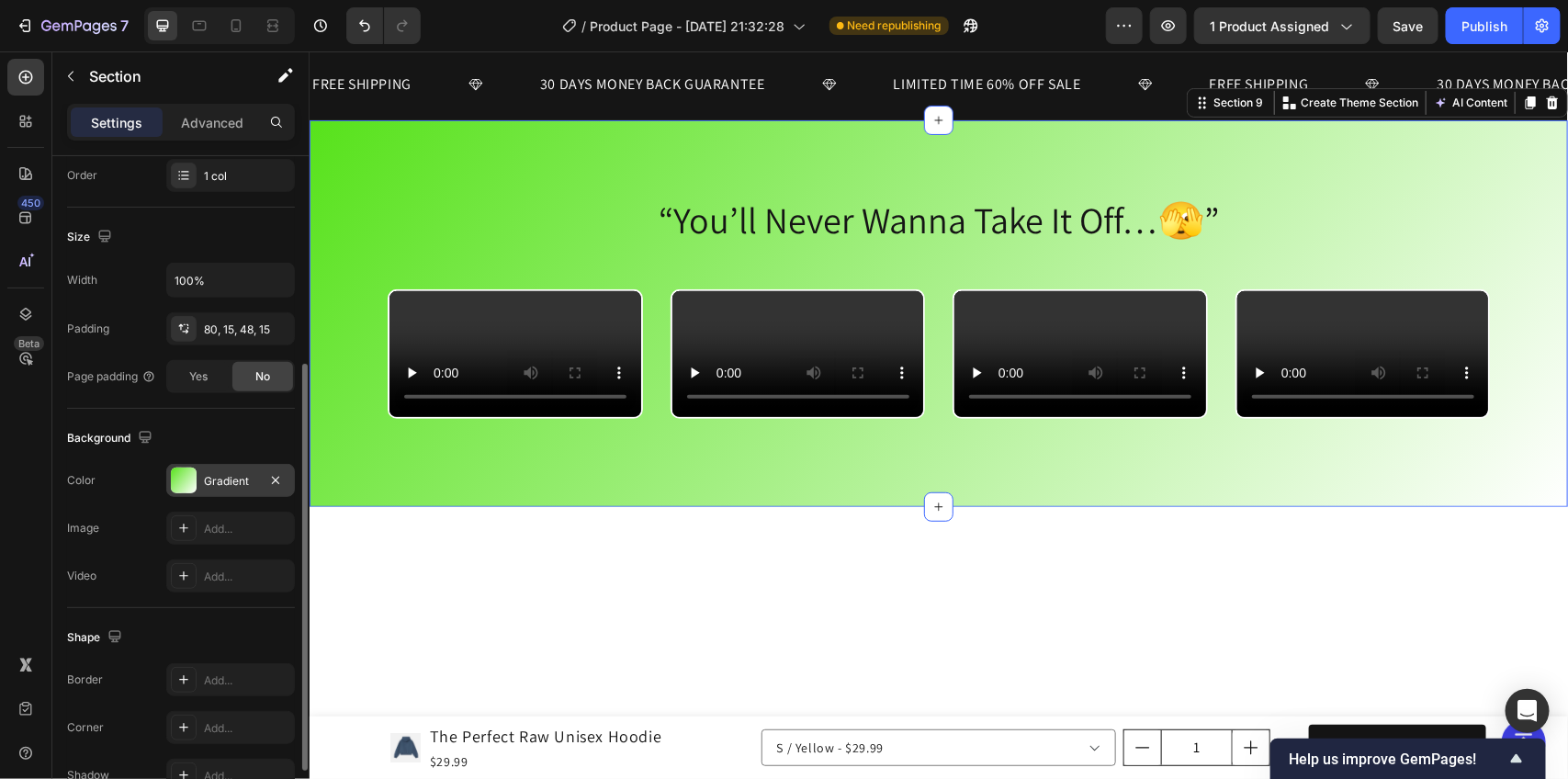
click at [201, 479] on div "Gradient" at bounding box center [231, 480] width 129 height 33
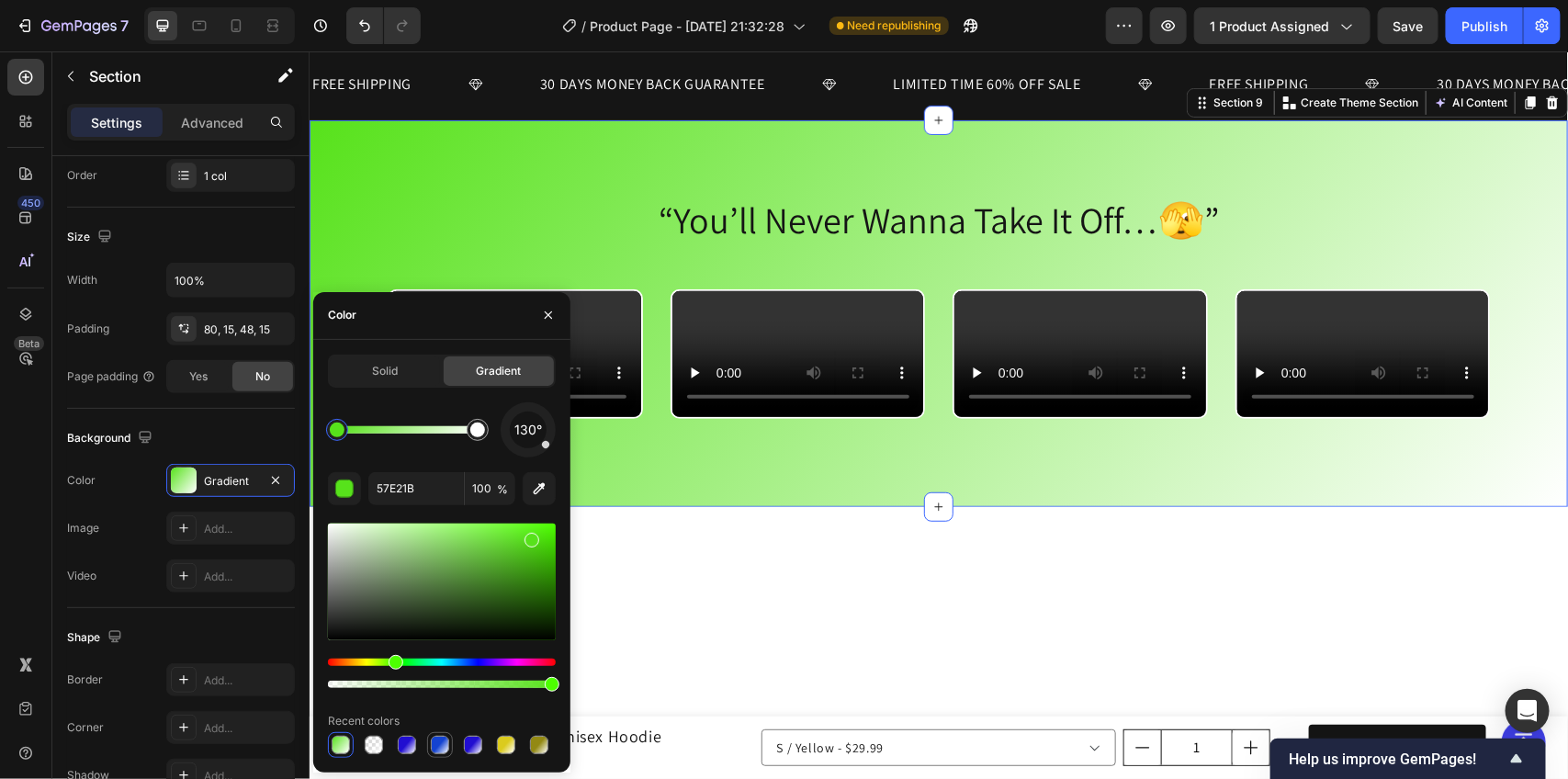
click at [431, 740] on div at bounding box center [439, 745] width 18 height 18
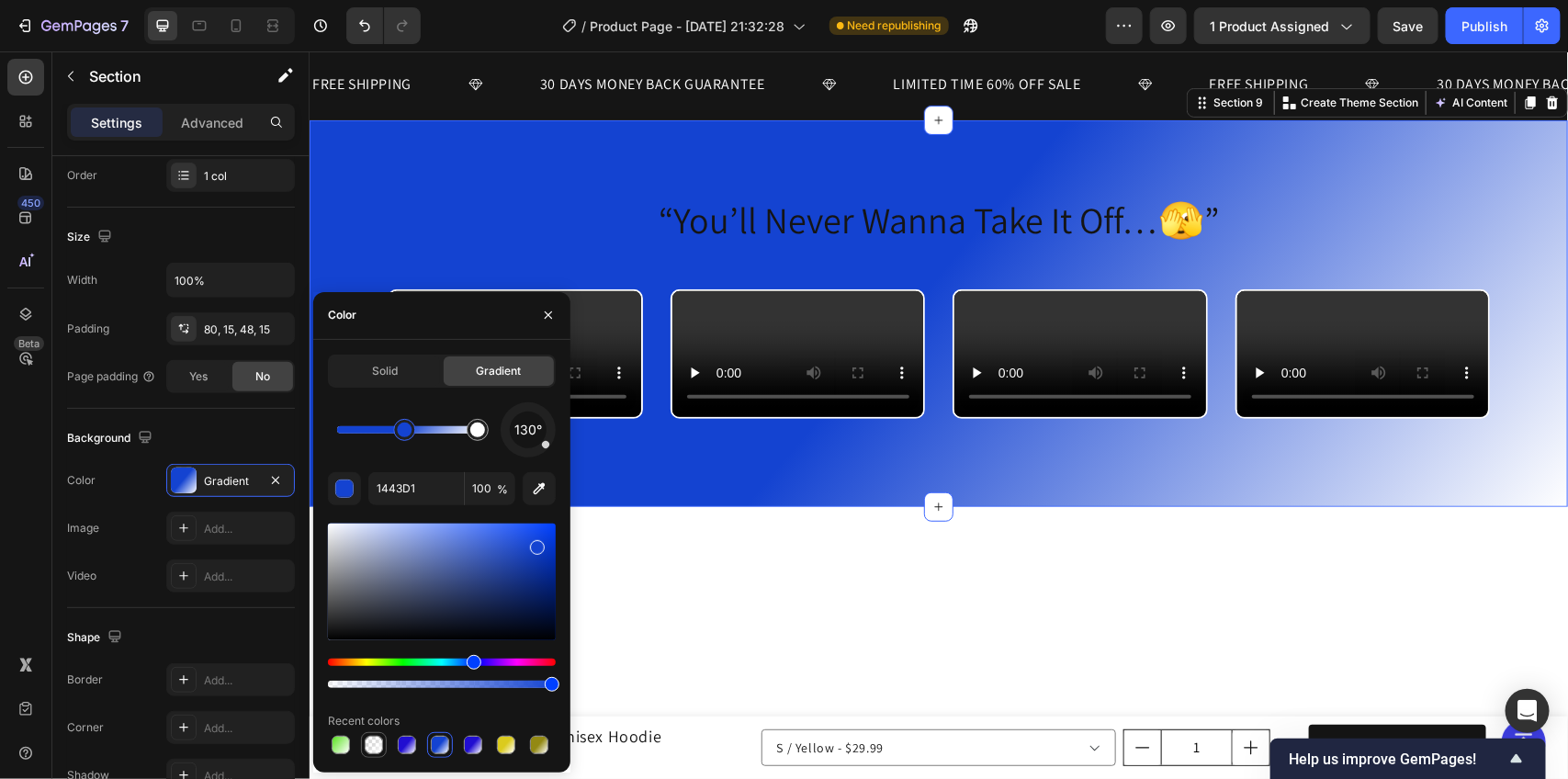
click at [364, 747] on div at bounding box center [373, 745] width 18 height 18
type input "210ED1"
type input "0"
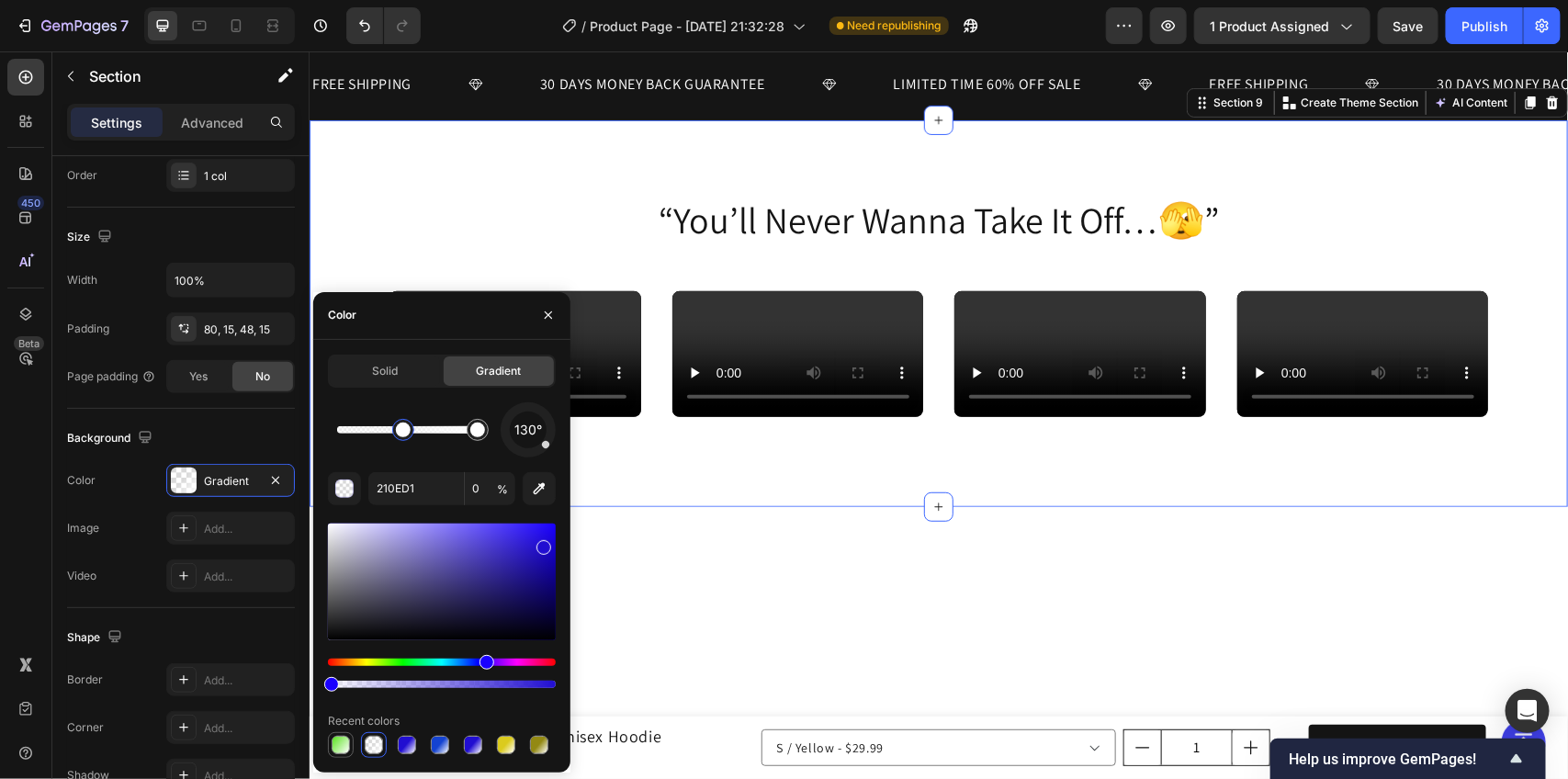
click at [332, 752] on div at bounding box center [341, 745] width 18 height 18
type input "57E21B"
type input "100"
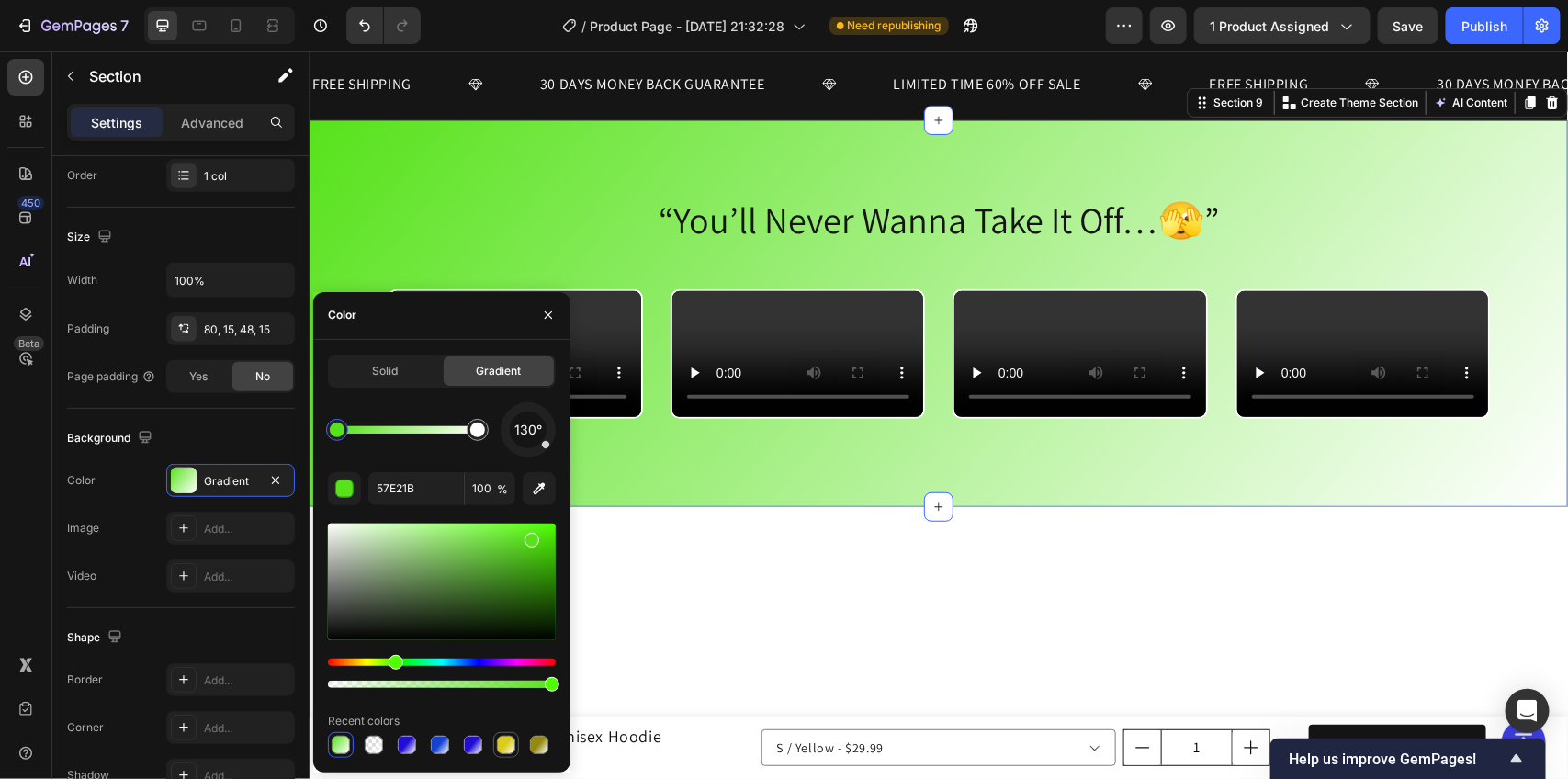
click at [507, 745] on div at bounding box center [505, 745] width 18 height 18
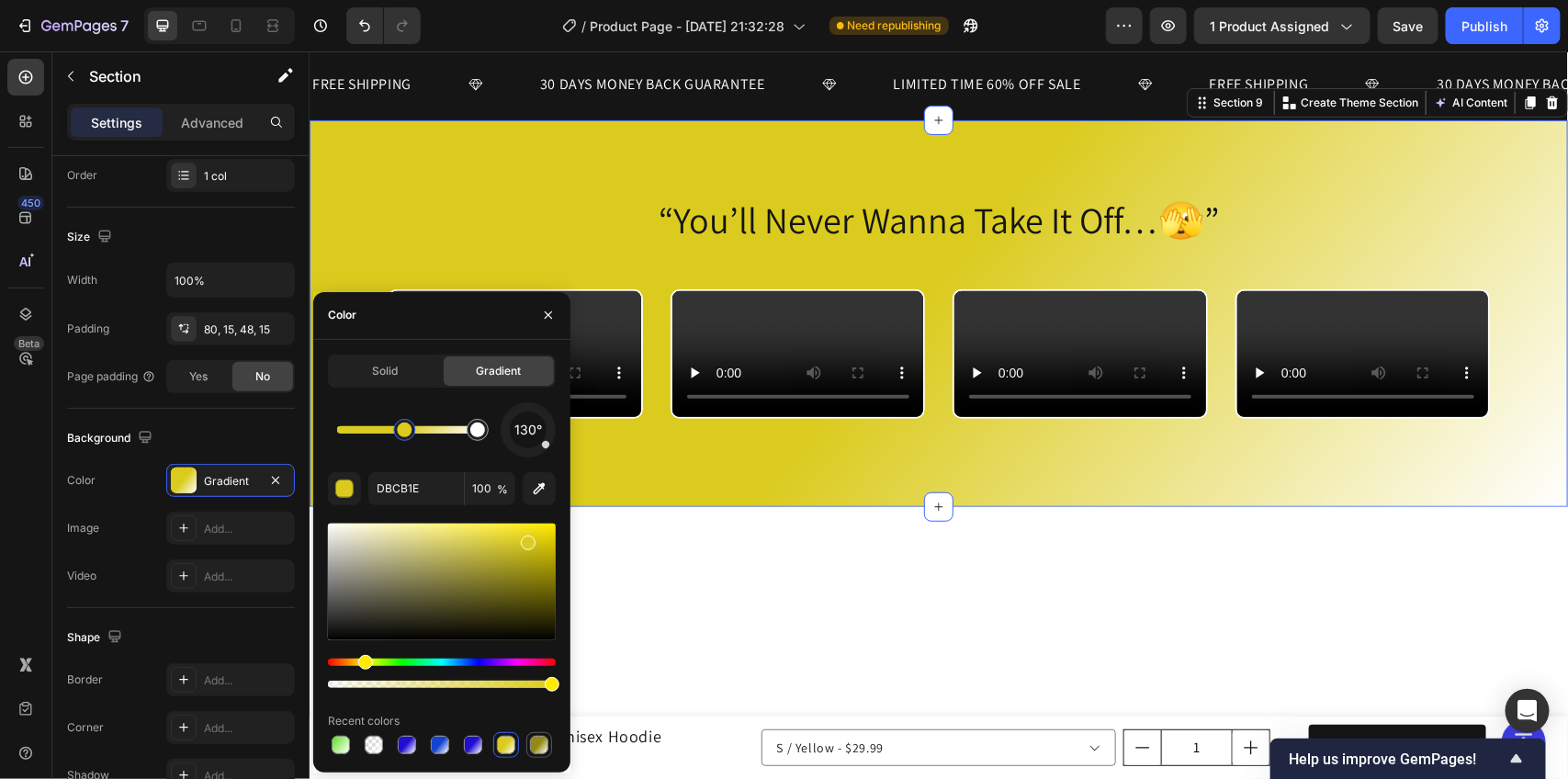
click at [542, 741] on div at bounding box center [538, 745] width 18 height 18
type input "938913"
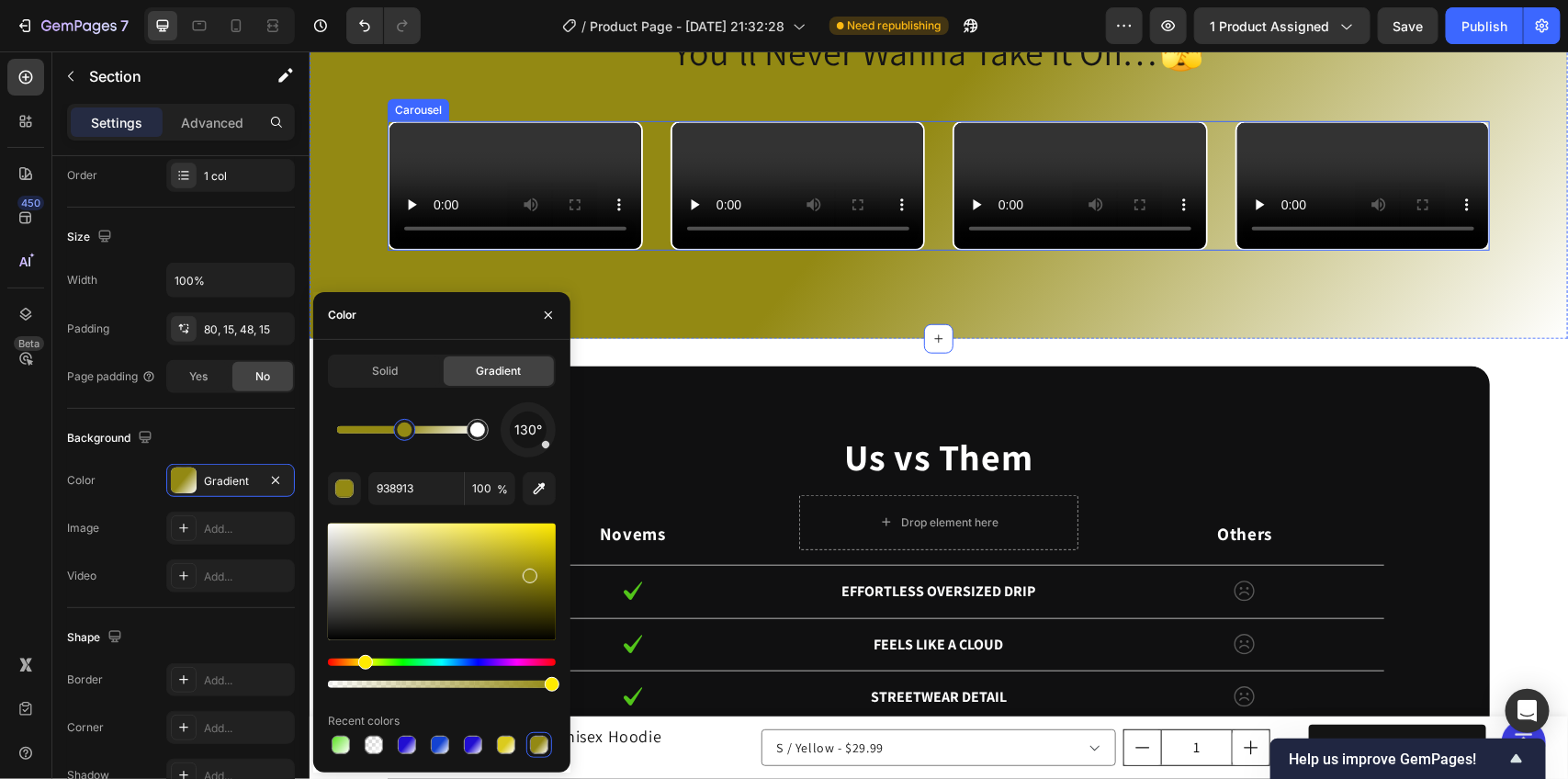
scroll to position [3561, 0]
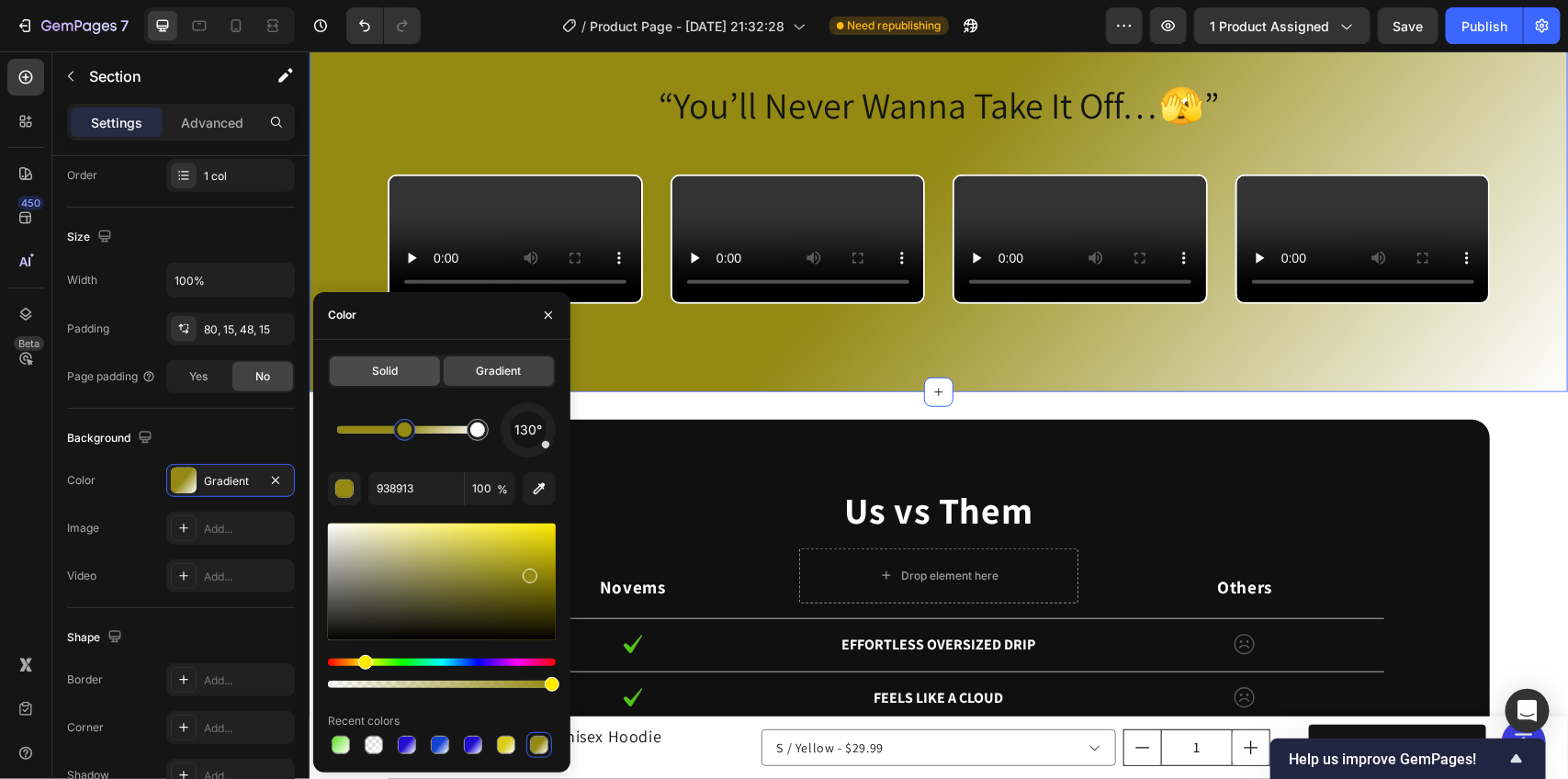
click at [364, 381] on div "Solid" at bounding box center [385, 371] width 111 height 29
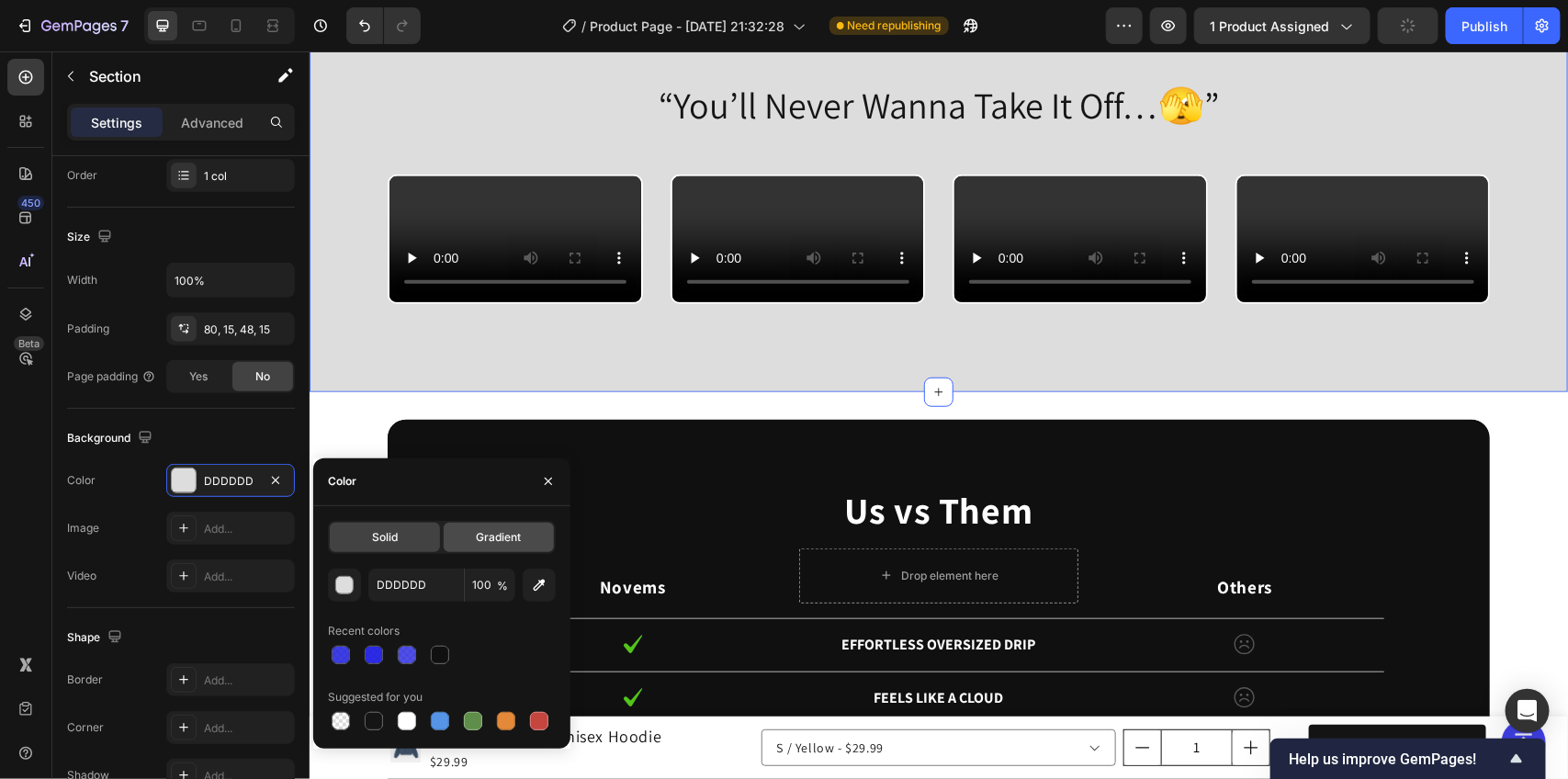
click at [484, 529] on span "Gradient" at bounding box center [499, 537] width 45 height 16
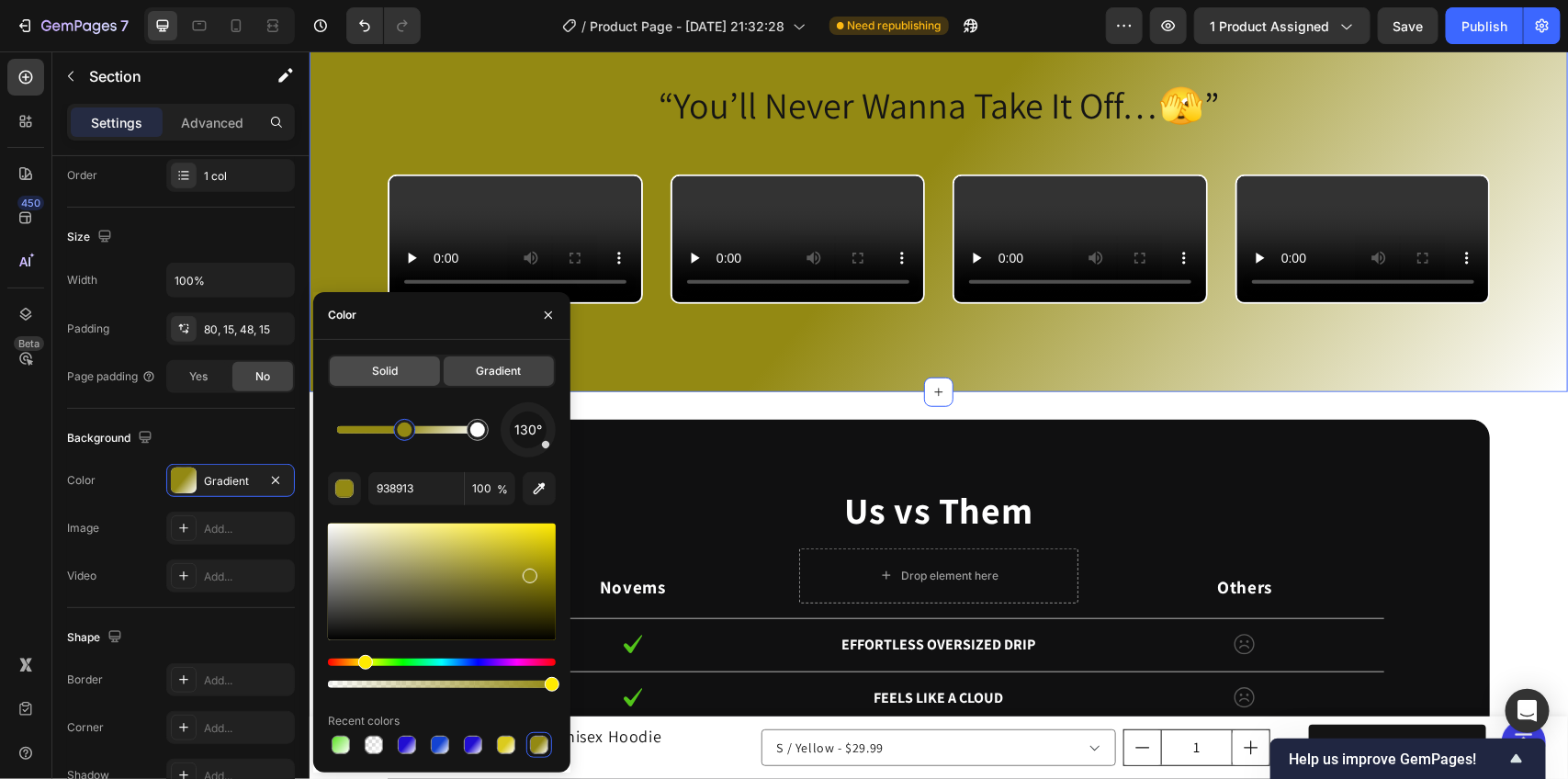
click at [396, 357] on div "Solid" at bounding box center [385, 371] width 111 height 29
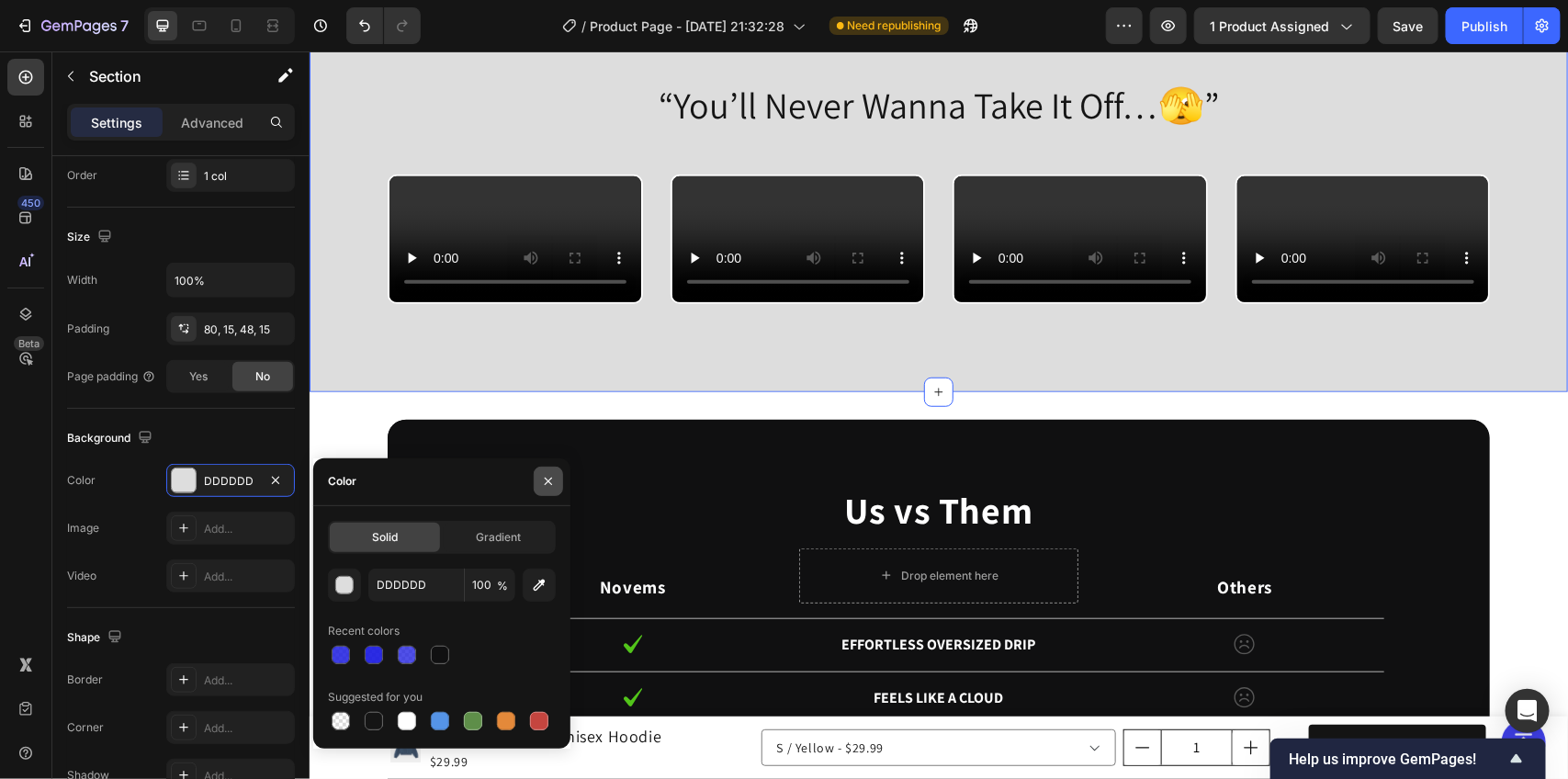
click at [554, 476] on icon "button" at bounding box center [549, 482] width 15 height 15
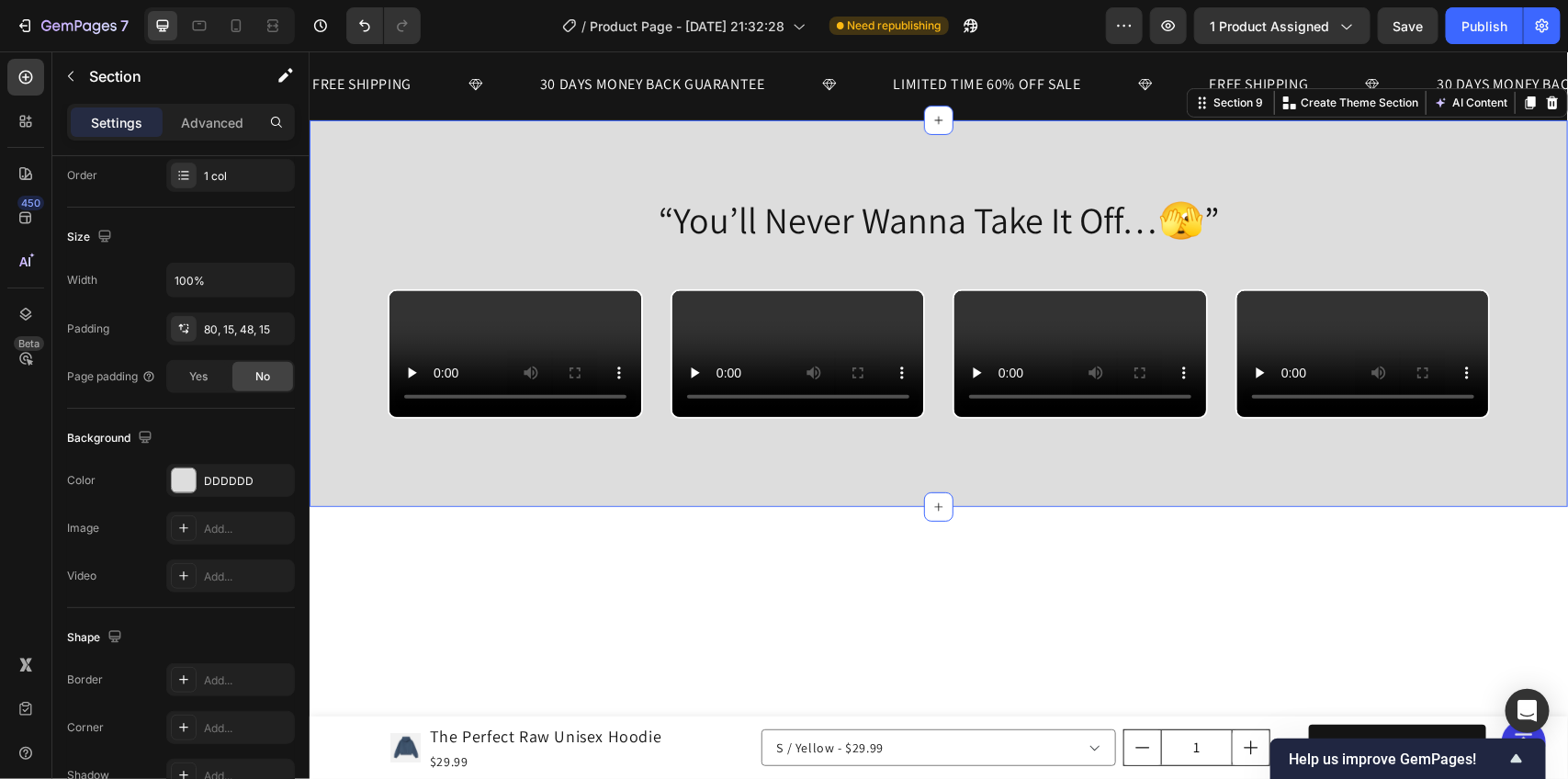
scroll to position [3332, 0]
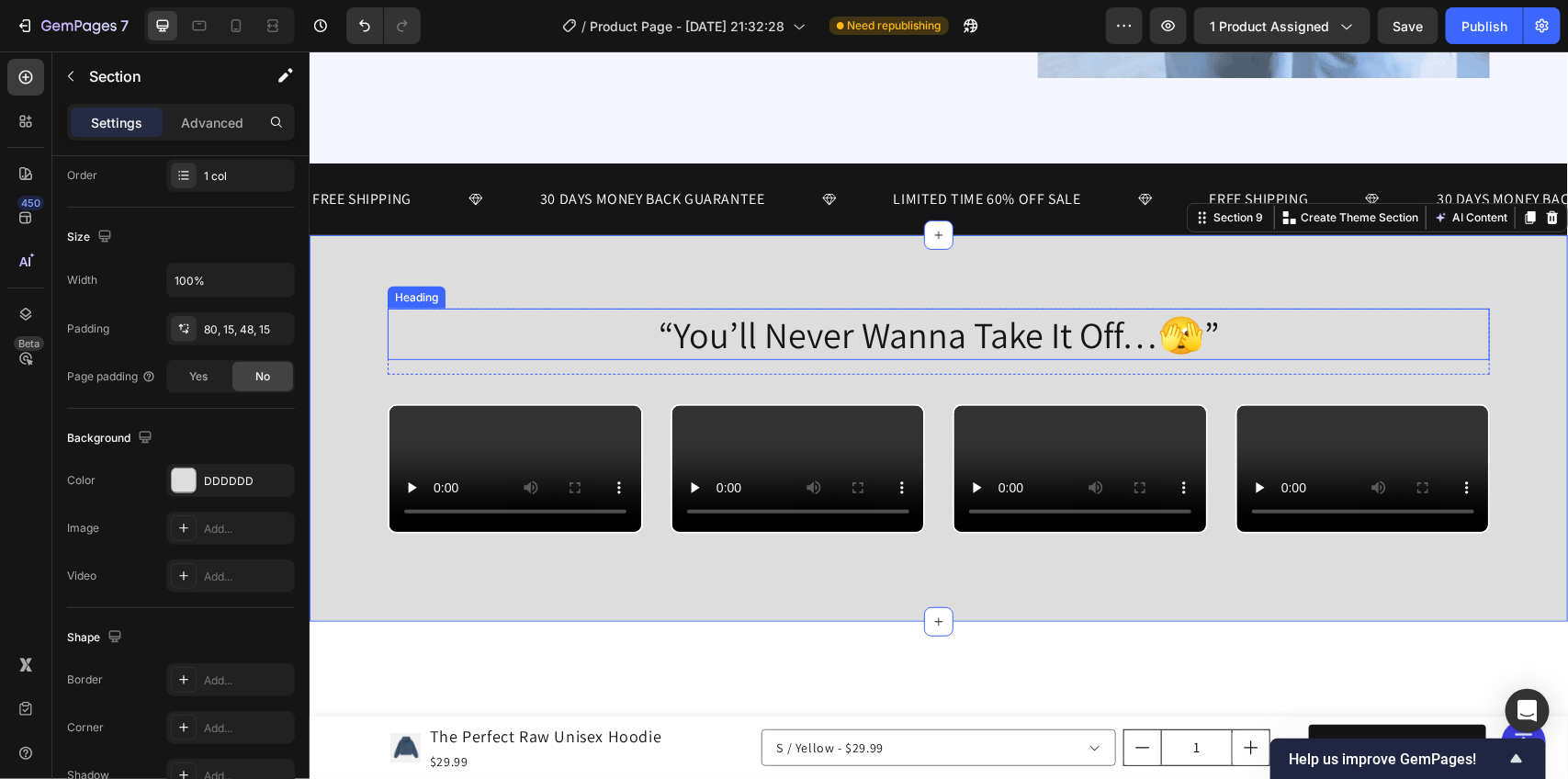
click at [498, 313] on h2 "“You’ll Never Wanna Take It Off…🫣”" at bounding box center [938, 333] width 1102 height 51
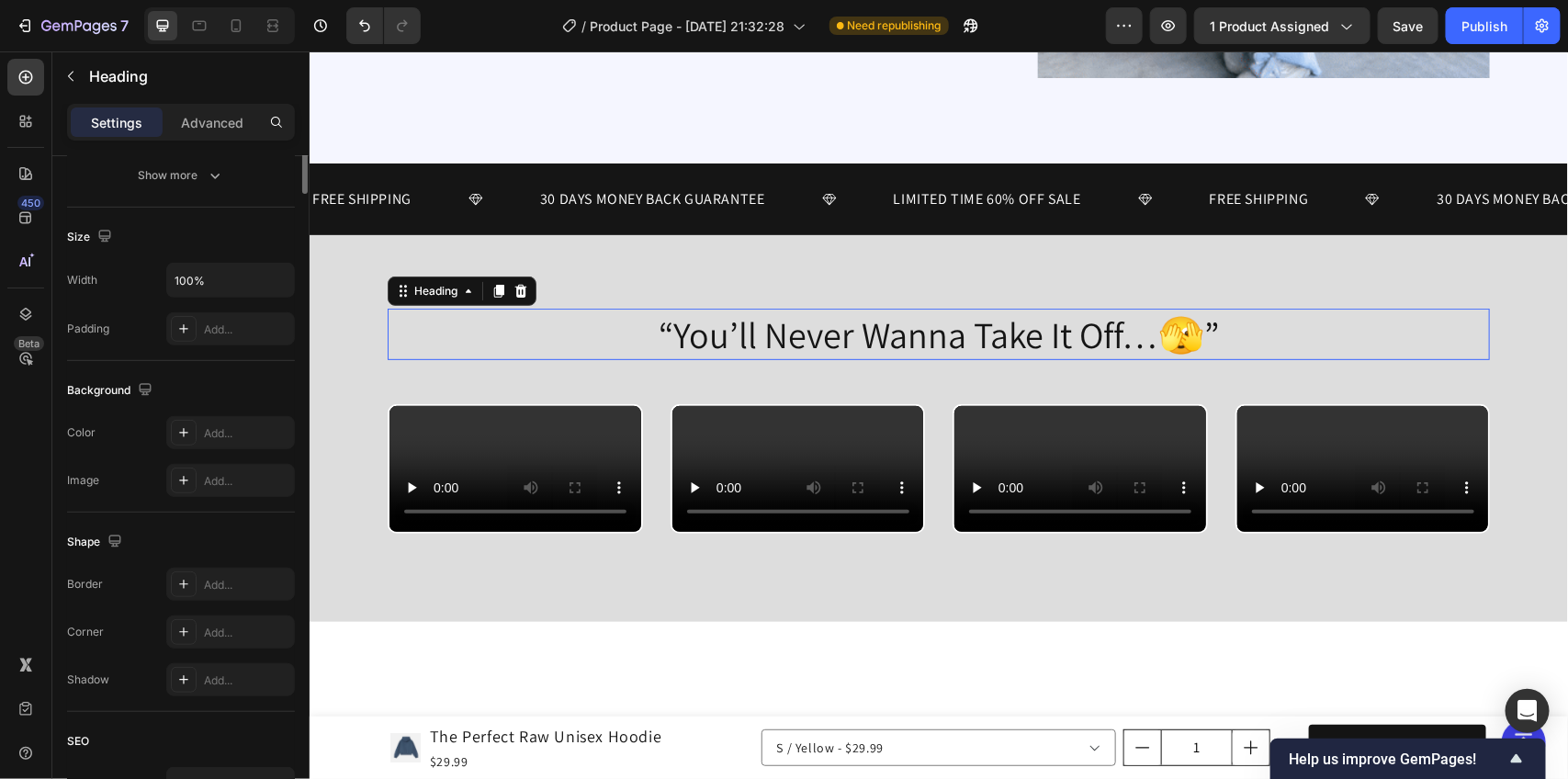
scroll to position [0, 0]
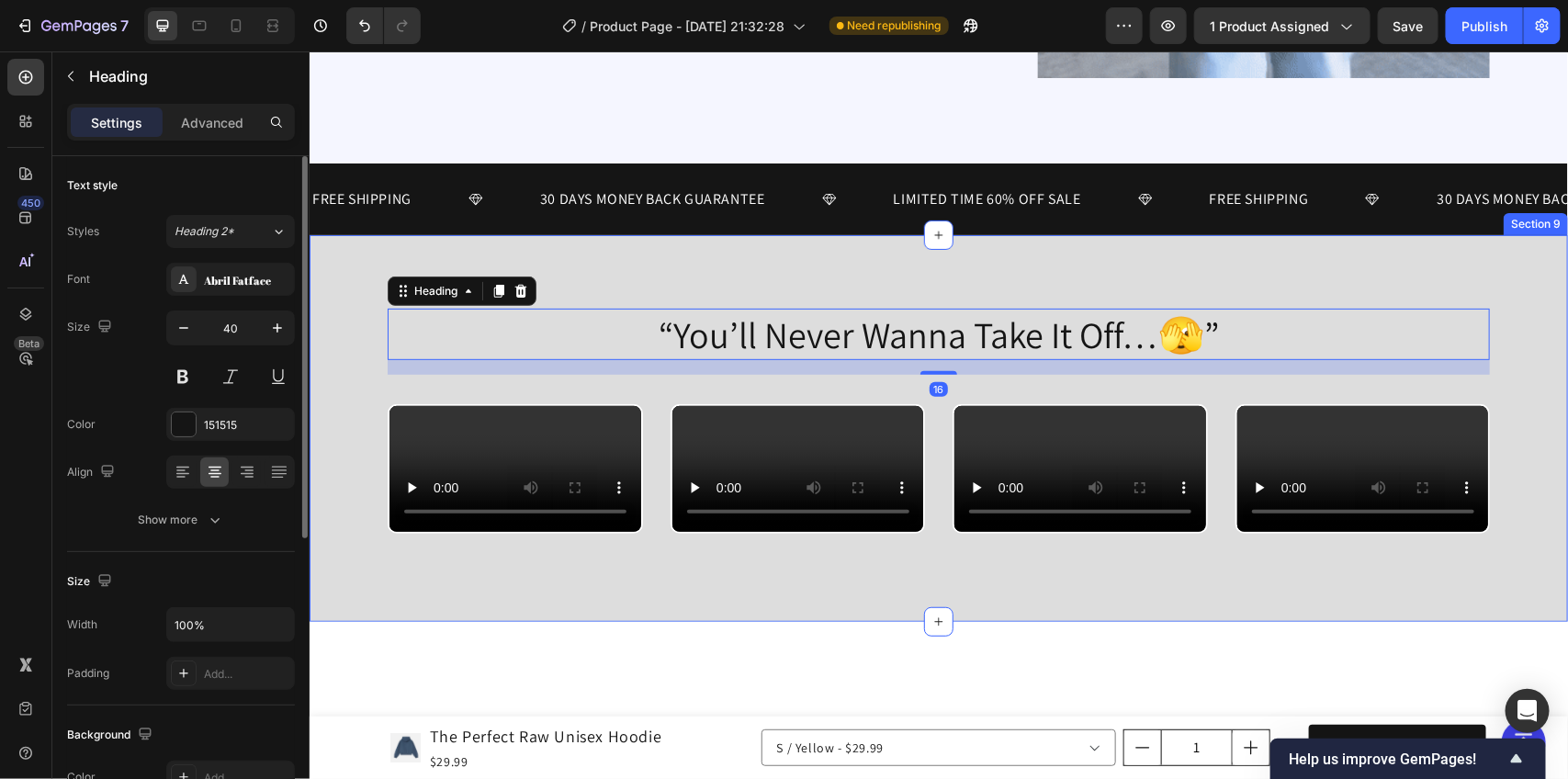
click at [329, 330] on div "“You’ll Never Wanna Take It Off…🫣” Heading 16 Row Video Video Video Video Carou…" at bounding box center [938, 442] width 1231 height 269
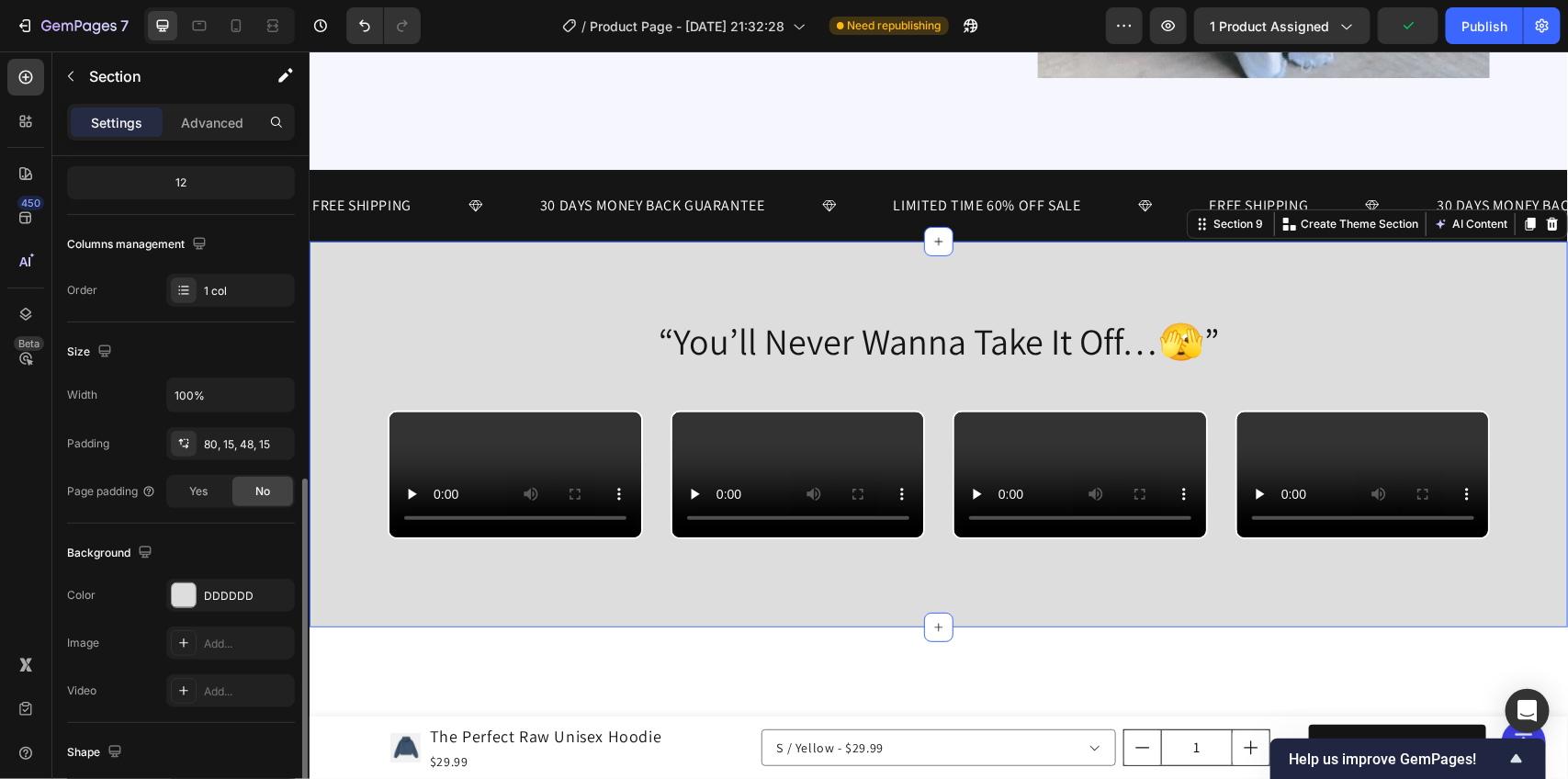
scroll to position [345, 0]
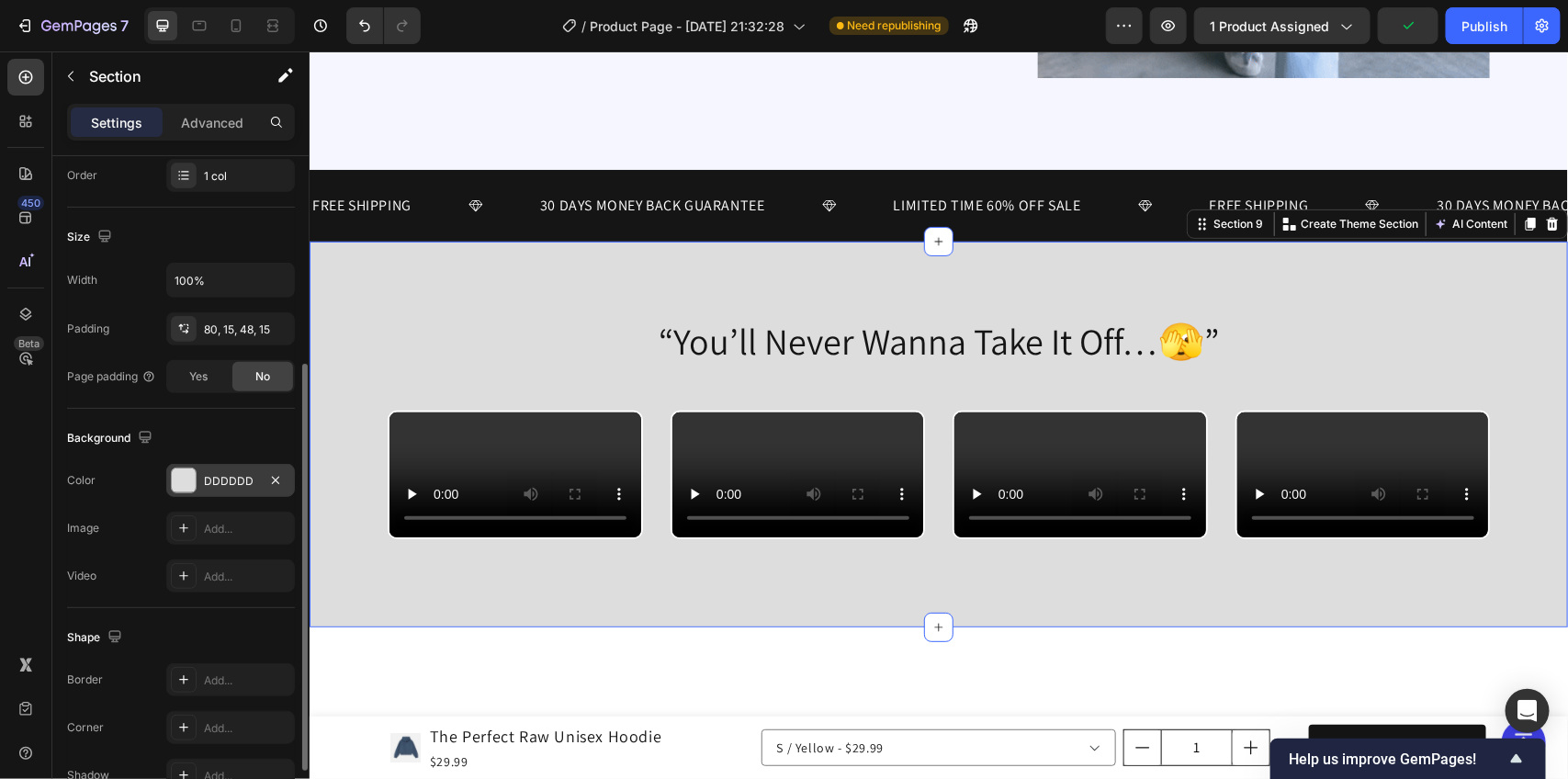
click at [217, 473] on div "DDDDDD" at bounding box center [231, 480] width 129 height 33
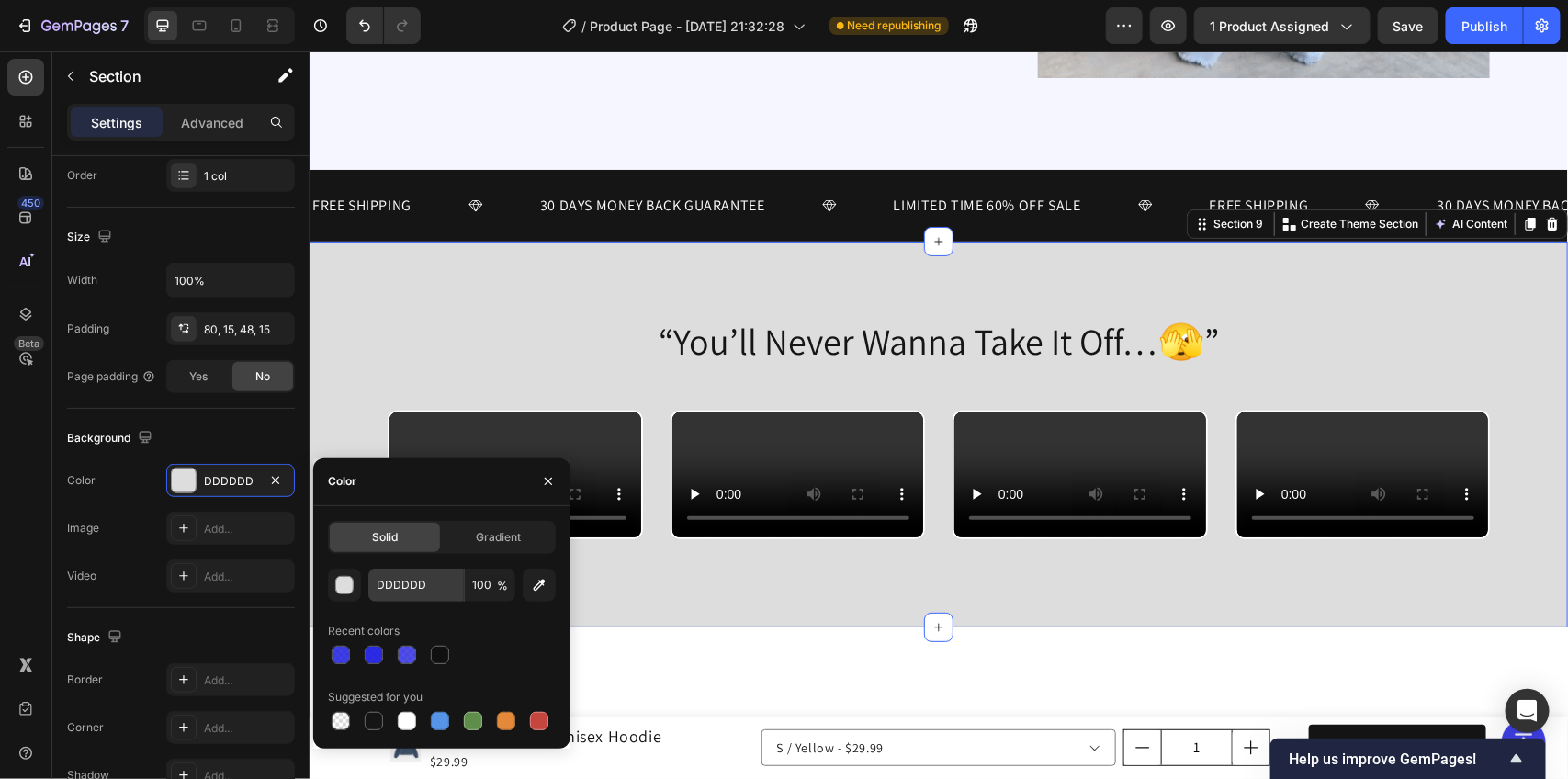
drag, startPoint x: 342, startPoint y: 717, endPoint x: 411, endPoint y: 575, distance: 157.9
click at [341, 717] on div at bounding box center [341, 720] width 18 height 18
type input "000000"
type input "0"
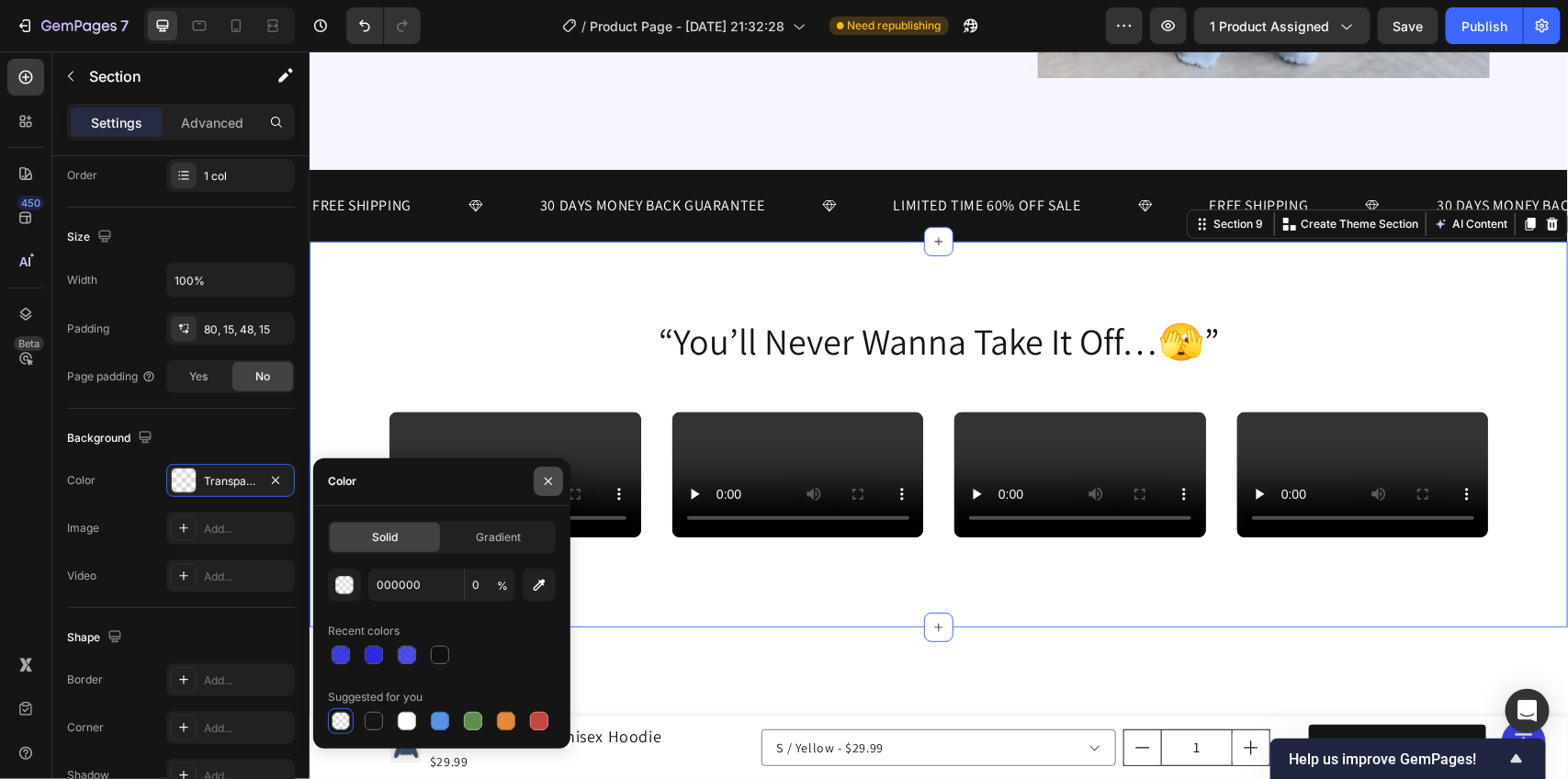
click at [539, 484] on button "button" at bounding box center [548, 481] width 29 height 29
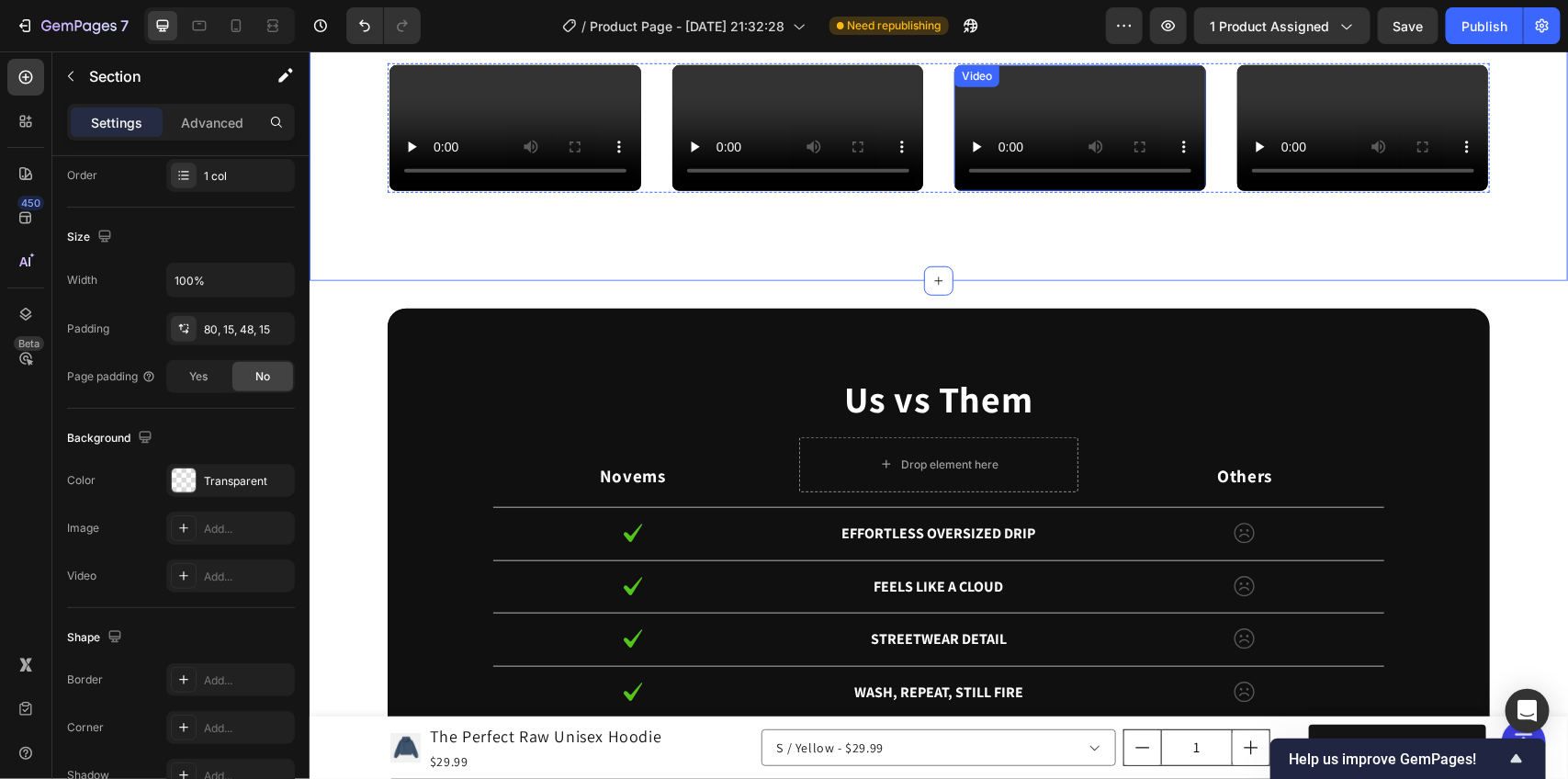
scroll to position [3676, 0]
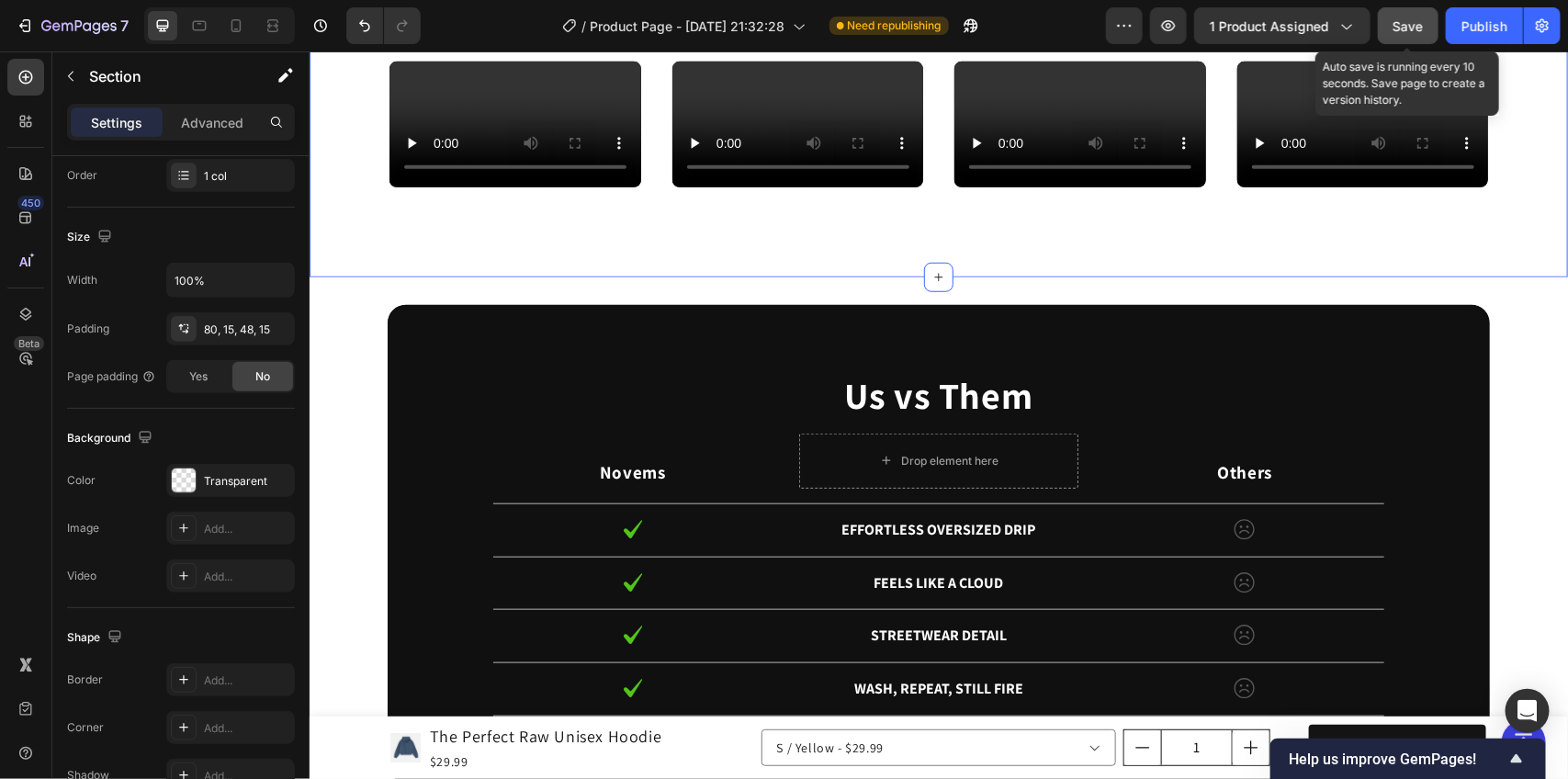
click at [1402, 38] on button "Save" at bounding box center [1408, 26] width 61 height 37
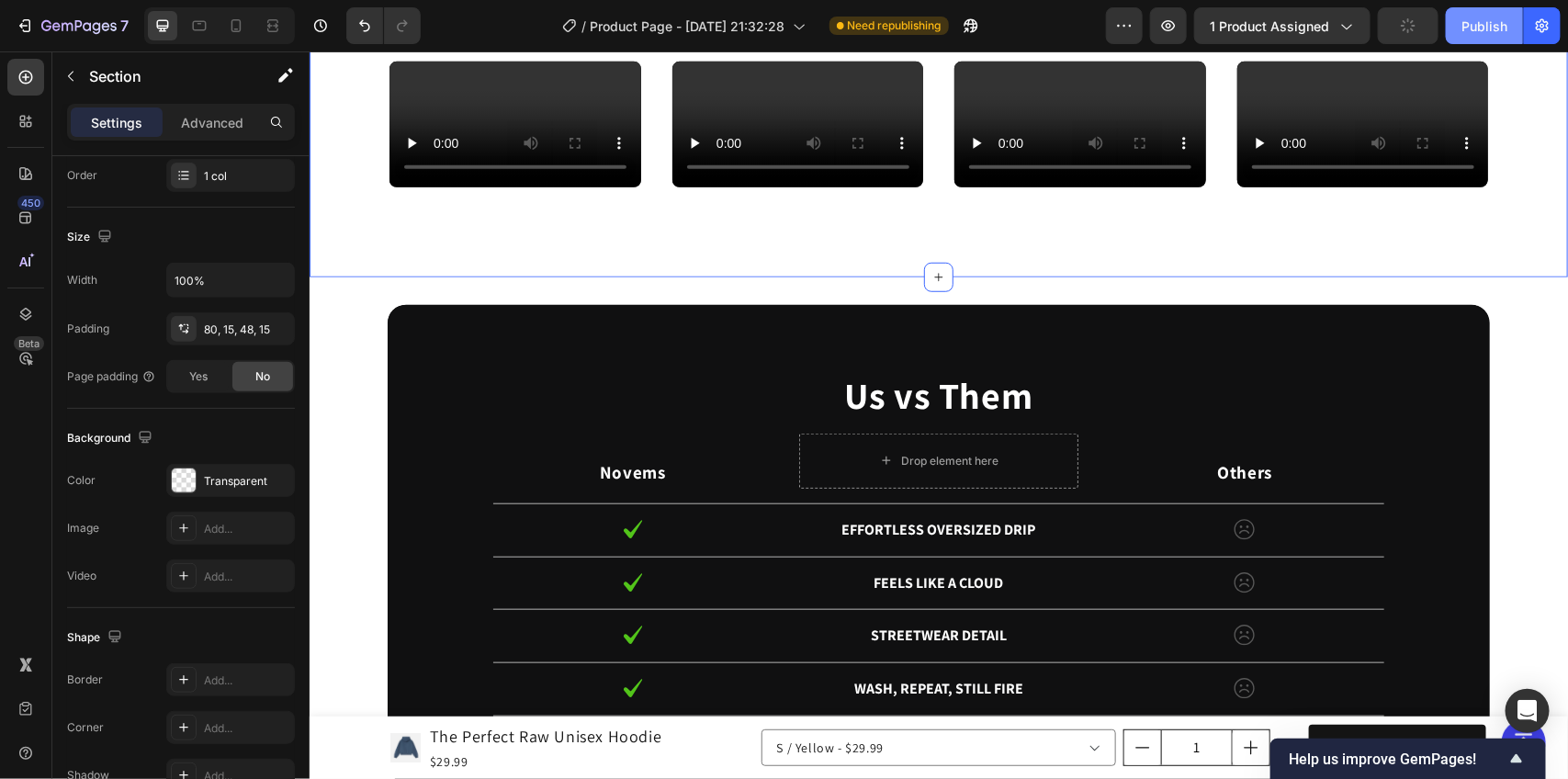
click at [1450, 28] on button "Publish" at bounding box center [1485, 26] width 78 height 37
click at [241, 25] on icon at bounding box center [236, 25] width 18 height 18
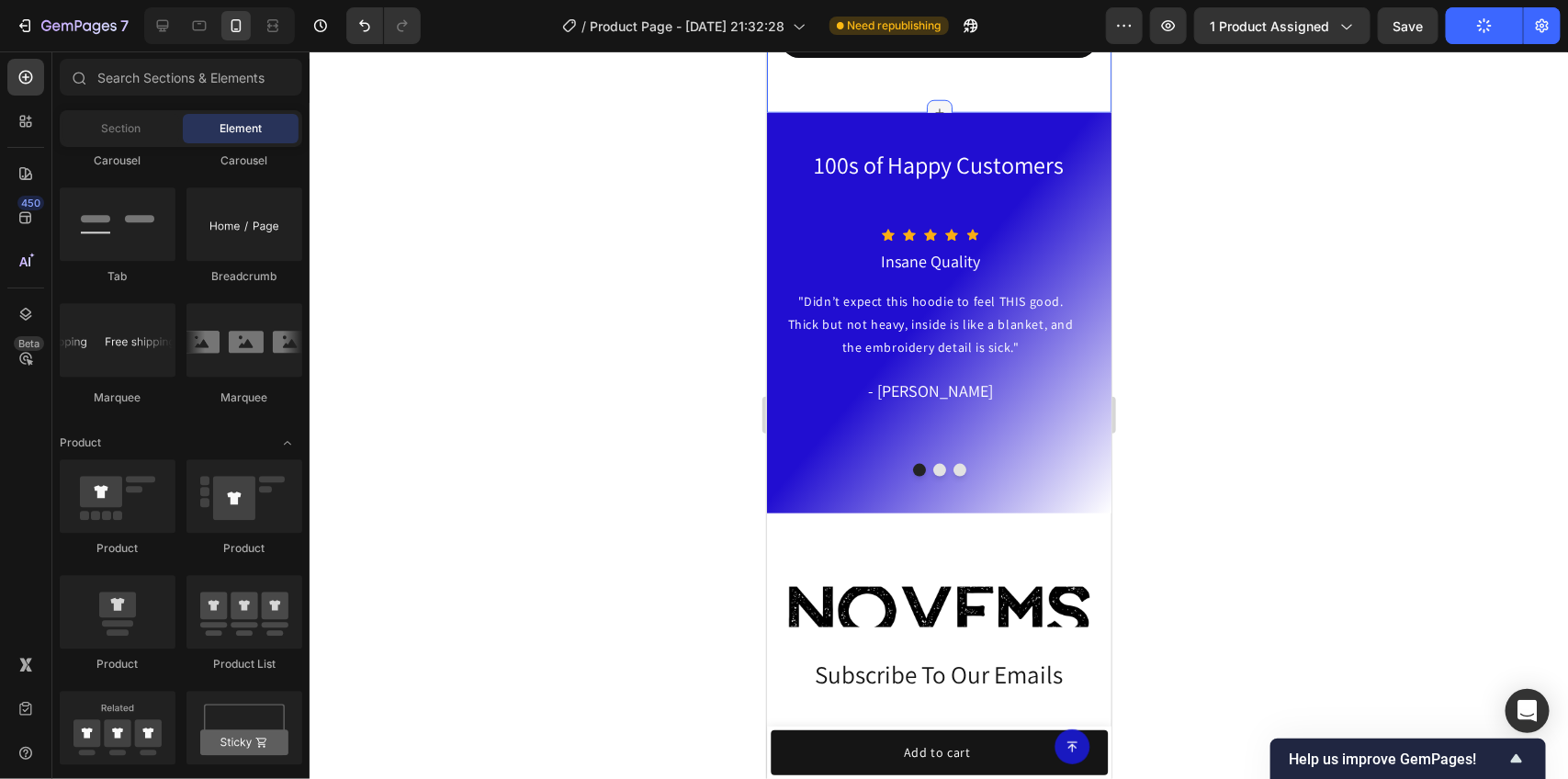
scroll to position [3802, 0]
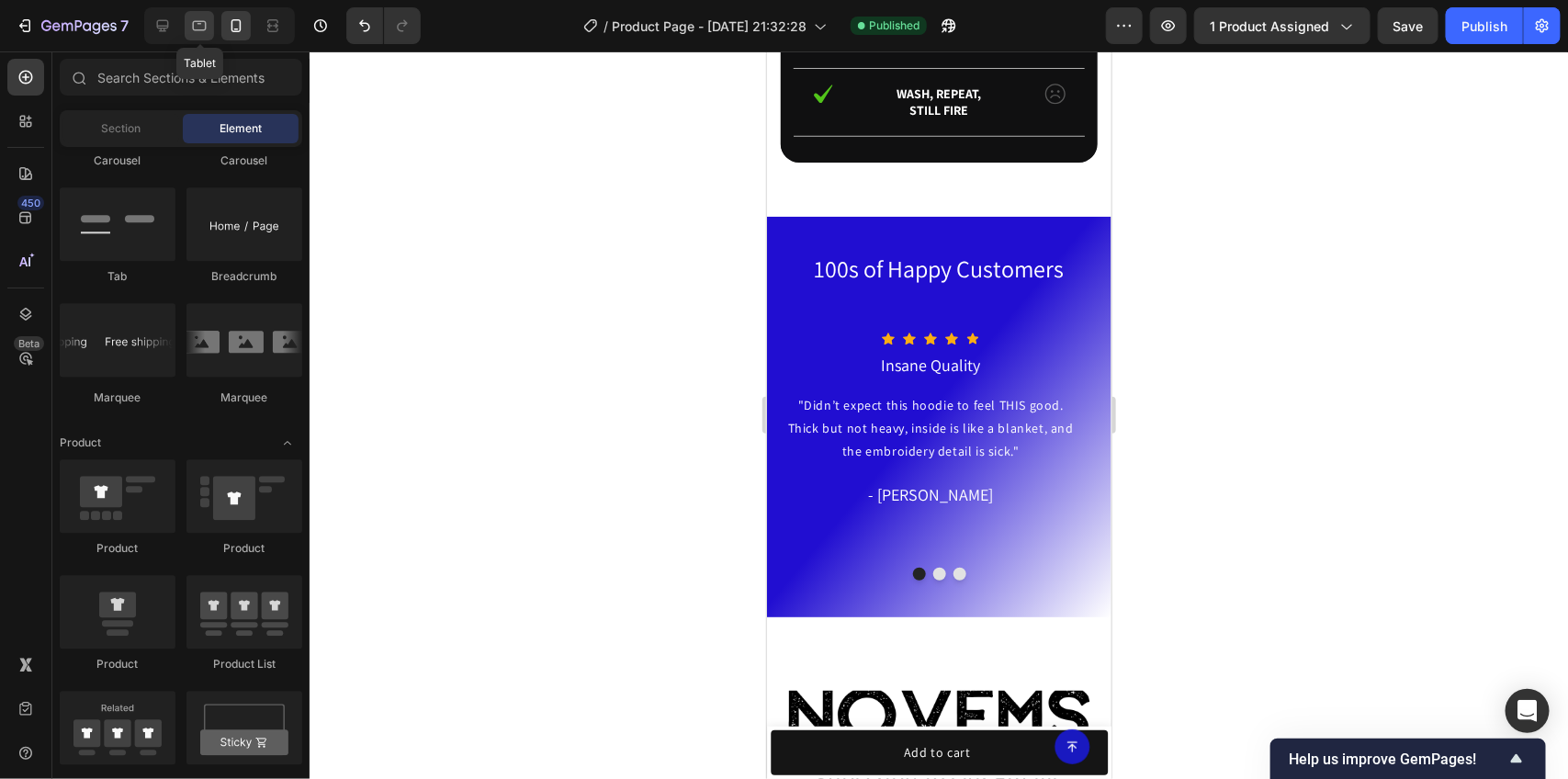
click at [203, 30] on icon at bounding box center [199, 25] width 18 height 18
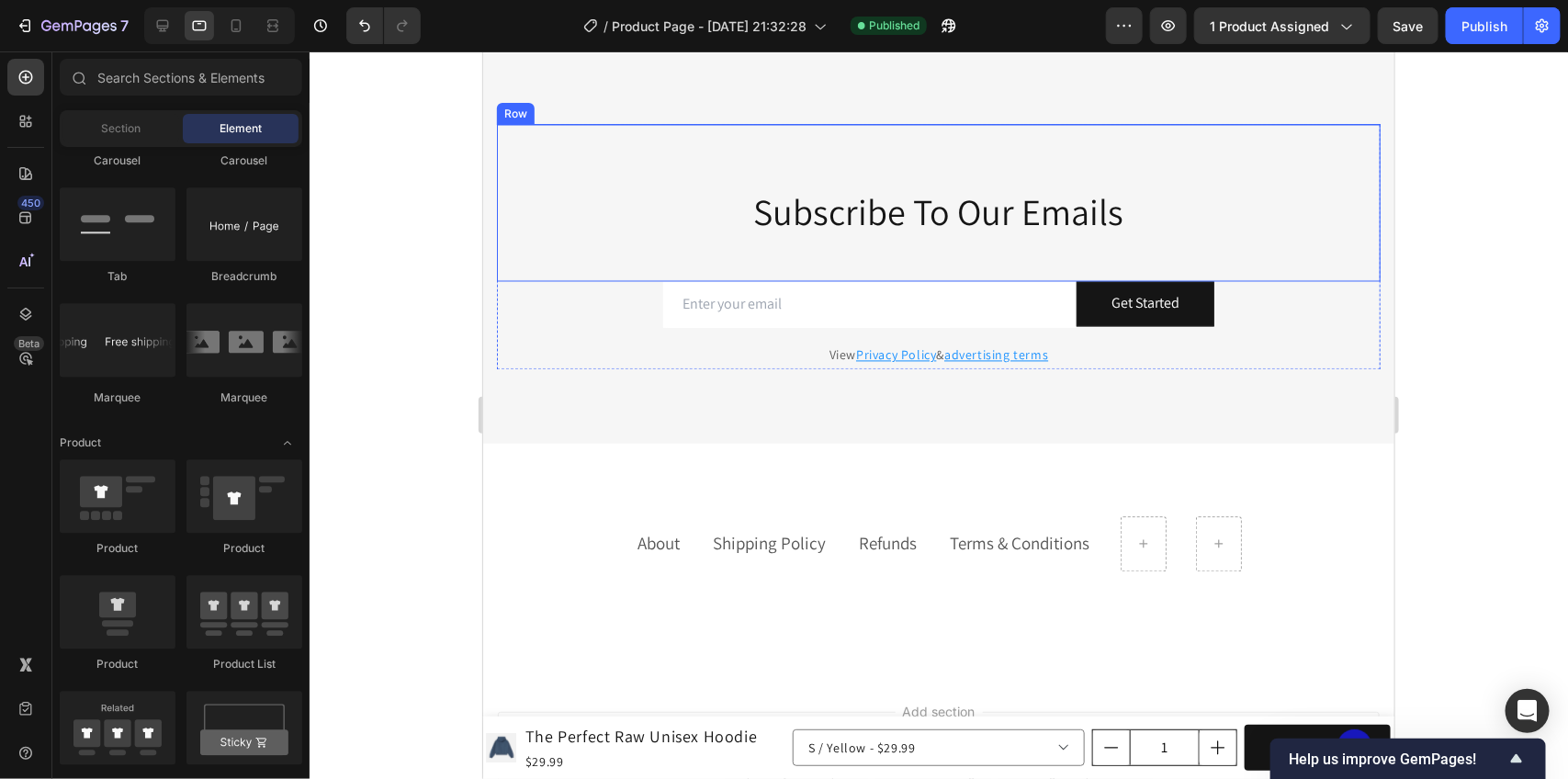
scroll to position [4482, 0]
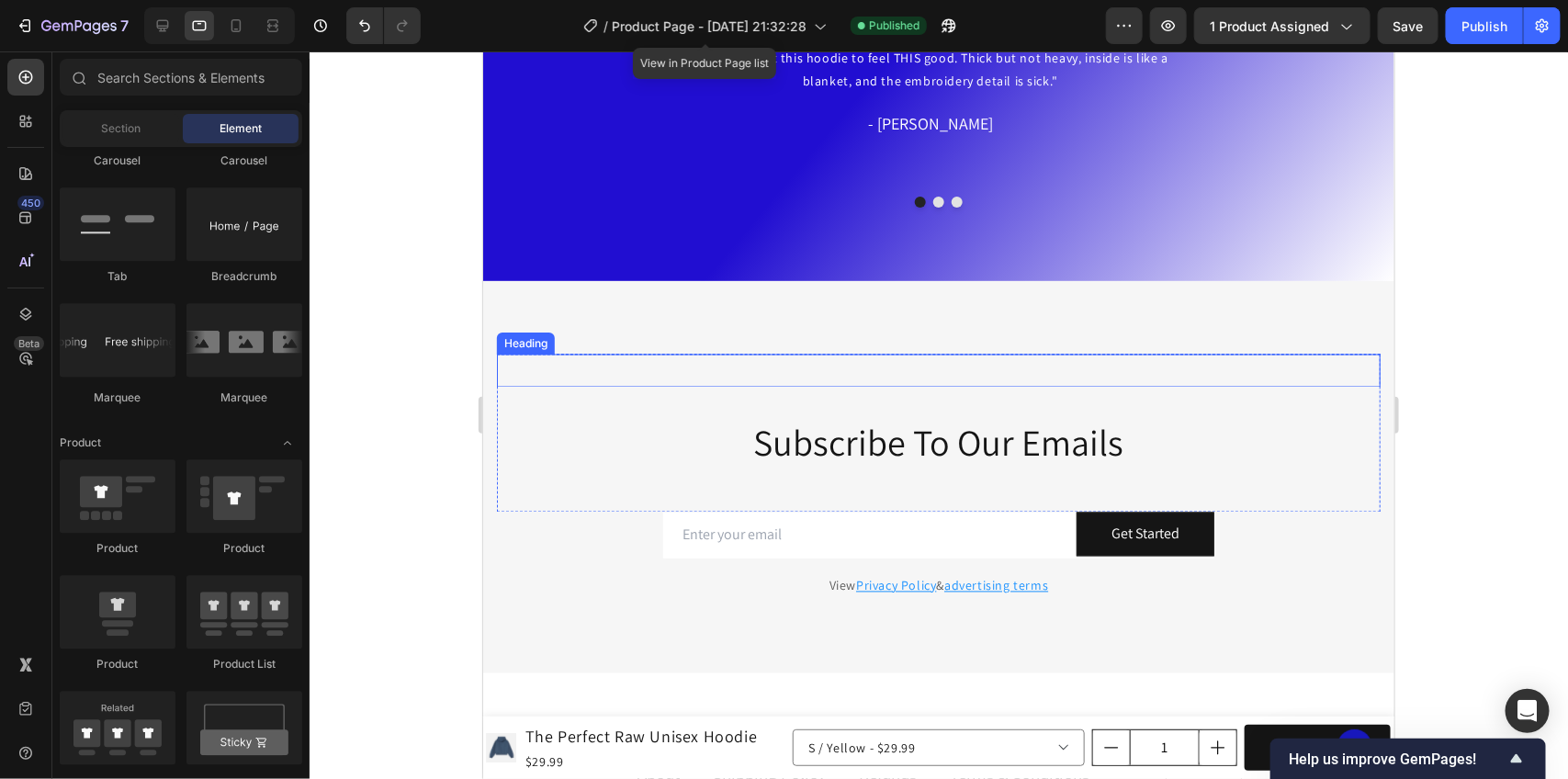
click at [957, 376] on h2 "Novems" at bounding box center [938, 370] width 884 height 32
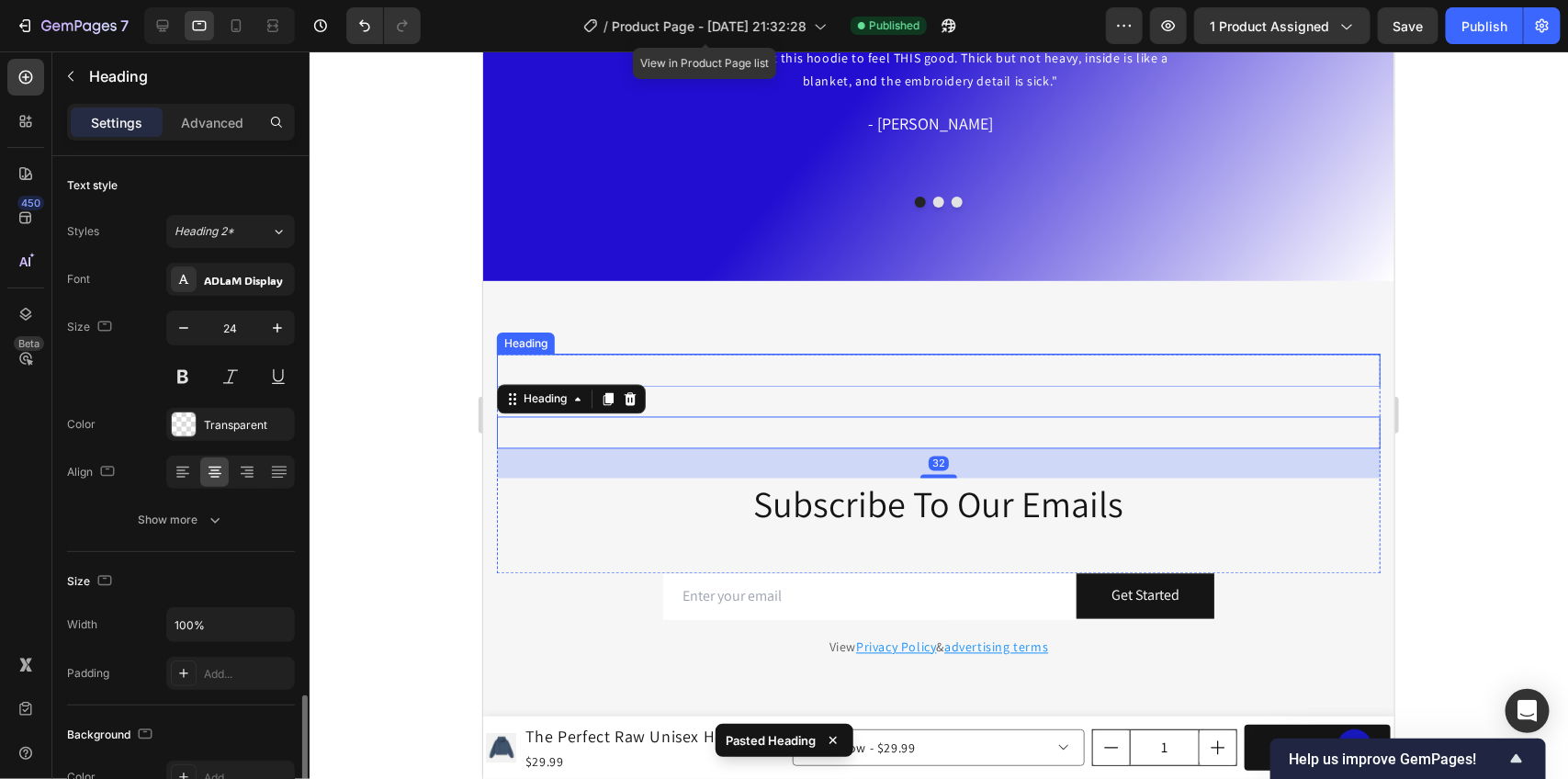
scroll to position [345, 0]
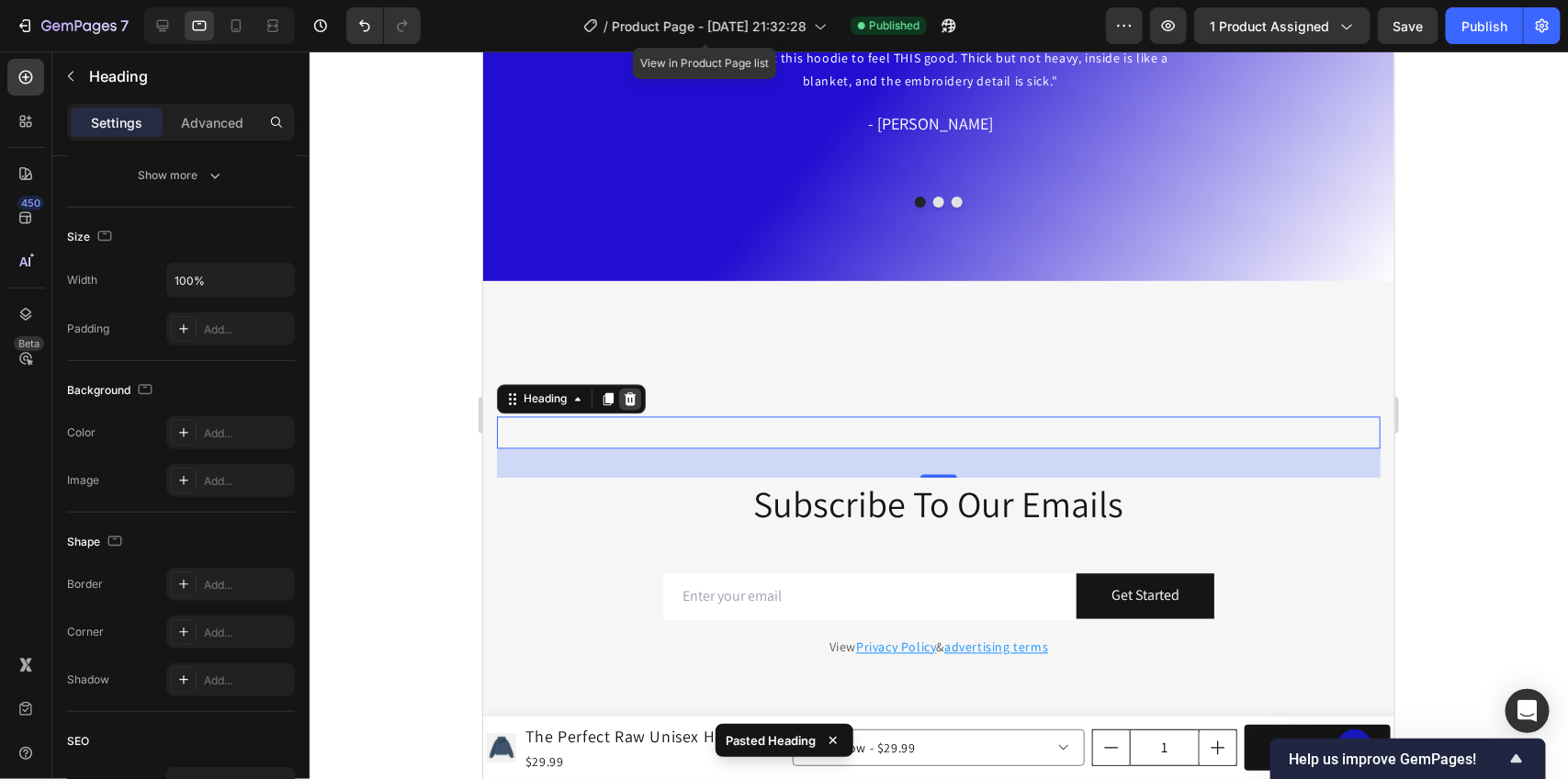
click at [637, 396] on icon at bounding box center [629, 399] width 15 height 15
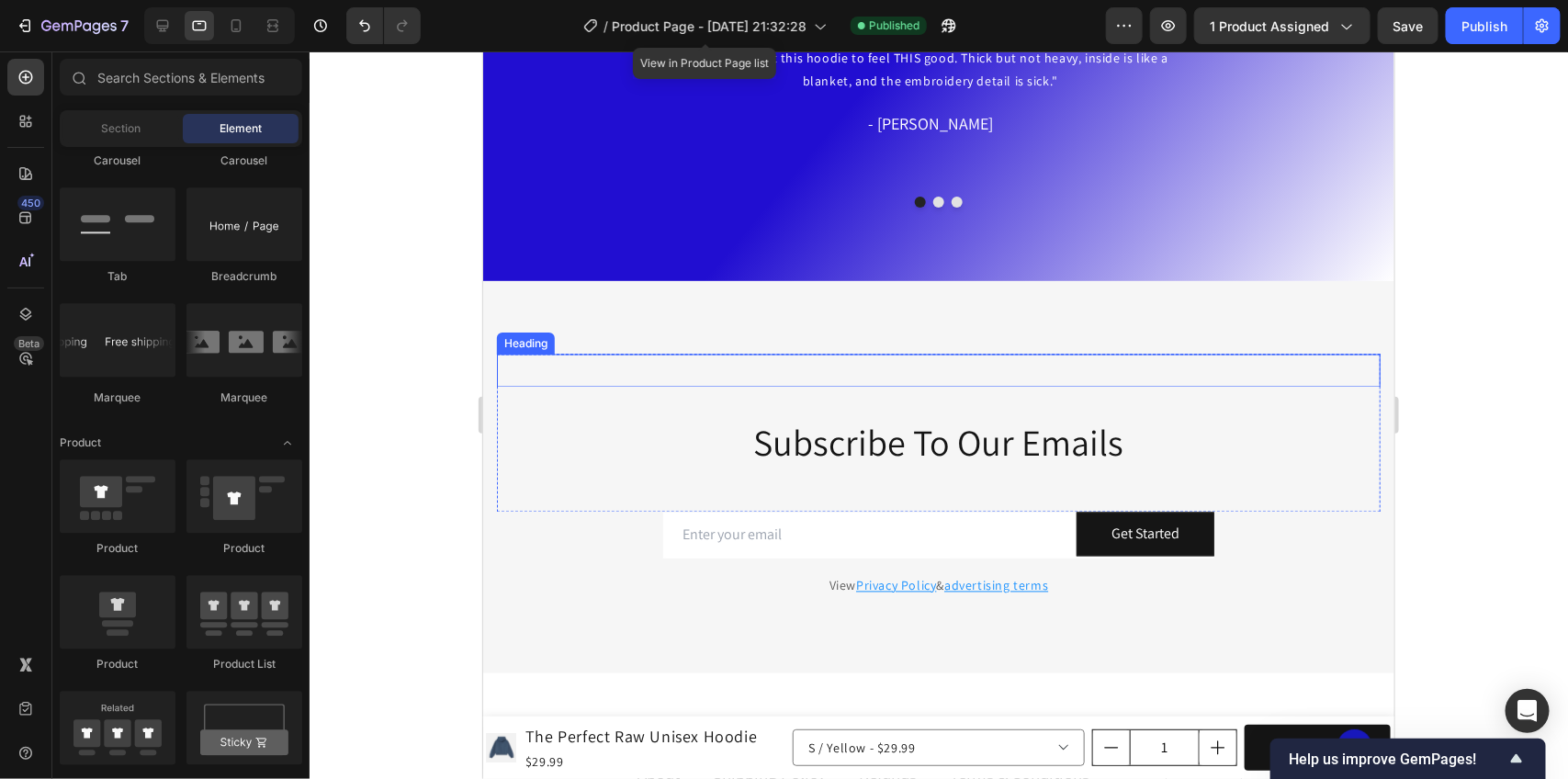
click at [783, 376] on h2 "Novems" at bounding box center [938, 370] width 884 height 32
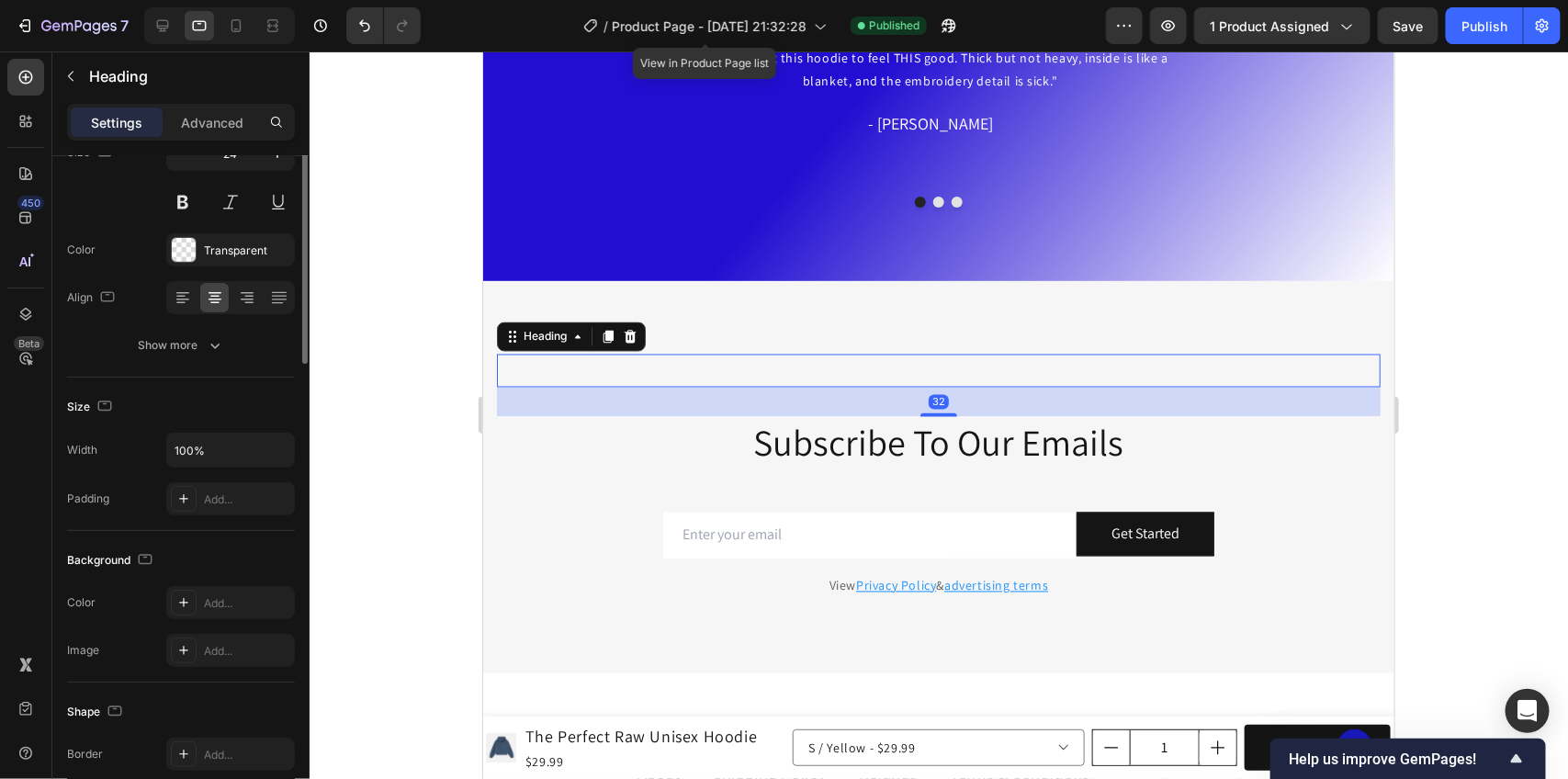
scroll to position [0, 0]
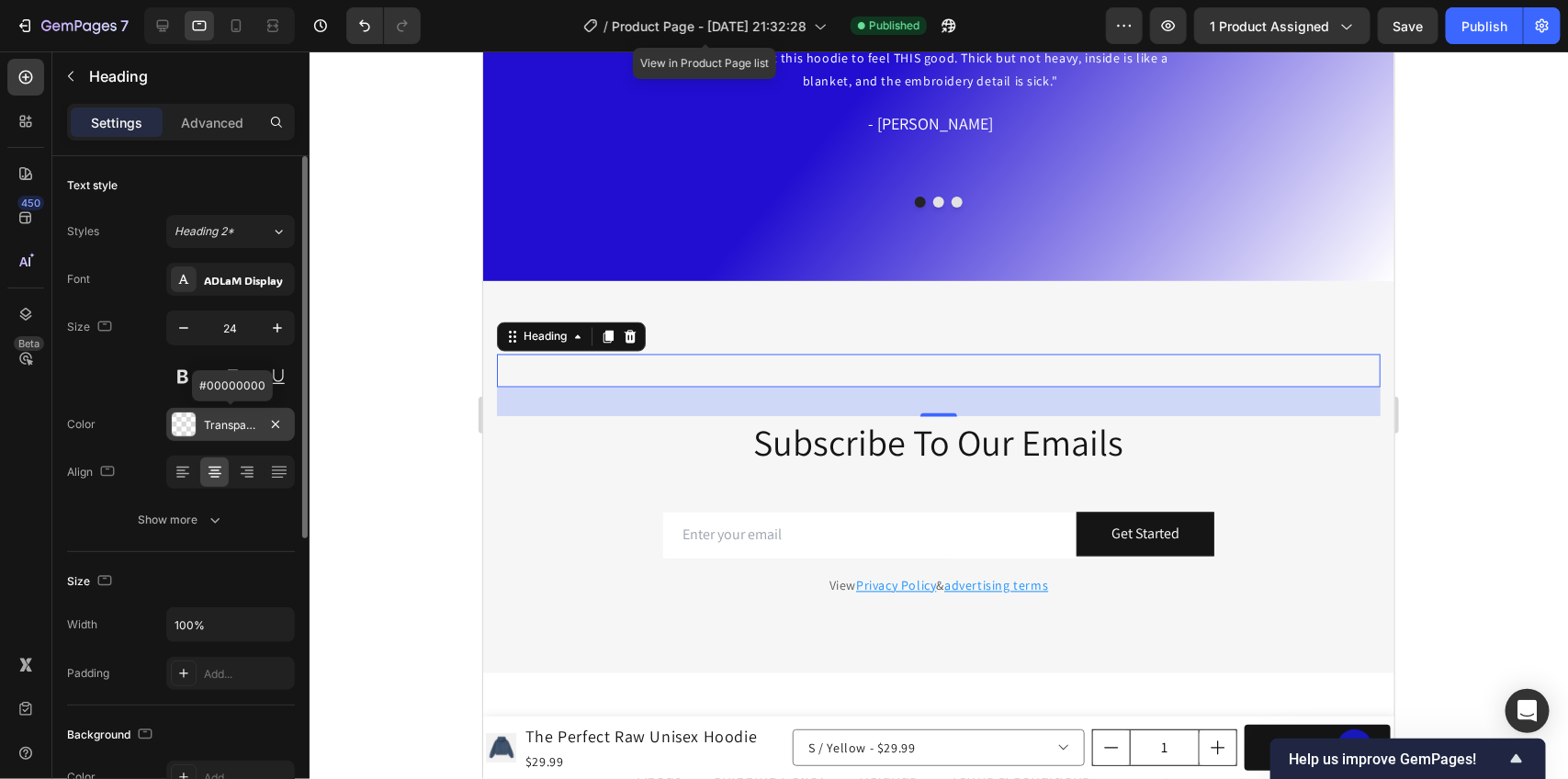
click at [189, 418] on div at bounding box center [184, 424] width 24 height 24
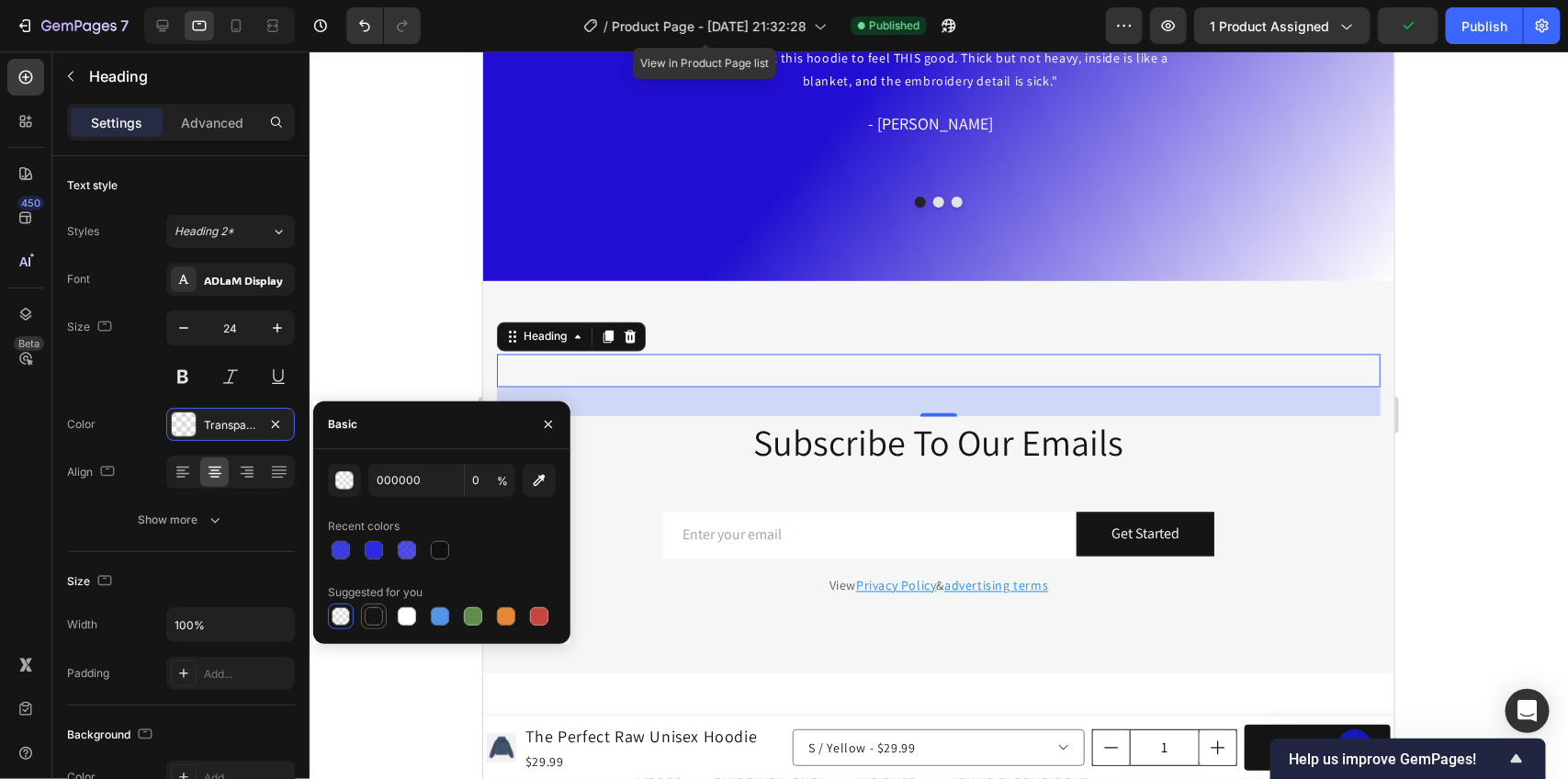
click at [372, 617] on div at bounding box center [373, 616] width 18 height 18
type input "151515"
type input "100"
click at [340, 616] on div at bounding box center [341, 616] width 18 height 18
type input "000000"
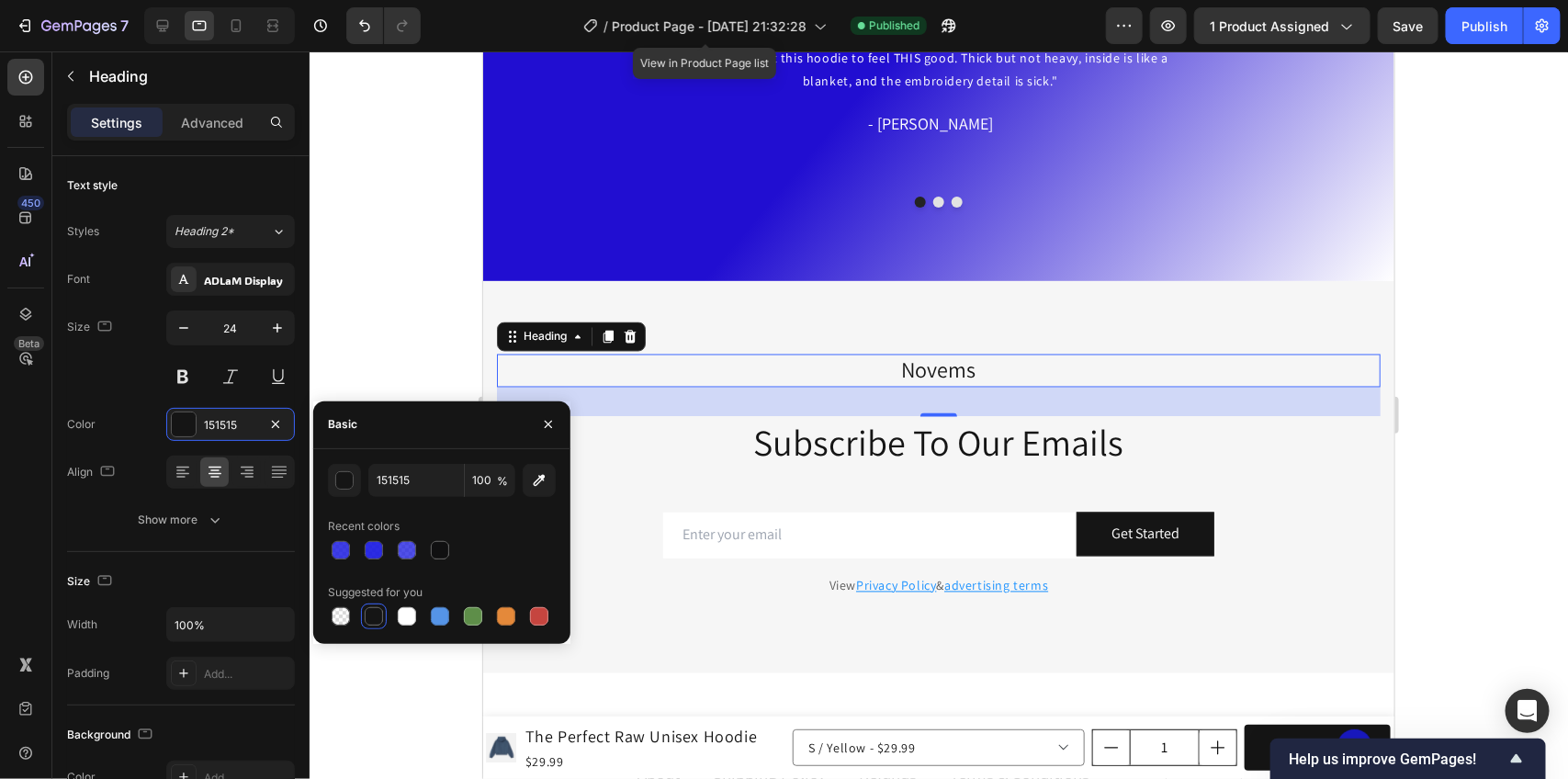
type input "0"
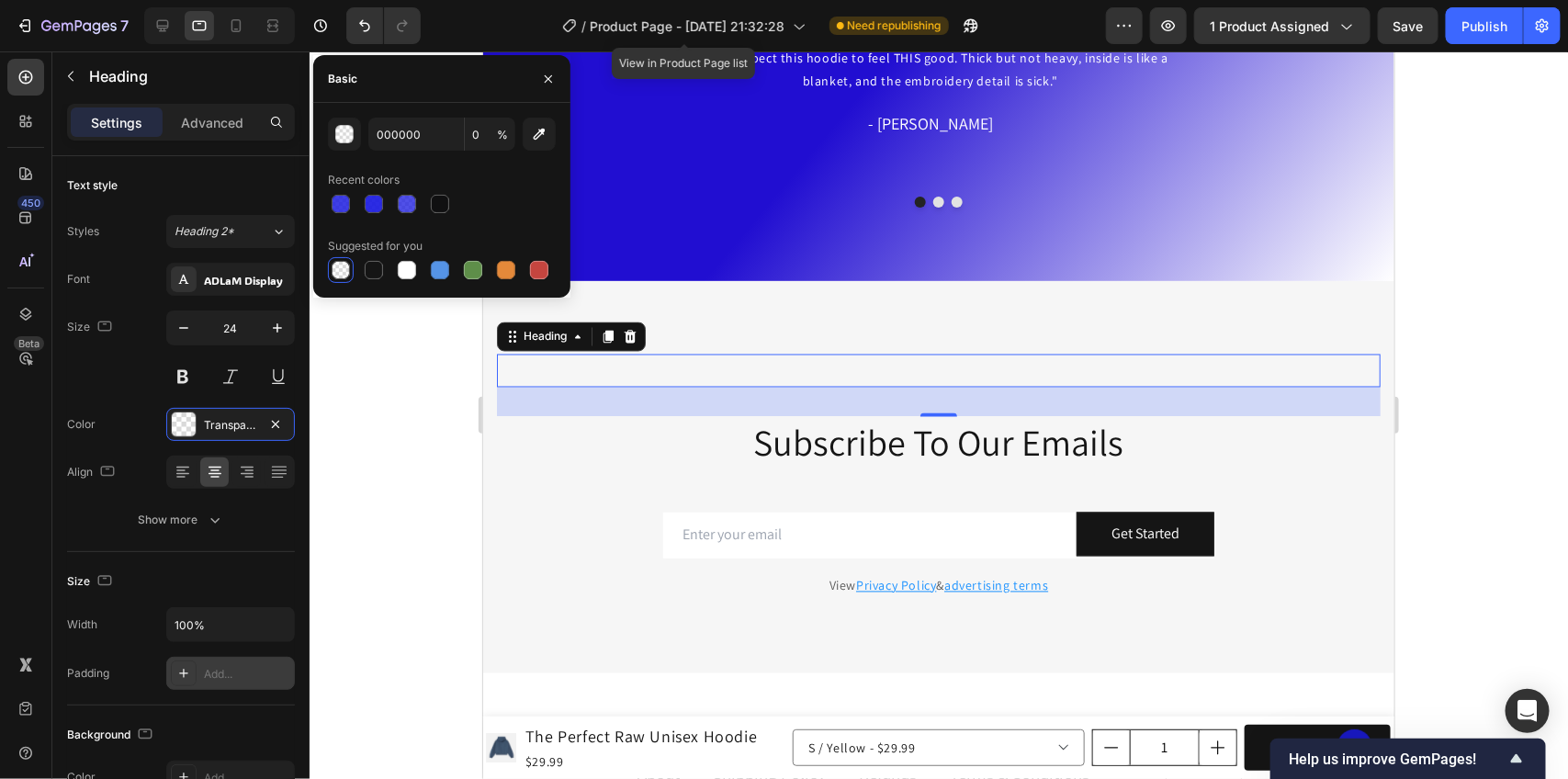
scroll to position [459, 0]
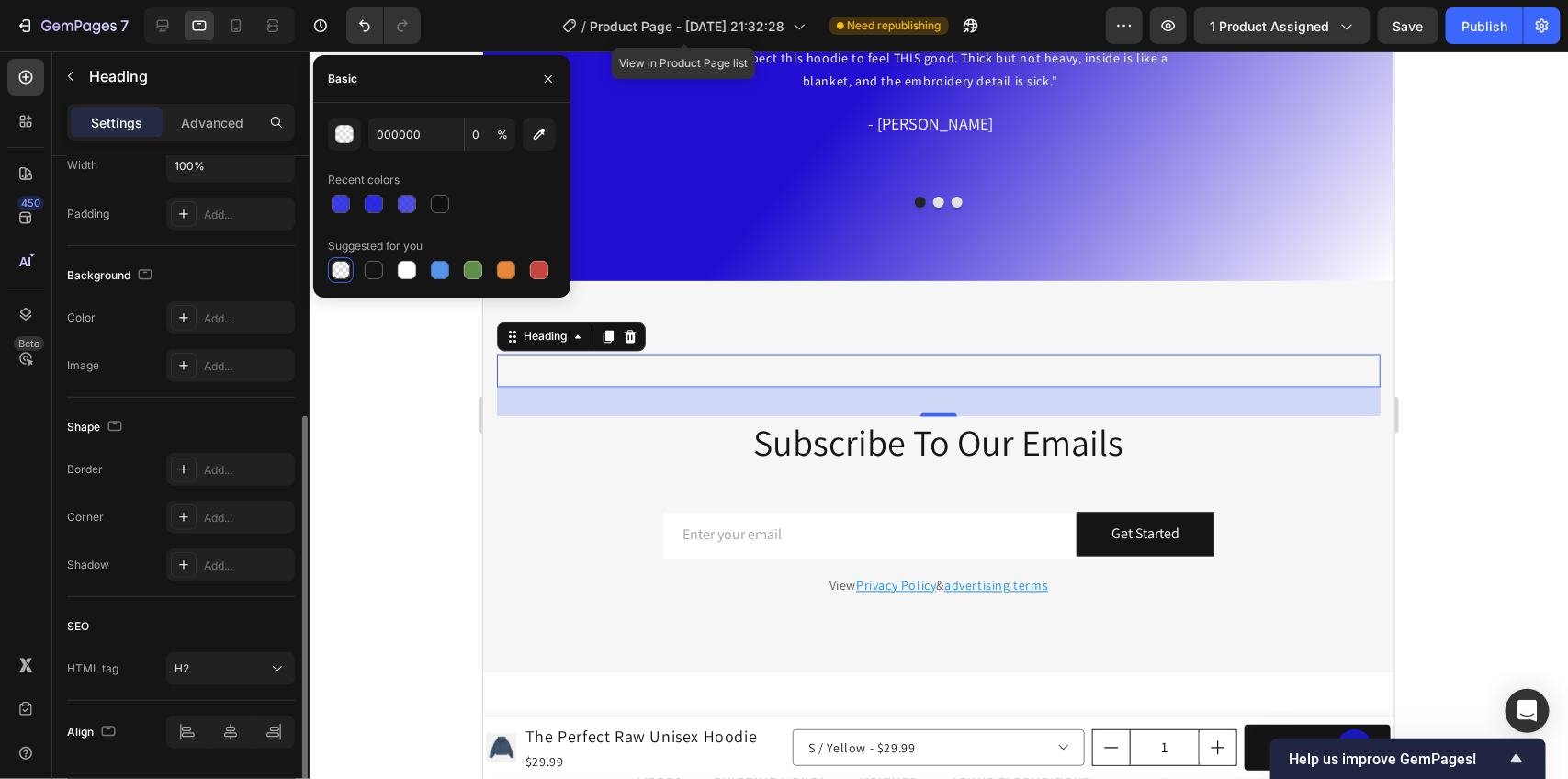
click at [207, 396] on div "Background The changes might be hidden by the video. Color Add... Image Add..." at bounding box center [181, 322] width 228 height 151
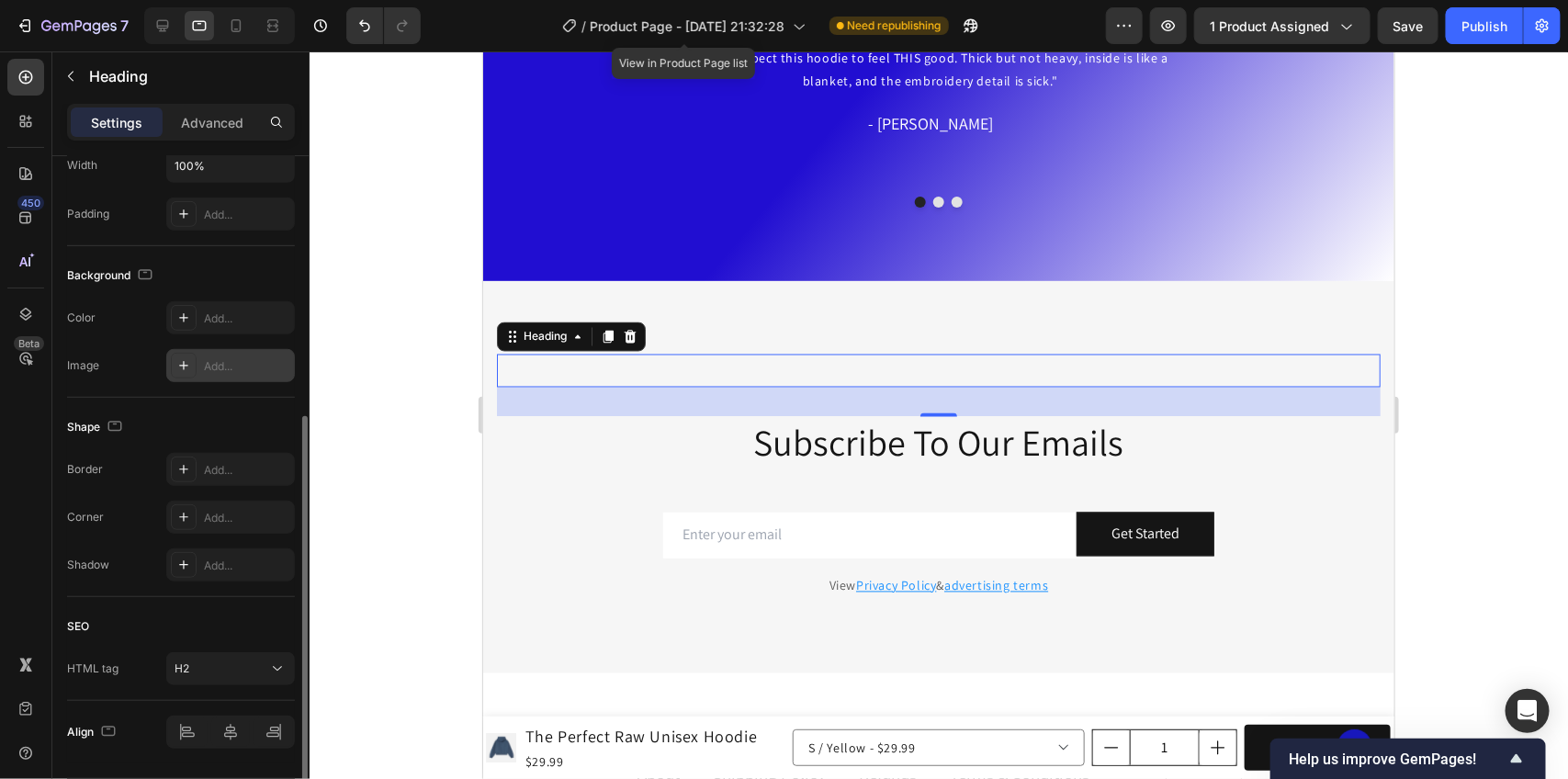
click at [211, 375] on div "Add..." at bounding box center [247, 366] width 86 height 16
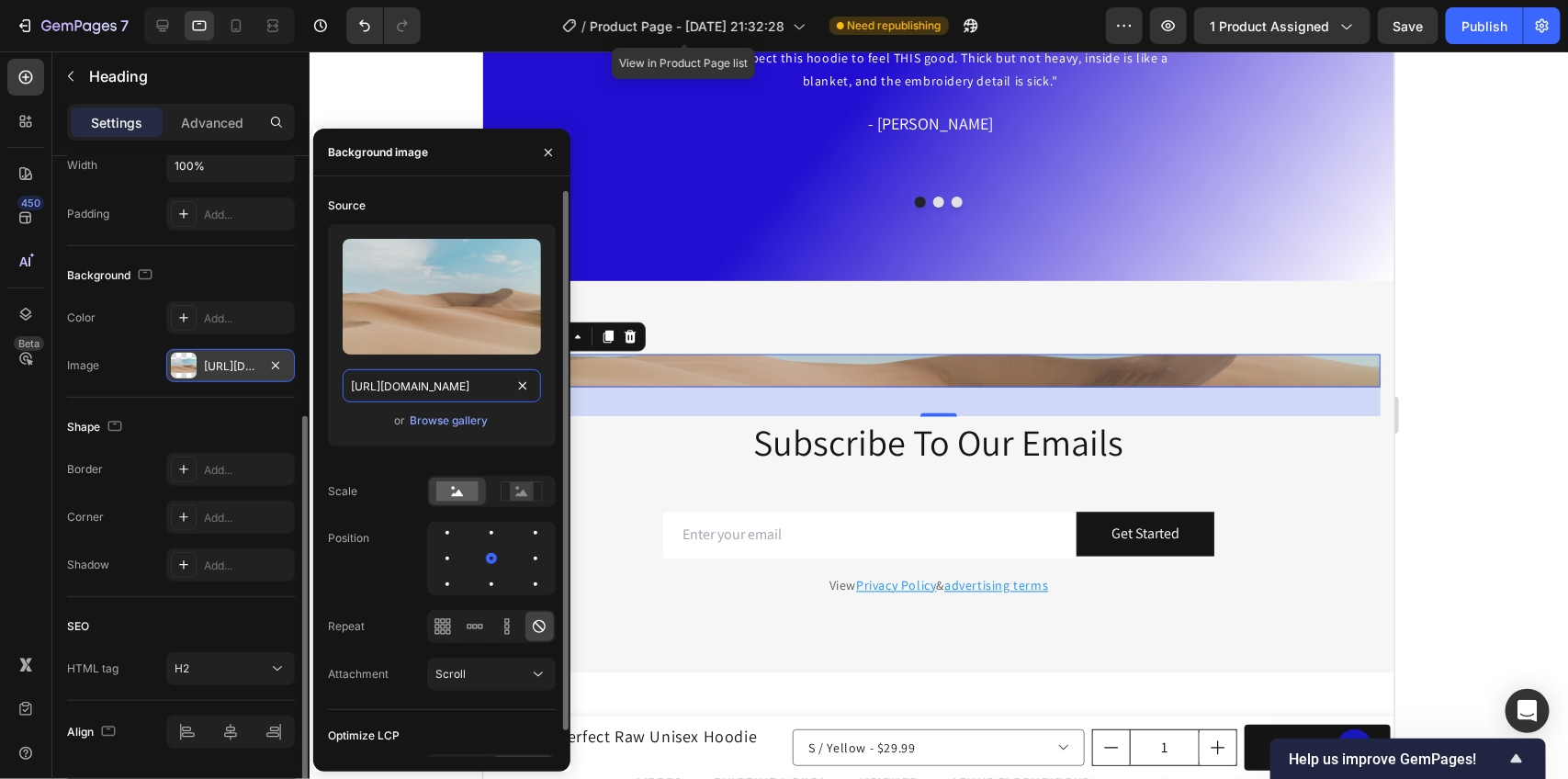
click at [450, 392] on input "[URL][DOMAIN_NAME]" at bounding box center [442, 385] width 199 height 33
paste input "0753/7469/0532/files/[URL][DOMAIN_NAME]"
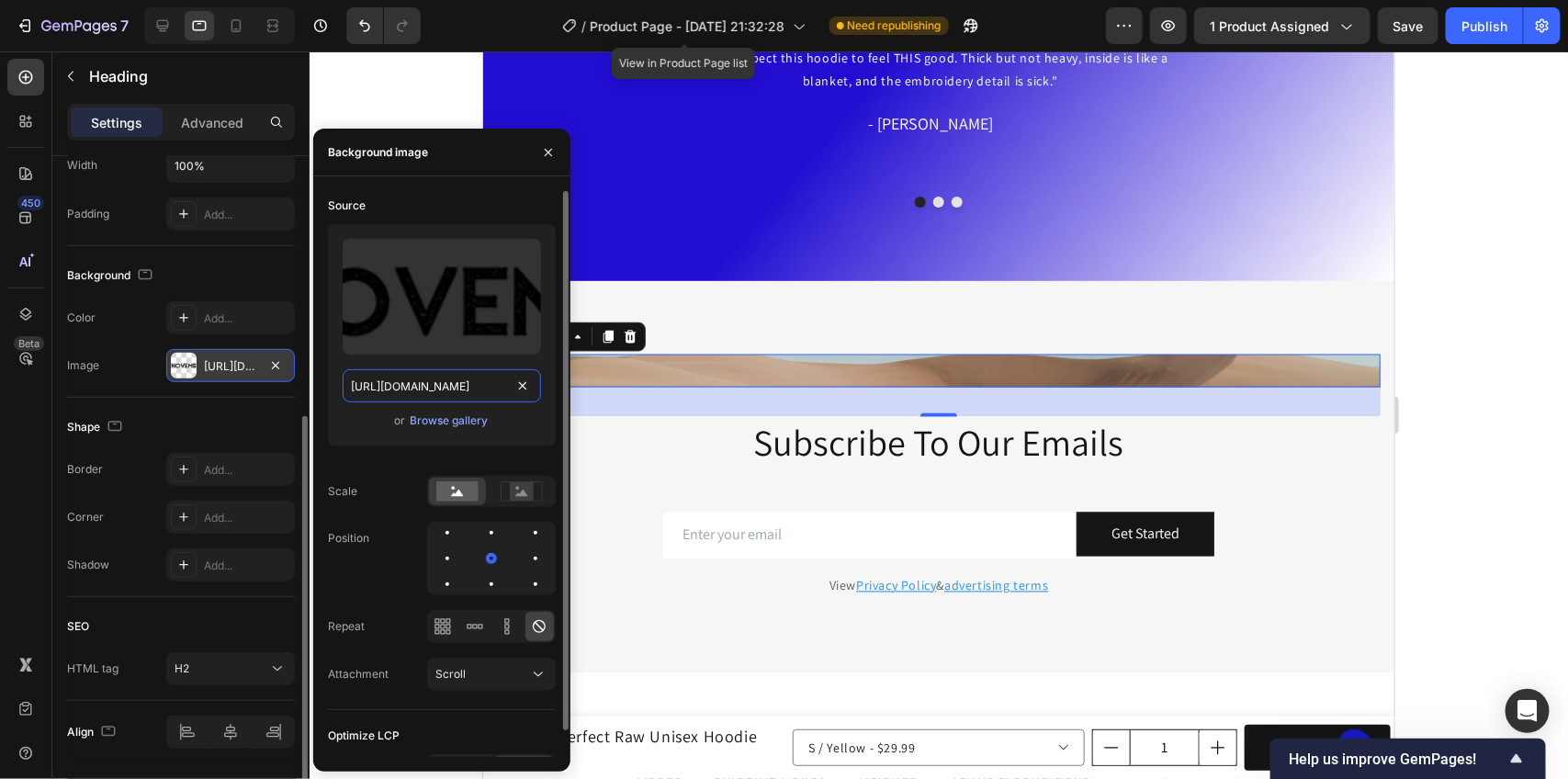
scroll to position [0, 555]
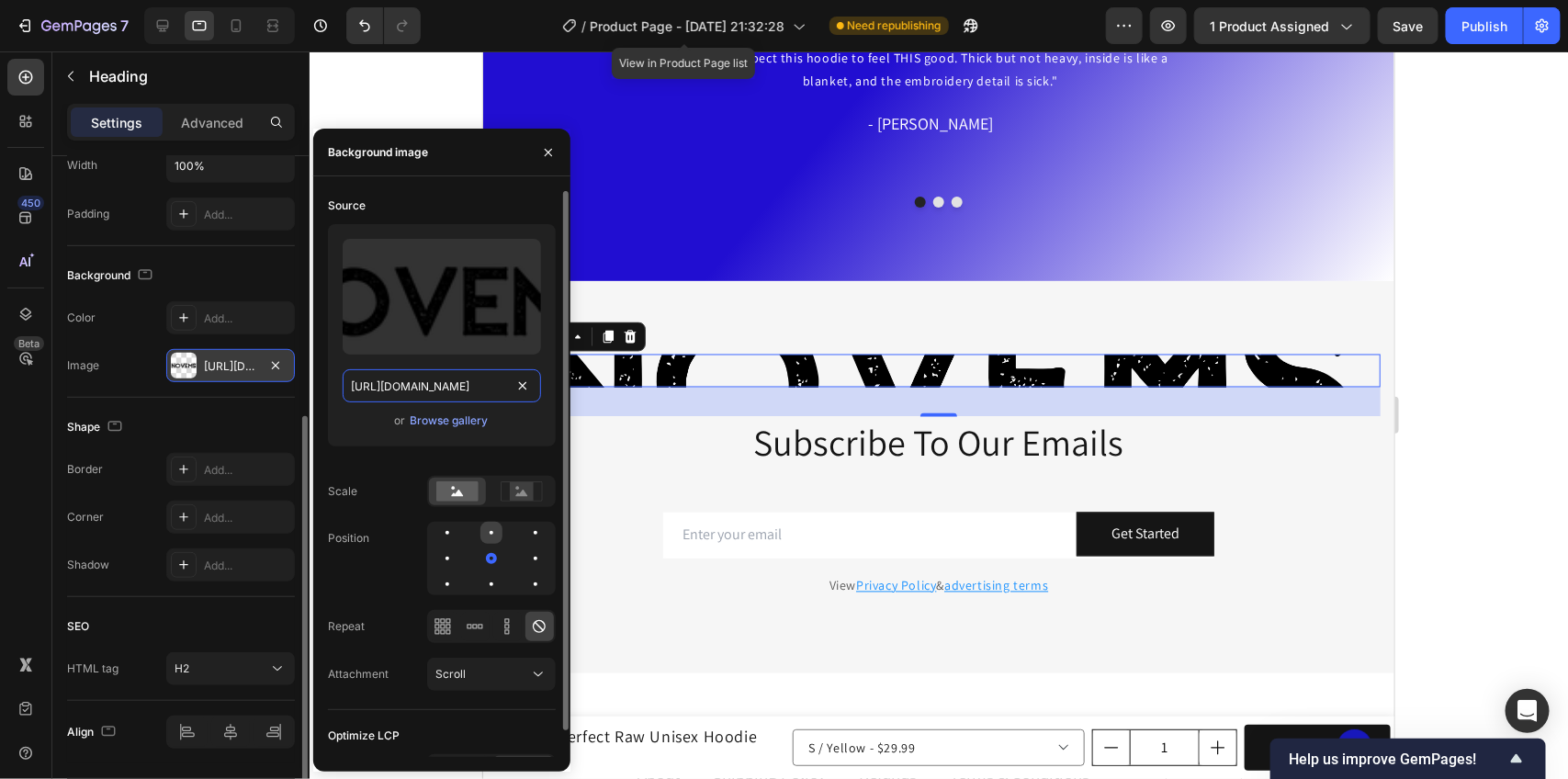
type input "[URL][DOMAIN_NAME]"
click at [491, 535] on div at bounding box center [491, 533] width 22 height 22
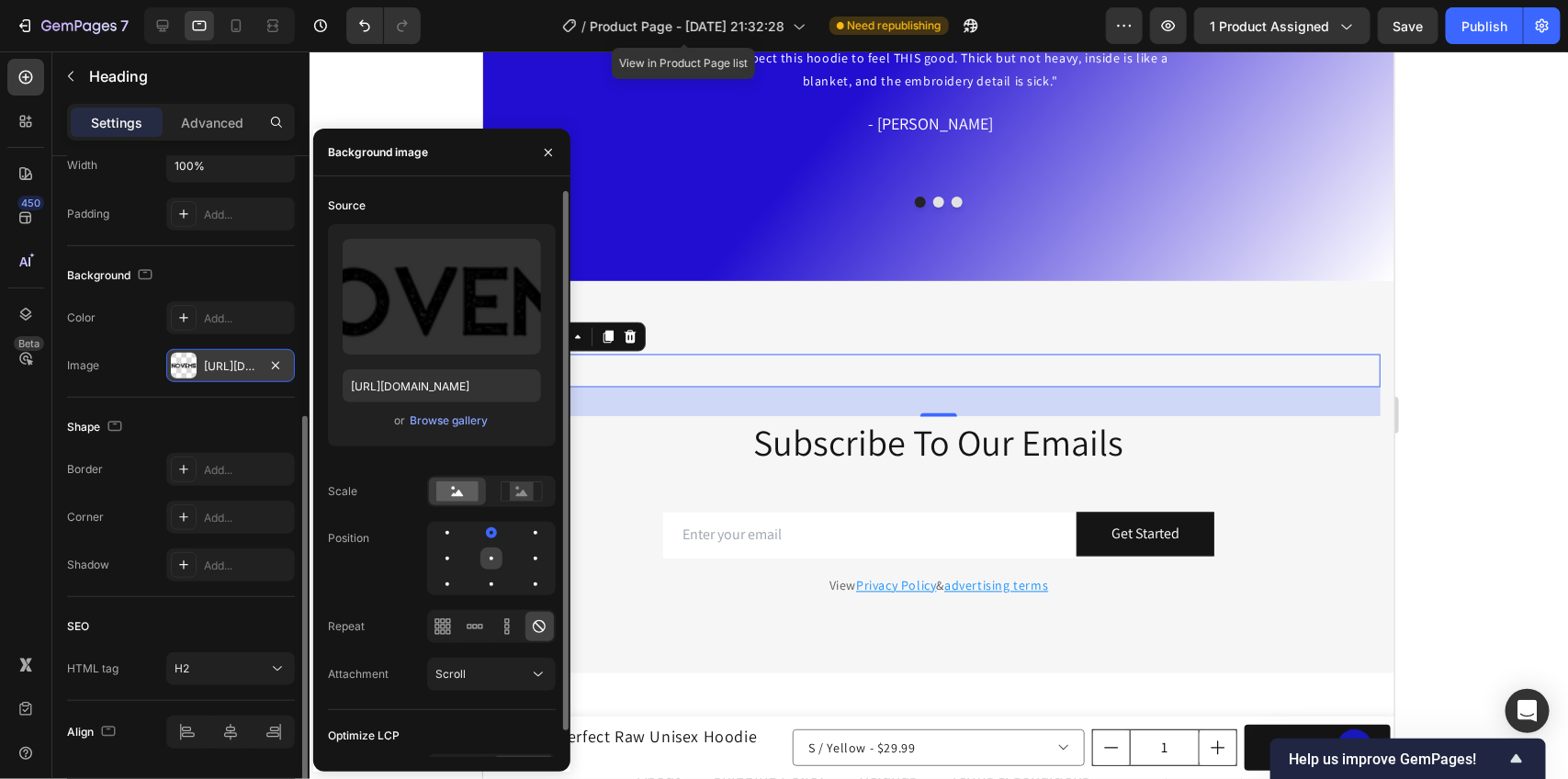
click at [489, 554] on div at bounding box center [491, 558] width 22 height 22
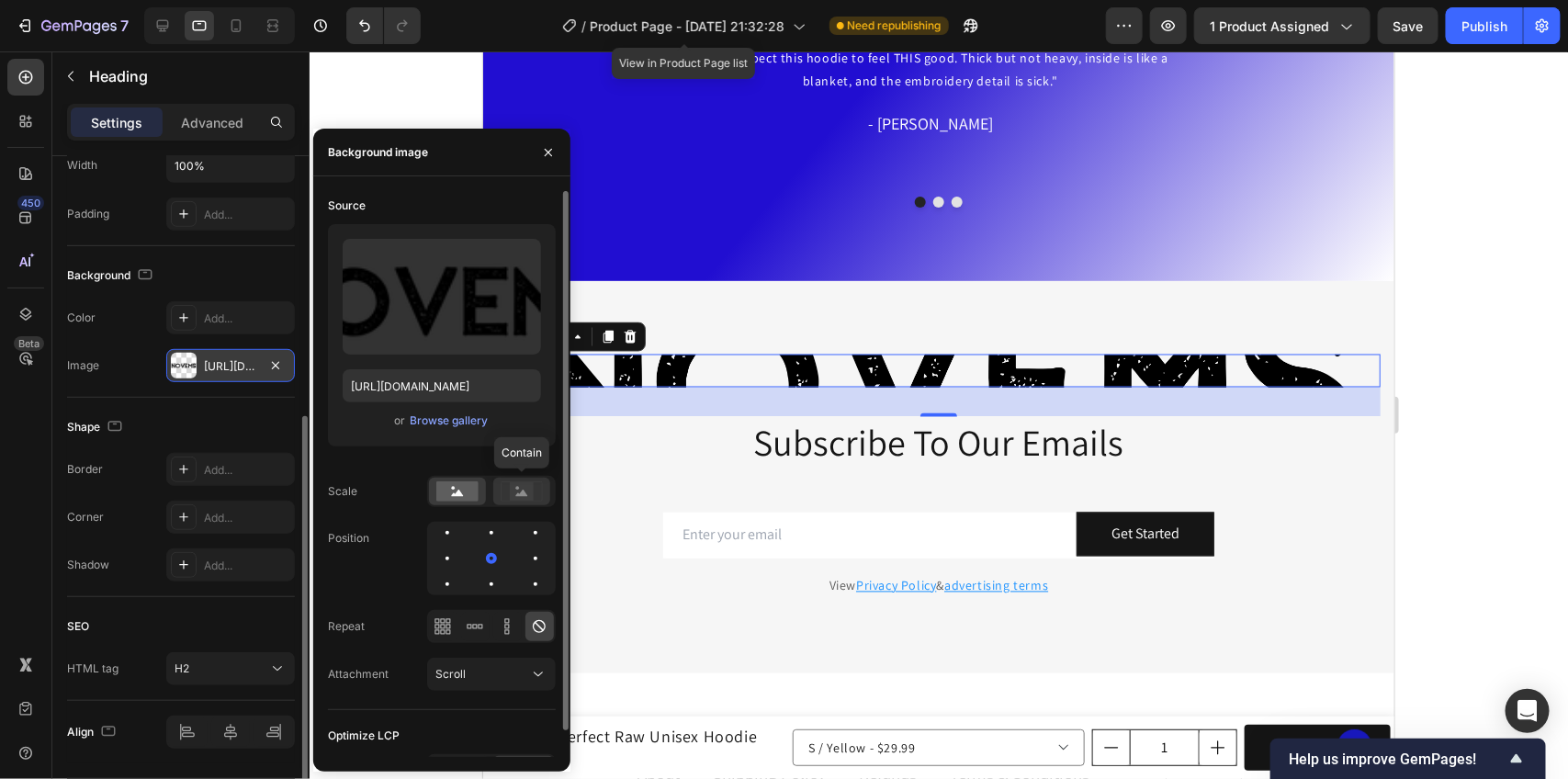
click at [526, 483] on rect at bounding box center [521, 491] width 24 height 18
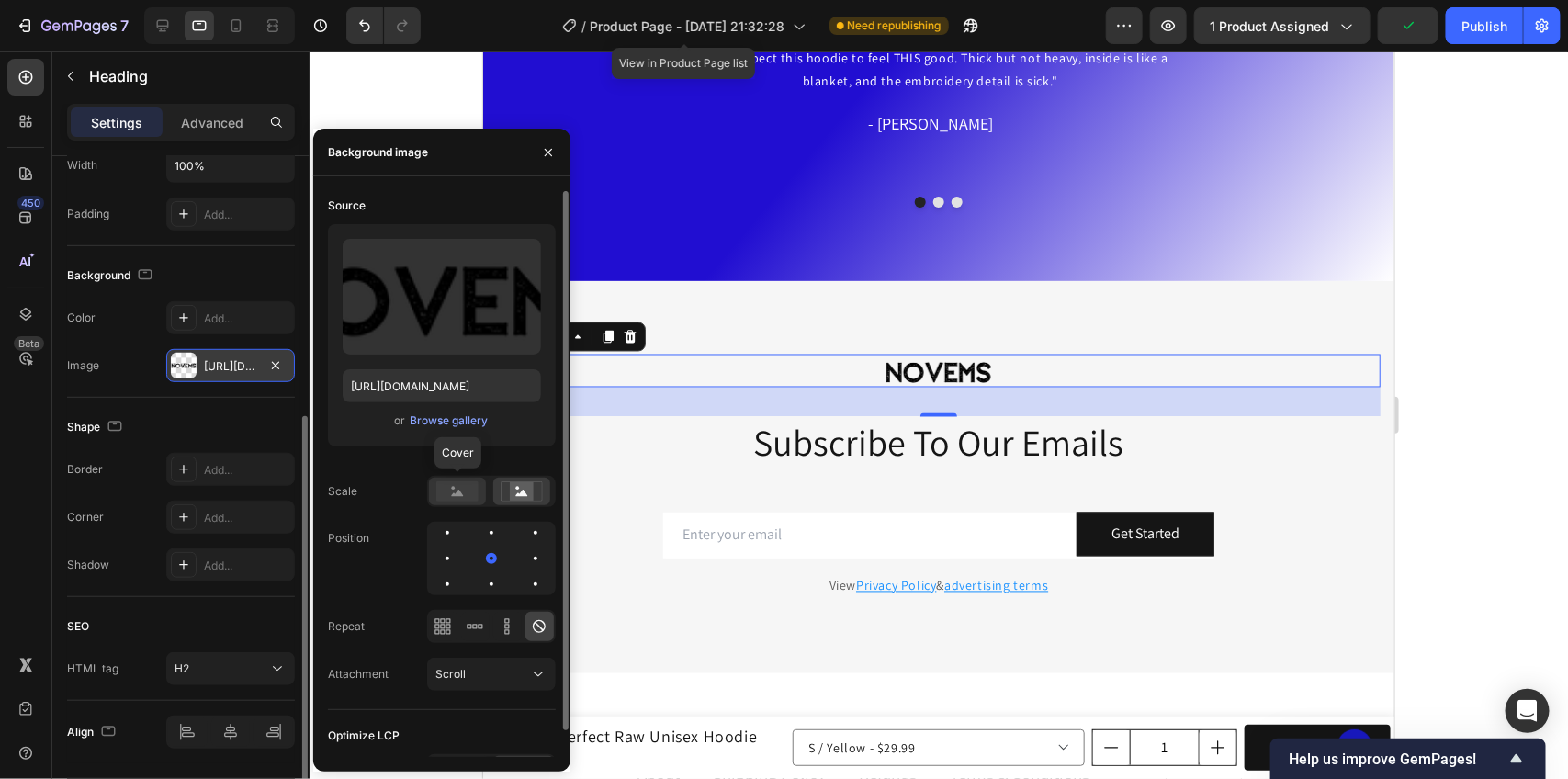
click at [448, 494] on rect at bounding box center [457, 491] width 43 height 20
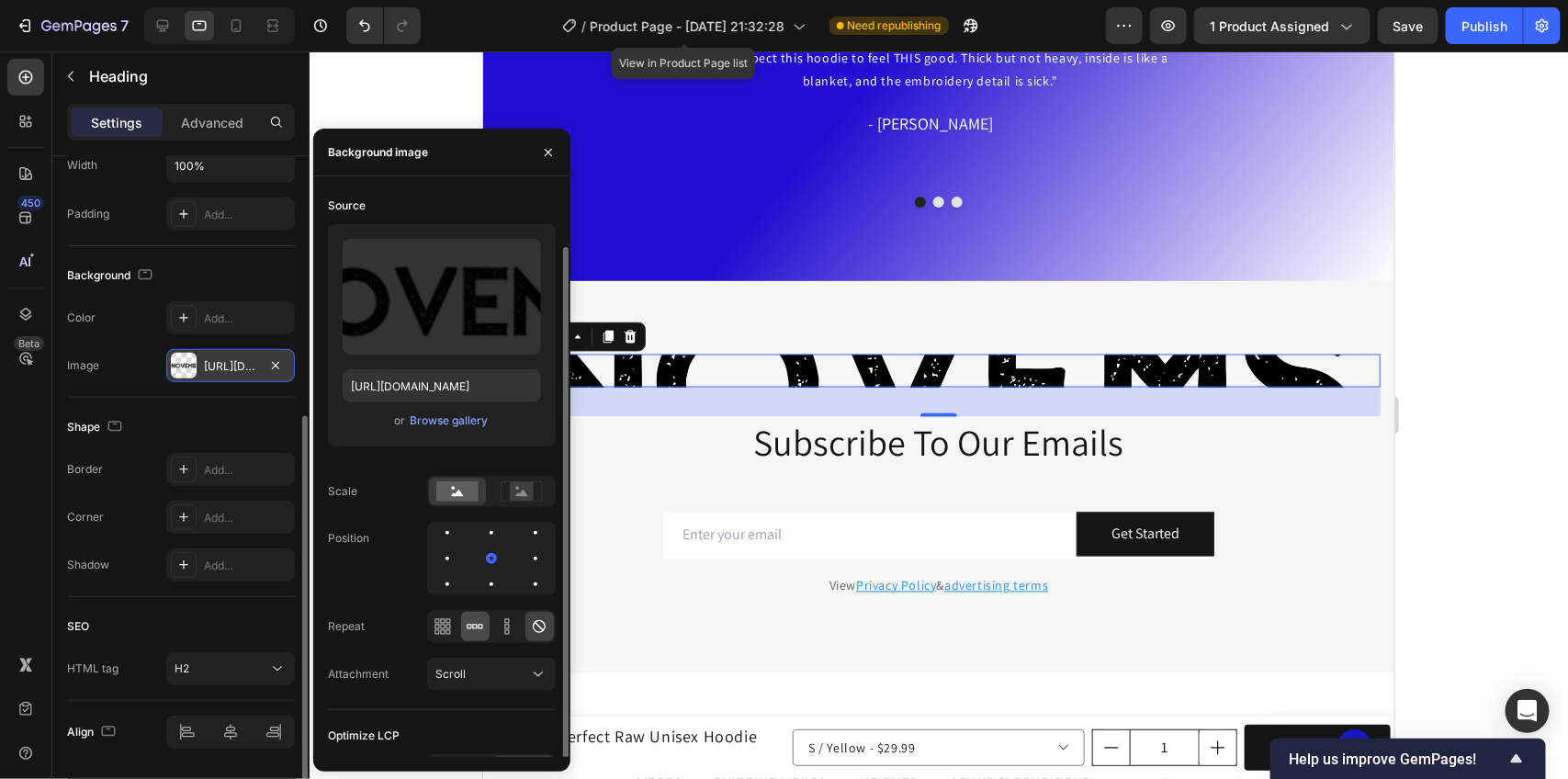
scroll to position [28, 0]
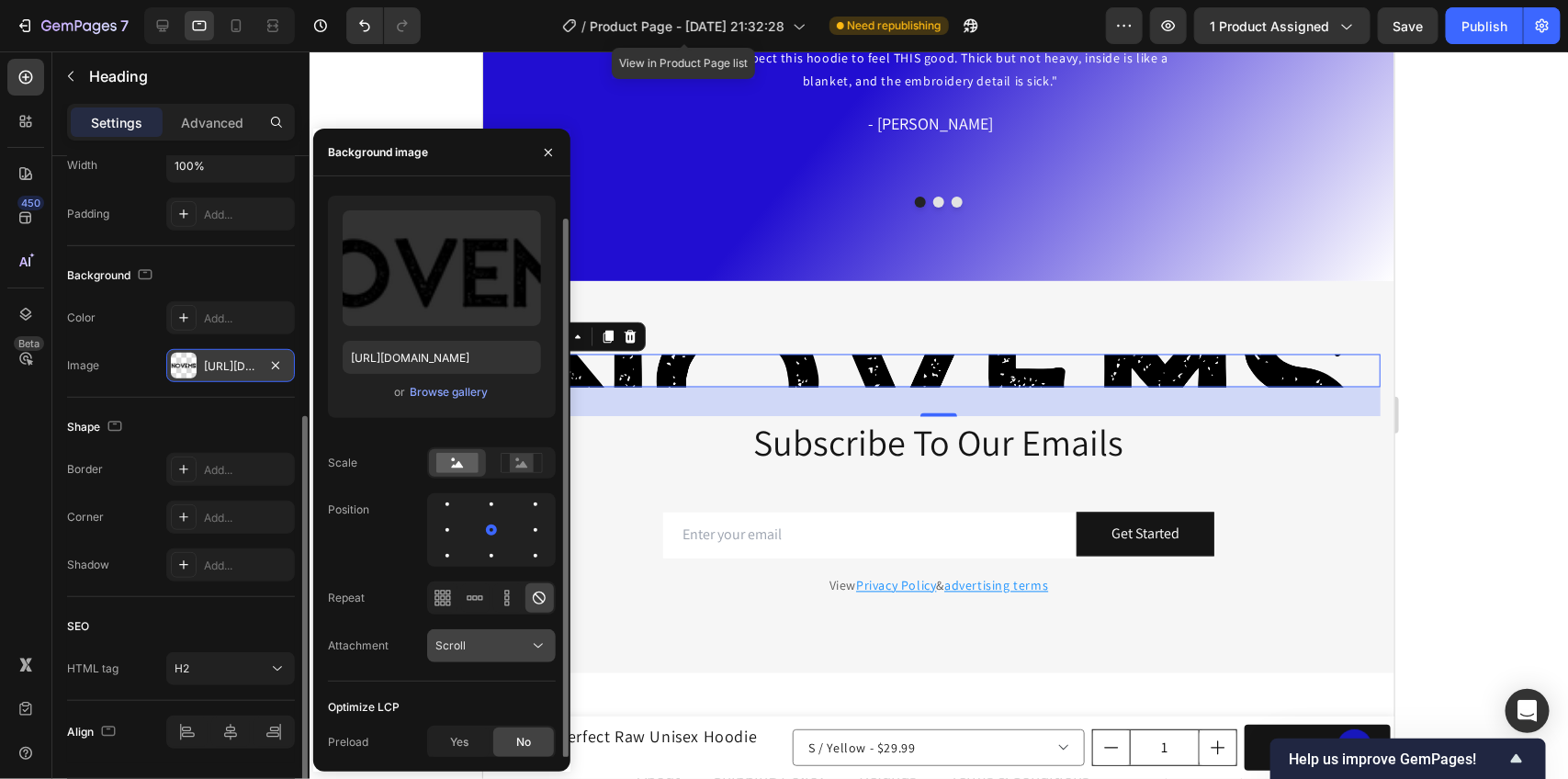
click at [469, 631] on button "Scroll" at bounding box center [491, 646] width 129 height 33
click at [453, 646] on span "Scroll" at bounding box center [450, 646] width 30 height 14
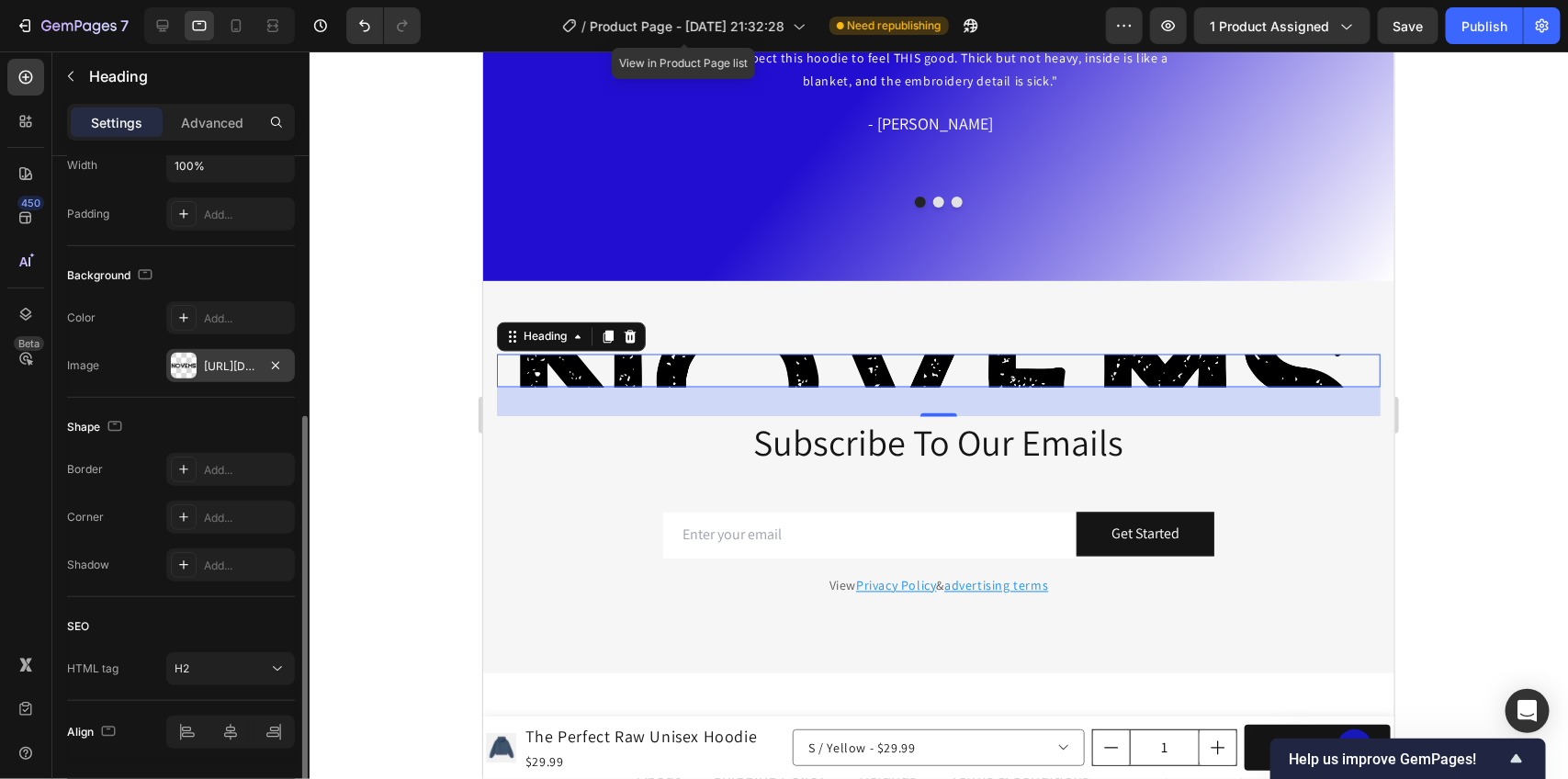
click at [1475, 288] on div at bounding box center [939, 415] width 1259 height 728
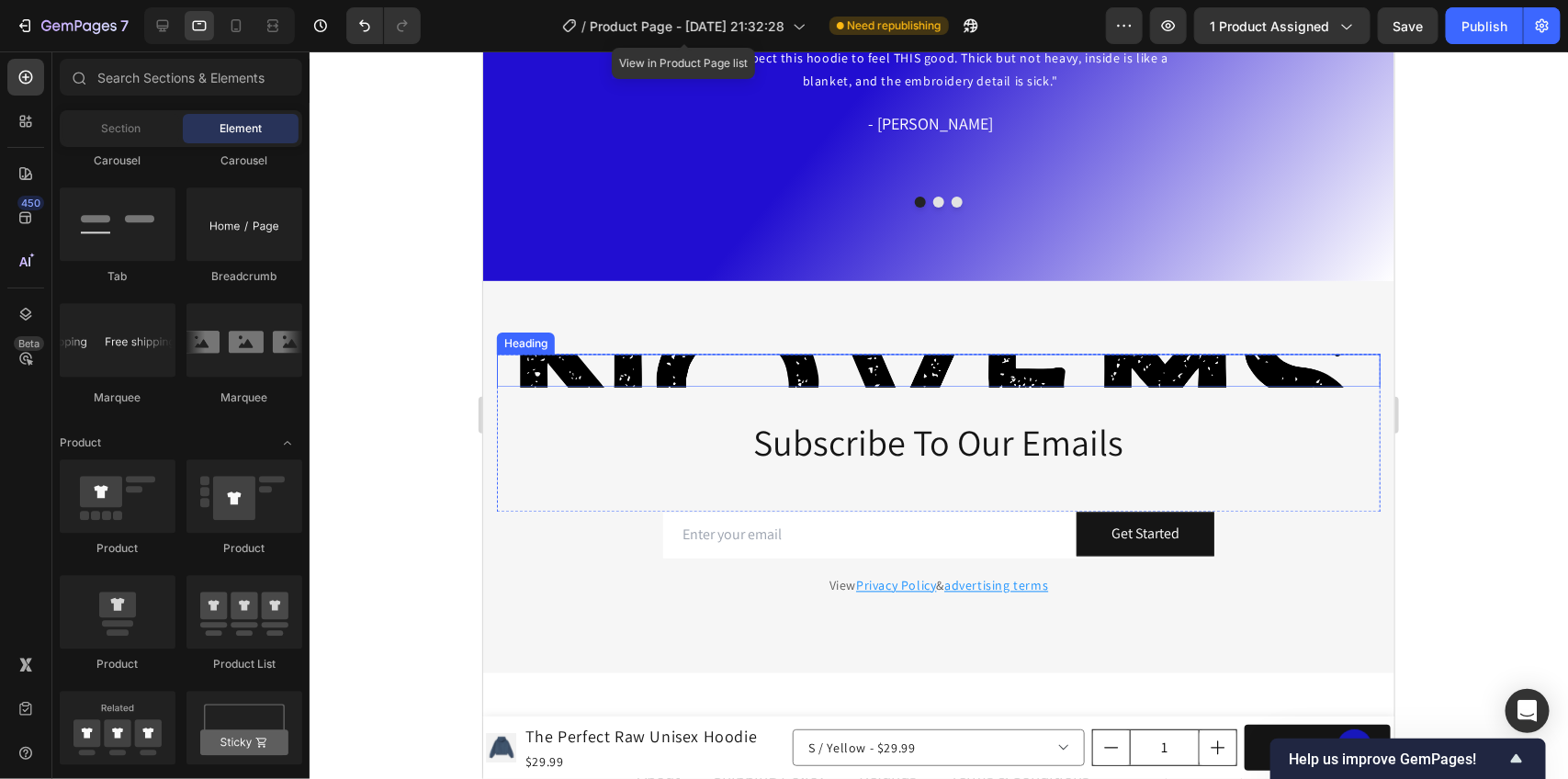
click at [1110, 369] on h2 "Novems" at bounding box center [938, 370] width 884 height 32
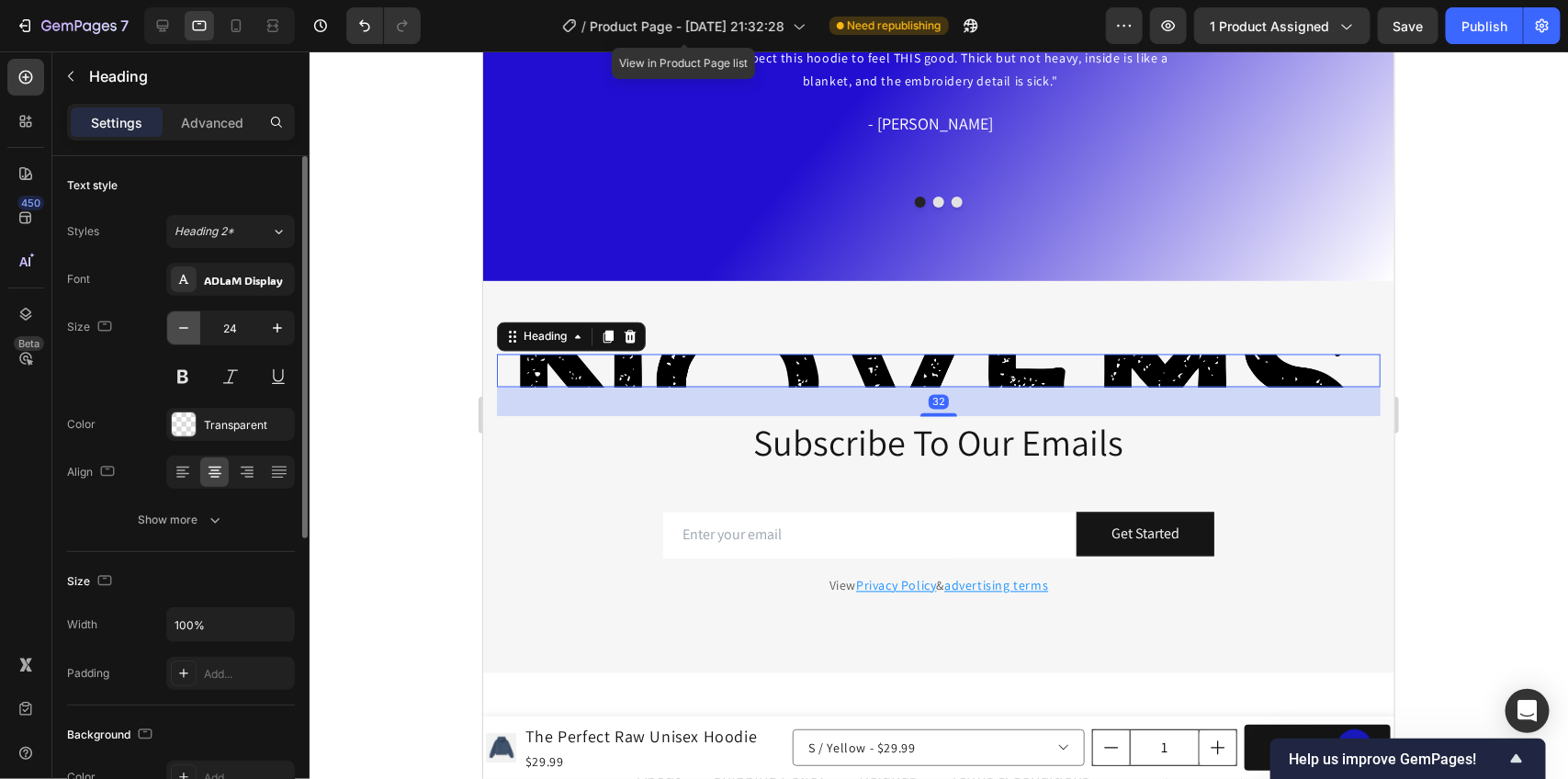
click at [194, 328] on button "button" at bounding box center [184, 328] width 33 height 33
click at [277, 329] on icon "button" at bounding box center [277, 328] width 18 height 18
click at [277, 331] on icon "button" at bounding box center [277, 328] width 18 height 18
click at [276, 331] on icon "button" at bounding box center [277, 328] width 9 height 9
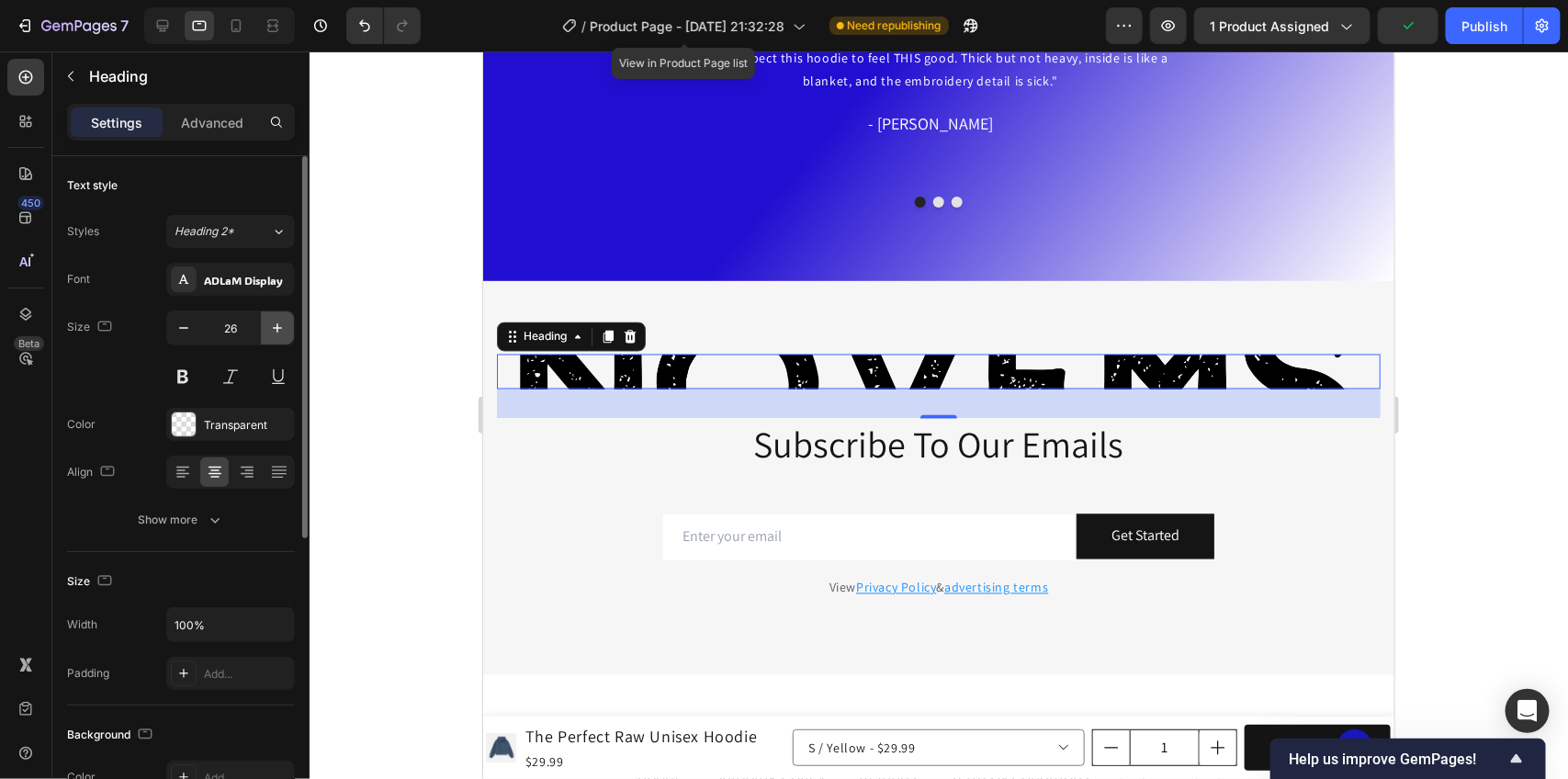
click at [276, 331] on icon "button" at bounding box center [277, 328] width 9 height 9
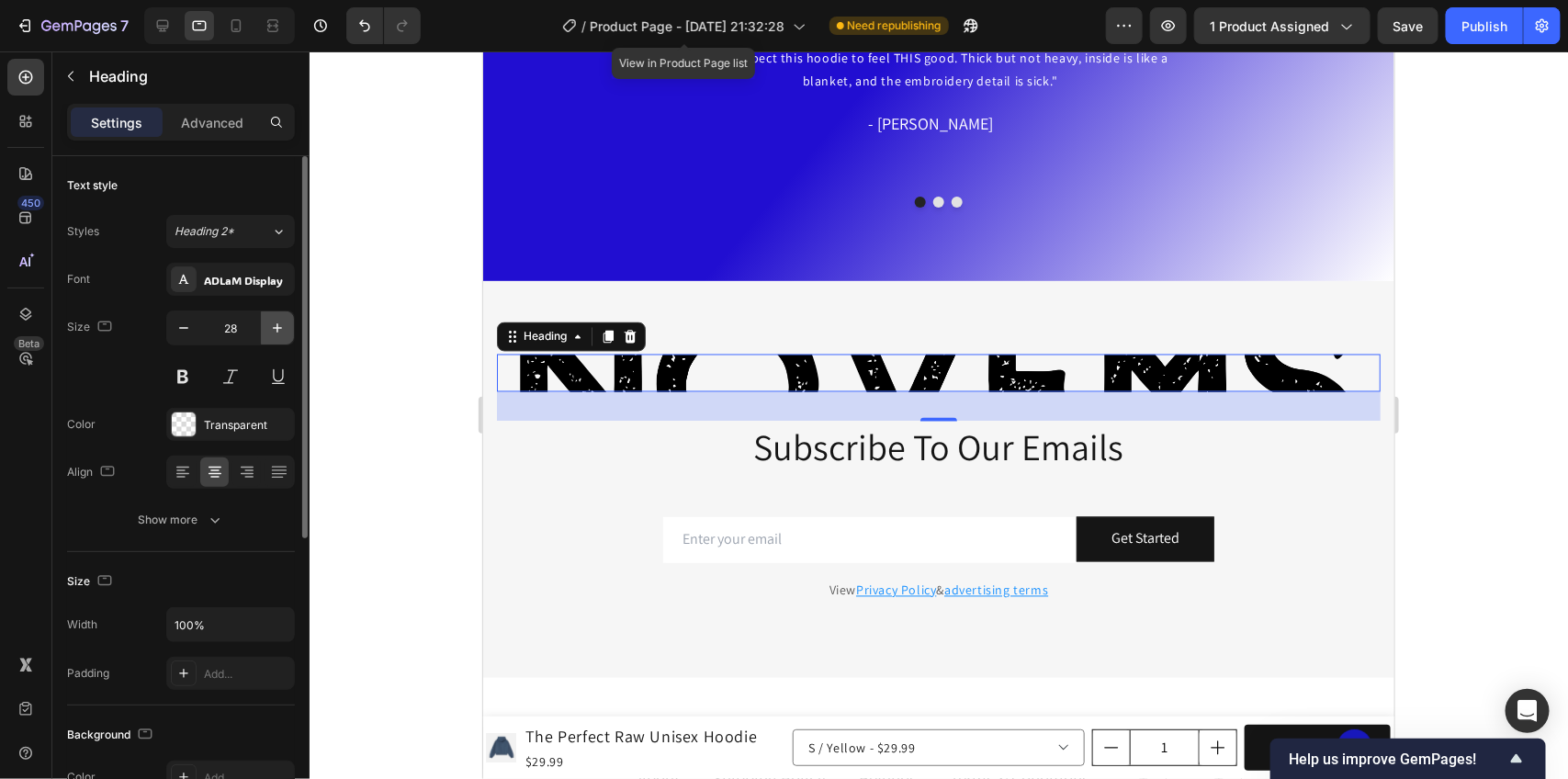
click at [276, 331] on icon "button" at bounding box center [277, 328] width 9 height 9
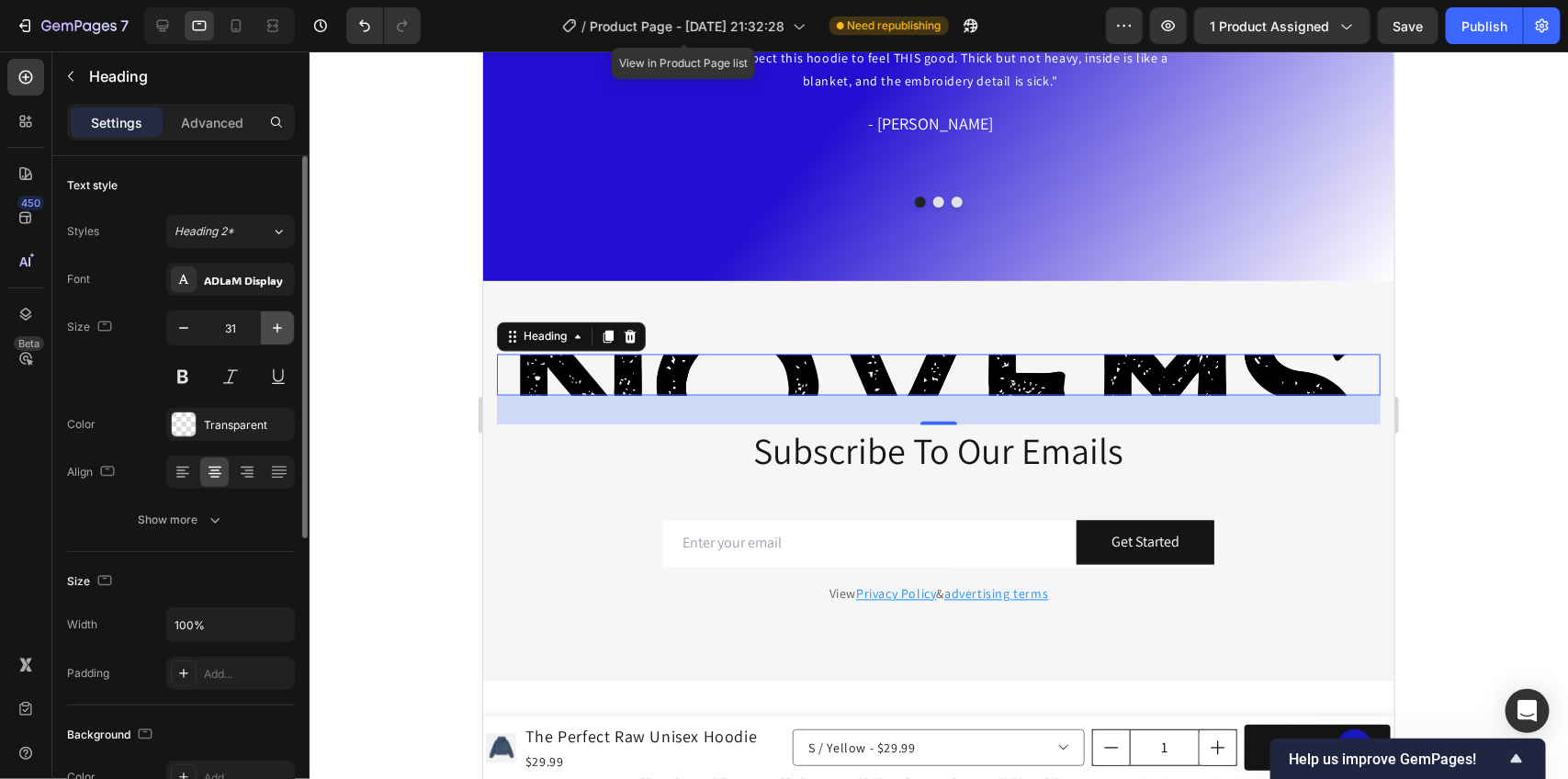
click at [276, 331] on icon "button" at bounding box center [277, 328] width 9 height 9
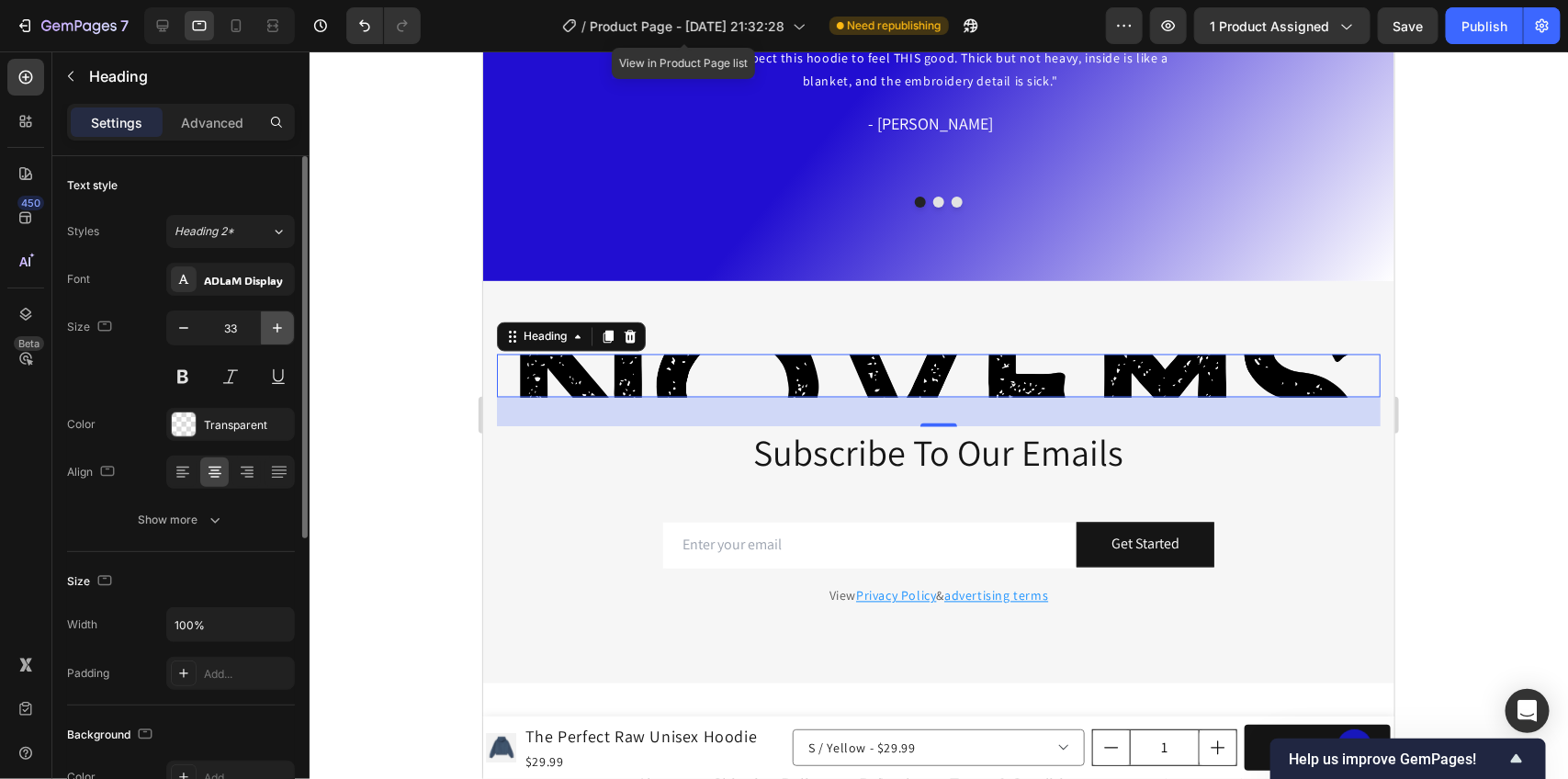
click at [276, 331] on icon "button" at bounding box center [277, 328] width 9 height 9
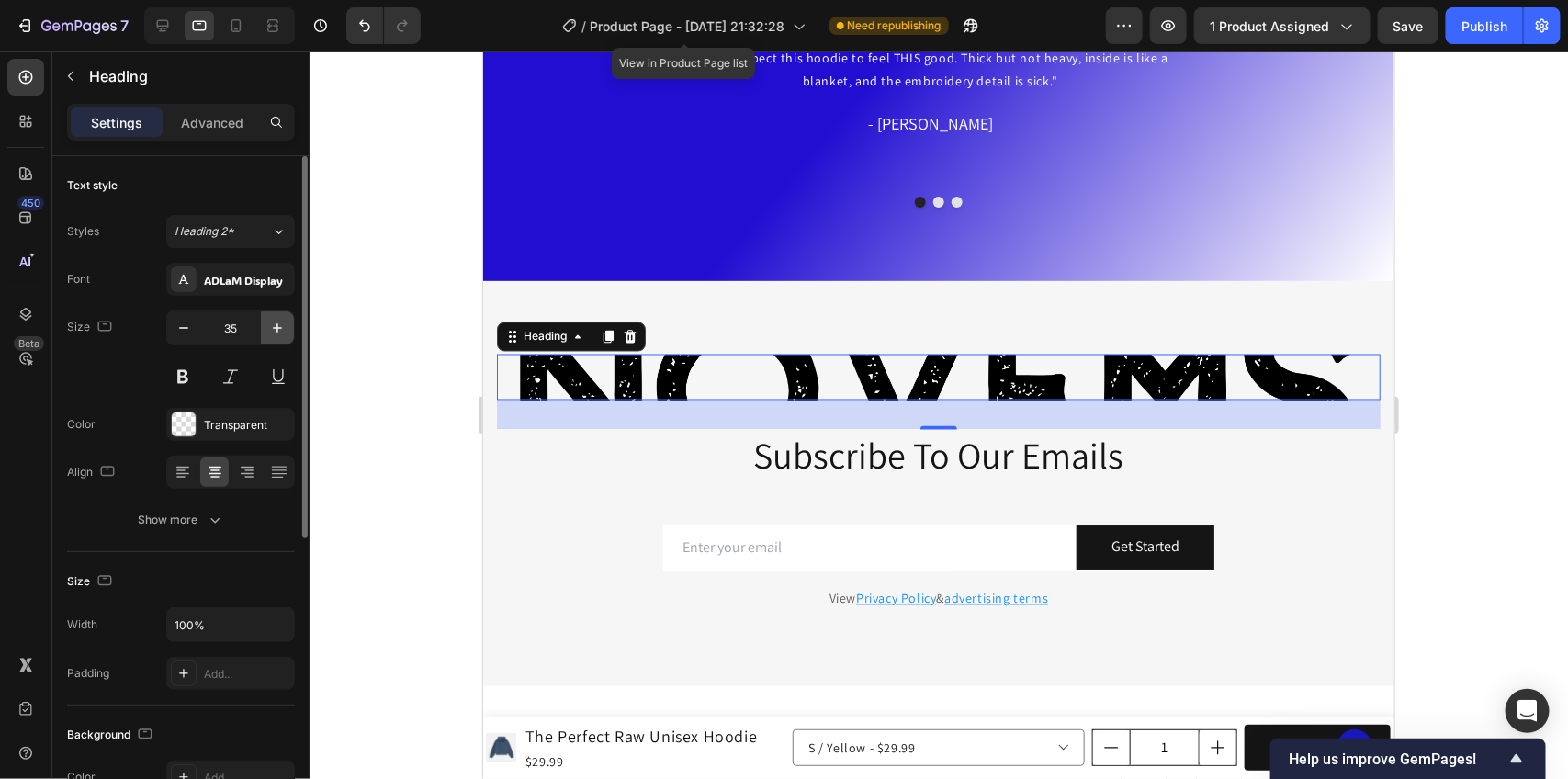
click at [276, 331] on icon "button" at bounding box center [277, 328] width 9 height 9
click at [275, 331] on icon "button" at bounding box center [277, 328] width 18 height 18
click at [273, 331] on icon "button" at bounding box center [277, 328] width 18 height 18
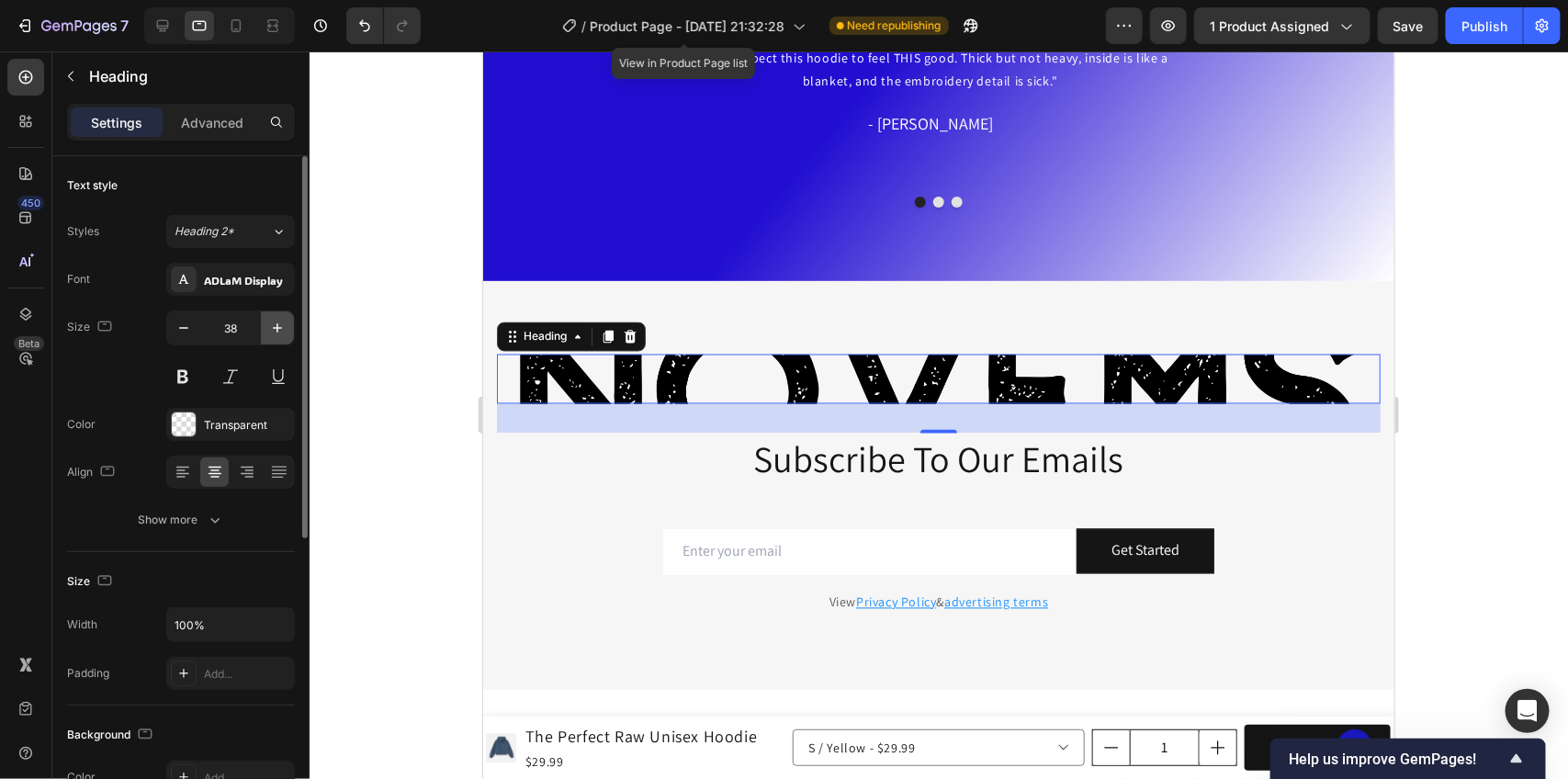
click at [273, 331] on icon "button" at bounding box center [277, 328] width 18 height 18
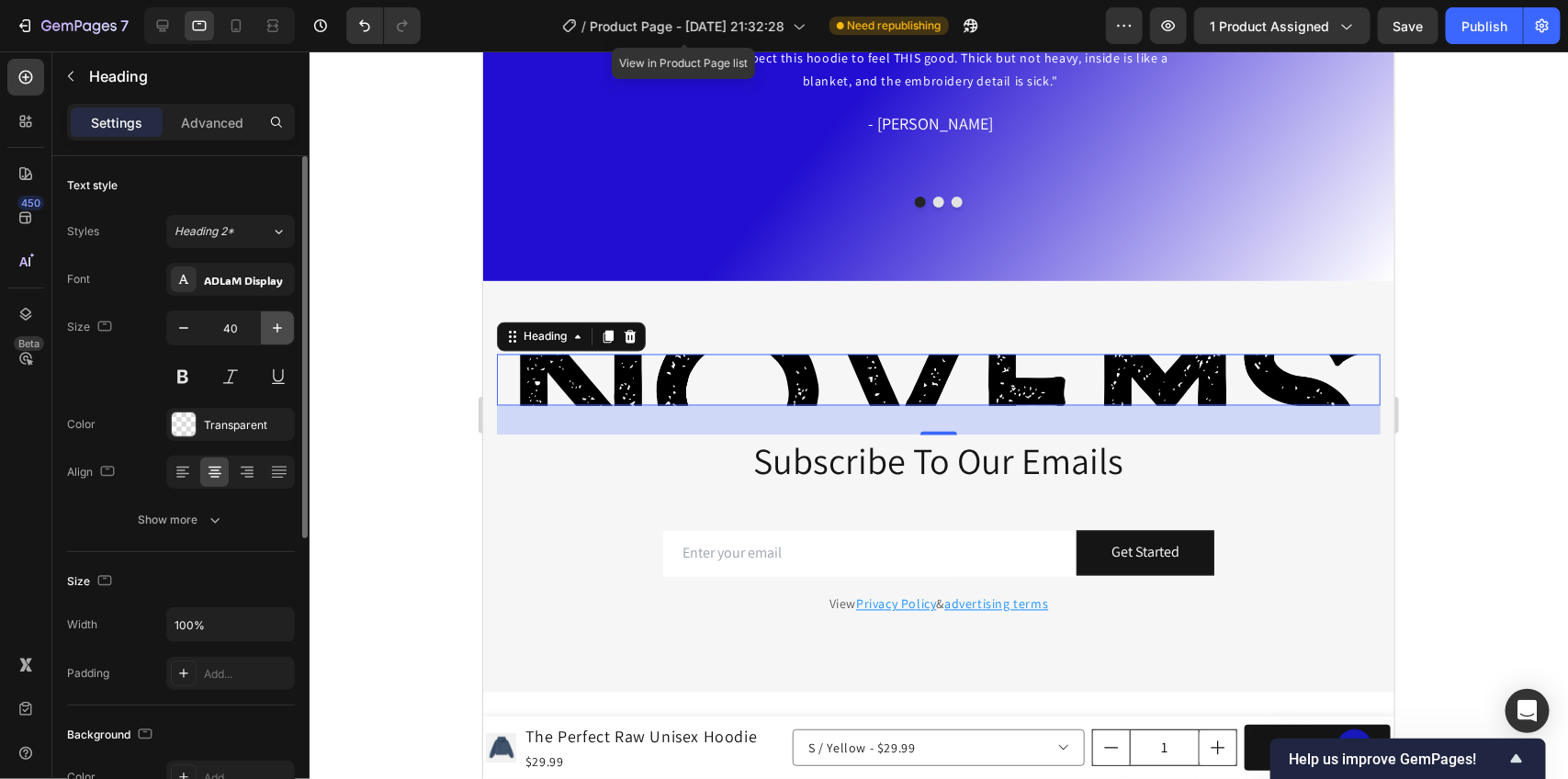
click at [273, 331] on icon "button" at bounding box center [277, 328] width 18 height 18
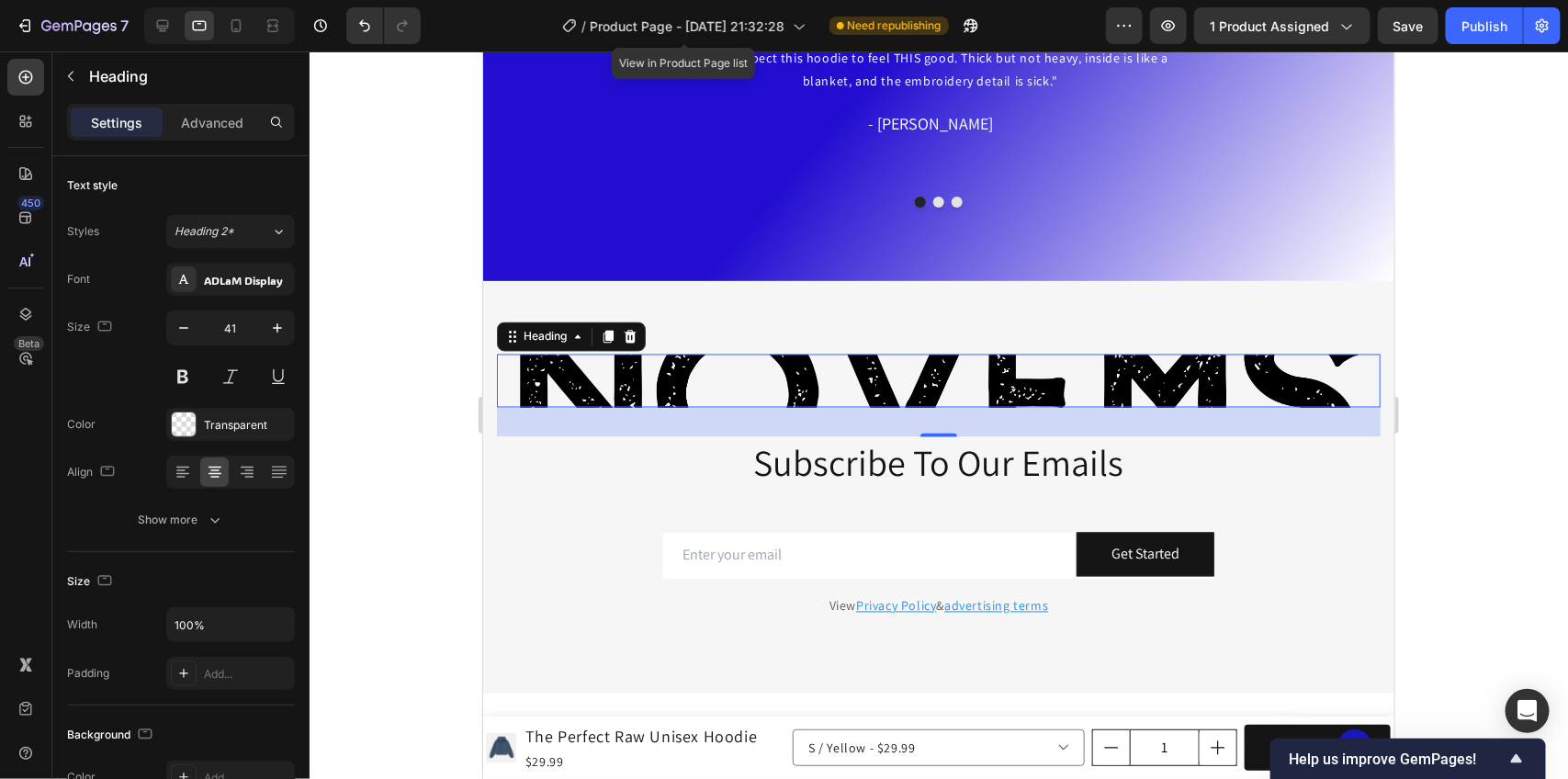
type input "42"
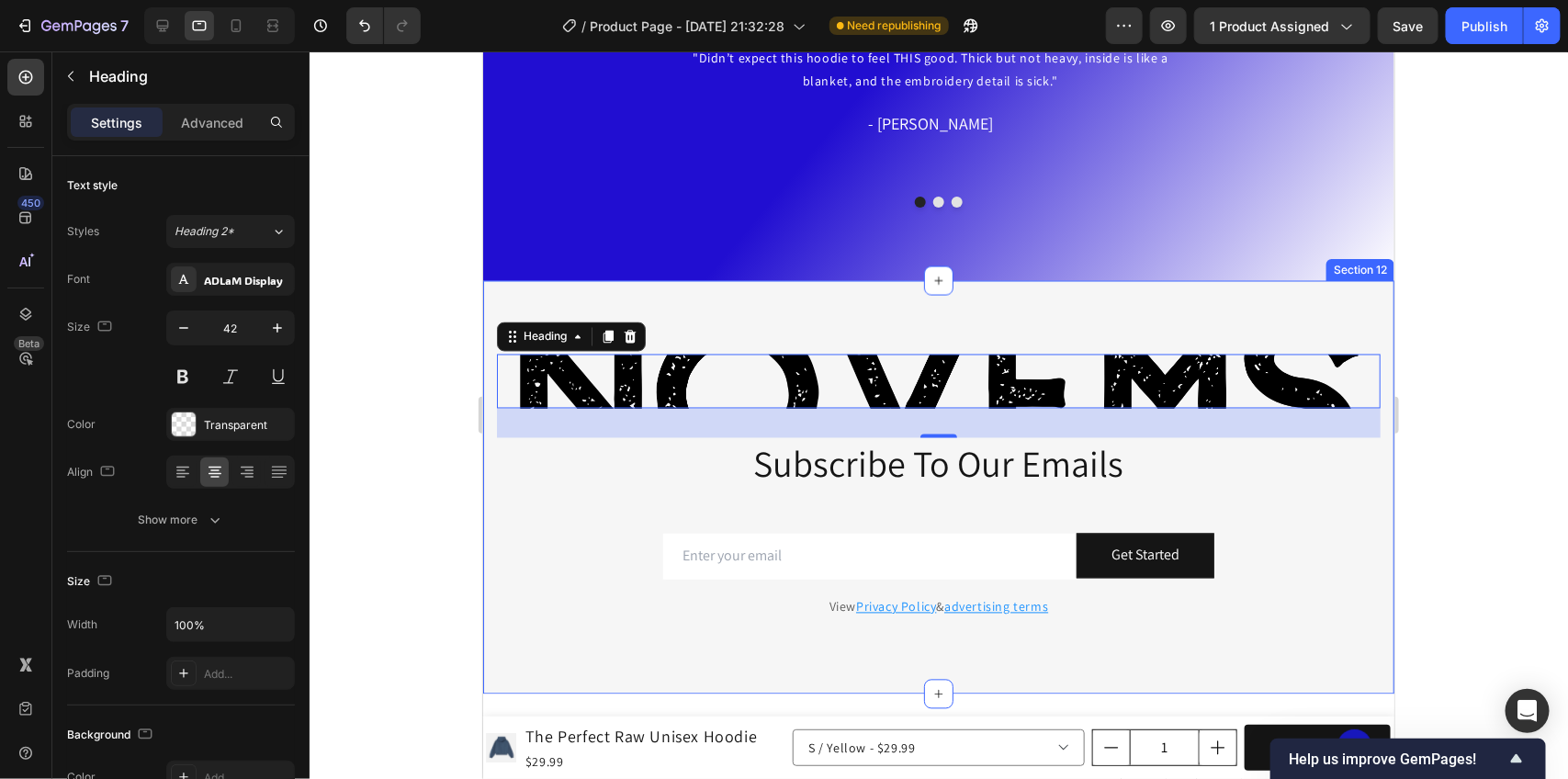
click at [942, 341] on div "Novems Heading 32 Subscribe To Our Emails Heading Row Email Field Get Started S…" at bounding box center [938, 487] width 911 height 414
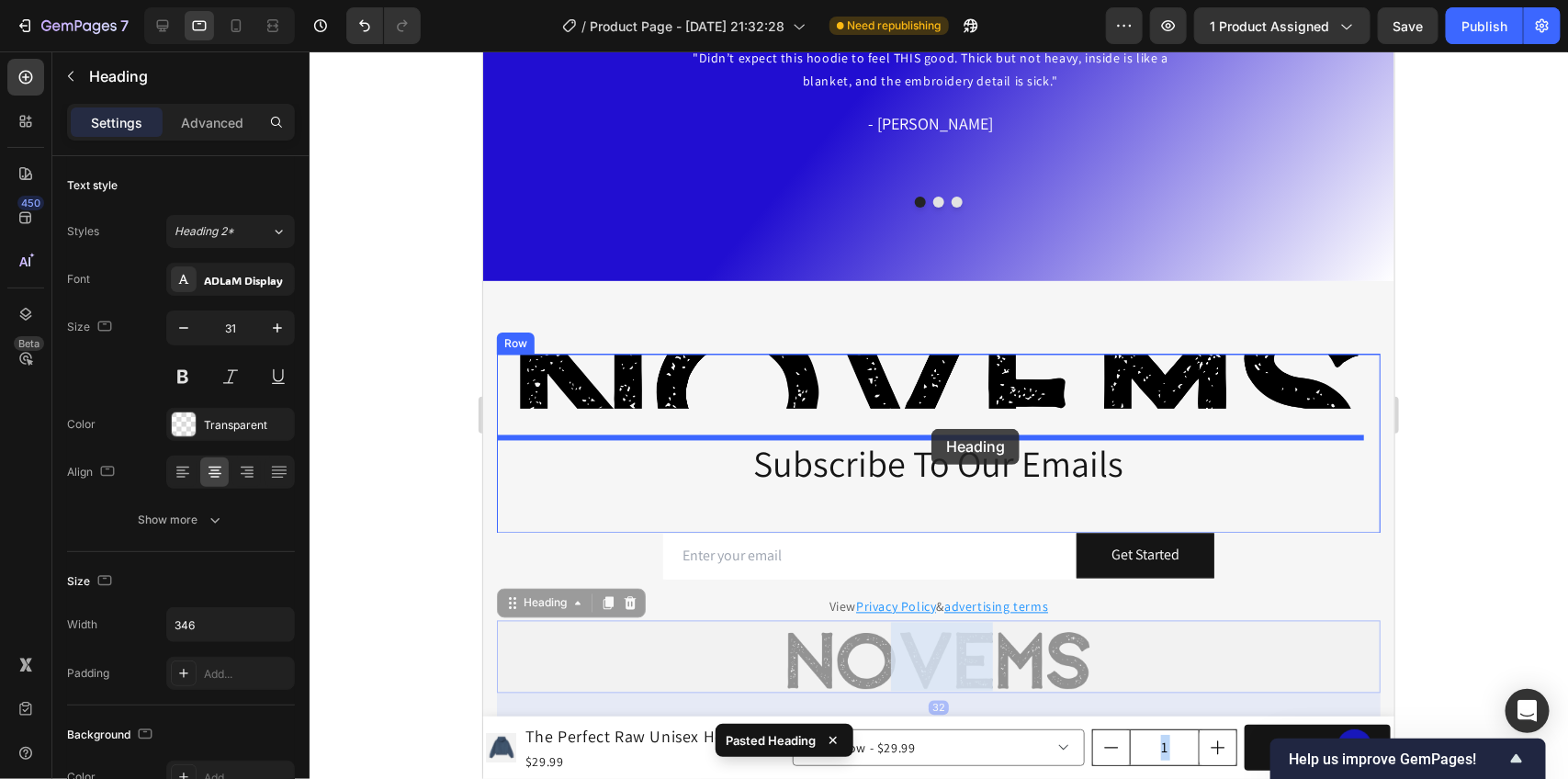
drag, startPoint x: 935, startPoint y: 646, endPoint x: 931, endPoint y: 428, distance: 218.0
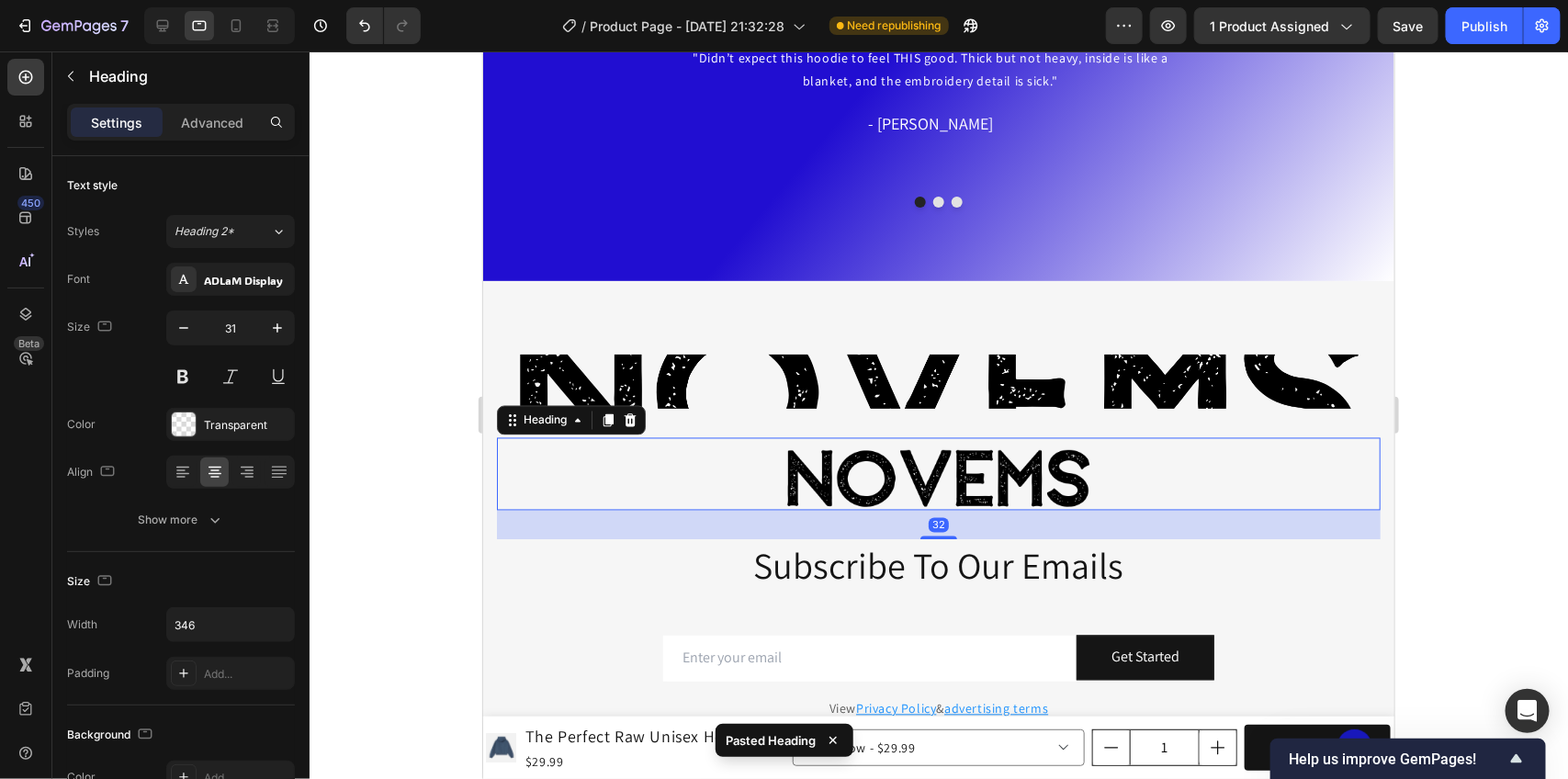
click at [937, 464] on h2 "Novems" at bounding box center [938, 473] width 318 height 73
click at [731, 475] on div "Novems" at bounding box center [938, 473] width 884 height 73
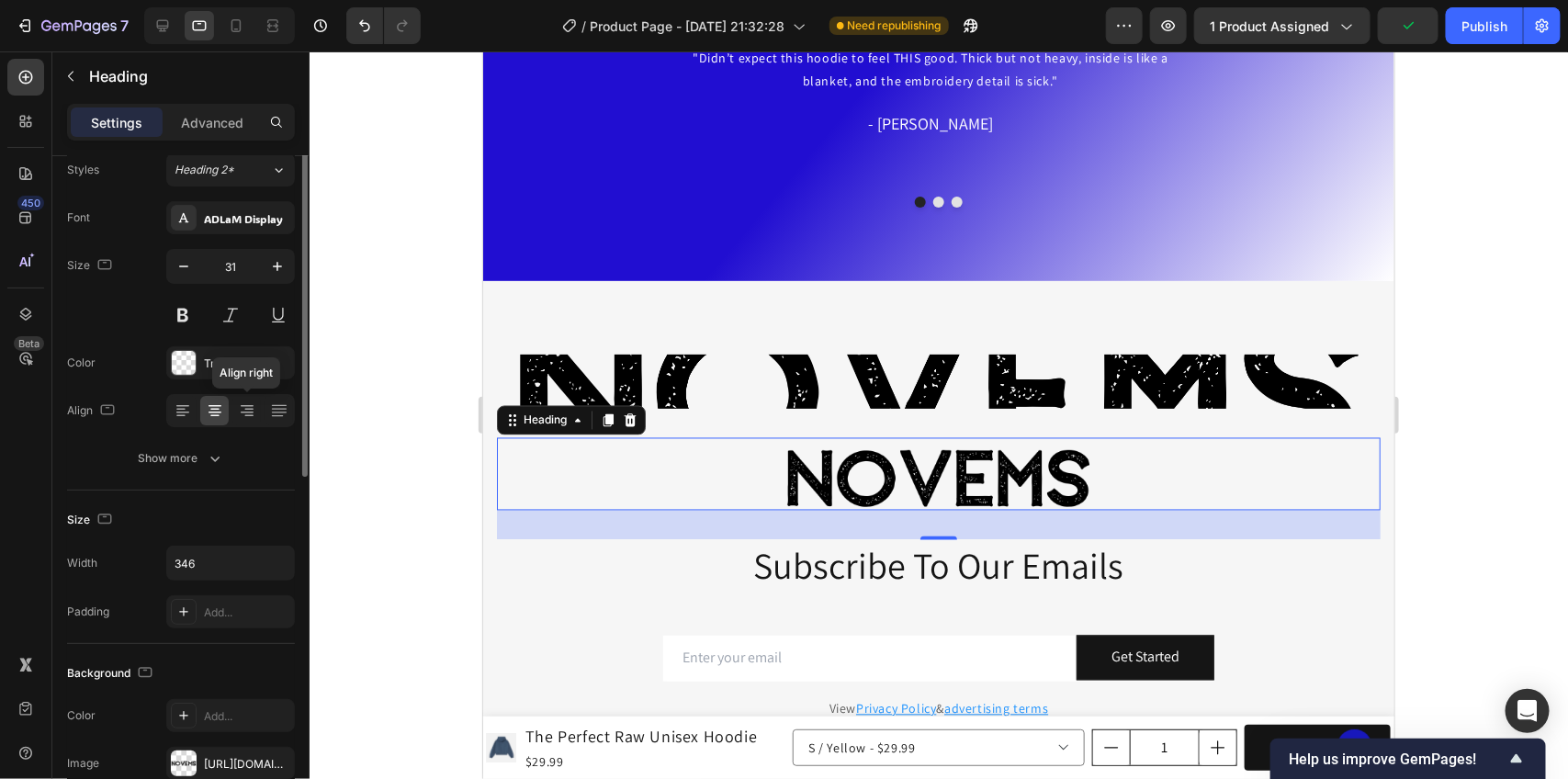
scroll to position [0, 0]
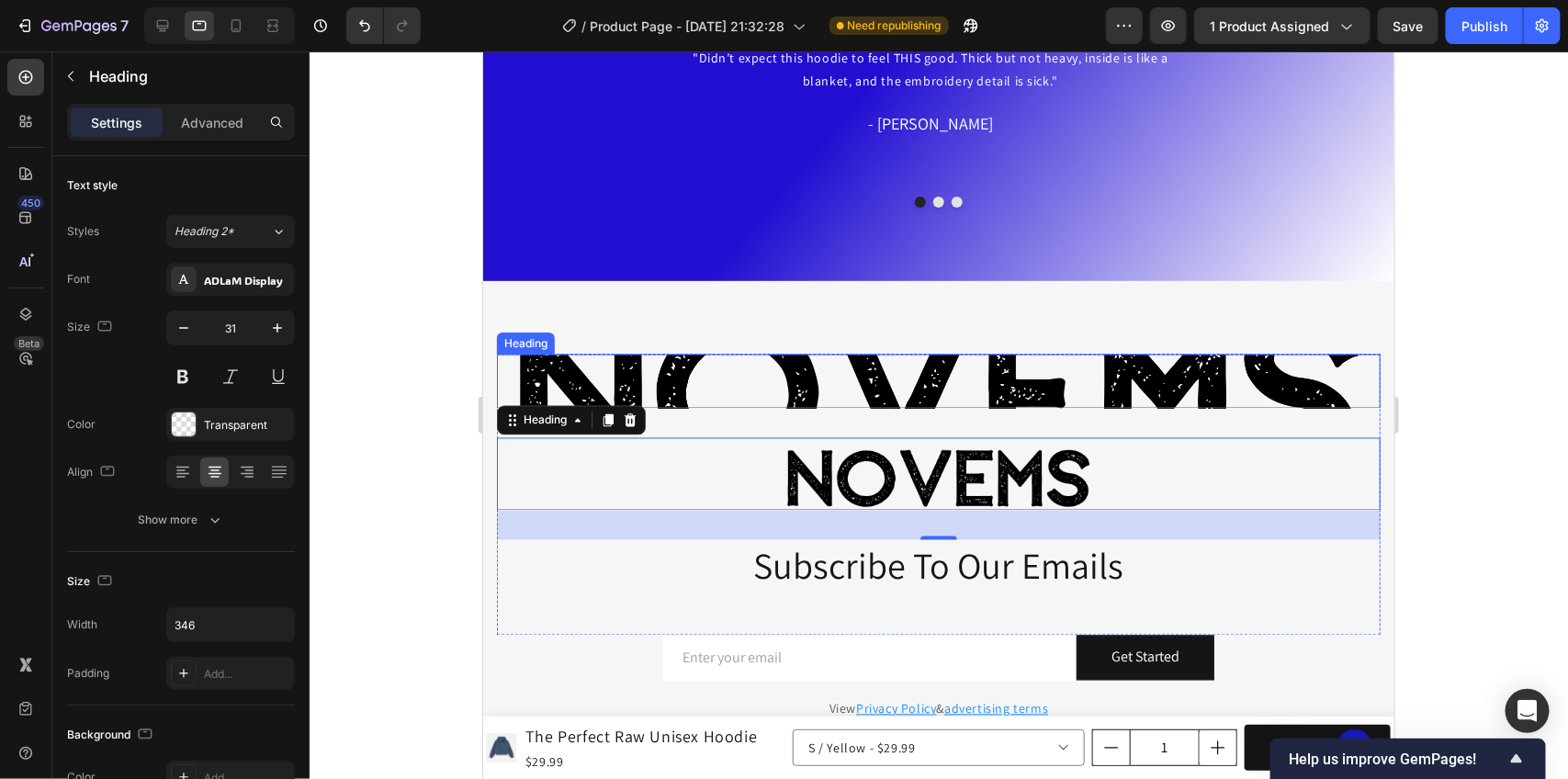
click at [645, 388] on h2 "Novems" at bounding box center [938, 381] width 884 height 54
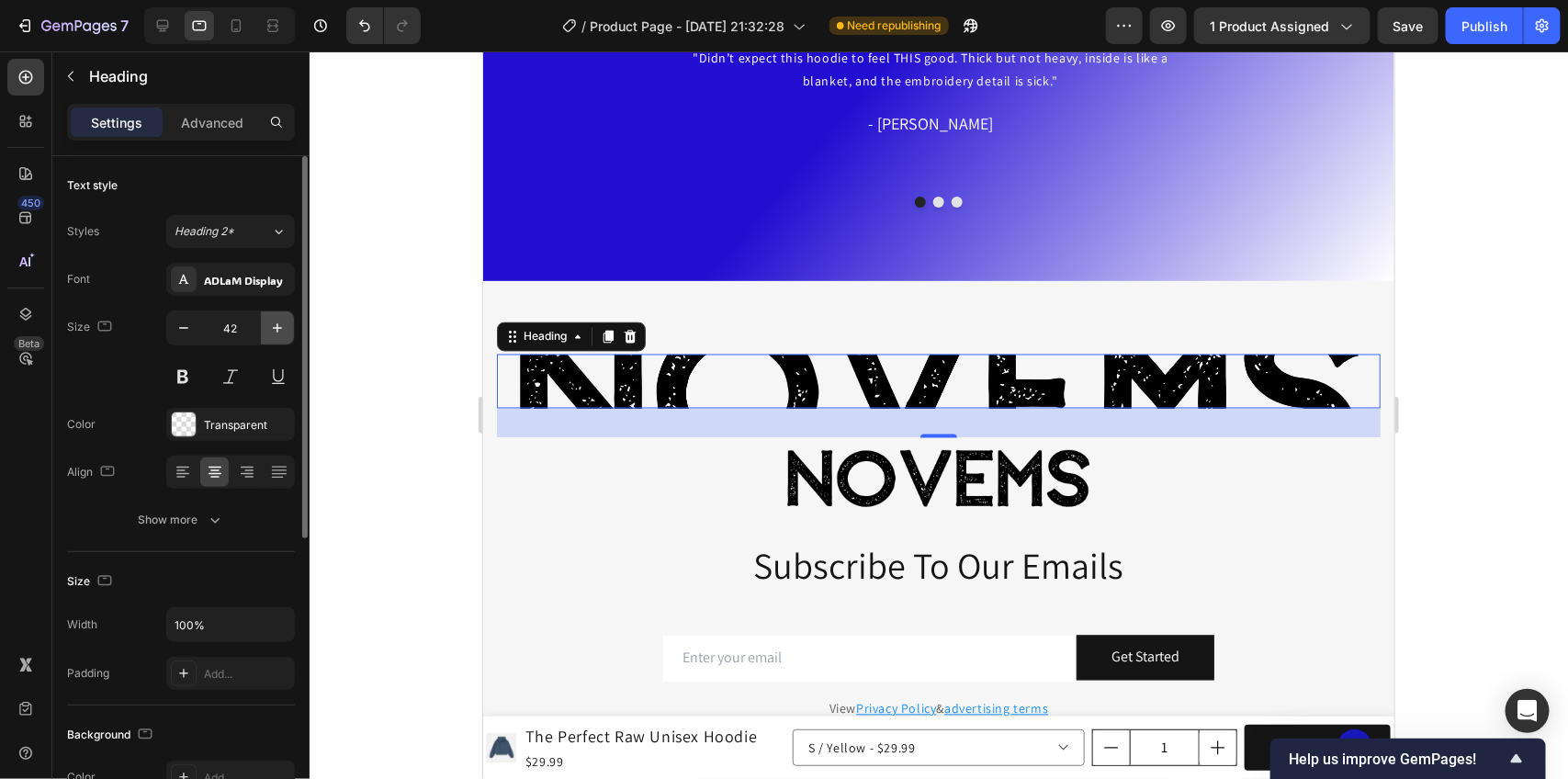
click at [261, 335] on button "button" at bounding box center [277, 328] width 33 height 33
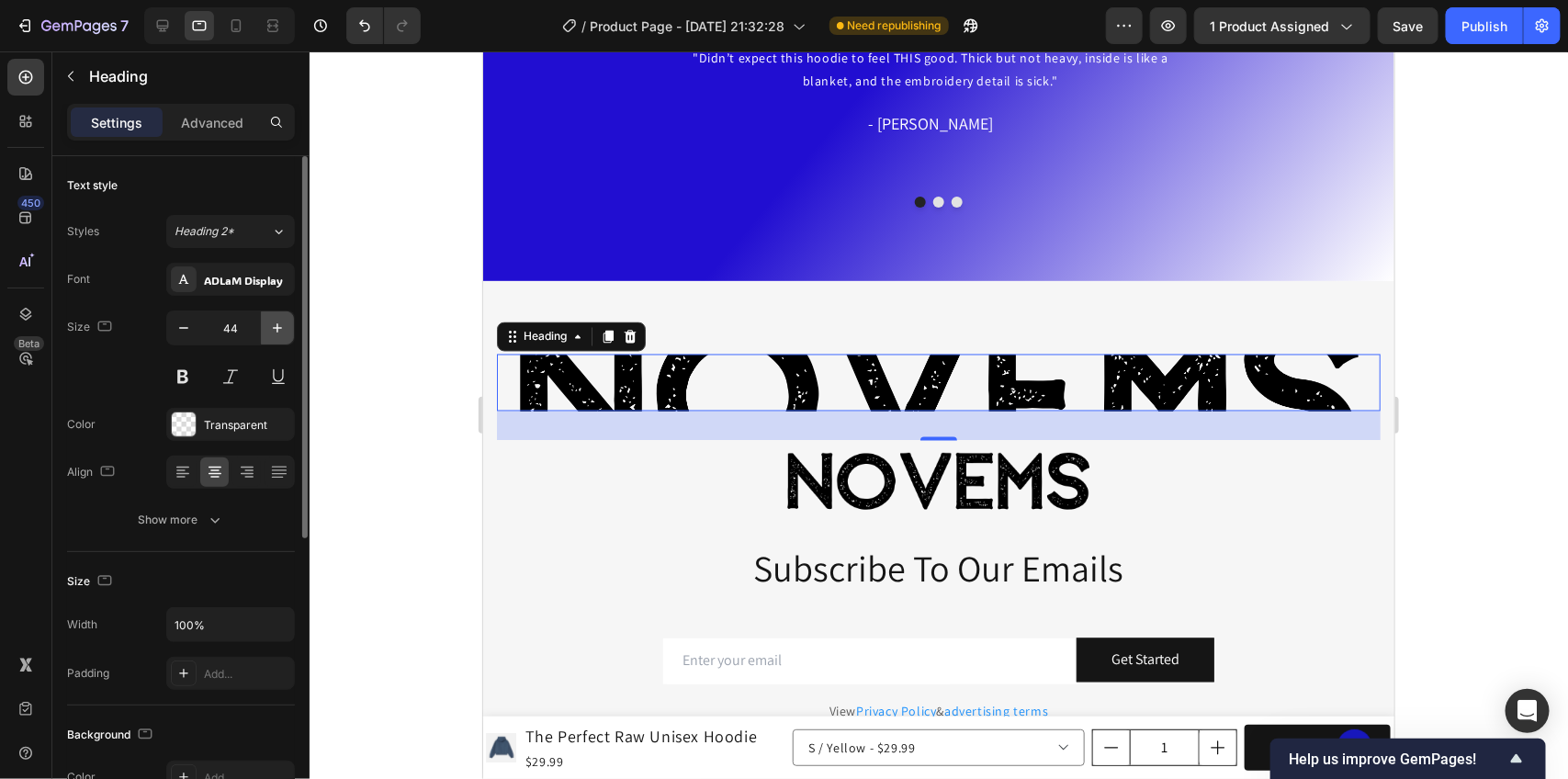
click at [261, 335] on button "button" at bounding box center [277, 328] width 33 height 33
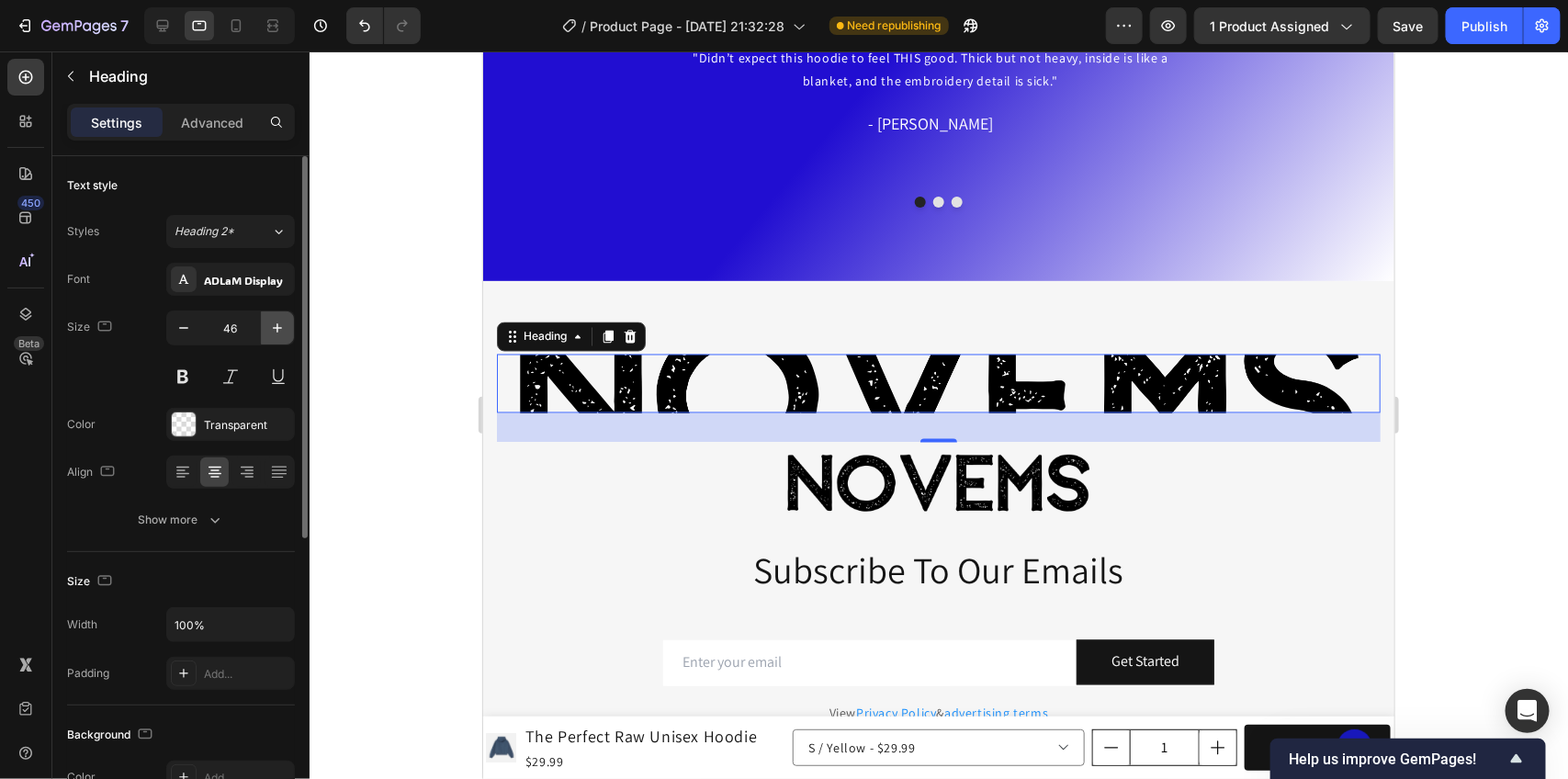
click at [261, 335] on button "button" at bounding box center [277, 328] width 33 height 33
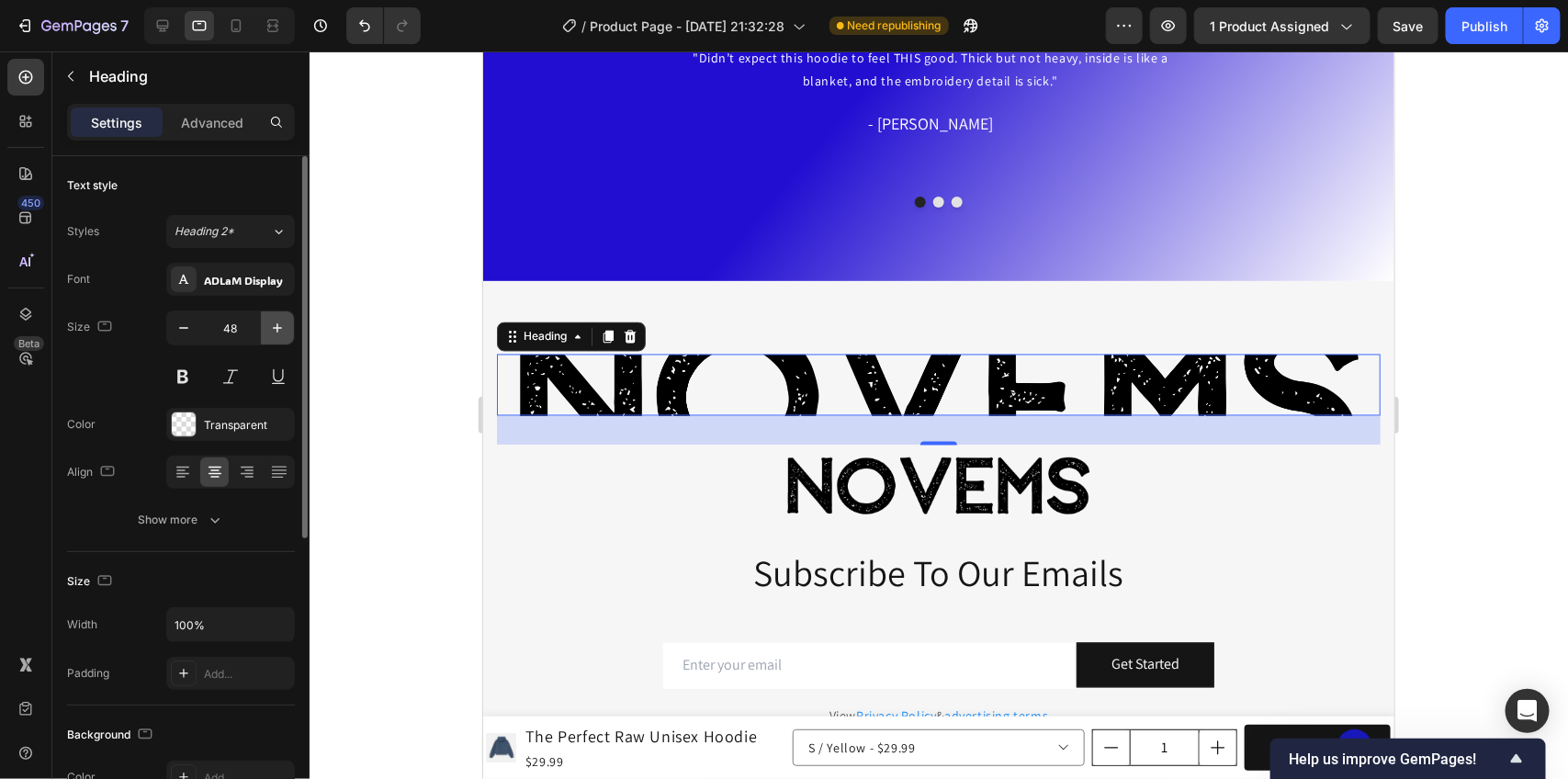
click at [261, 335] on button "button" at bounding box center [277, 328] width 33 height 33
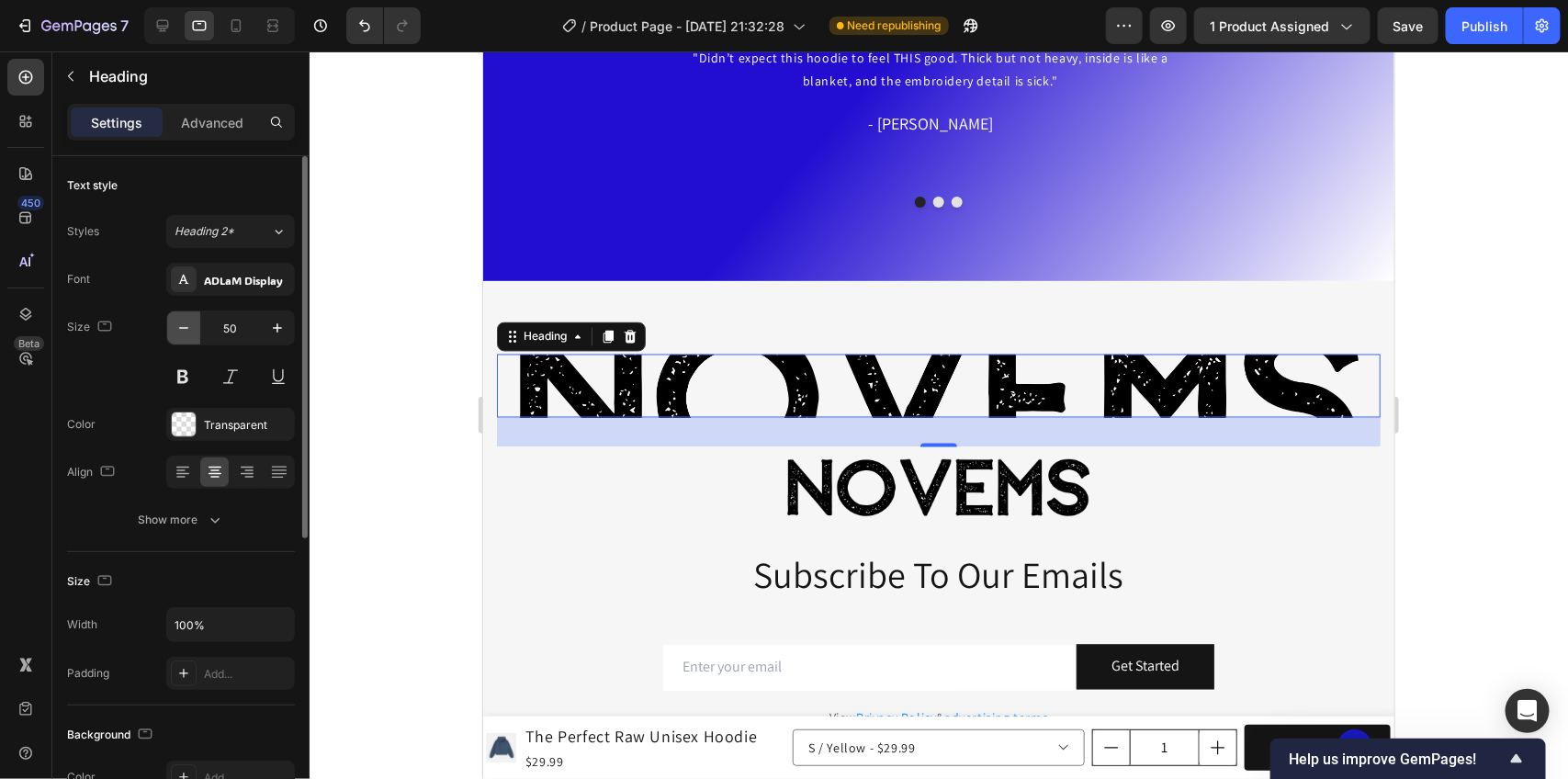
click at [195, 329] on button "button" at bounding box center [184, 328] width 33 height 33
click at [217, 324] on input "49" at bounding box center [231, 328] width 61 height 33
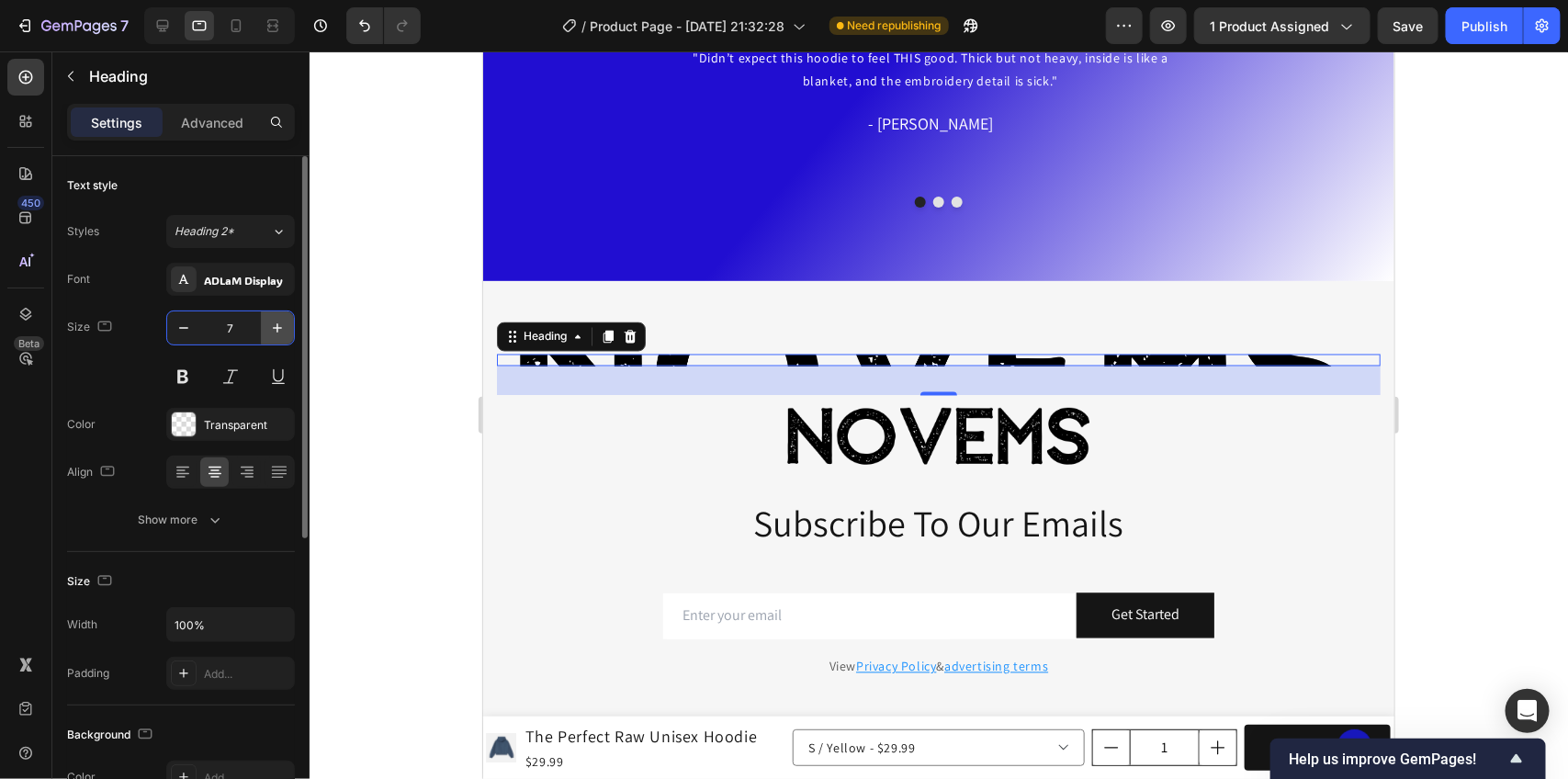
type input "70"
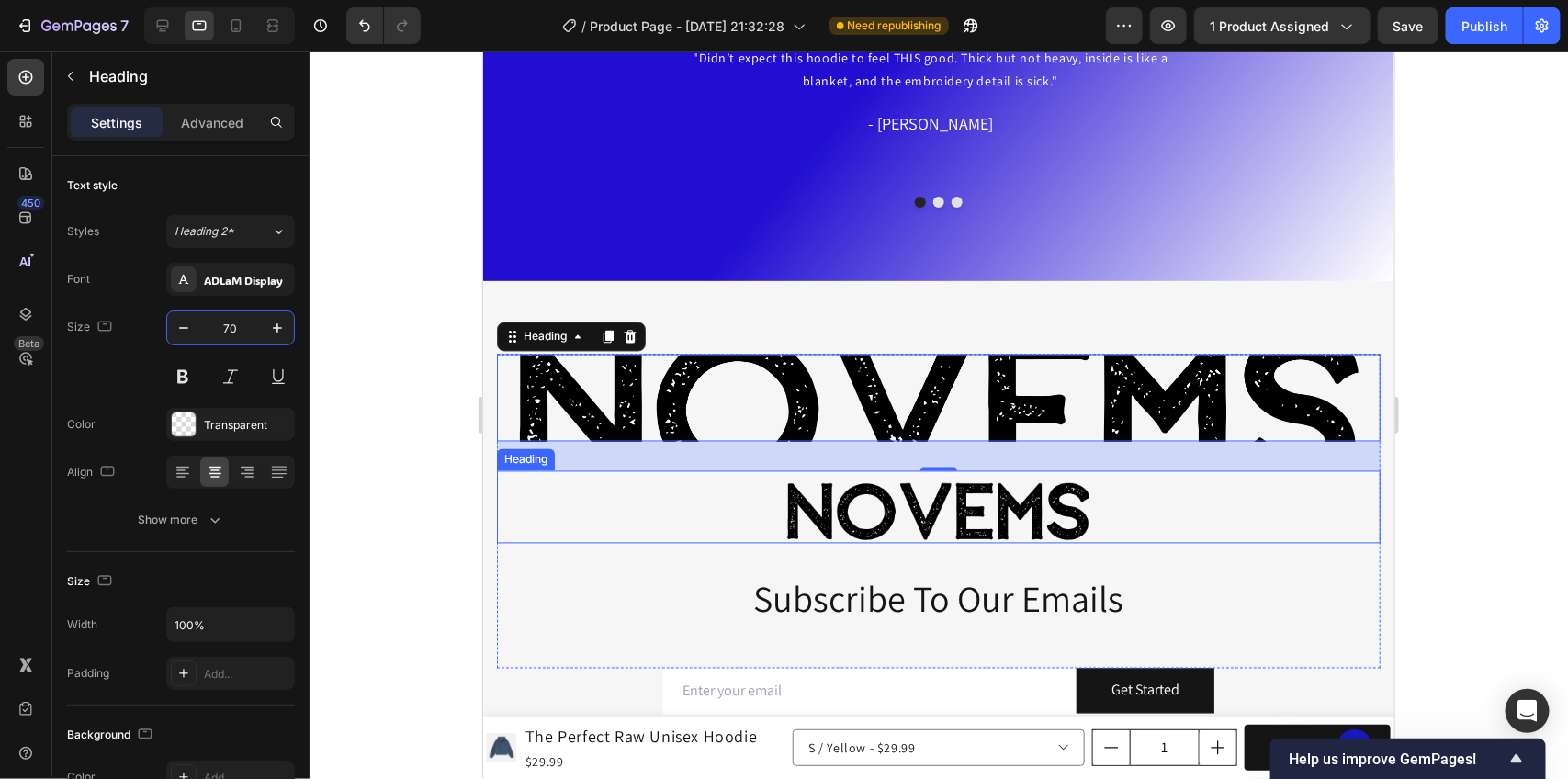
click at [714, 507] on div "Novems" at bounding box center [938, 506] width 884 height 73
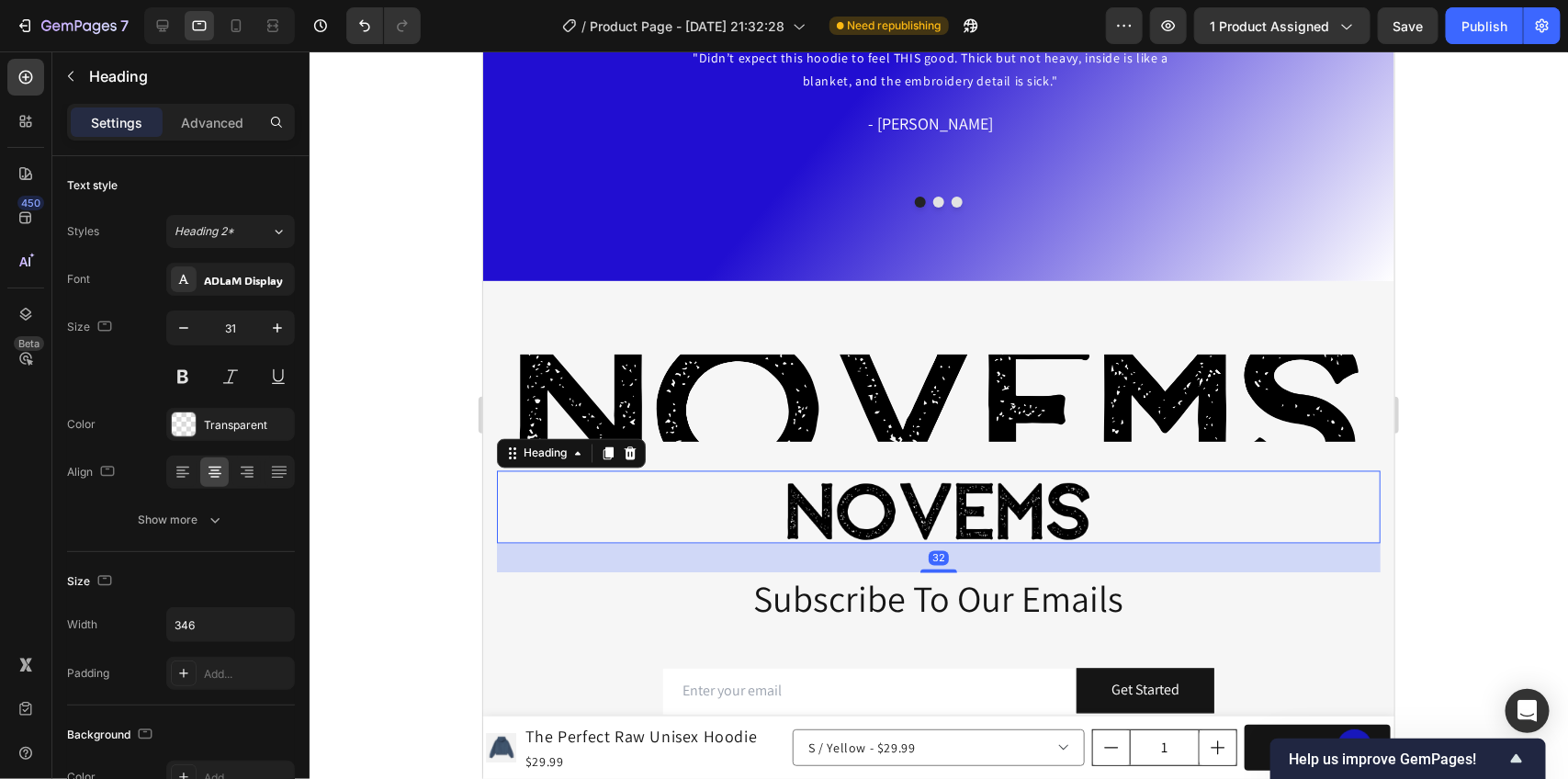
scroll to position [4597, 0]
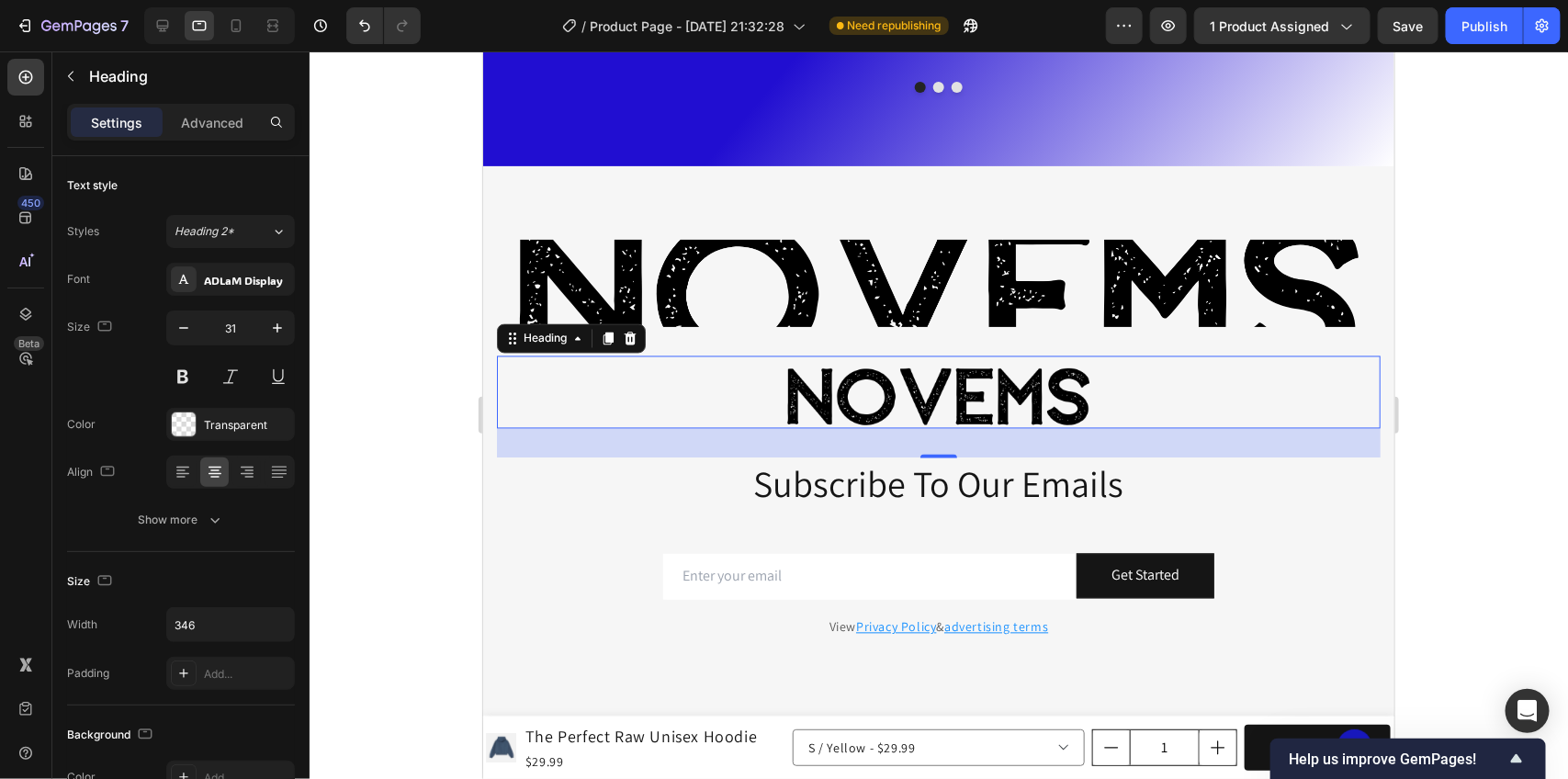
click at [1119, 411] on div "Novems" at bounding box center [938, 392] width 884 height 73
click at [637, 345] on icon at bounding box center [629, 339] width 15 height 15
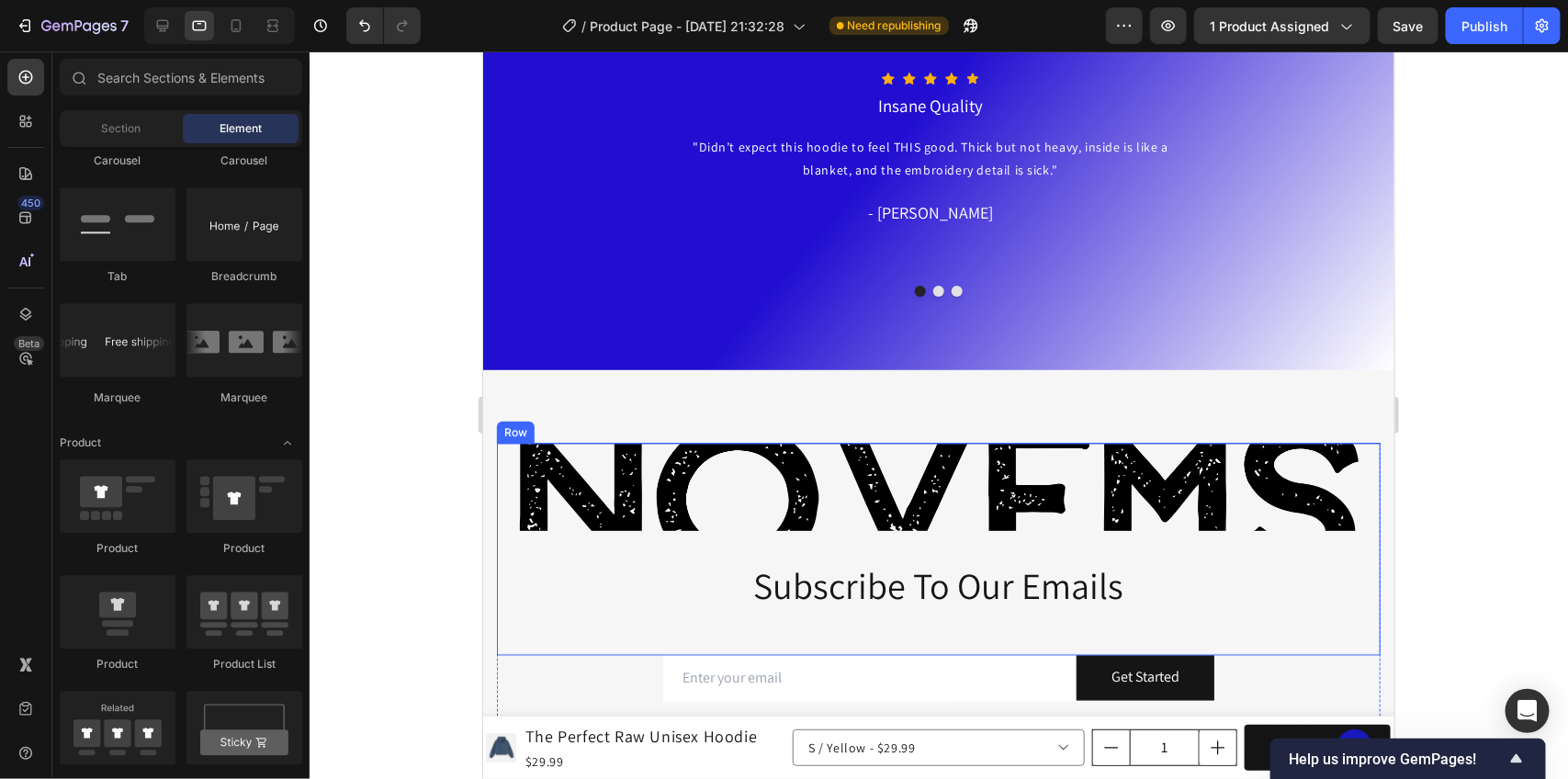
scroll to position [4367, 0]
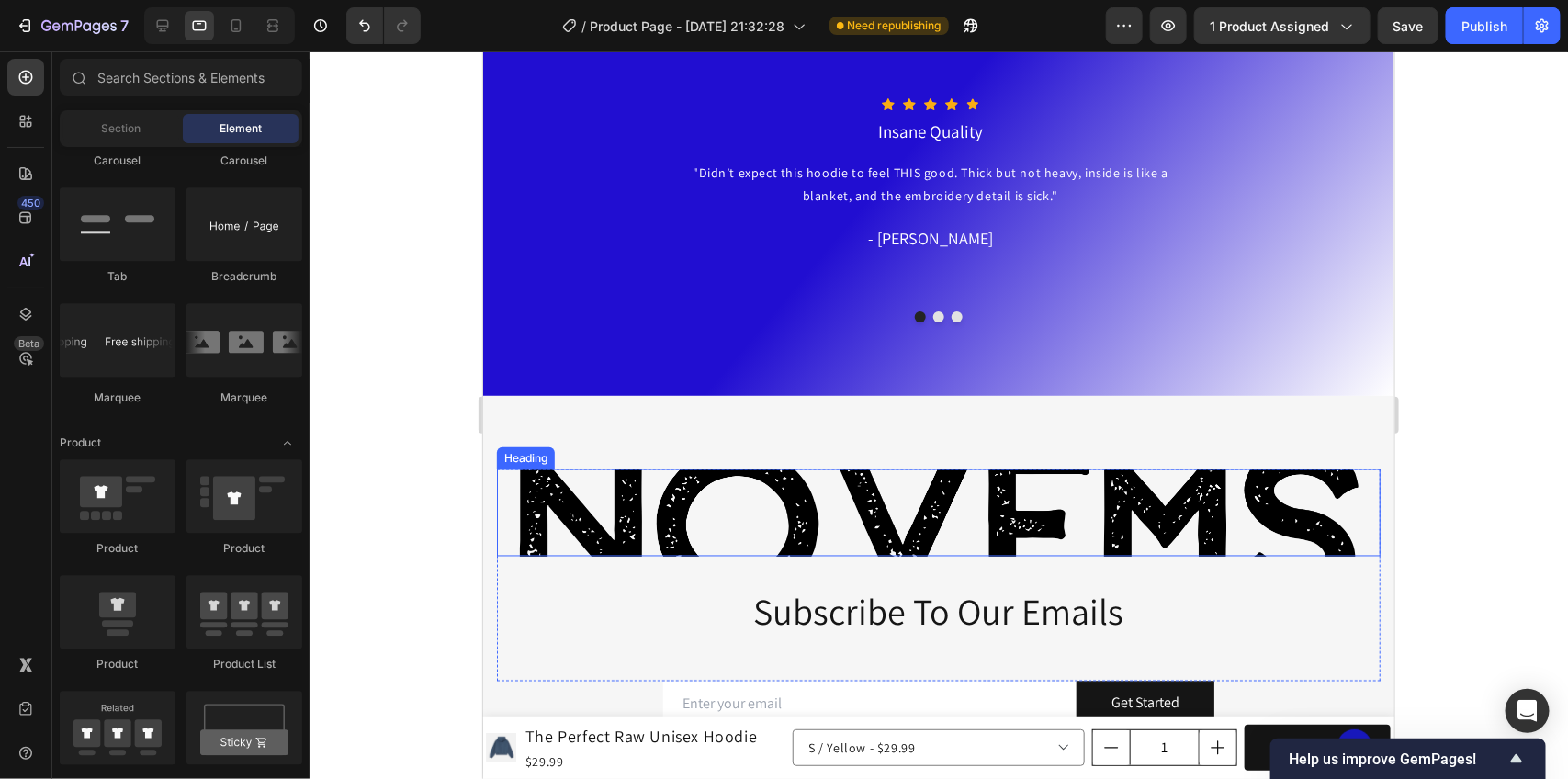
click at [1172, 530] on h2 "Novems" at bounding box center [938, 512] width 884 height 87
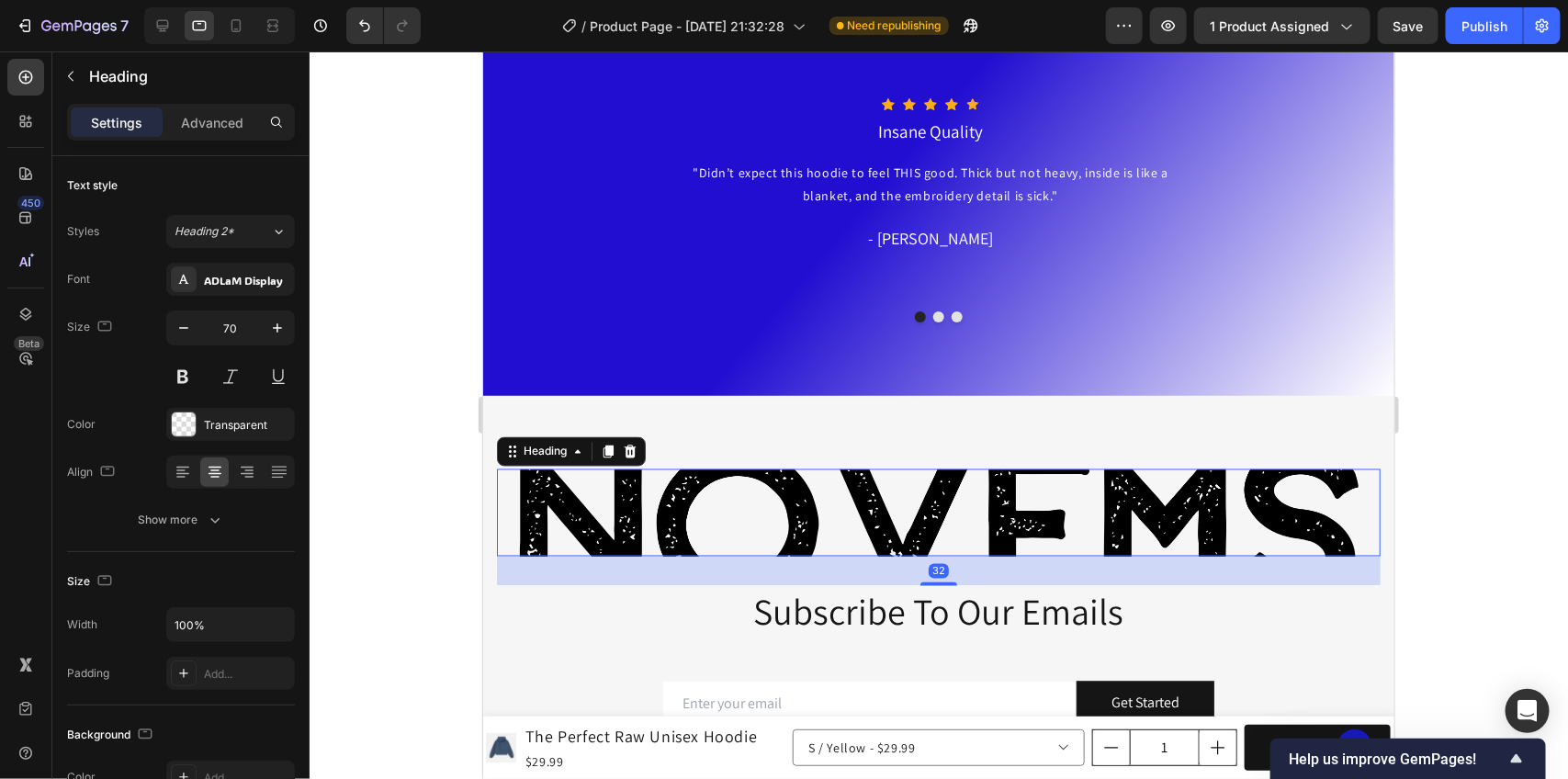
drag, startPoint x: 218, startPoint y: 127, endPoint x: 220, endPoint y: 151, distance: 24.1
click at [216, 127] on p "Advanced" at bounding box center [212, 122] width 62 height 19
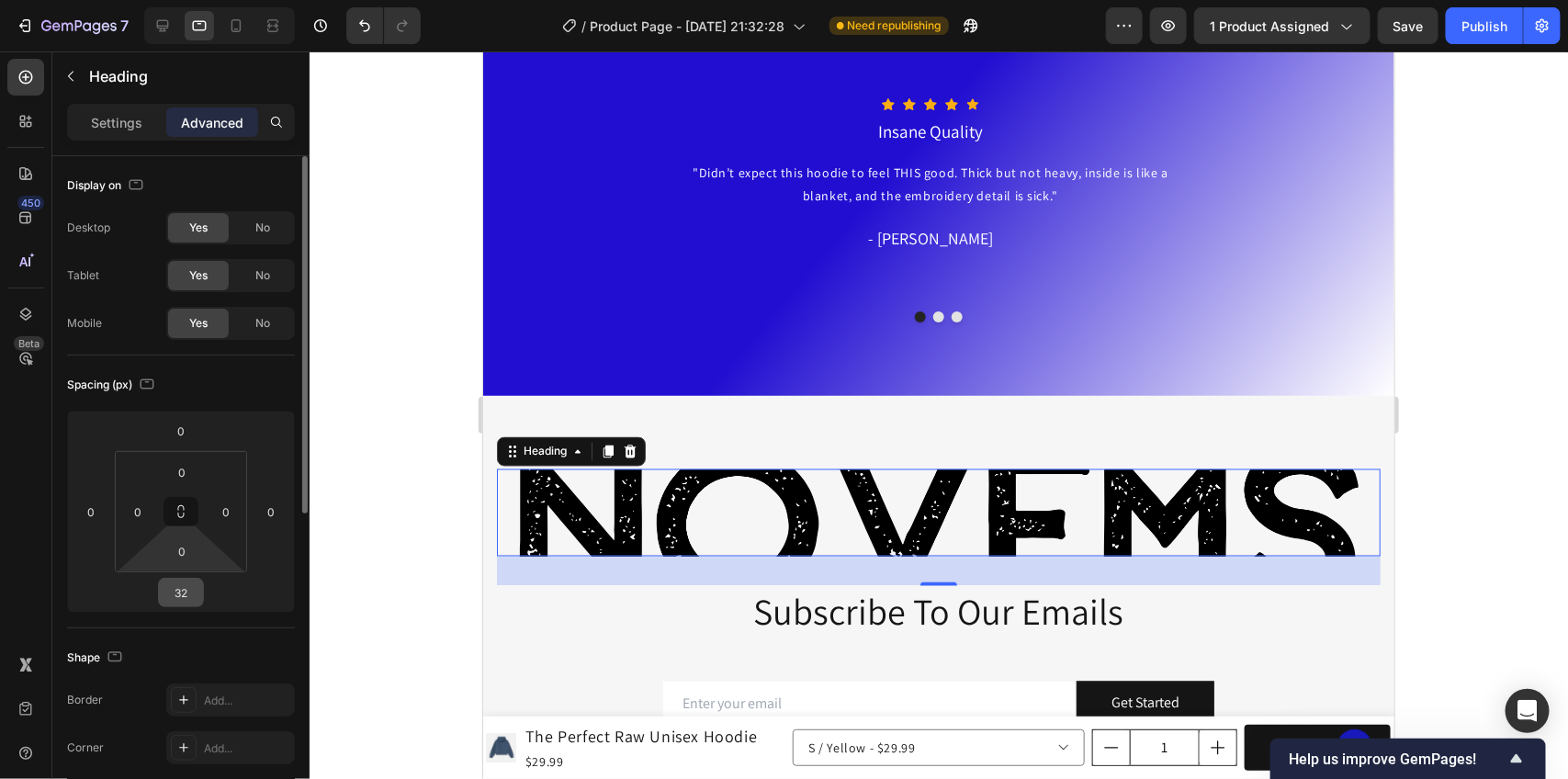
click at [182, 582] on input "32" at bounding box center [181, 593] width 37 height 27
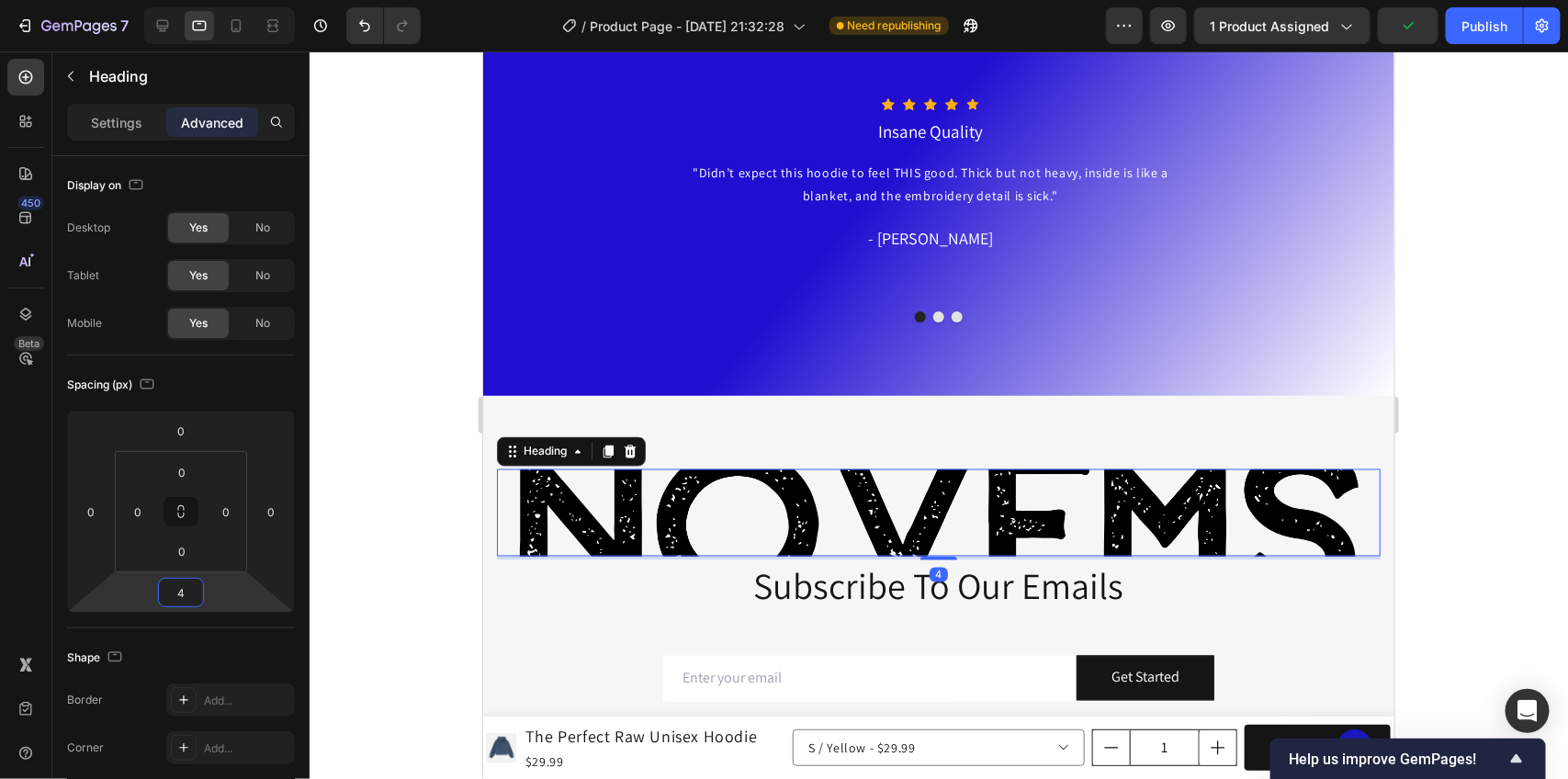
type input "43"
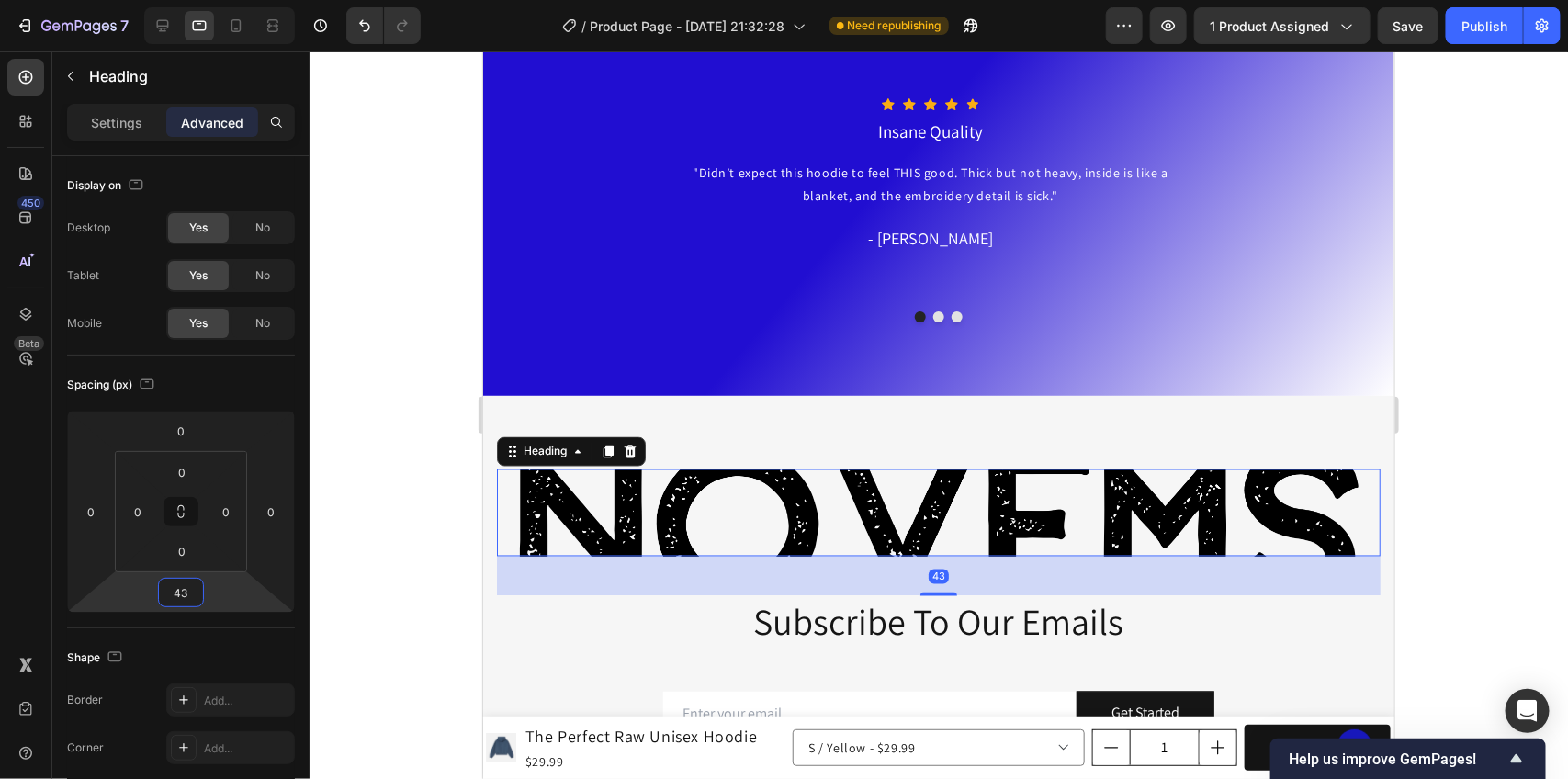
drag, startPoint x: 1477, startPoint y: 370, endPoint x: 1463, endPoint y: 370, distance: 14.0
click at [1474, 370] on div at bounding box center [939, 415] width 1259 height 728
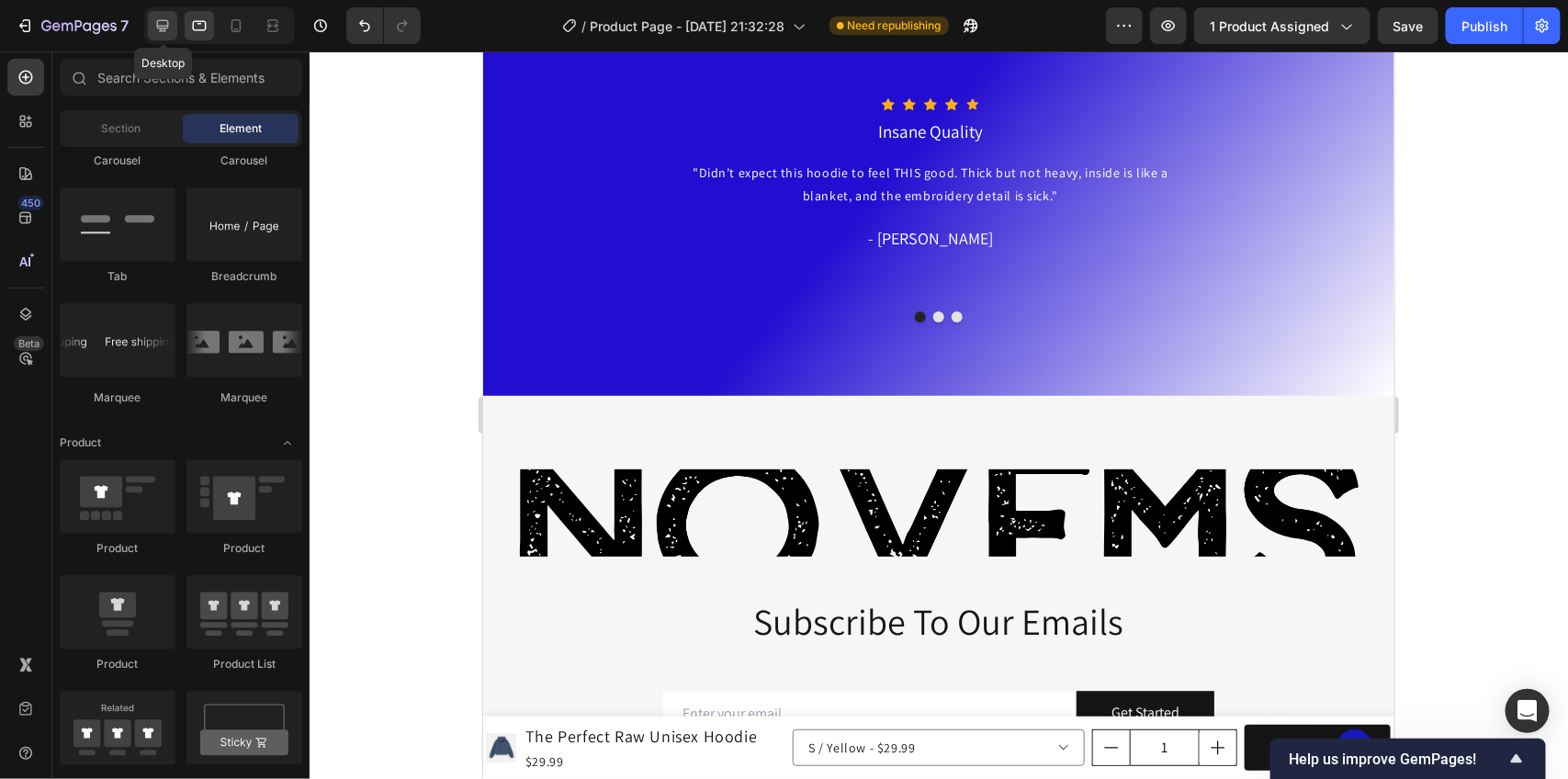
click at [164, 26] on icon at bounding box center [163, 26] width 12 height 12
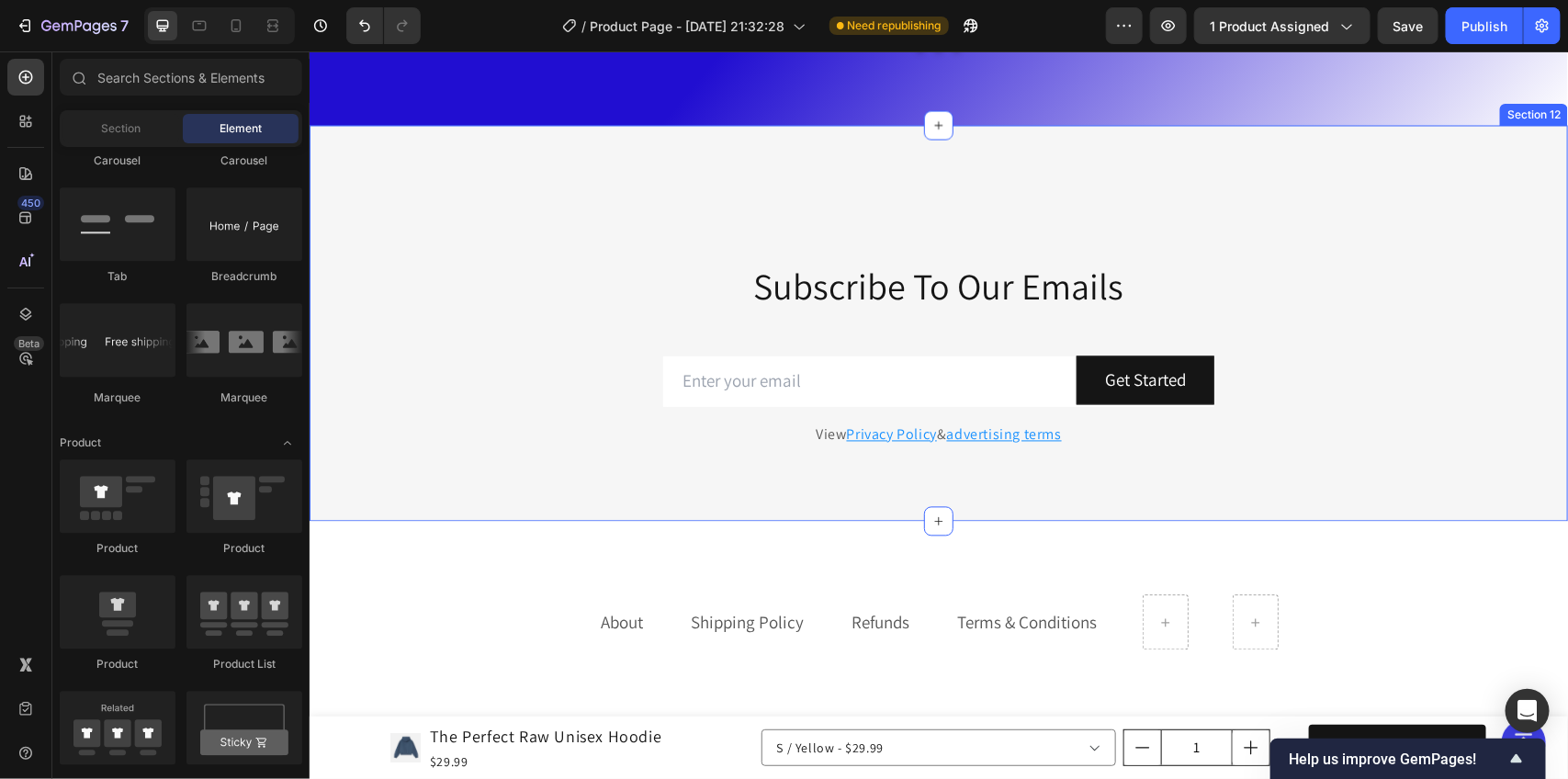
scroll to position [4597, 0]
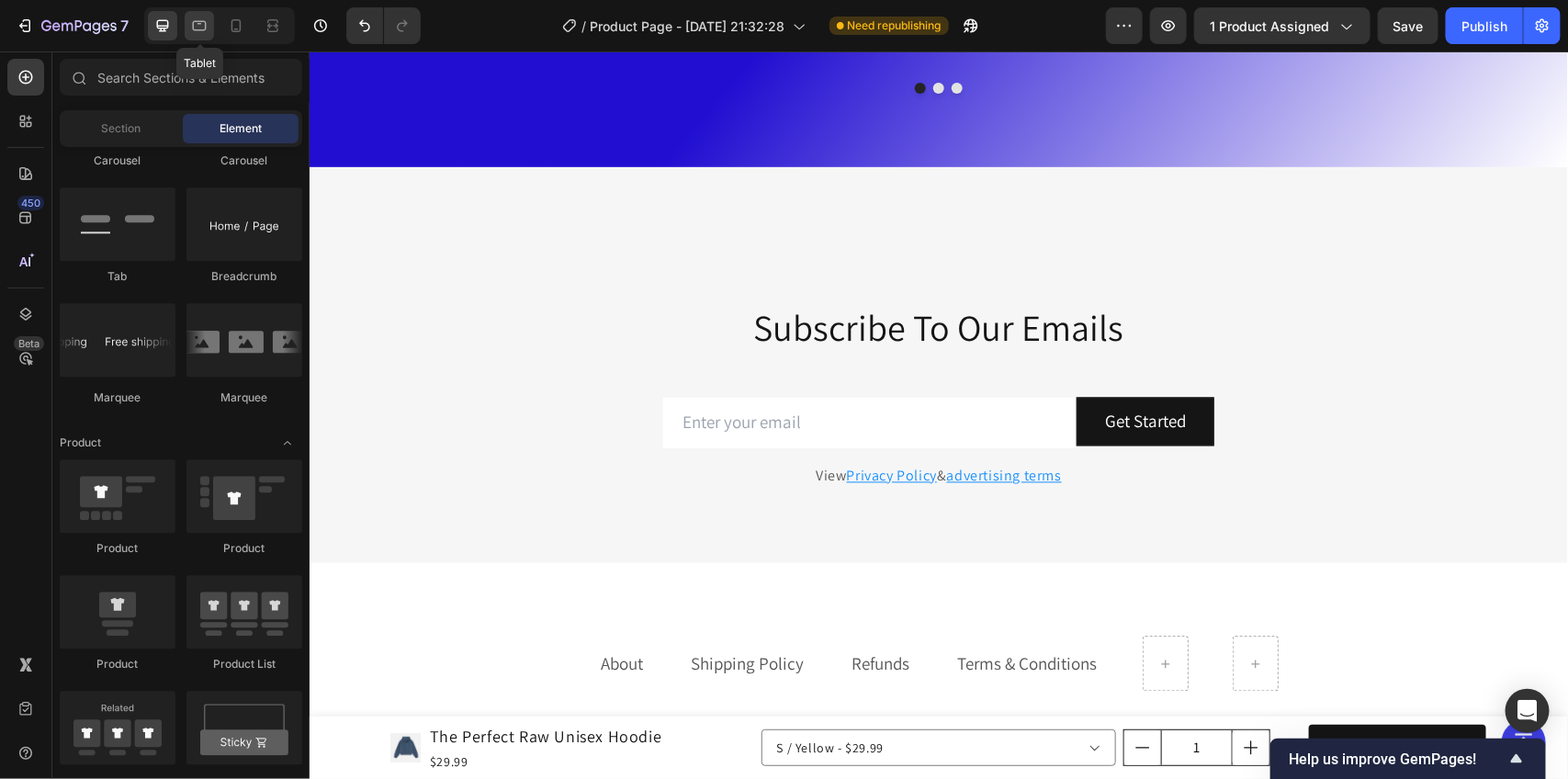
click at [196, 25] on icon at bounding box center [199, 25] width 18 height 18
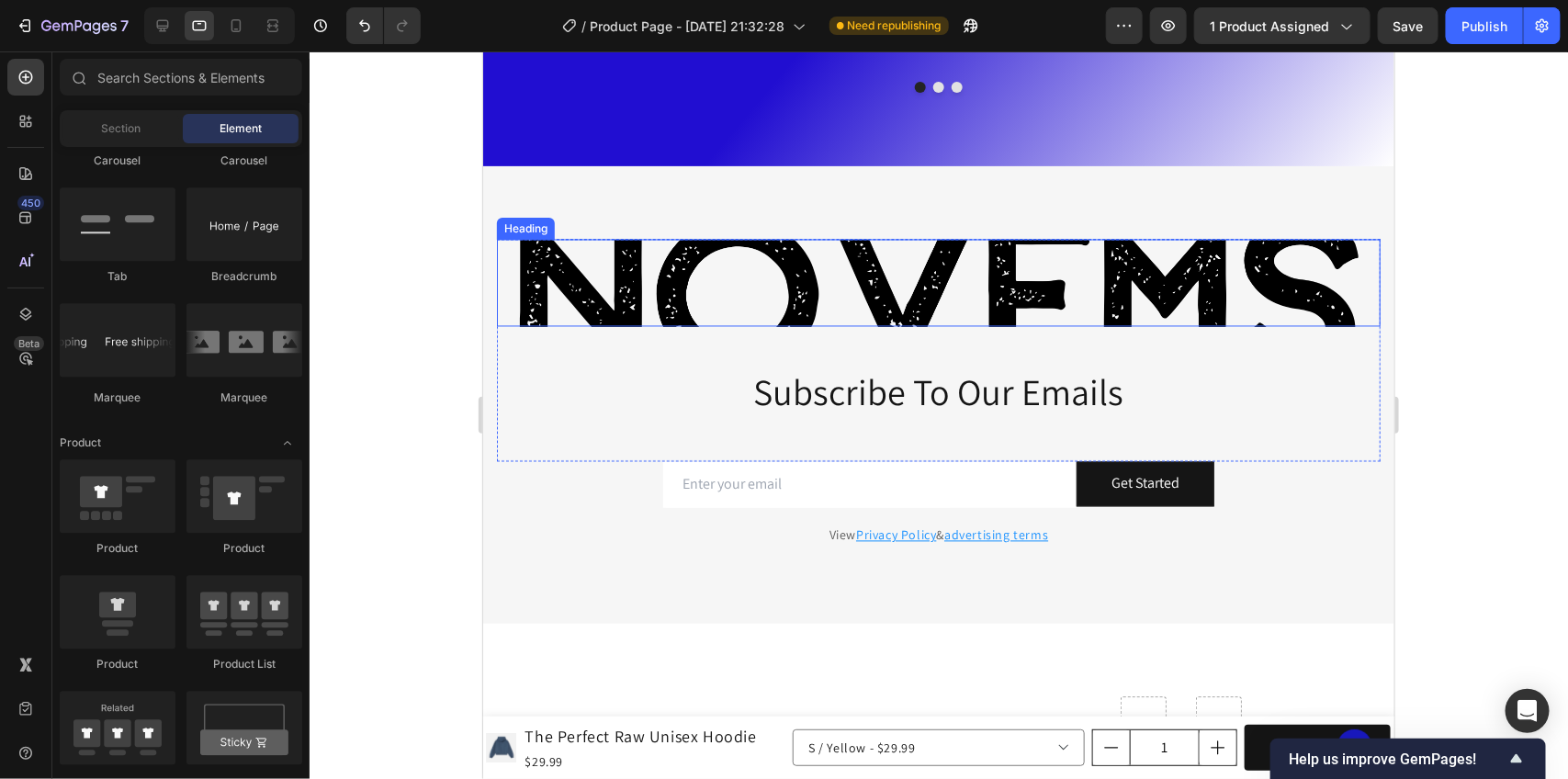
click at [704, 270] on h2 "Novems" at bounding box center [938, 282] width 884 height 87
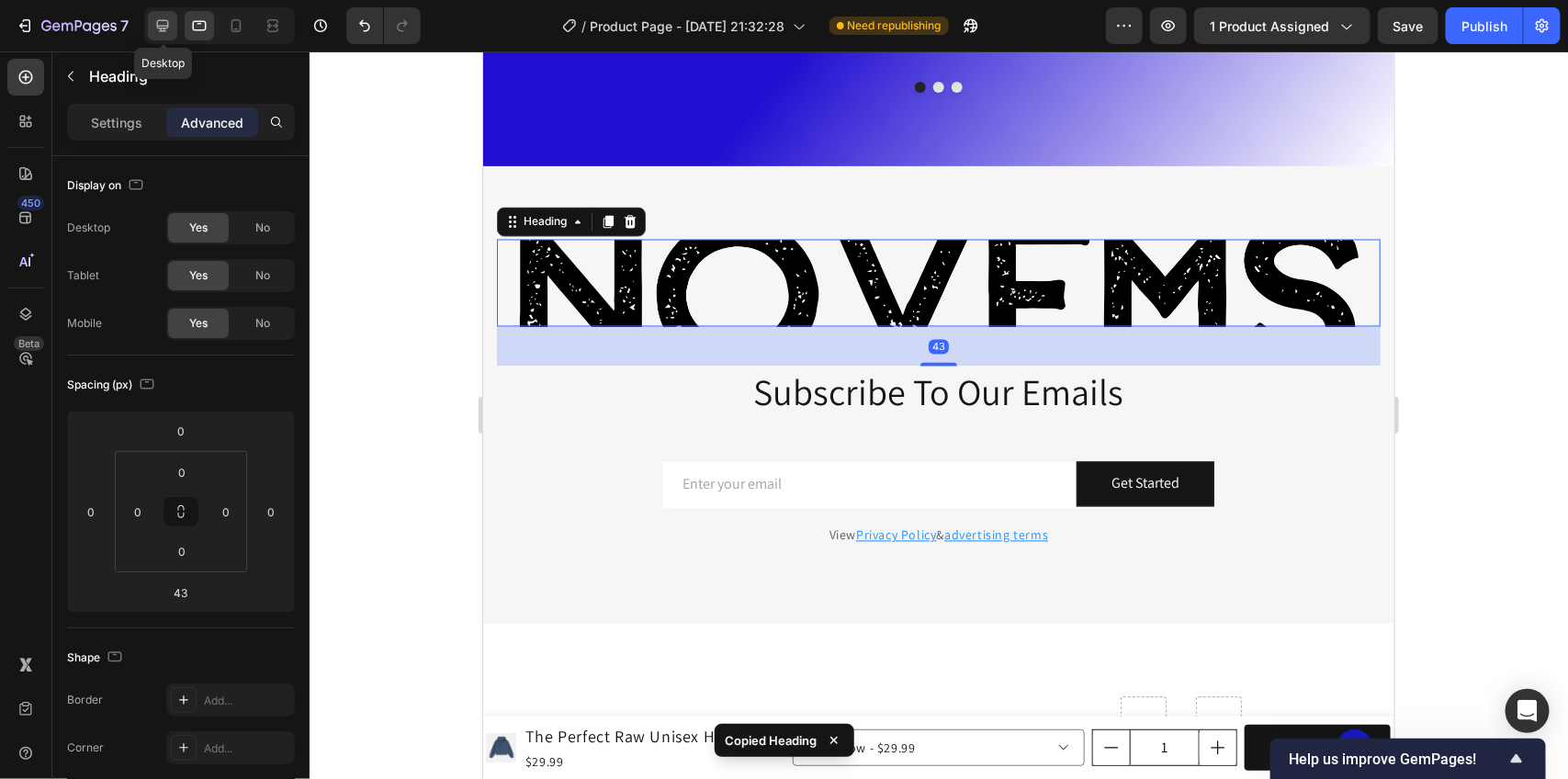
click at [167, 16] on icon at bounding box center [162, 25] width 18 height 18
type input "32"
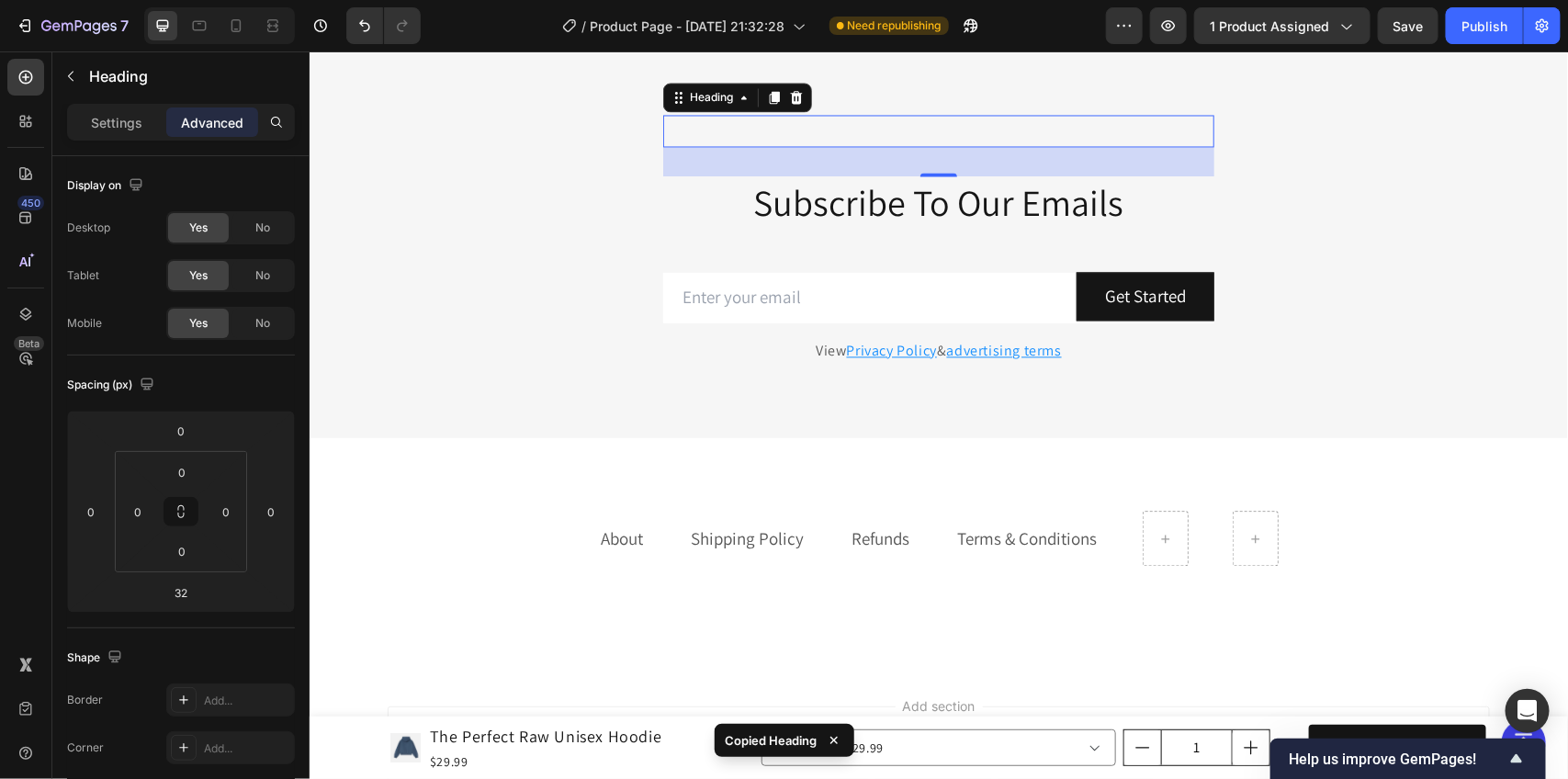
scroll to position [4607, 0]
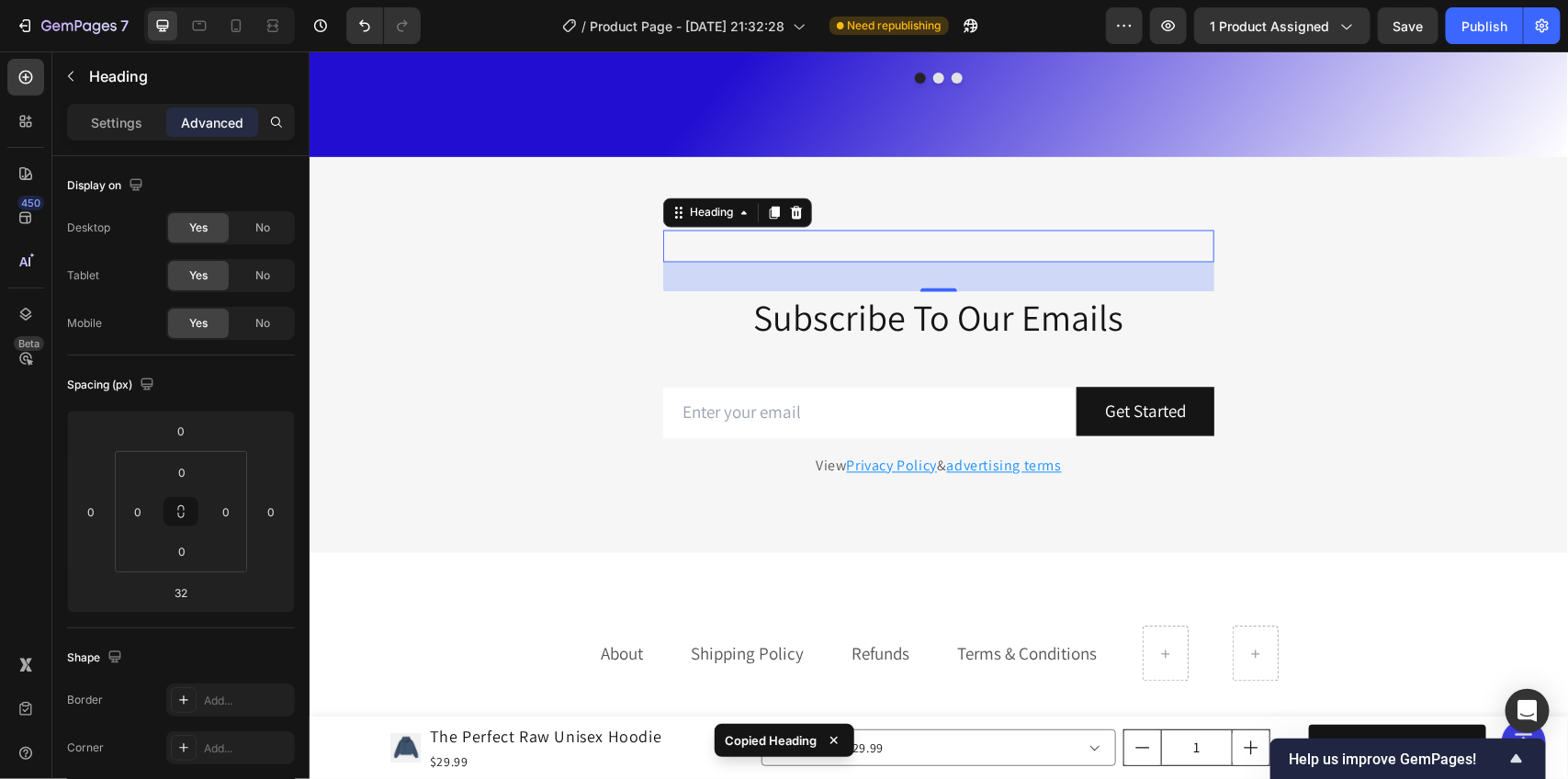
click at [792, 208] on icon at bounding box center [796, 213] width 15 height 15
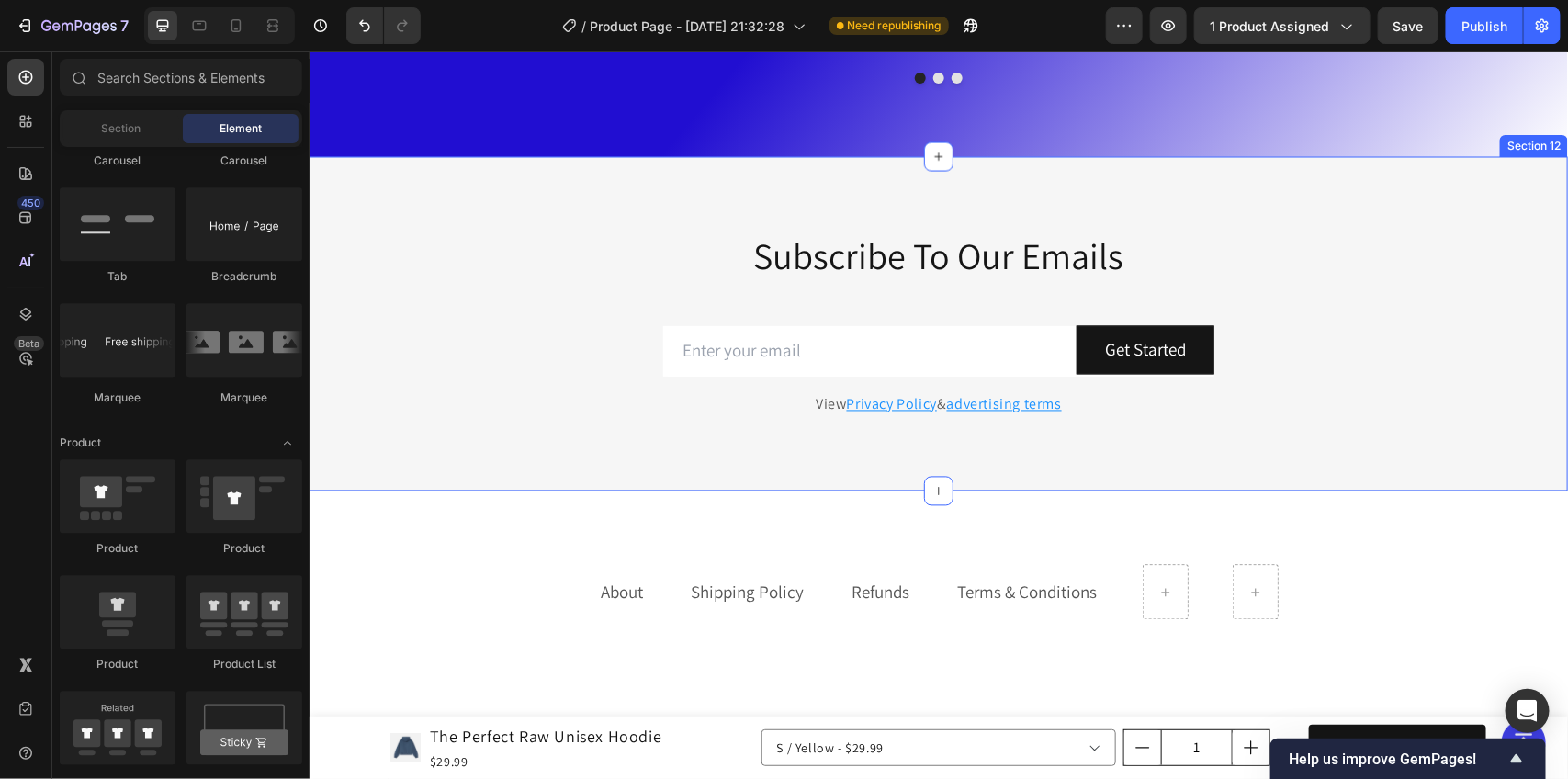
click at [807, 212] on div "Subscribe To Our Emails Heading Row Email Field Get Started Submit Button Row N…" at bounding box center [938, 323] width 1259 height 334
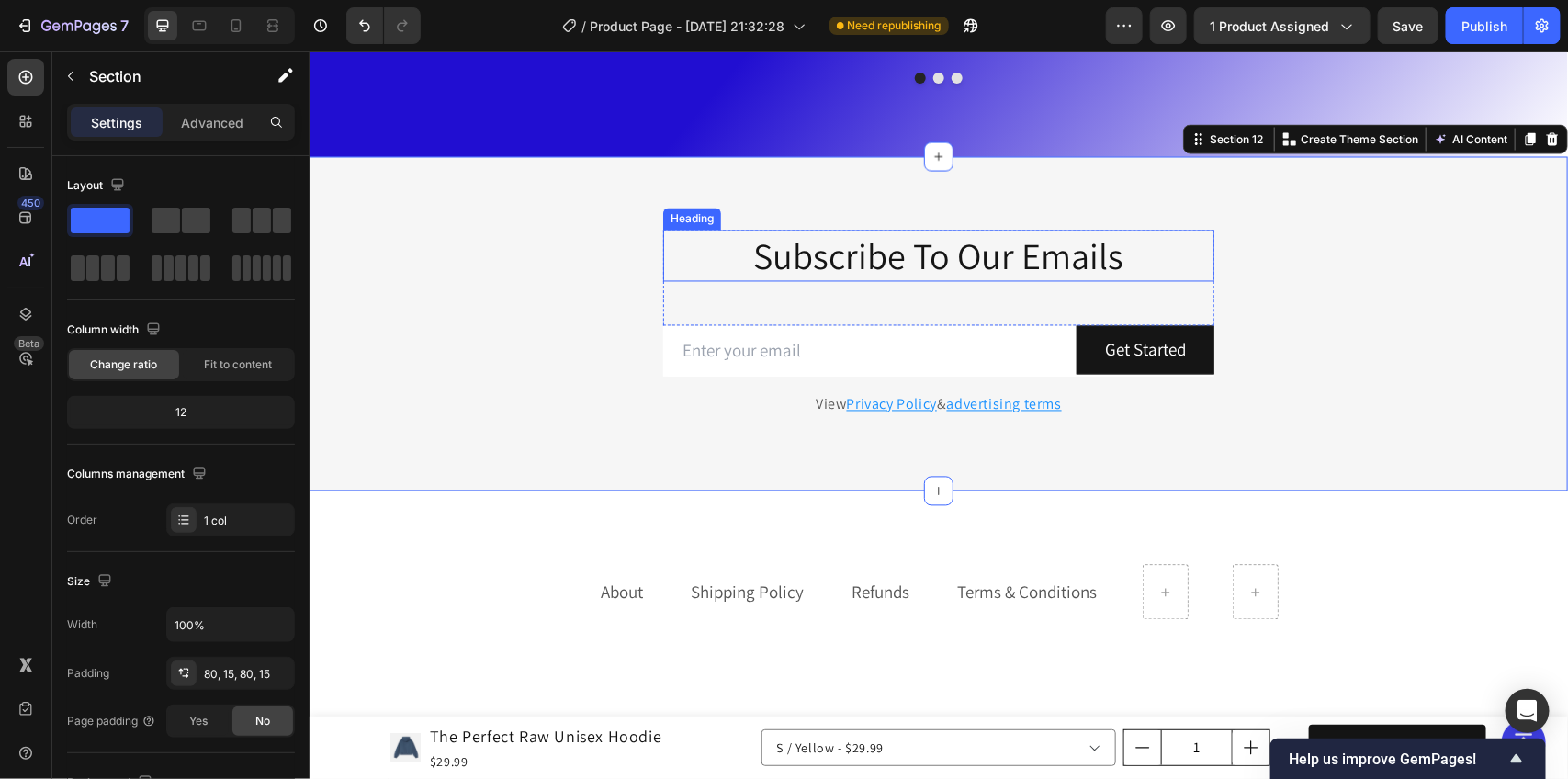
click at [807, 234] on h2 "Subscribe To Our Emails" at bounding box center [938, 256] width 552 height 51
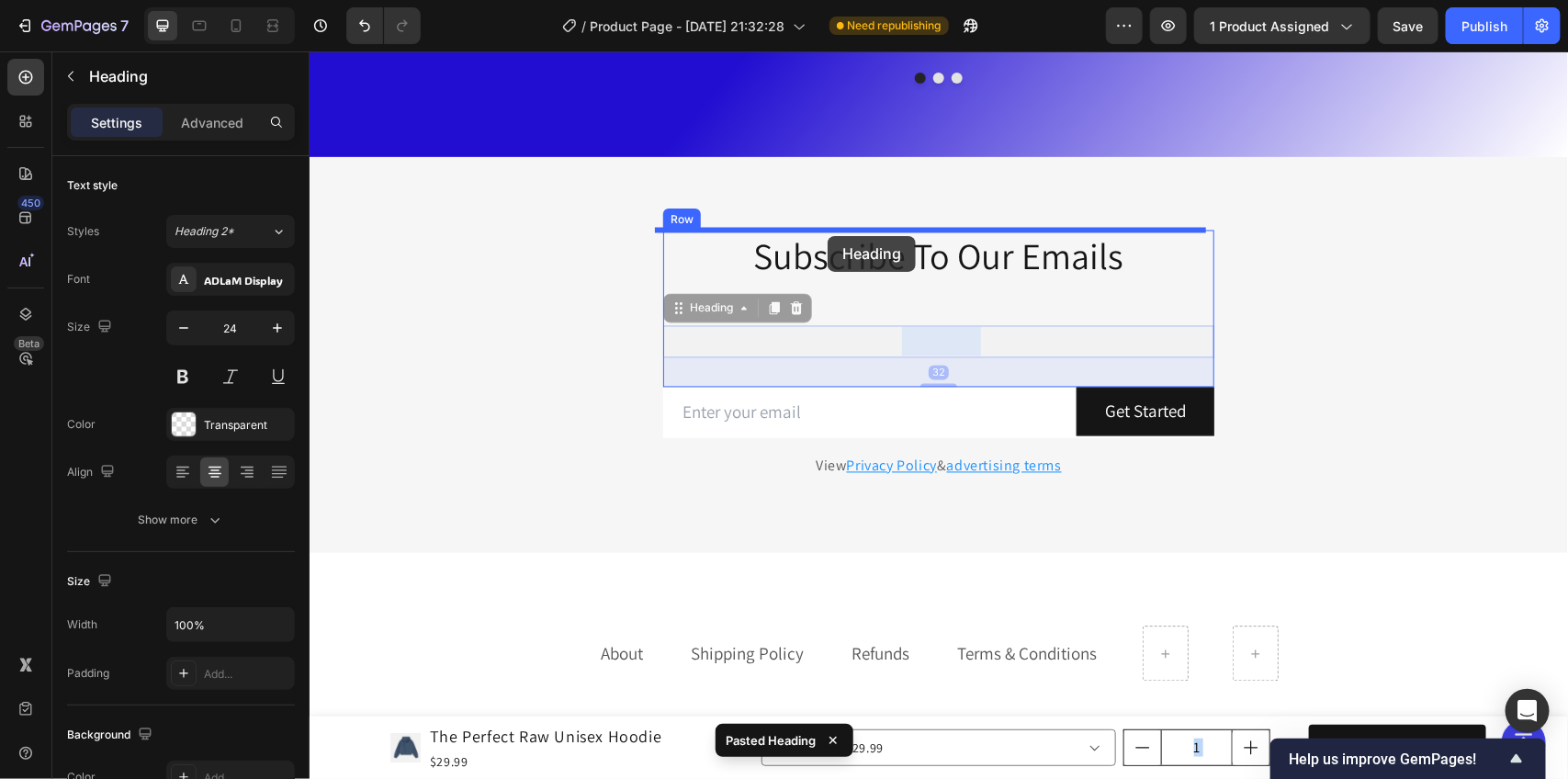
drag, startPoint x: 825, startPoint y: 332, endPoint x: 827, endPoint y: 236, distance: 96.0
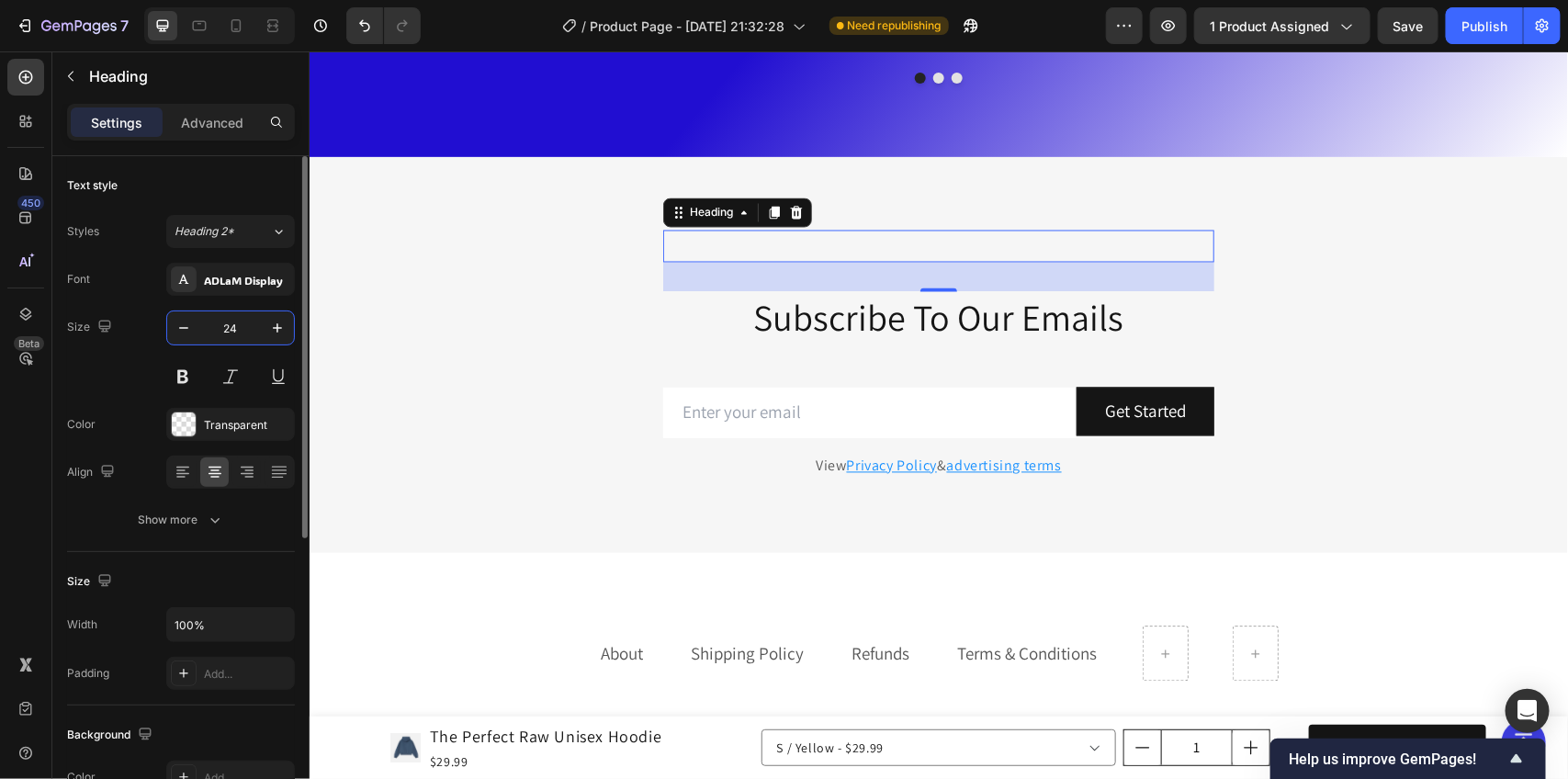
click at [233, 335] on input "24" at bounding box center [231, 328] width 61 height 33
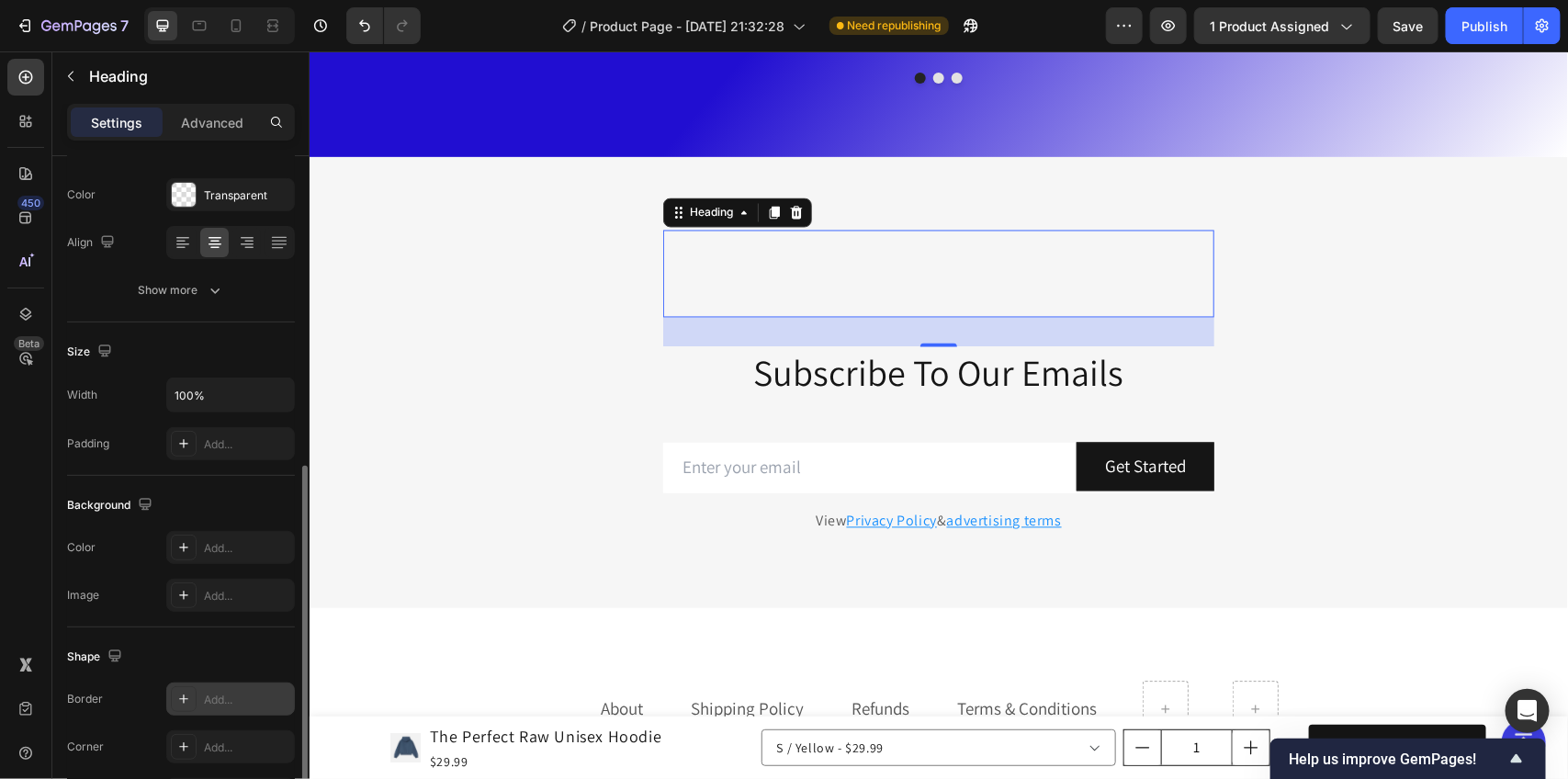
scroll to position [459, 0]
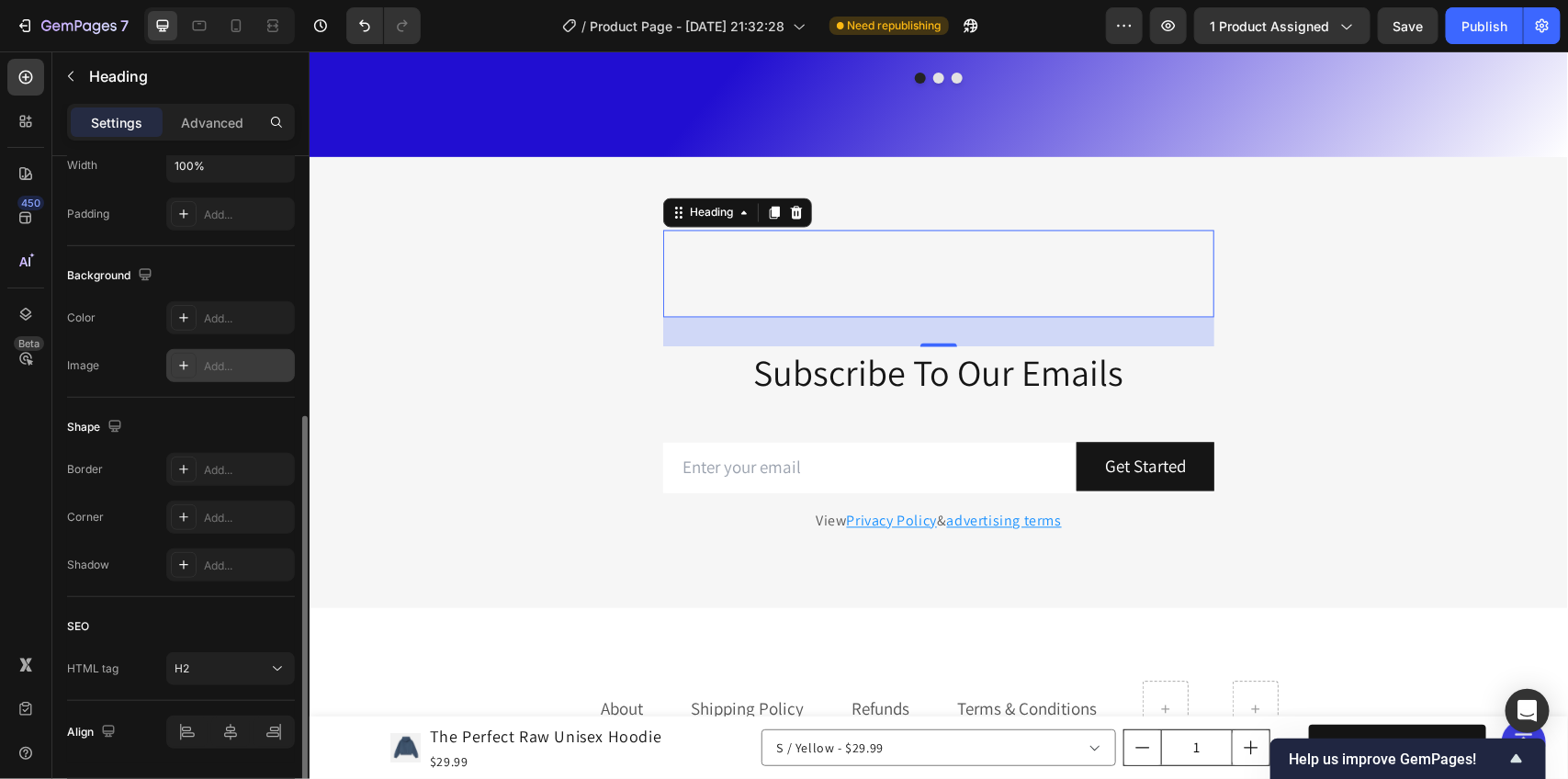
type input "70"
click at [206, 372] on div "Add..." at bounding box center [247, 366] width 86 height 16
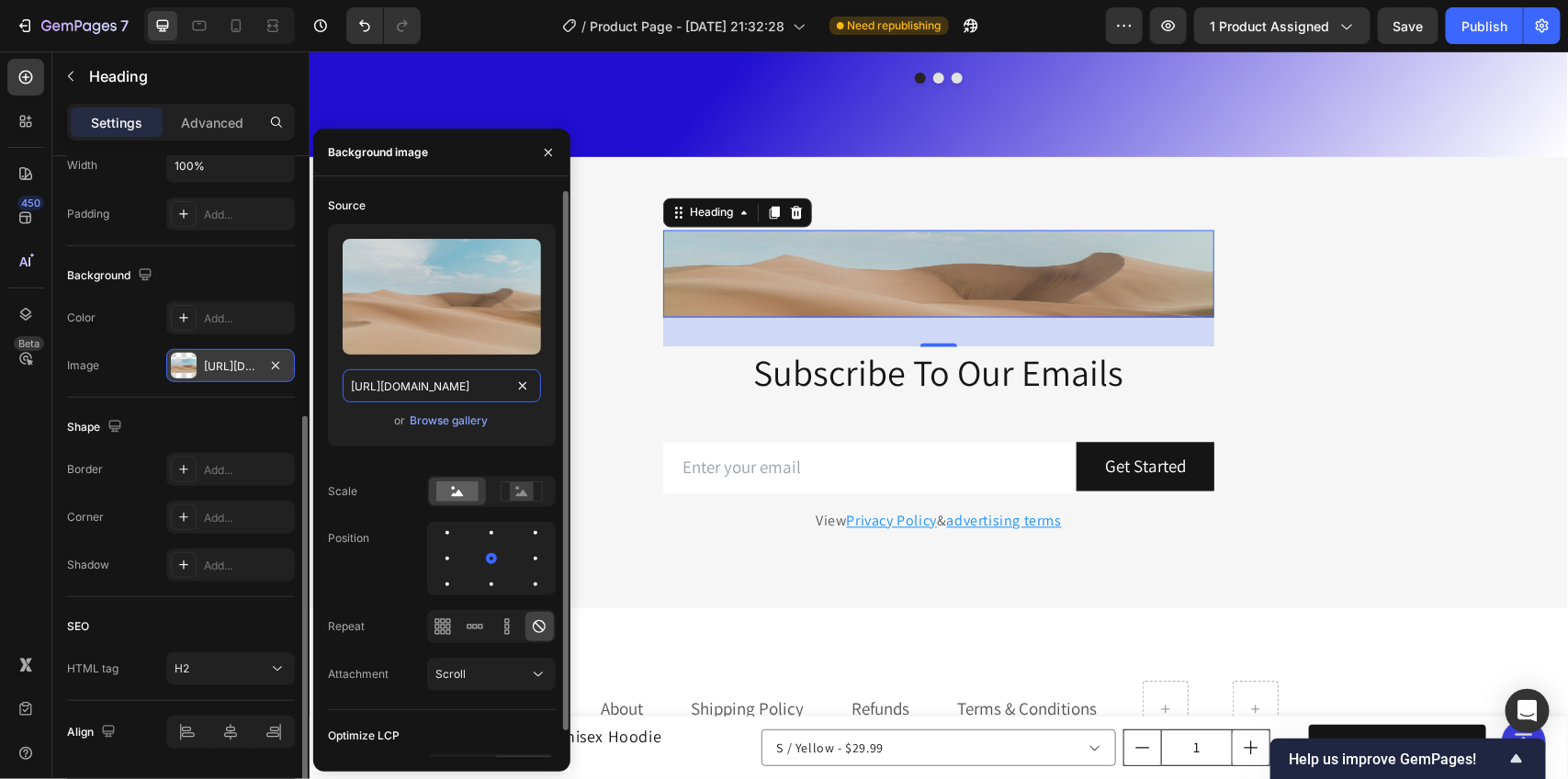
click at [446, 393] on input "[URL][DOMAIN_NAME]" at bounding box center [442, 385] width 199 height 33
paste input "Copy element from Gempages!"
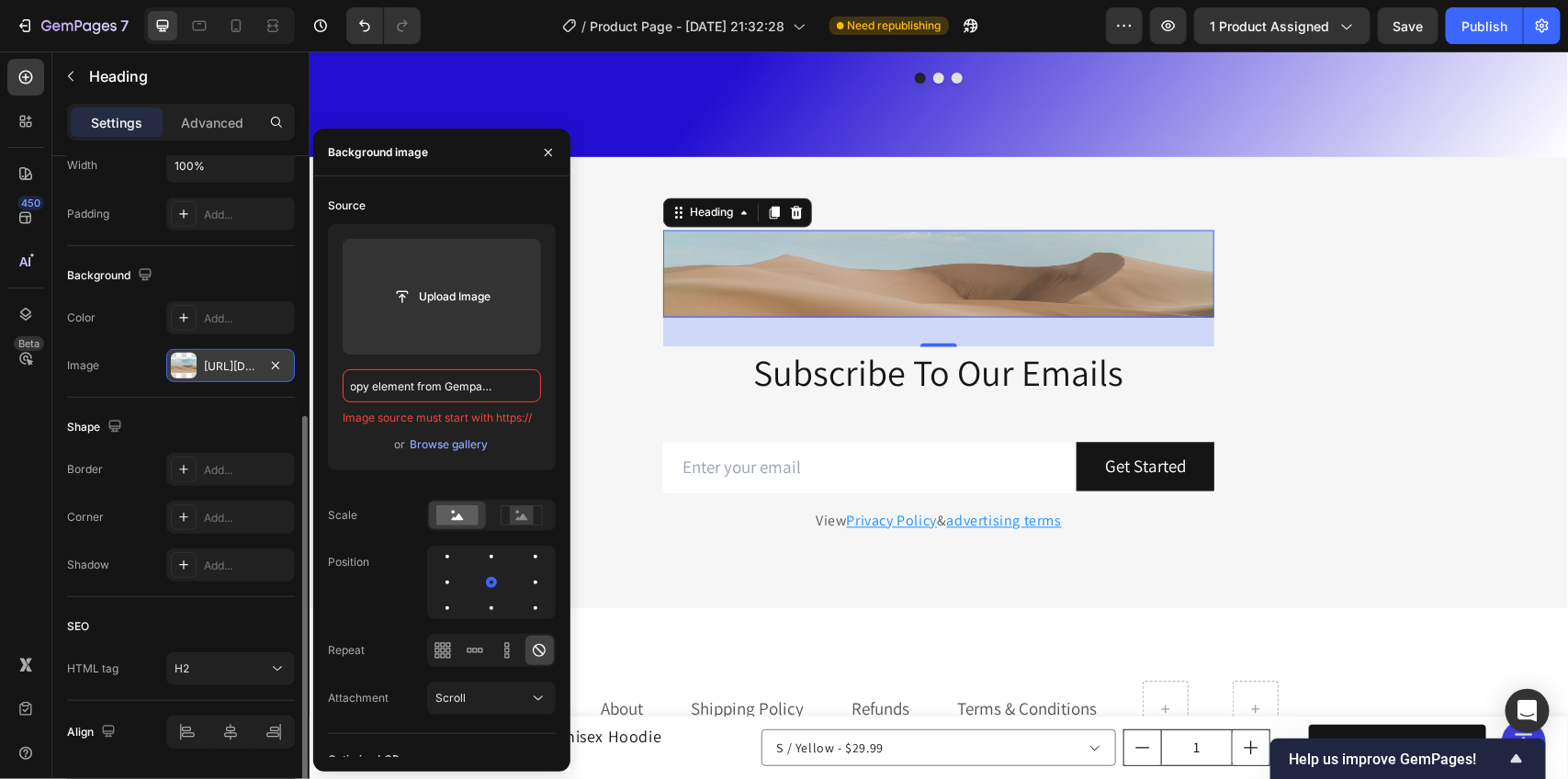
scroll to position [0, 0]
paste input "[URL][DOMAIN_NAME]"
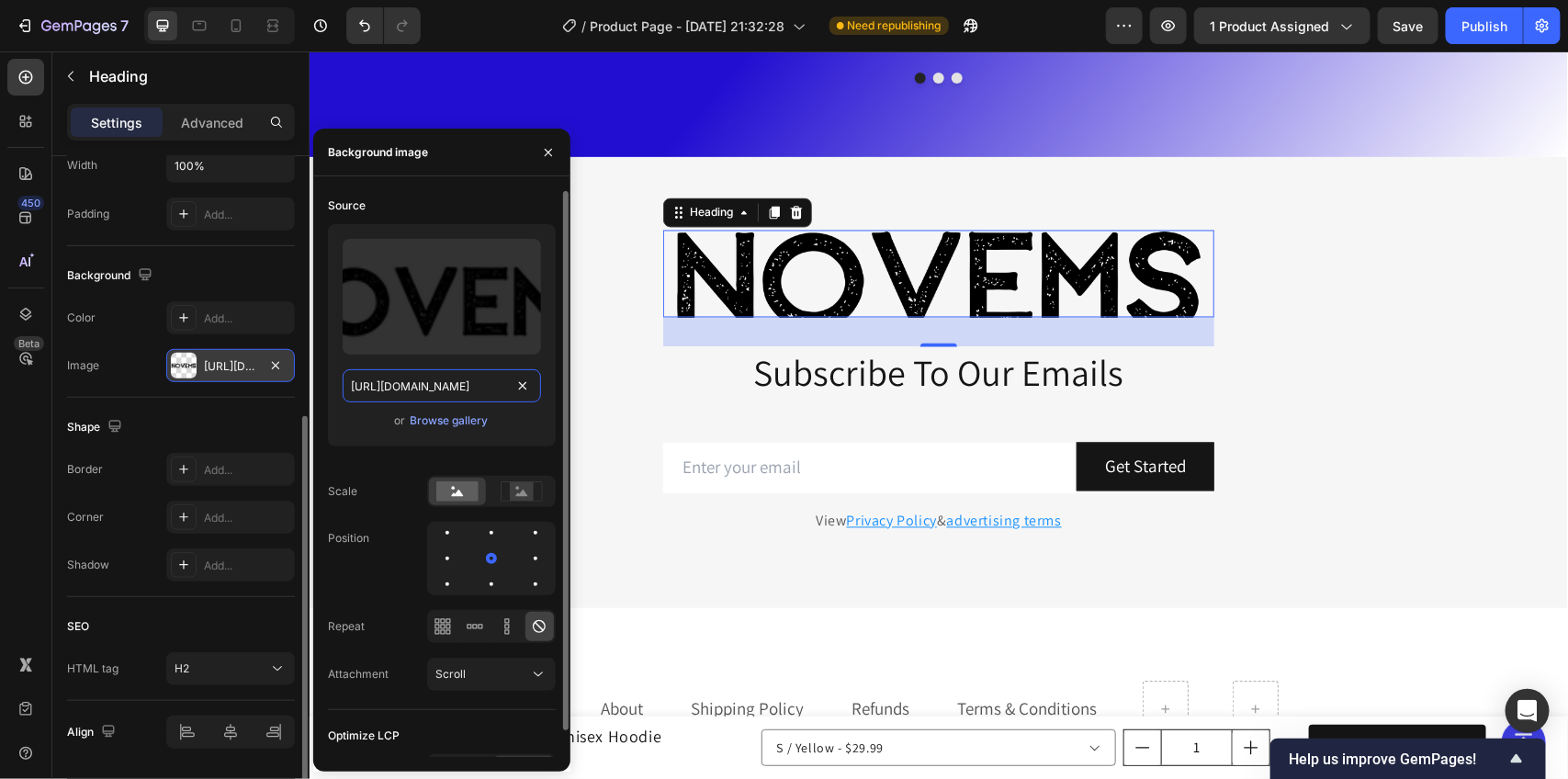
scroll to position [0, 555]
type input "[URL][DOMAIN_NAME]"
click at [195, 25] on icon at bounding box center [199, 25] width 18 height 18
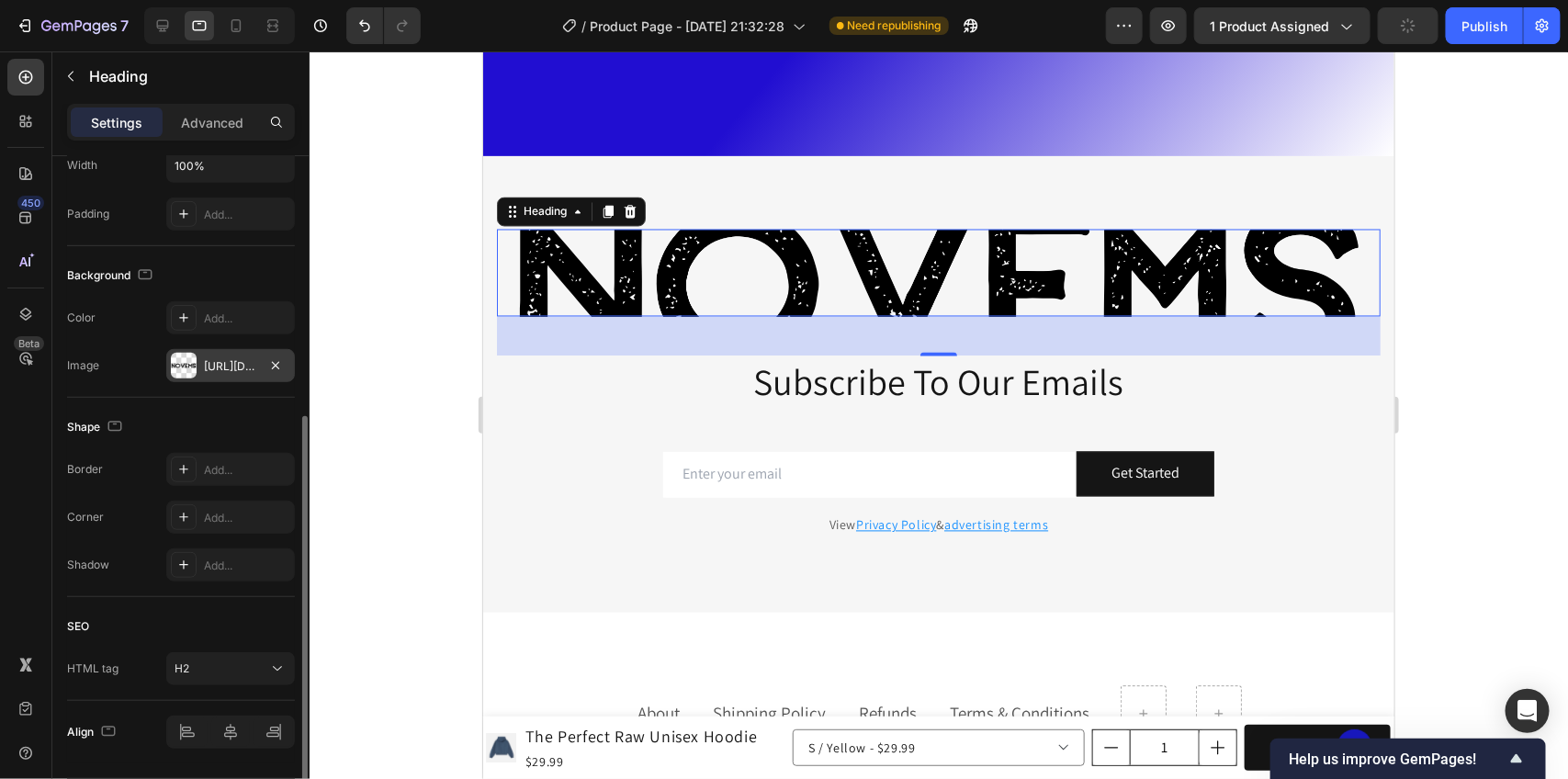
scroll to position [4721, 0]
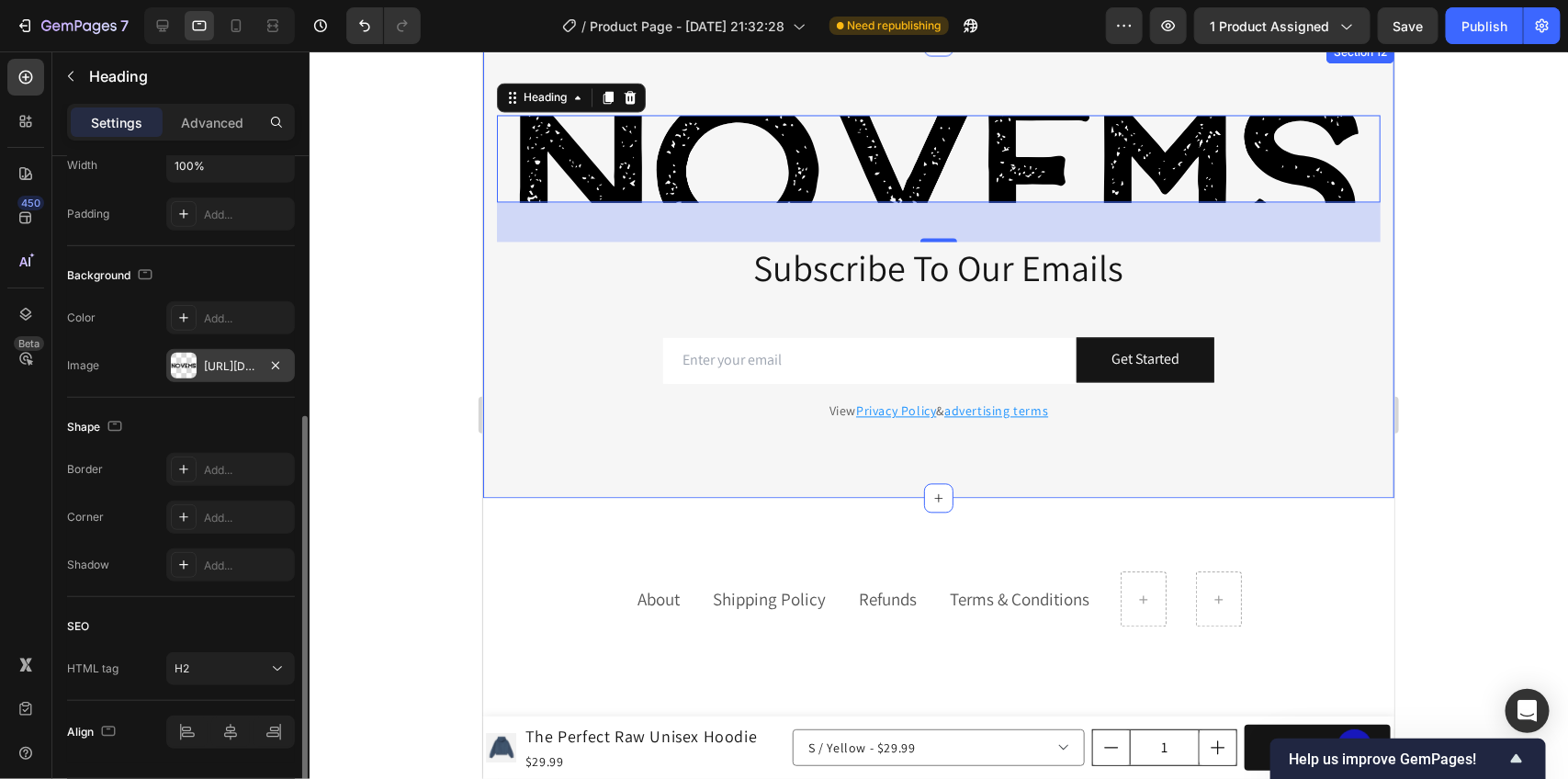
click at [489, 187] on div "Novems Heading 32 Subscribe To Our Emails Heading Row Email Field Get Started S…" at bounding box center [938, 270] width 911 height 457
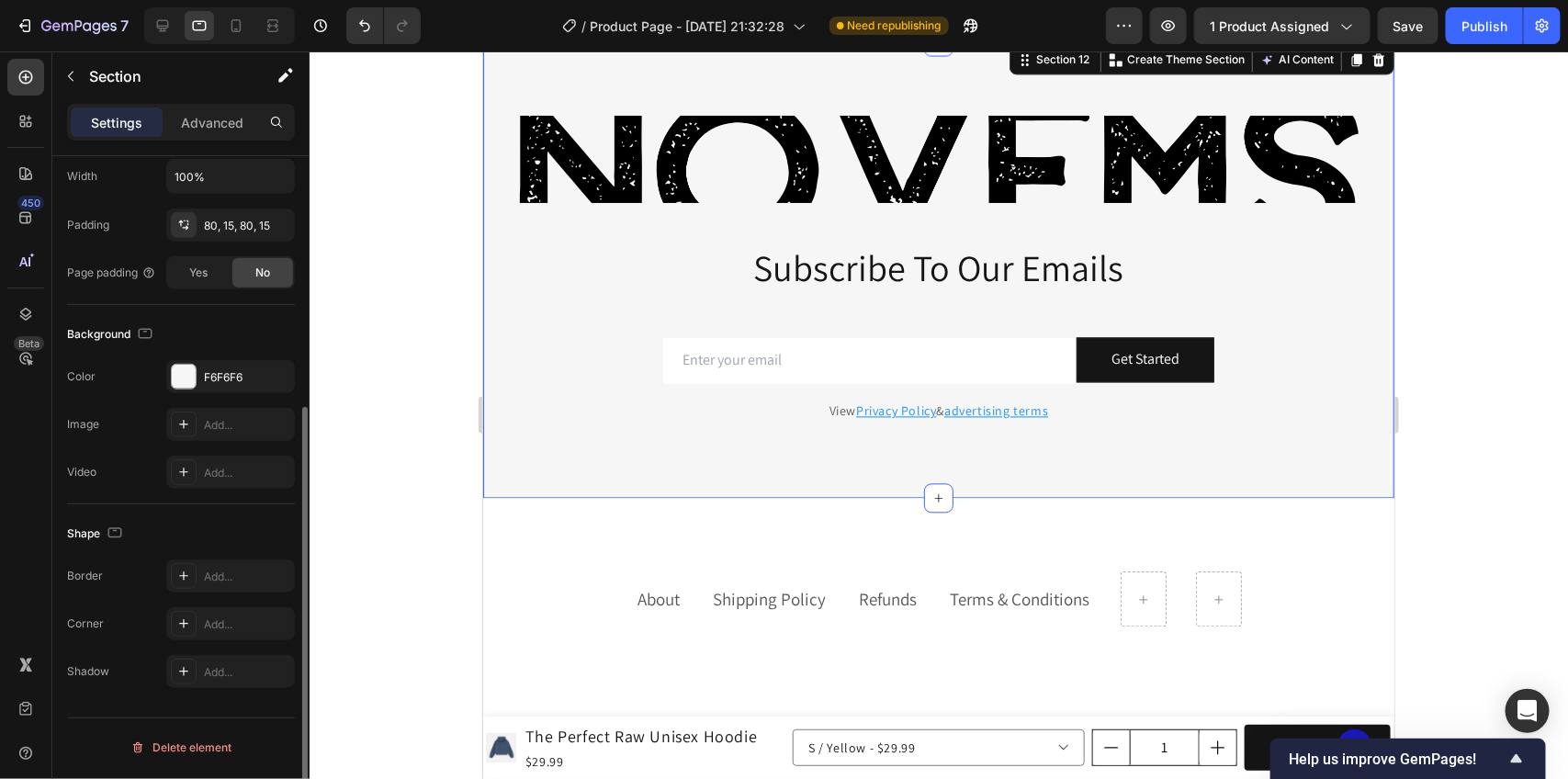
scroll to position [0, 0]
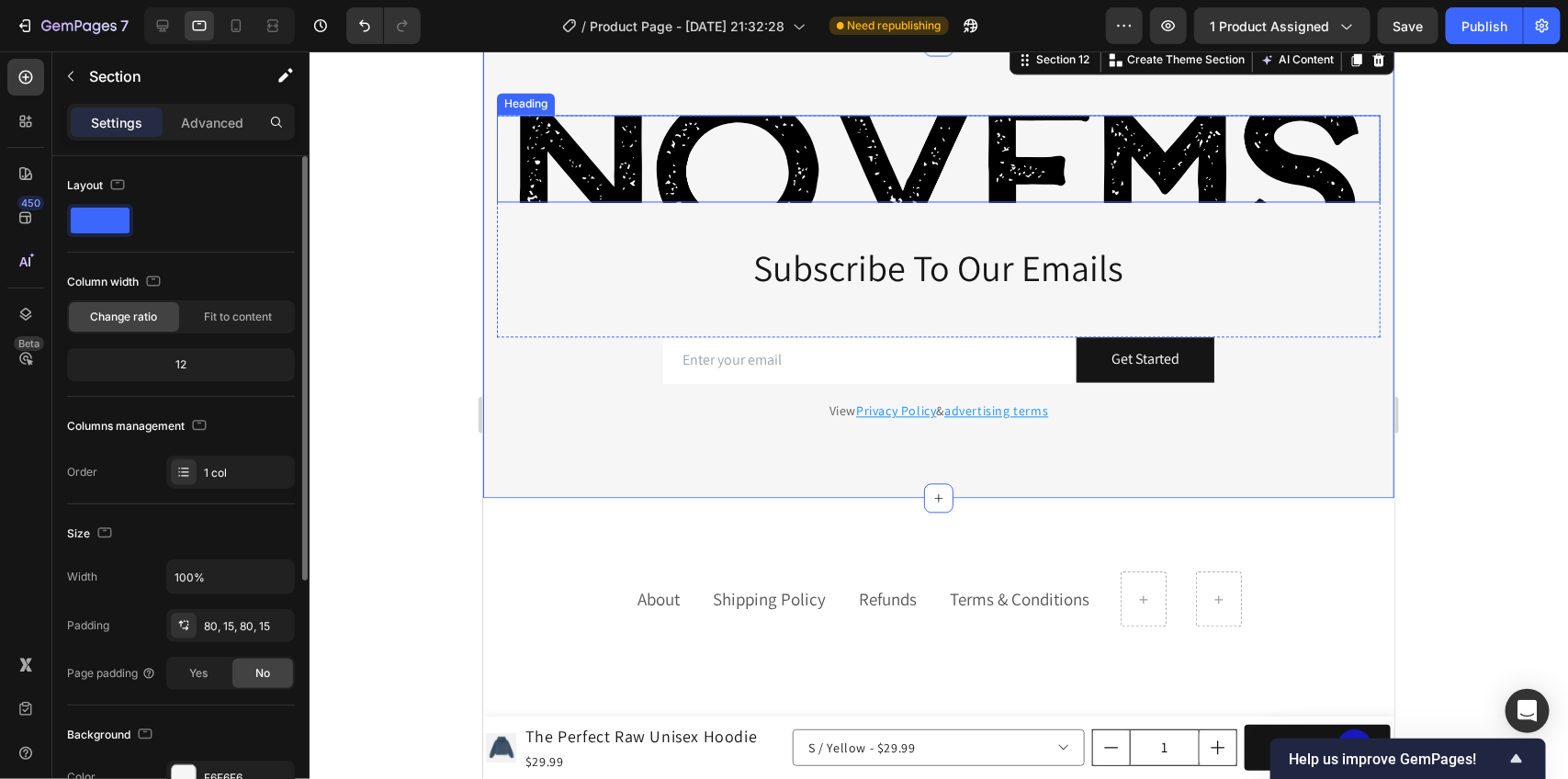
click at [542, 185] on p "Novems" at bounding box center [938, 158] width 880 height 83
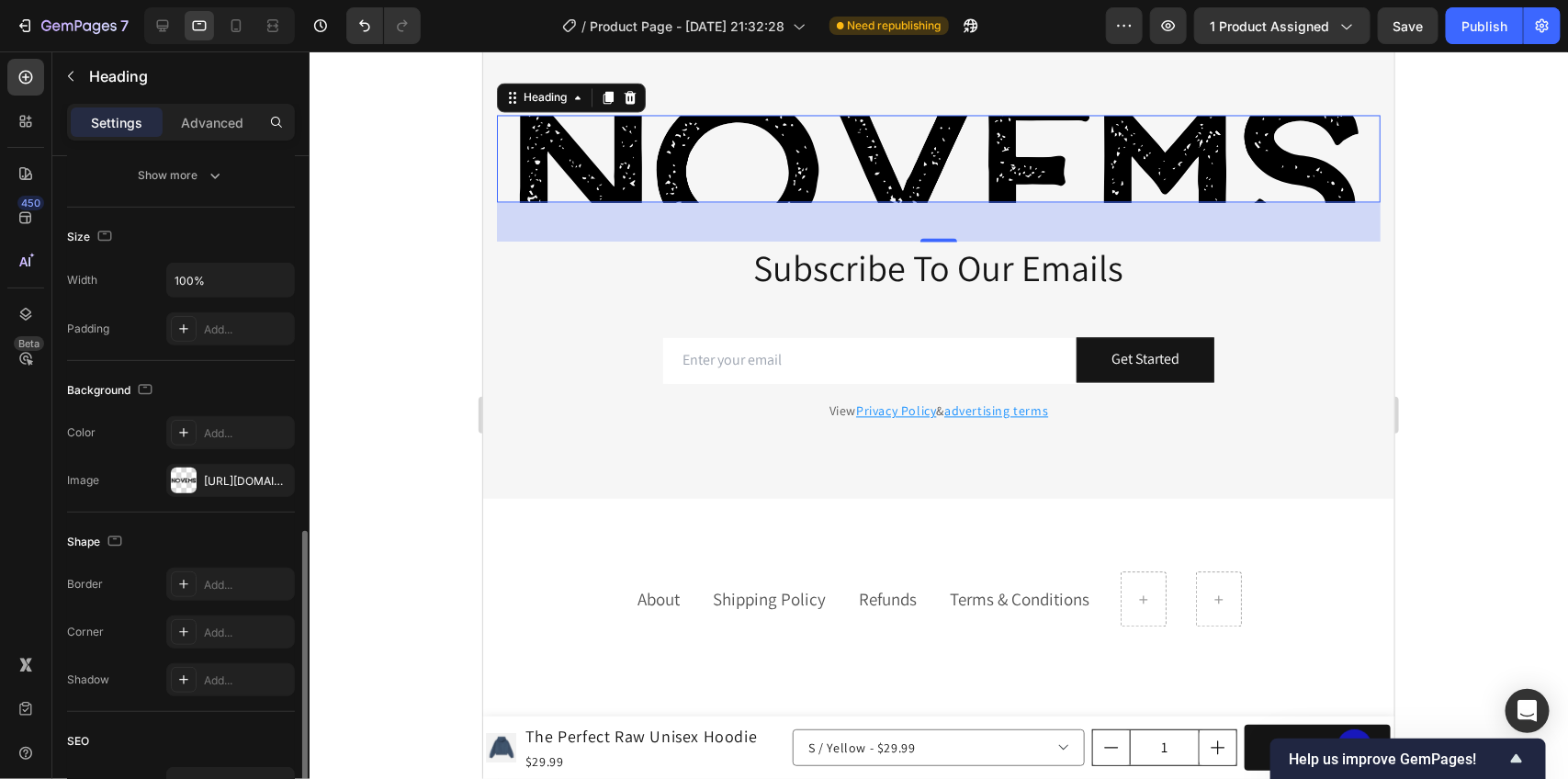
scroll to position [459, 0]
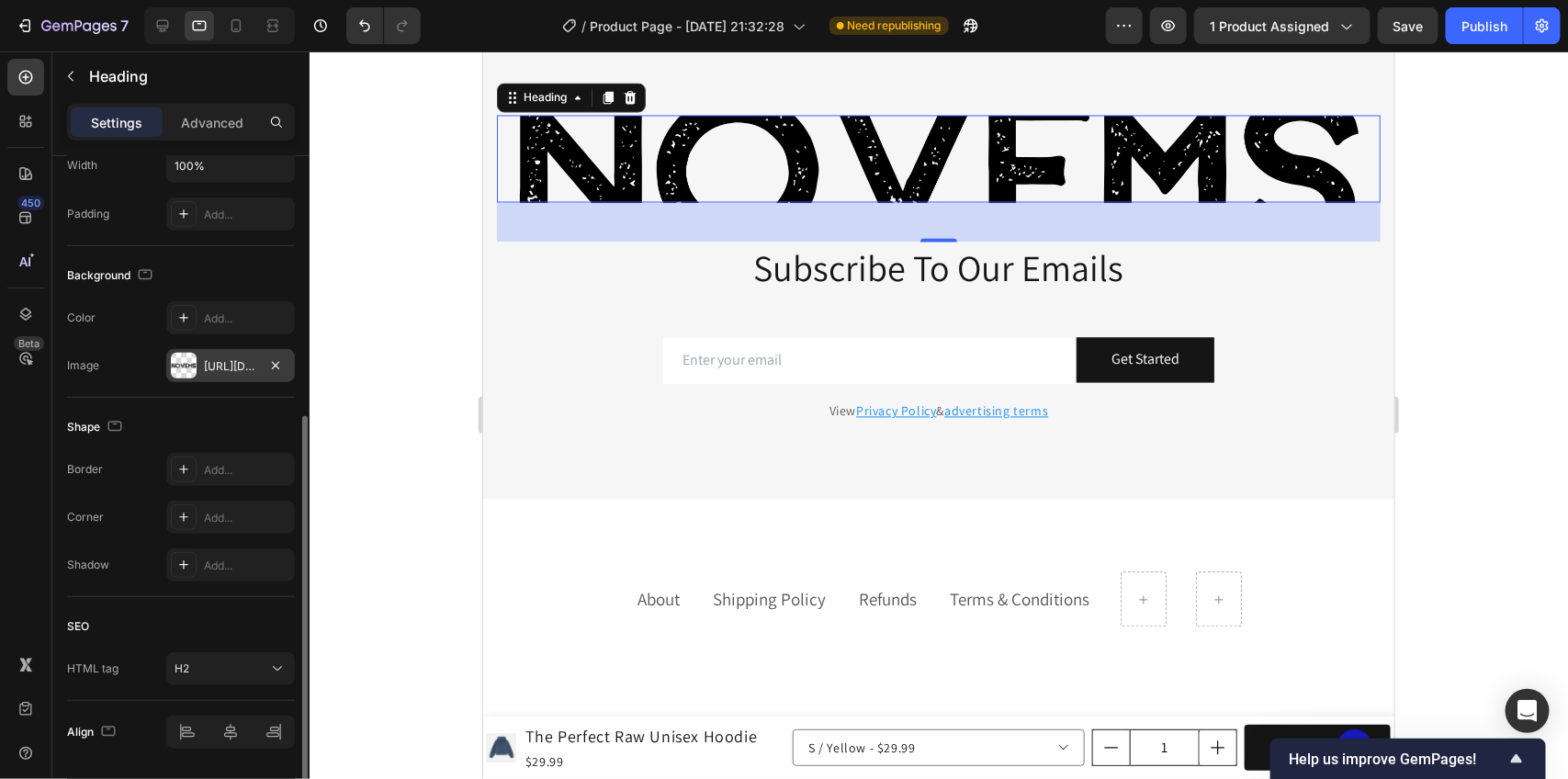
click at [214, 354] on div "[URL][DOMAIN_NAME]" at bounding box center [231, 365] width 129 height 33
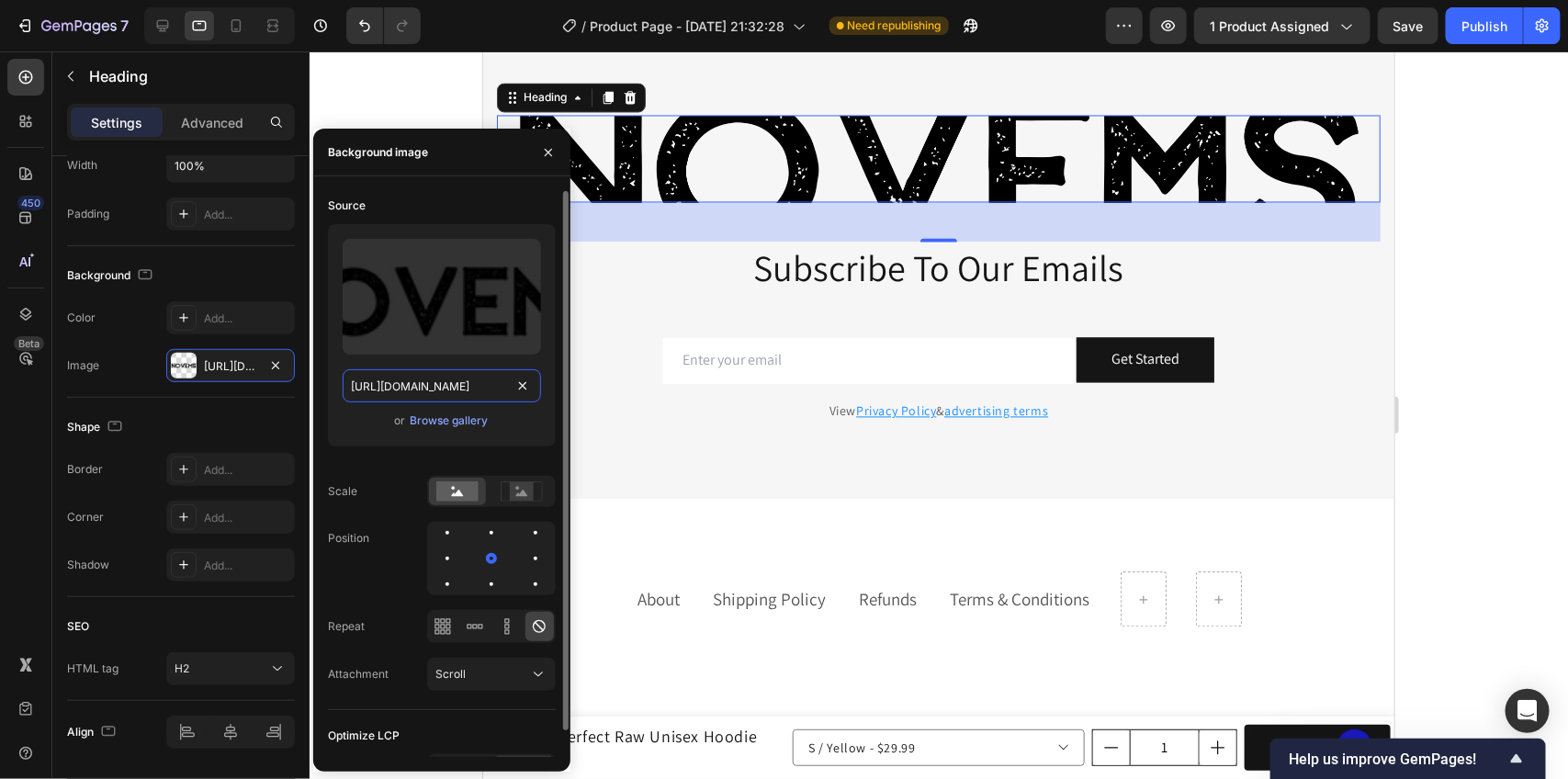
click at [455, 388] on input "[URL][DOMAIN_NAME]" at bounding box center [442, 385] width 199 height 33
click at [1442, 237] on div at bounding box center [939, 415] width 1259 height 728
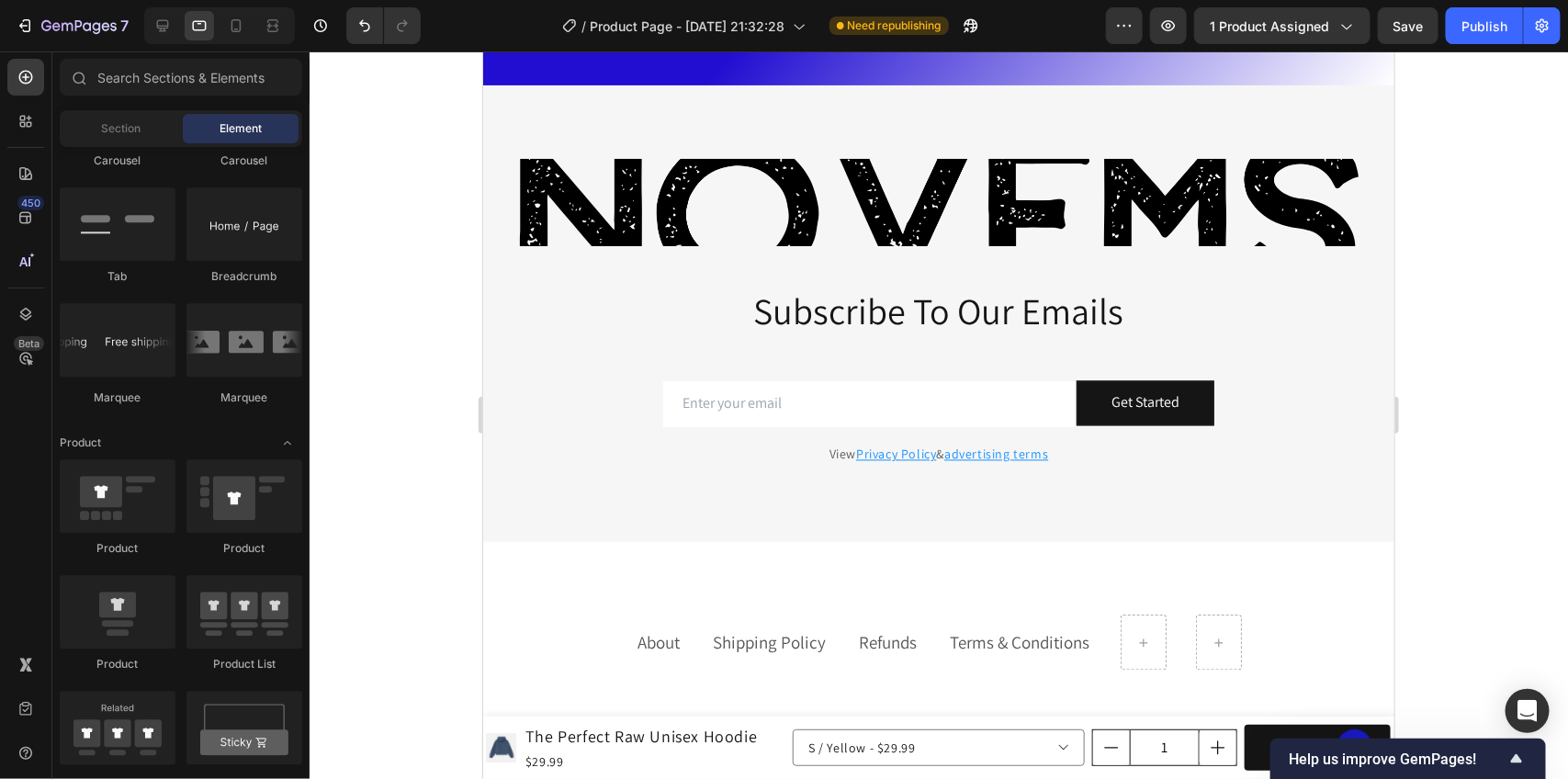
scroll to position [4606, 0]
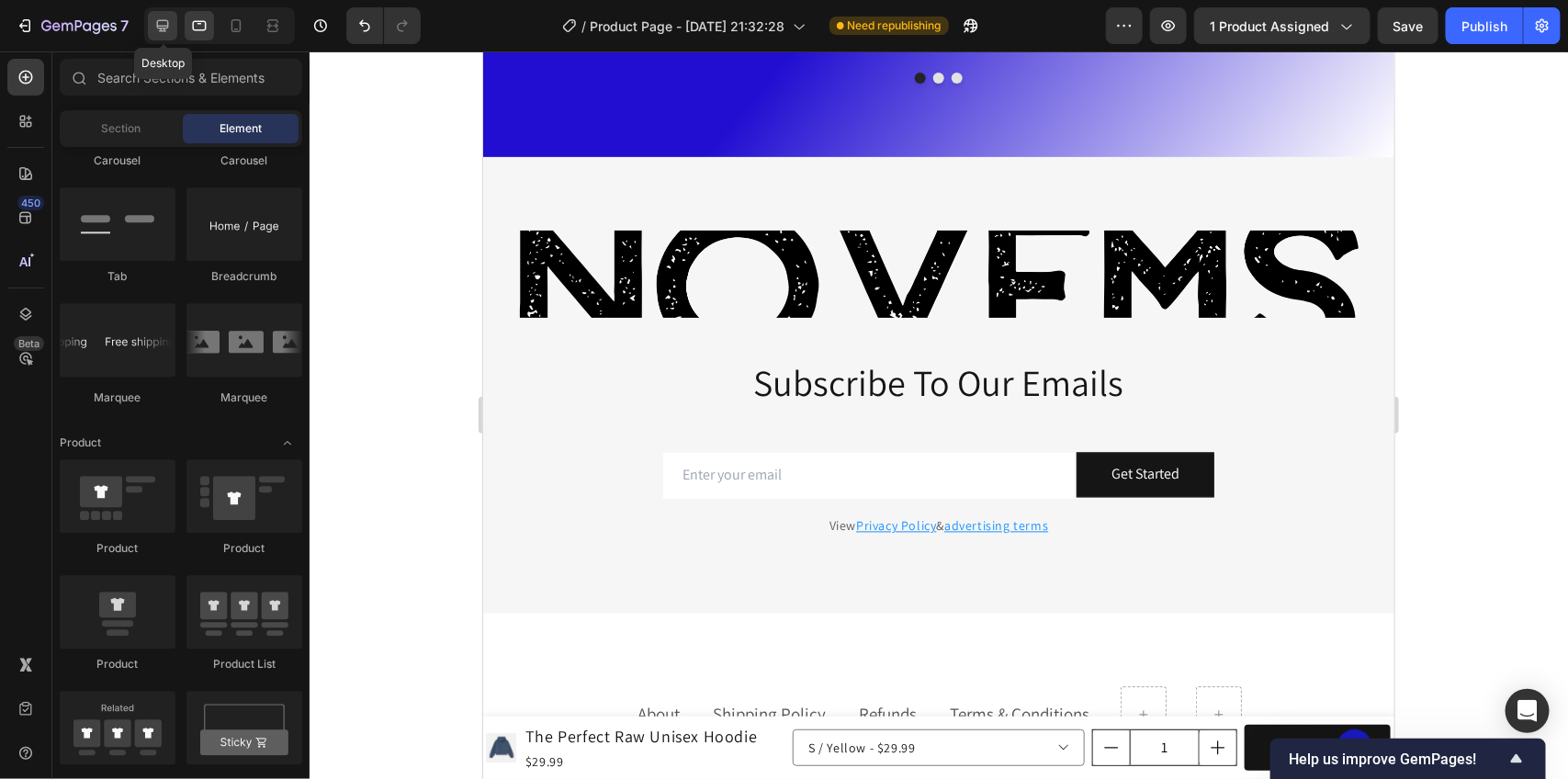
click at [171, 15] on div at bounding box center [162, 26] width 29 height 29
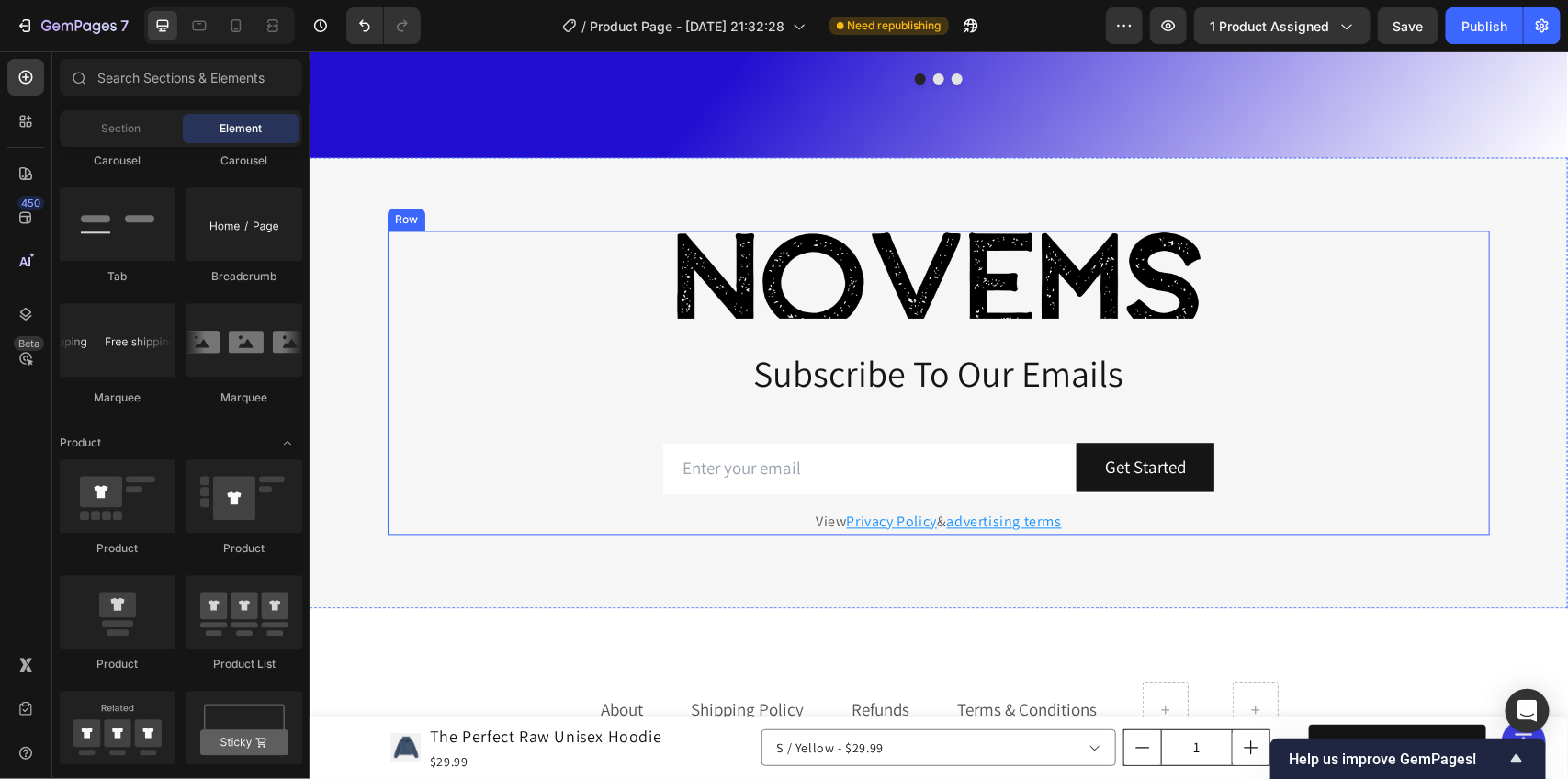
click at [695, 273] on p "Novems" at bounding box center [938, 274] width 548 height 83
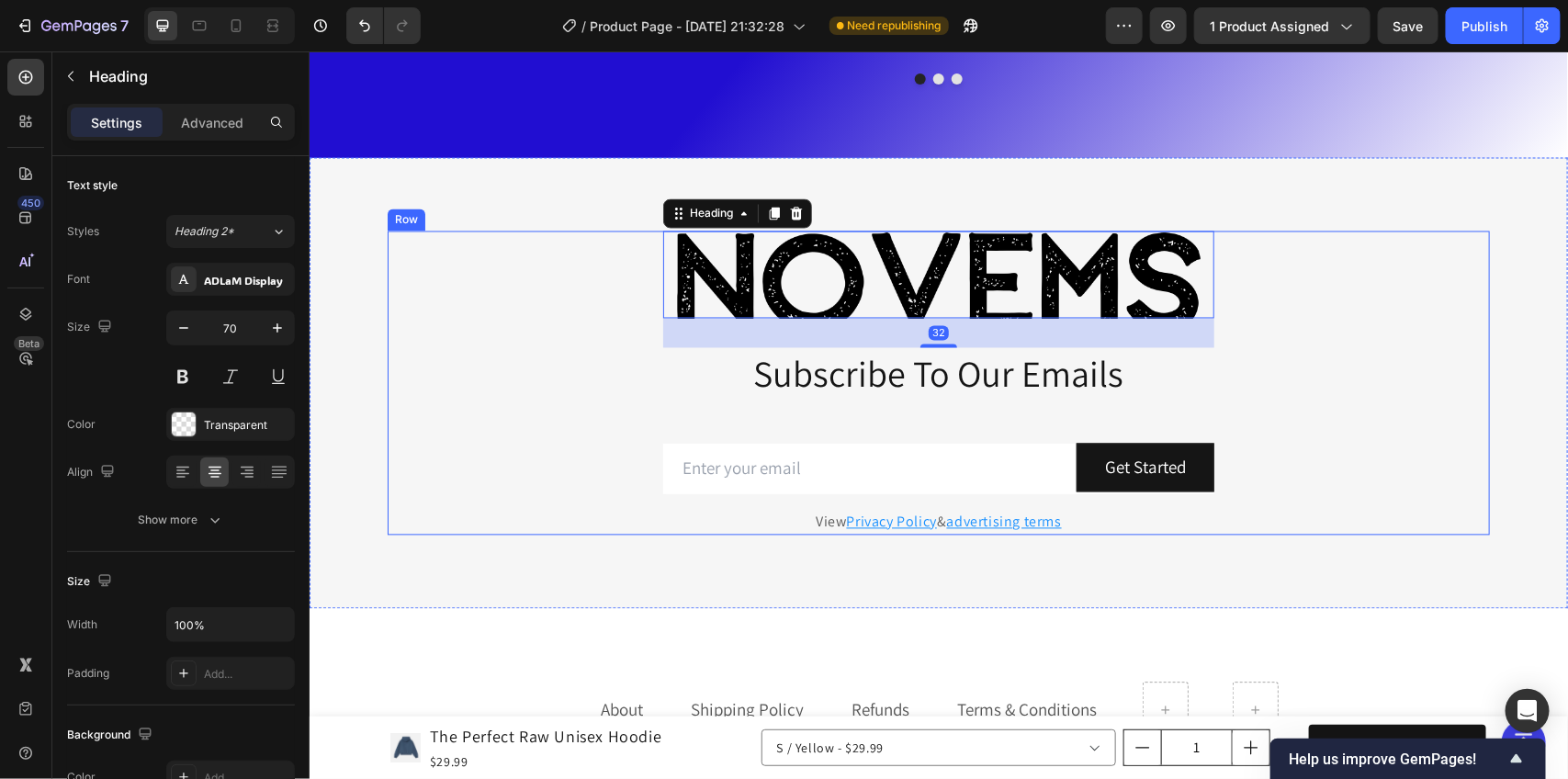
click at [600, 277] on div "Novems Heading 32 Subscribe To Our Emails Heading Row Email Field Get Started S…" at bounding box center [938, 382] width 1102 height 304
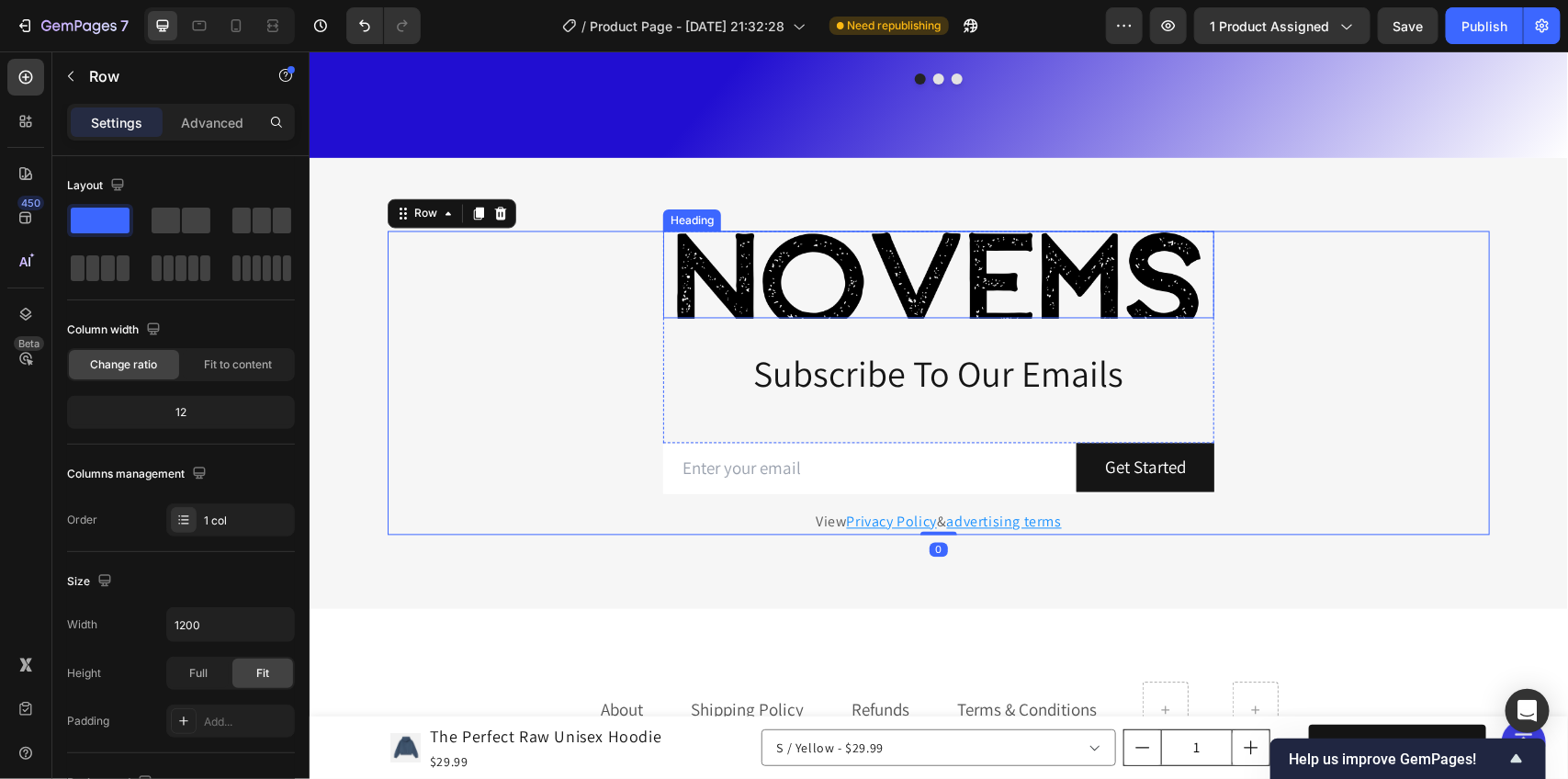
click at [804, 270] on p "Novems" at bounding box center [938, 274] width 548 height 83
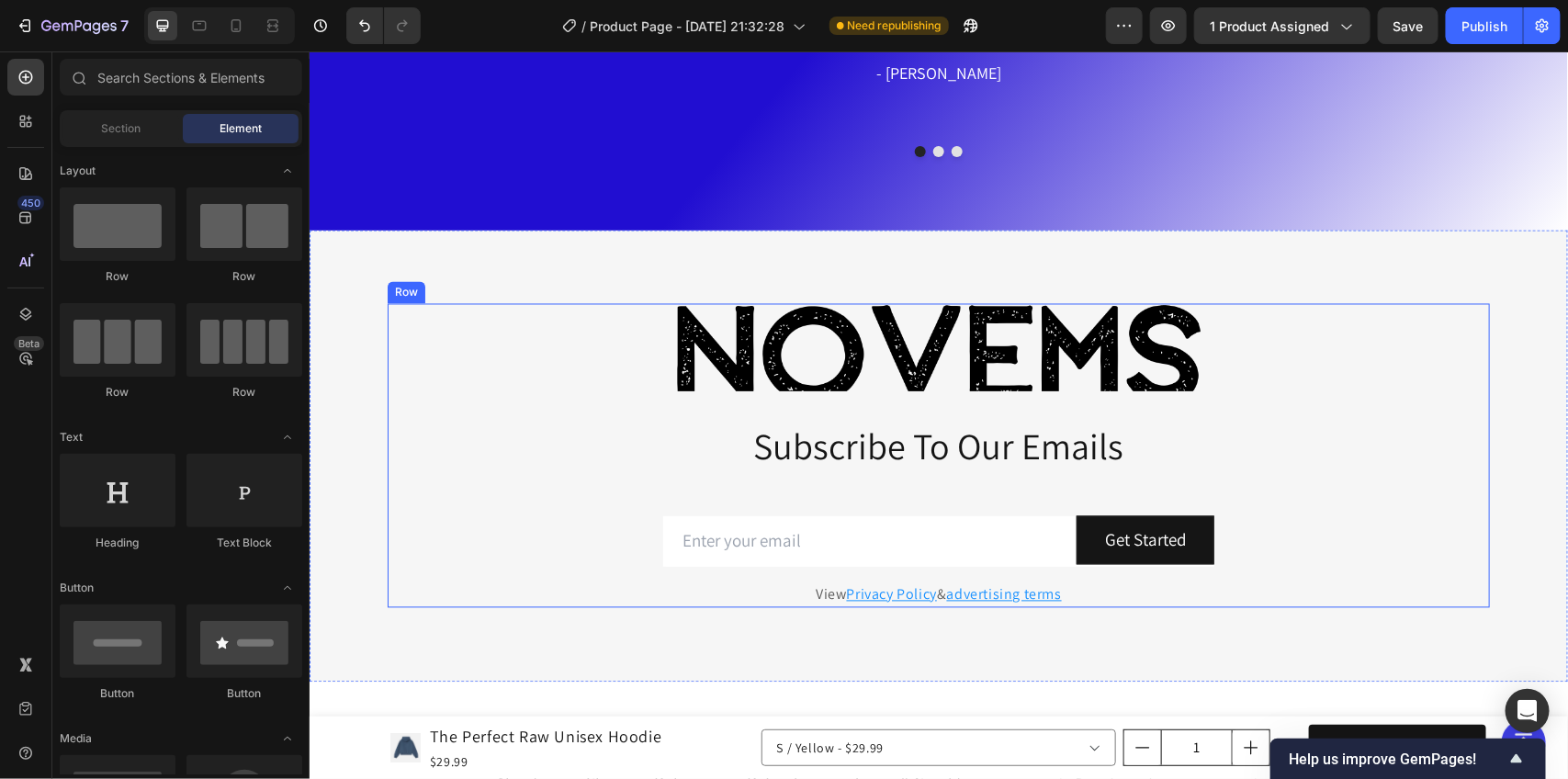
scroll to position [4544, 0]
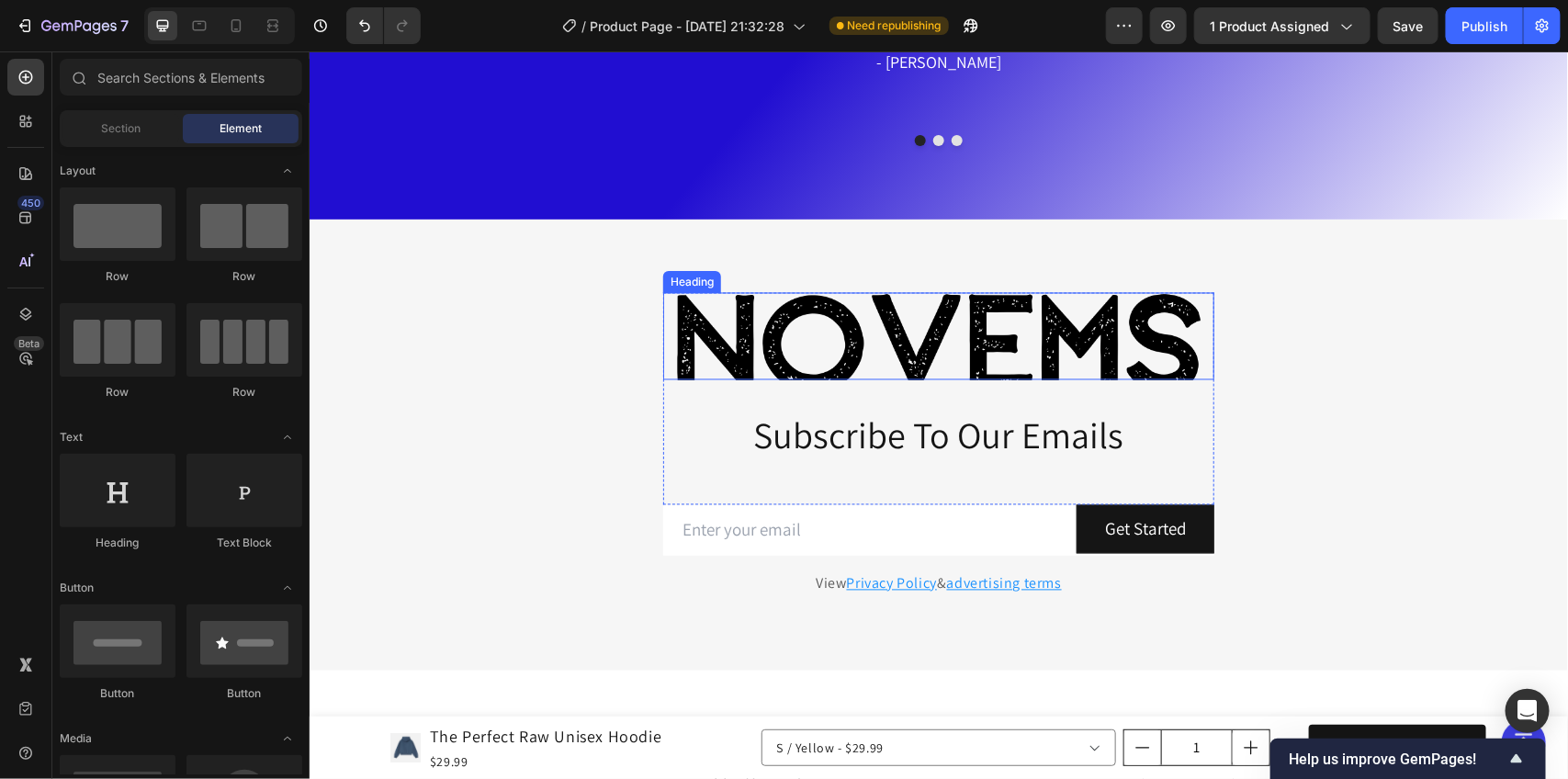
click at [1190, 328] on h2 "Novems" at bounding box center [938, 336] width 552 height 87
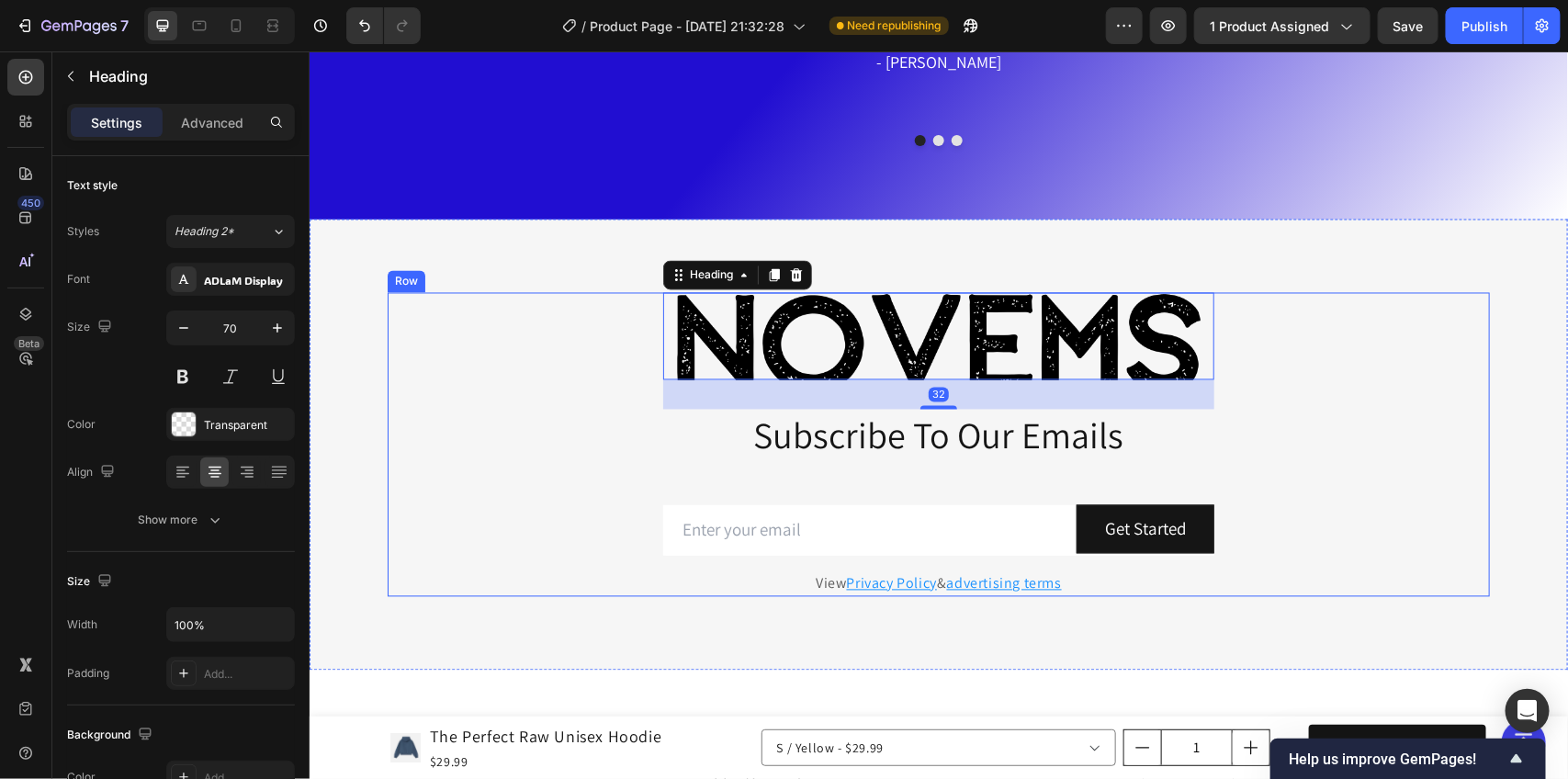
click at [562, 349] on div "Novems Heading 32 Subscribe To Our Emails Heading Row Email Field Get Started S…" at bounding box center [938, 444] width 1102 height 304
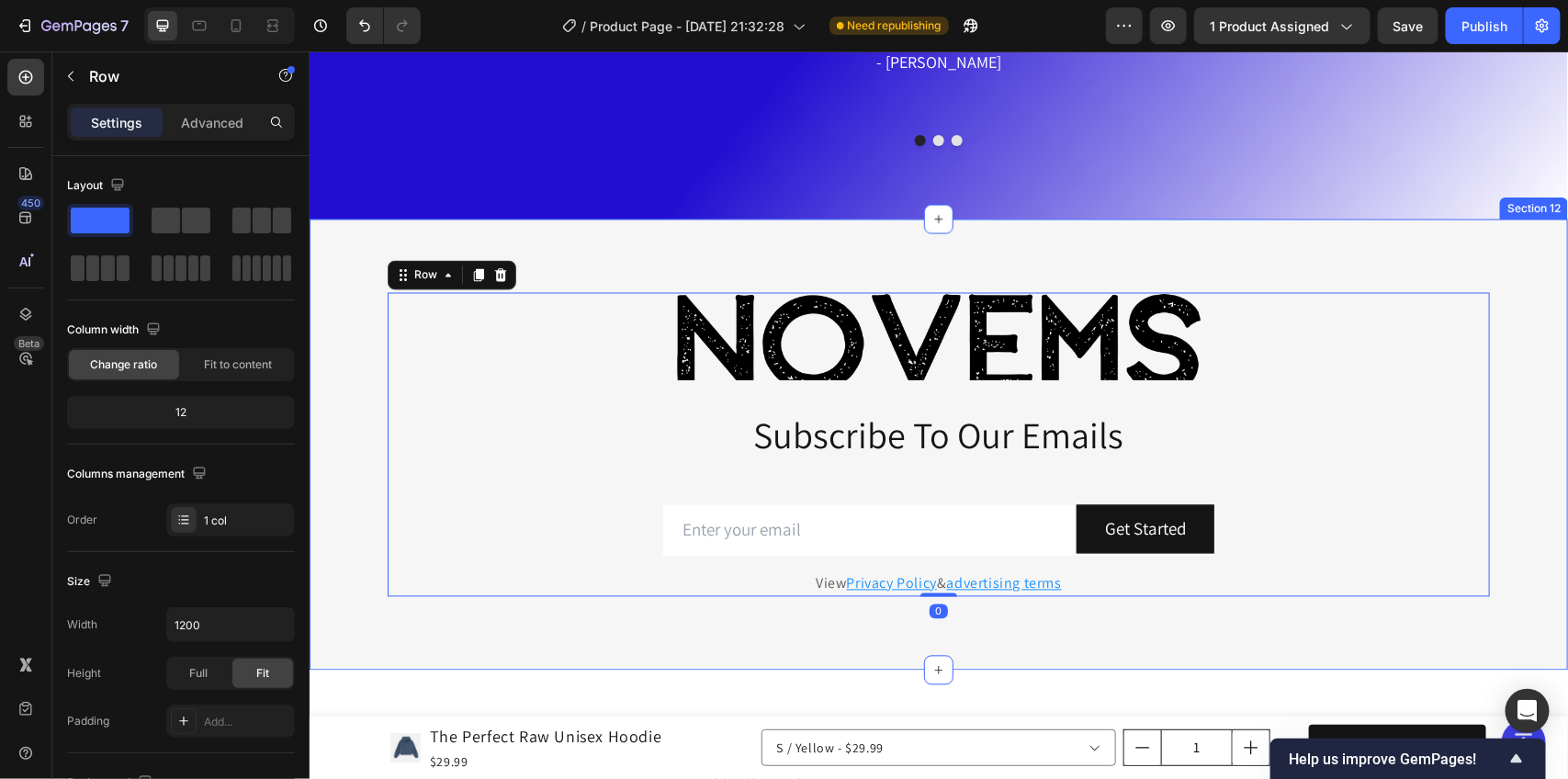
click at [356, 311] on div "Novems Heading Subscribe To Our Emails Heading Row Email Field Get Started Subm…" at bounding box center [938, 444] width 1231 height 304
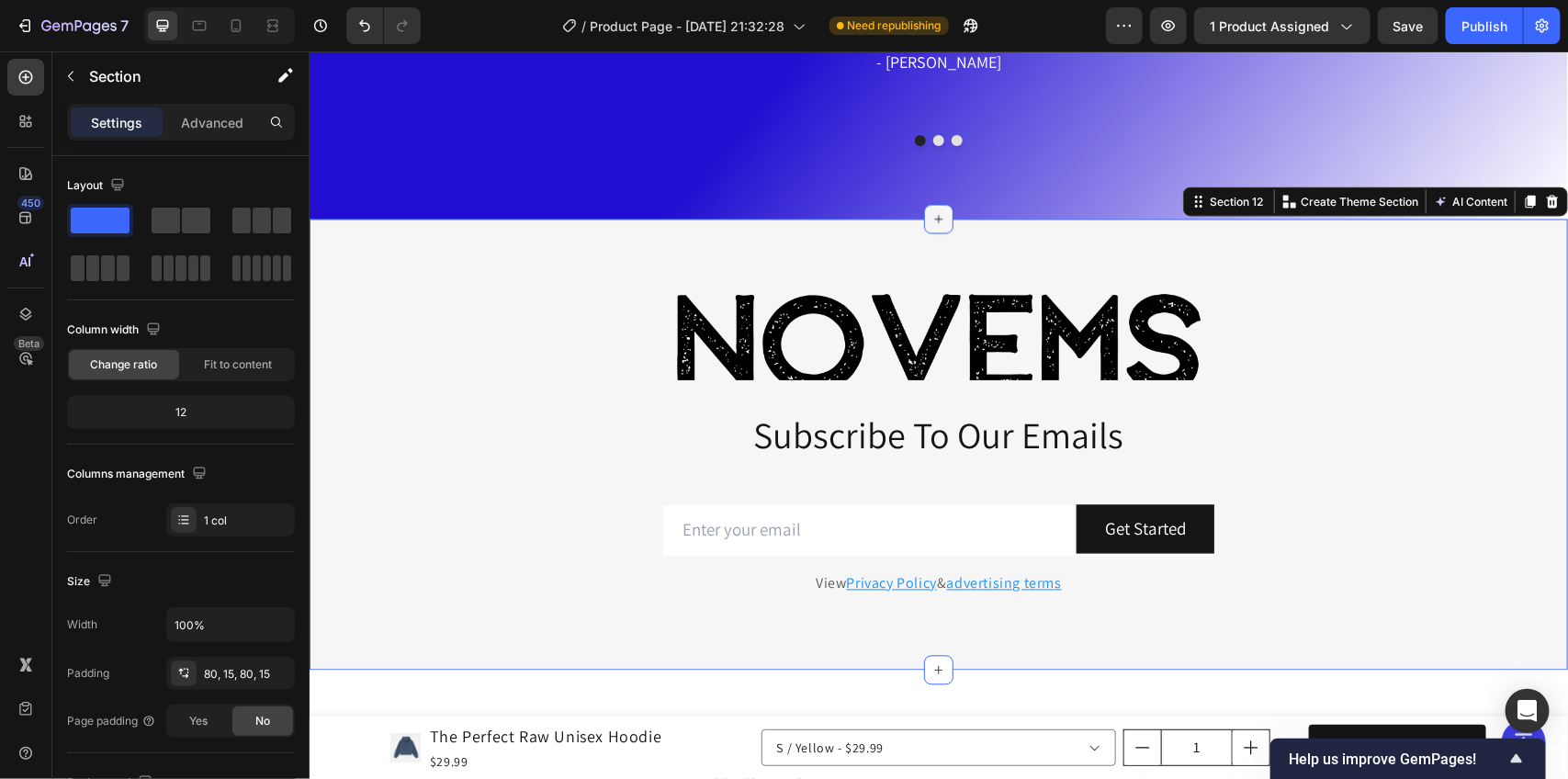
click at [933, 229] on div at bounding box center [938, 219] width 29 height 29
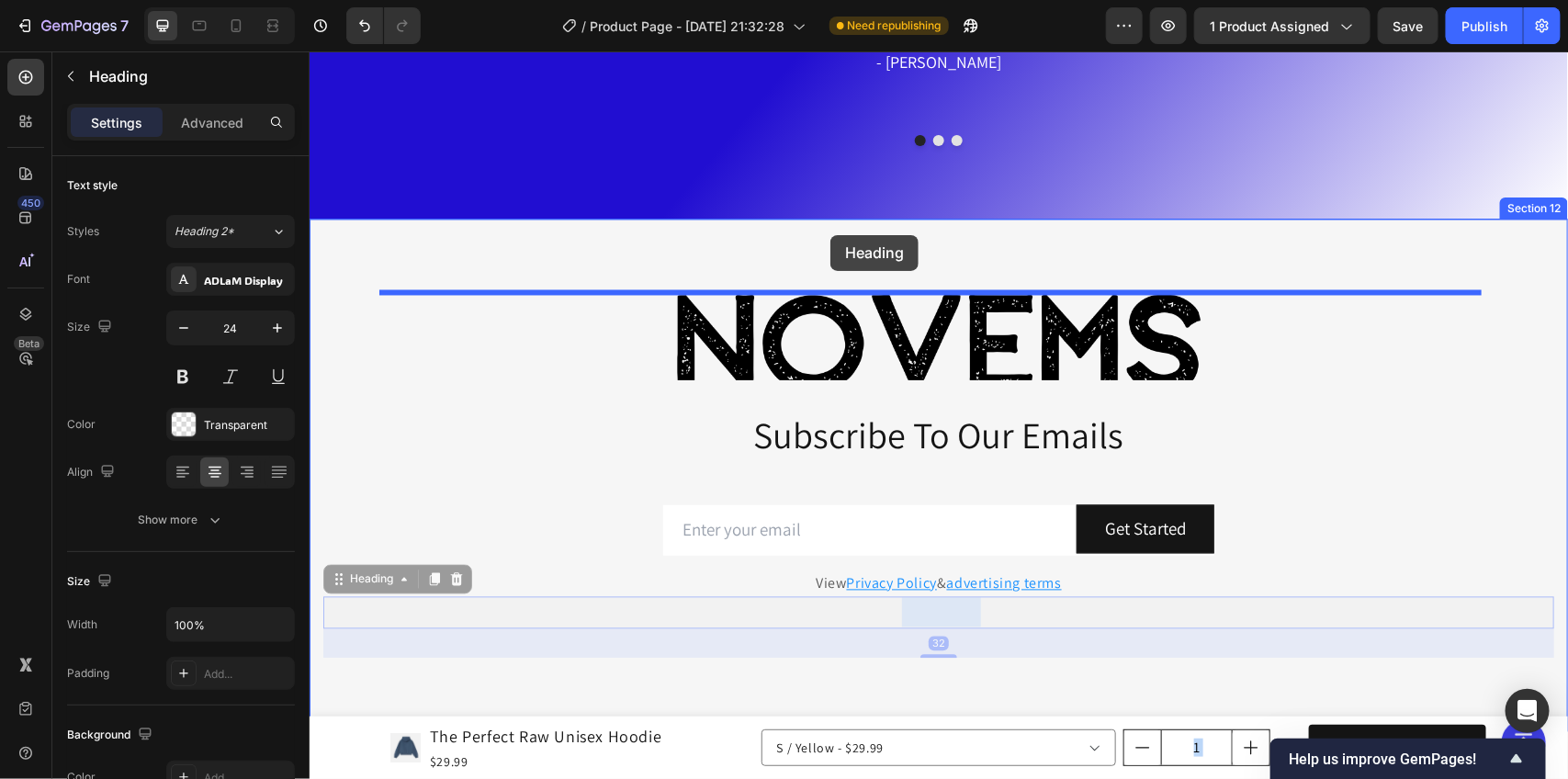
drag, startPoint x: 824, startPoint y: 616, endPoint x: 830, endPoint y: 235, distance: 381.0
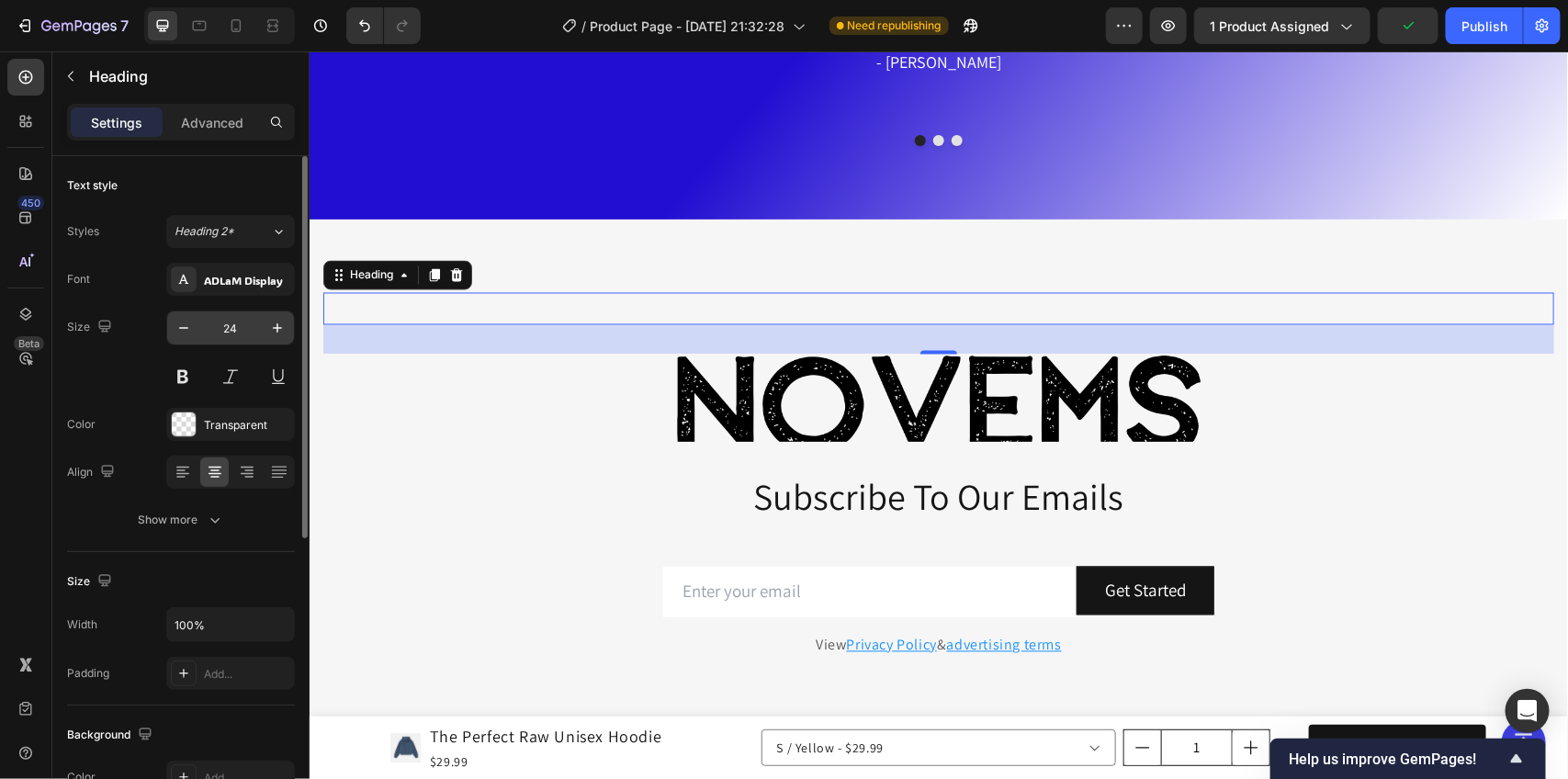
click at [239, 320] on input "24" at bounding box center [231, 328] width 61 height 33
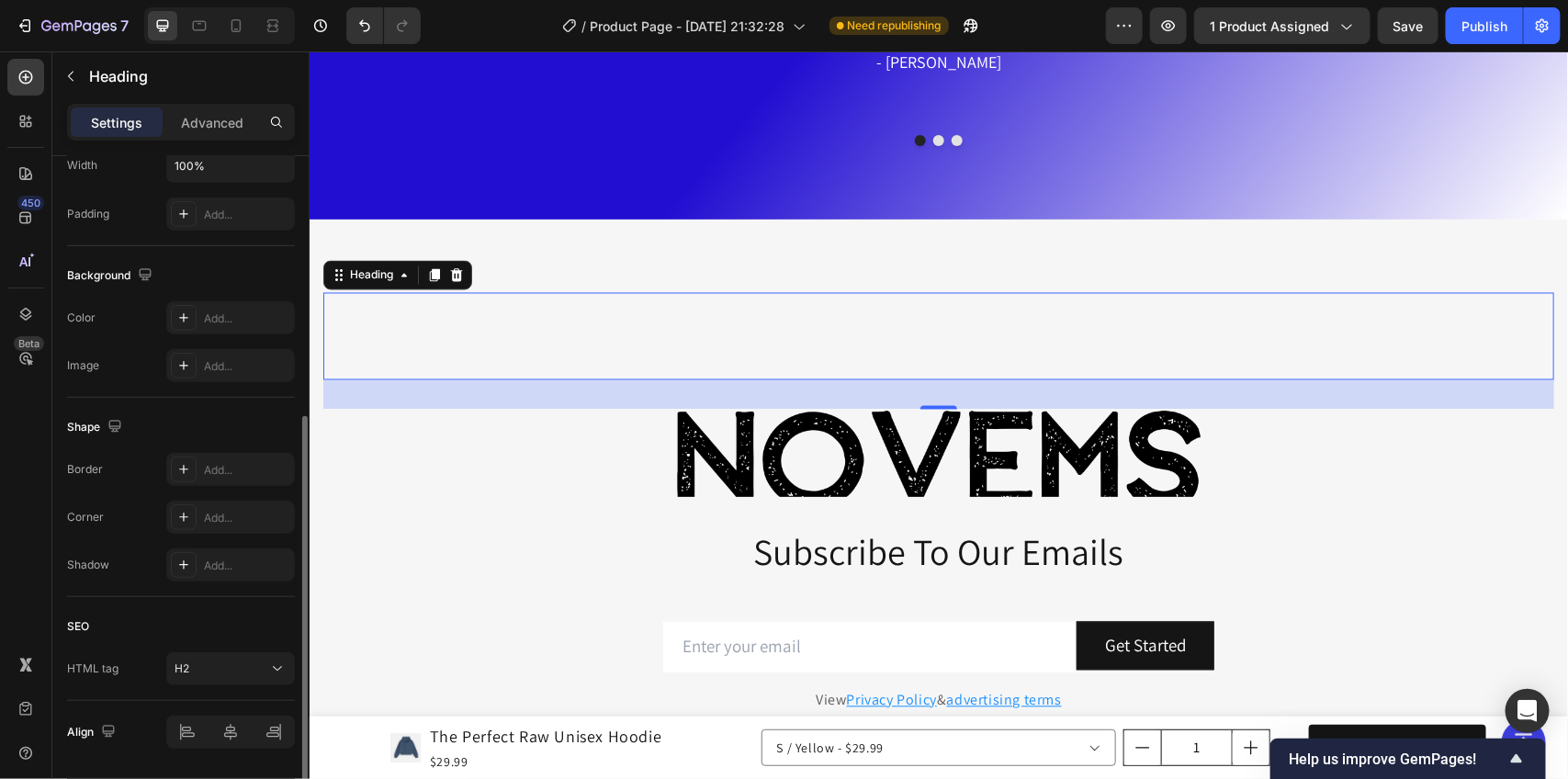
scroll to position [345, 0]
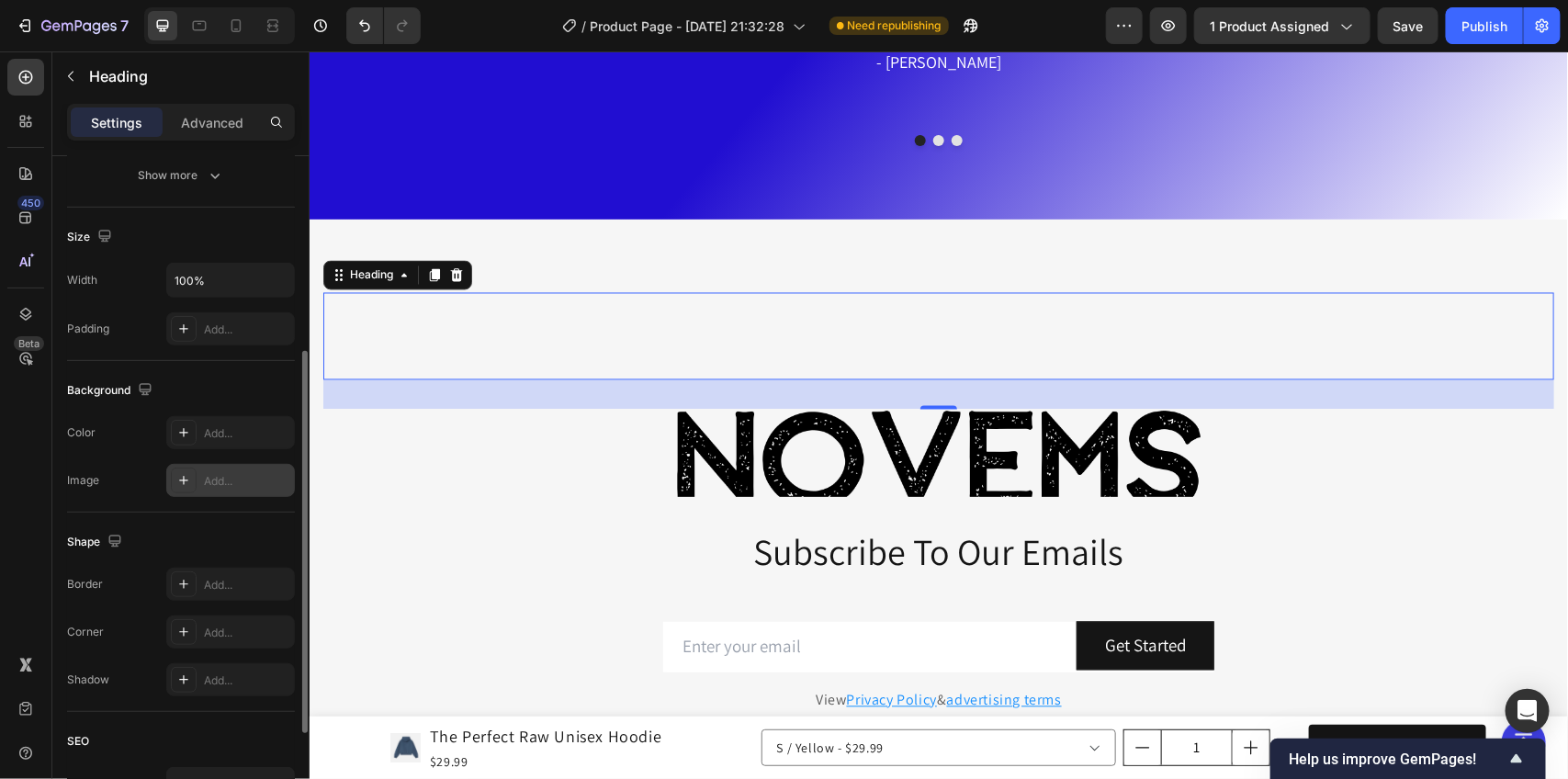
type input "70"
click at [218, 483] on div "Add..." at bounding box center [247, 481] width 86 height 16
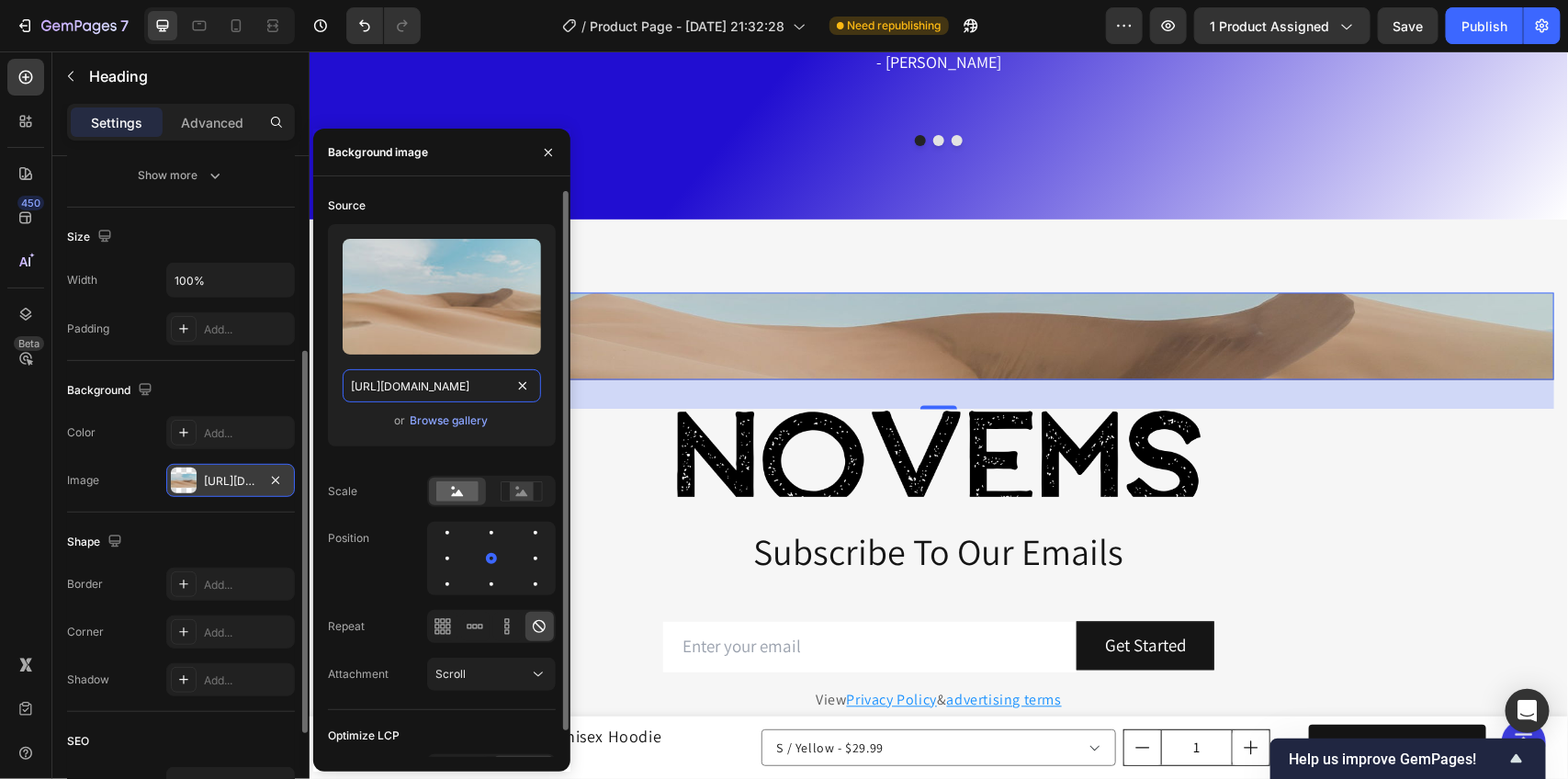
click at [442, 391] on input "[URL][DOMAIN_NAME]" at bounding box center [442, 385] width 199 height 33
paste input "0753/7469/0532/files/[URL][DOMAIN_NAME]"
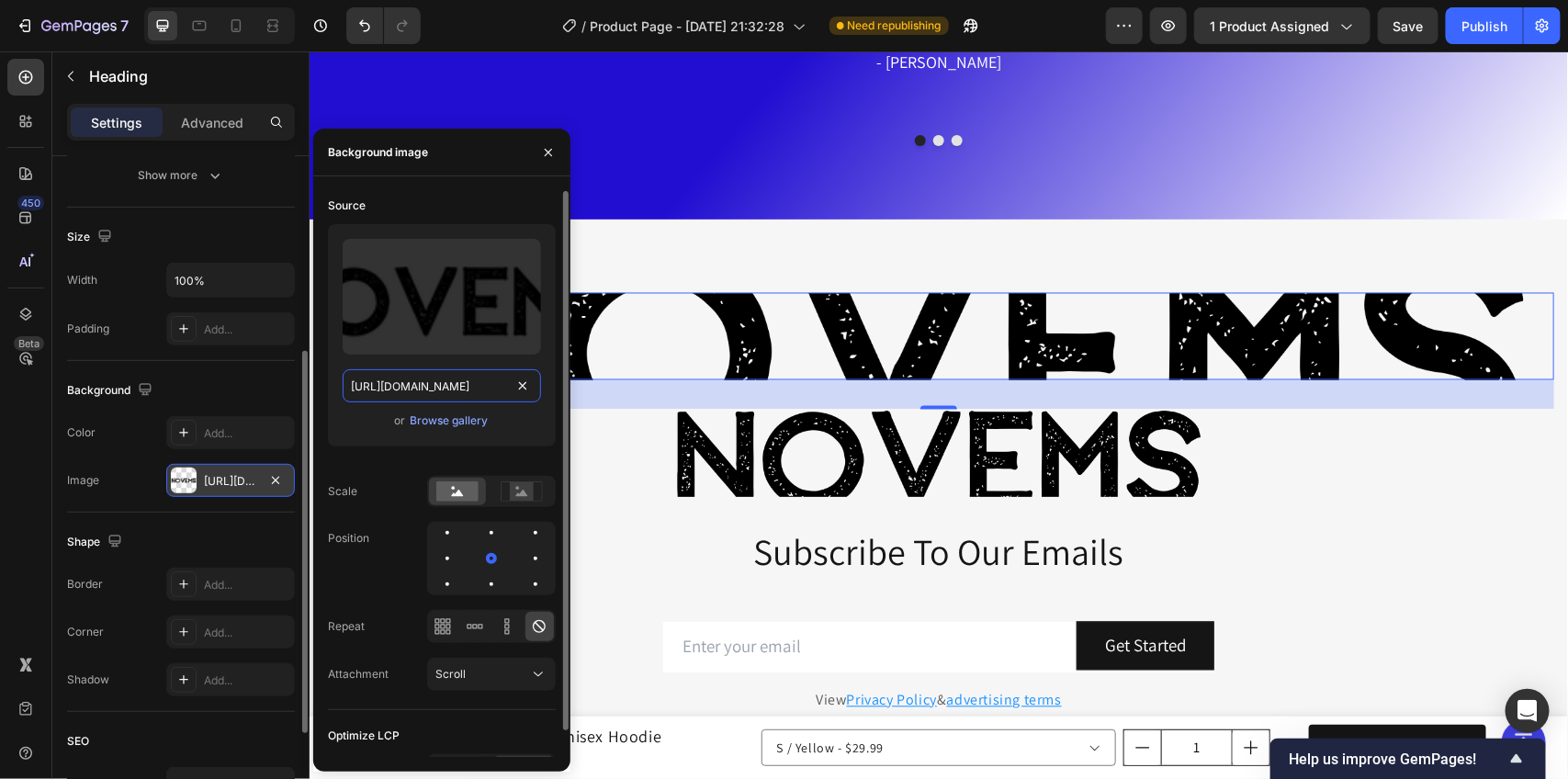
scroll to position [0, 555]
type input "[URL][DOMAIN_NAME]"
click at [545, 154] on icon "button" at bounding box center [549, 151] width 8 height 8
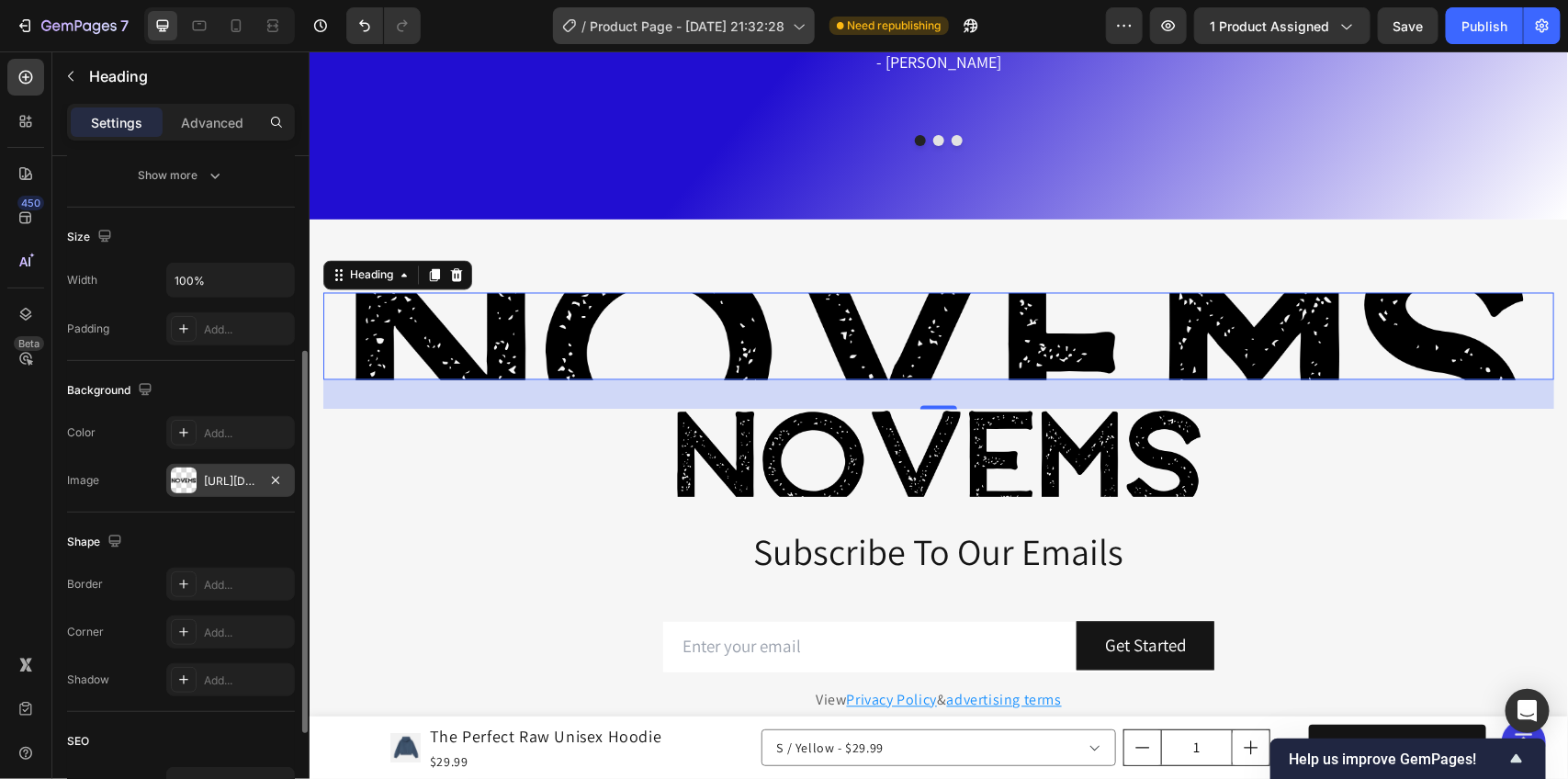
scroll to position [4660, 0]
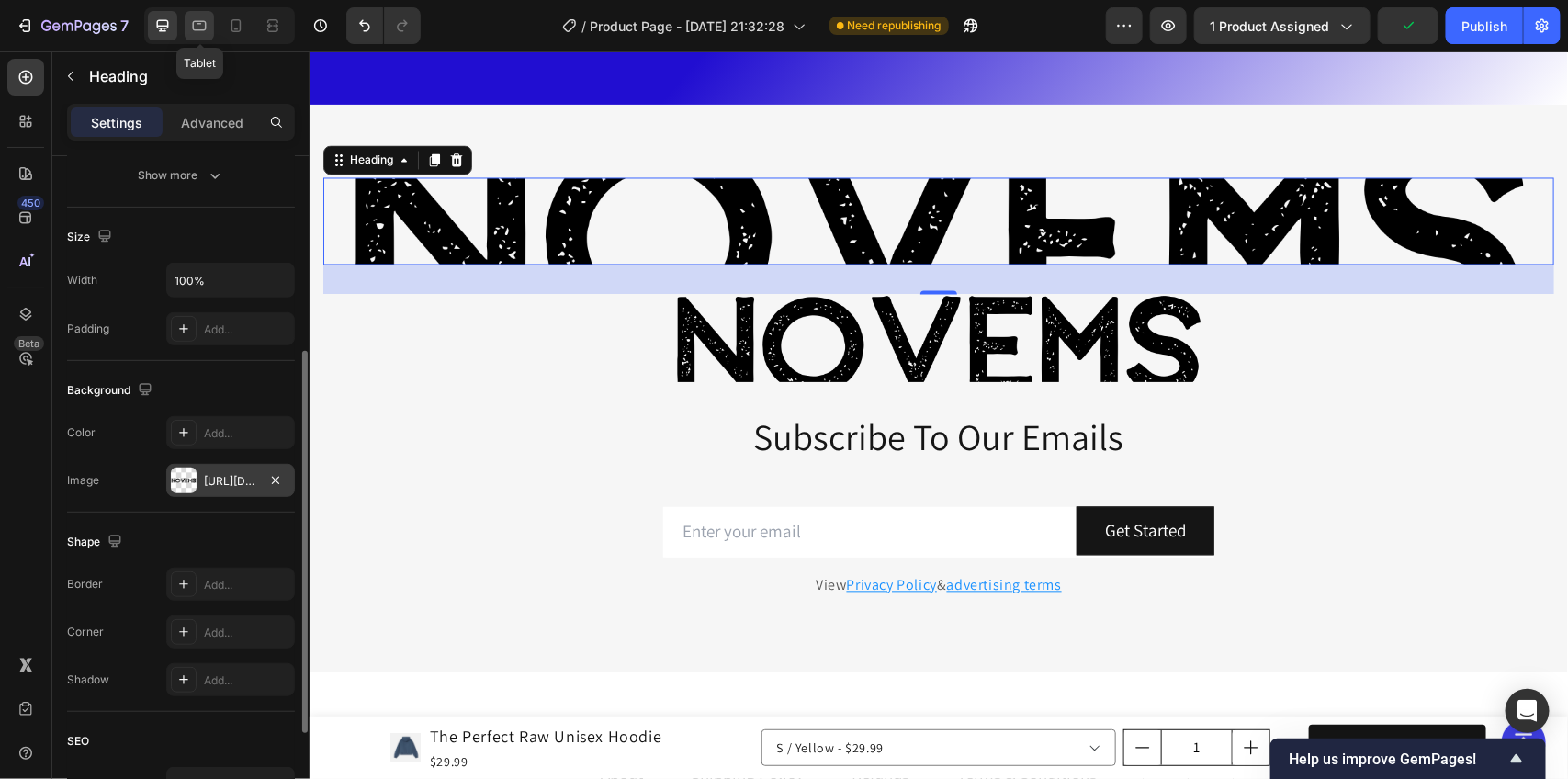
click at [213, 16] on div at bounding box center [199, 26] width 29 height 29
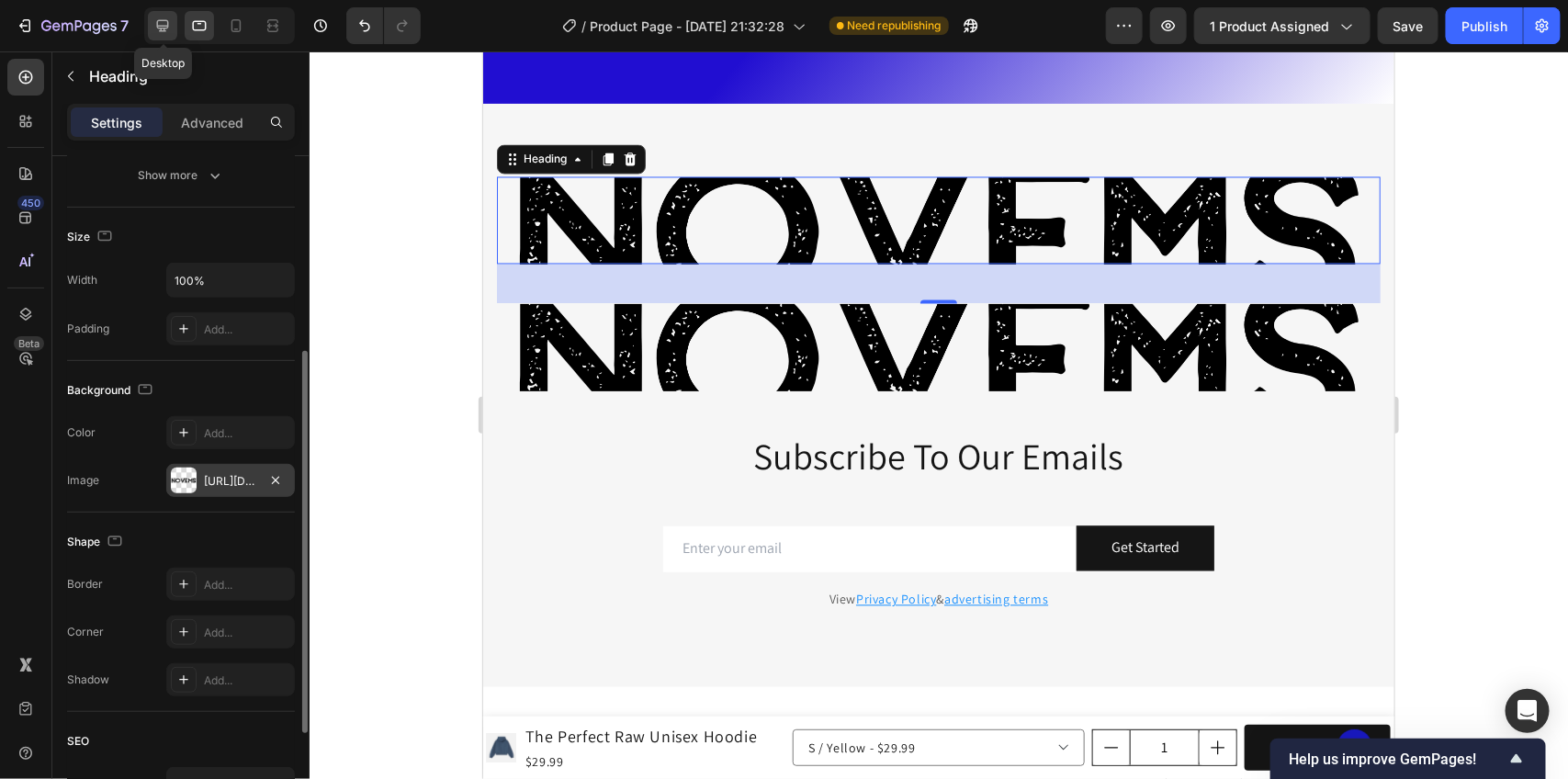
scroll to position [4721, 0]
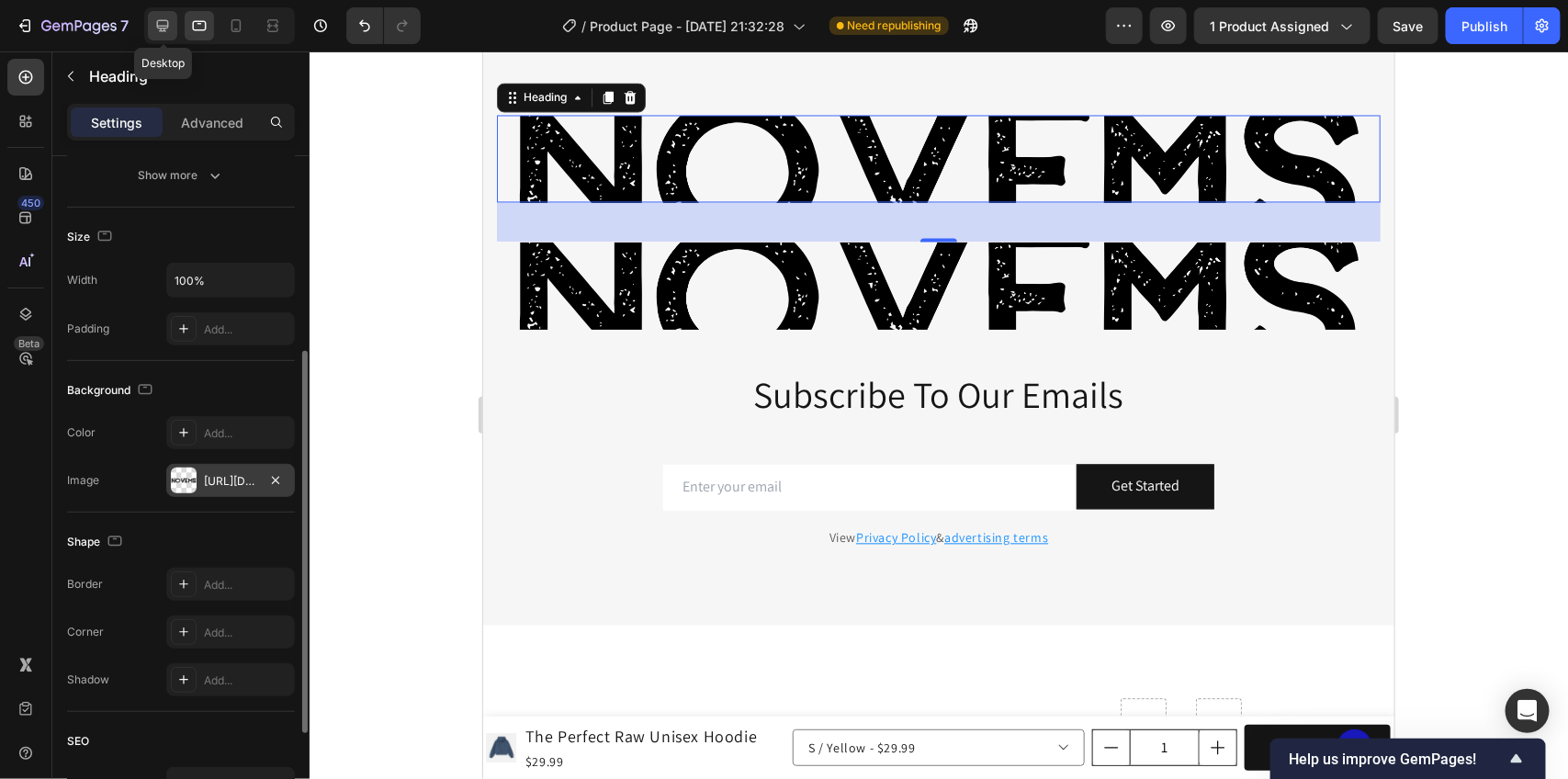
click at [174, 24] on div at bounding box center [162, 26] width 29 height 29
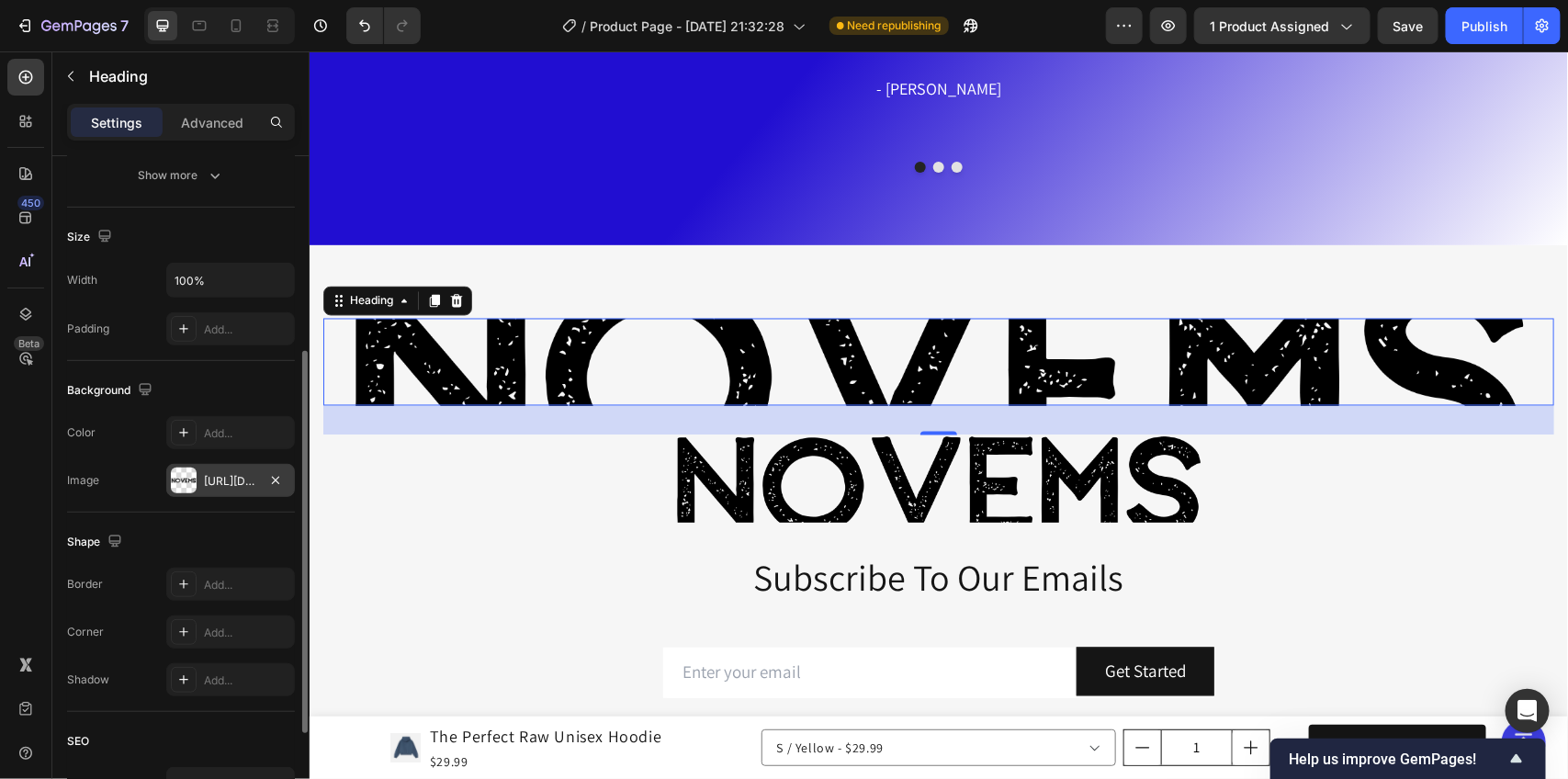
scroll to position [4491, 0]
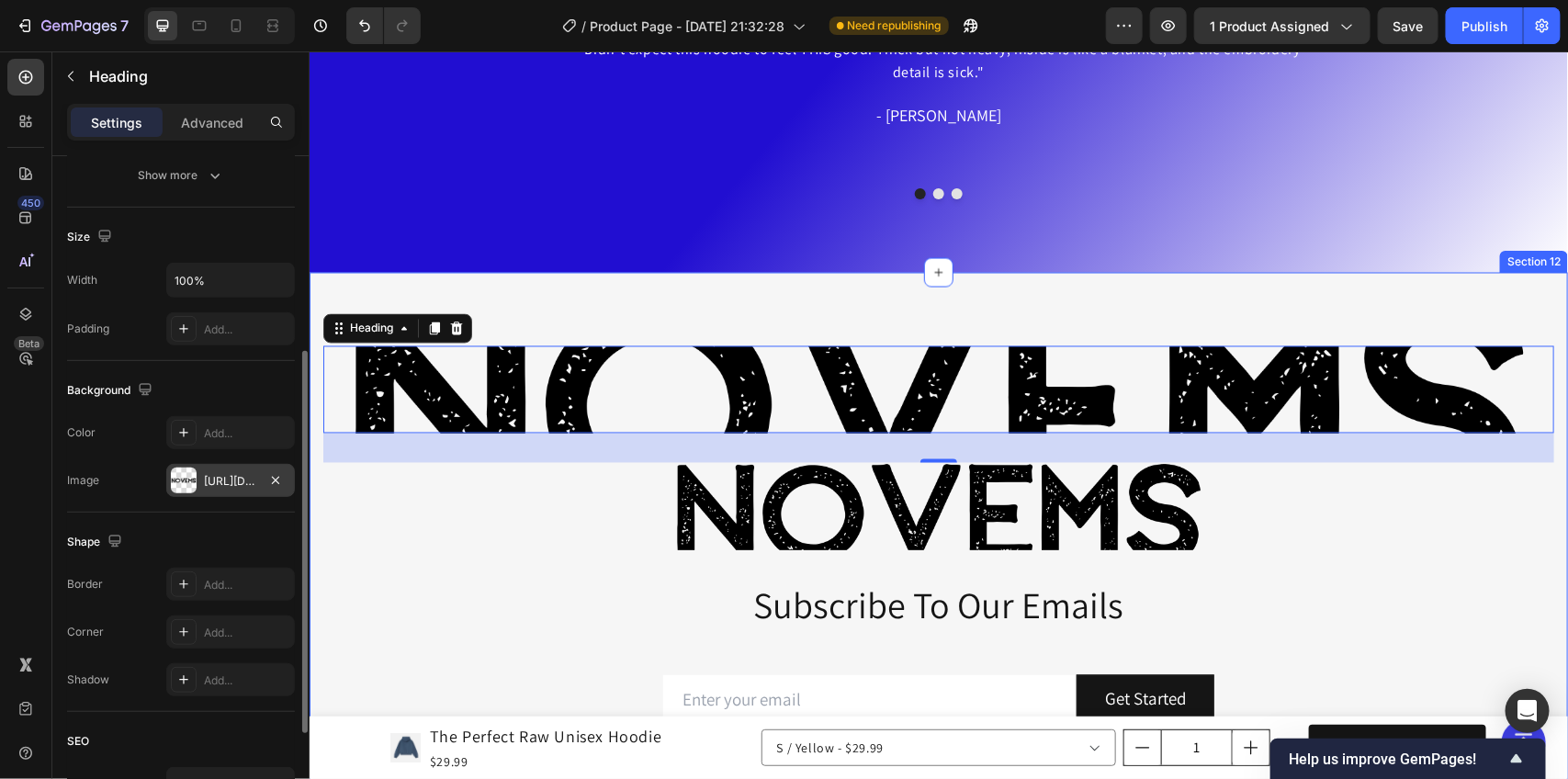
click at [1436, 287] on div "Novems Heading 32 Novems Heading Subscribe To Our Emails Heading Row Email Fiel…" at bounding box center [938, 556] width 1259 height 568
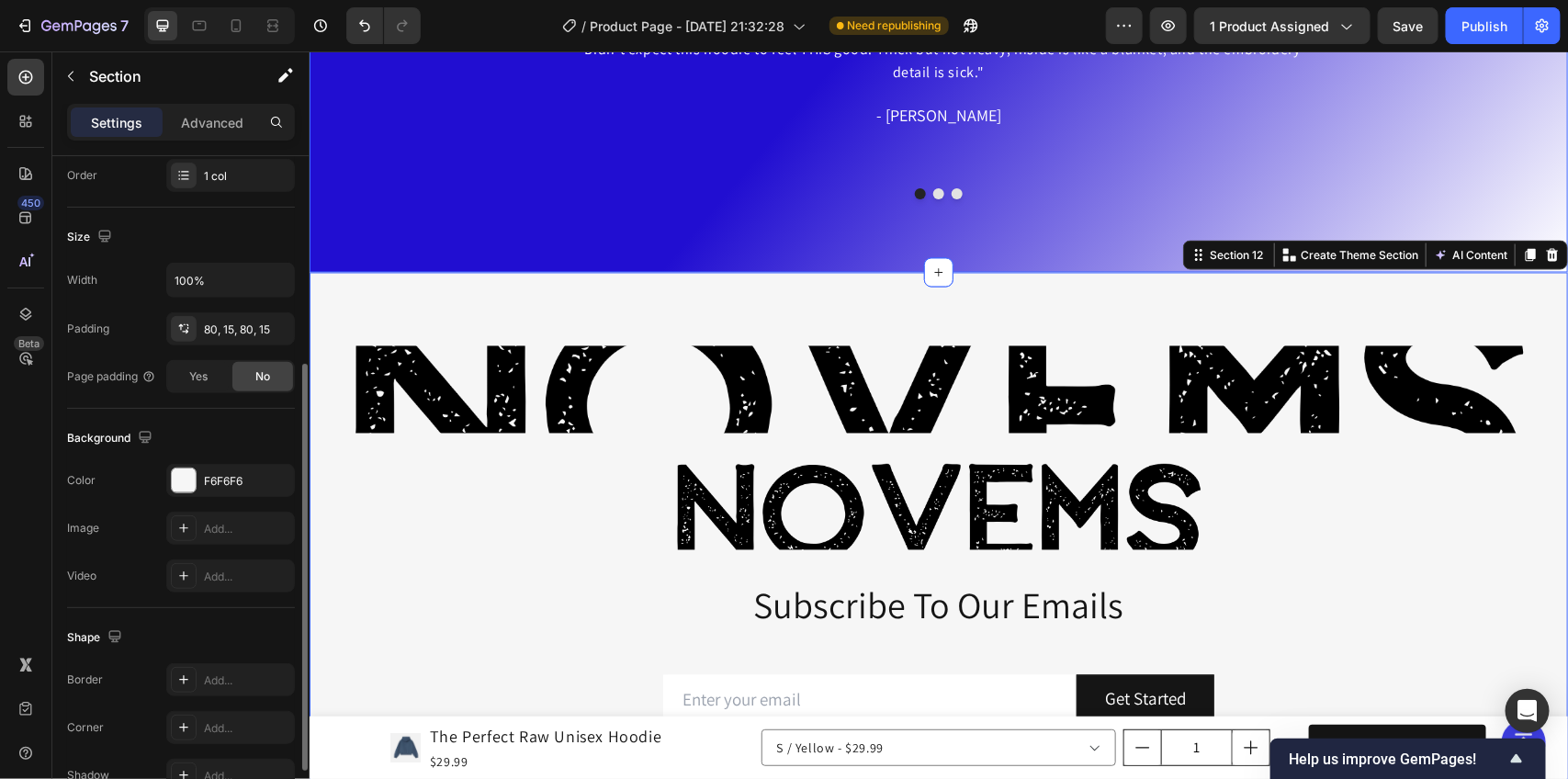
scroll to position [0, 0]
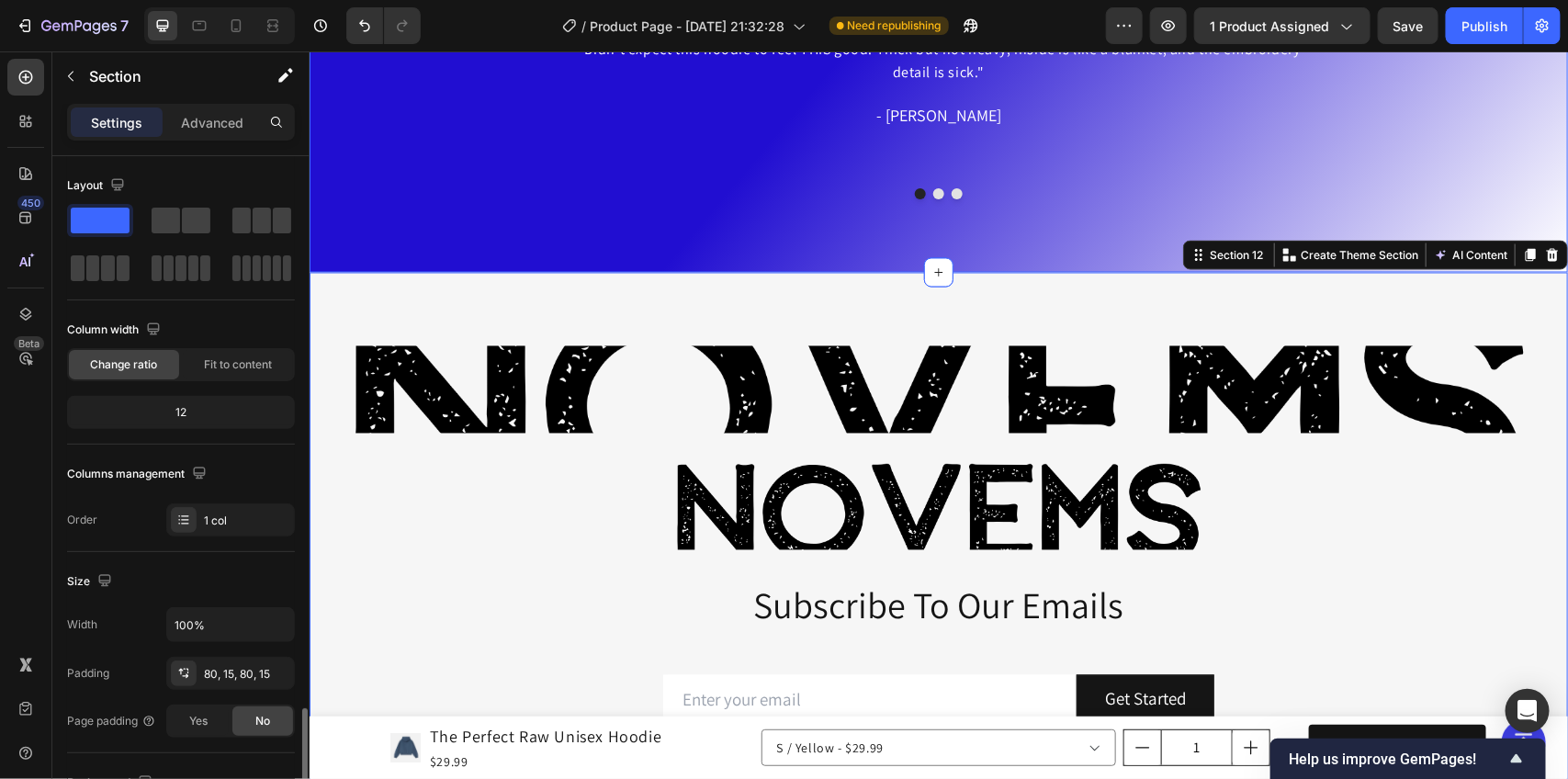
click at [1348, 166] on div "Icon Icon Icon Icon Icon Icon List Hoz Insane Quality Heading "Didn’t expect th…" at bounding box center [938, 86] width 1102 height 225
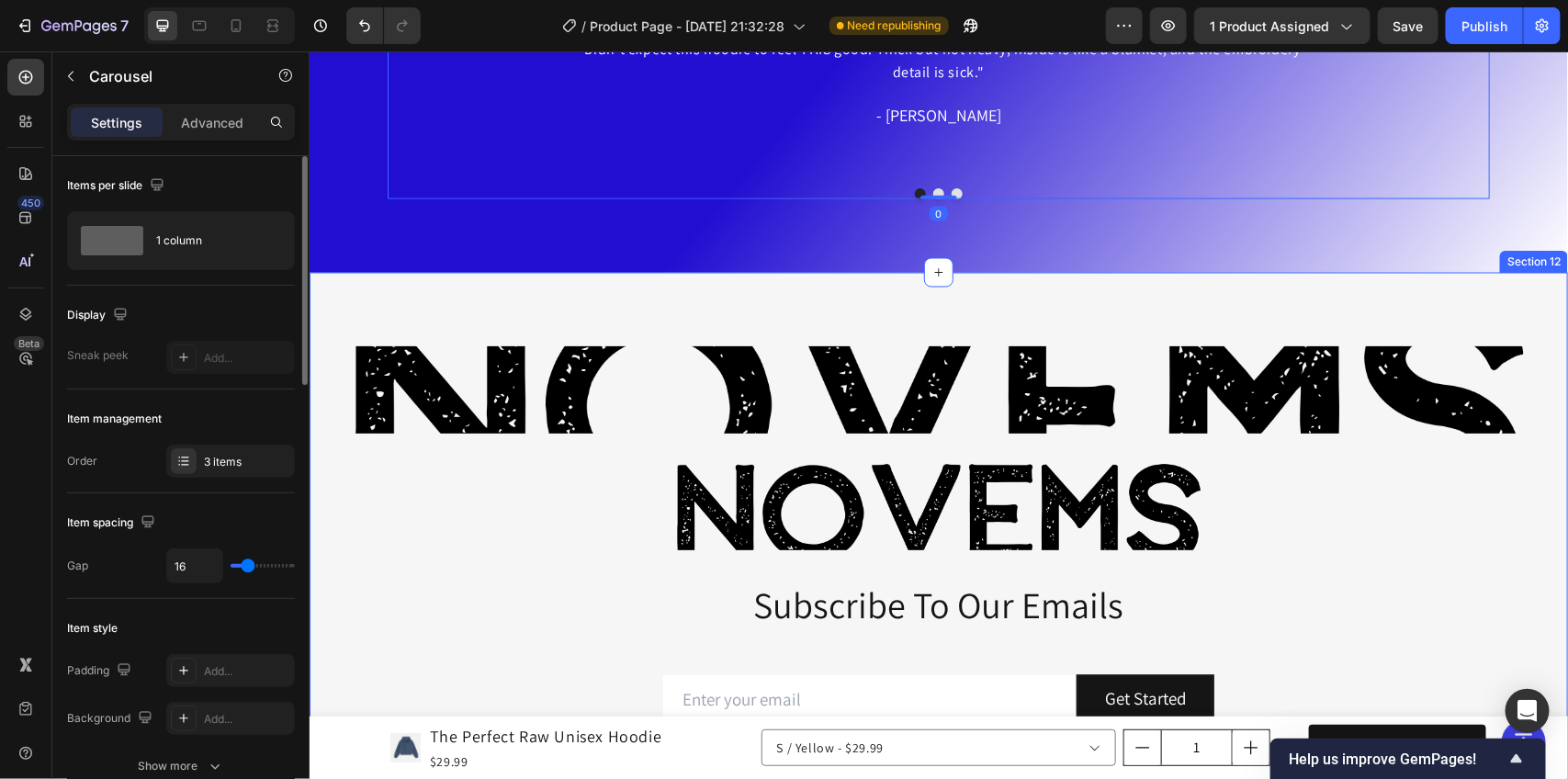
scroll to position [4721, 0]
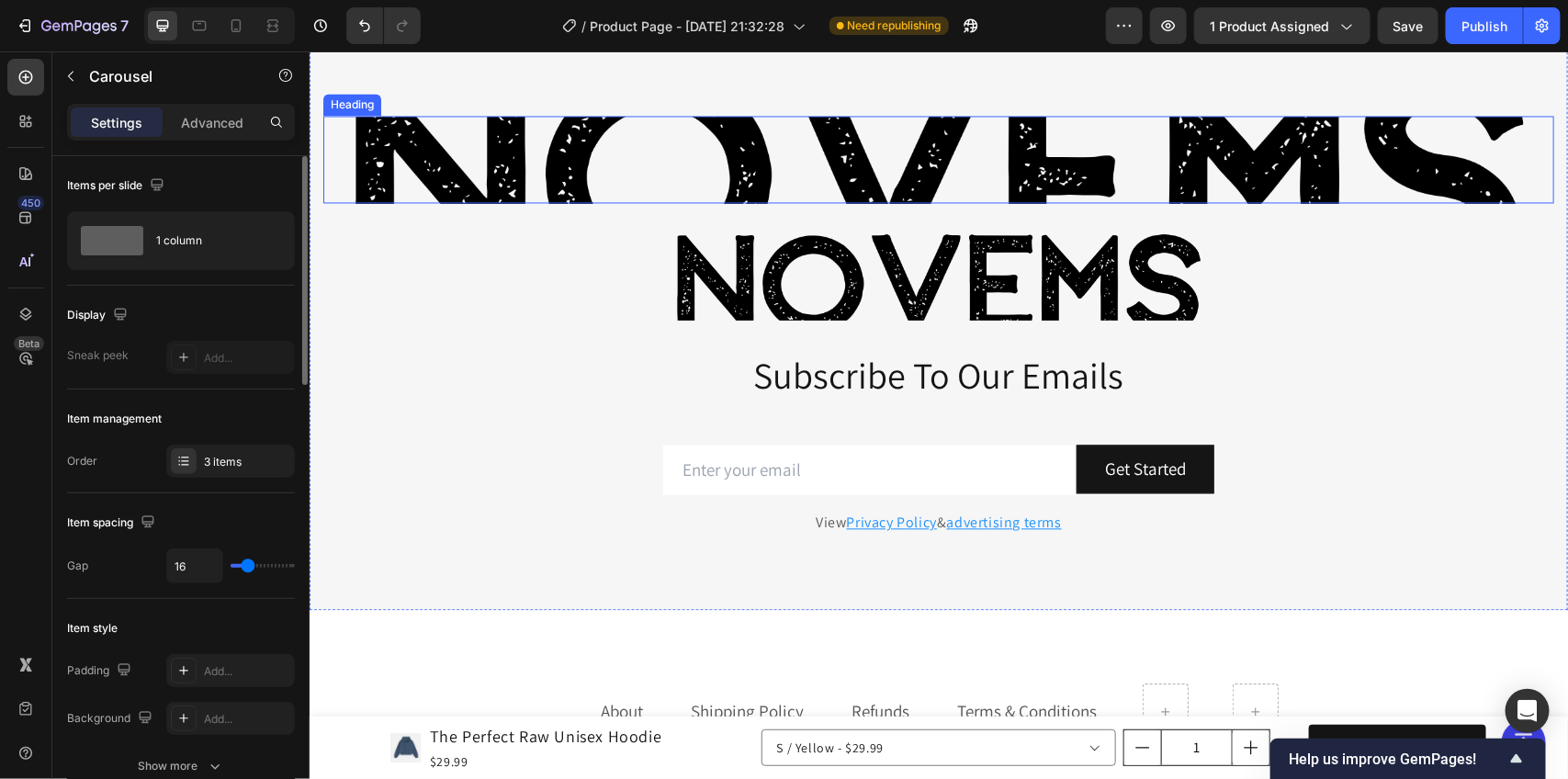
click at [676, 163] on p "Novems" at bounding box center [938, 159] width 1227 height 83
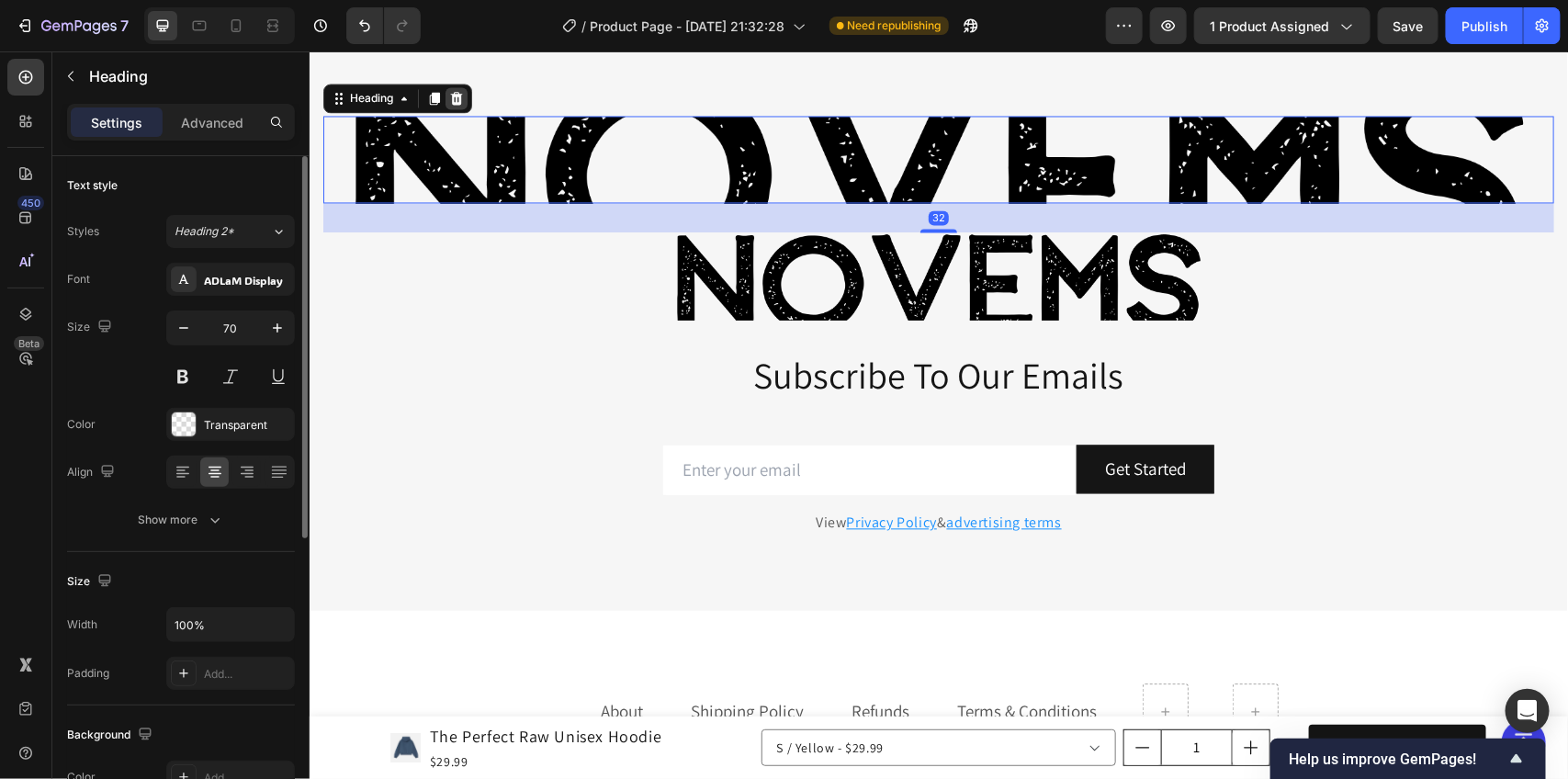
click at [455, 98] on icon at bounding box center [456, 98] width 15 height 15
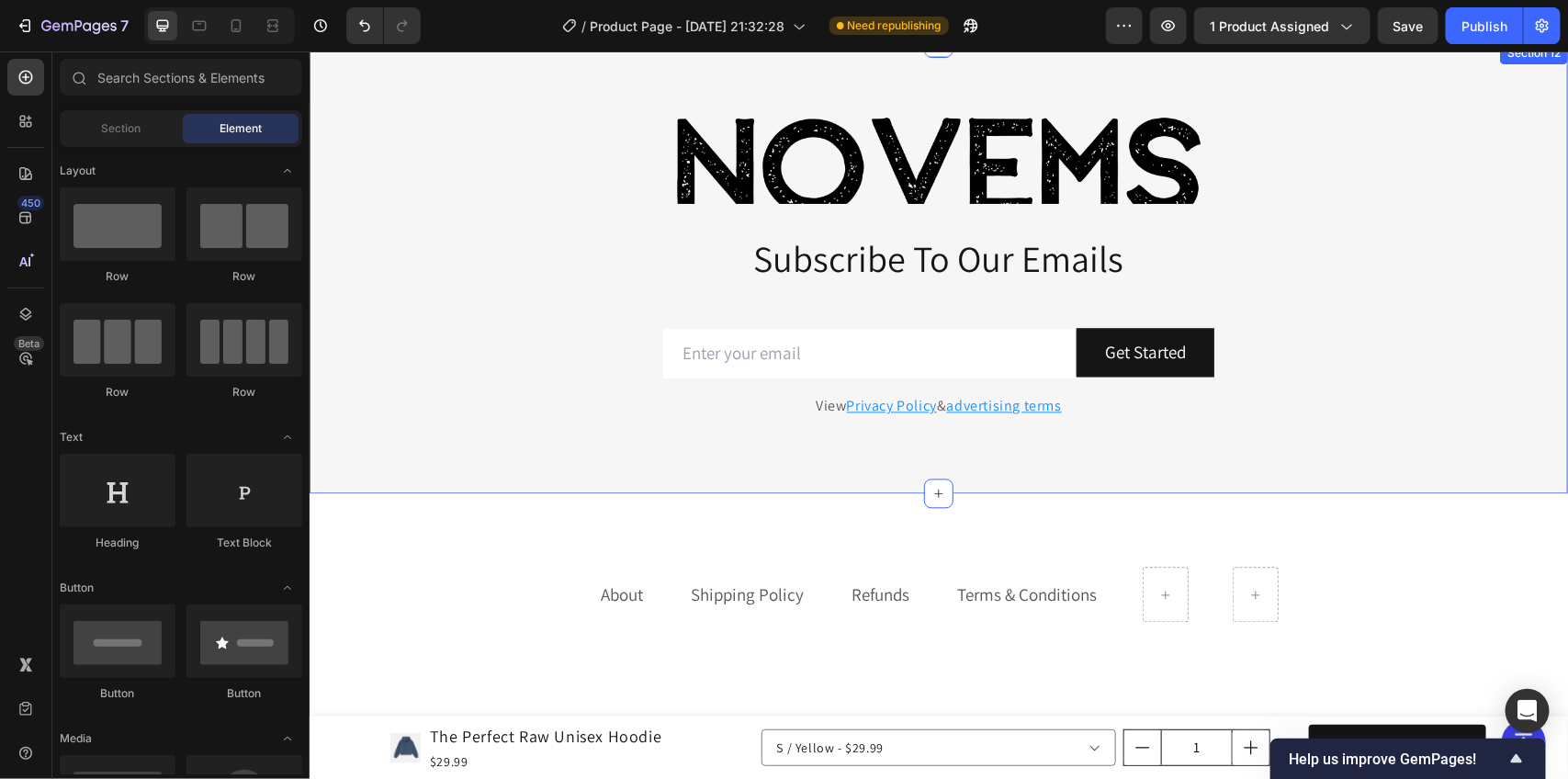
click at [899, 103] on div "Novems Heading Subscribe To Our Emails Heading Row Email Field Get Started Subm…" at bounding box center [938, 268] width 1259 height 451
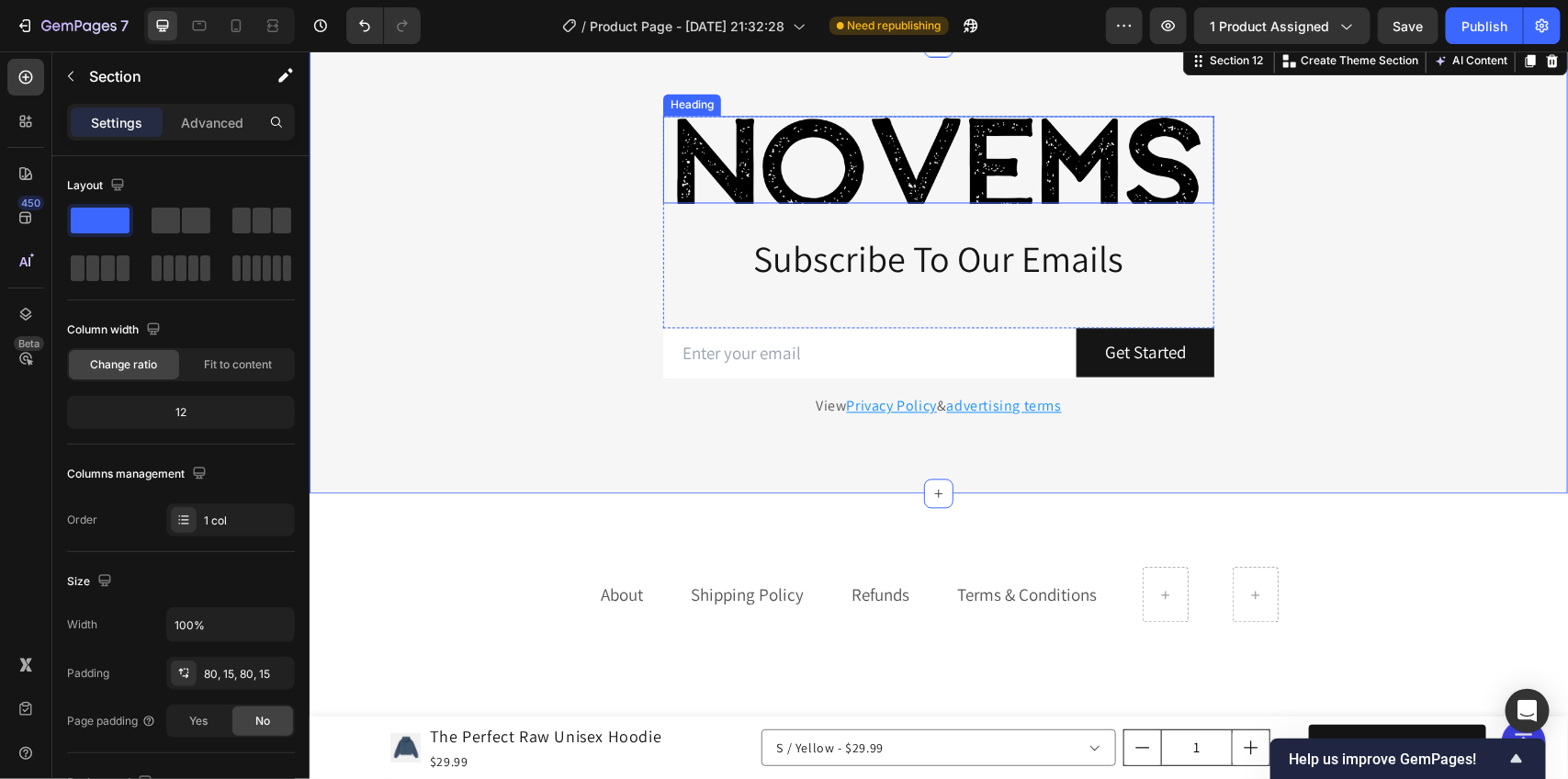
drag, startPoint x: 838, startPoint y: 156, endPoint x: 811, endPoint y: 156, distance: 27.0
click at [838, 156] on h2 "Novems" at bounding box center [938, 159] width 552 height 87
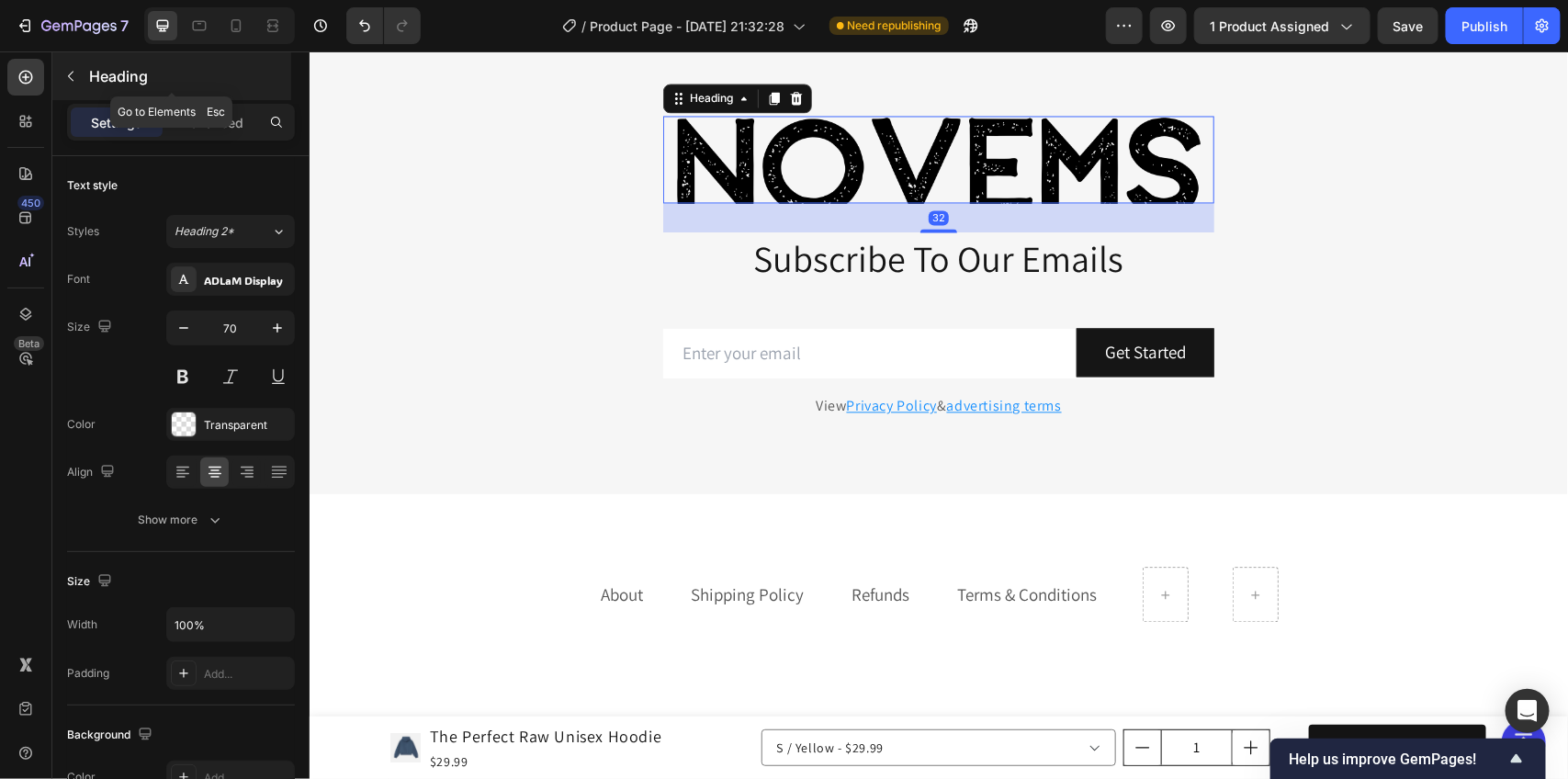
click at [219, 97] on div "Heading" at bounding box center [171, 76] width 238 height 47
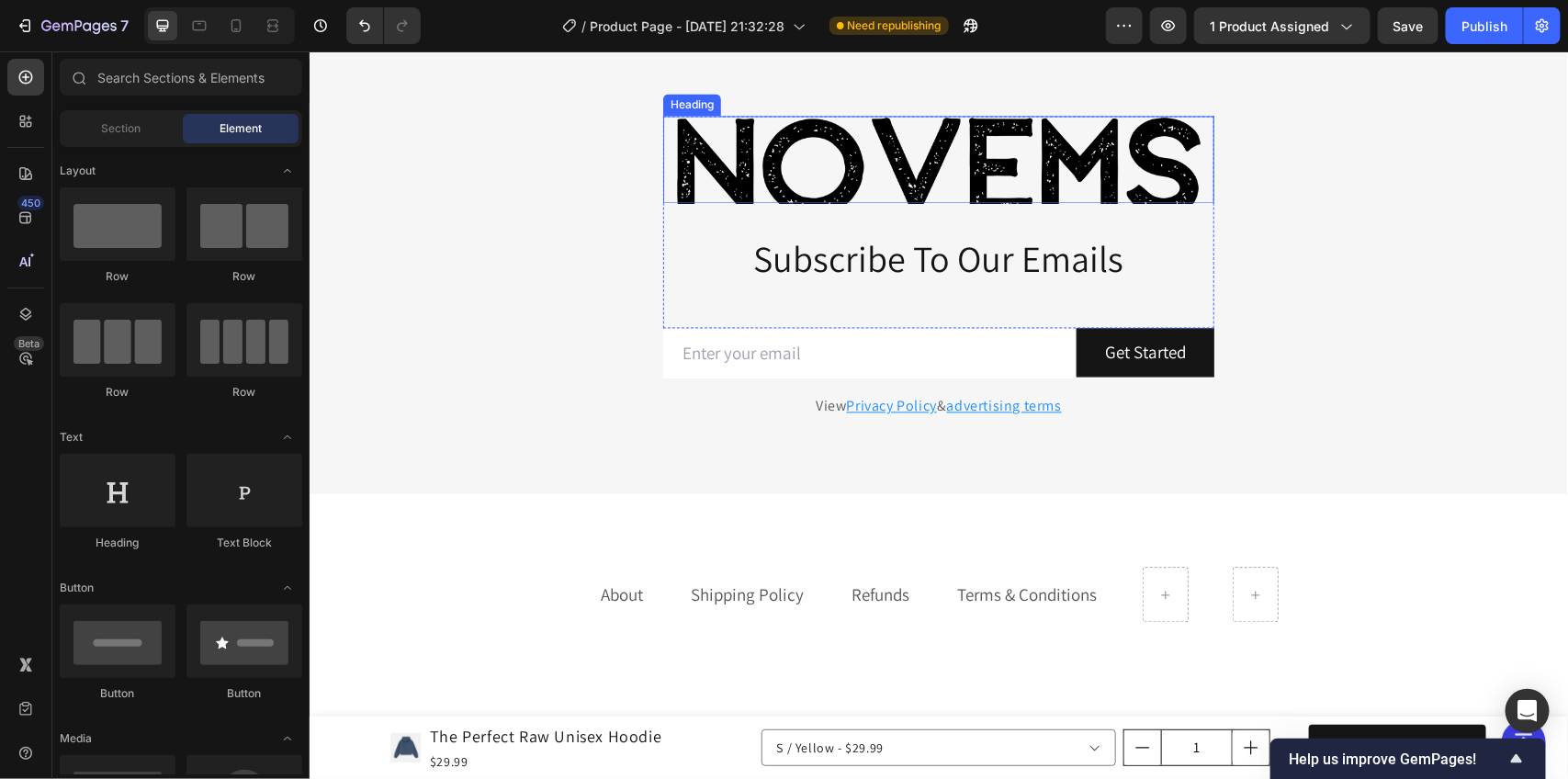
click at [1009, 142] on h2 "Novems" at bounding box center [938, 159] width 552 height 87
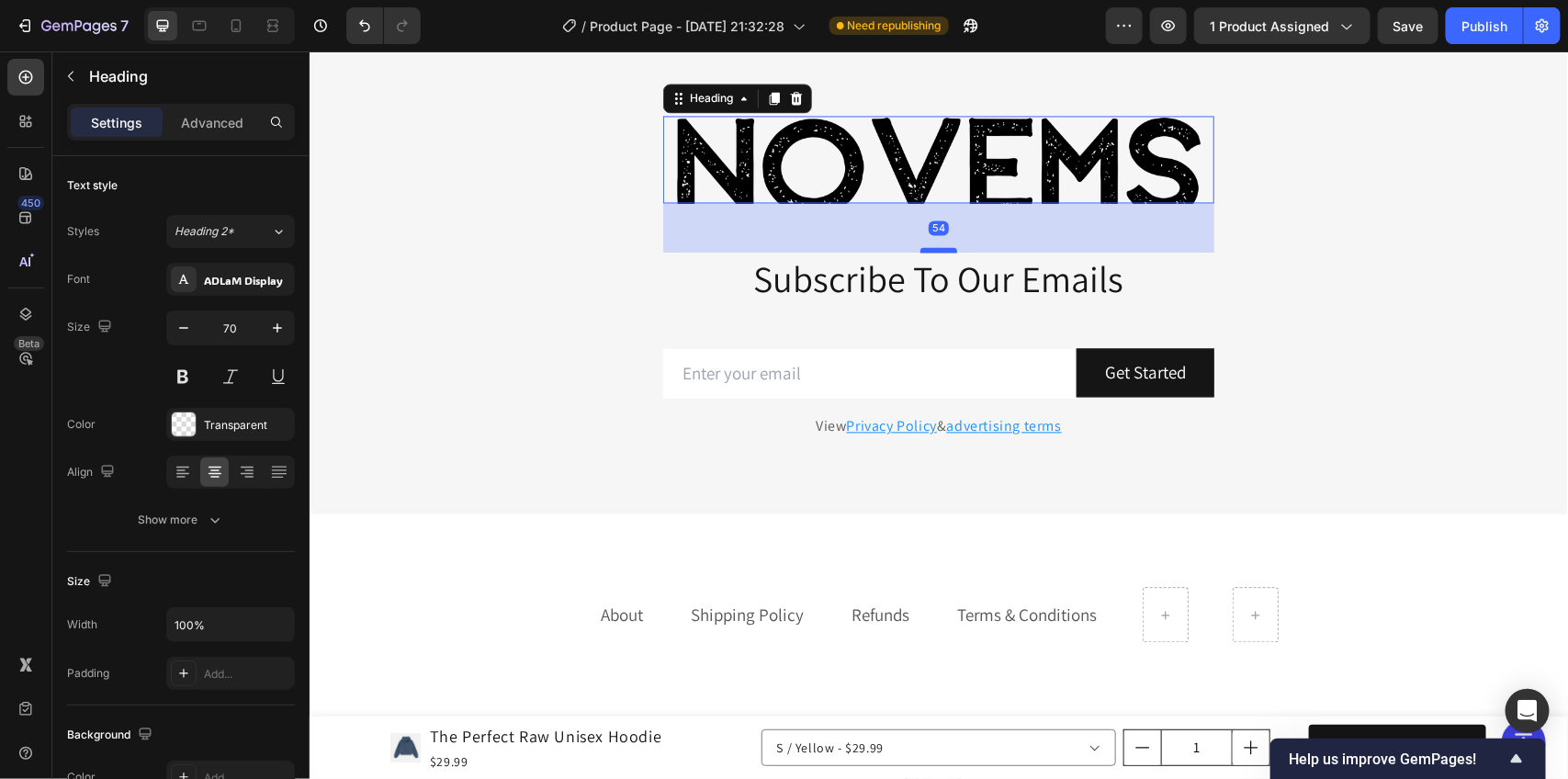
drag, startPoint x: 933, startPoint y: 230, endPoint x: 943, endPoint y: 250, distance: 22.4
click at [943, 250] on div at bounding box center [938, 250] width 37 height 6
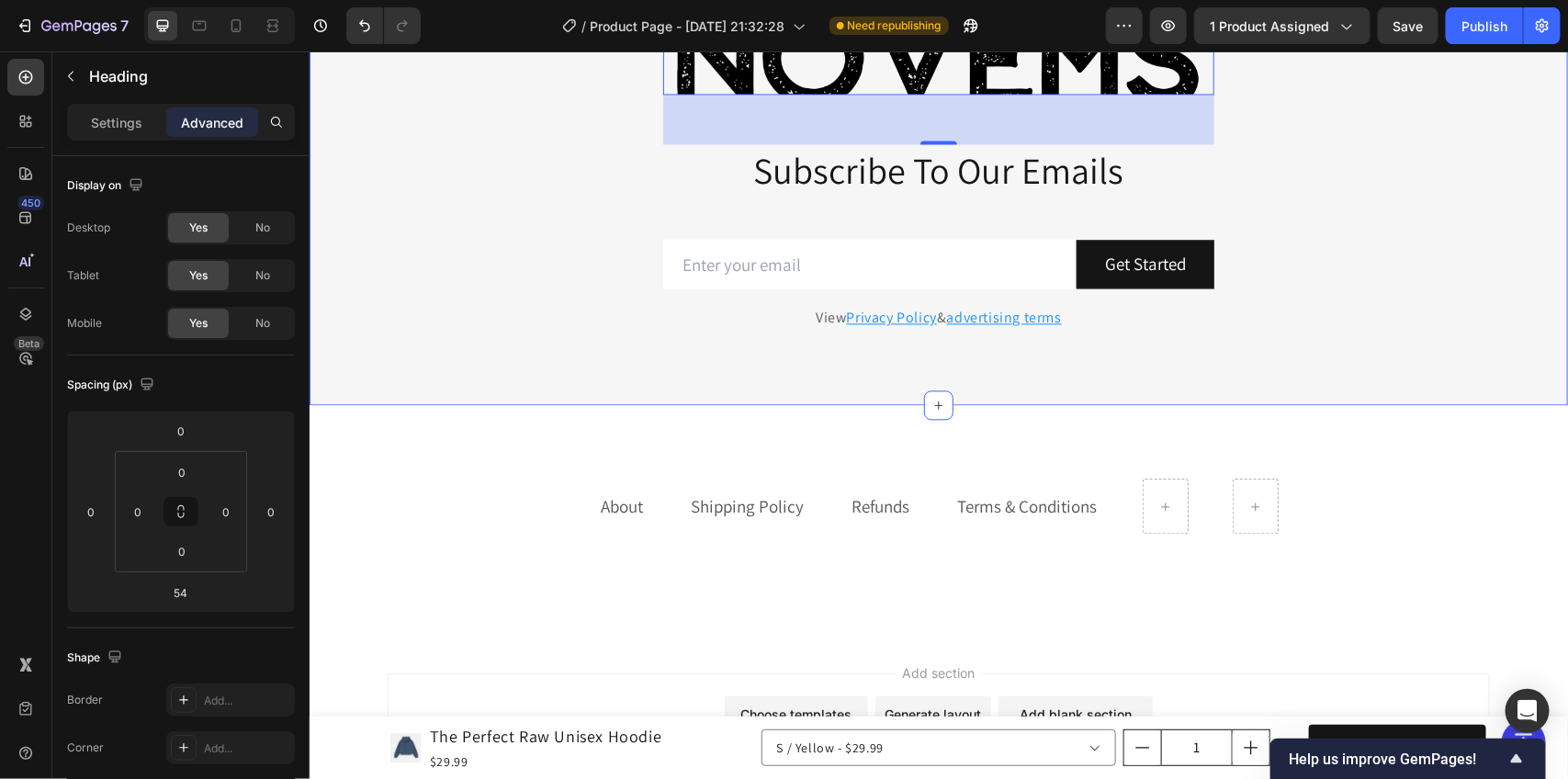
scroll to position [4836, 0]
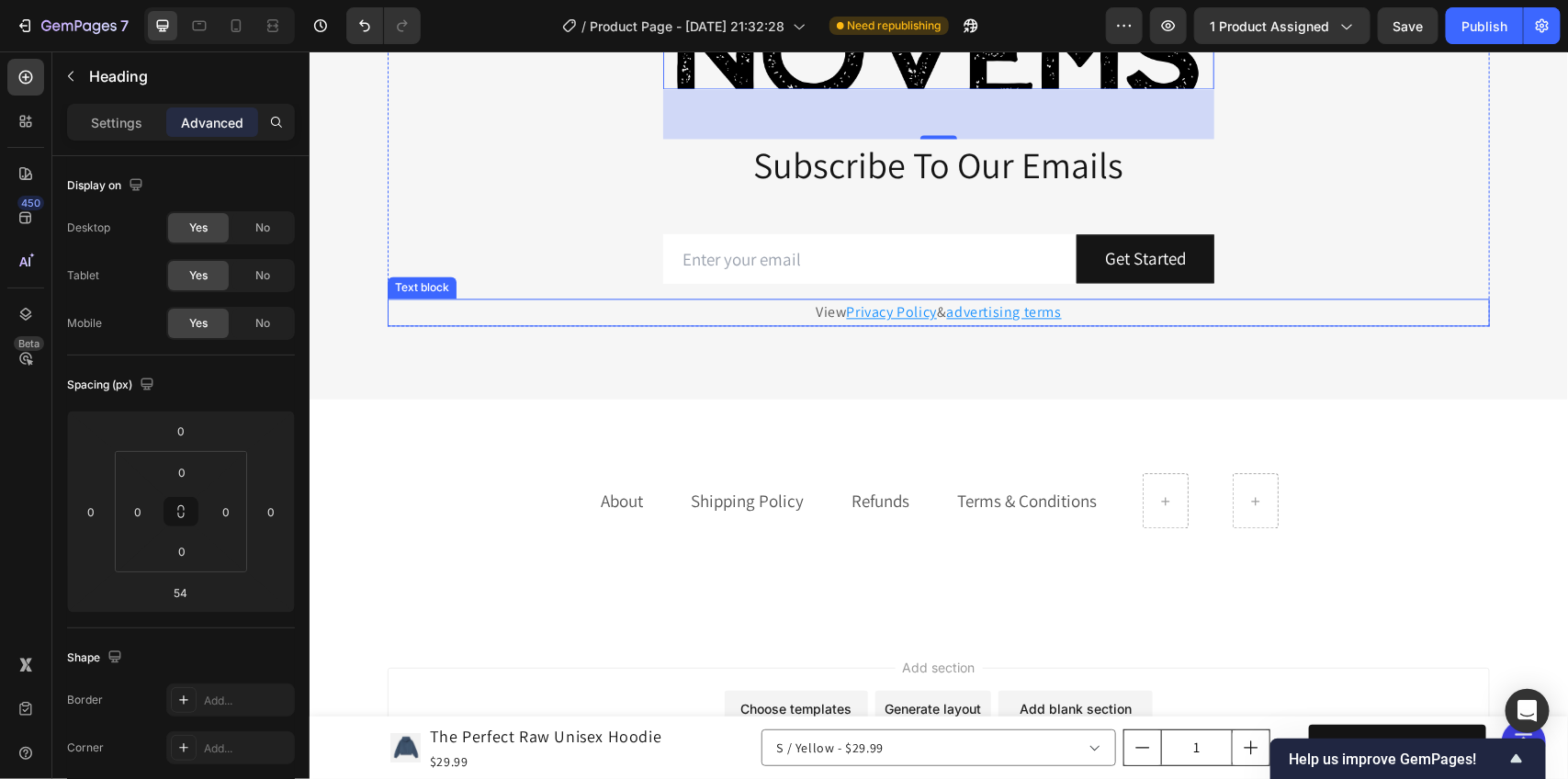
drag, startPoint x: 753, startPoint y: 316, endPoint x: 743, endPoint y: 316, distance: 10.0
click at [753, 316] on p "View Privacy Policy & advertising terms" at bounding box center [938, 311] width 1099 height 24
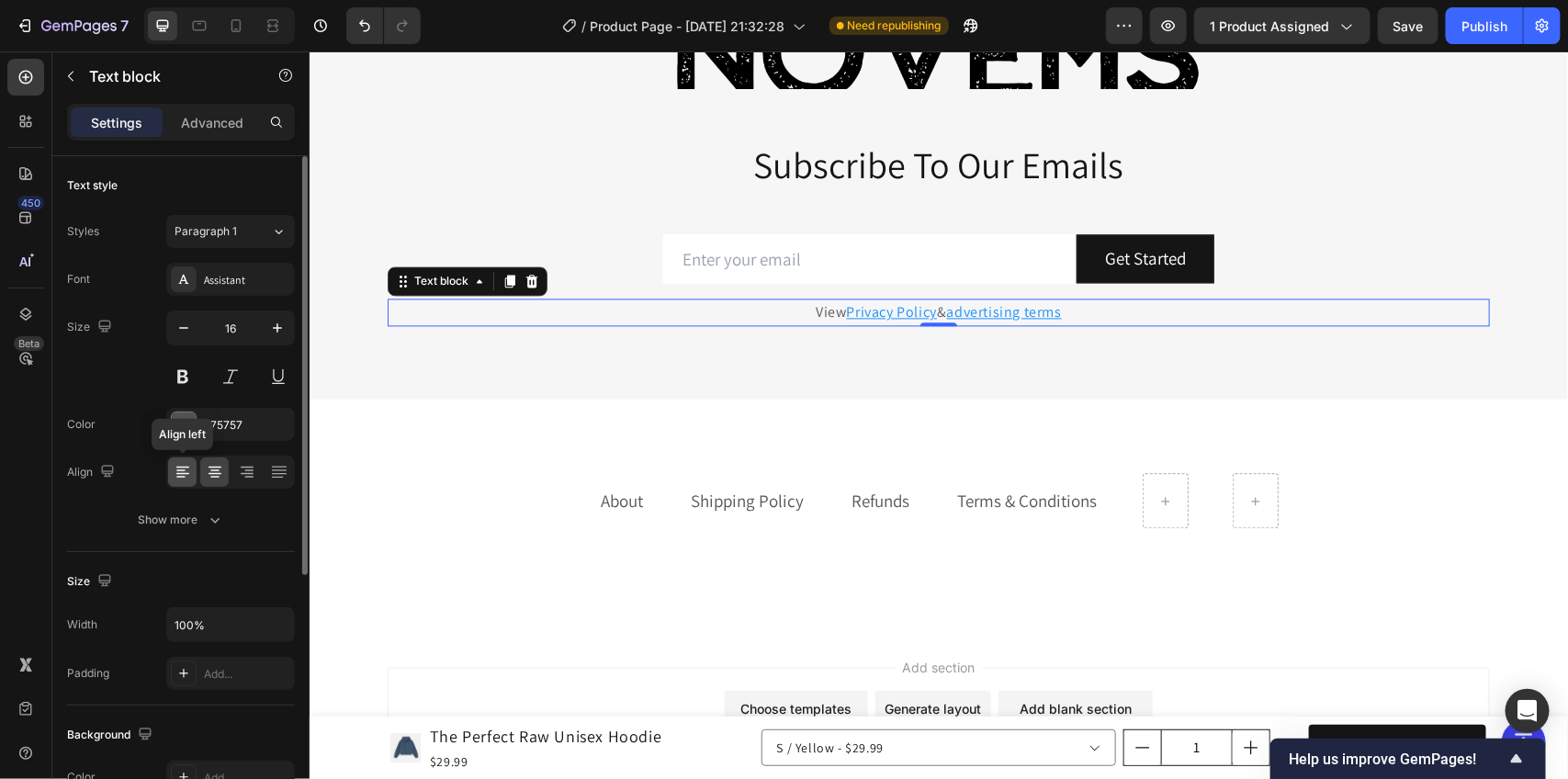
click at [179, 481] on icon at bounding box center [183, 471] width 18 height 18
click at [212, 487] on div at bounding box center [215, 472] width 28 height 29
click at [241, 484] on div at bounding box center [247, 472] width 28 height 29
click at [217, 483] on div at bounding box center [215, 472] width 28 height 29
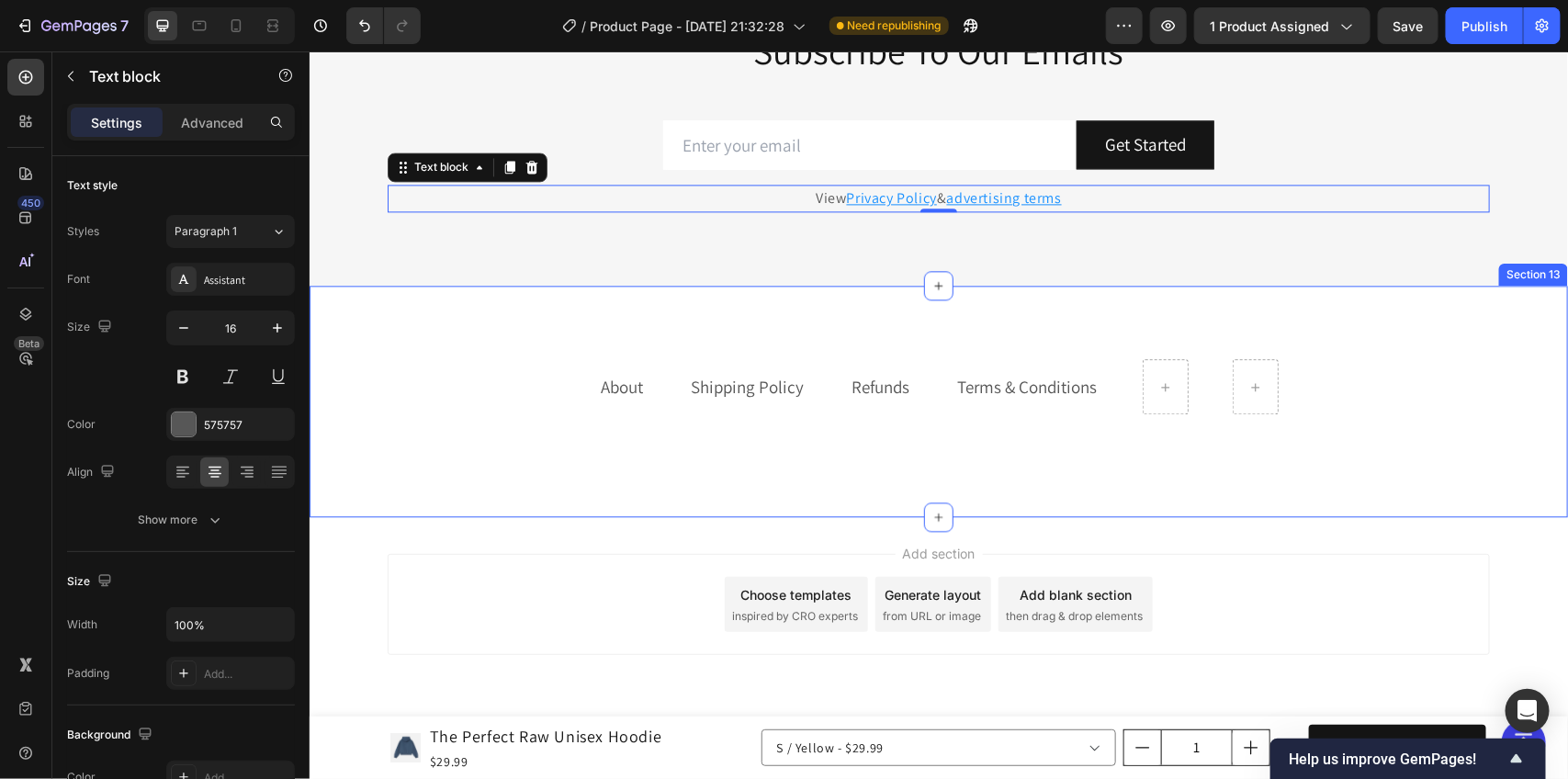
scroll to position [4951, 0]
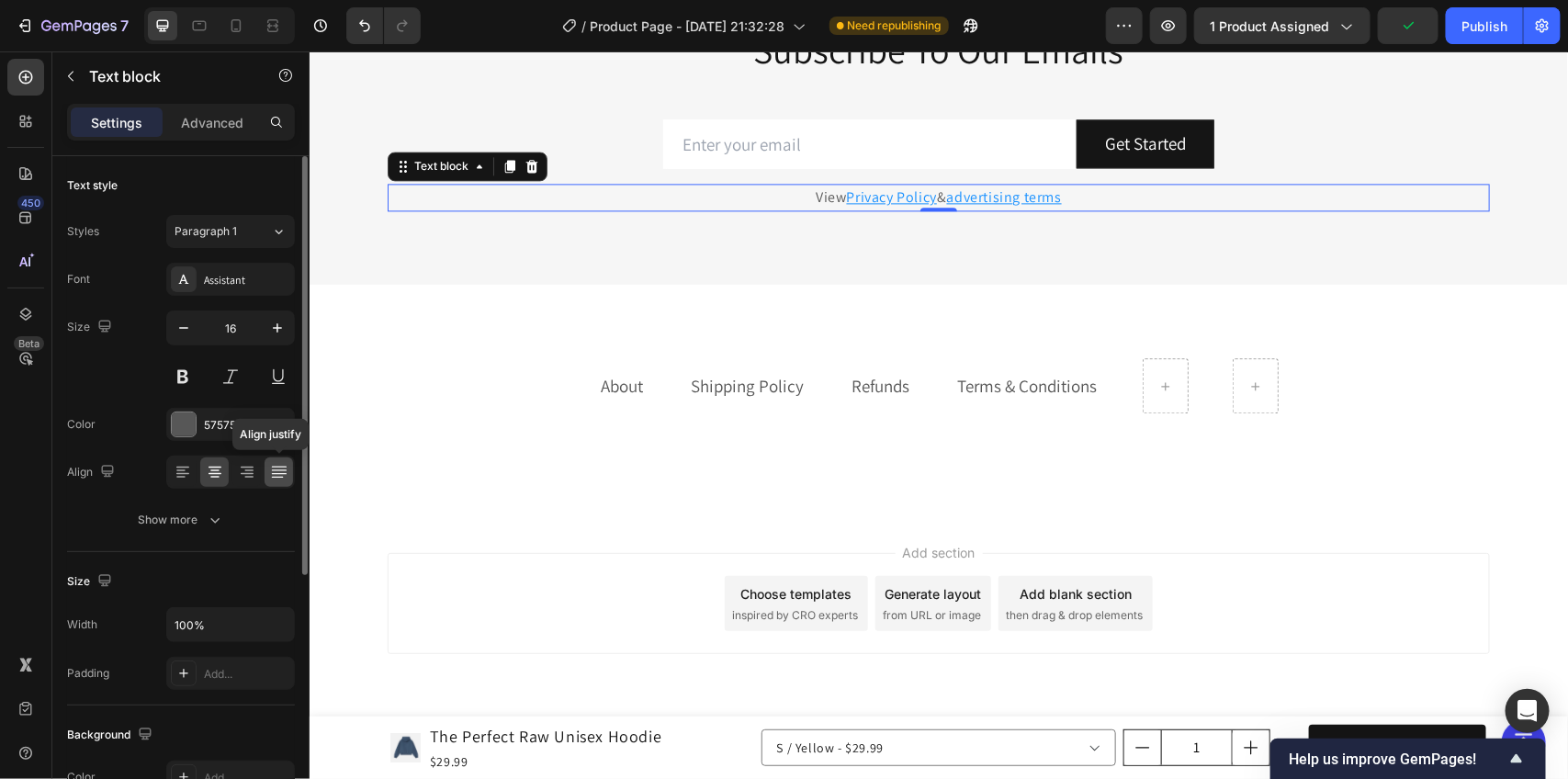
click at [282, 464] on icon at bounding box center [278, 471] width 18 height 18
click at [220, 484] on div at bounding box center [215, 472] width 28 height 29
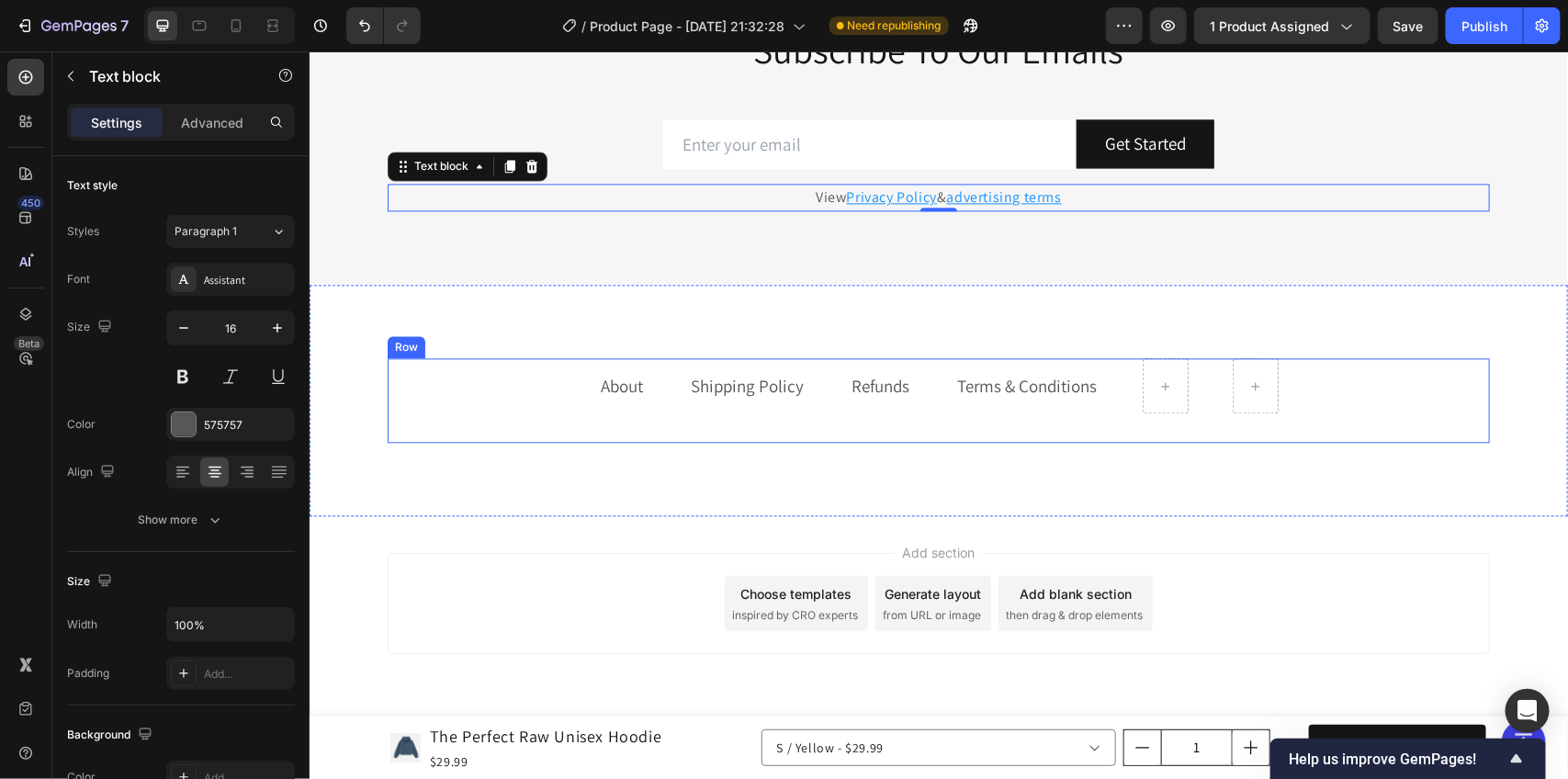
scroll to position [4953, 0]
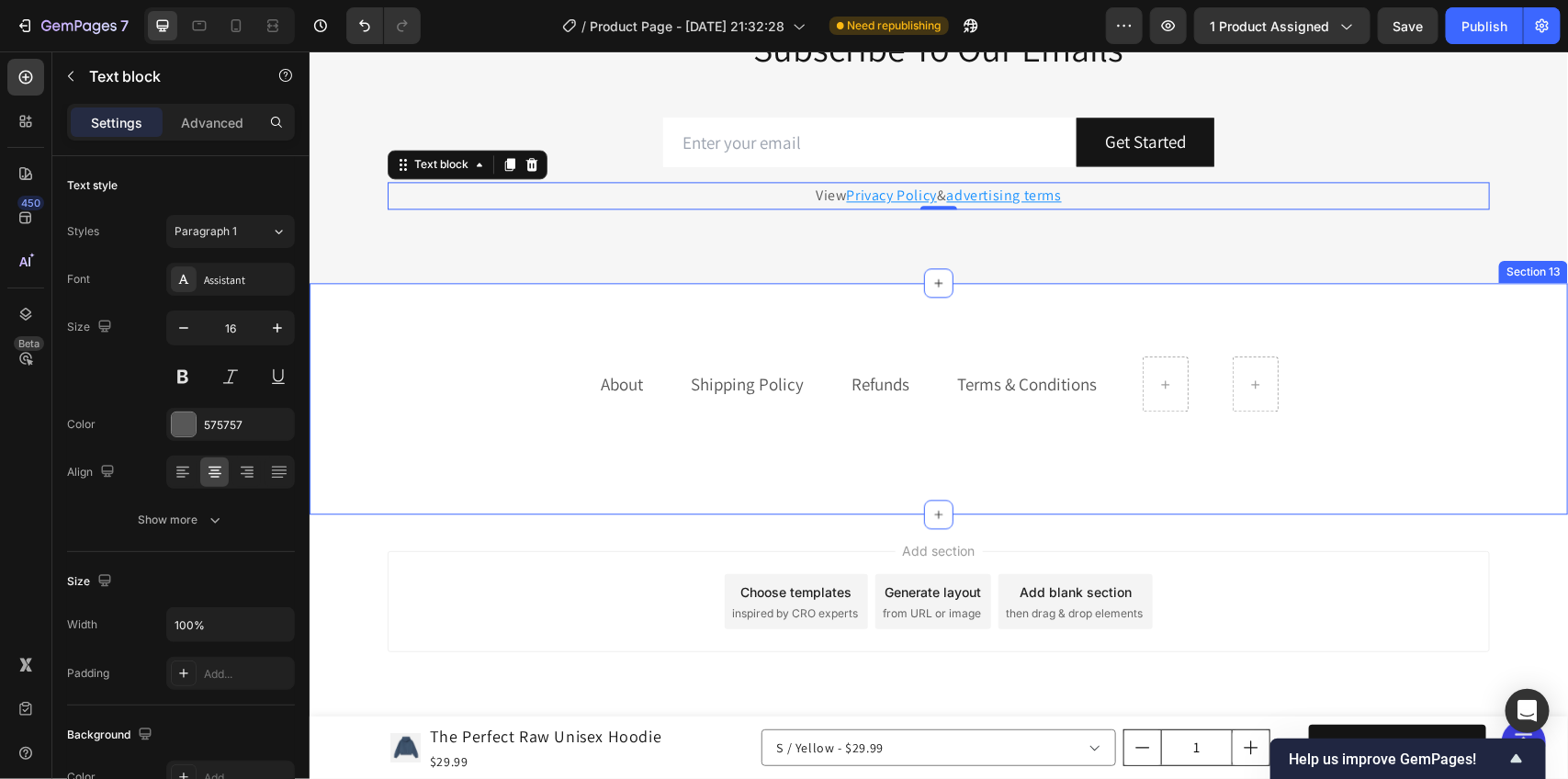
click at [731, 316] on div "About Text block Shipping Policy Text block Refunds Text block Terms & Conditio…" at bounding box center [938, 398] width 1259 height 232
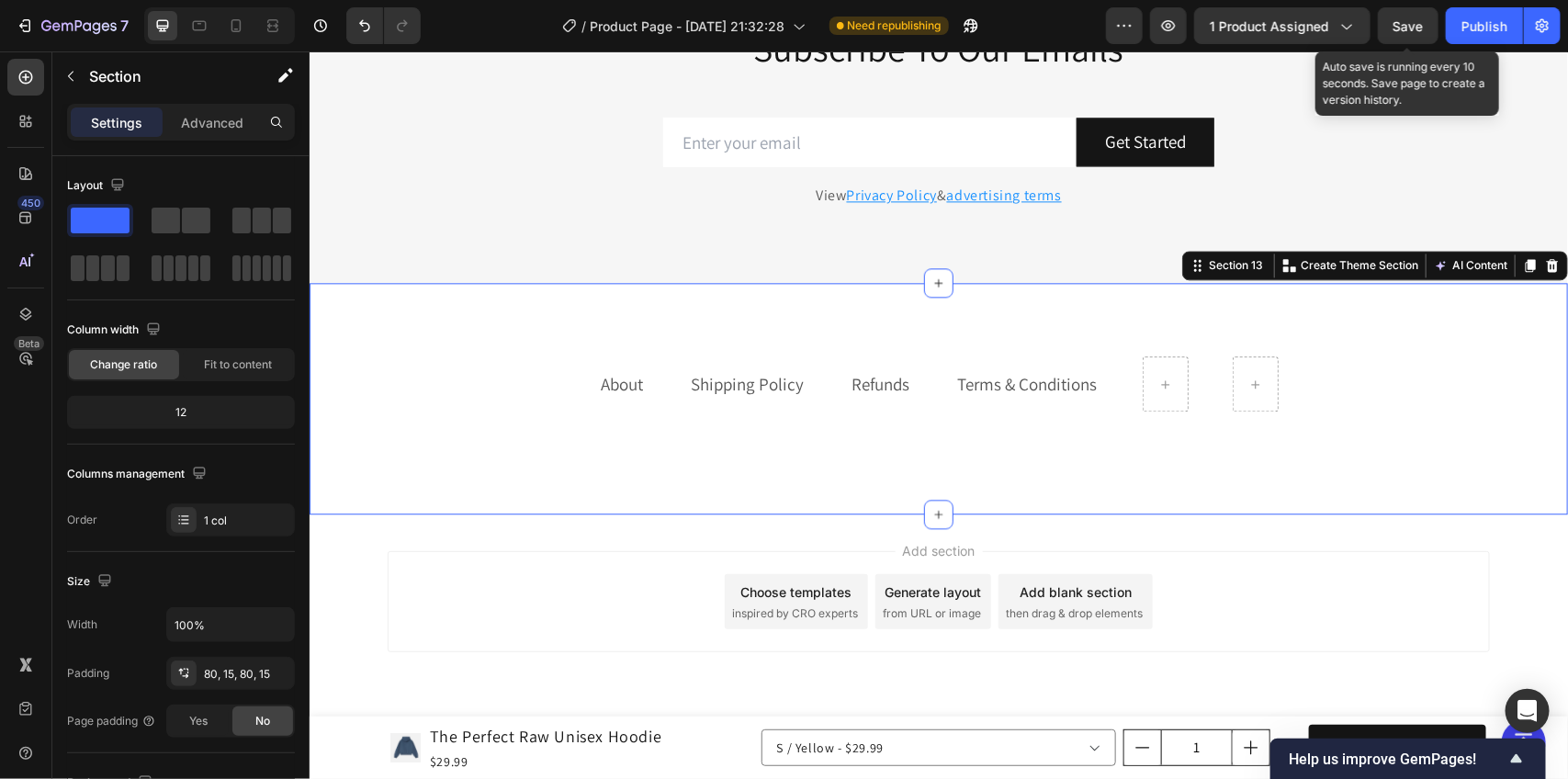
drag, startPoint x: 1397, startPoint y: 18, endPoint x: 911, endPoint y: 33, distance: 486.2
click at [1395, 18] on span "Save" at bounding box center [1409, 26] width 30 height 16
click at [235, 14] on div at bounding box center [236, 26] width 29 height 29
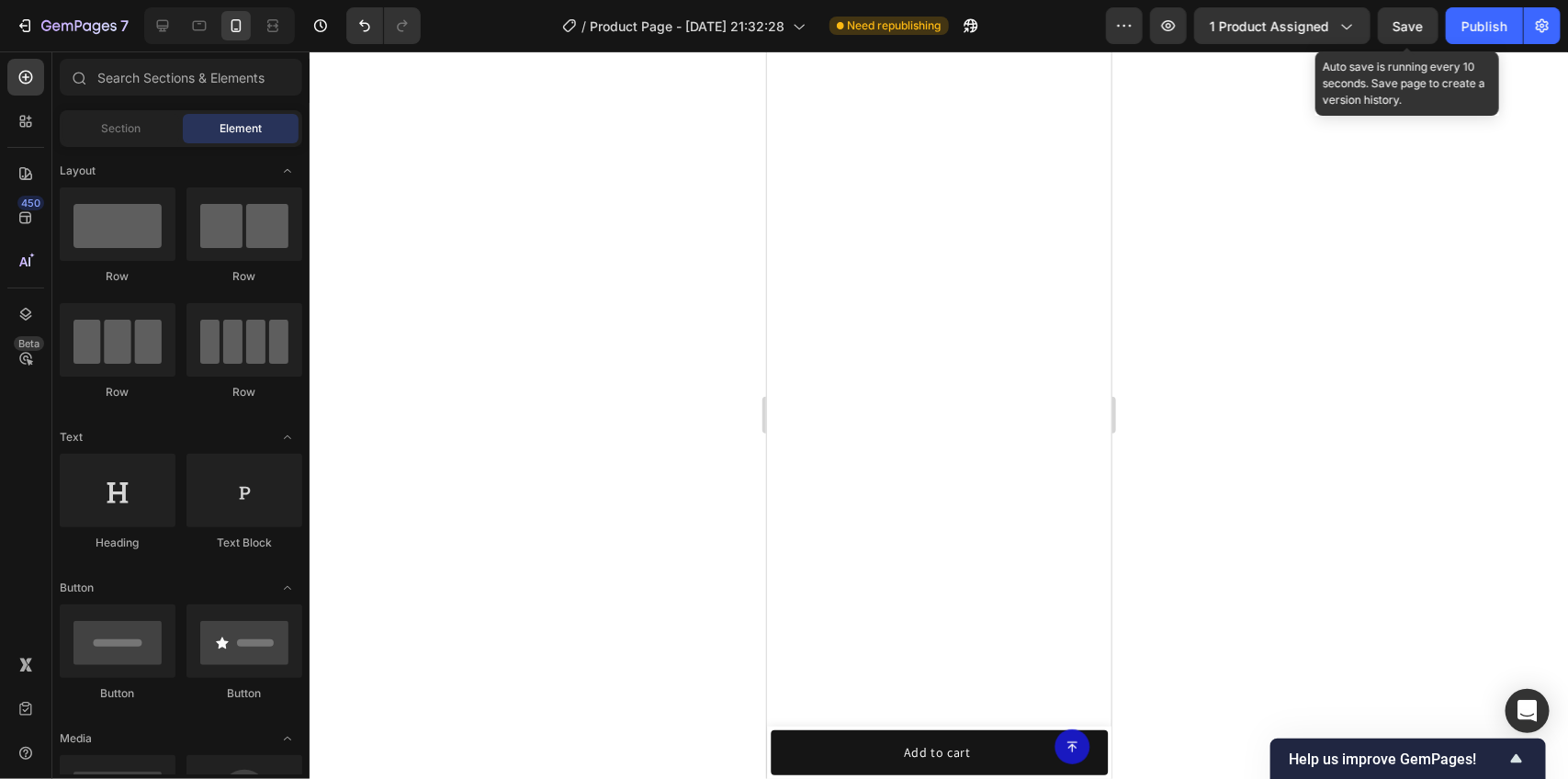
scroll to position [3475, 0]
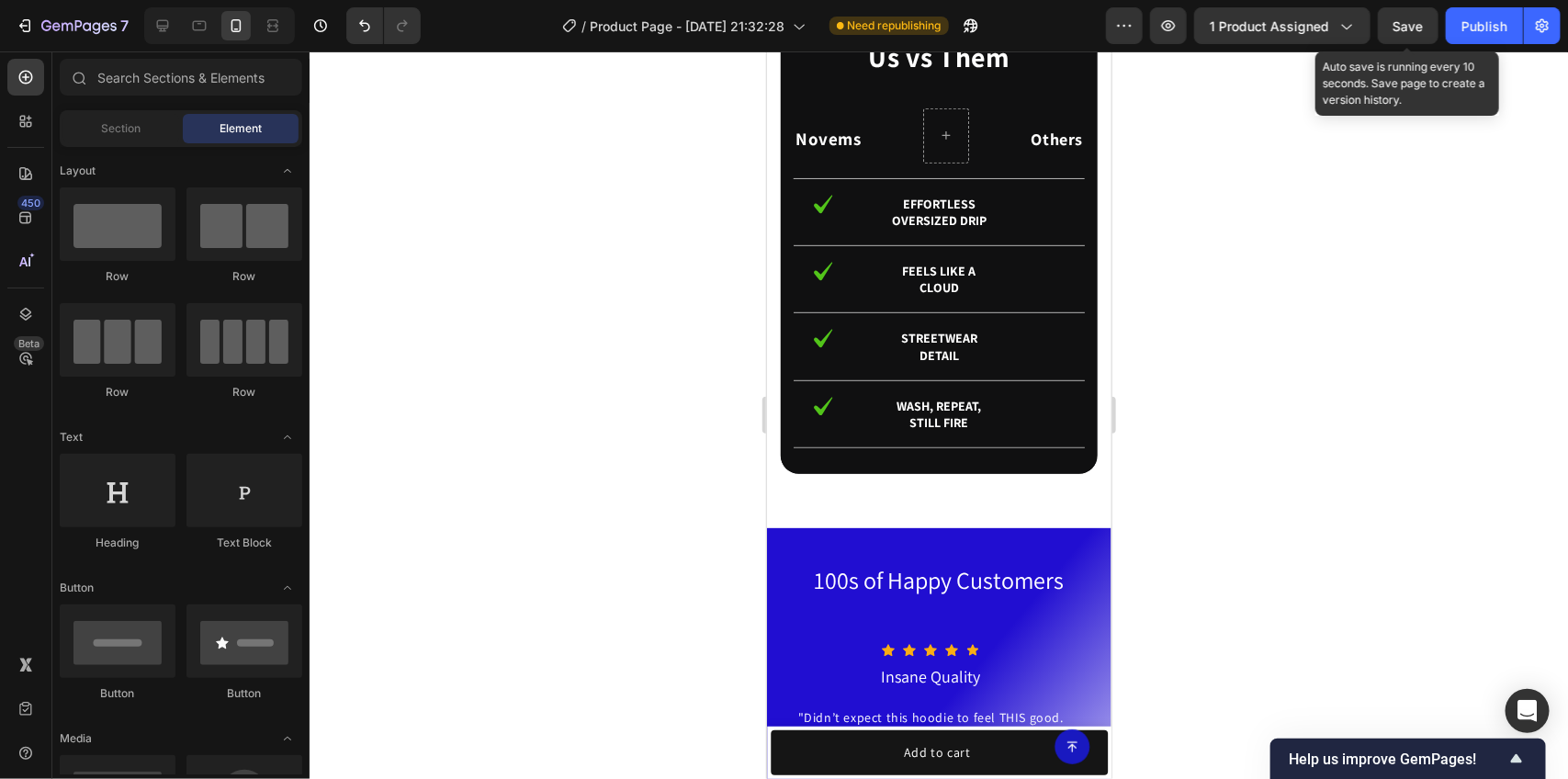
drag, startPoint x: 1106, startPoint y: 649, endPoint x: 1861, endPoint y: 94, distance: 937.0
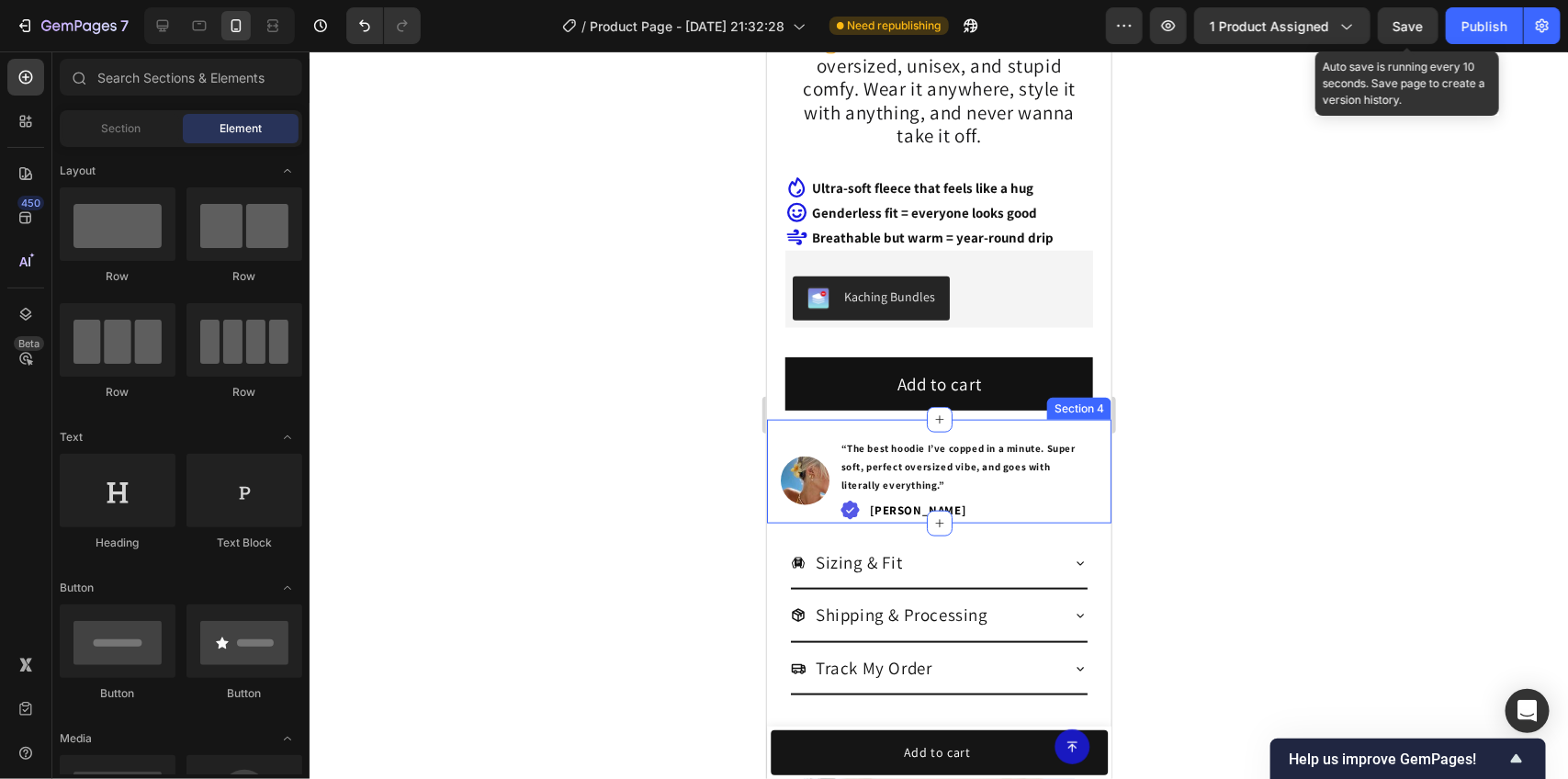
scroll to position [919, 0]
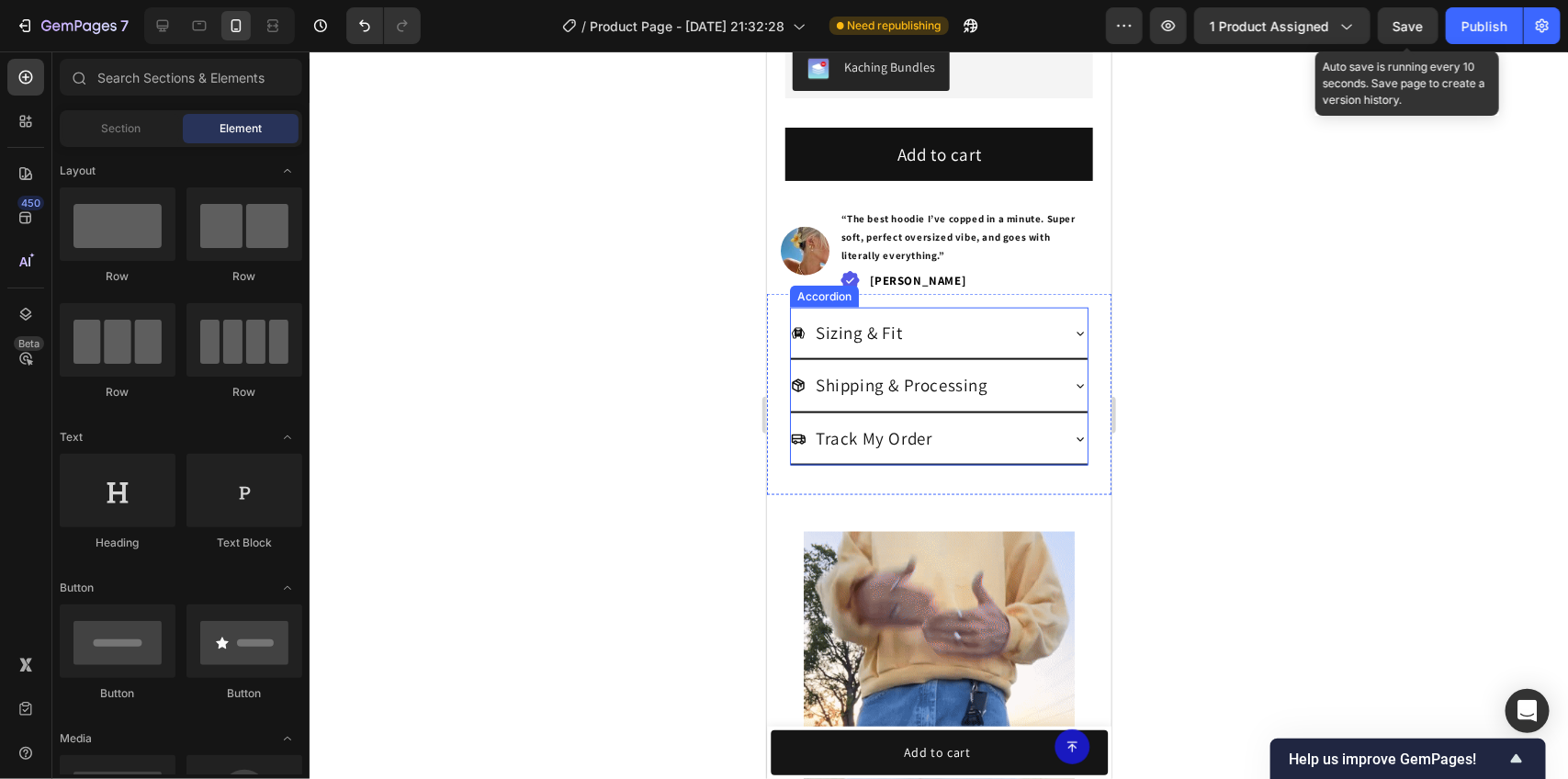
click at [1050, 345] on div "Sizing & Fit" at bounding box center [939, 331] width 297 height 50
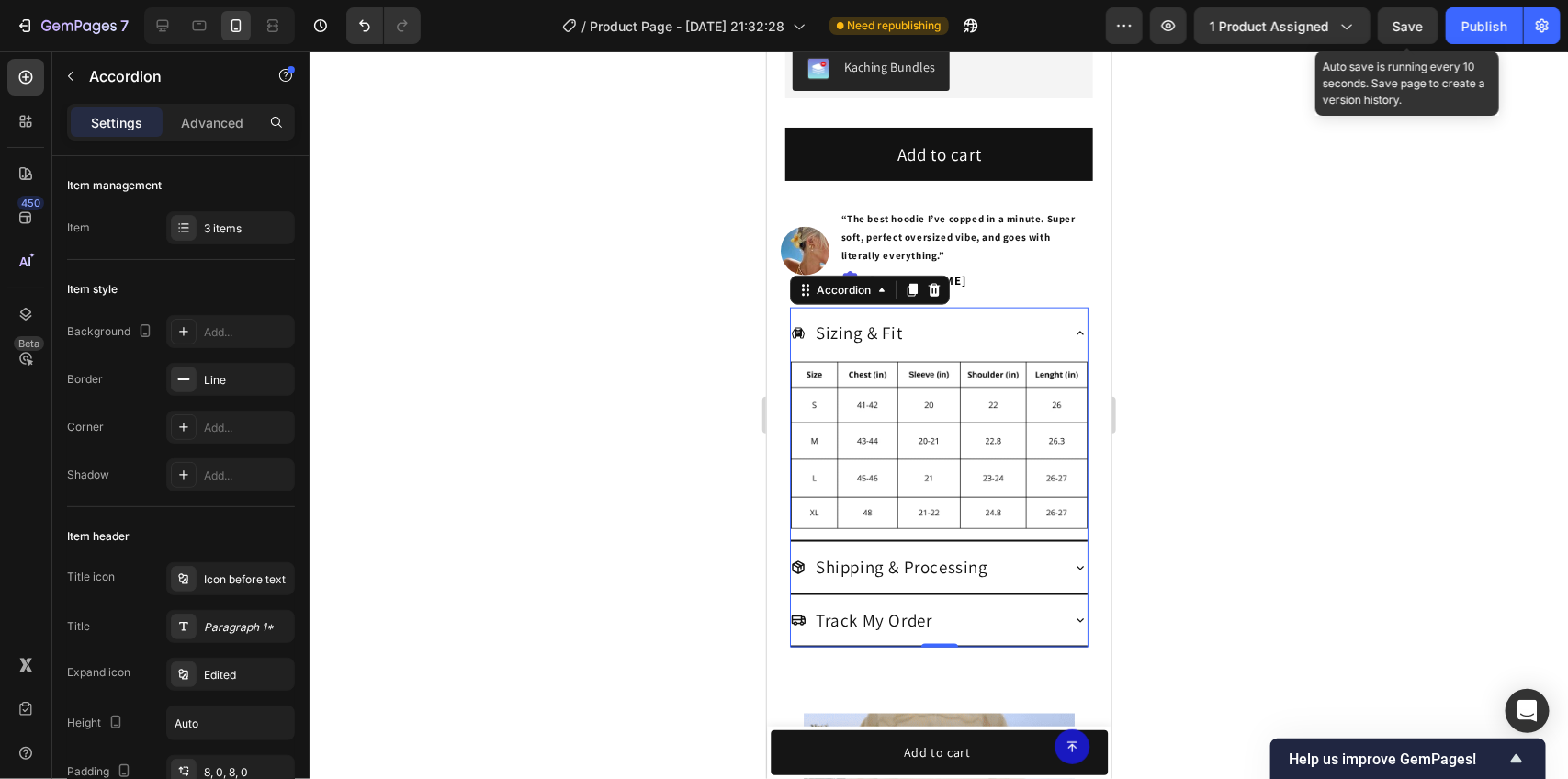
click at [1050, 345] on div "Sizing & Fit" at bounding box center [939, 331] width 297 height 50
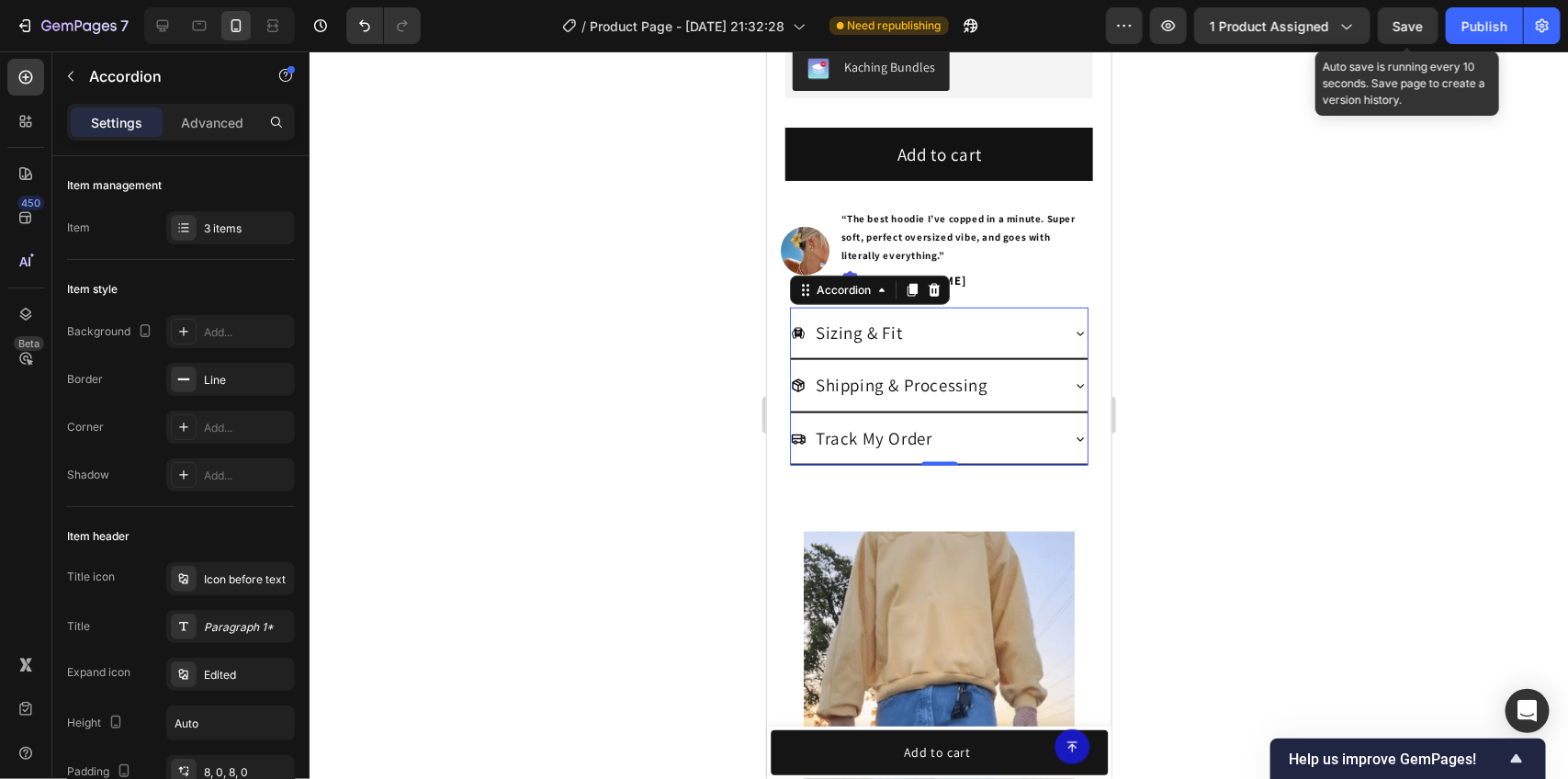
click at [1072, 393] on icon at bounding box center [1080, 385] width 15 height 15
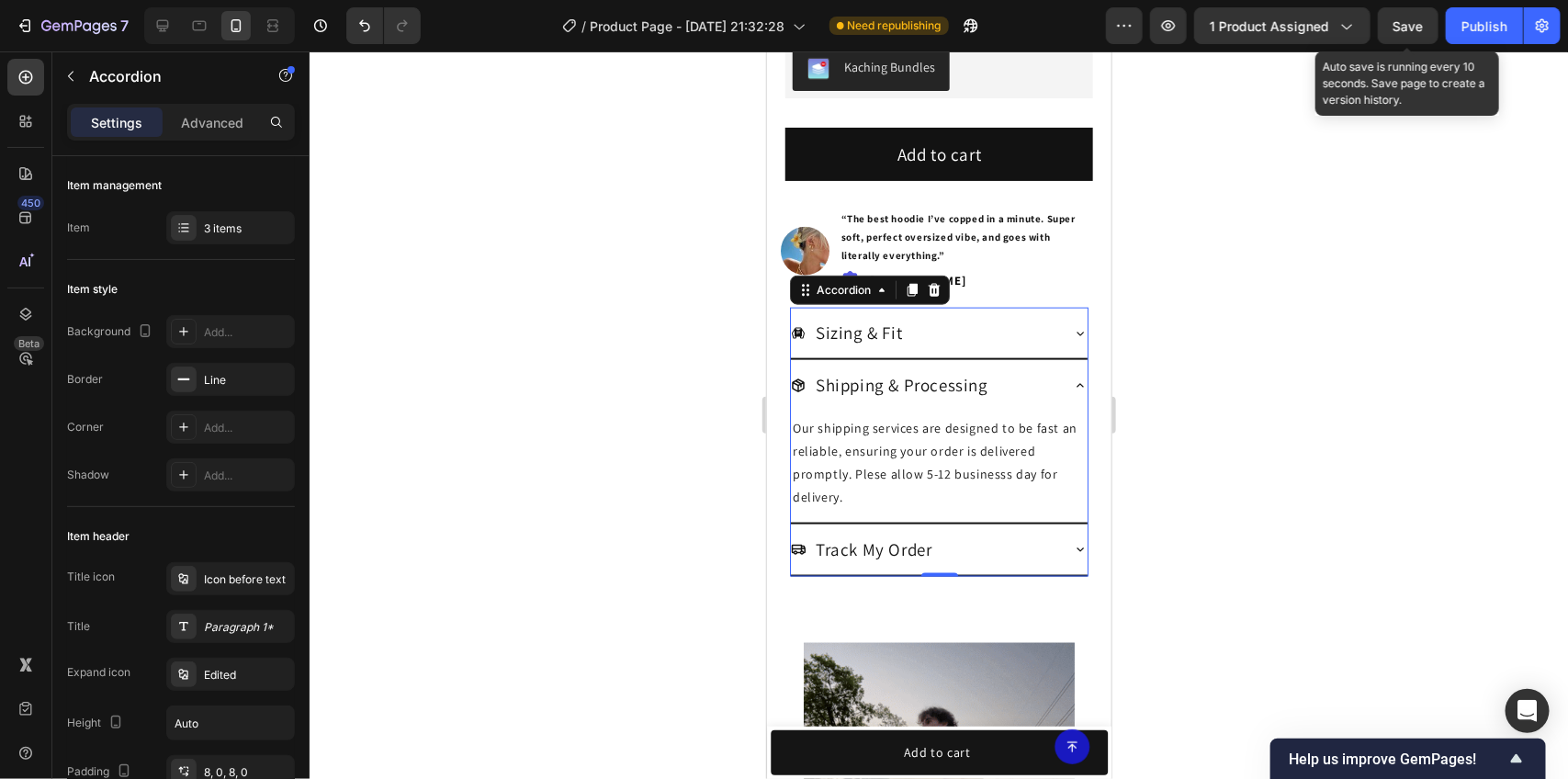
click at [1072, 393] on icon at bounding box center [1080, 385] width 15 height 15
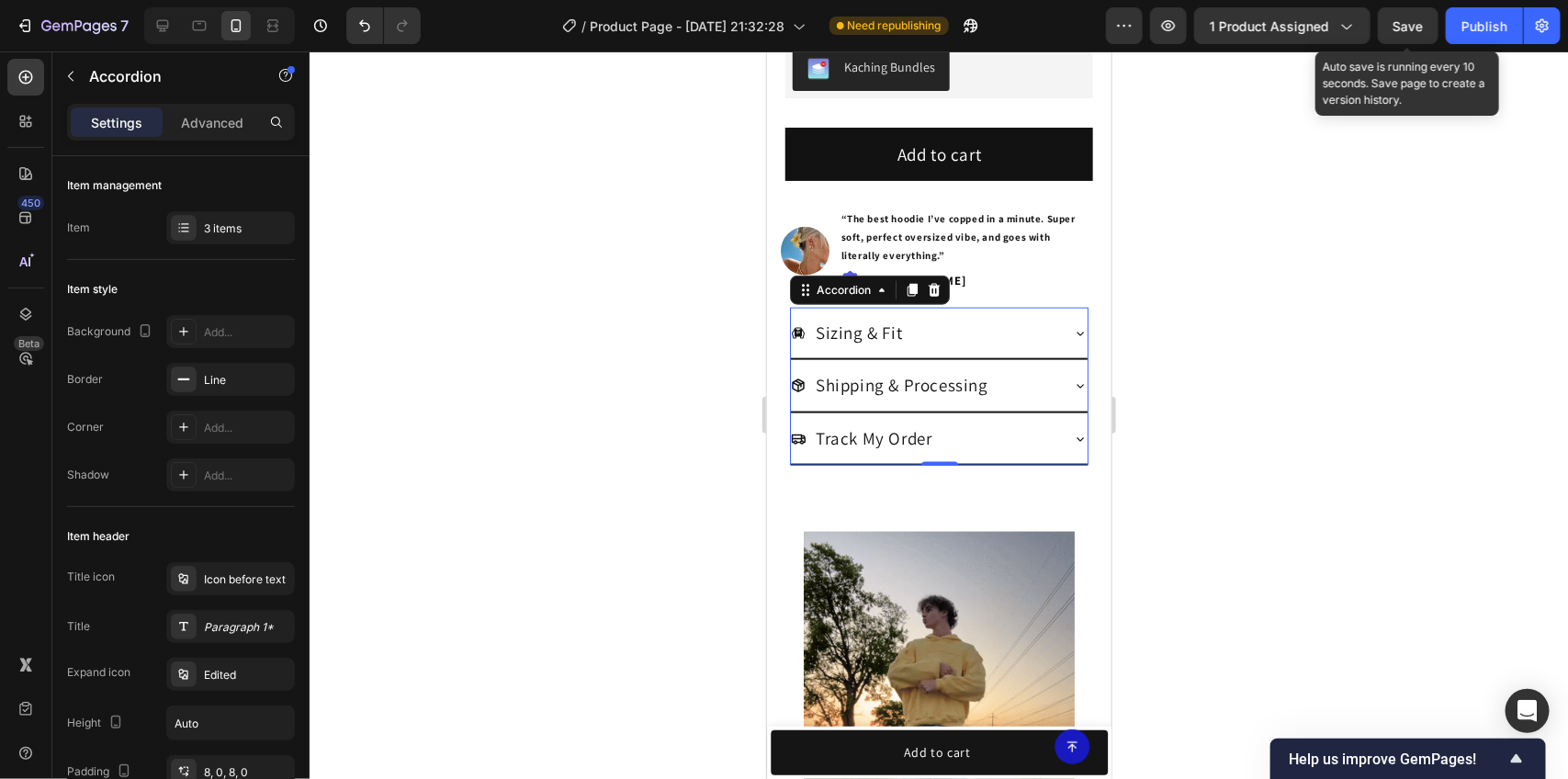
click at [1052, 452] on div "Track My Order" at bounding box center [939, 437] width 297 height 50
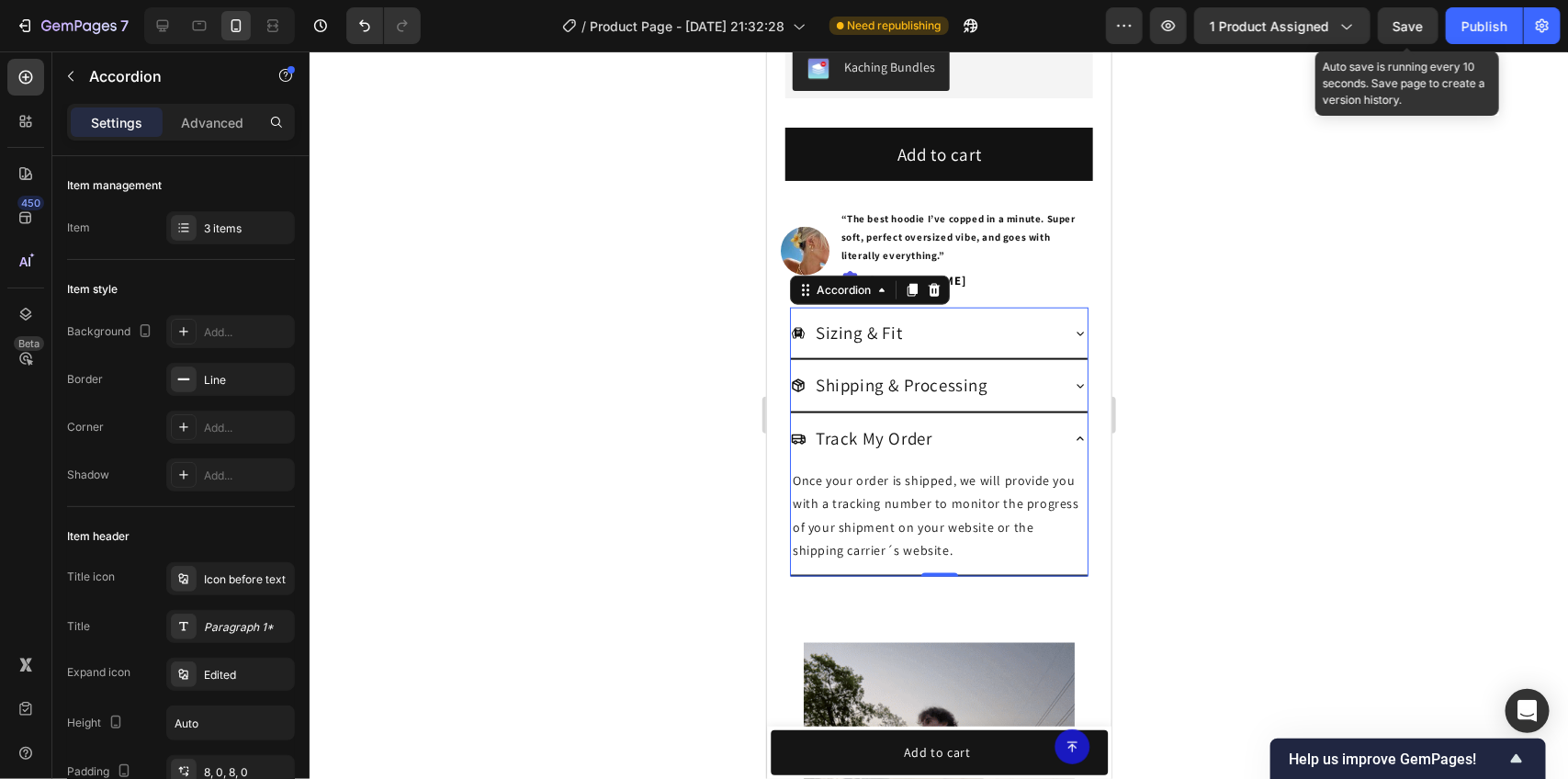
click at [1052, 452] on div "Track My Order" at bounding box center [939, 437] width 297 height 50
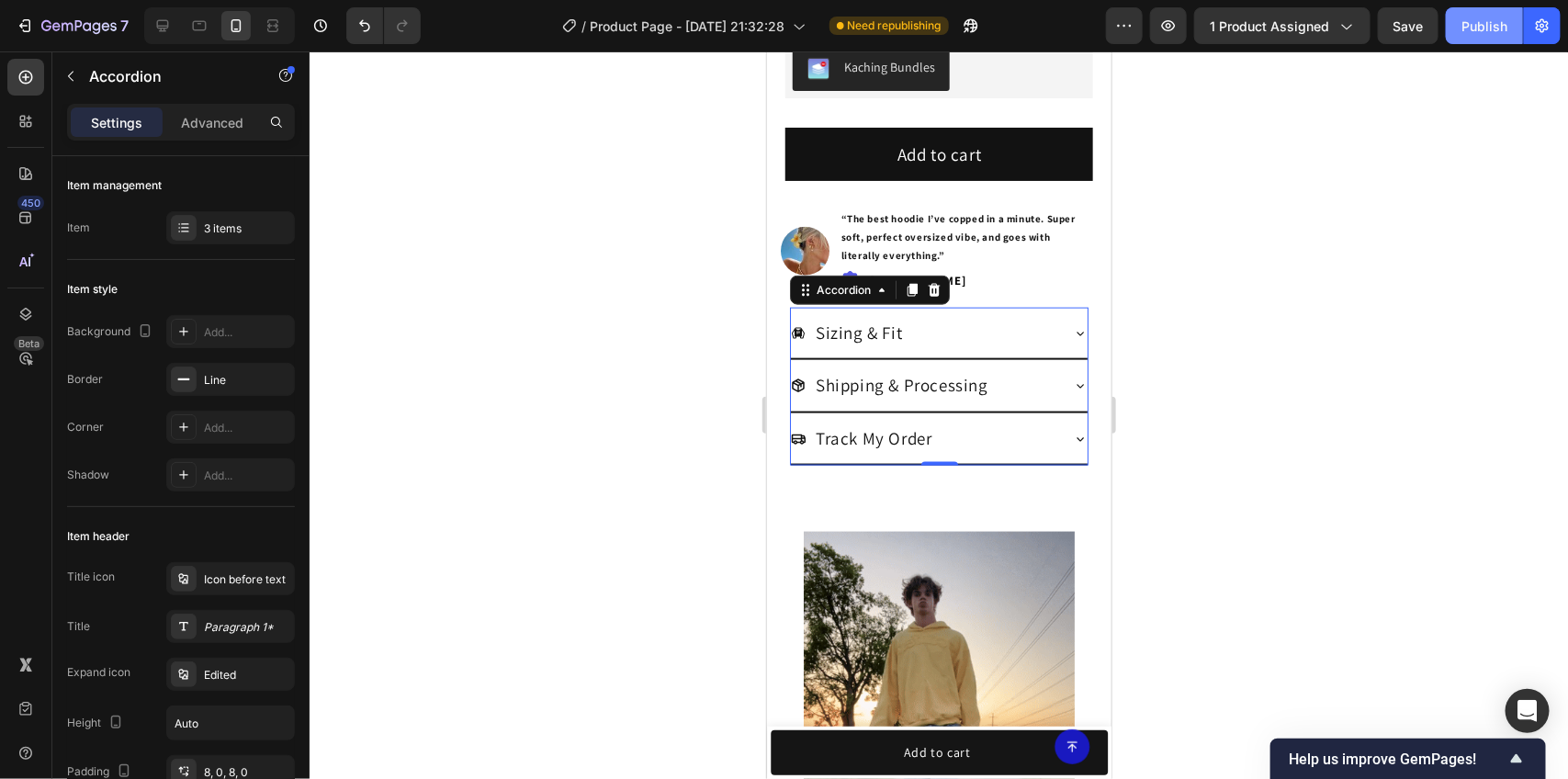
click at [1453, 19] on button "Publish" at bounding box center [1485, 26] width 78 height 37
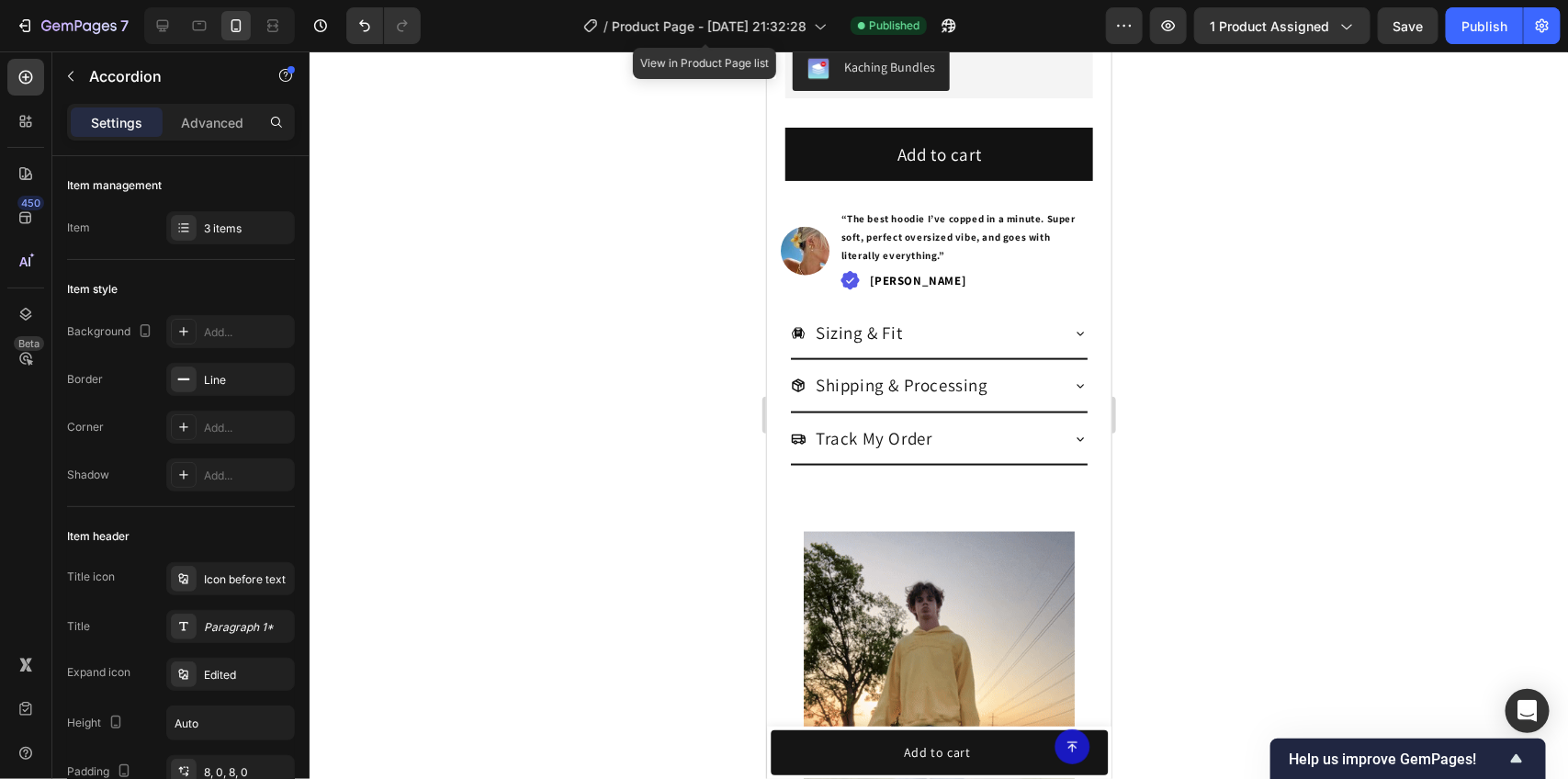
click at [1072, 446] on icon at bounding box center [1080, 438] width 15 height 15
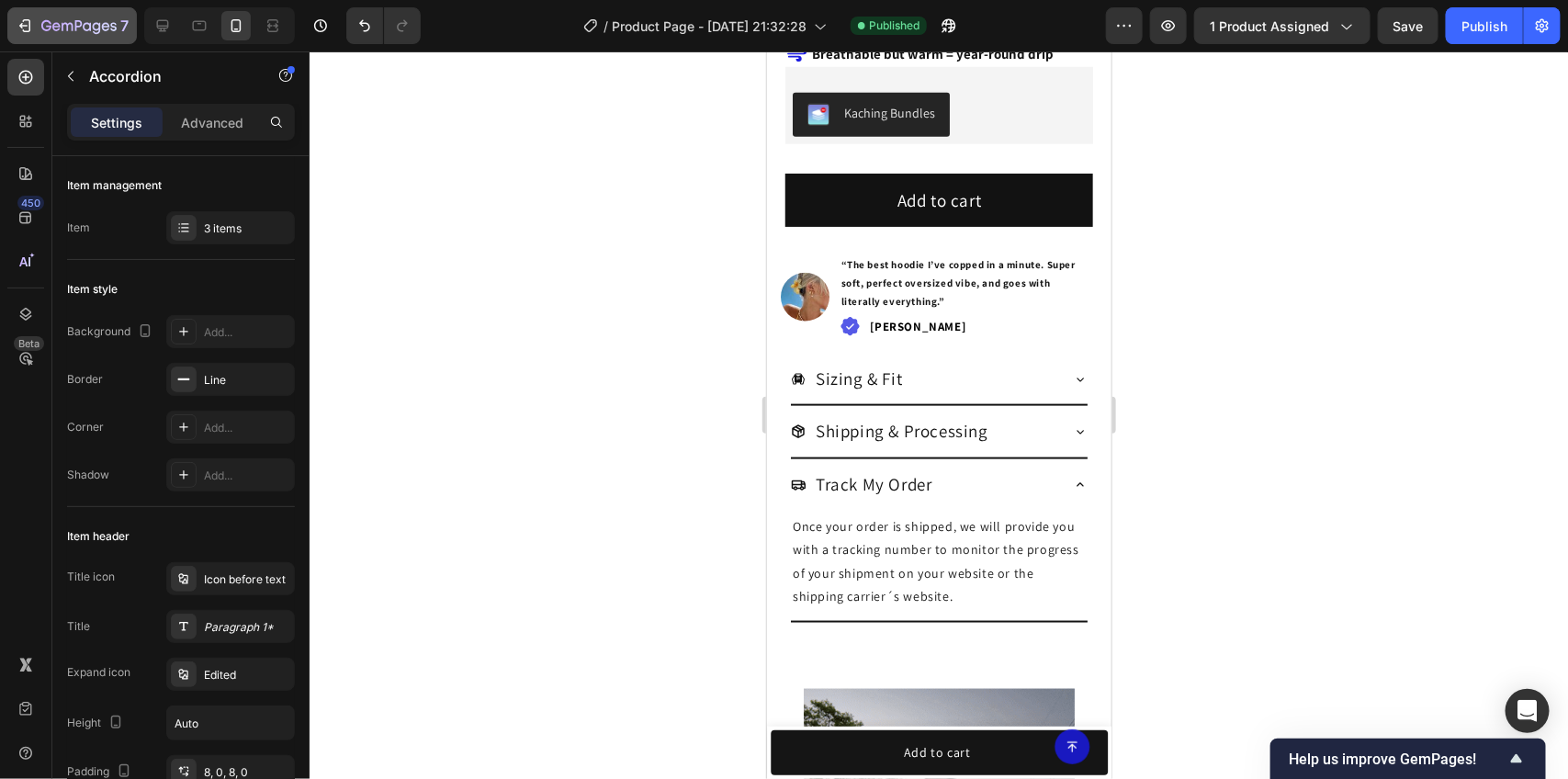
scroll to position [575, 0]
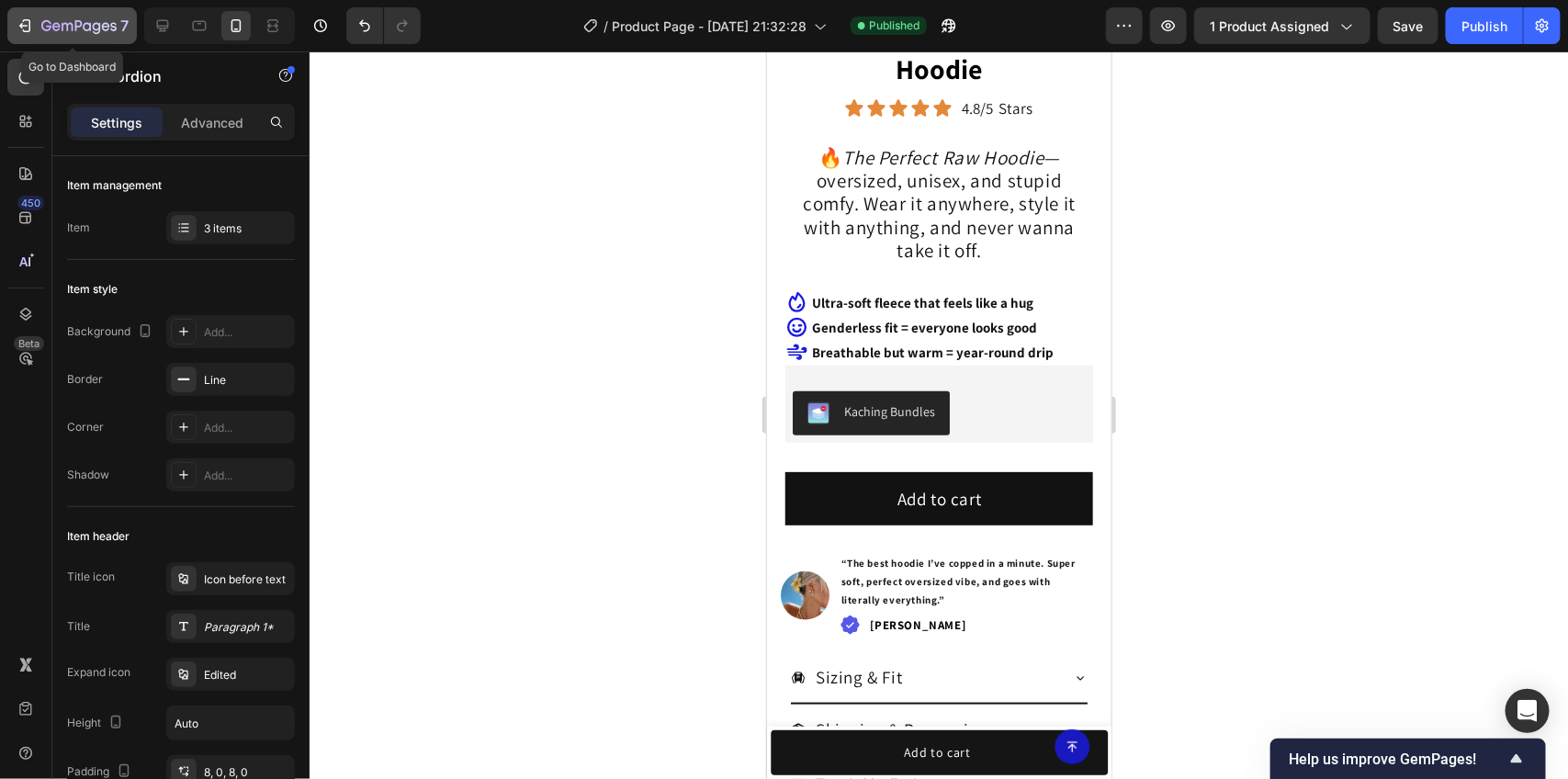
click at [70, 43] on button "7" at bounding box center [72, 26] width 130 height 37
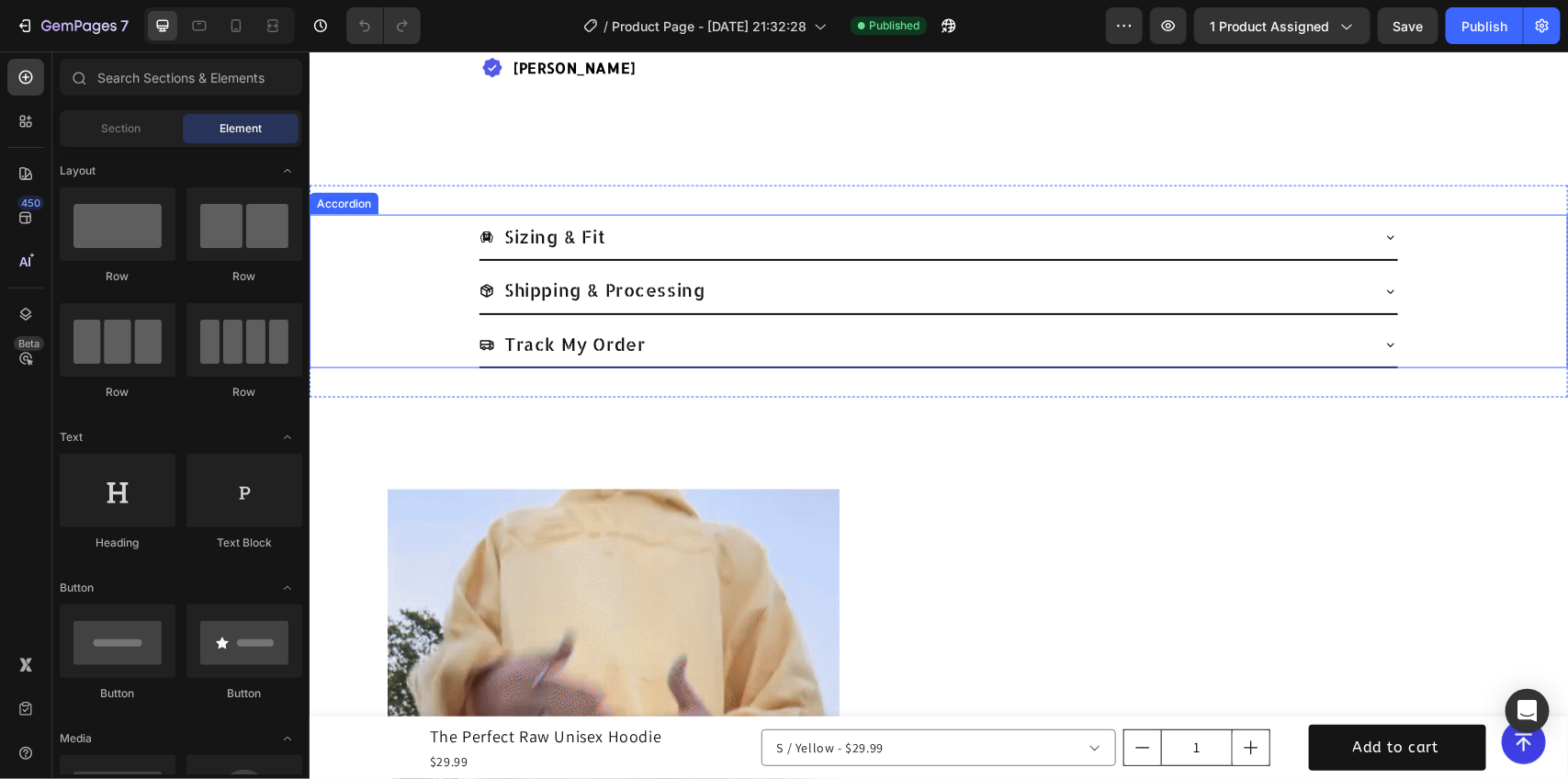
scroll to position [1149, 0]
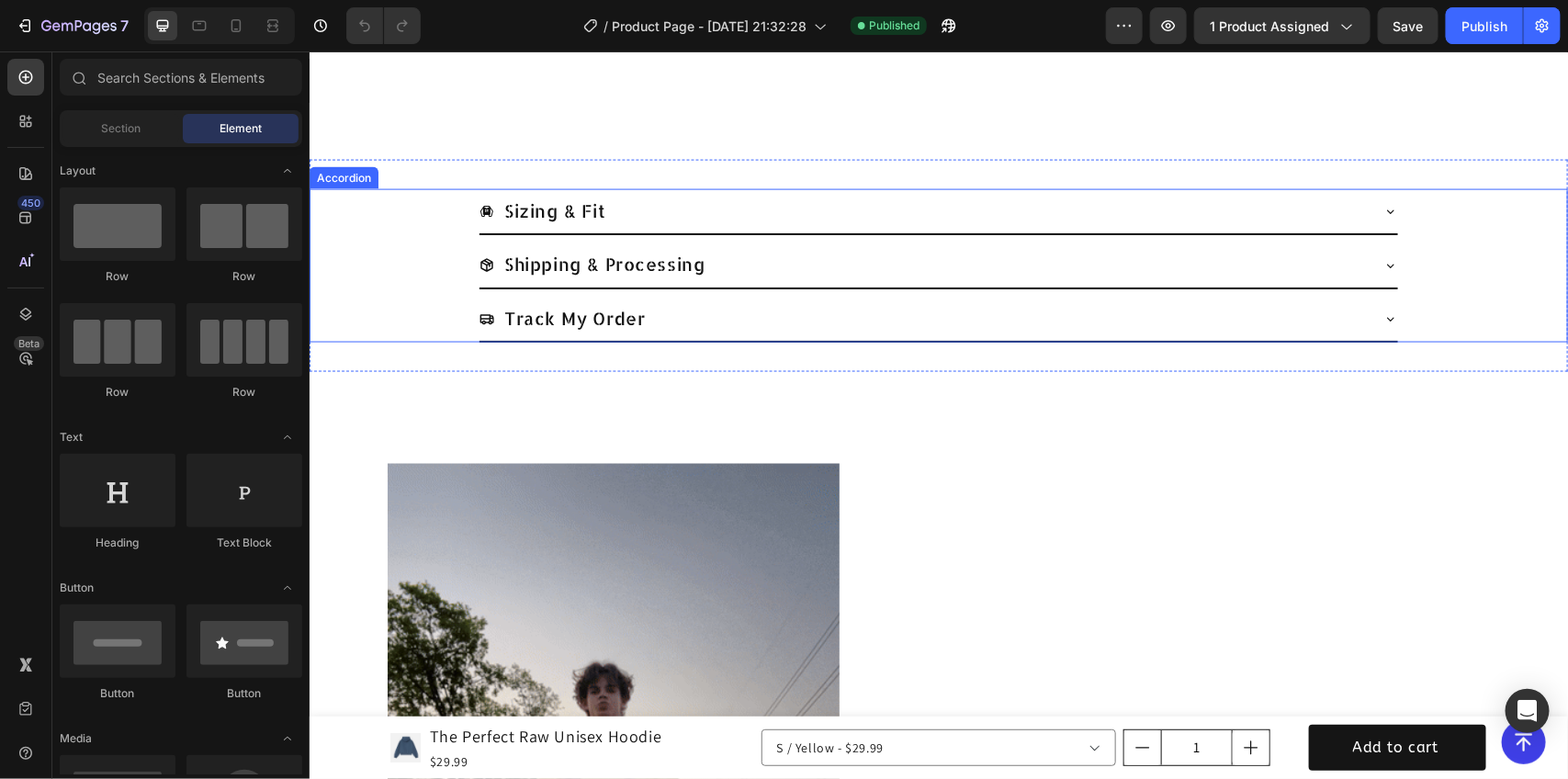
click at [1383, 326] on icon at bounding box center [1390, 318] width 15 height 15
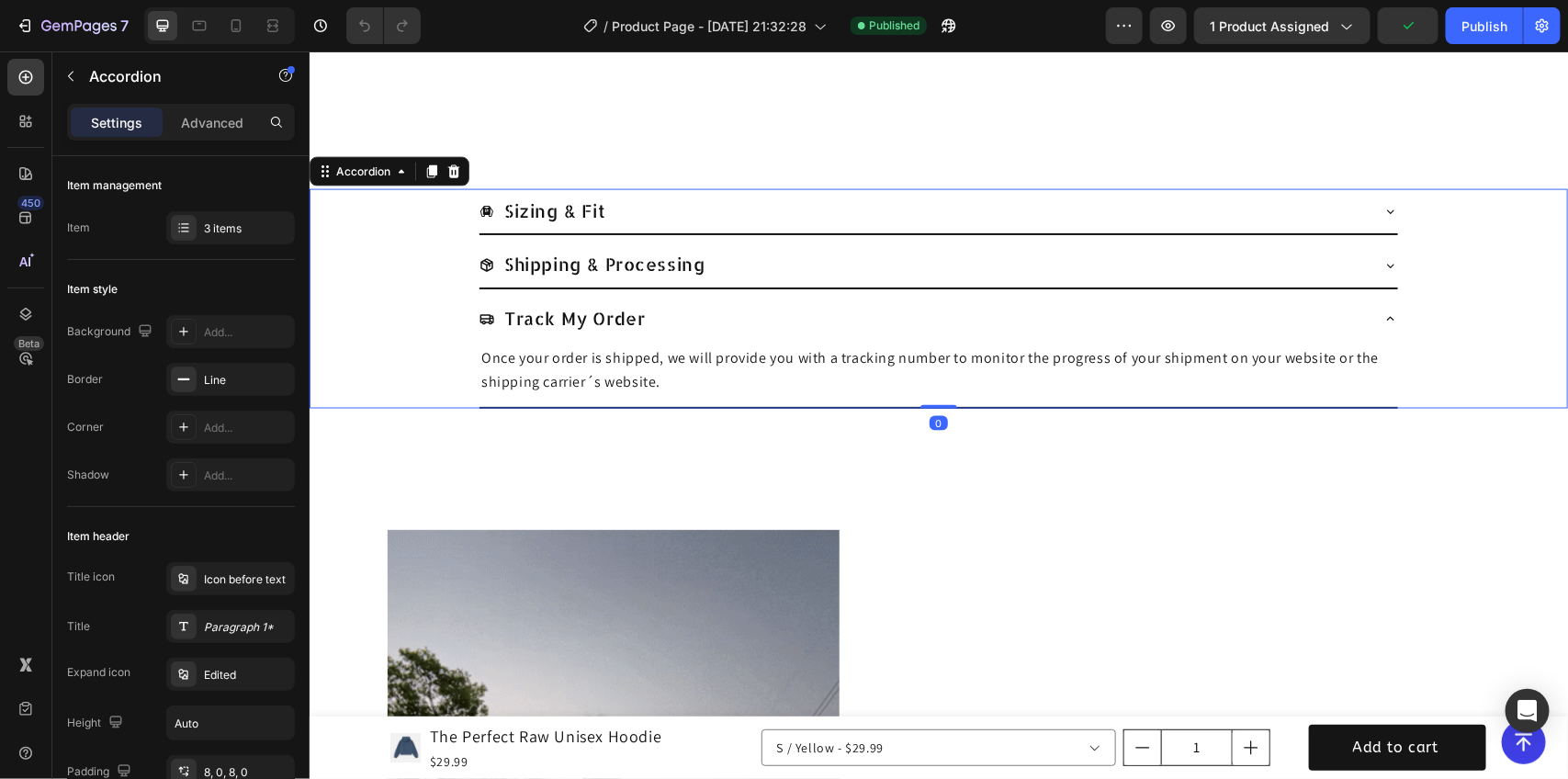
click at [1383, 326] on icon at bounding box center [1390, 318] width 15 height 15
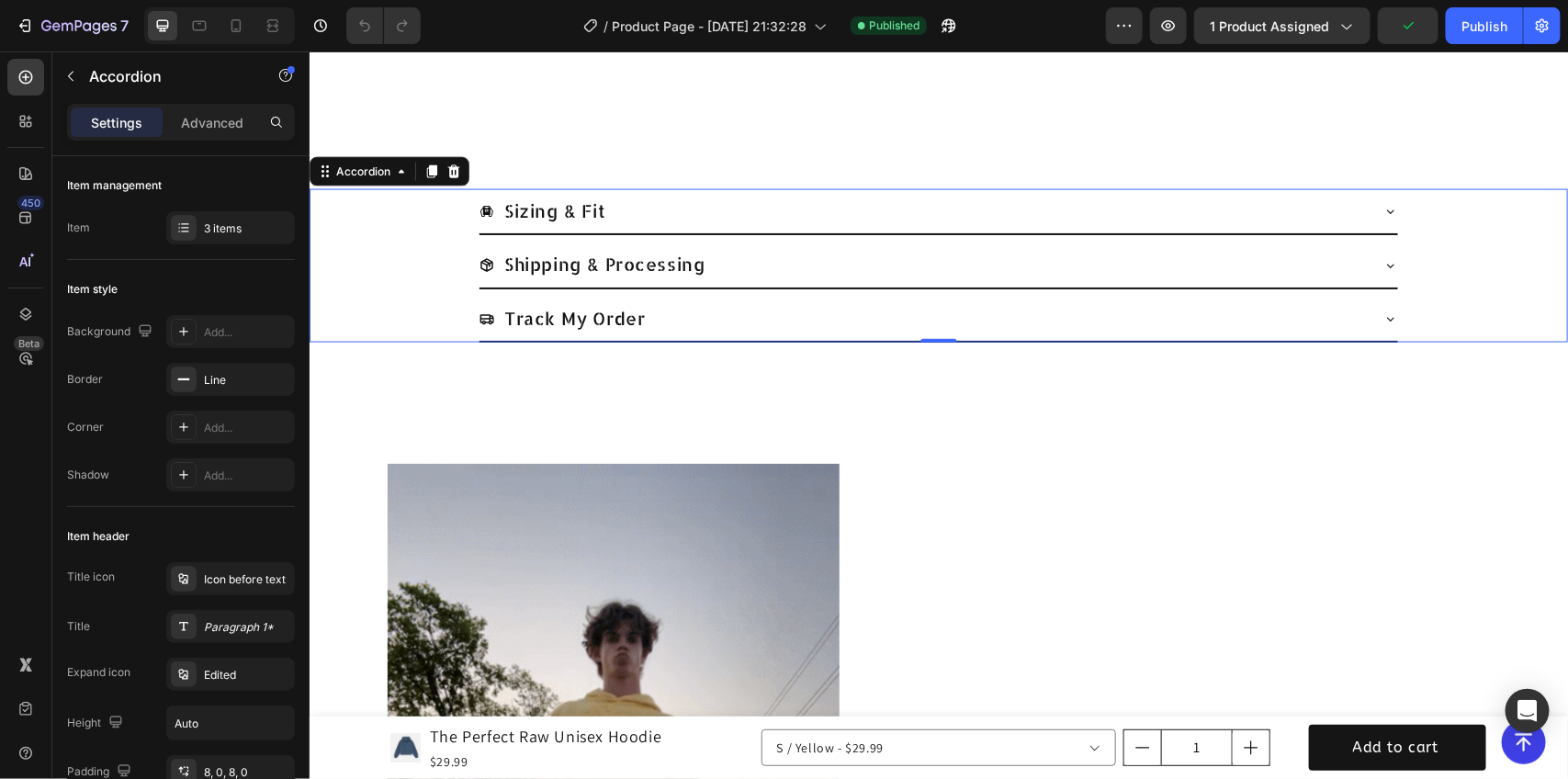
click at [929, 312] on div "Track My Order" at bounding box center [924, 318] width 890 height 30
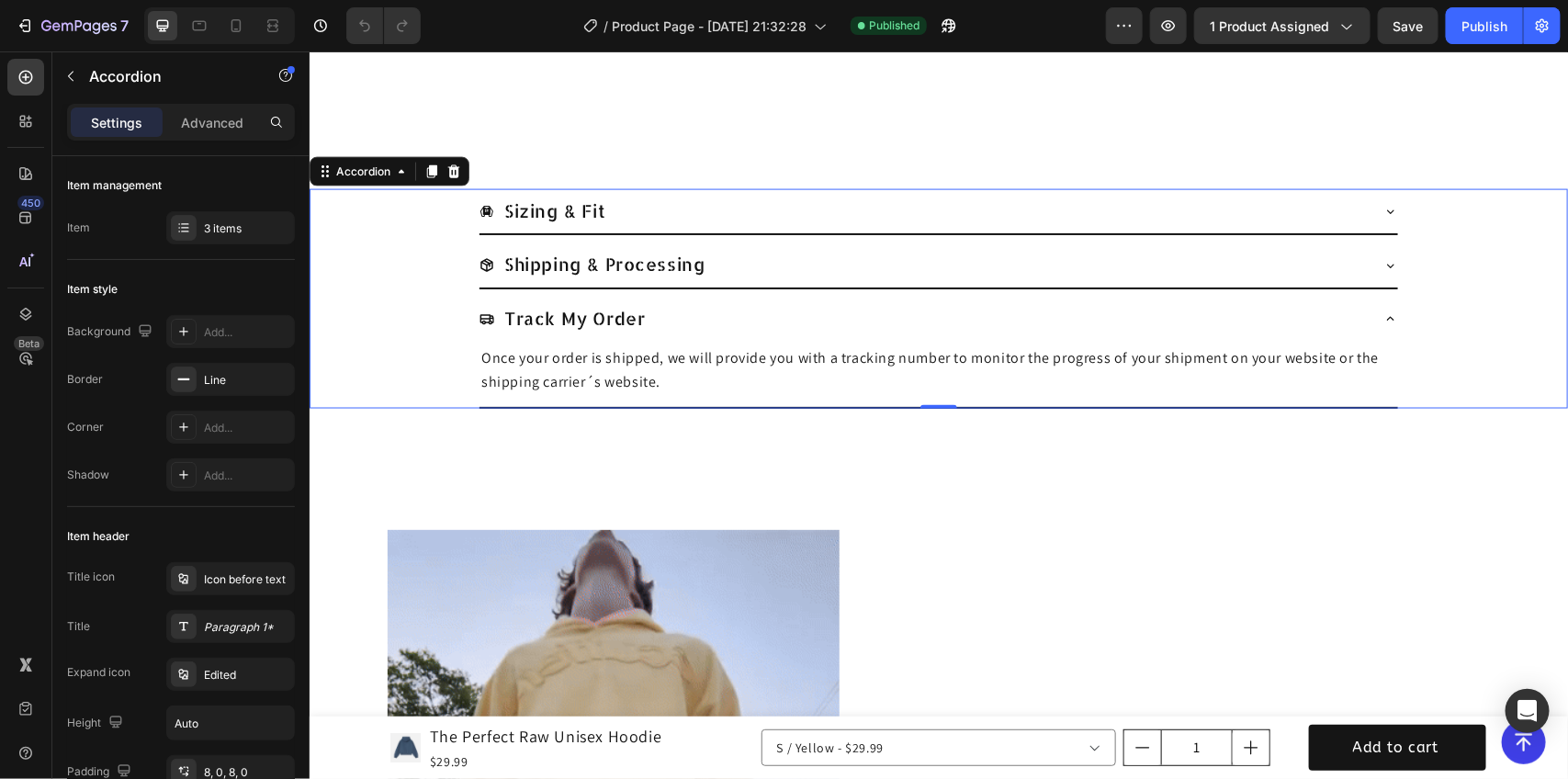
click at [1366, 319] on div "Track My Order" at bounding box center [938, 319] width 919 height 45
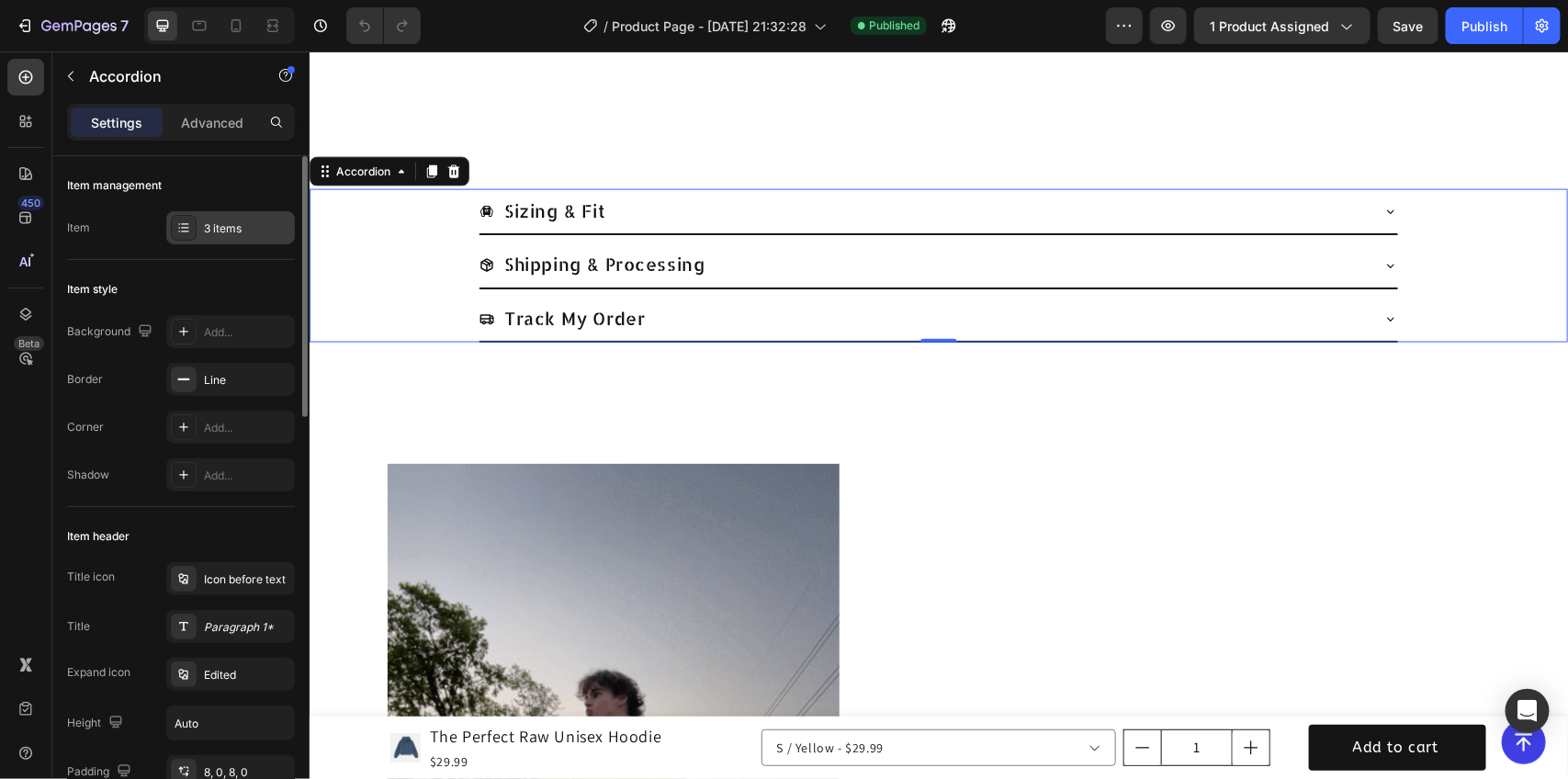
click at [171, 237] on div at bounding box center [184, 227] width 26 height 26
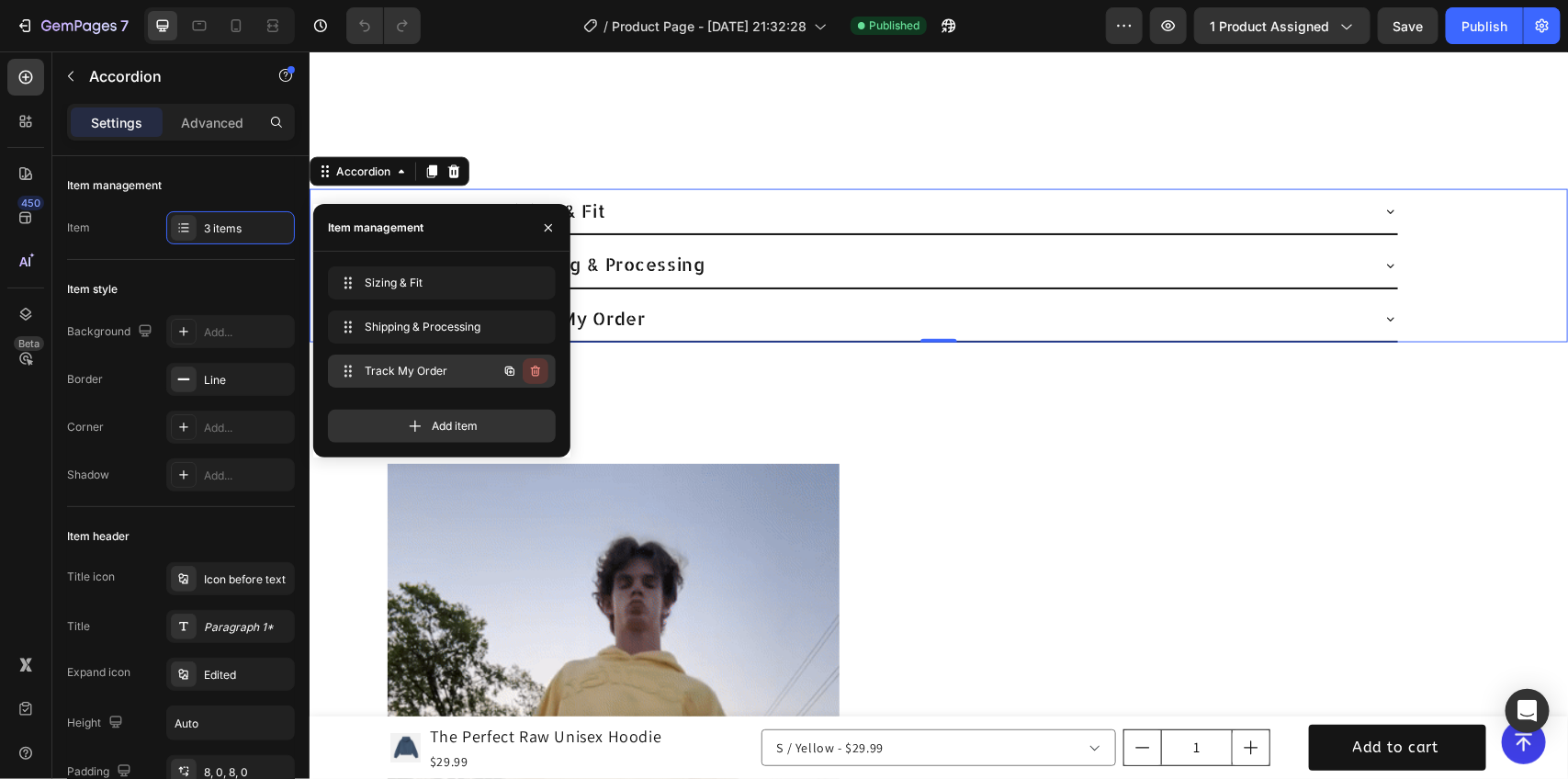
click at [528, 369] on icon "button" at bounding box center [536, 371] width 15 height 15
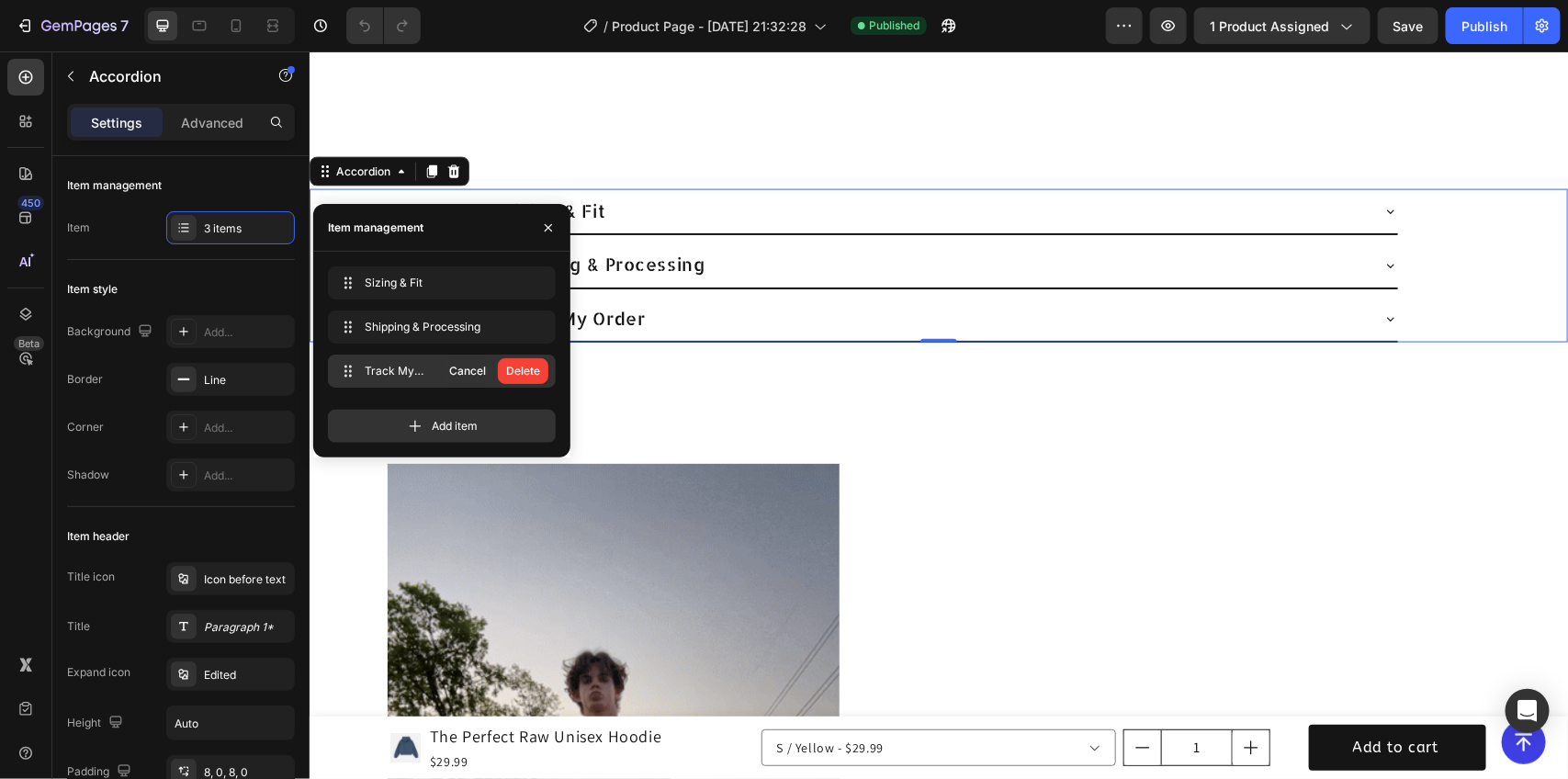
click at [526, 369] on div "Delete" at bounding box center [523, 371] width 34 height 16
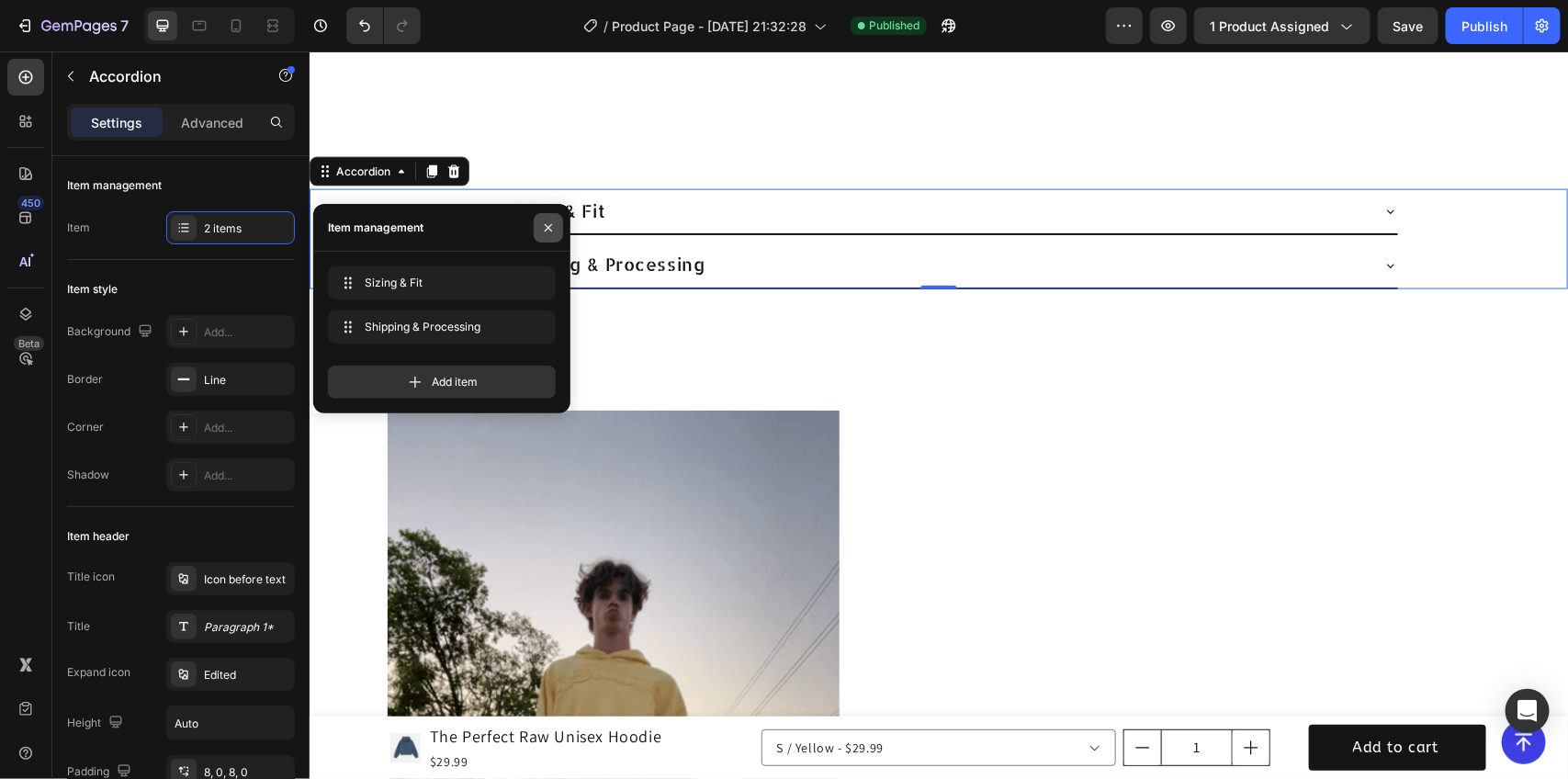
drag, startPoint x: 556, startPoint y: 223, endPoint x: 218, endPoint y: 175, distance: 341.4
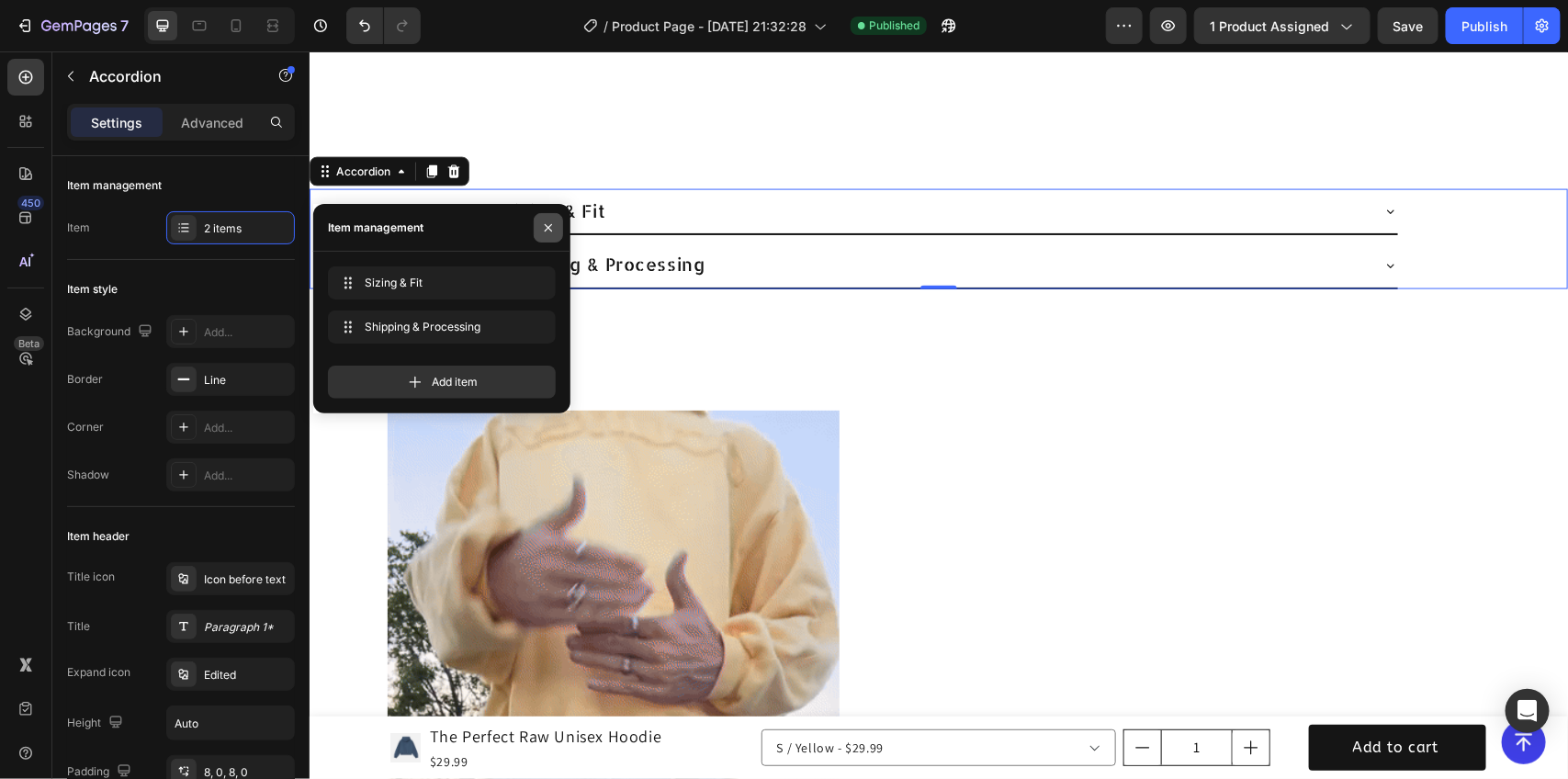
click at [556, 223] on button "button" at bounding box center [548, 227] width 29 height 29
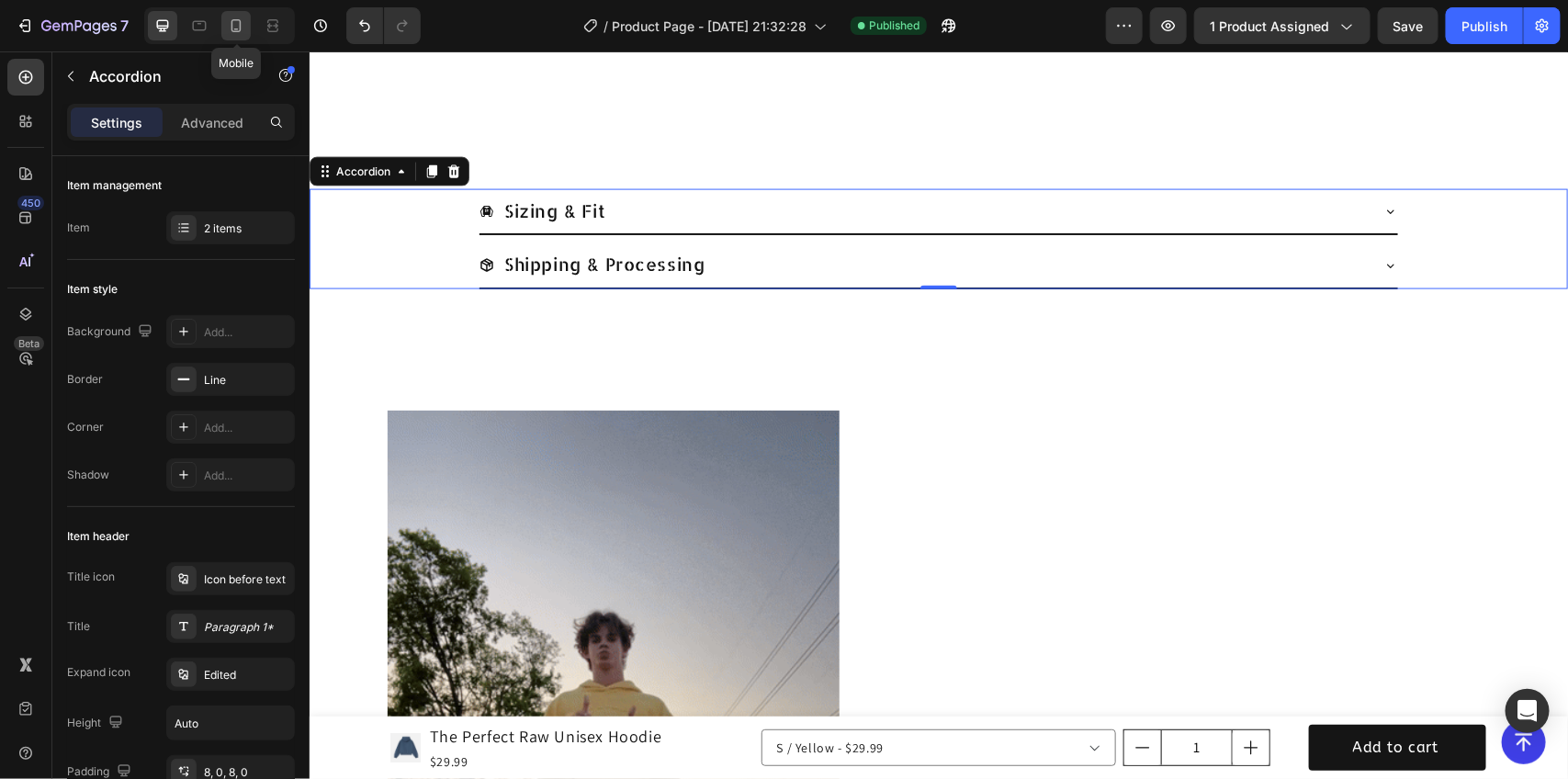
click at [238, 29] on icon at bounding box center [236, 25] width 18 height 18
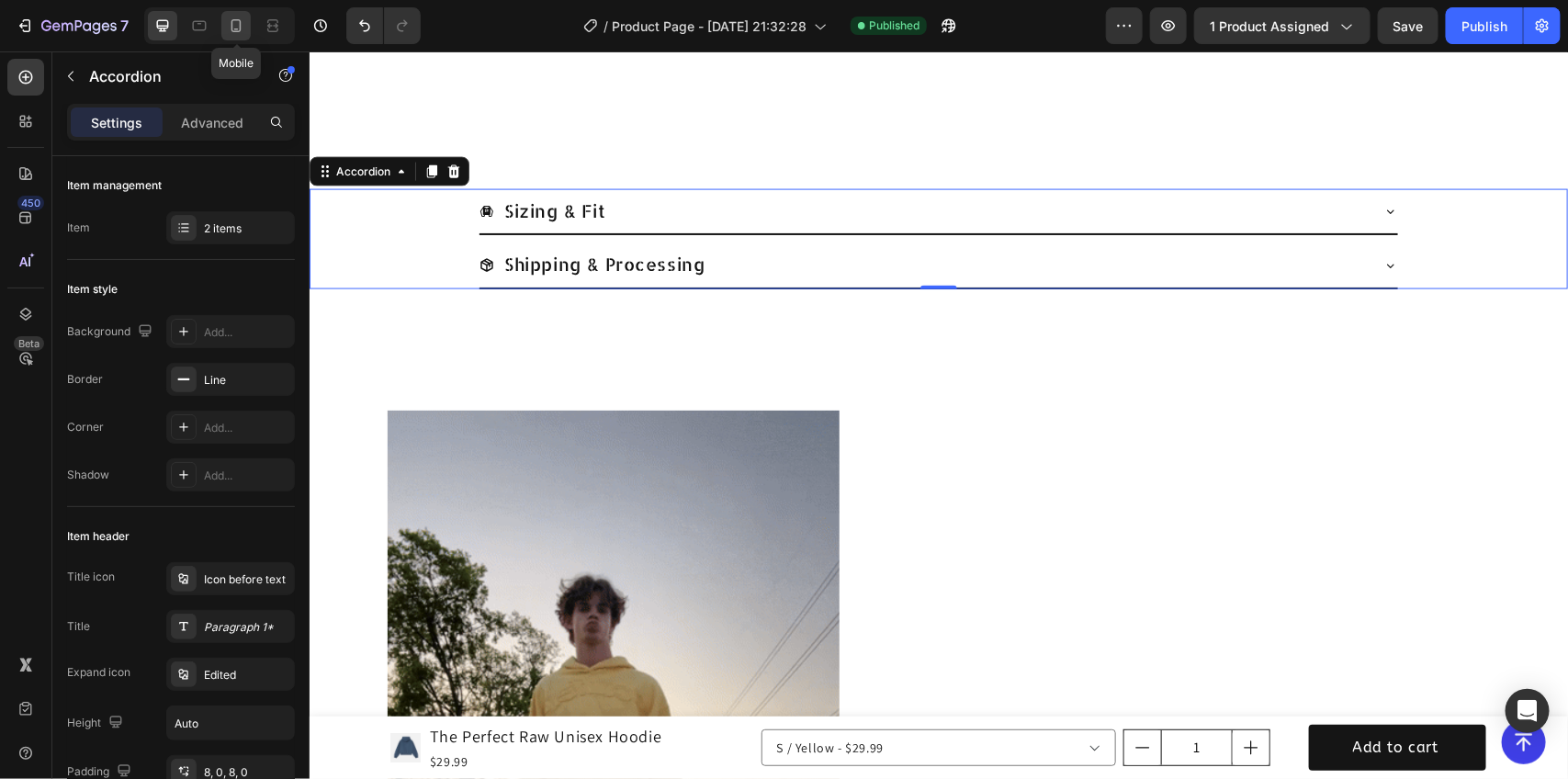
type input "0"
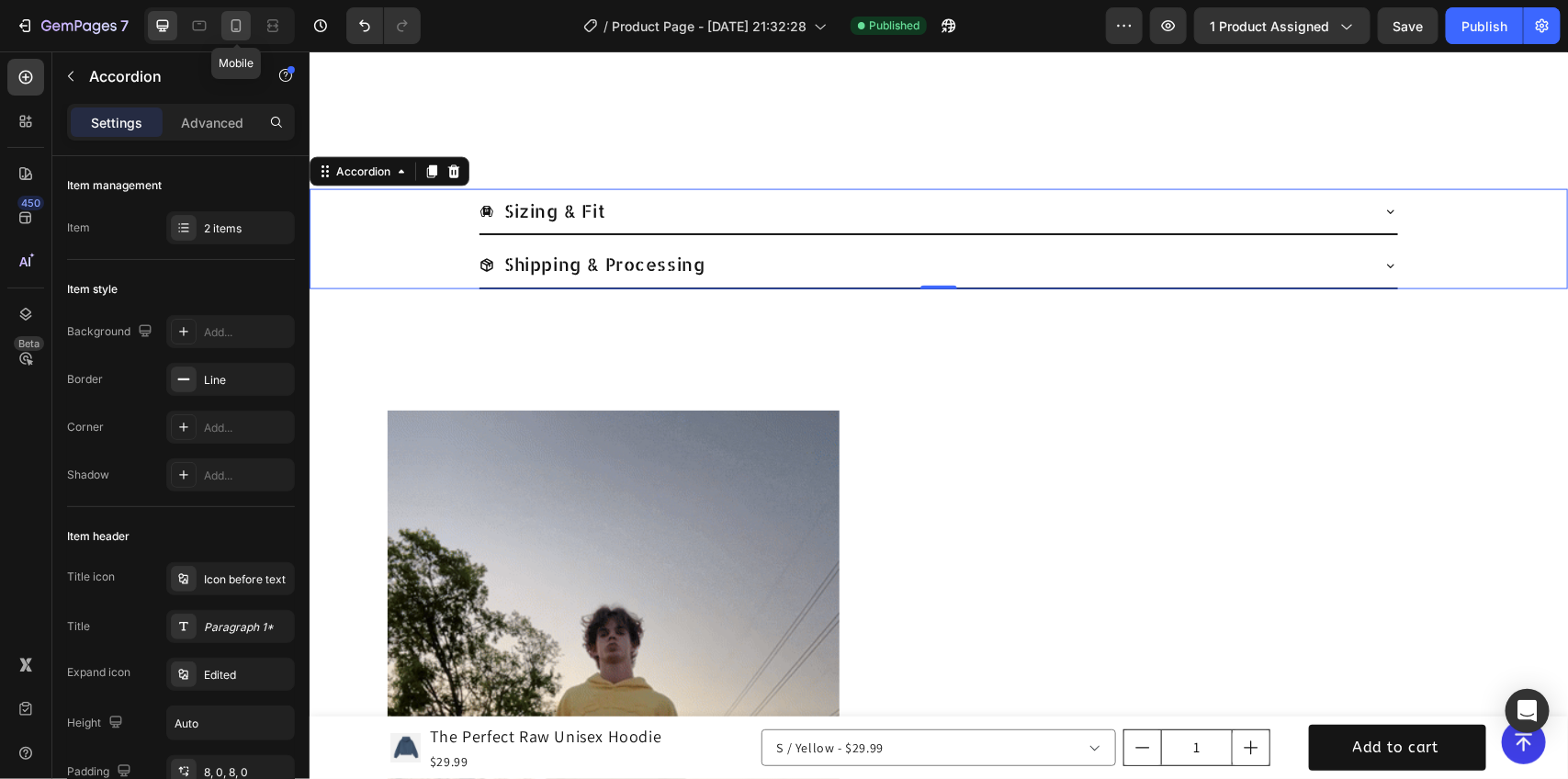
type input "0"
type input "600%"
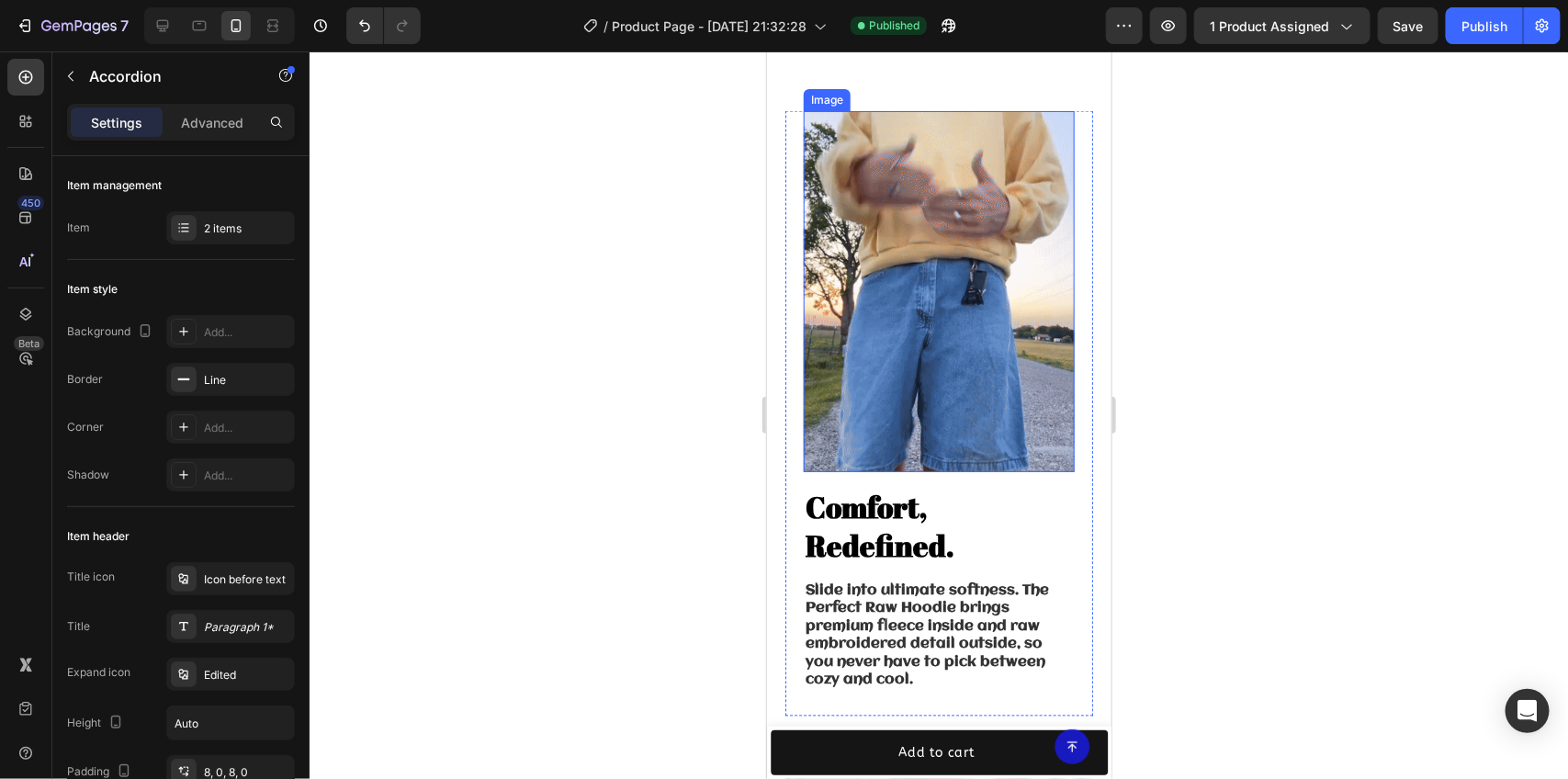
scroll to position [1310, 0]
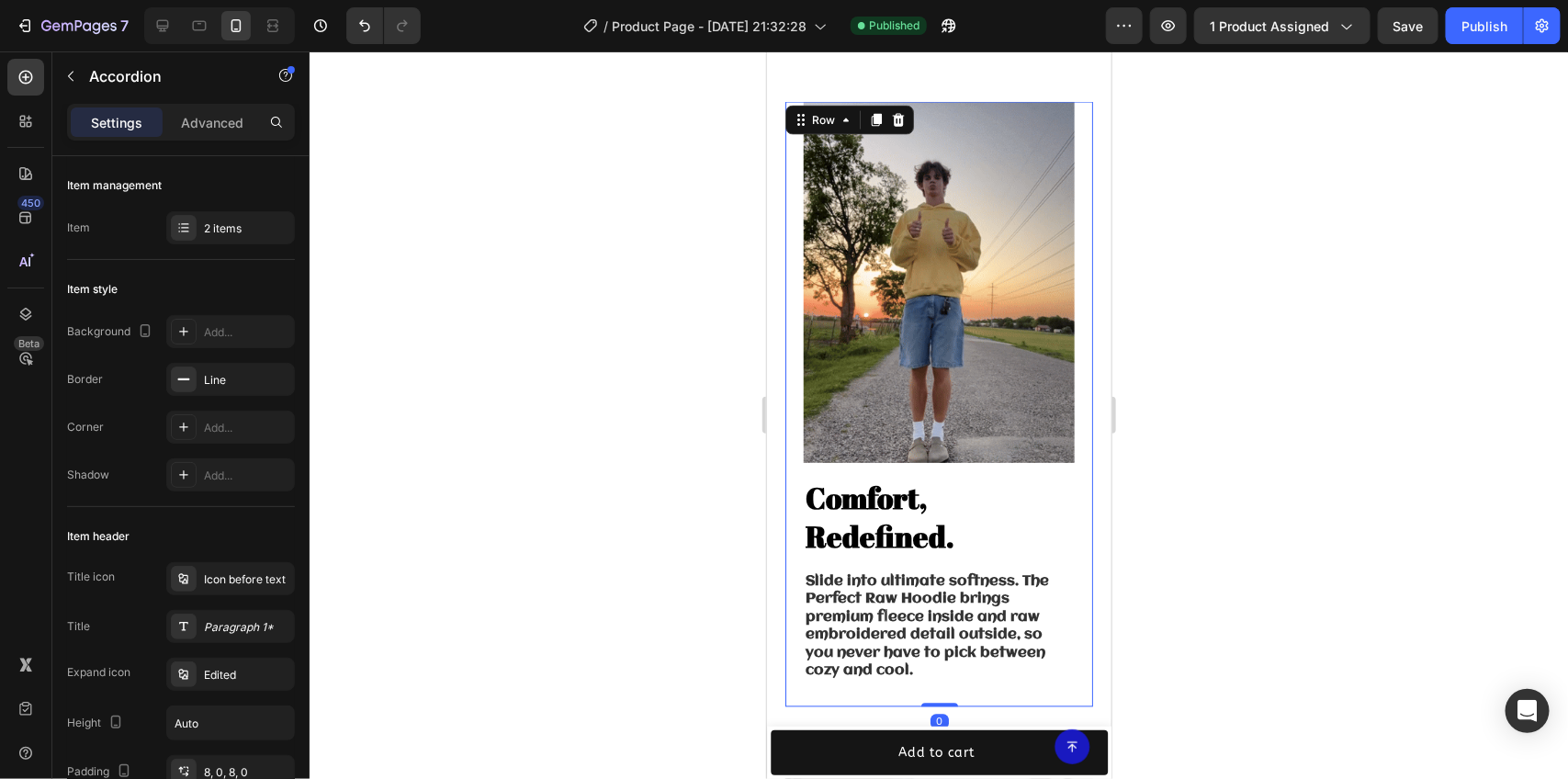
click at [793, 339] on div "Image Comfort, Redefined. Heading Slide into ultimate softness. The Perfect Raw…" at bounding box center [938, 404] width 308 height 606
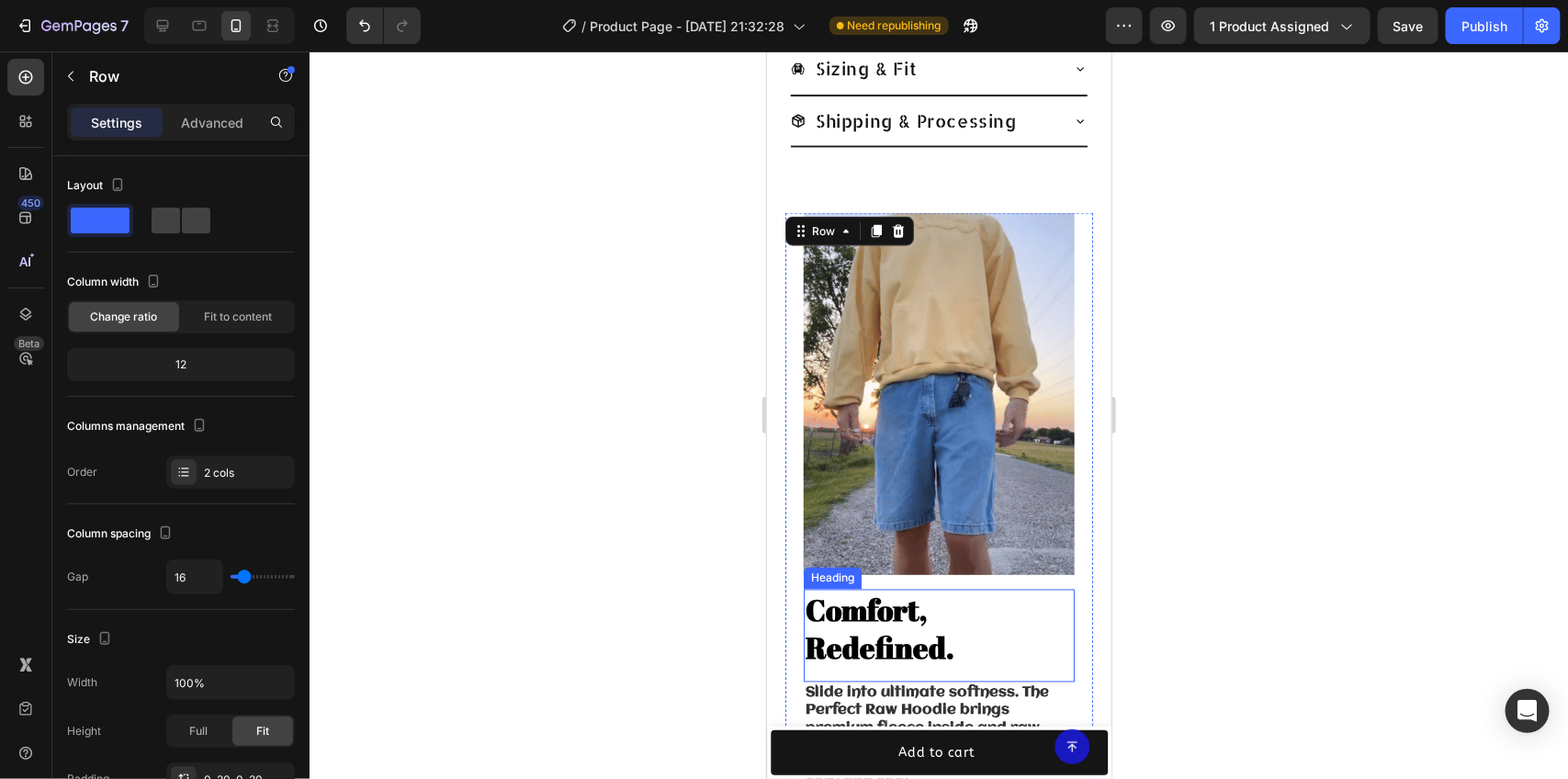
scroll to position [1195, 0]
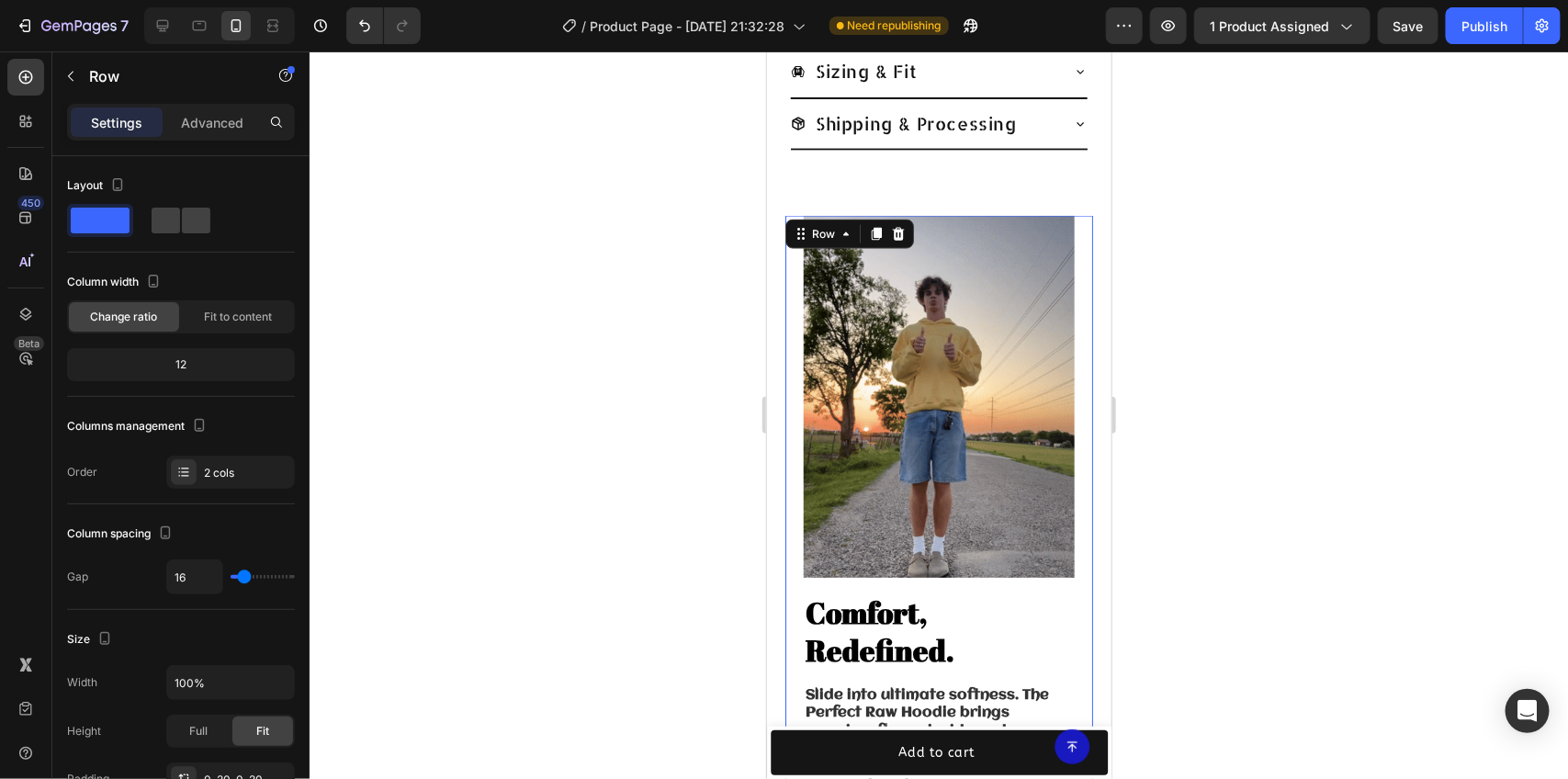
click at [1214, 269] on div at bounding box center [939, 415] width 1259 height 728
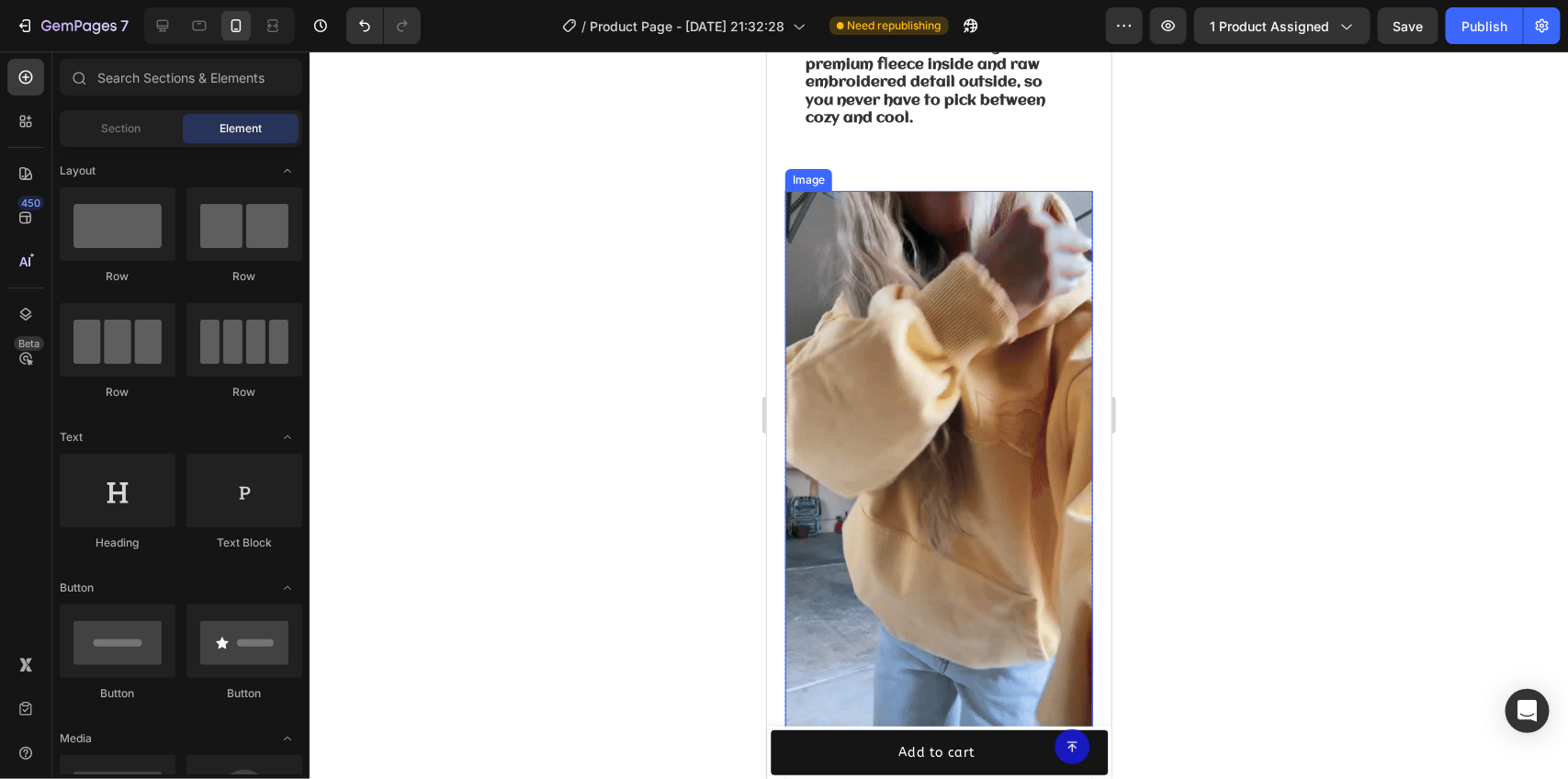
scroll to position [1884, 0]
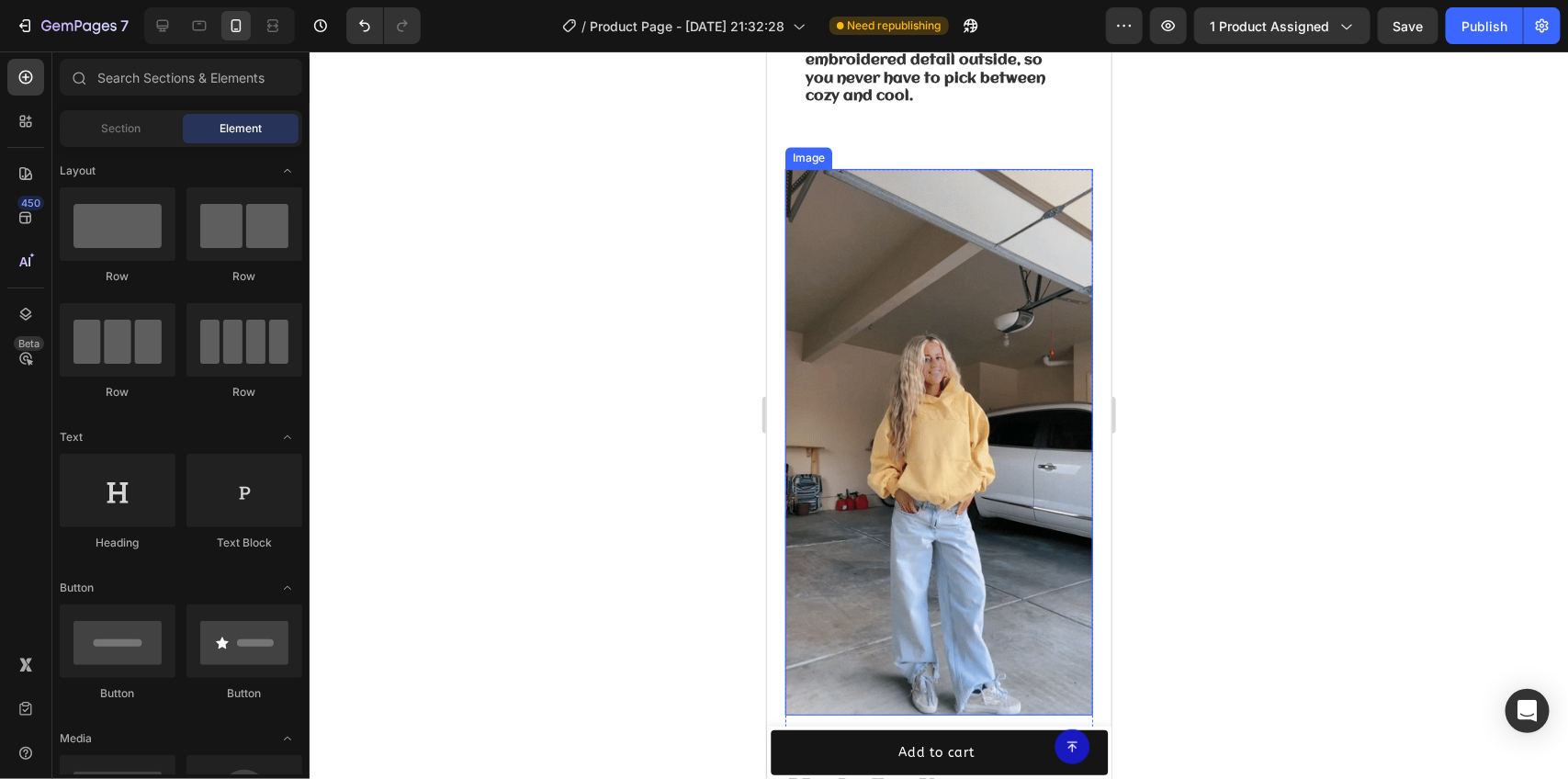
click at [933, 371] on img at bounding box center [938, 442] width 308 height 547
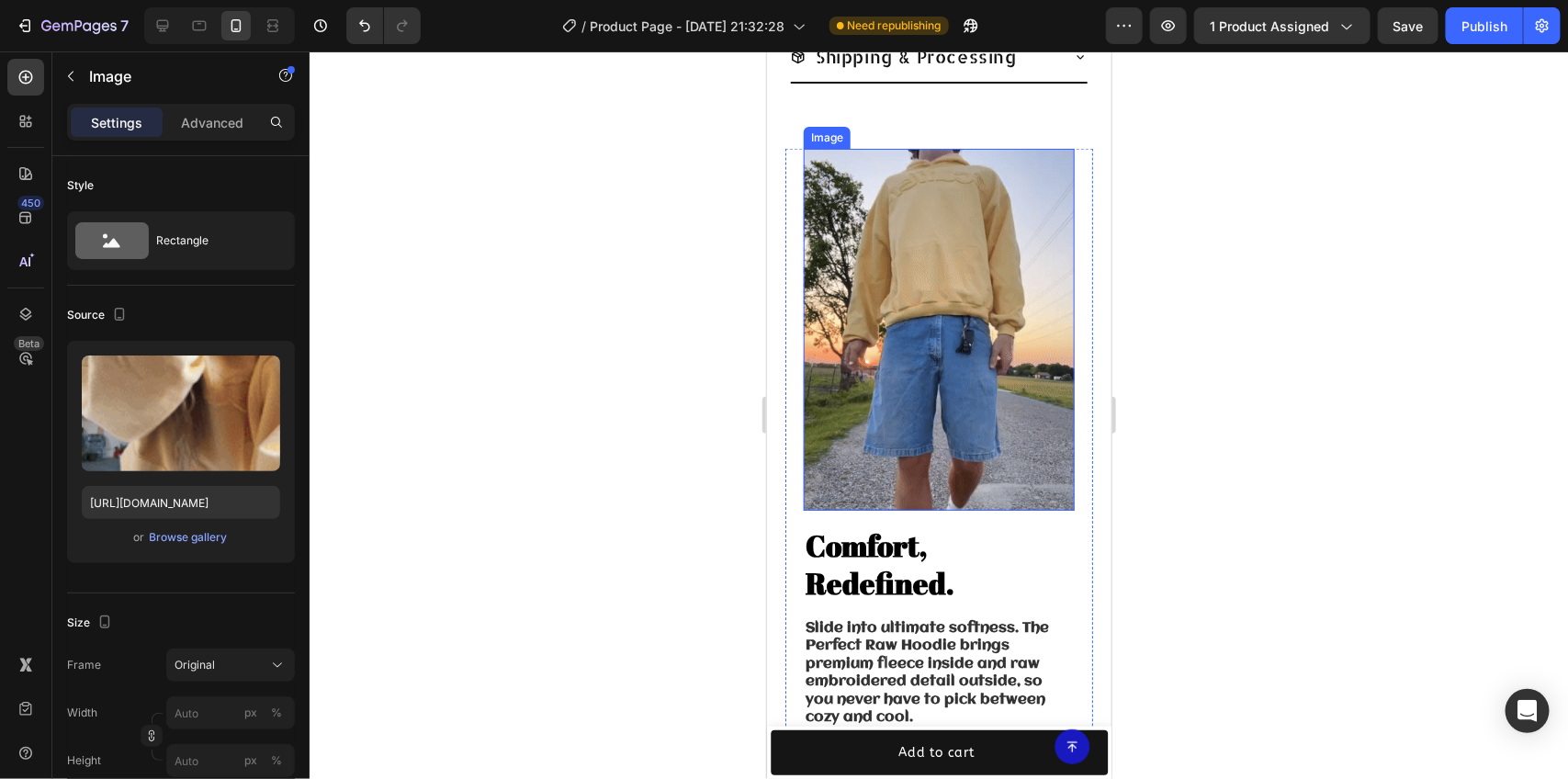
scroll to position [1195, 0]
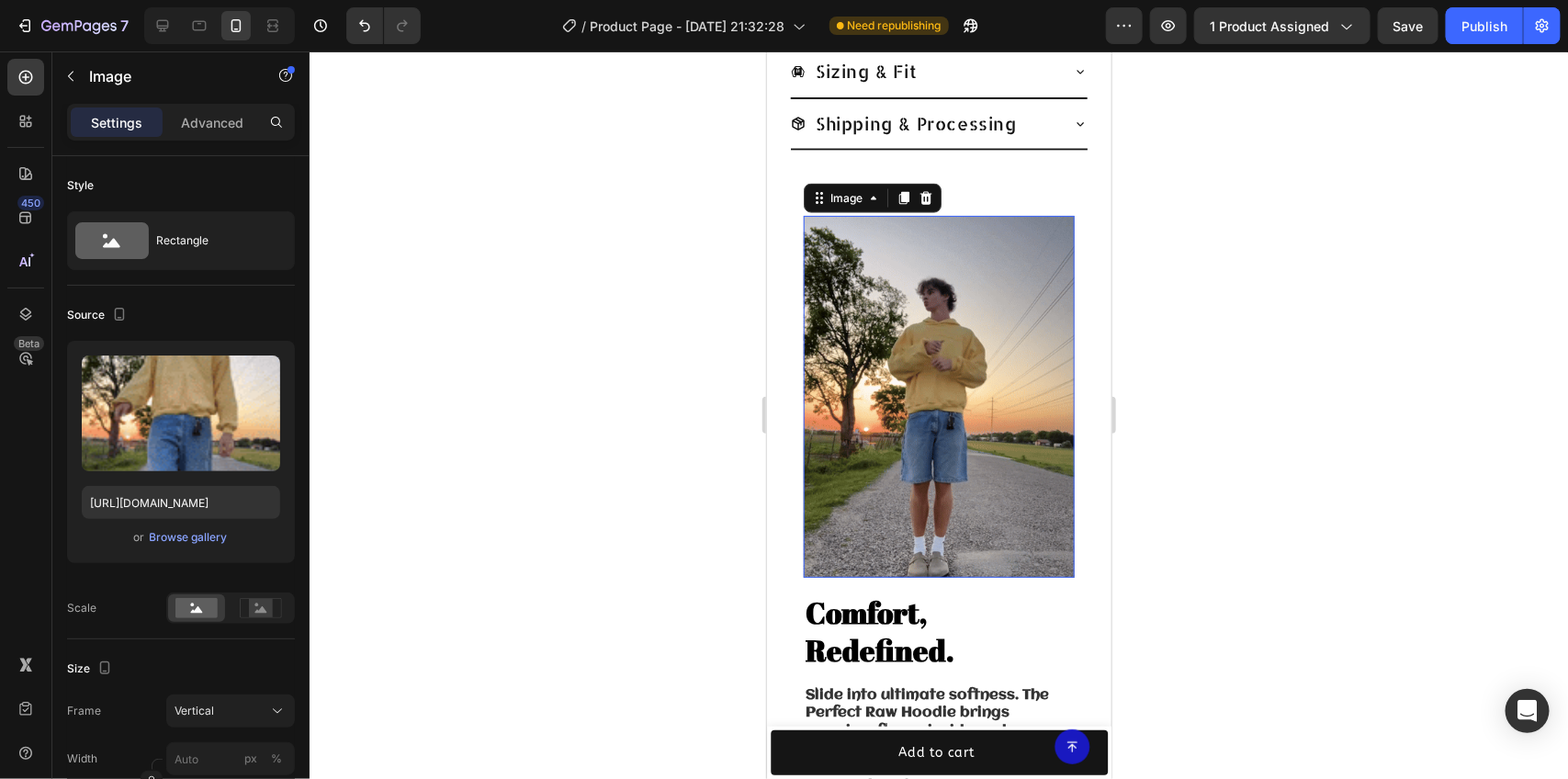
click at [872, 292] on img at bounding box center [939, 396] width 271 height 362
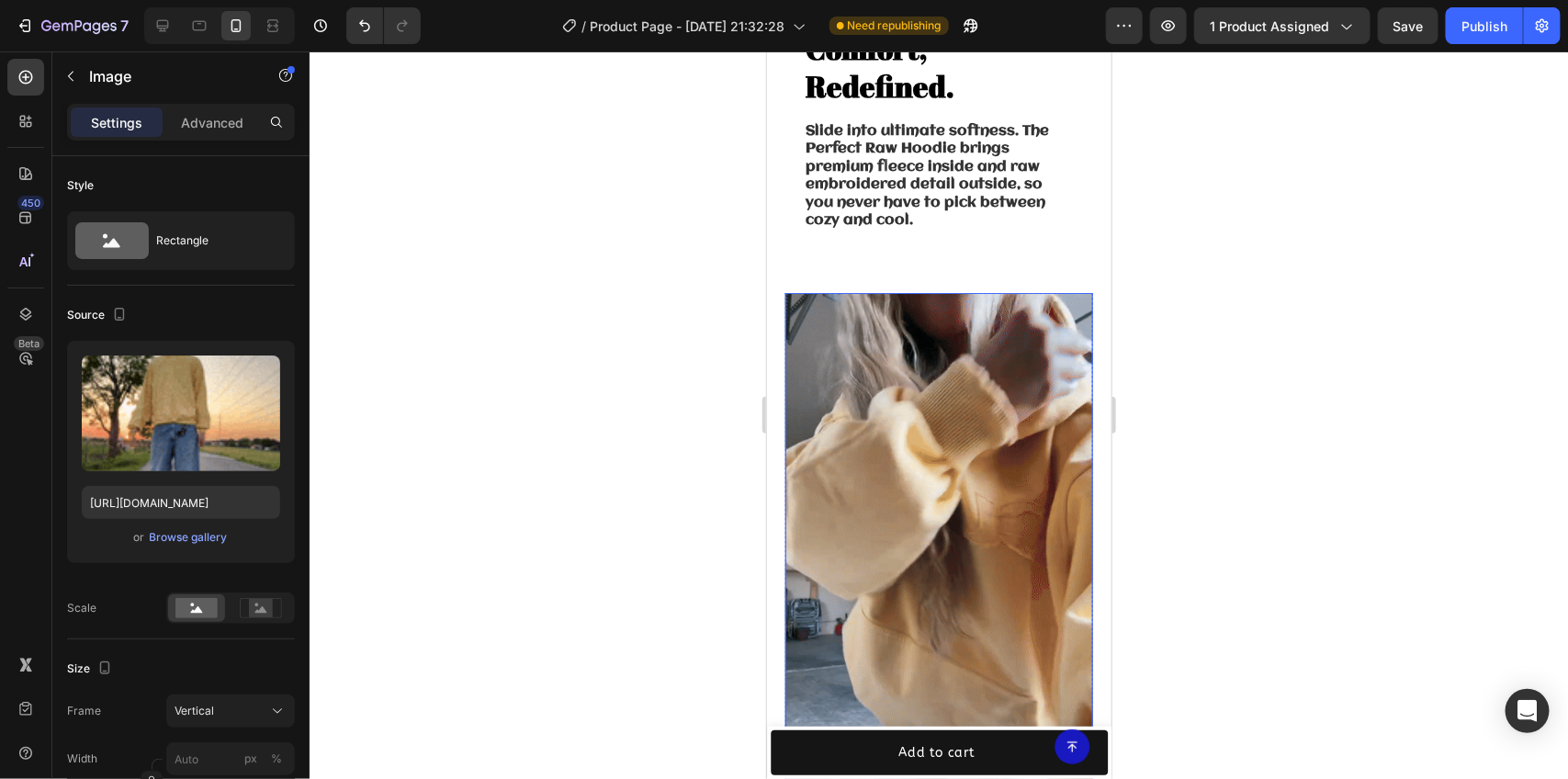
scroll to position [1769, 0]
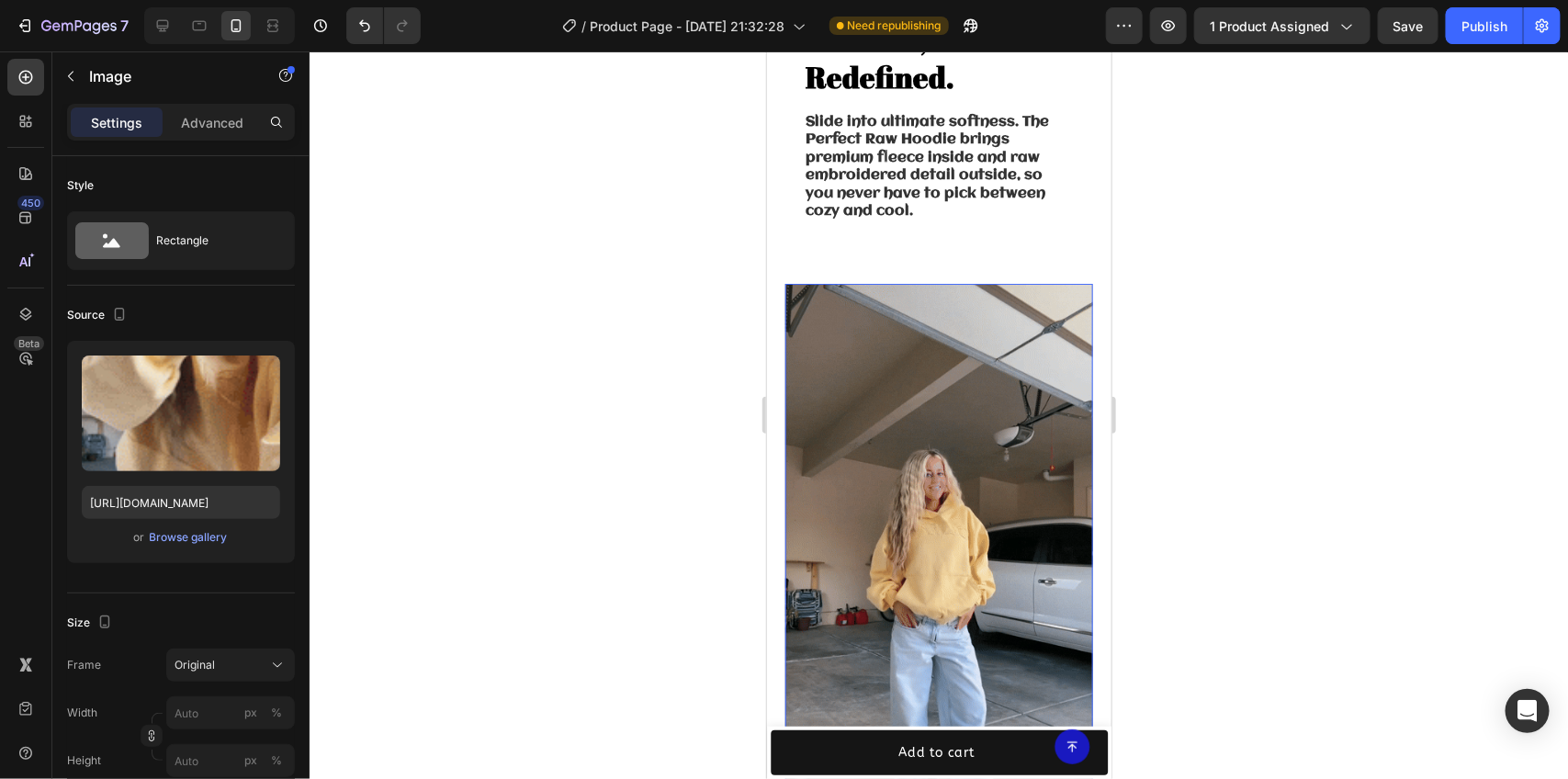
click at [894, 480] on img at bounding box center [938, 557] width 308 height 547
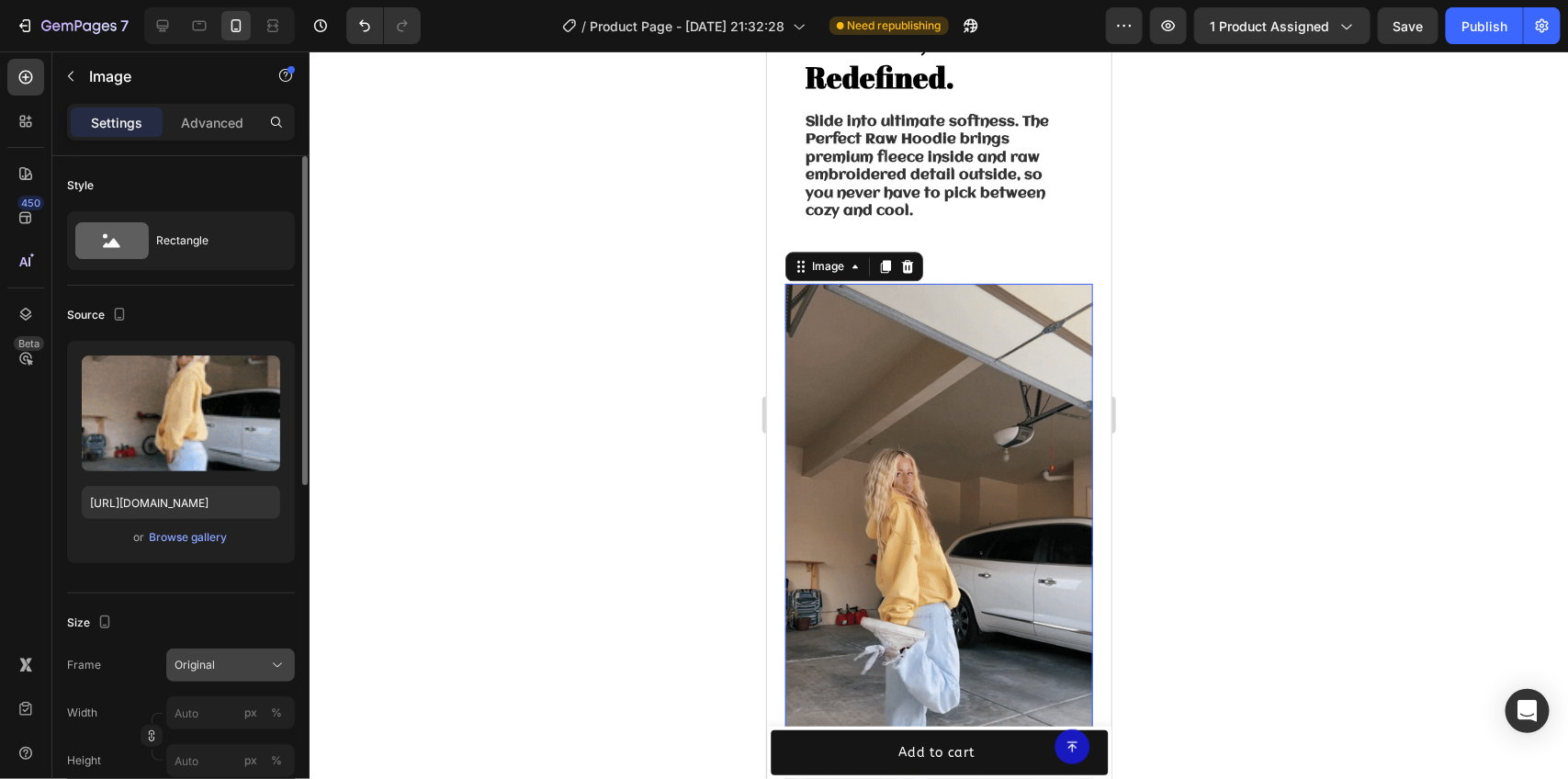
click at [244, 666] on div "Original" at bounding box center [219, 664] width 90 height 16
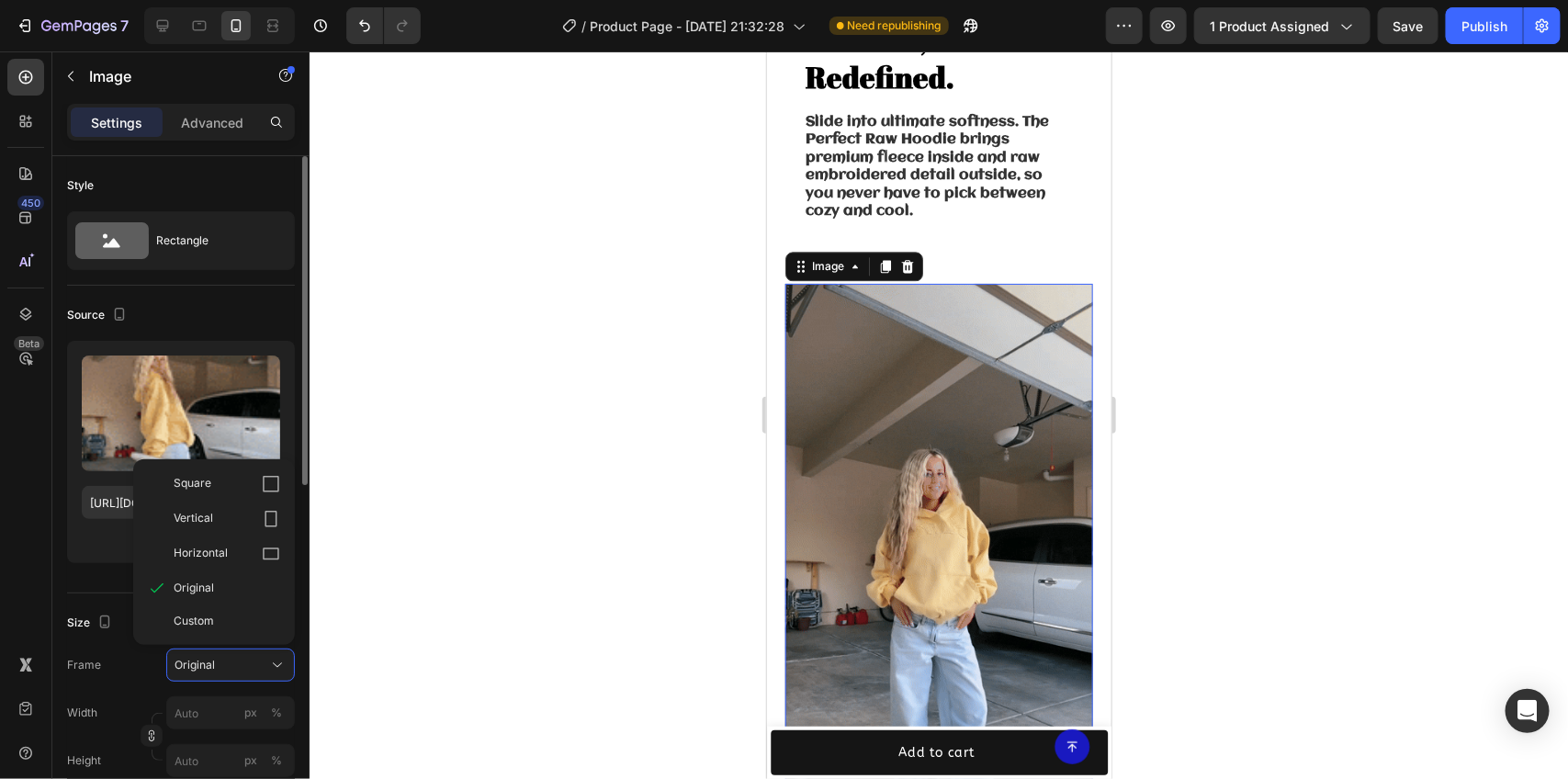
click at [230, 525] on div "Vertical" at bounding box center [227, 519] width 107 height 18
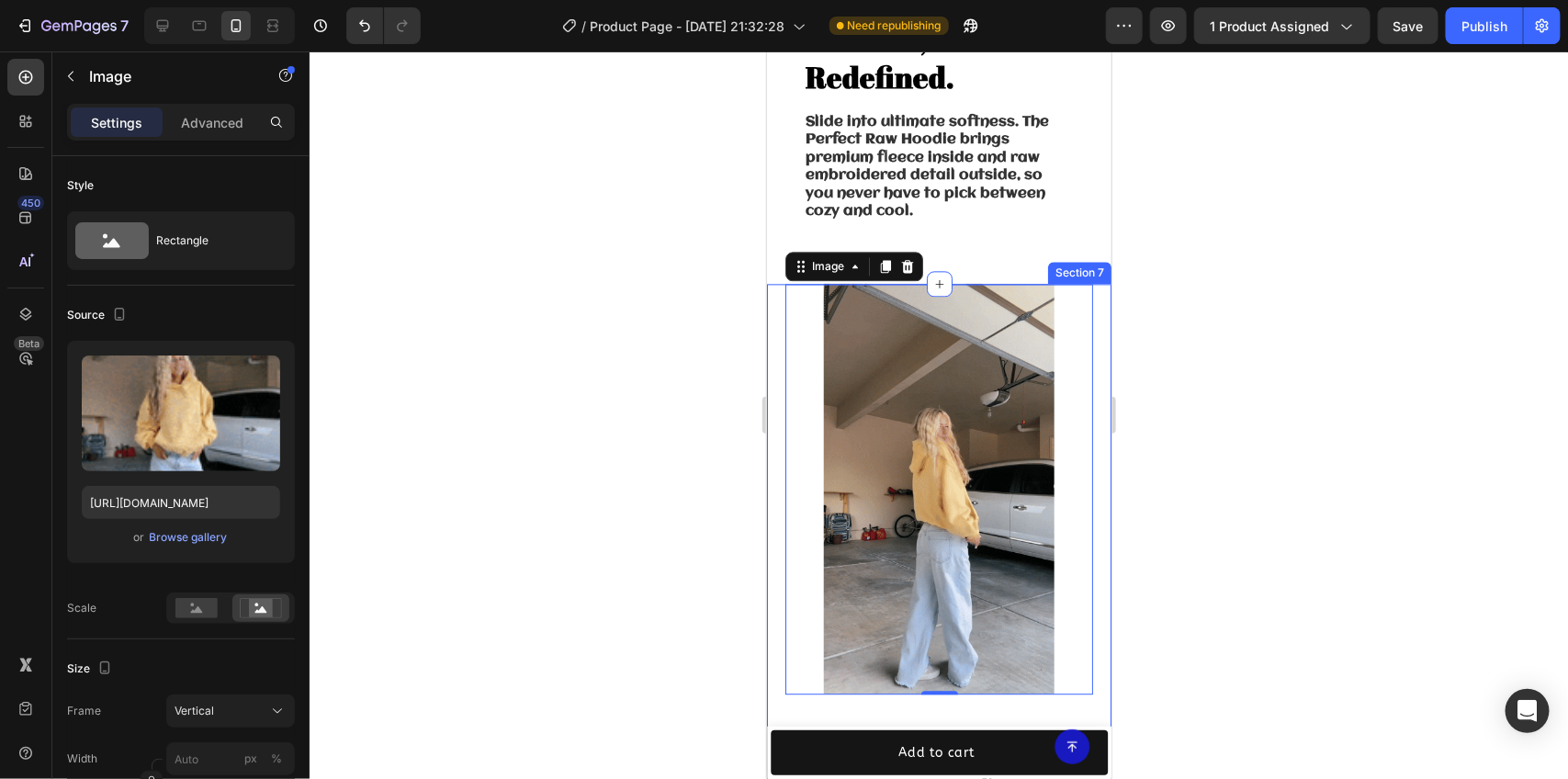
click at [1241, 420] on div at bounding box center [939, 415] width 1259 height 728
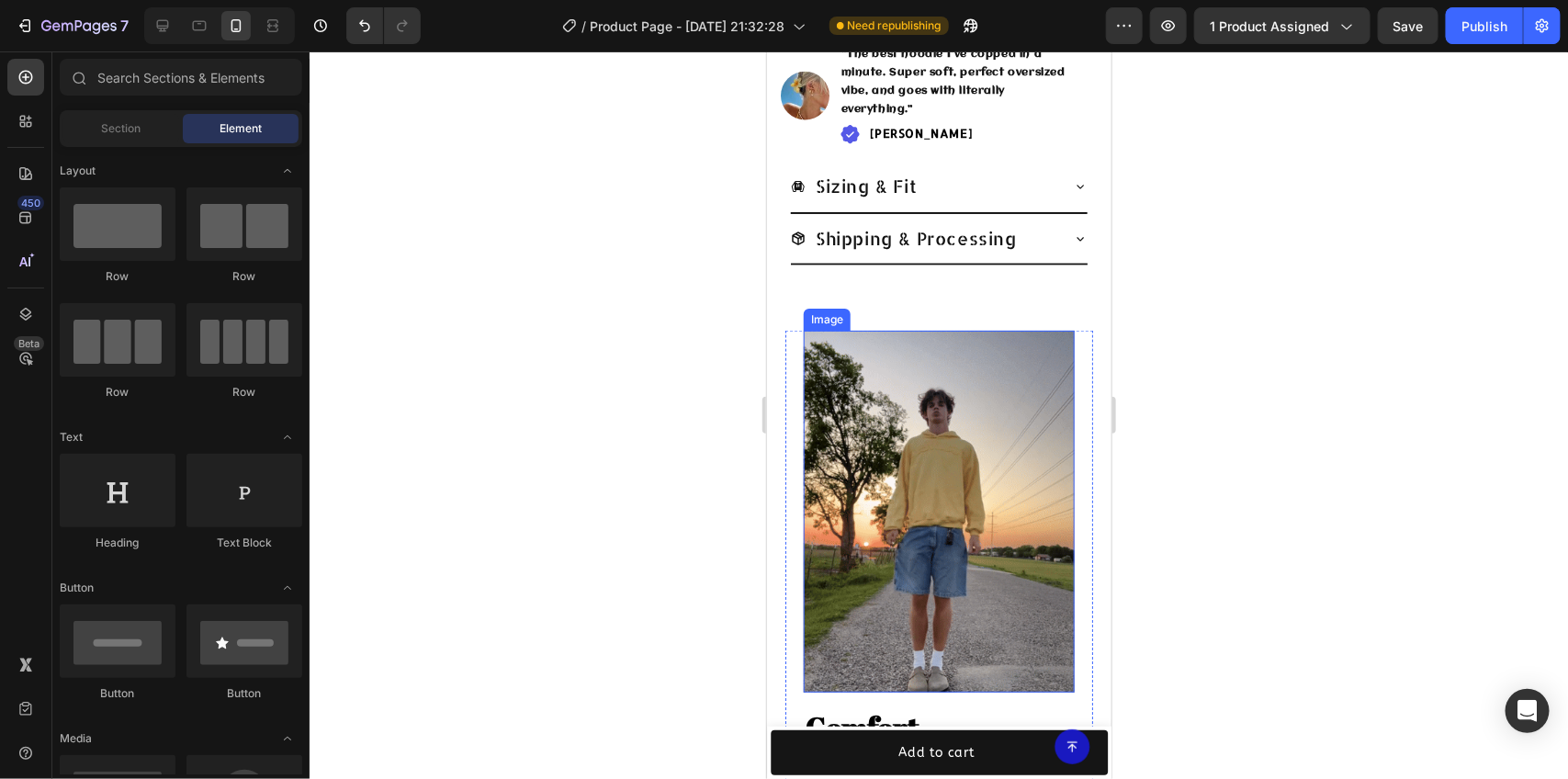
scroll to position [850, 0]
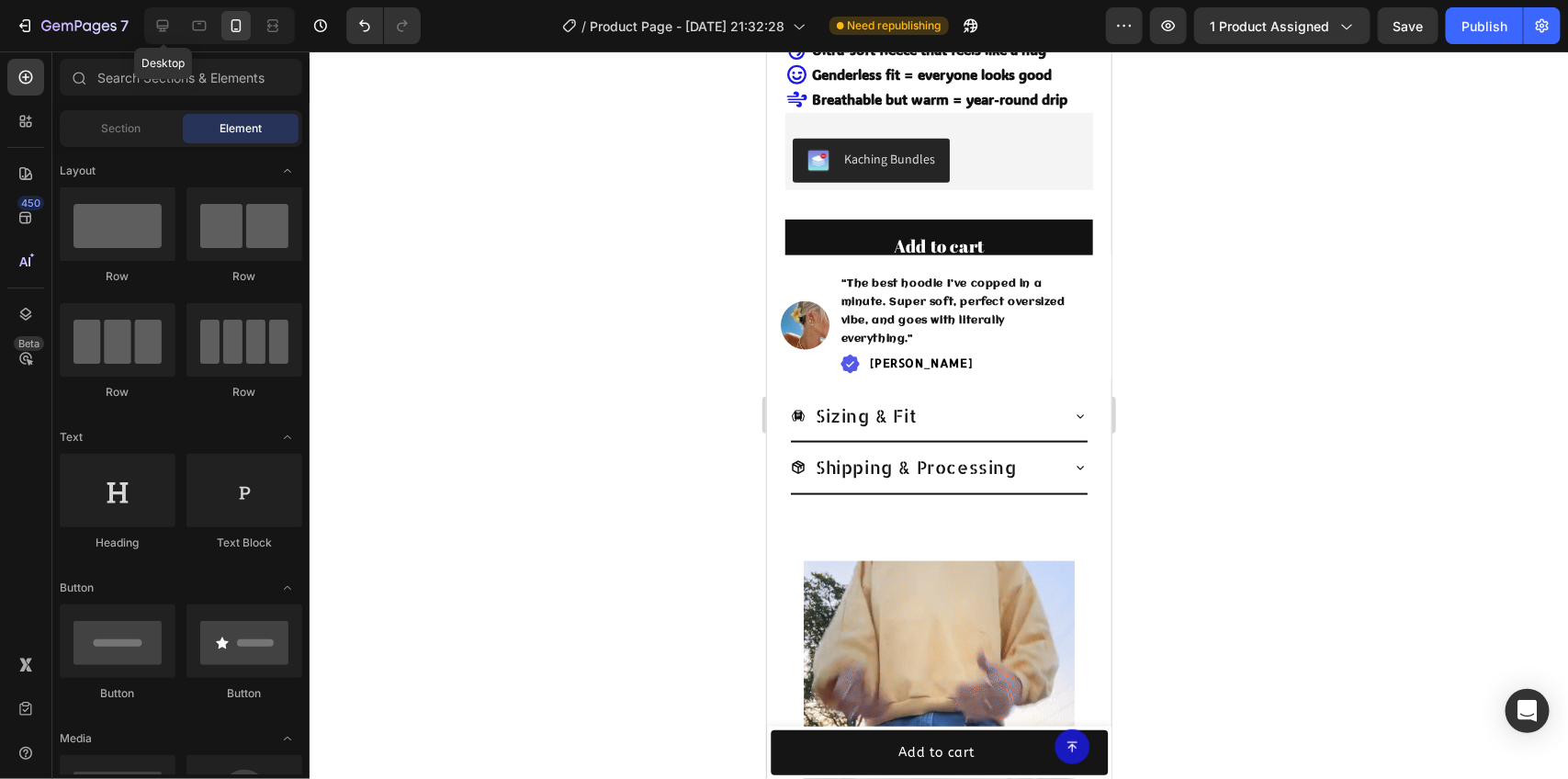
drag, startPoint x: 170, startPoint y: 20, endPoint x: 226, endPoint y: 50, distance: 63.5
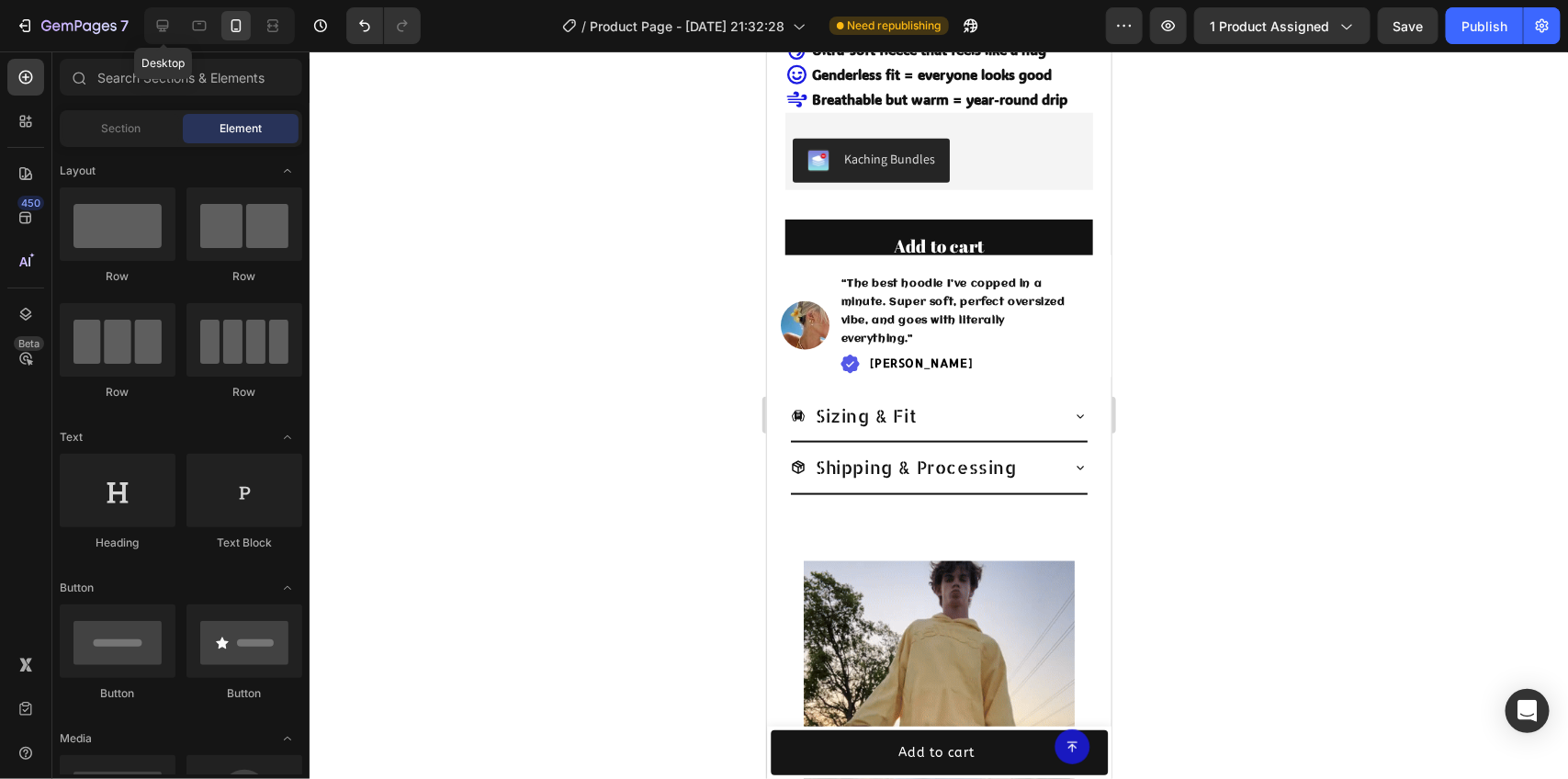
click at [167, 26] on icon at bounding box center [162, 25] width 18 height 18
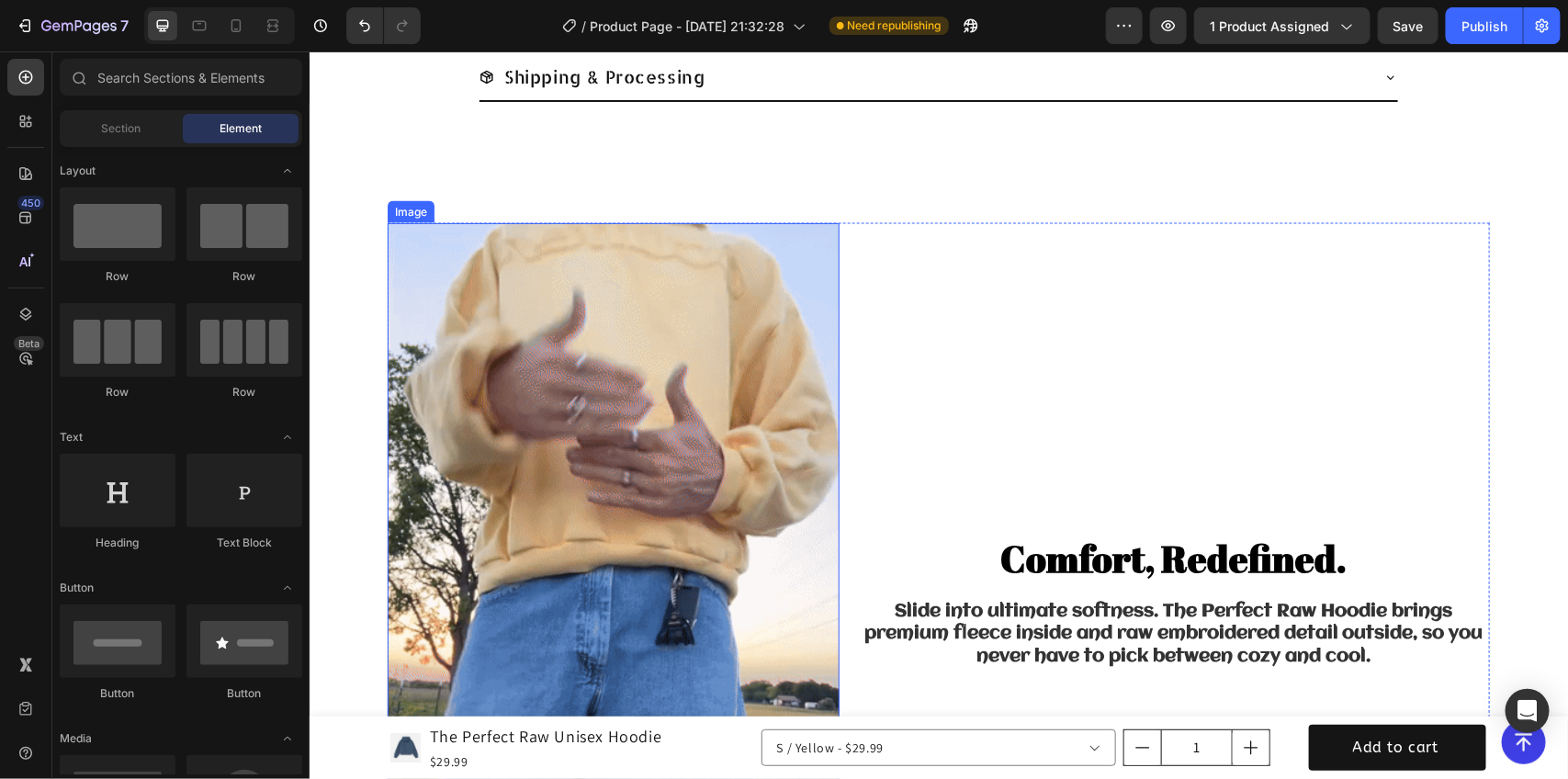
scroll to position [1385, 0]
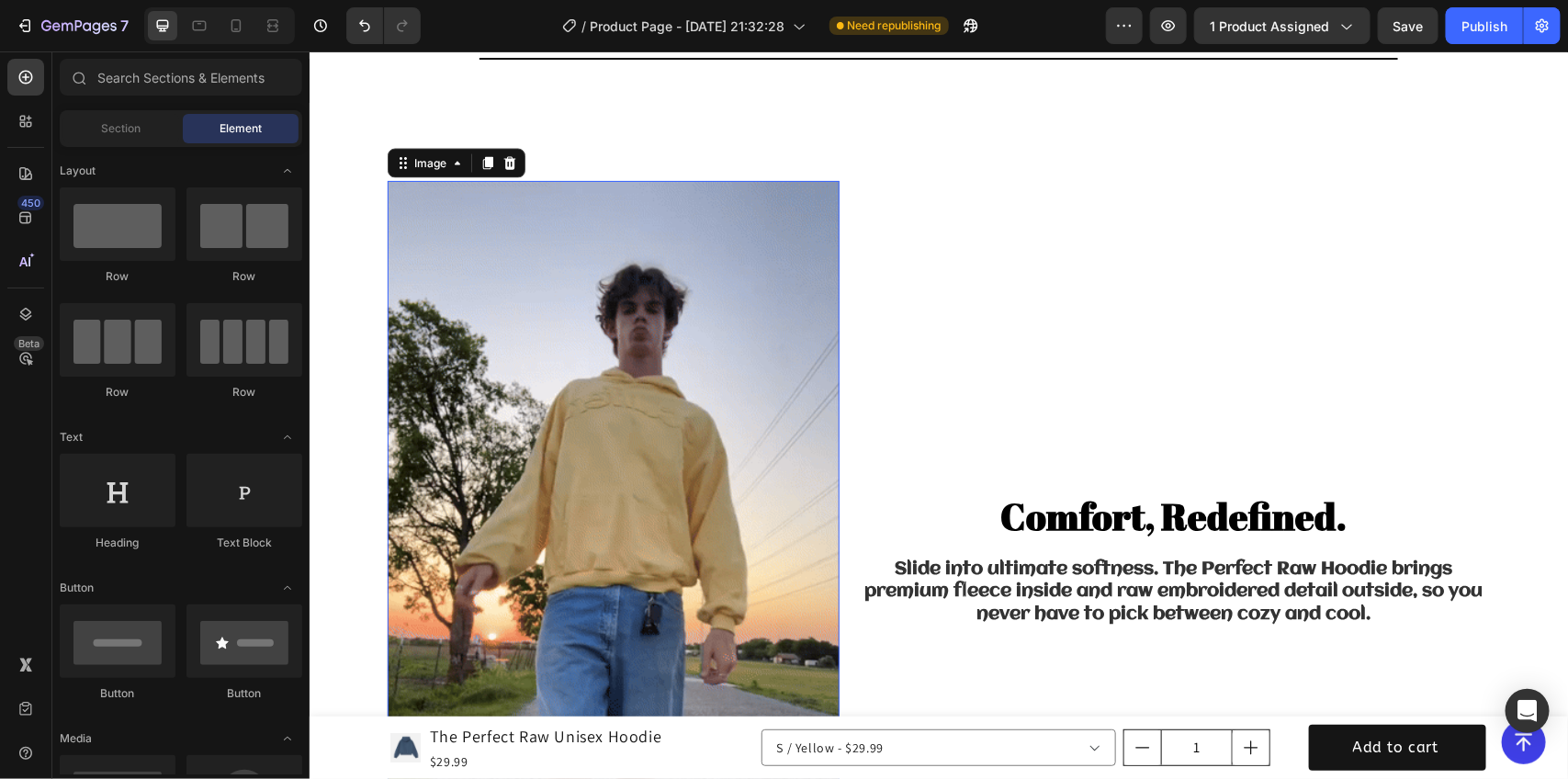
click at [673, 406] on img at bounding box center [613, 581] width 452 height 804
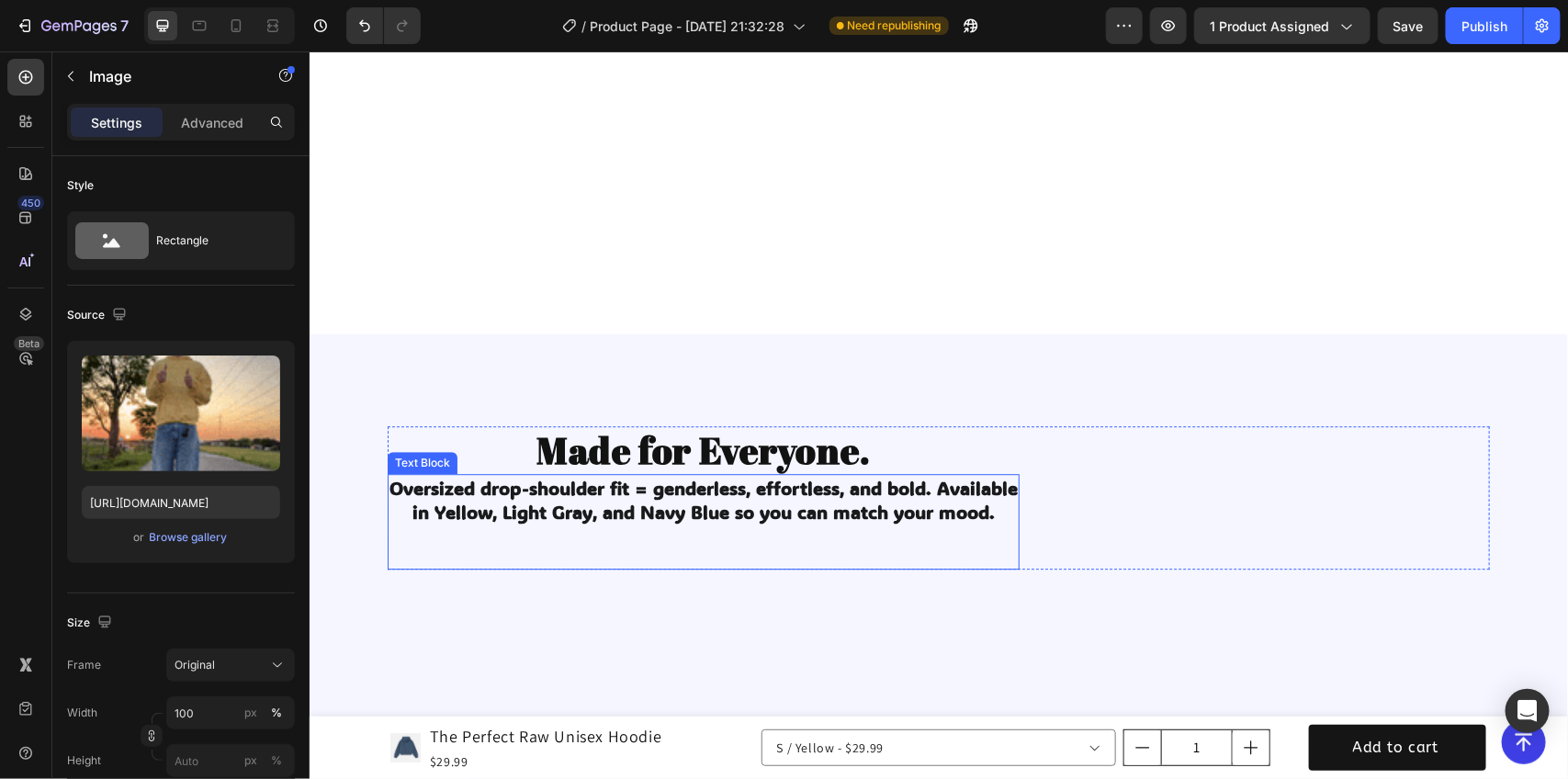
scroll to position [2534, 0]
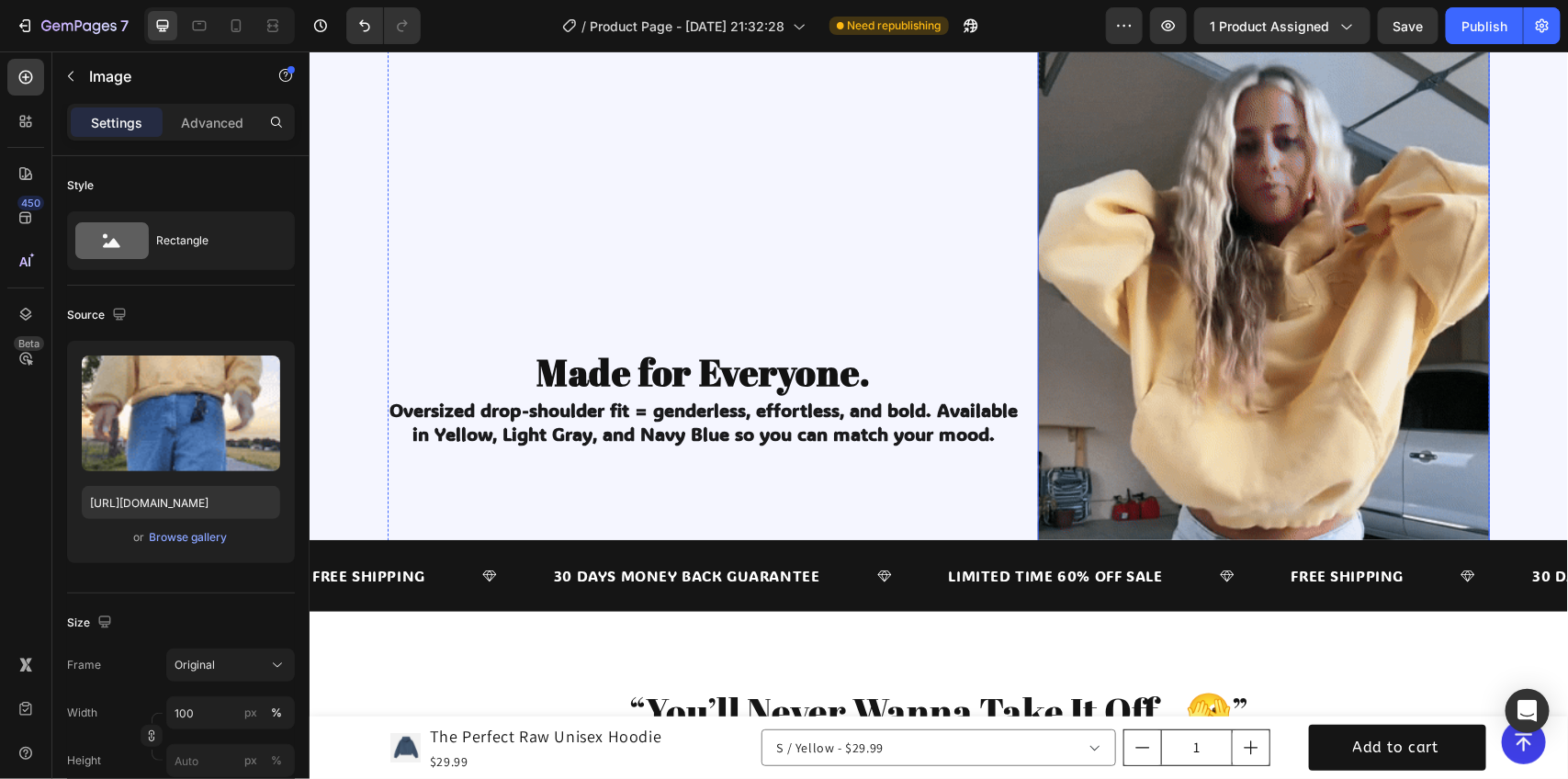
click at [1200, 381] on img at bounding box center [1263, 418] width 452 height 804
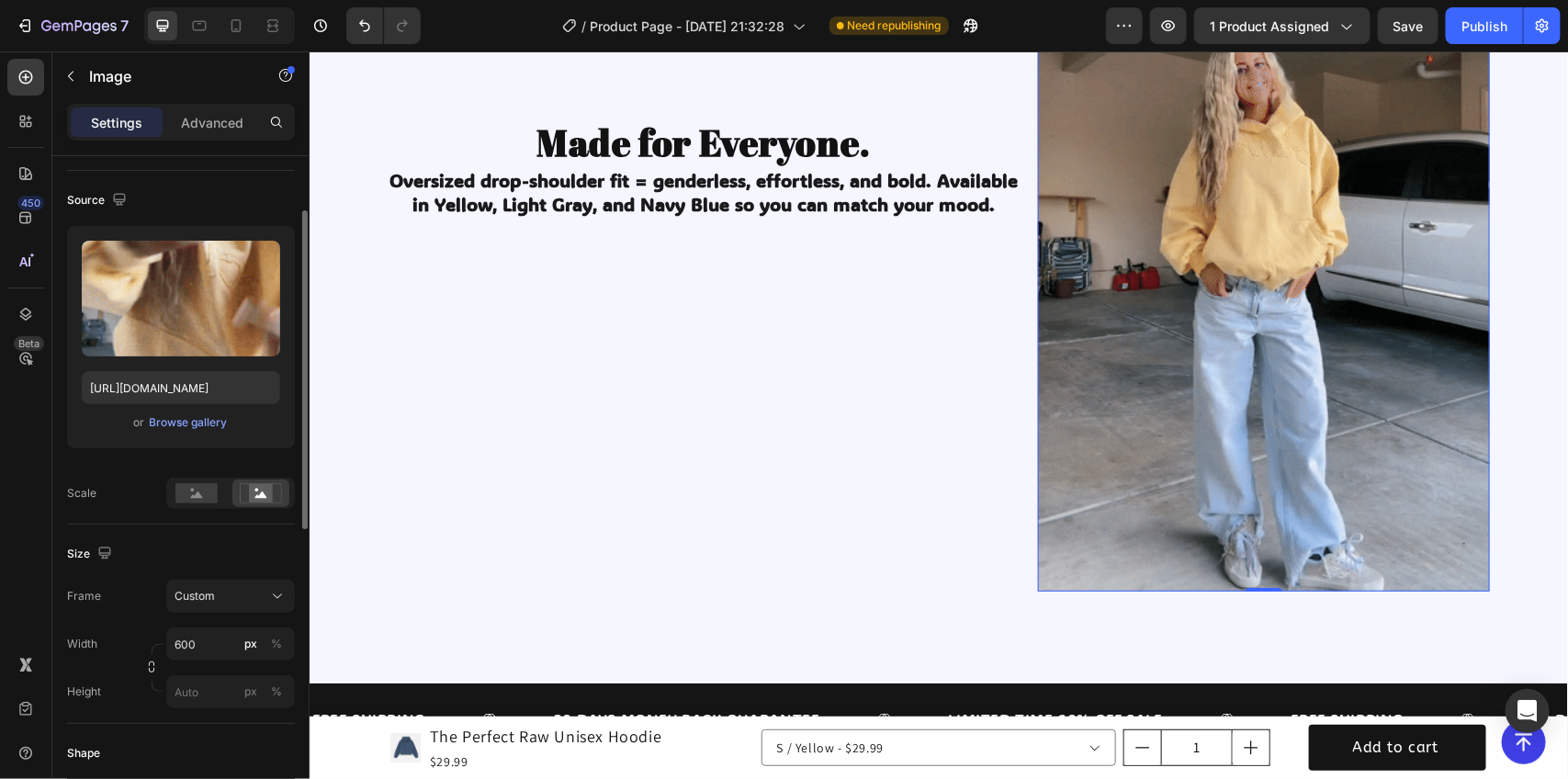
scroll to position [230, 0]
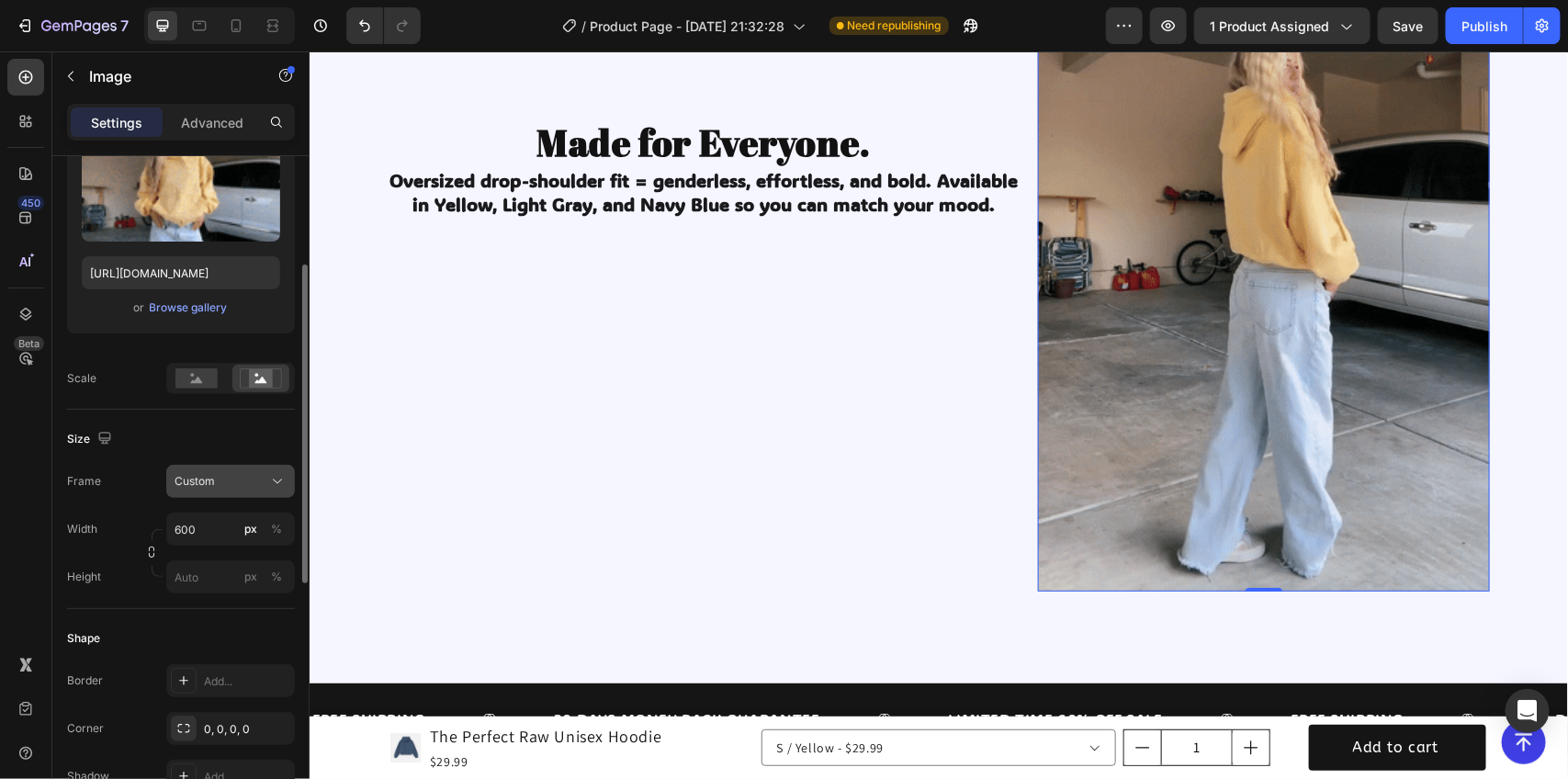
click at [207, 487] on div "Custom" at bounding box center [230, 481] width 112 height 18
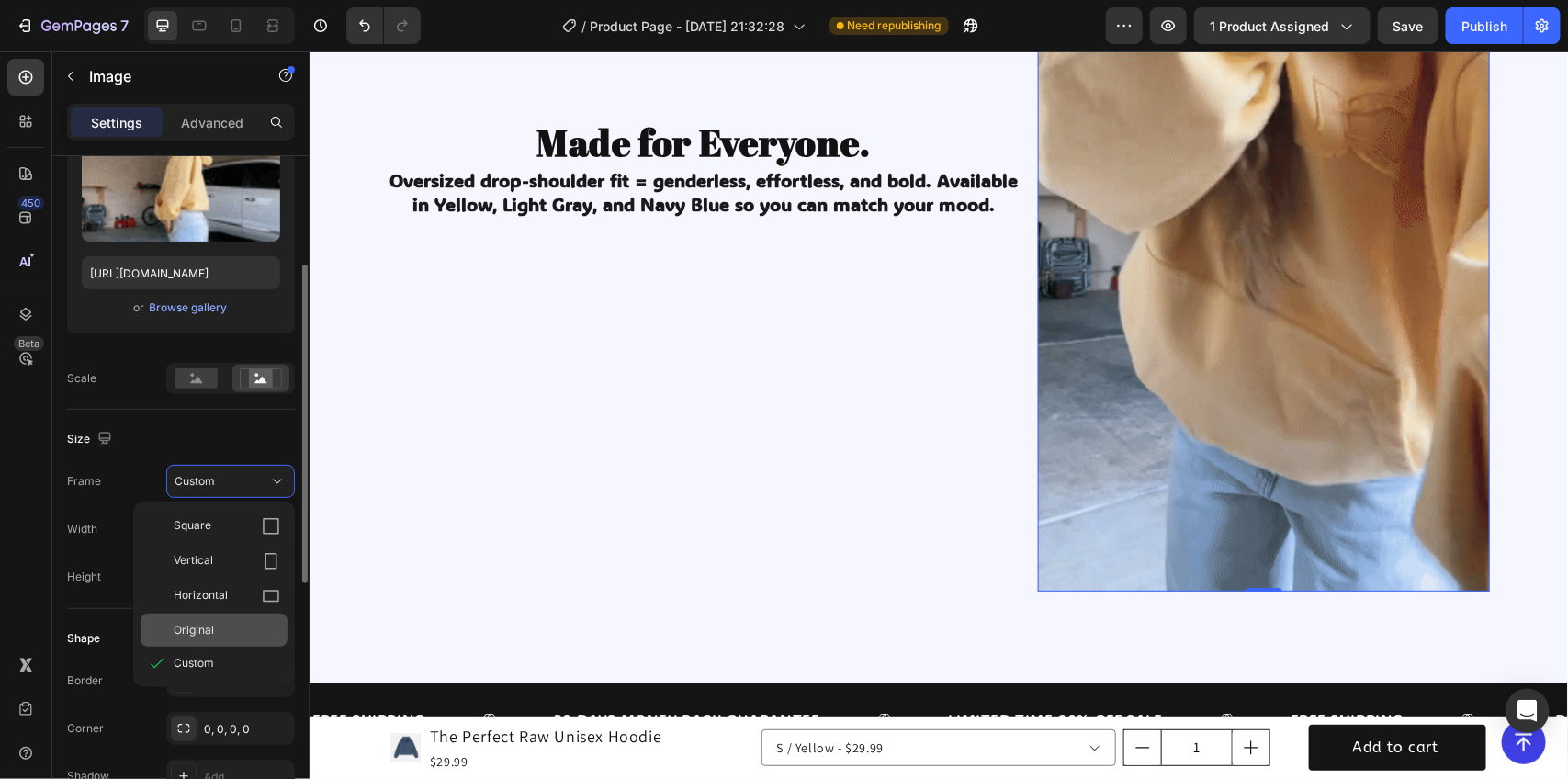
click at [238, 625] on div "Original" at bounding box center [227, 629] width 107 height 16
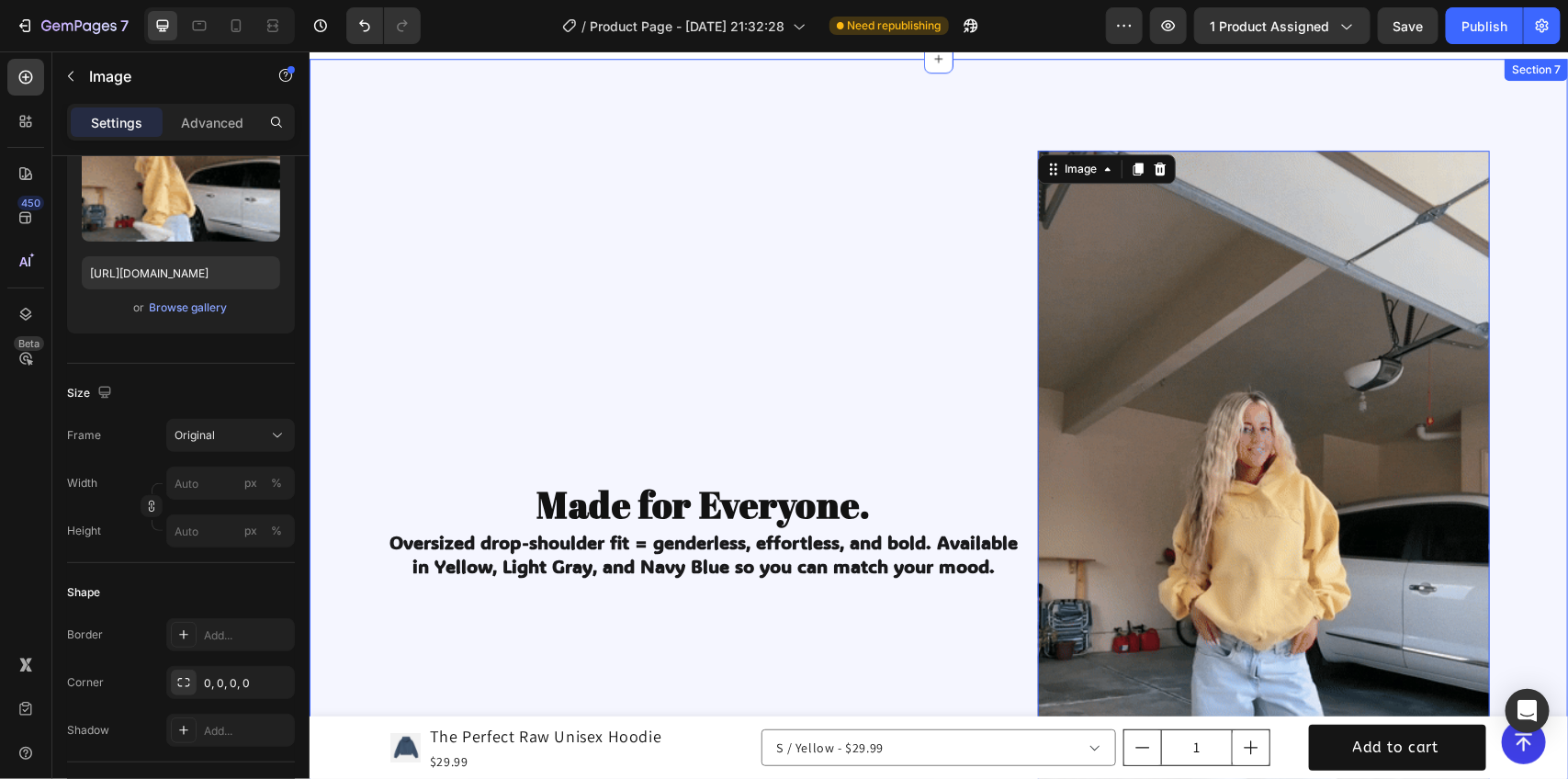
scroll to position [2189, 0]
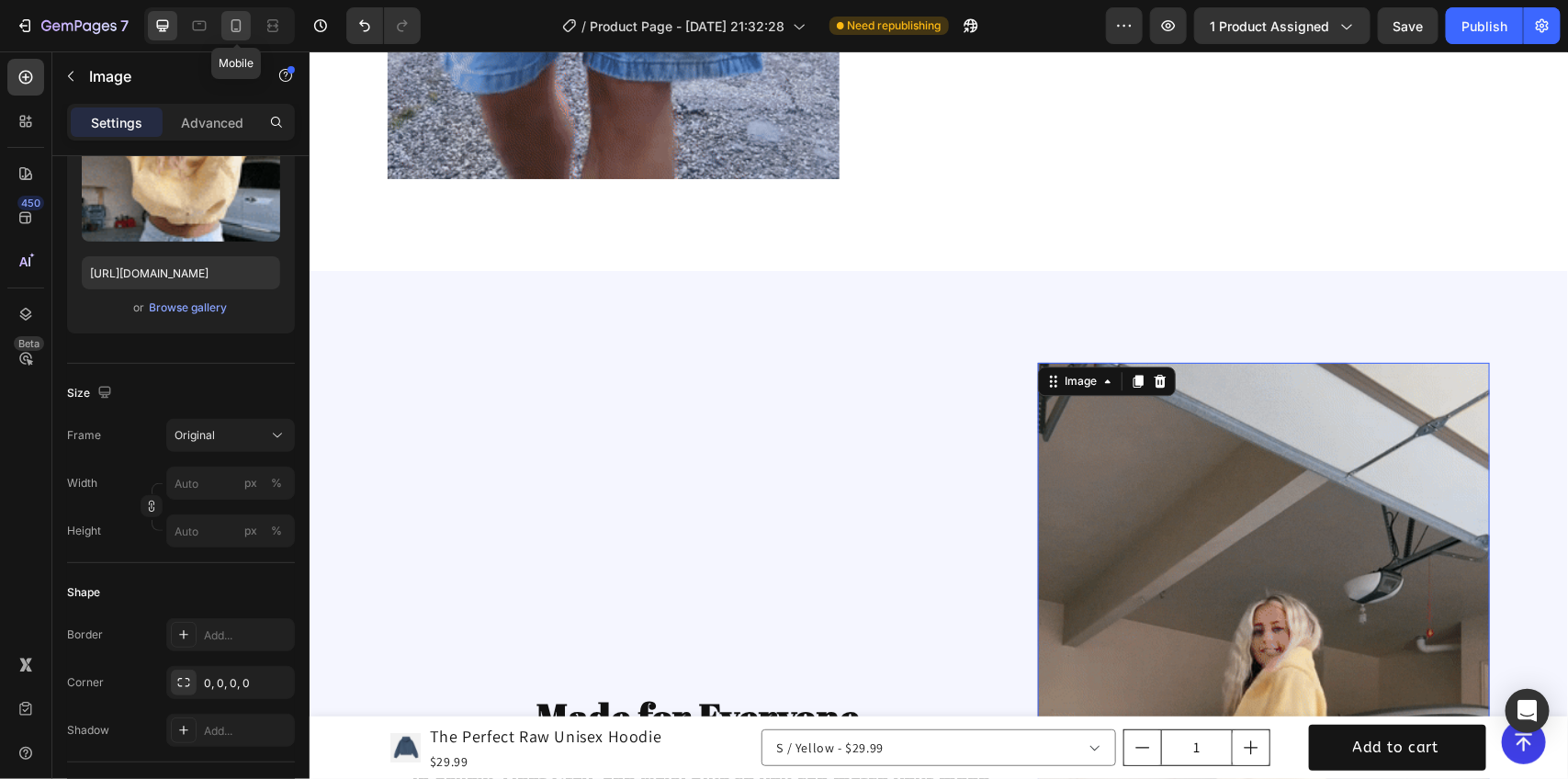
click at [236, 26] on icon at bounding box center [236, 25] width 18 height 18
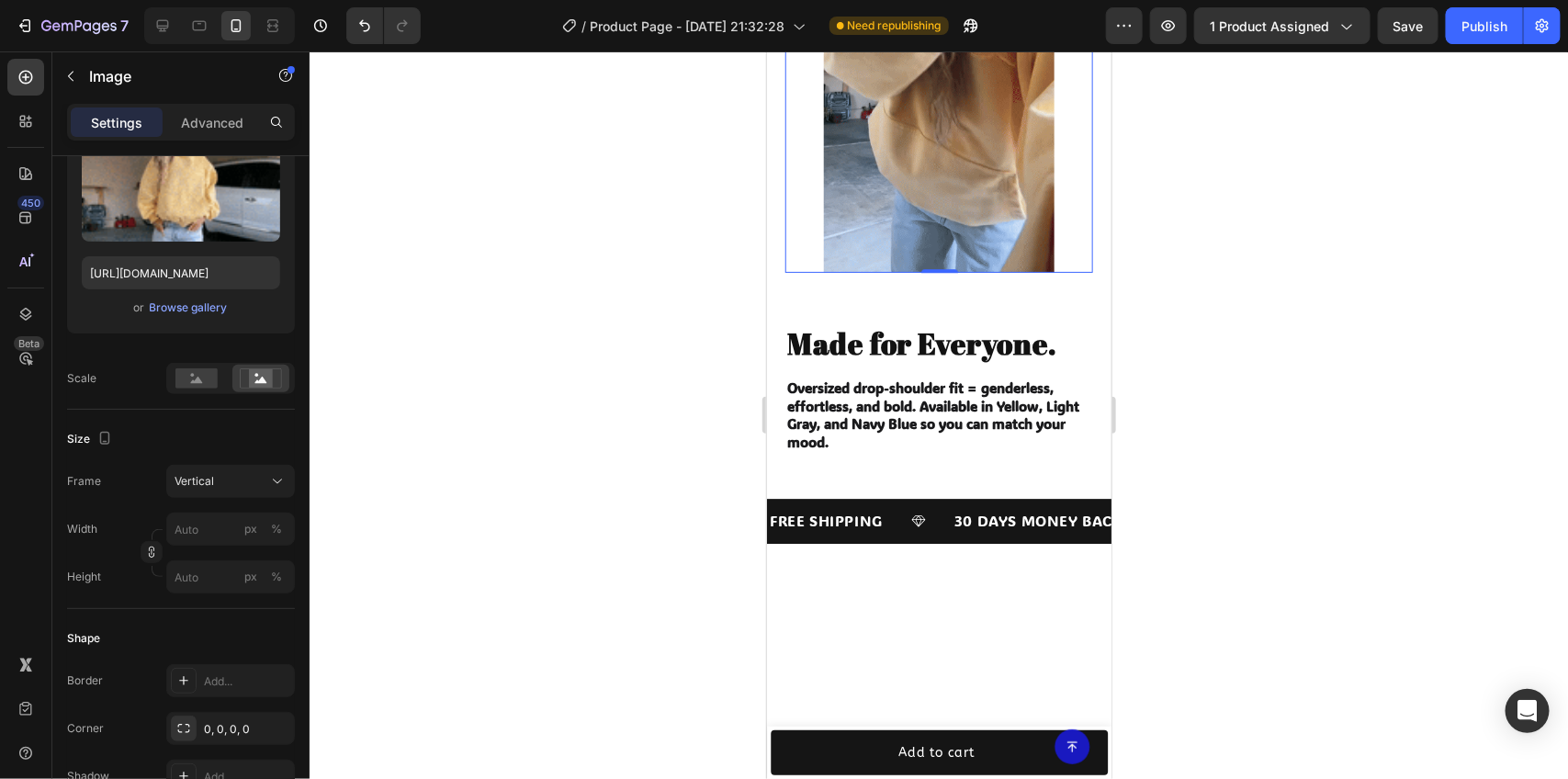
scroll to position [2000, 0]
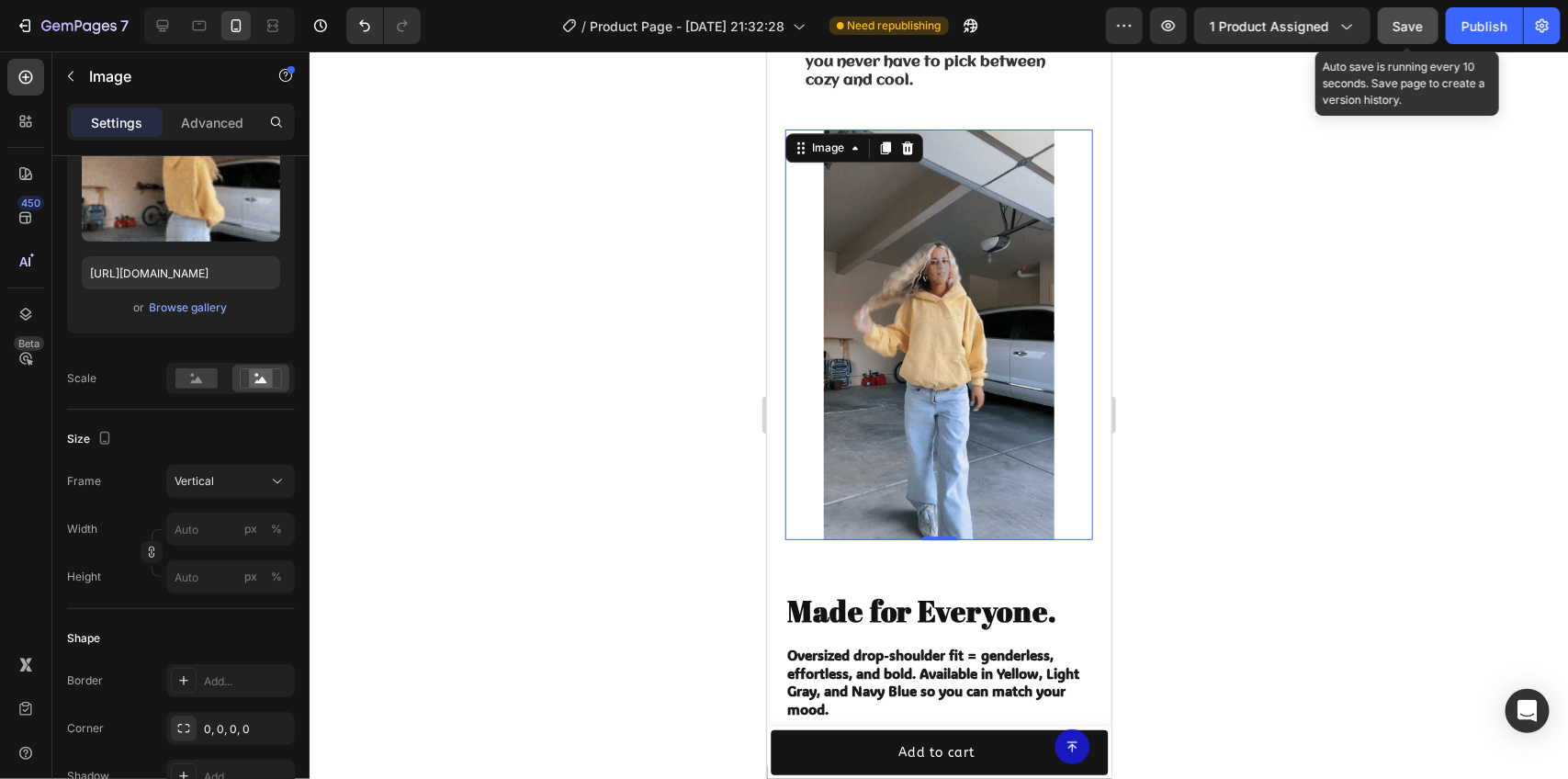
click at [1424, 33] on span "Save" at bounding box center [1409, 26] width 30 height 16
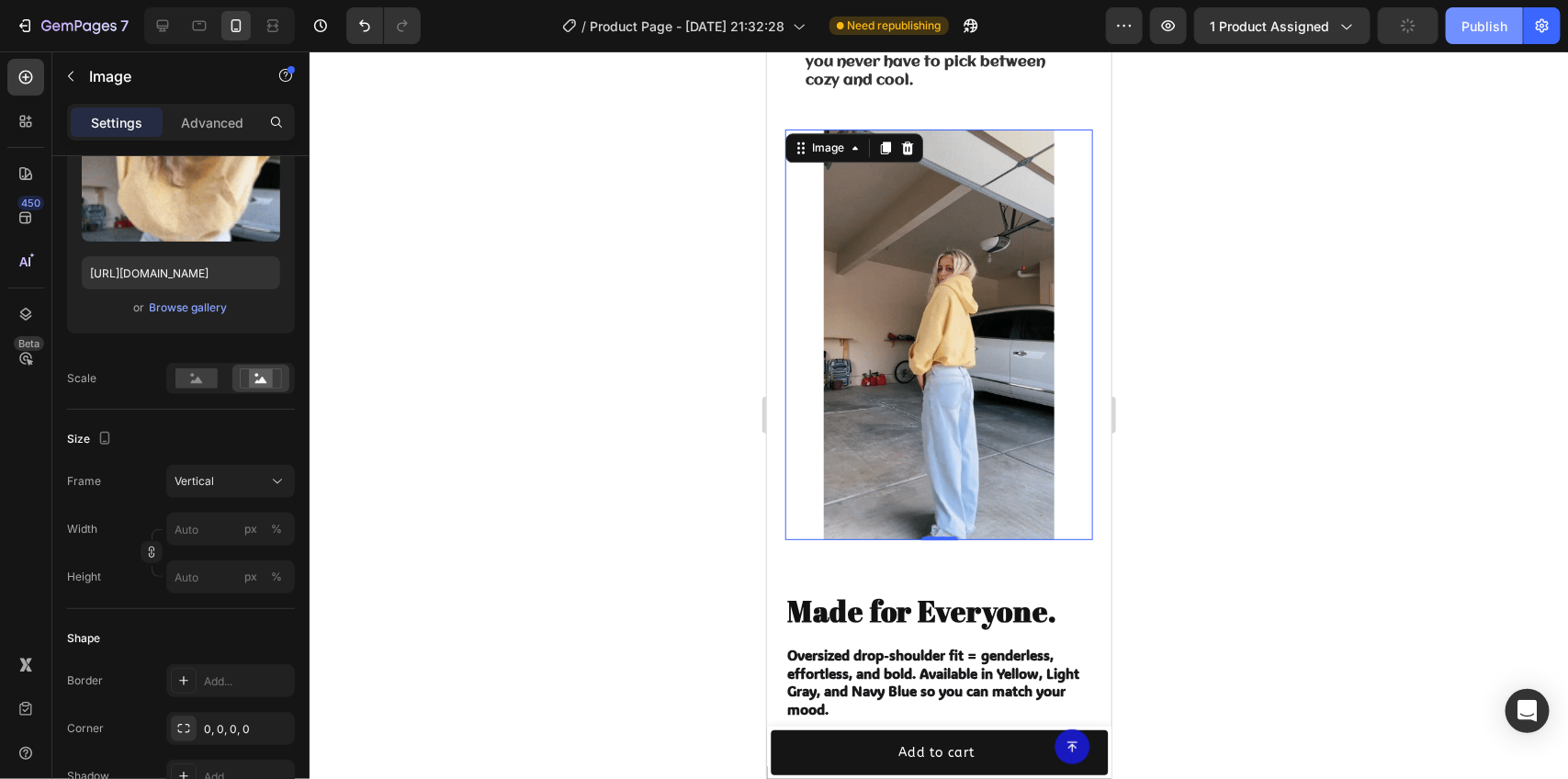
click at [1482, 30] on div "Publish" at bounding box center [1485, 26] width 46 height 19
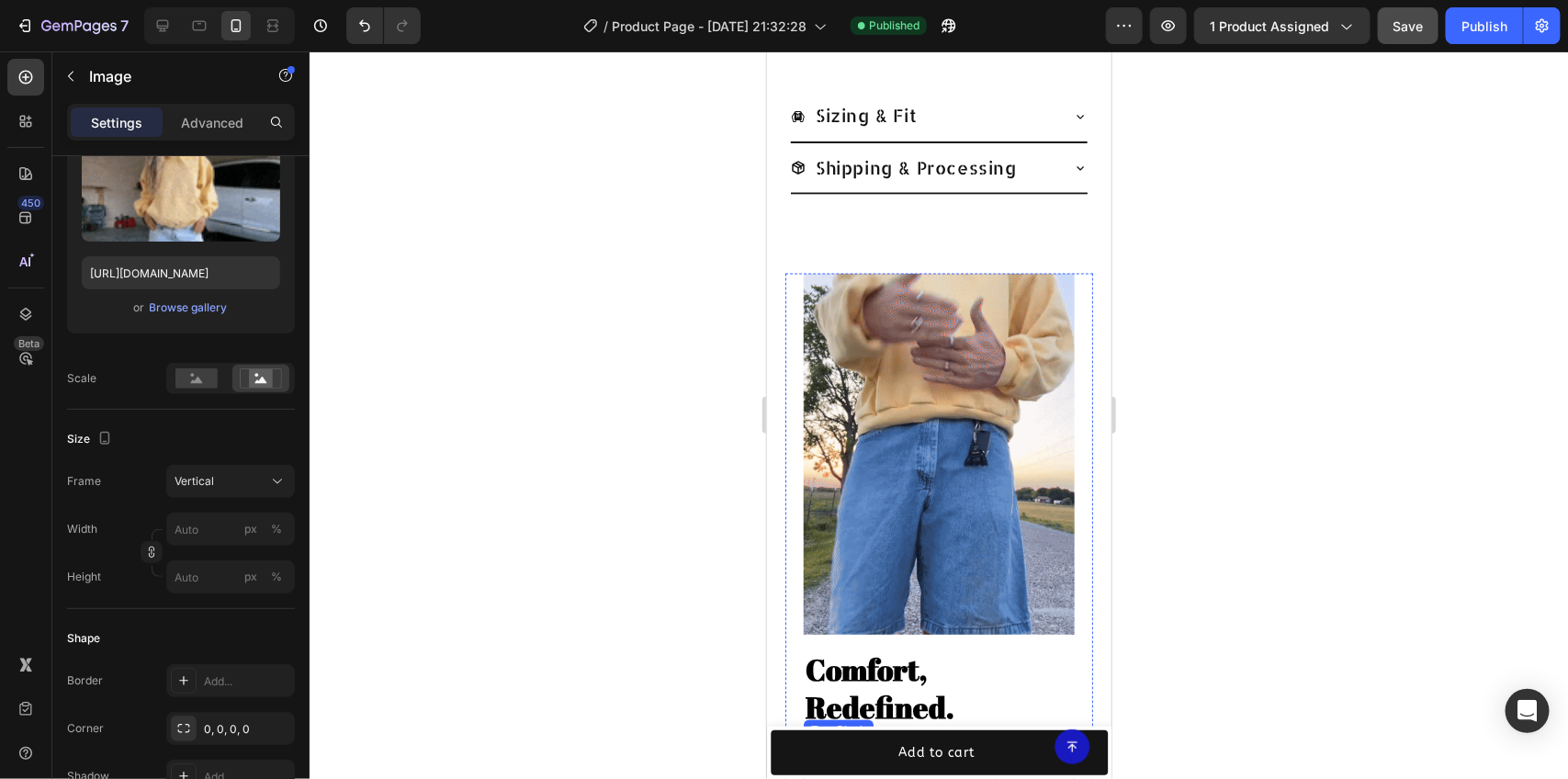
scroll to position [1195, 0]
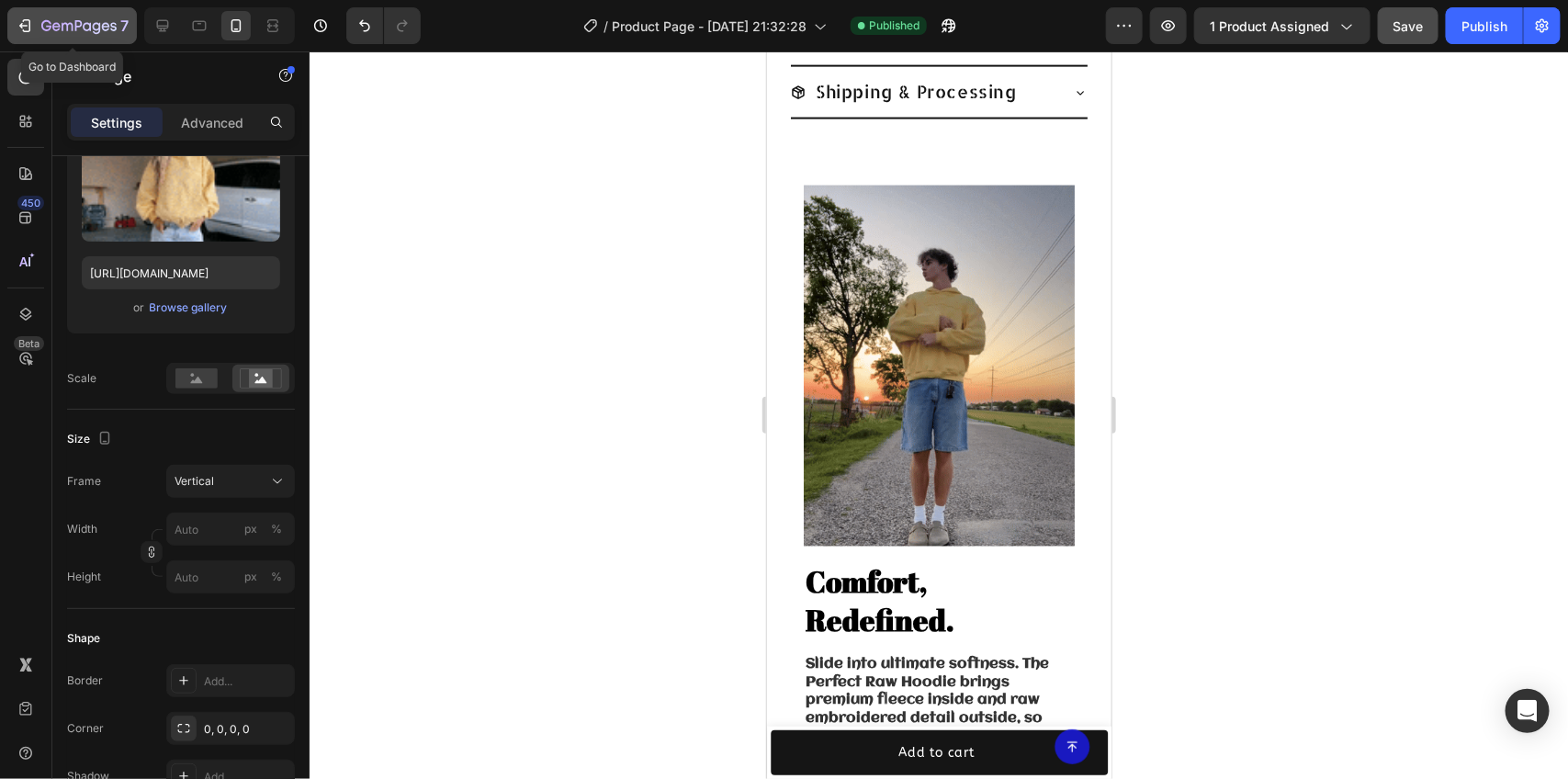
click at [57, 21] on icon "button" at bounding box center [79, 27] width 76 height 16
